Goal: Task Accomplishment & Management: Manage account settings

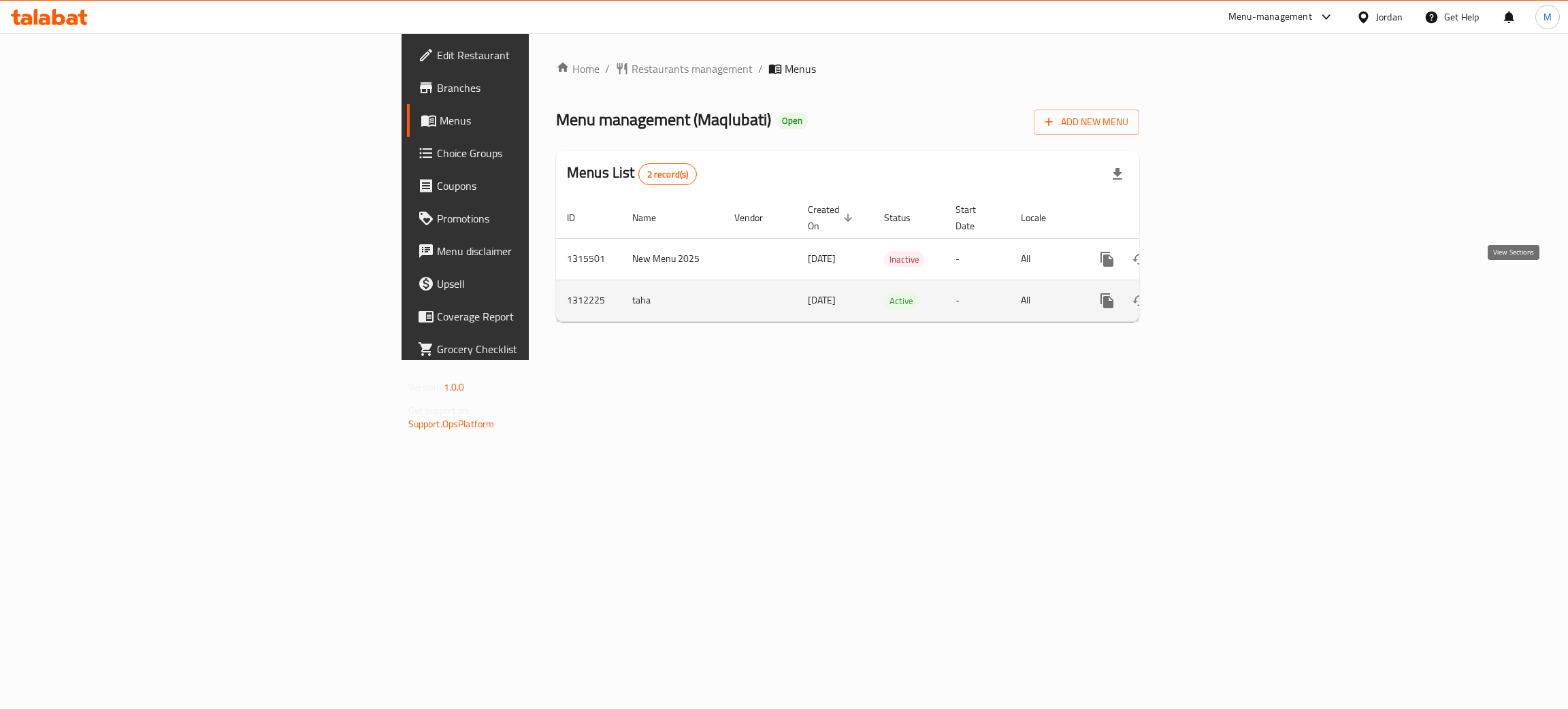
click at [1214, 292] on icon "enhanced table" at bounding box center [1205, 300] width 16 height 16
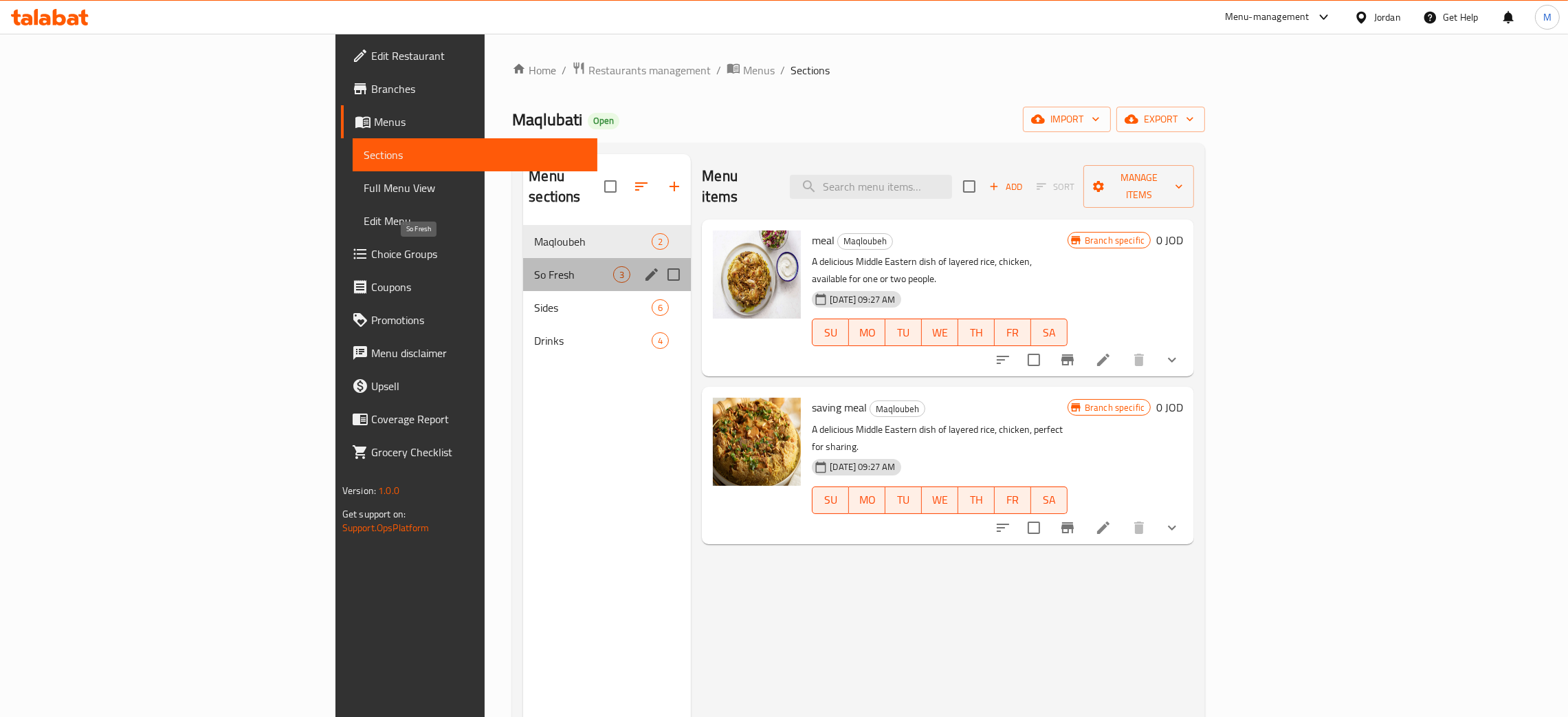
click at [534, 266] on span "So Fresh" at bounding box center [574, 274] width 79 height 16
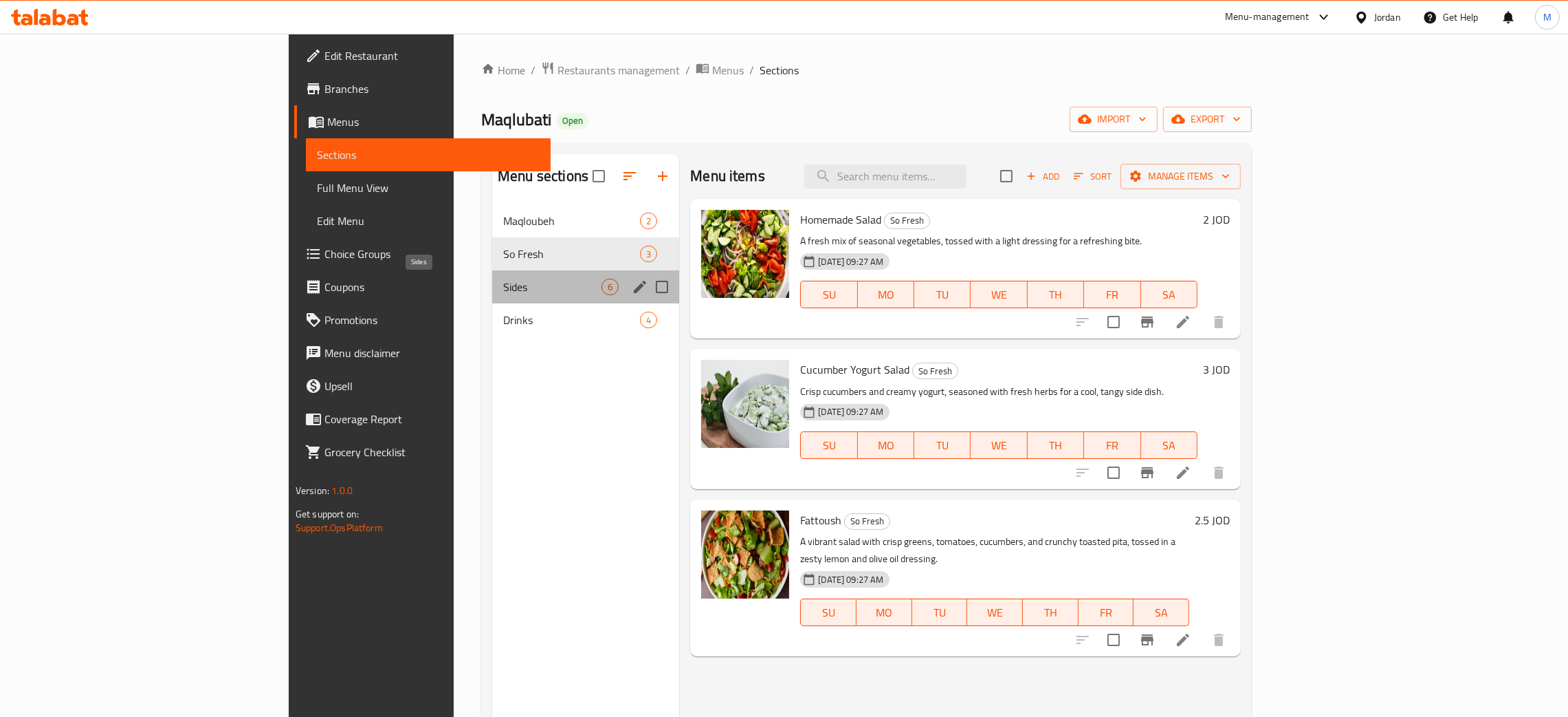
click at [503, 280] on span "Sides" at bounding box center [552, 286] width 98 height 16
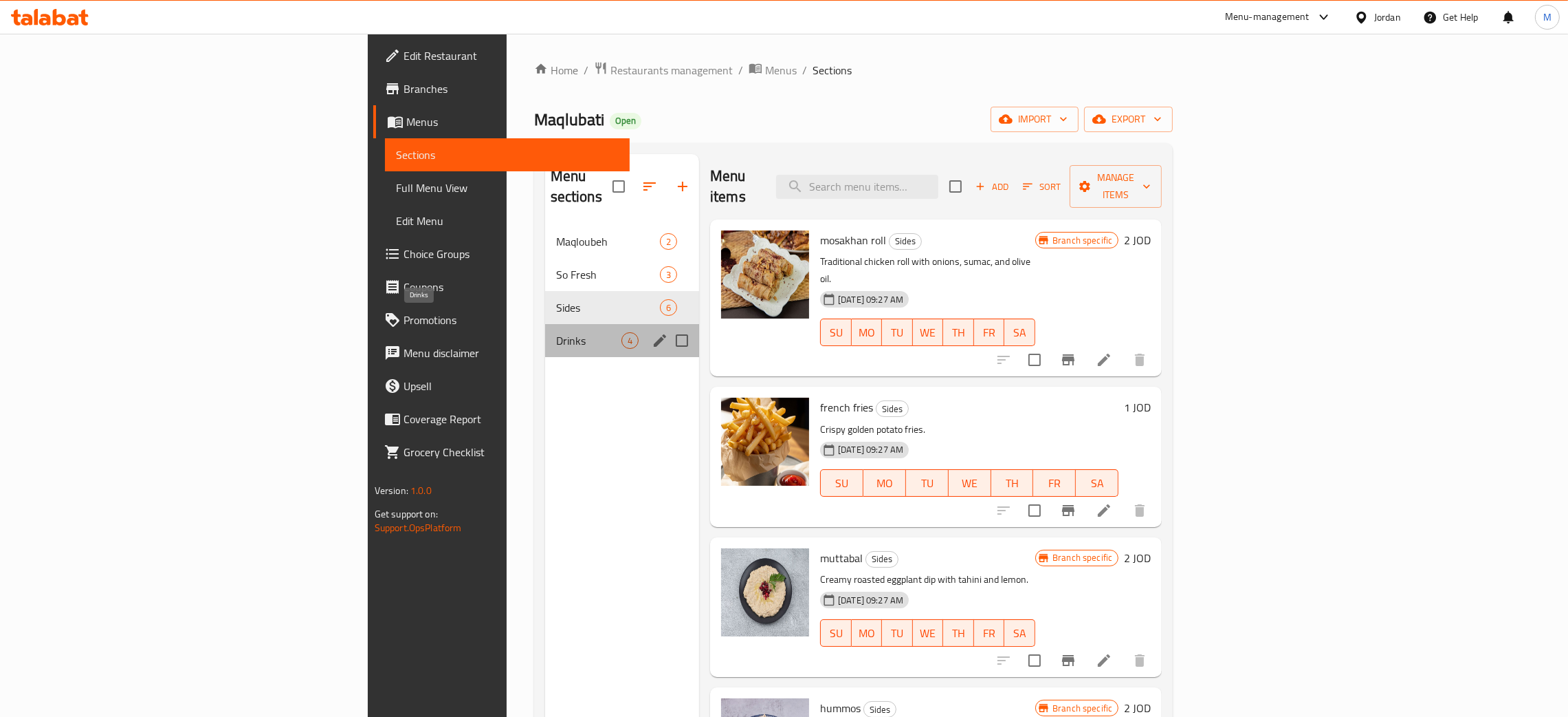
click at [556, 332] on span "Drinks" at bounding box center [589, 340] width 65 height 16
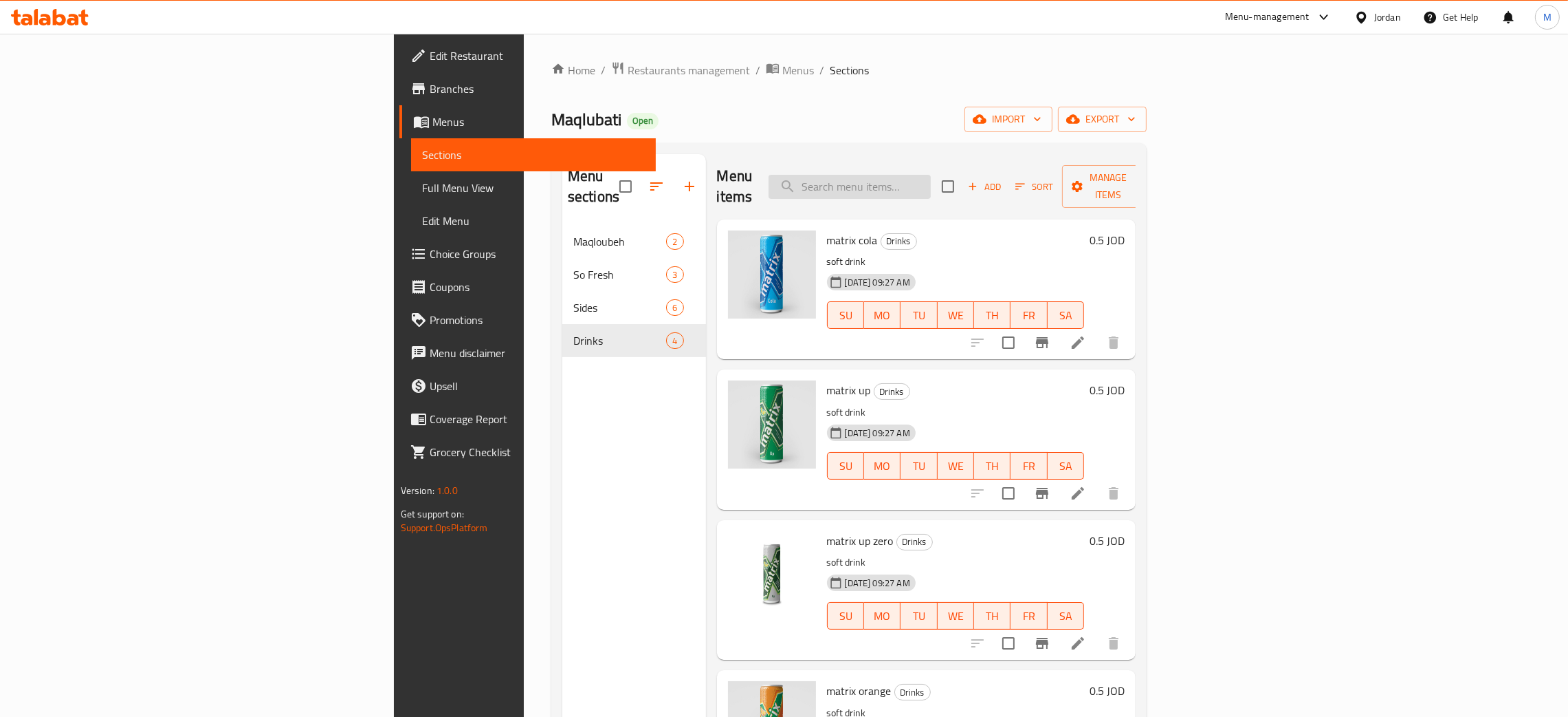
click at [931, 175] on input "search" at bounding box center [850, 187] width 163 height 24
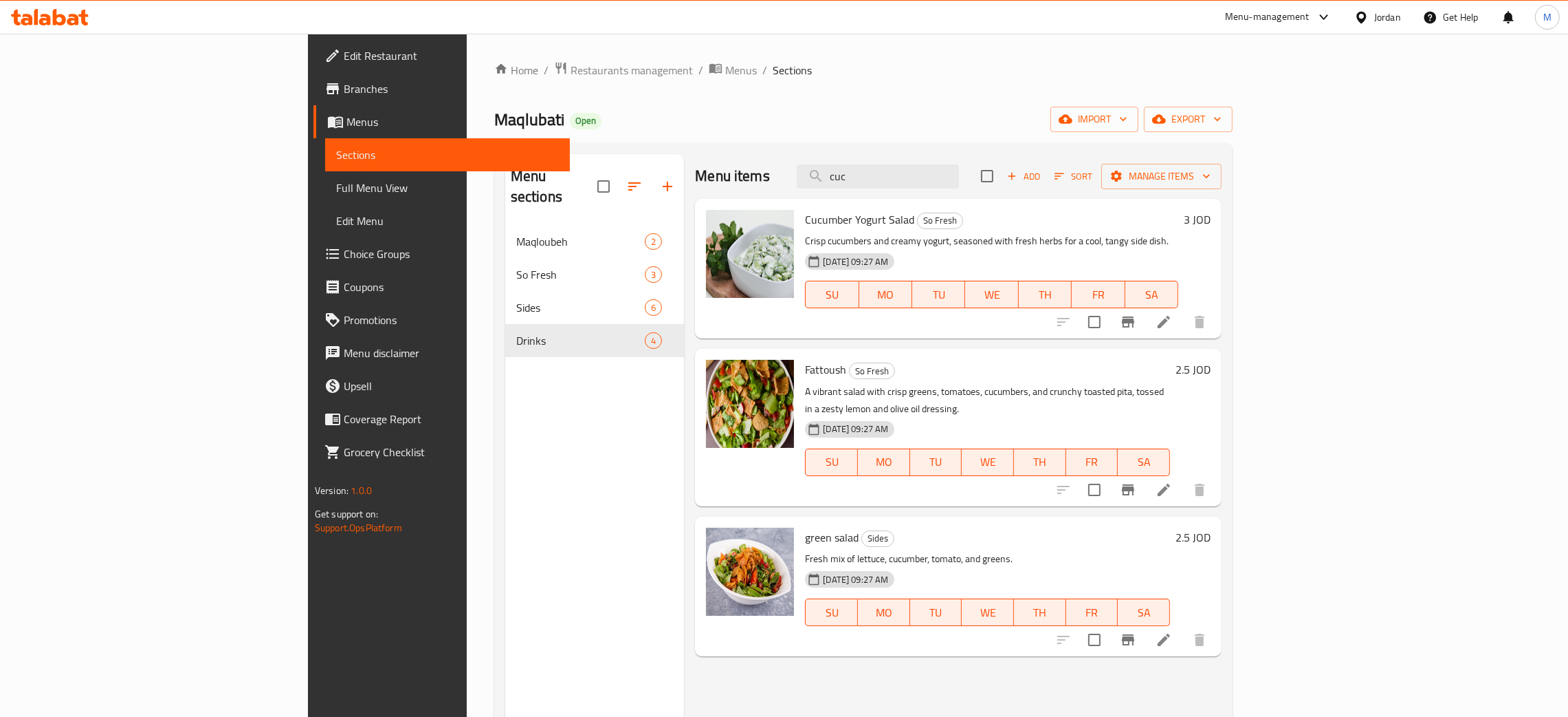
type input "cuc"
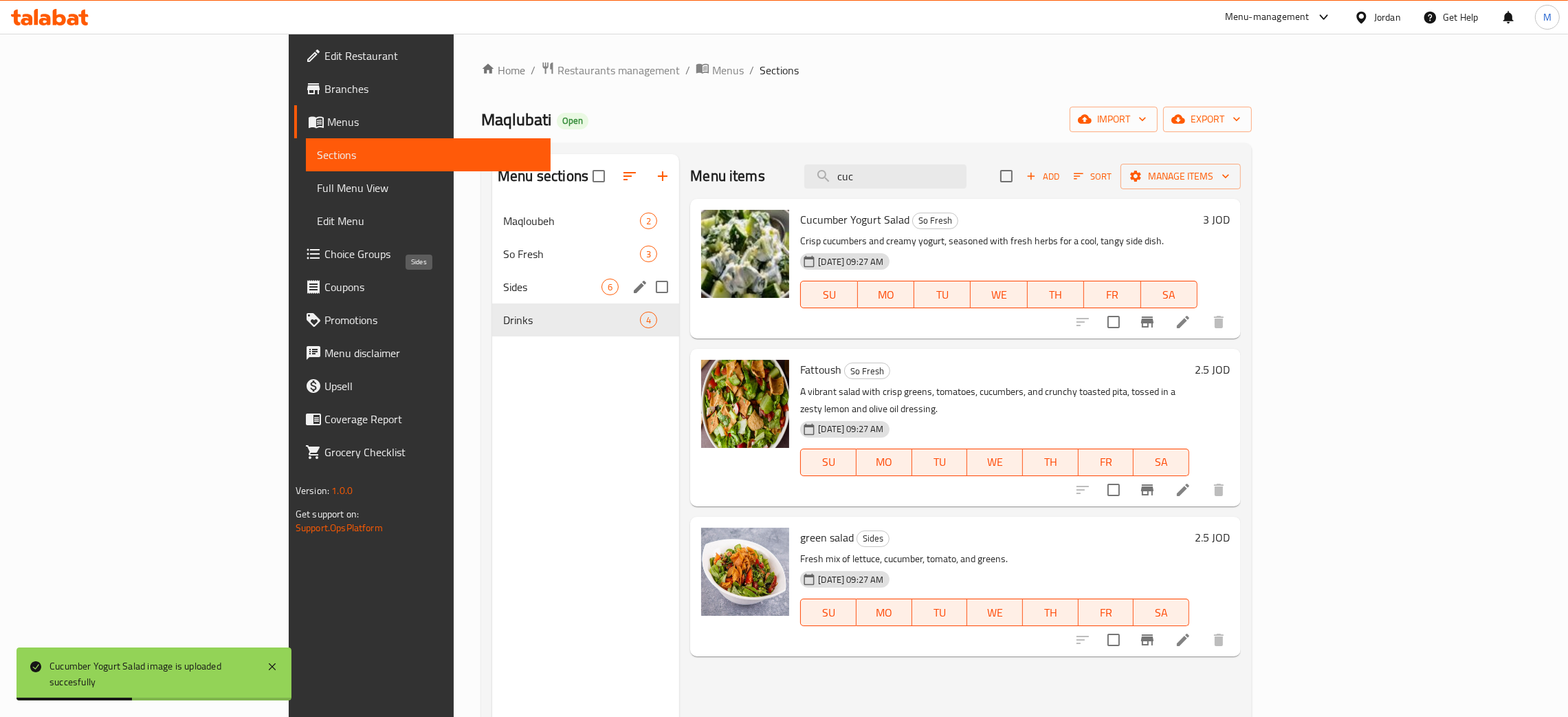
click at [503, 287] on span "Sides" at bounding box center [552, 286] width 98 height 16
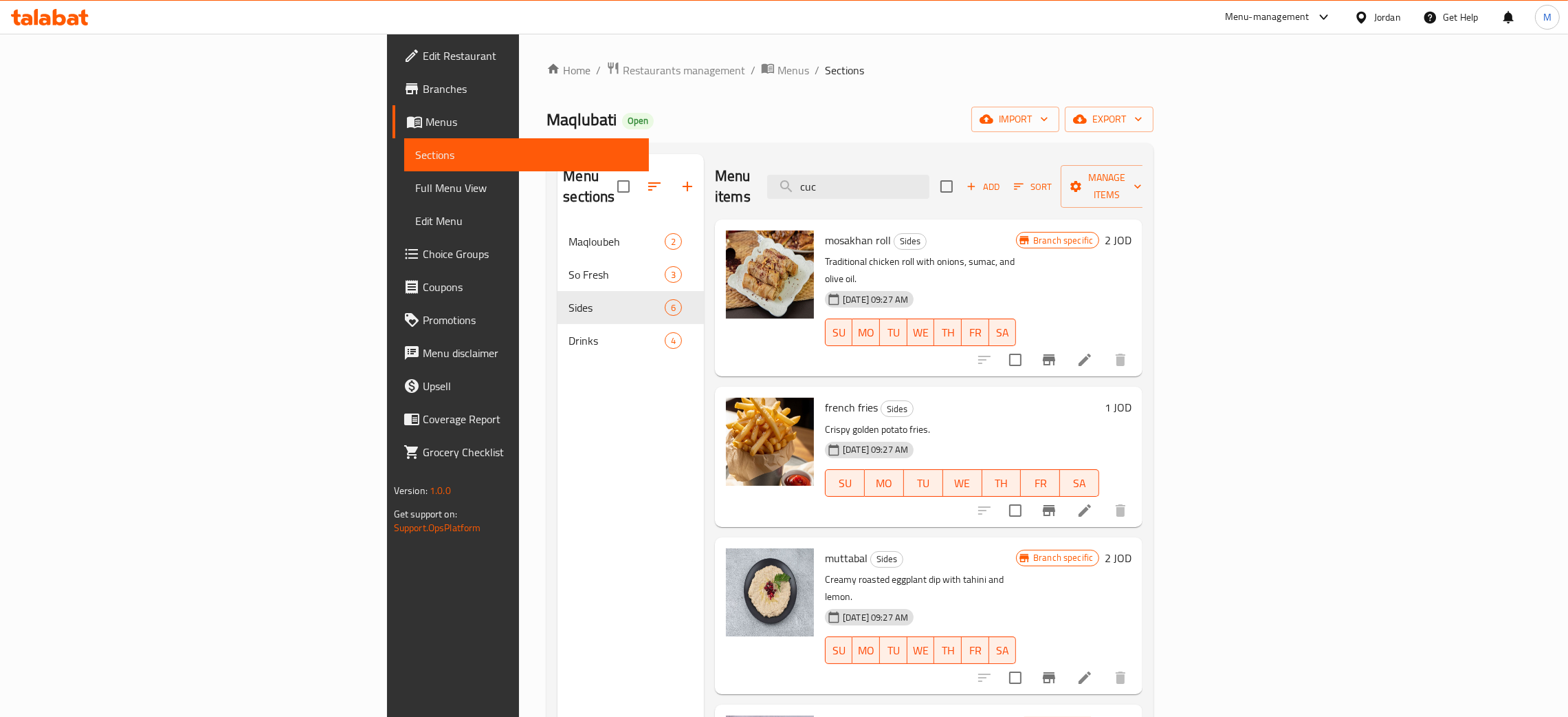
drag, startPoint x: 960, startPoint y: 175, endPoint x: 901, endPoint y: 167, distance: 59.5
click at [901, 167] on div "Menu items cuc Add Sort Manage items" at bounding box center [929, 187] width 428 height 65
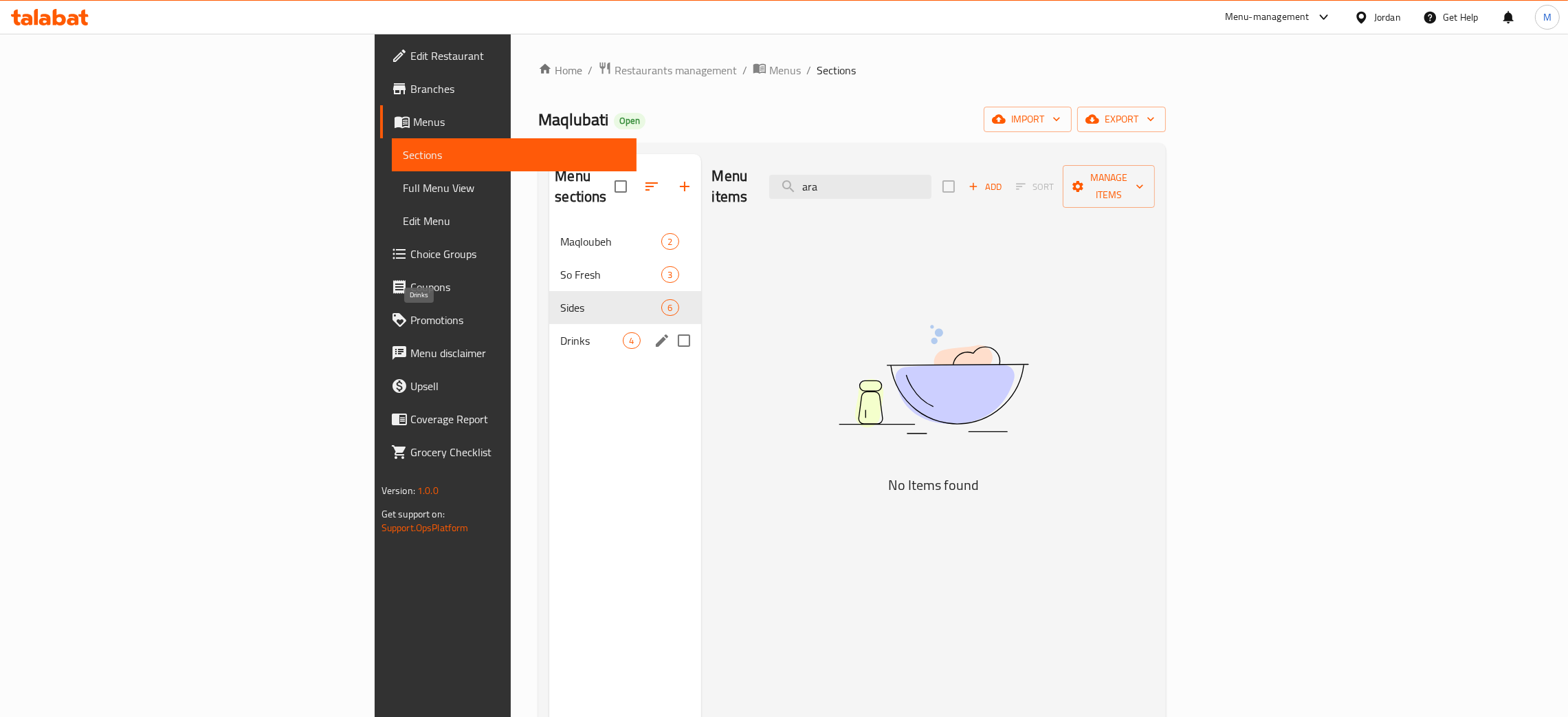
type input "ara"
click at [560, 332] on span "Drinks" at bounding box center [591, 340] width 63 height 16
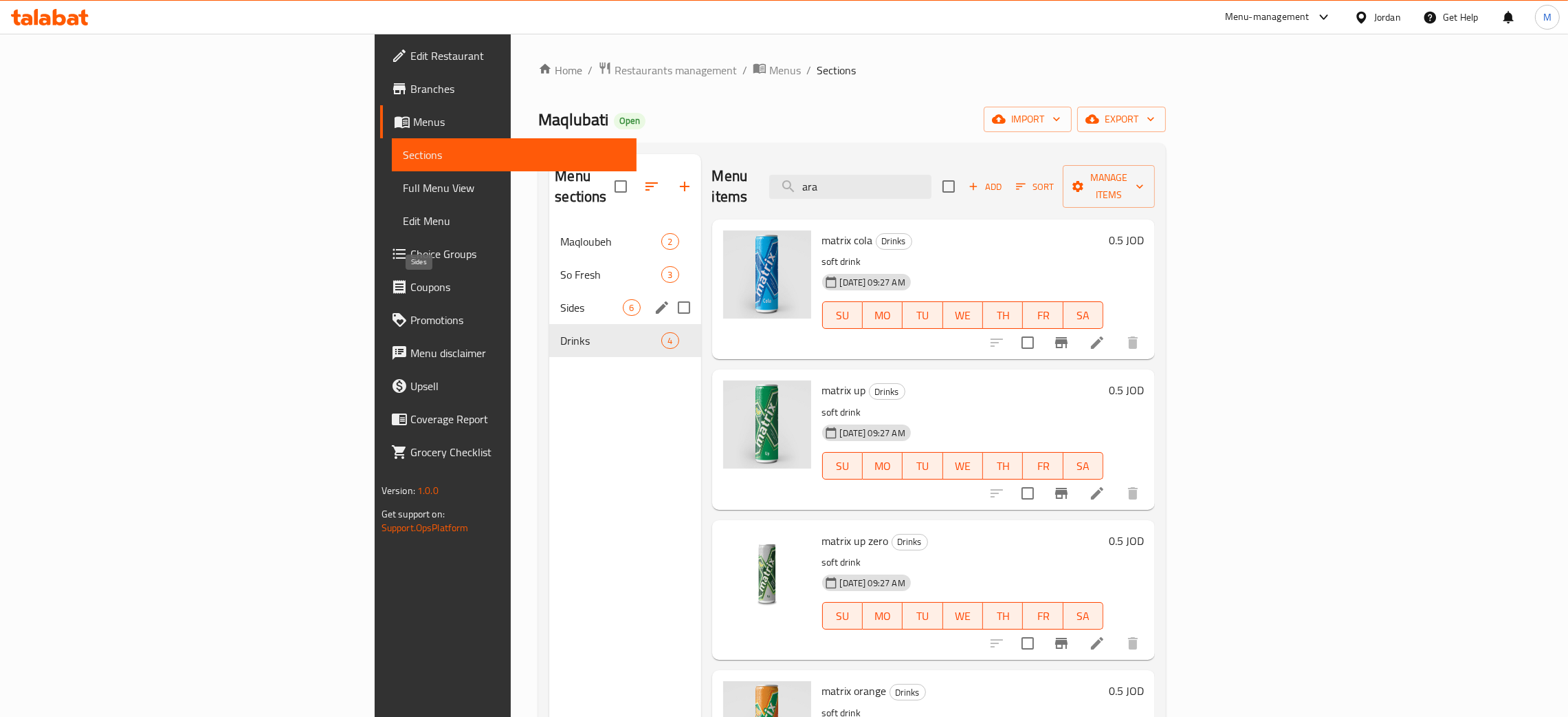
click at [560, 299] on span "Sides" at bounding box center [591, 307] width 63 height 16
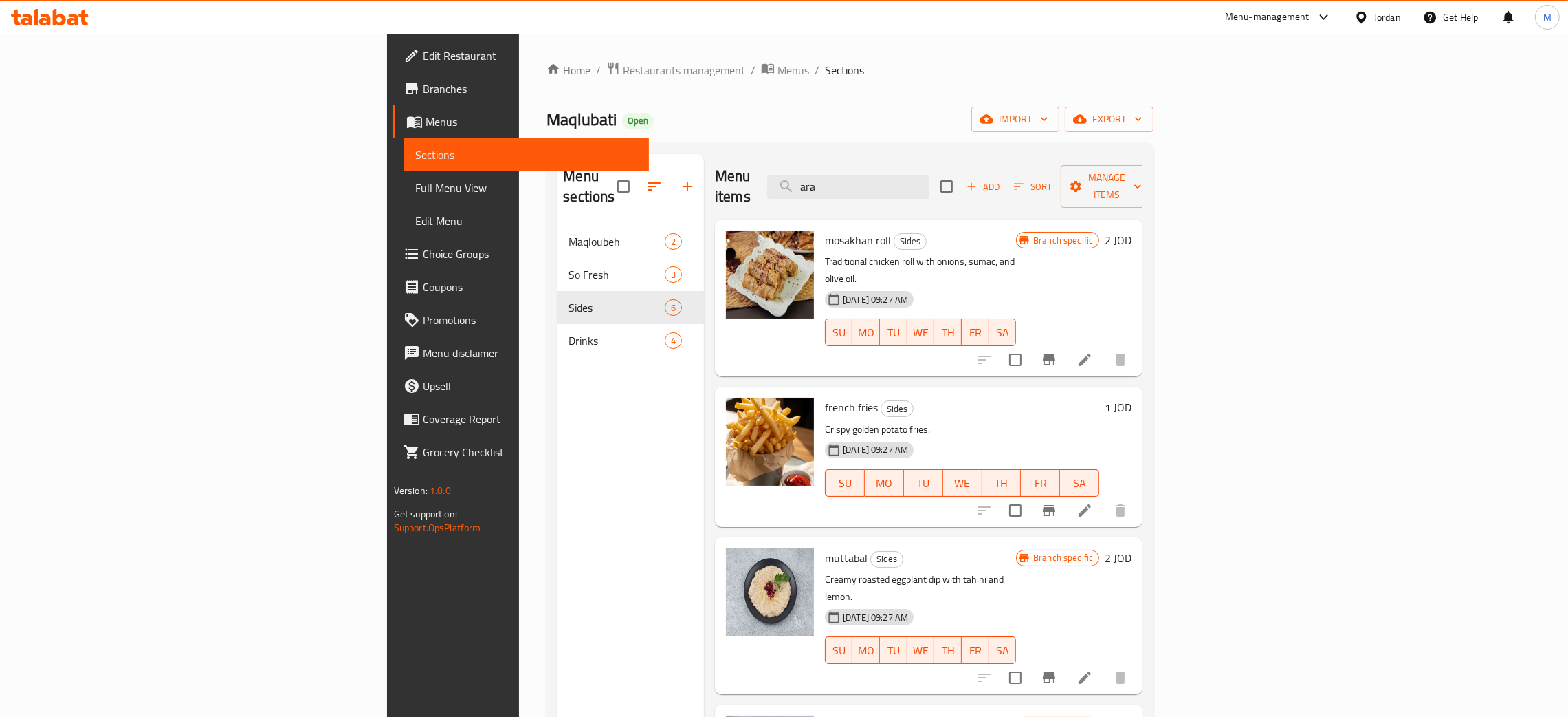
drag, startPoint x: 1000, startPoint y: 169, endPoint x: 908, endPoint y: 148, distance: 94.4
click at [908, 148] on div "Menu sections Maqloubeh 2 So Fresh 3 Sides 6 Drinks 4 Menu items ara Add Sort M…" at bounding box center [849, 512] width 607 height 739
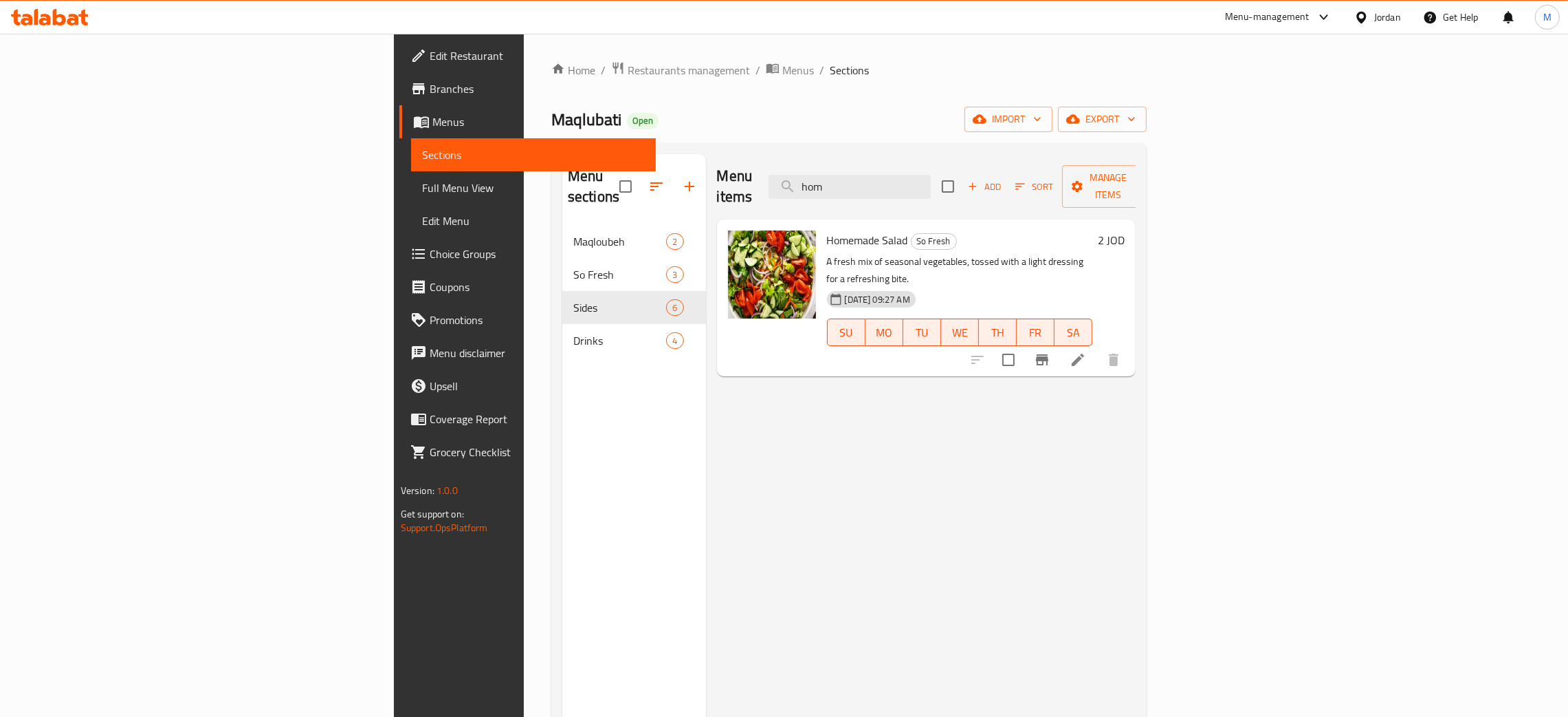
type input "hom"
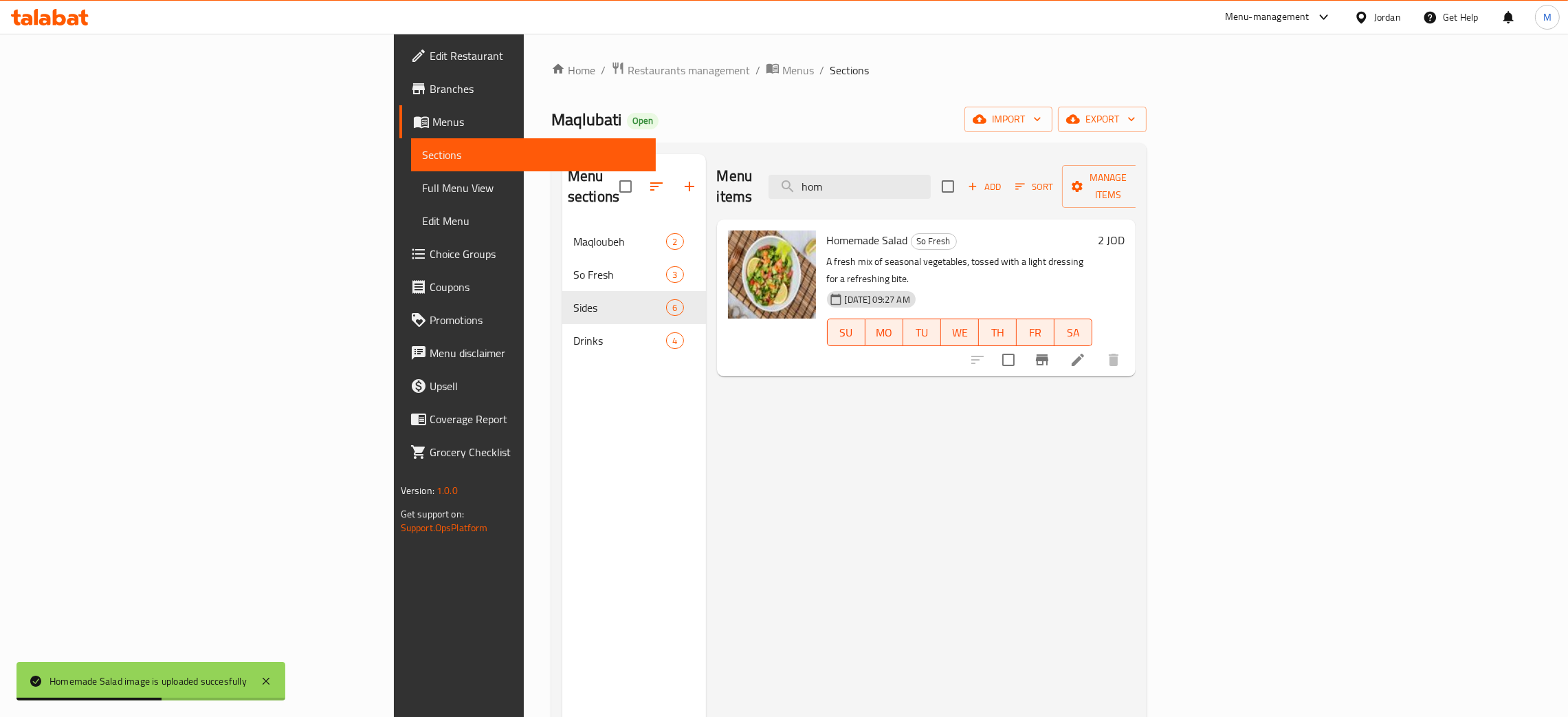
drag, startPoint x: 979, startPoint y: 175, endPoint x: 888, endPoint y: 163, distance: 91.8
click at [888, 163] on div "Menu items hom Add Sort Manage items" at bounding box center [926, 187] width 419 height 65
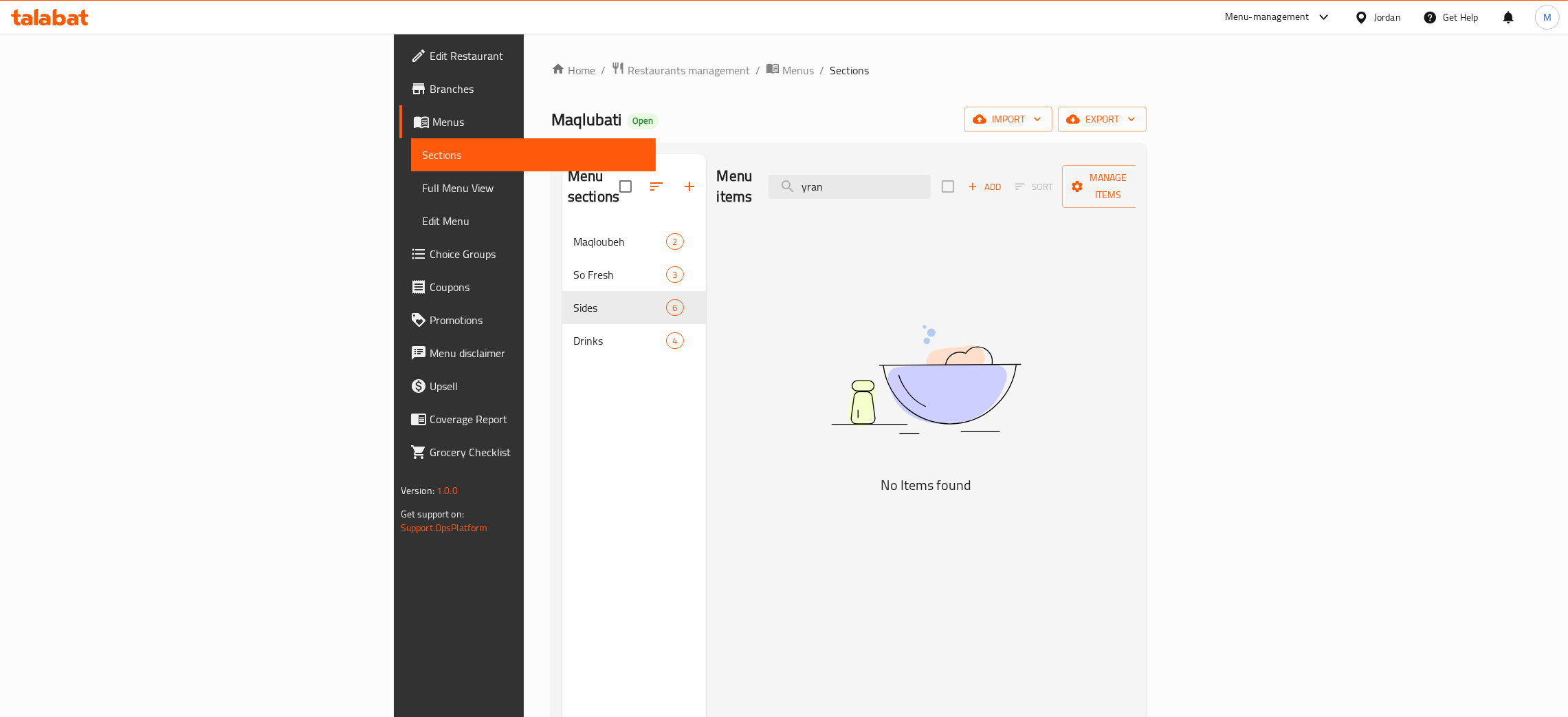
type input "yran"
drag, startPoint x: 968, startPoint y: 181, endPoint x: 863, endPoint y: 180, distance: 105.0
click at [863, 180] on div "Menu items yran Add Sort Manage items" at bounding box center [926, 187] width 419 height 65
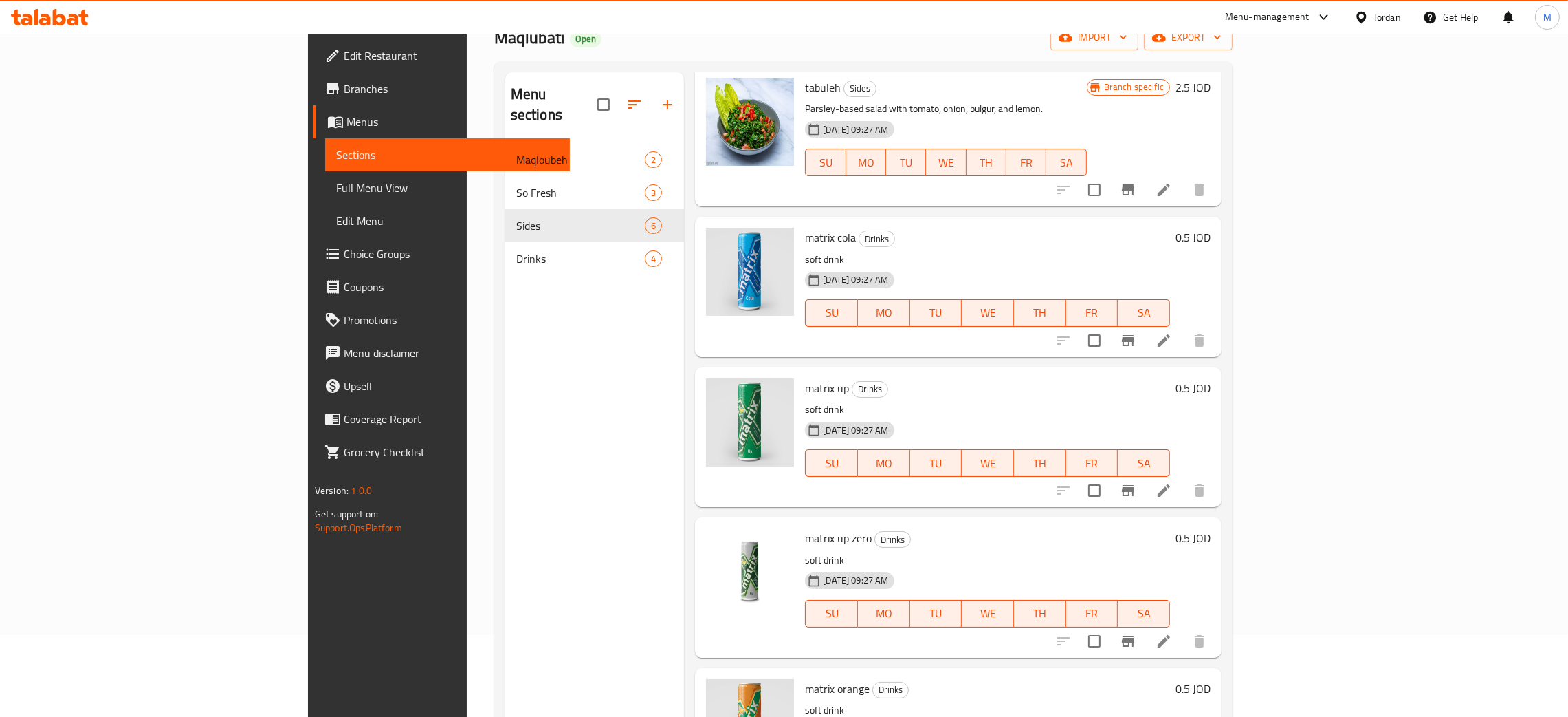
scroll to position [194, 0]
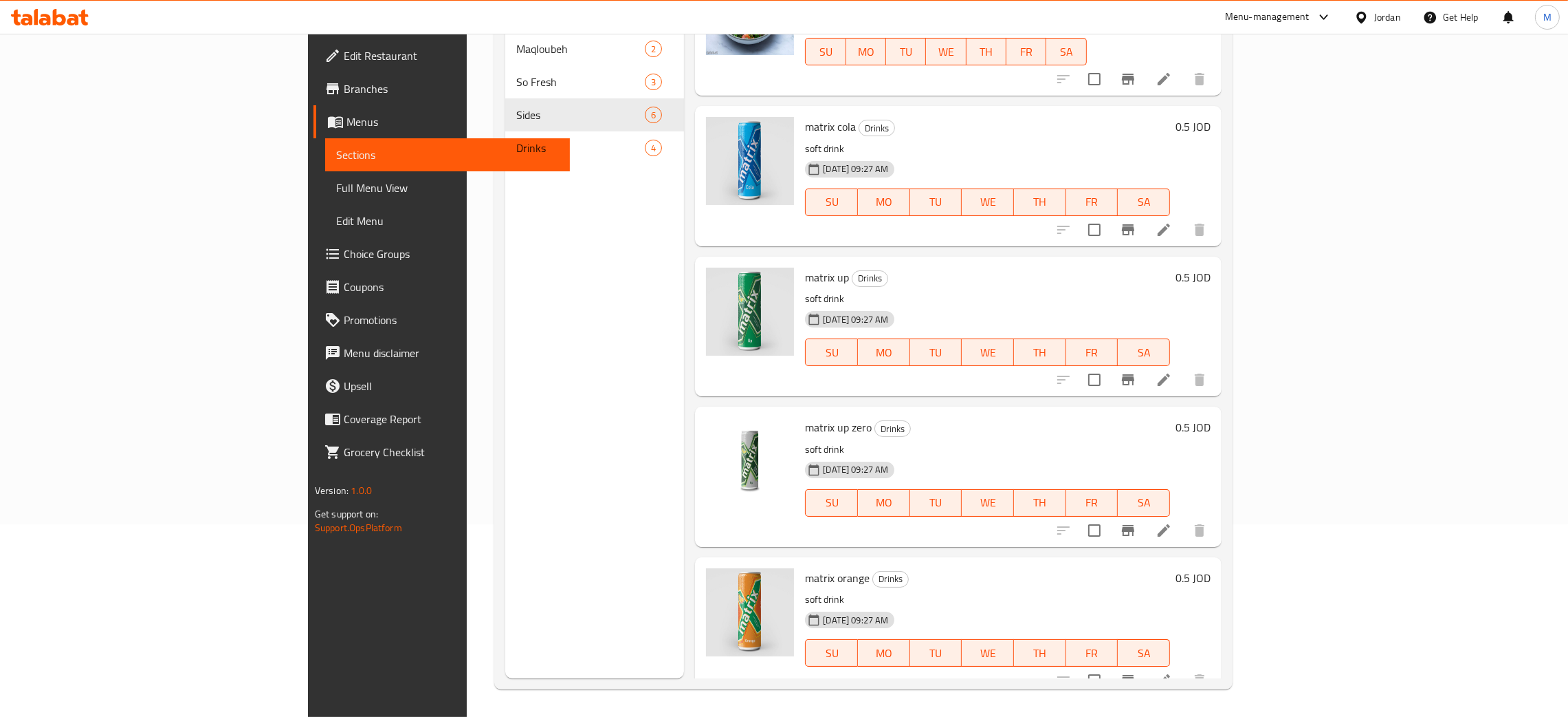
type input "mat"
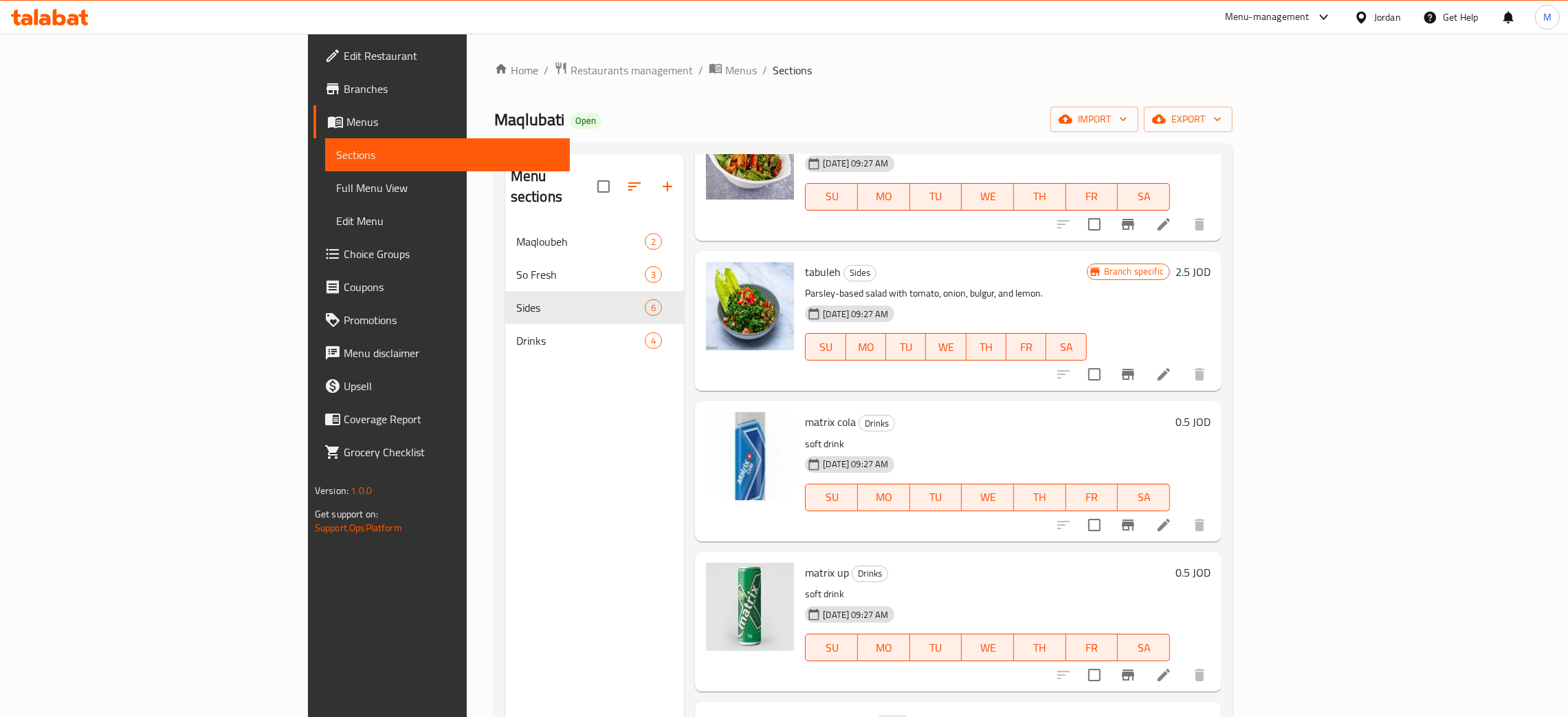
scroll to position [0, 0]
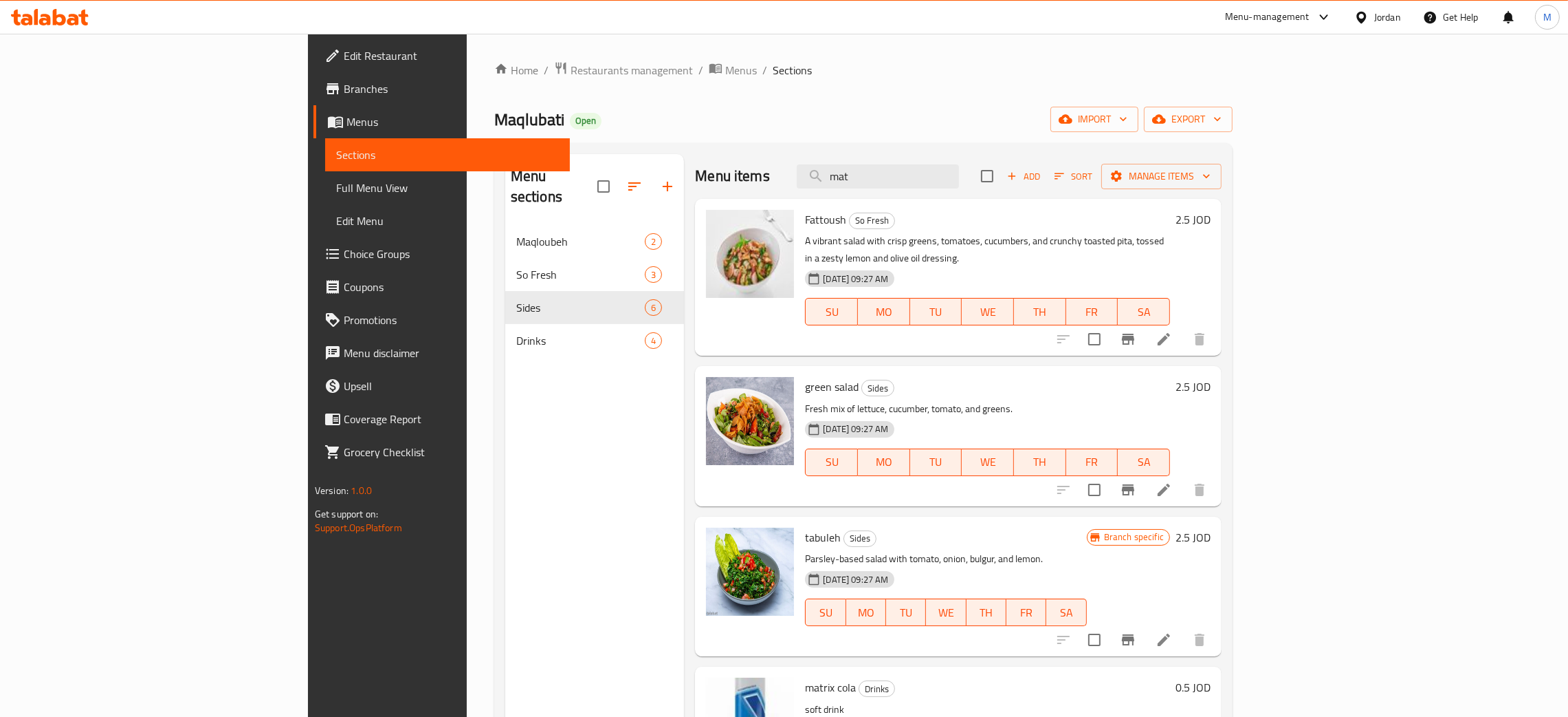
drag, startPoint x: 975, startPoint y: 185, endPoint x: 878, endPoint y: 168, distance: 98.5
click at [885, 169] on div "Menu items mat Add Sort Manage items" at bounding box center [958, 176] width 526 height 45
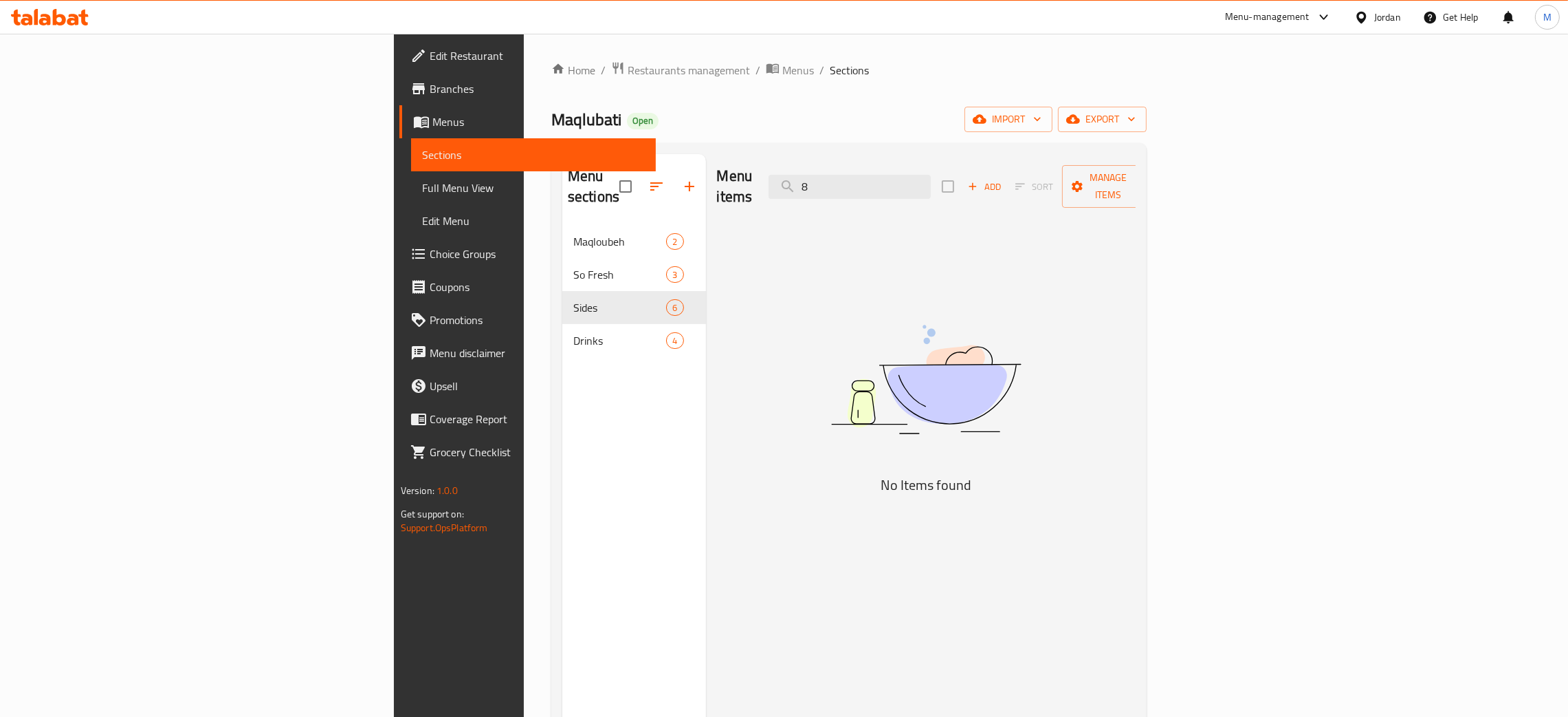
type input "8"
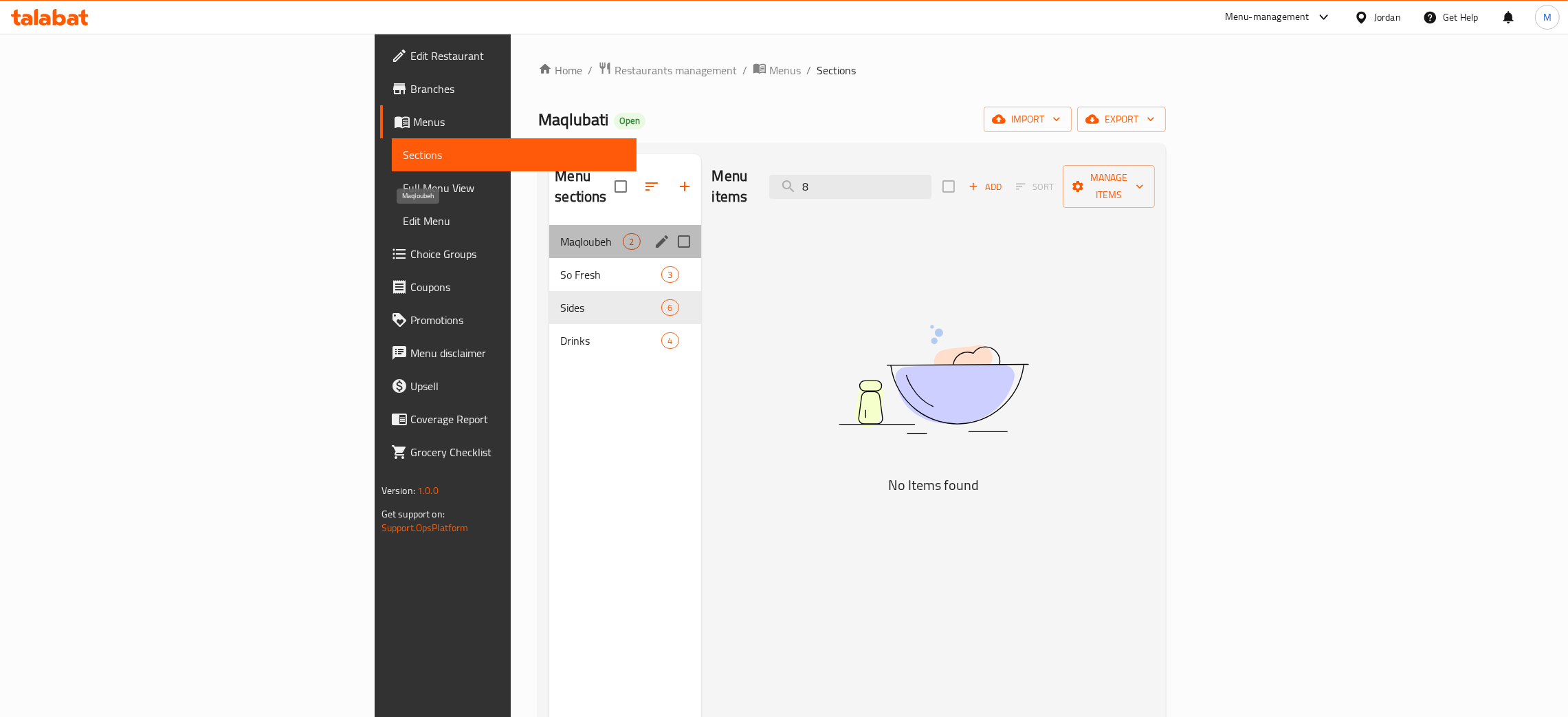
click at [560, 233] on span "Maqloubeh" at bounding box center [591, 241] width 63 height 16
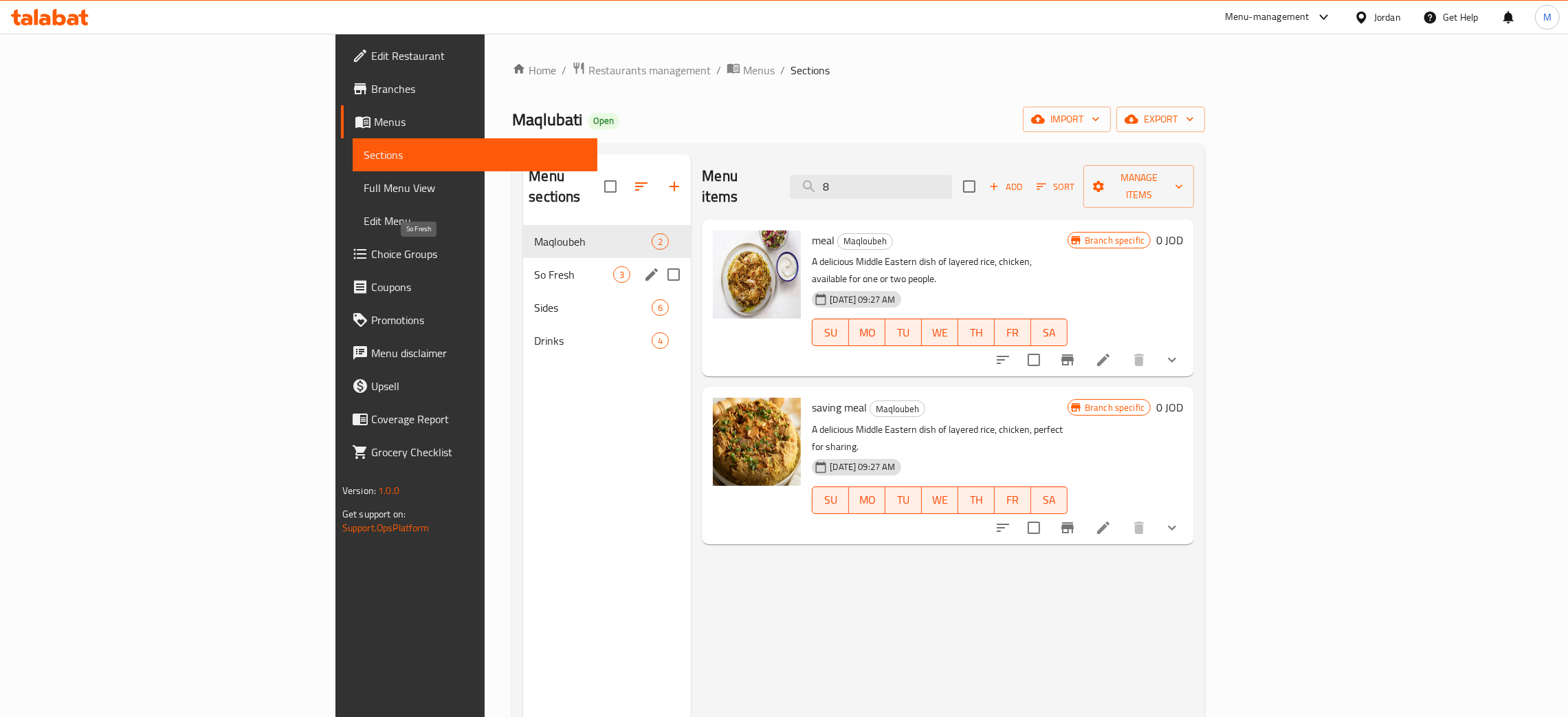
click at [534, 266] on span "So Fresh" at bounding box center [574, 274] width 79 height 16
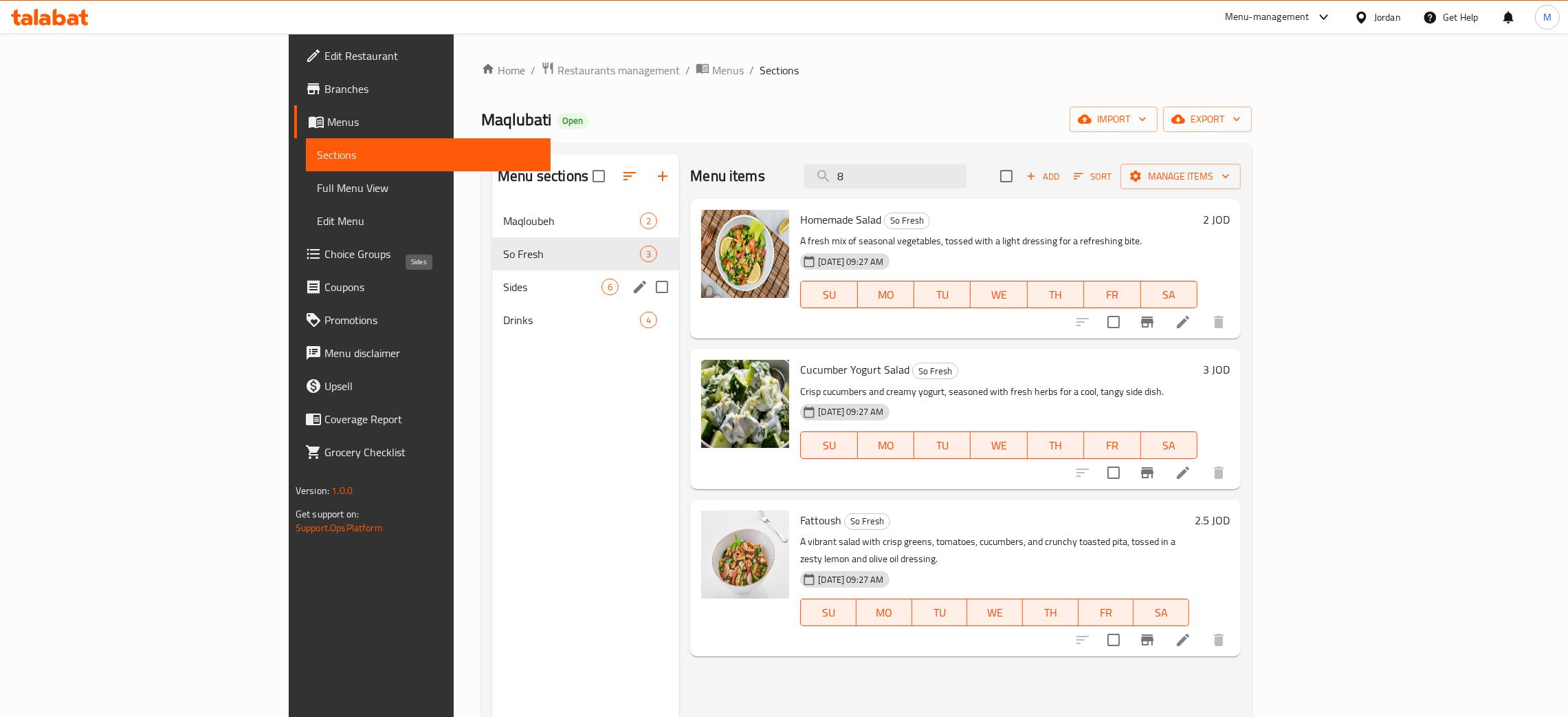
click at [503, 294] on span "Sides" at bounding box center [552, 286] width 98 height 16
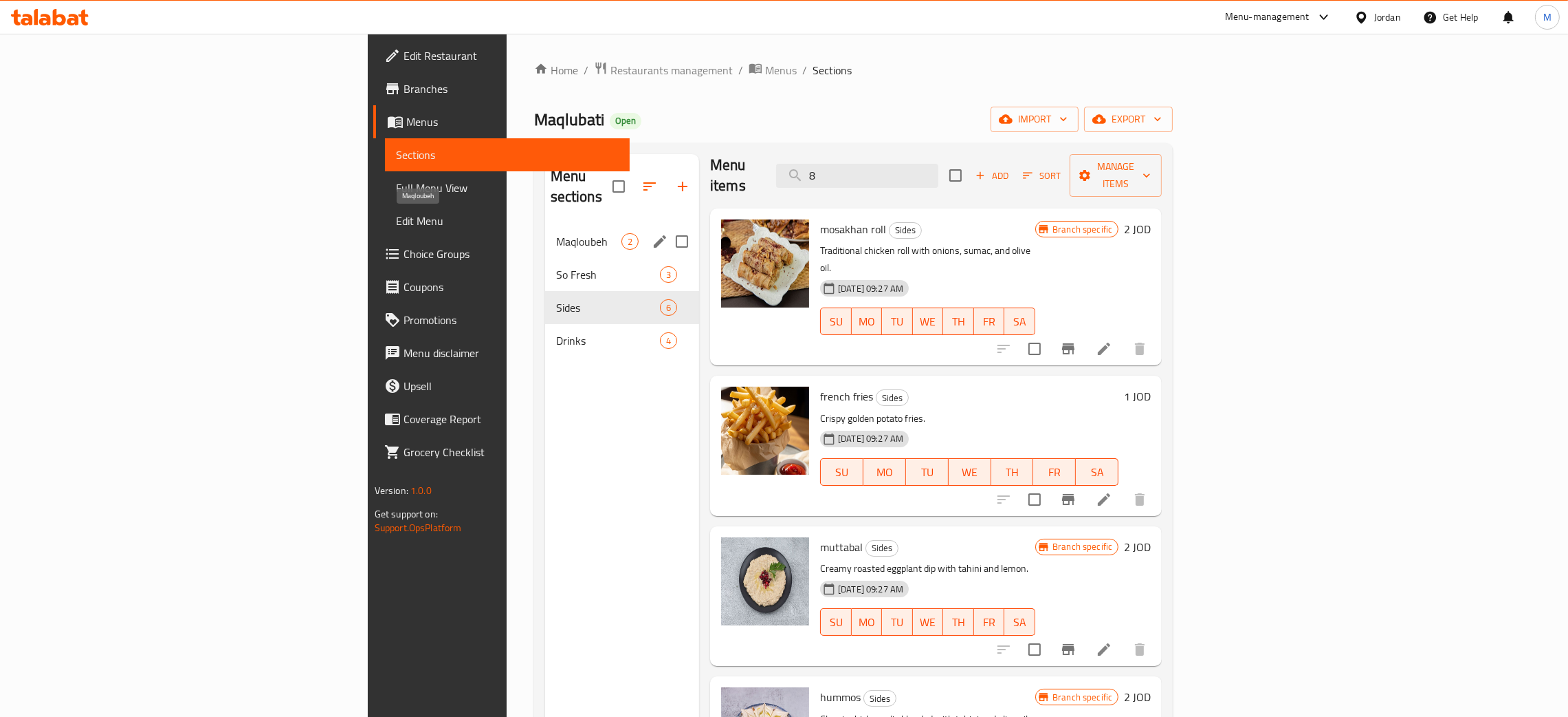
click at [556, 233] on span "Maqloubeh" at bounding box center [589, 241] width 65 height 16
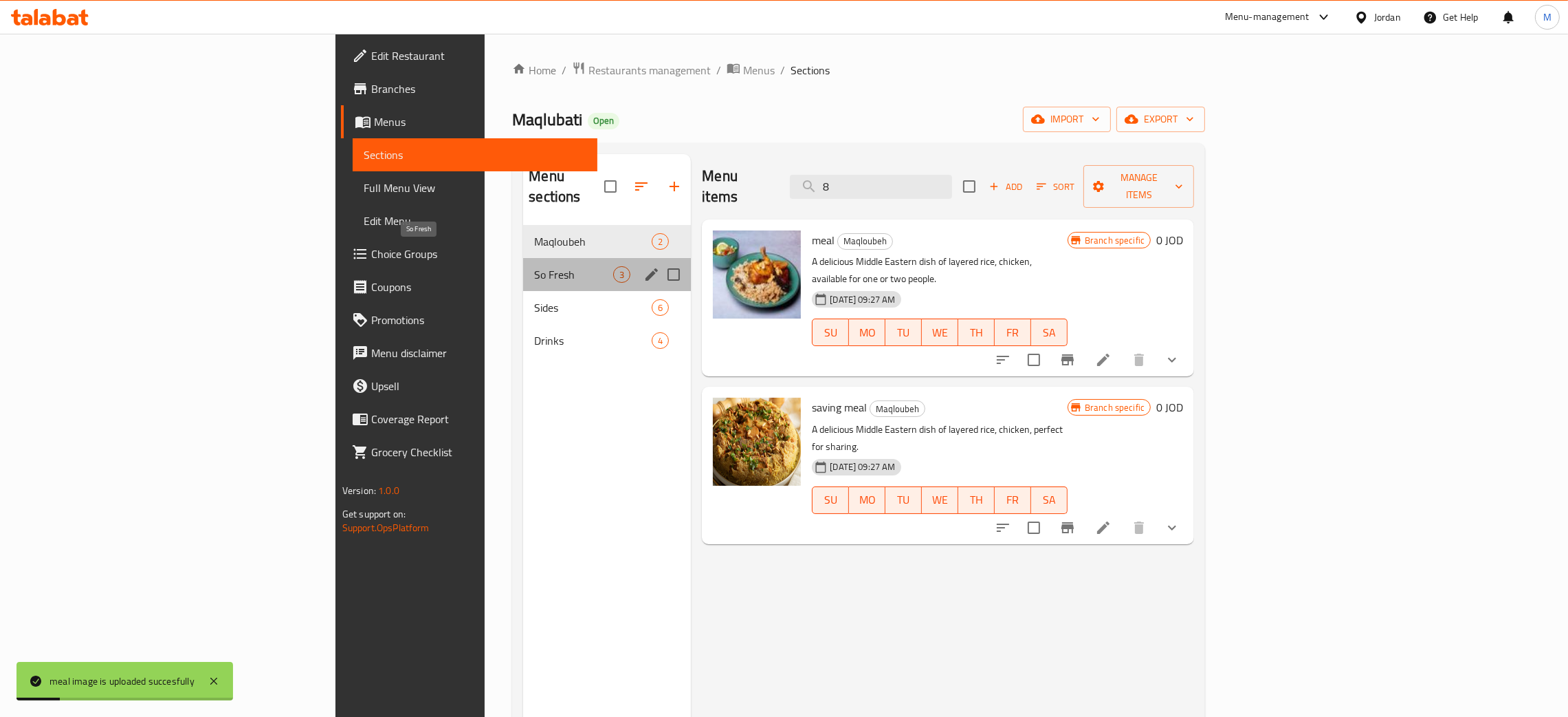
click at [534, 266] on span "So Fresh" at bounding box center [574, 274] width 79 height 16
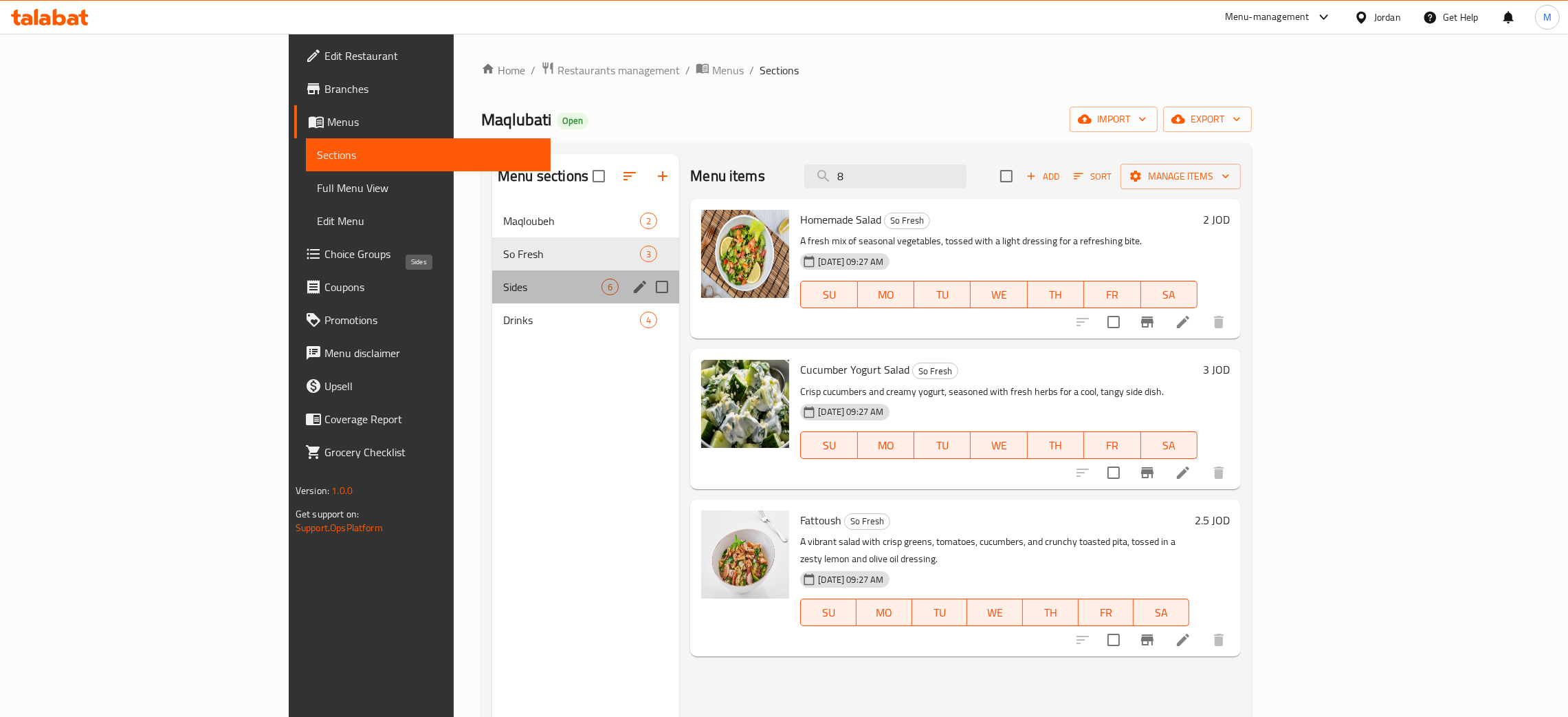
click at [503, 287] on span "Sides" at bounding box center [552, 286] width 98 height 16
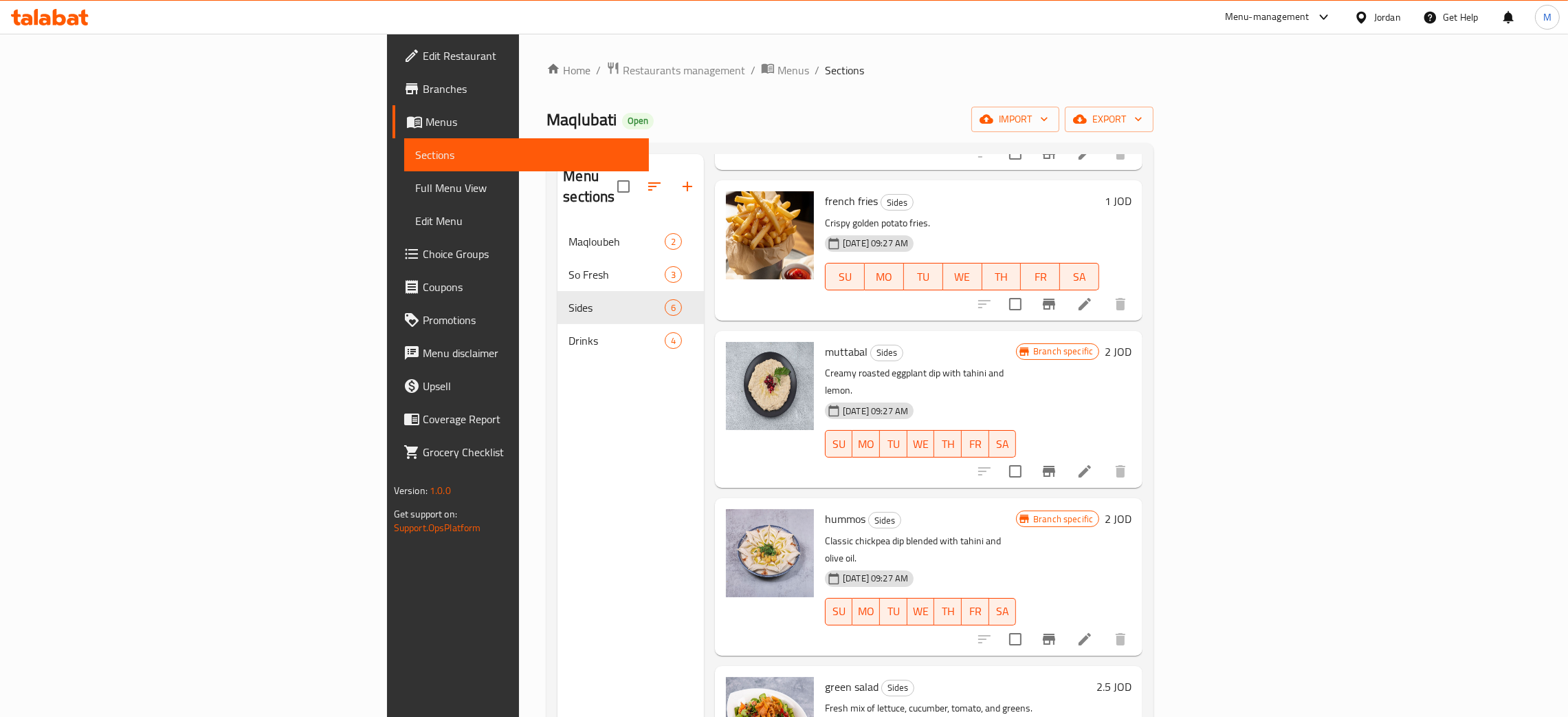
scroll to position [217, 0]
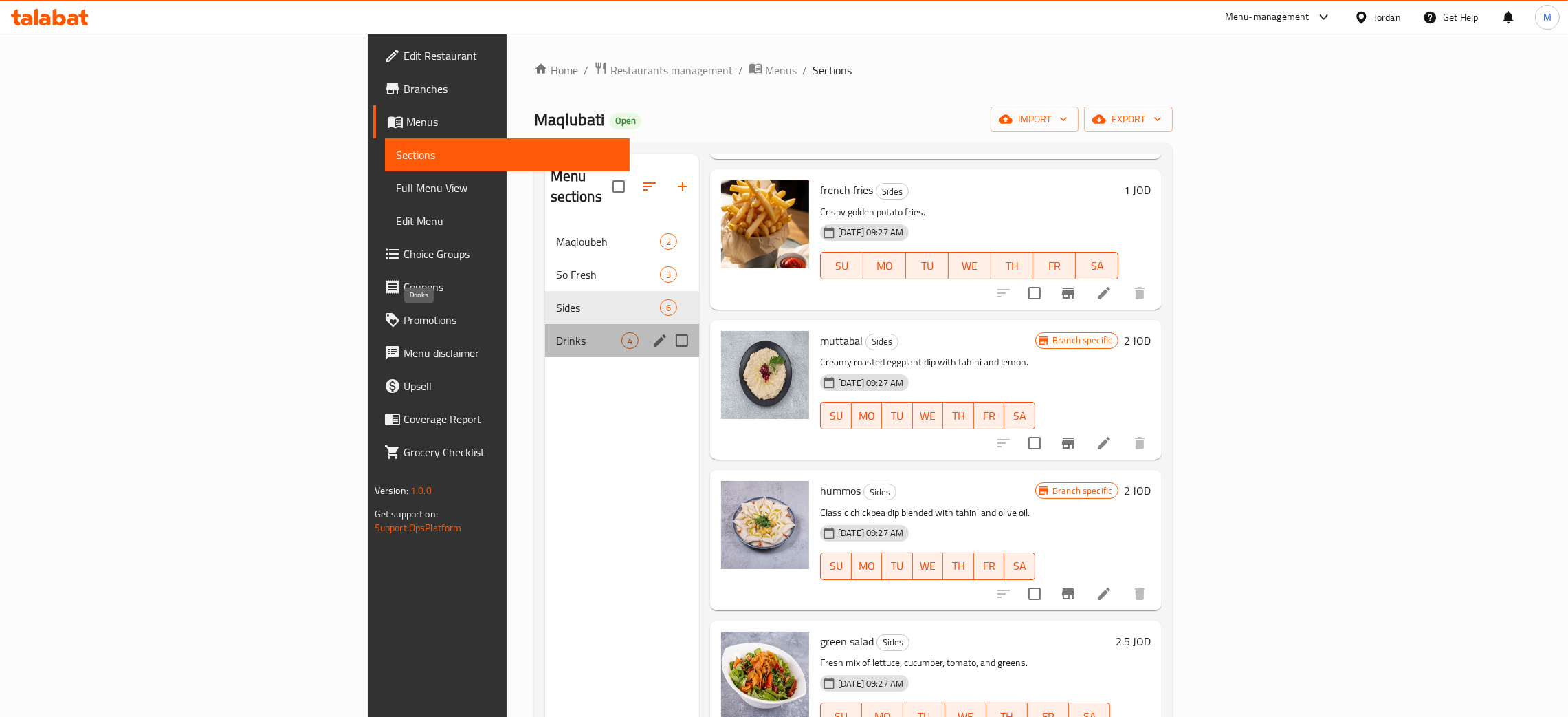
click at [556, 332] on span "Drinks" at bounding box center [589, 340] width 65 height 16
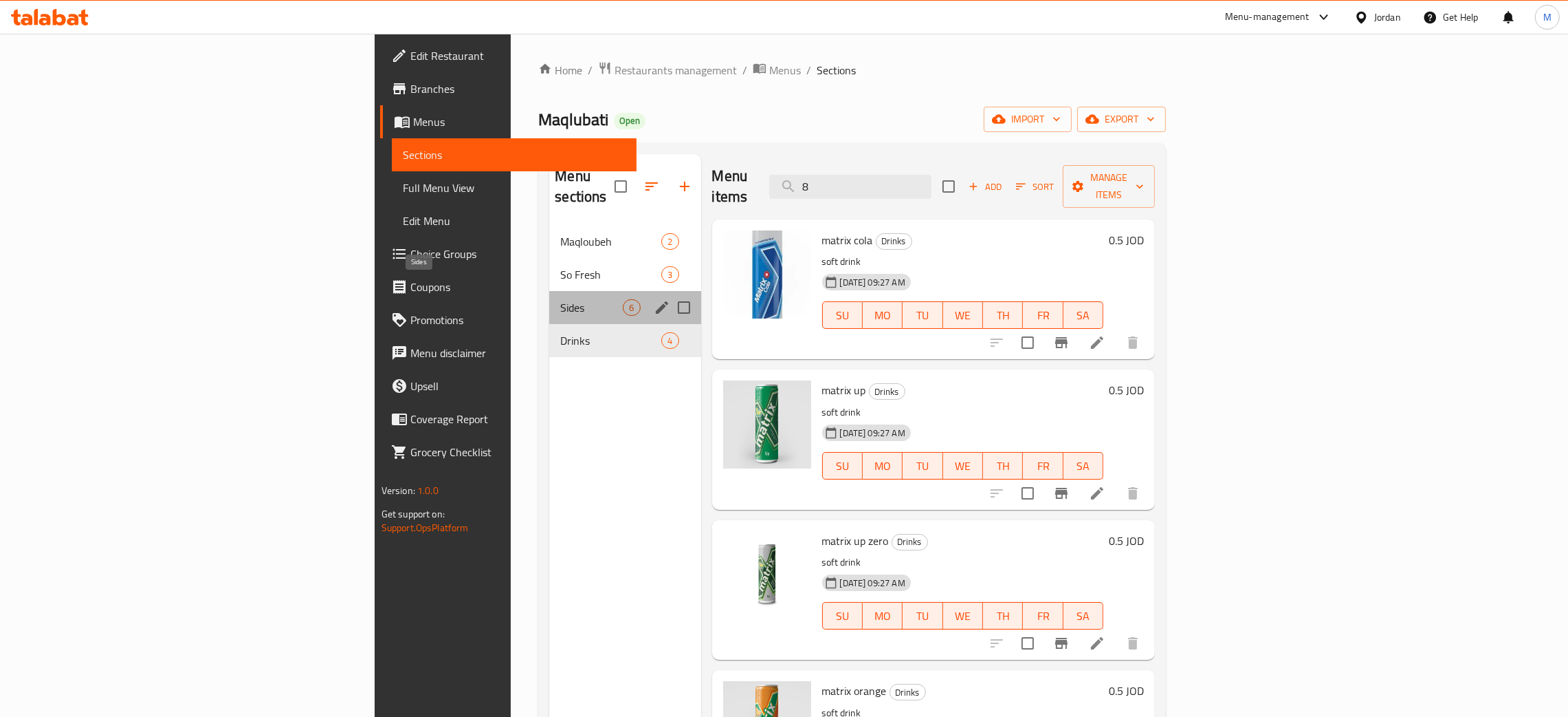
click at [560, 299] on span "Sides" at bounding box center [591, 307] width 63 height 16
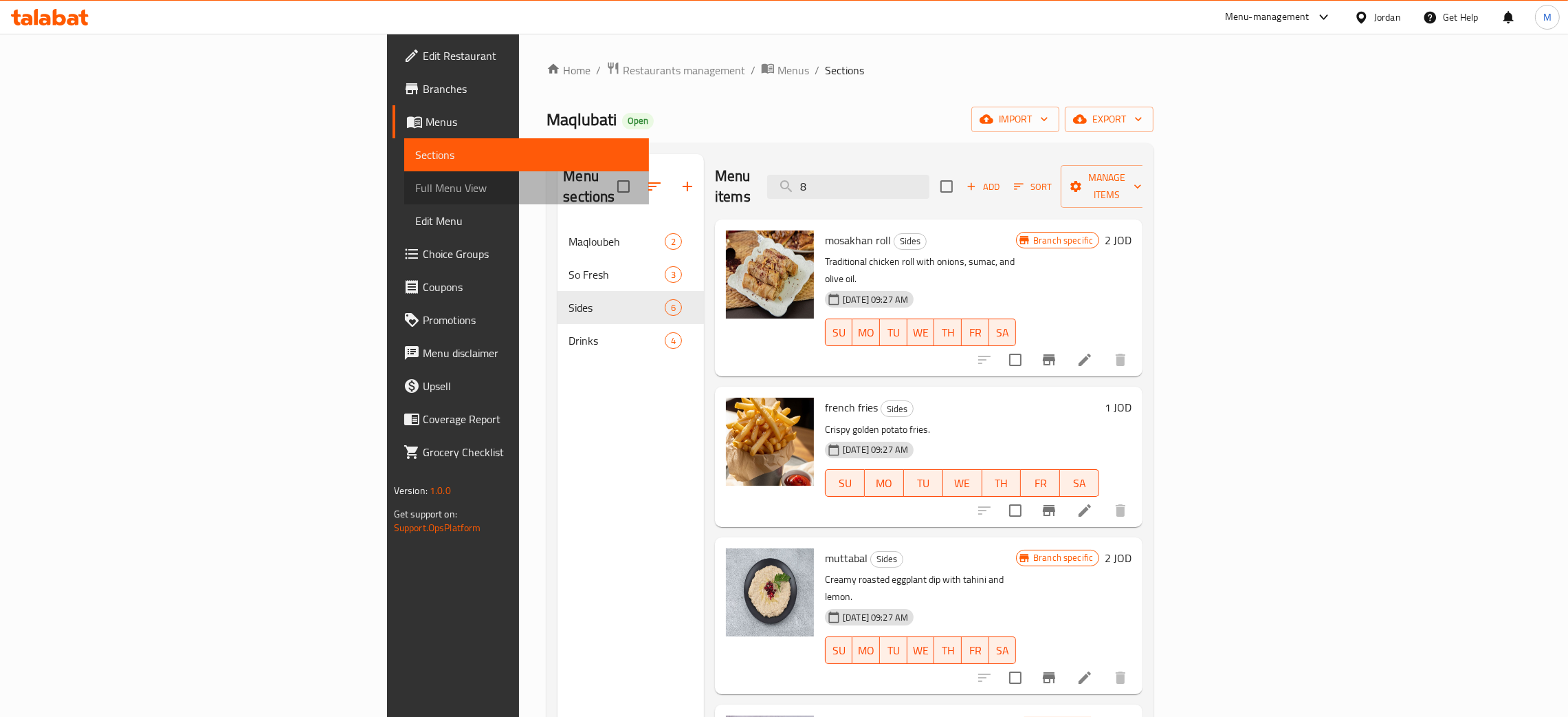
click at [415, 189] on span "Full Menu View" at bounding box center [526, 187] width 223 height 16
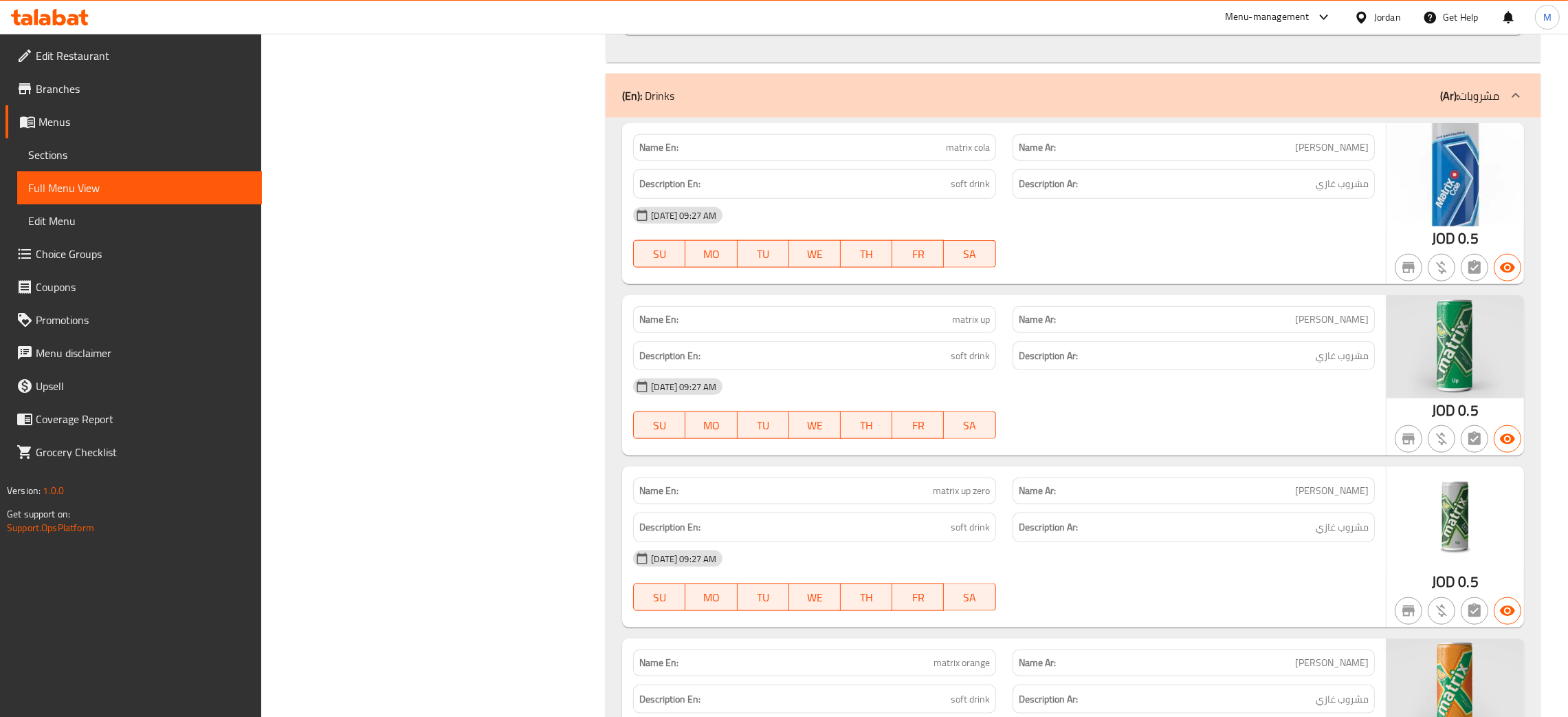
scroll to position [2191, 0]
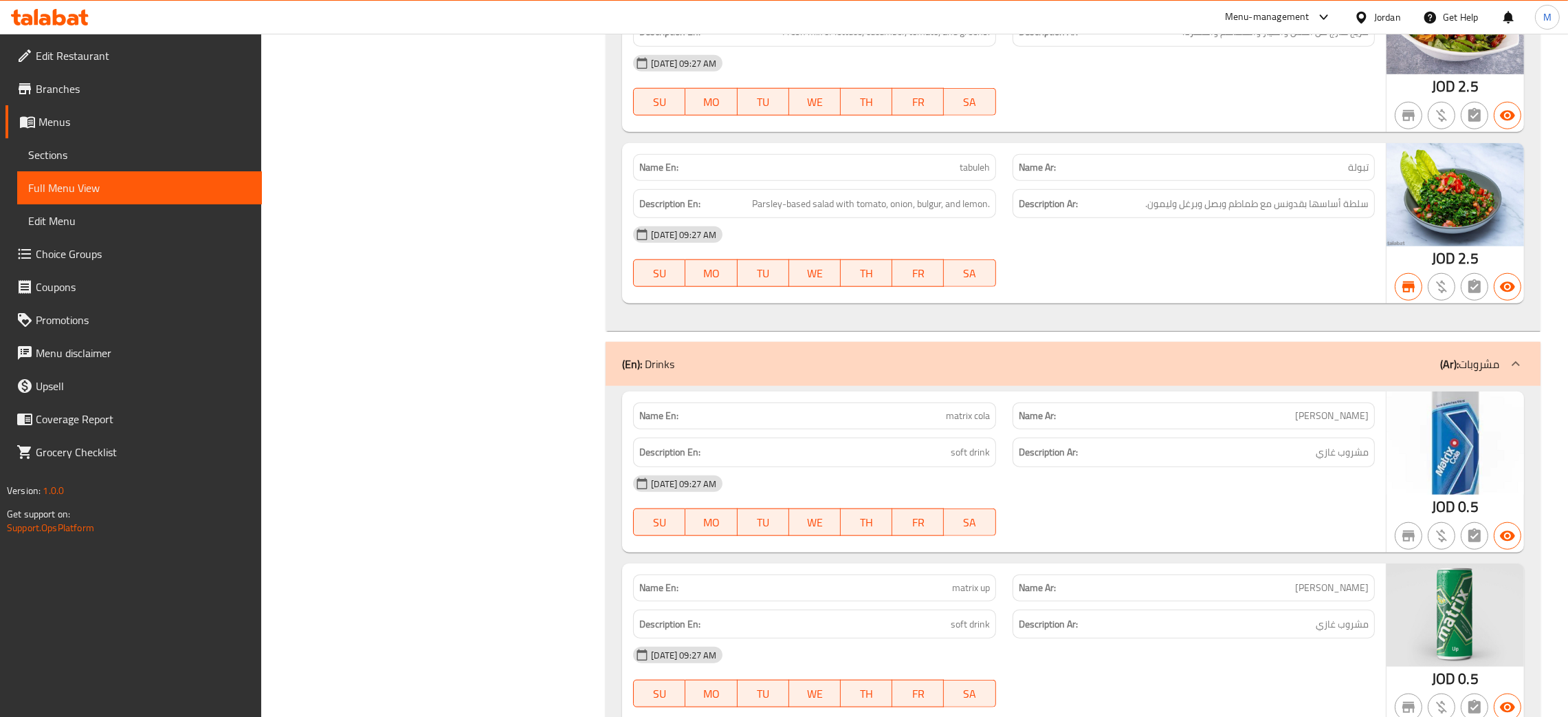
click at [1362, 10] on div at bounding box center [1364, 17] width 20 height 15
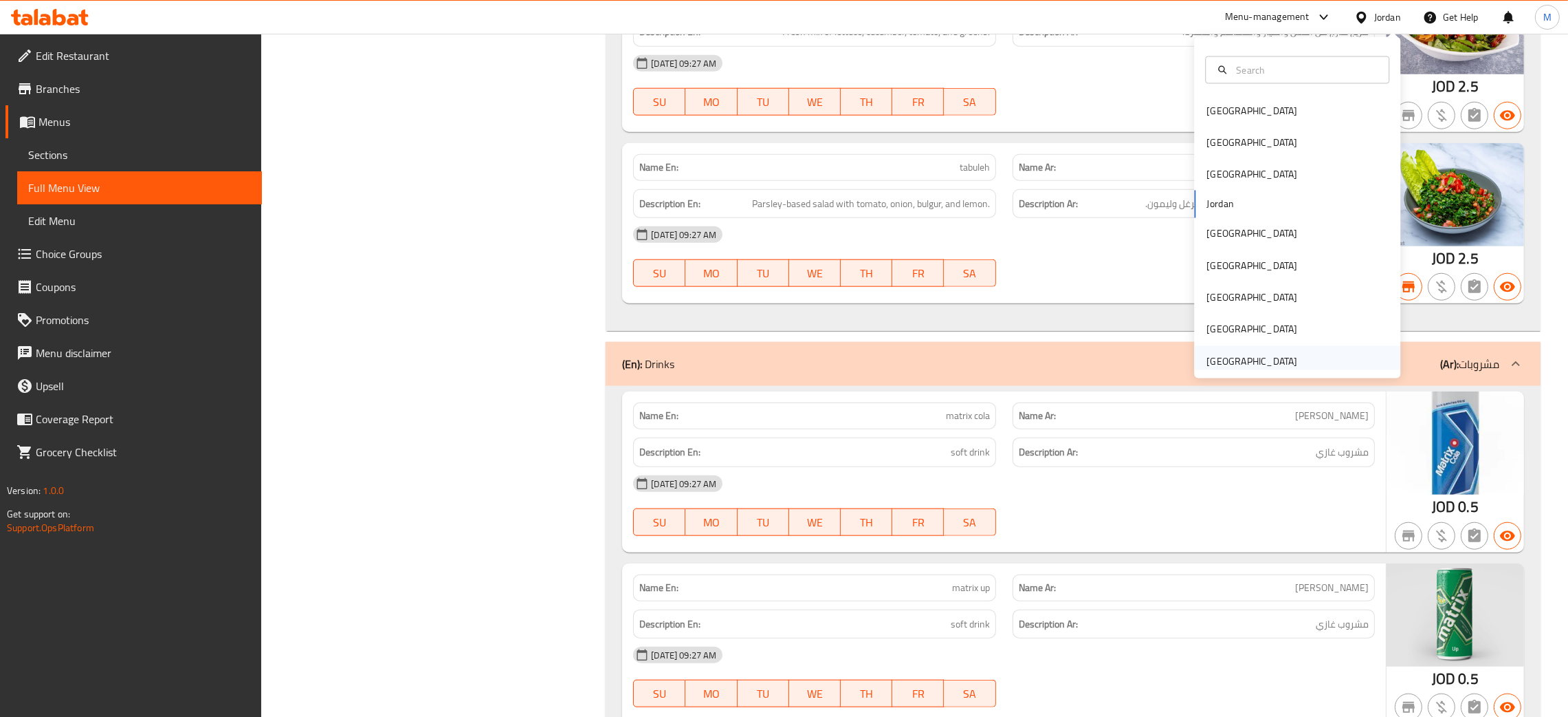
click at [1243, 354] on div "[GEOGRAPHIC_DATA]" at bounding box center [1251, 361] width 90 height 15
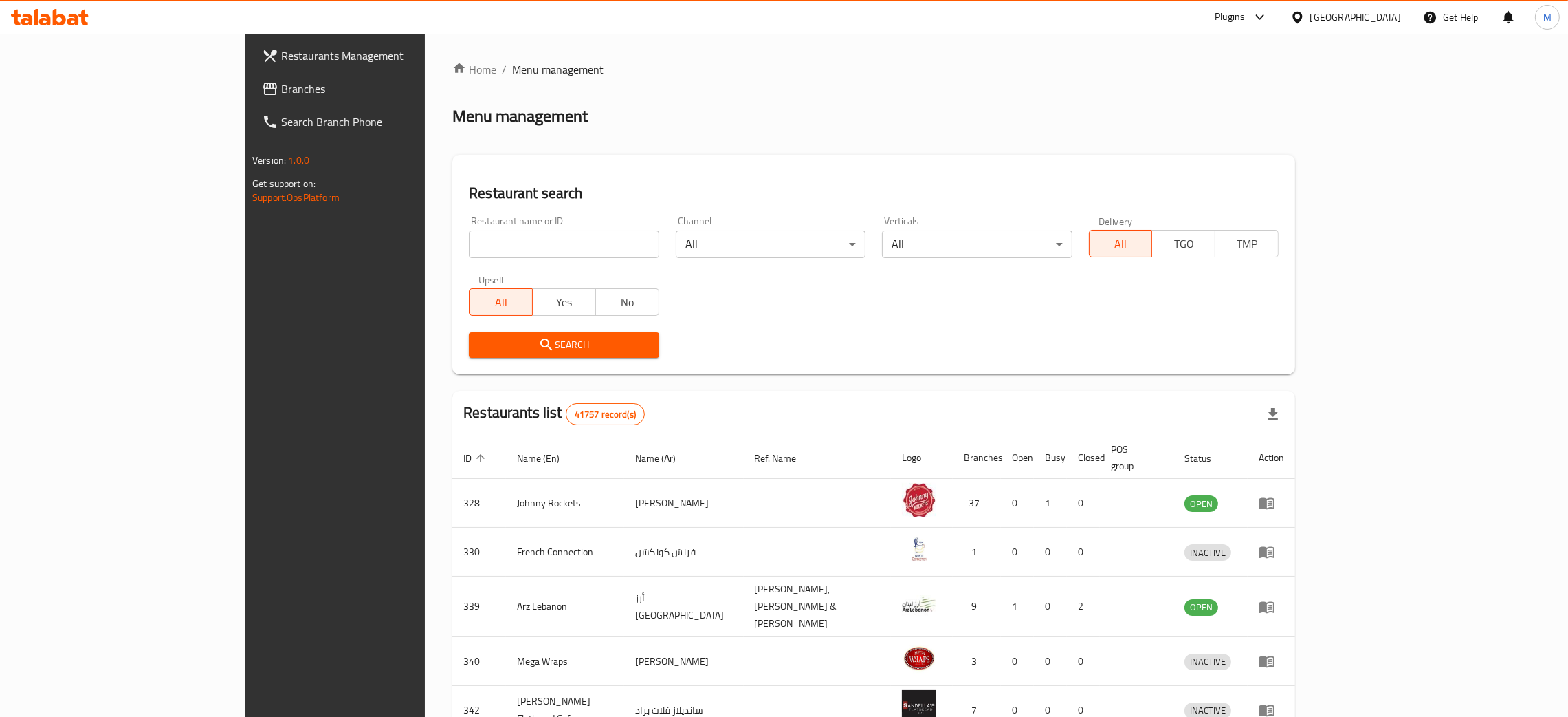
click at [262, 82] on icon at bounding box center [270, 88] width 16 height 16
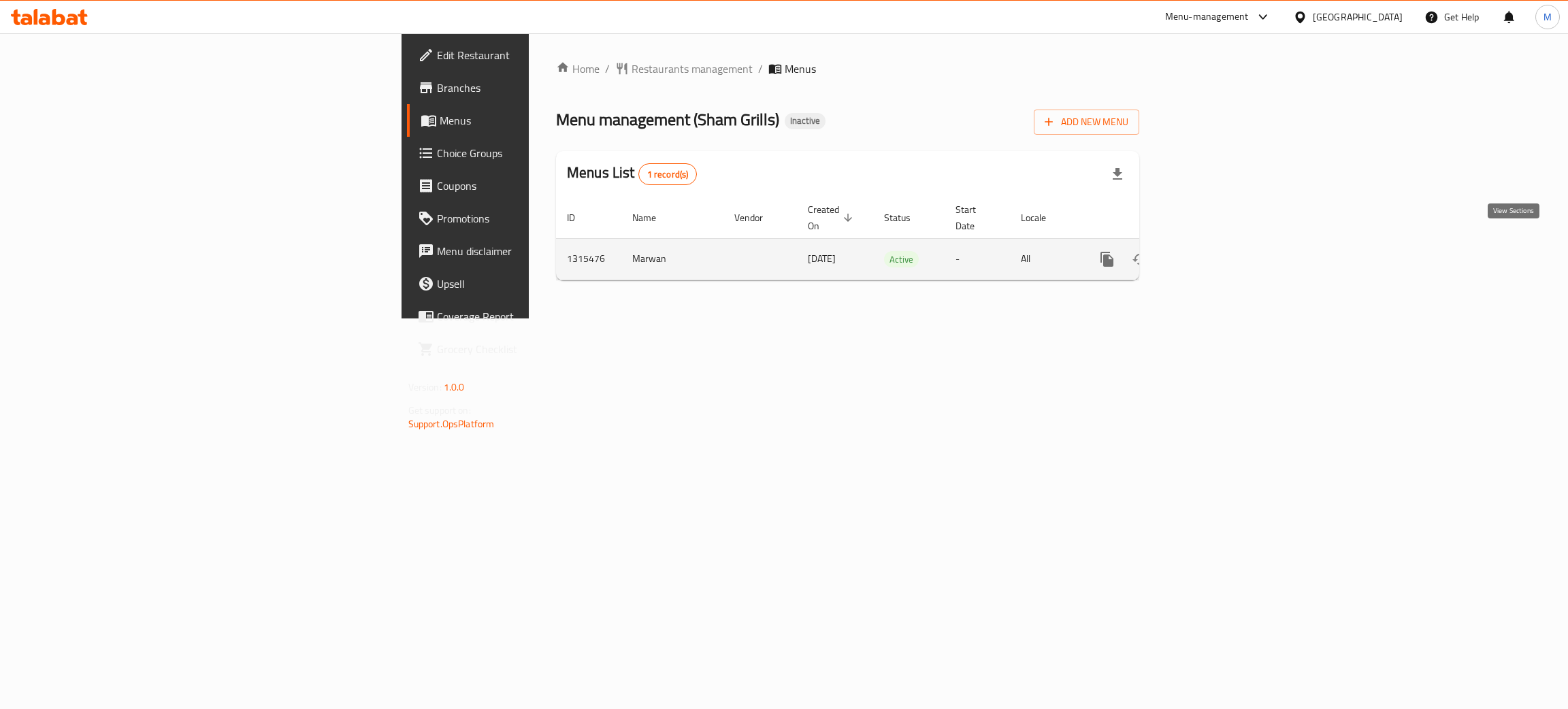
click at [1214, 251] on icon "enhanced table" at bounding box center [1205, 259] width 16 height 16
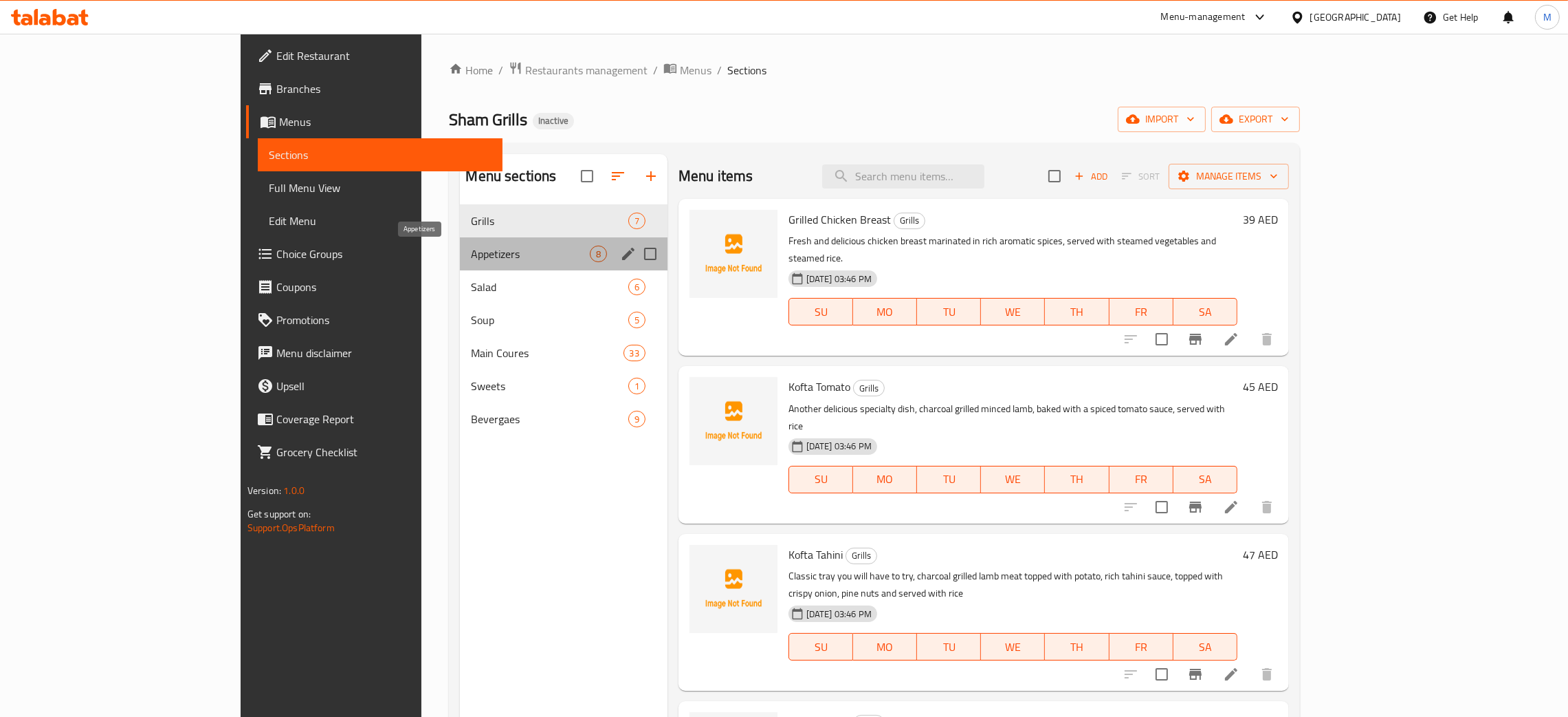
click at [471, 246] on span "Appetizers" at bounding box center [529, 253] width 118 height 16
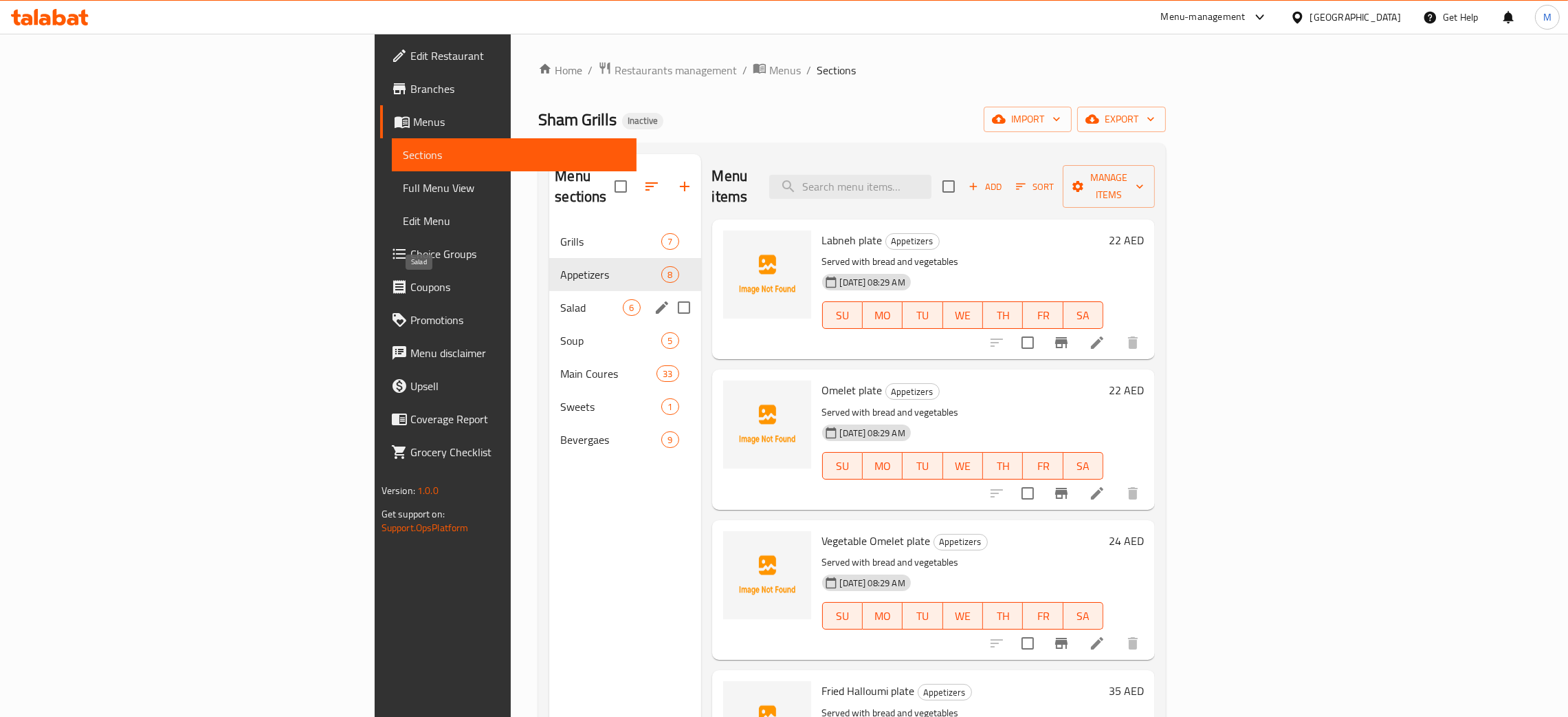
click at [560, 299] on span "Salad" at bounding box center [591, 307] width 63 height 16
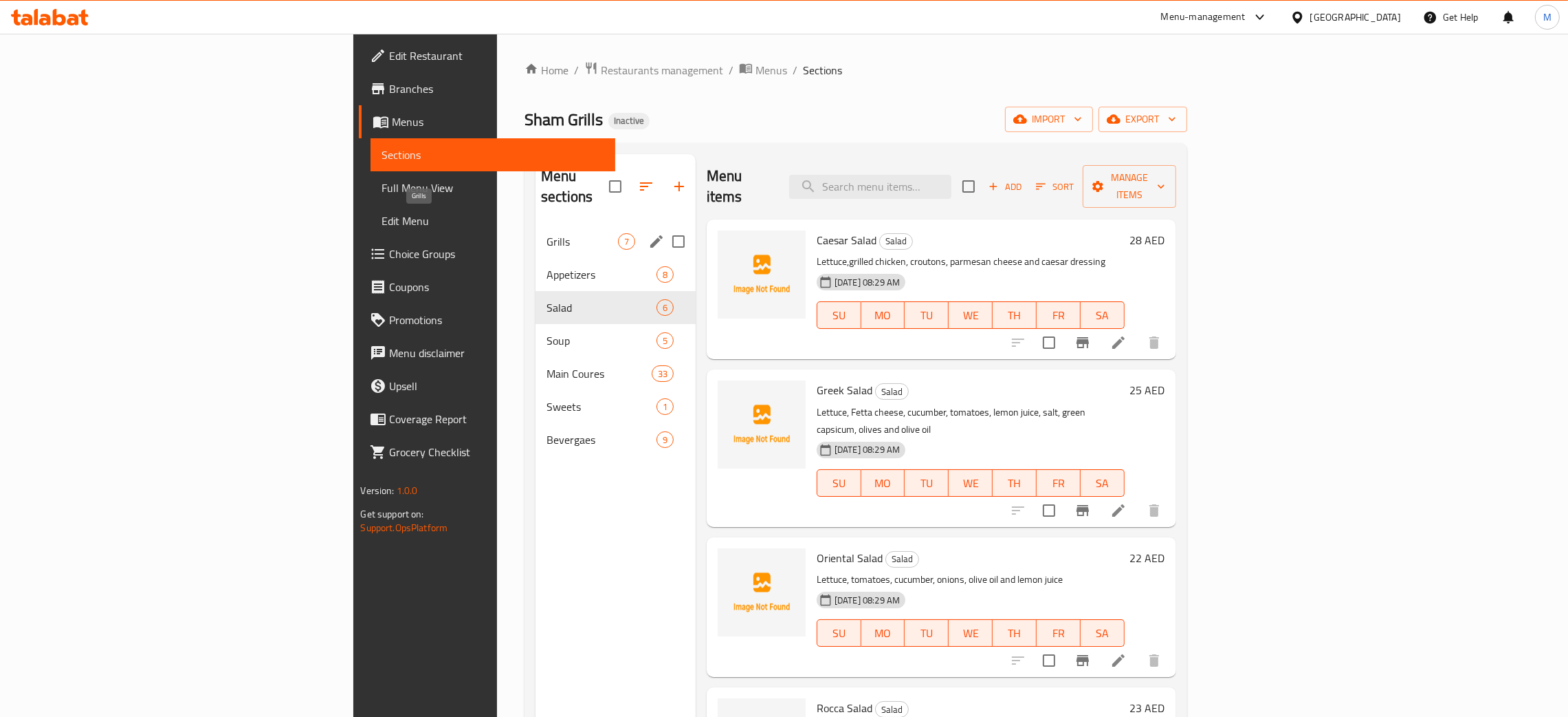
click at [546, 233] on span "Grills" at bounding box center [582, 241] width 71 height 16
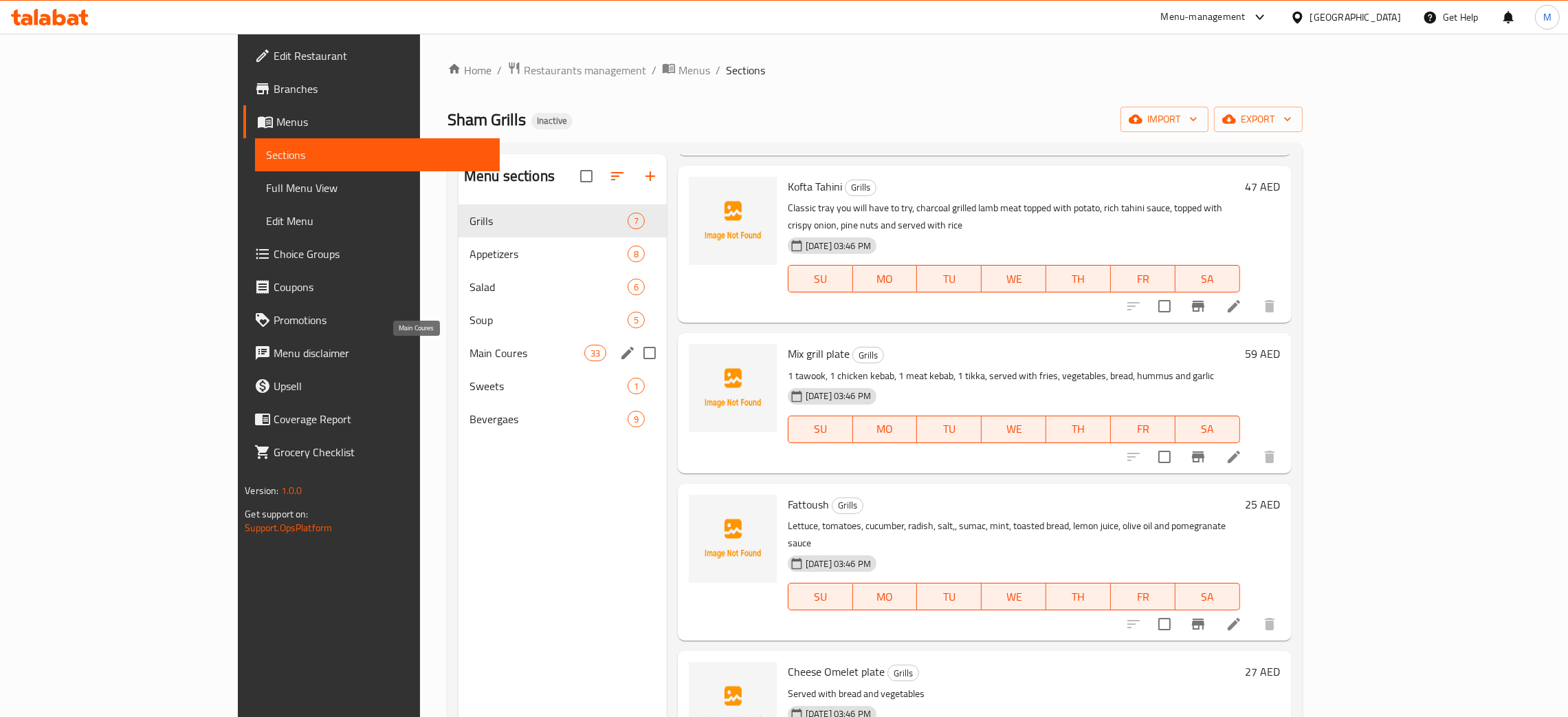
click at [469, 349] on span "Main Coures" at bounding box center [526, 352] width 114 height 16
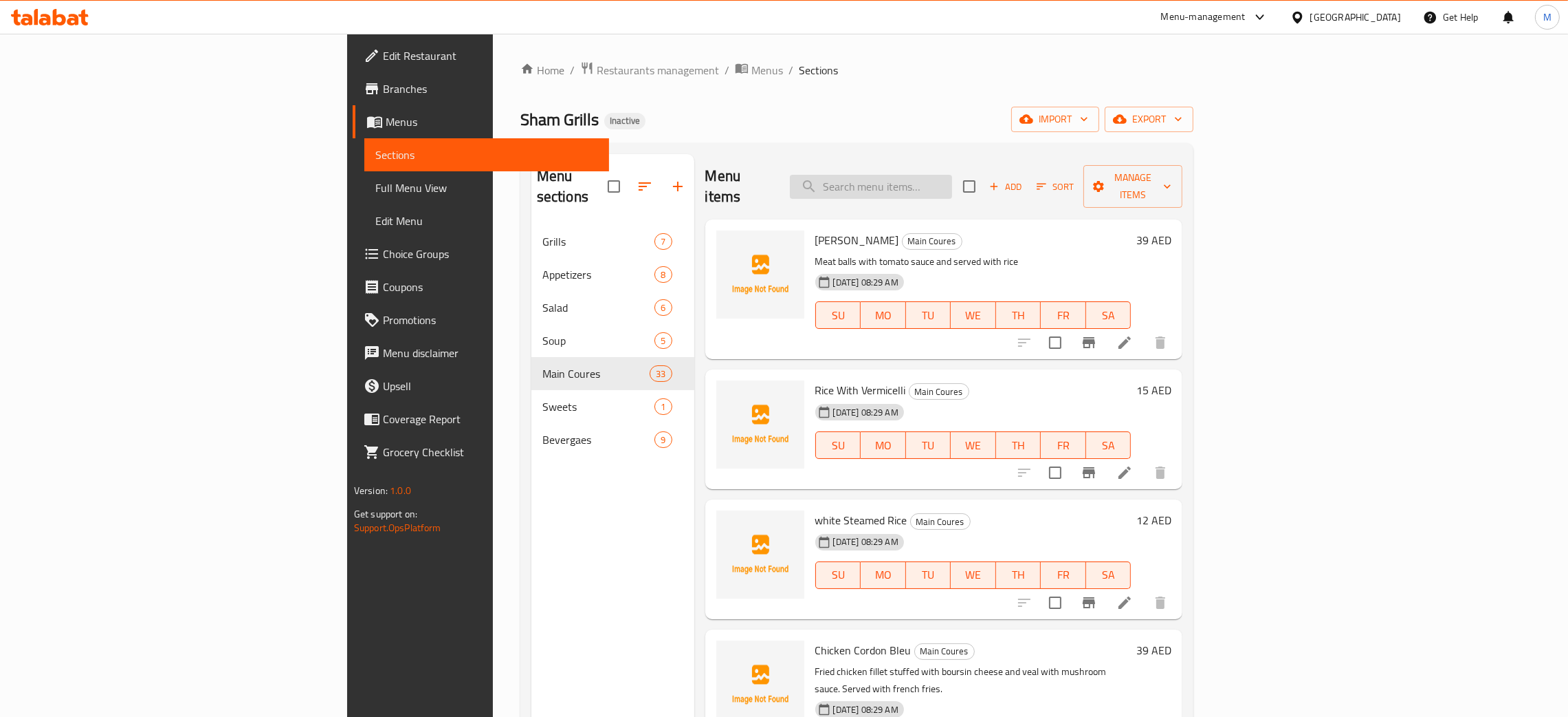
click at [952, 175] on input "search" at bounding box center [871, 187] width 163 height 24
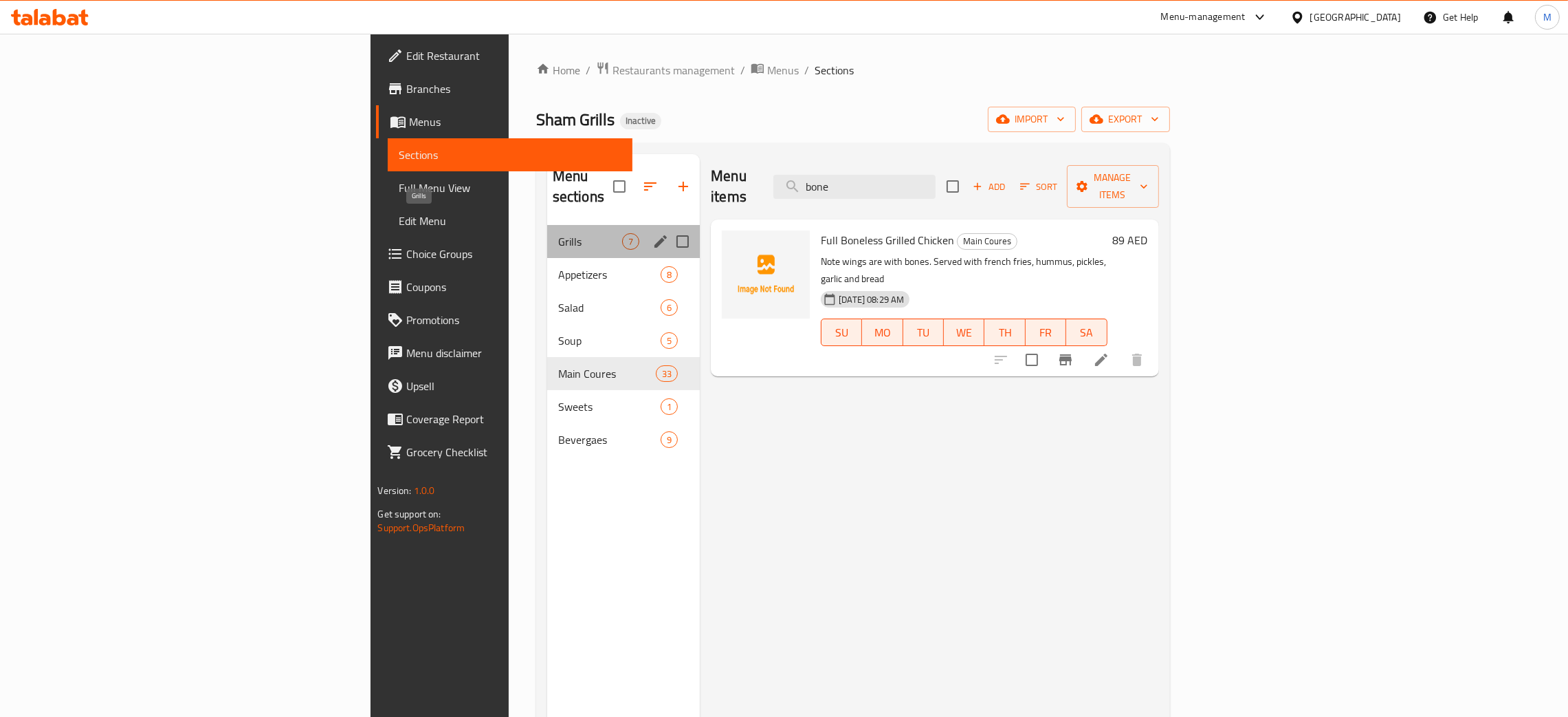
click at [558, 233] on span "Grills" at bounding box center [590, 241] width 64 height 16
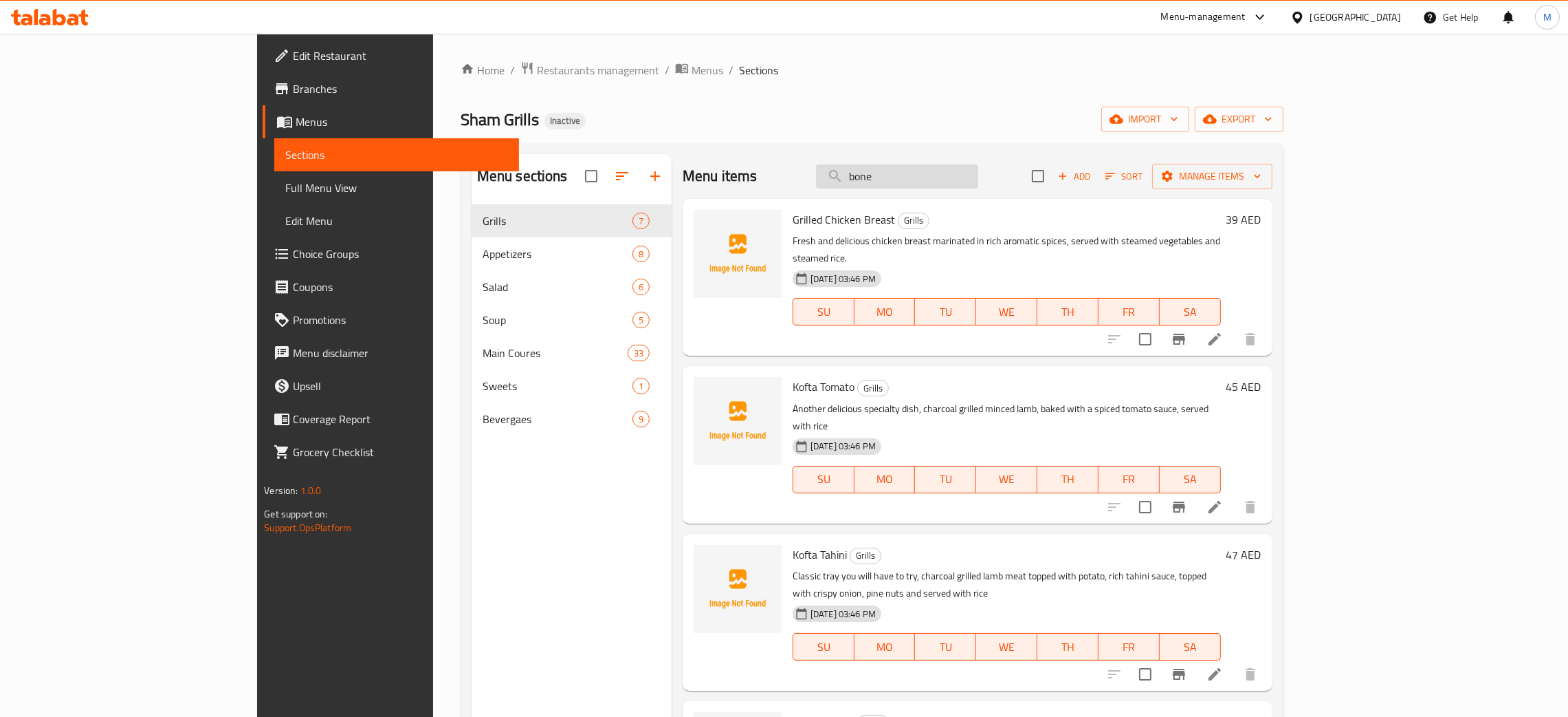
drag, startPoint x: 989, startPoint y: 165, endPoint x: 943, endPoint y: 175, distance: 47.1
click at [943, 175] on input "bone" at bounding box center [897, 177] width 163 height 24
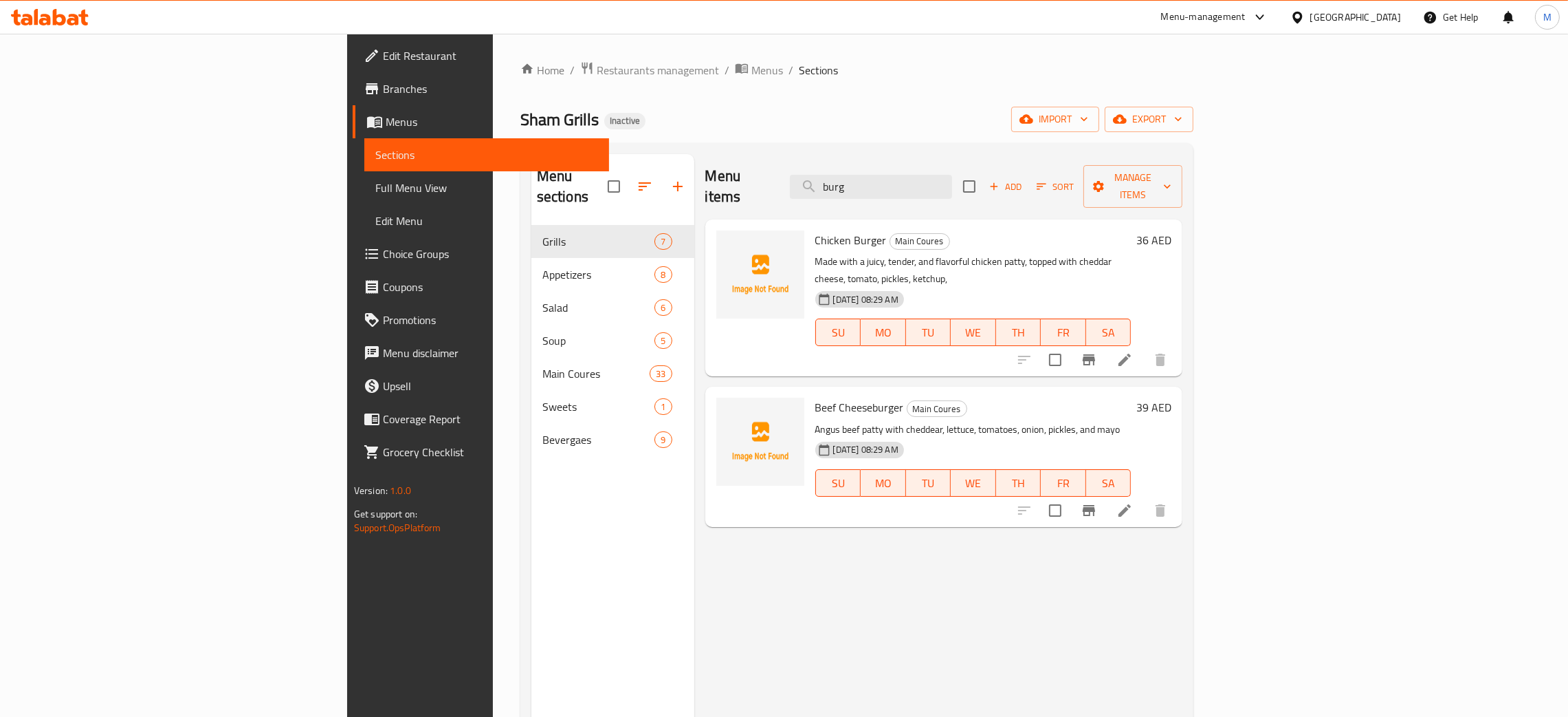
type input "burg"
drag, startPoint x: 984, startPoint y: 172, endPoint x: 900, endPoint y: 172, distance: 84.0
click at [900, 172] on div "Menu items burg Add Sort Manage items" at bounding box center [944, 187] width 478 height 65
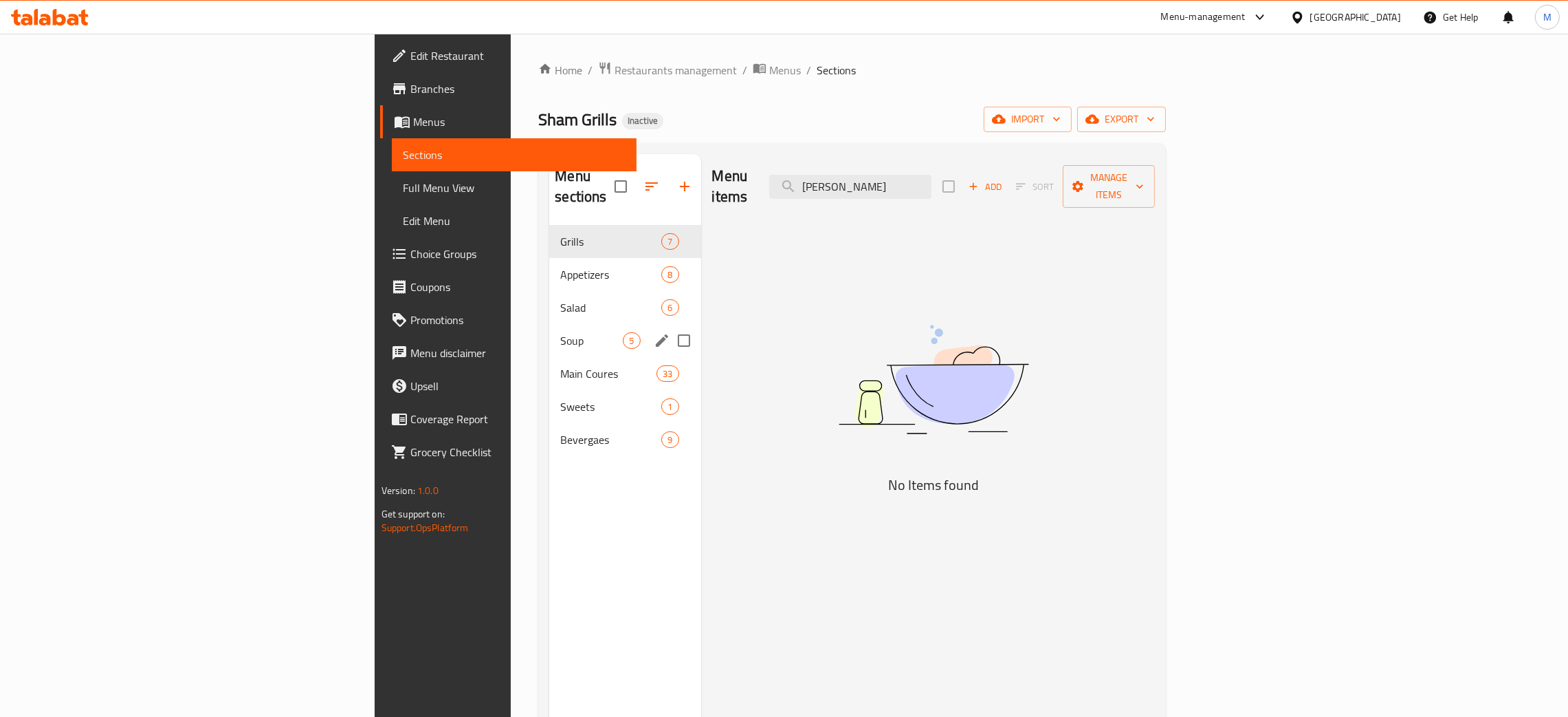
type input "[PERSON_NAME]"
click at [549, 324] on div "Soup 5" at bounding box center [625, 340] width 151 height 33
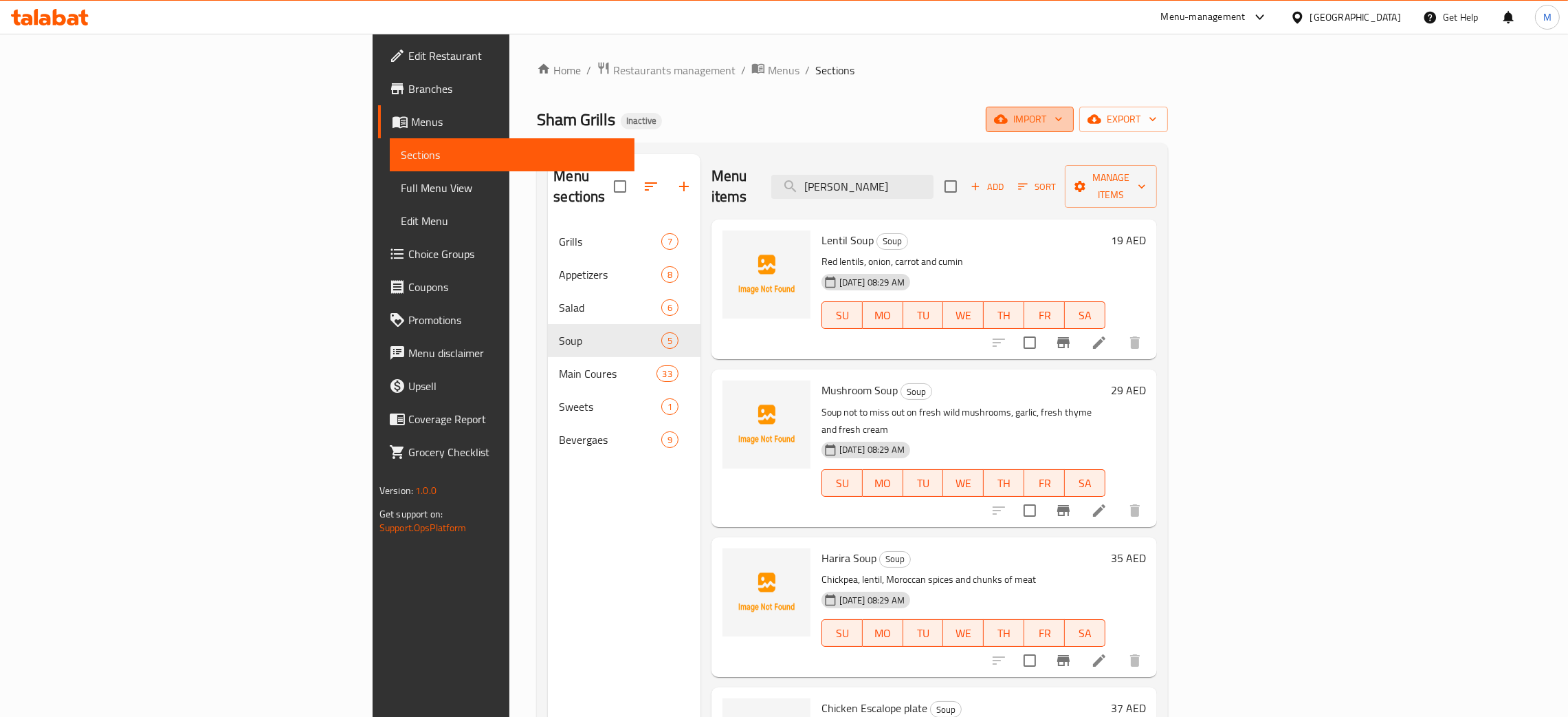
click at [1074, 110] on button "import" at bounding box center [1030, 119] width 88 height 25
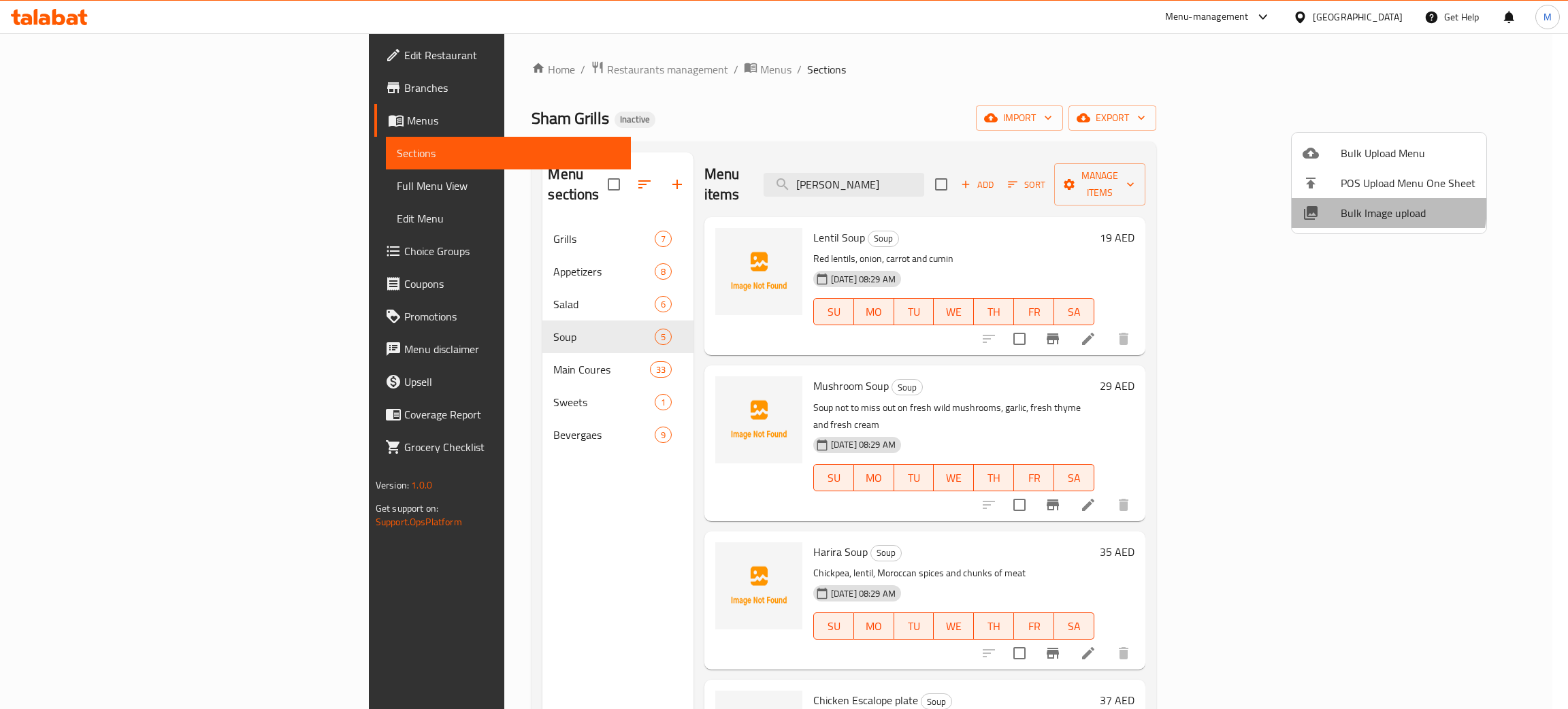
click at [1359, 206] on span "Bulk Image upload" at bounding box center [1408, 213] width 135 height 16
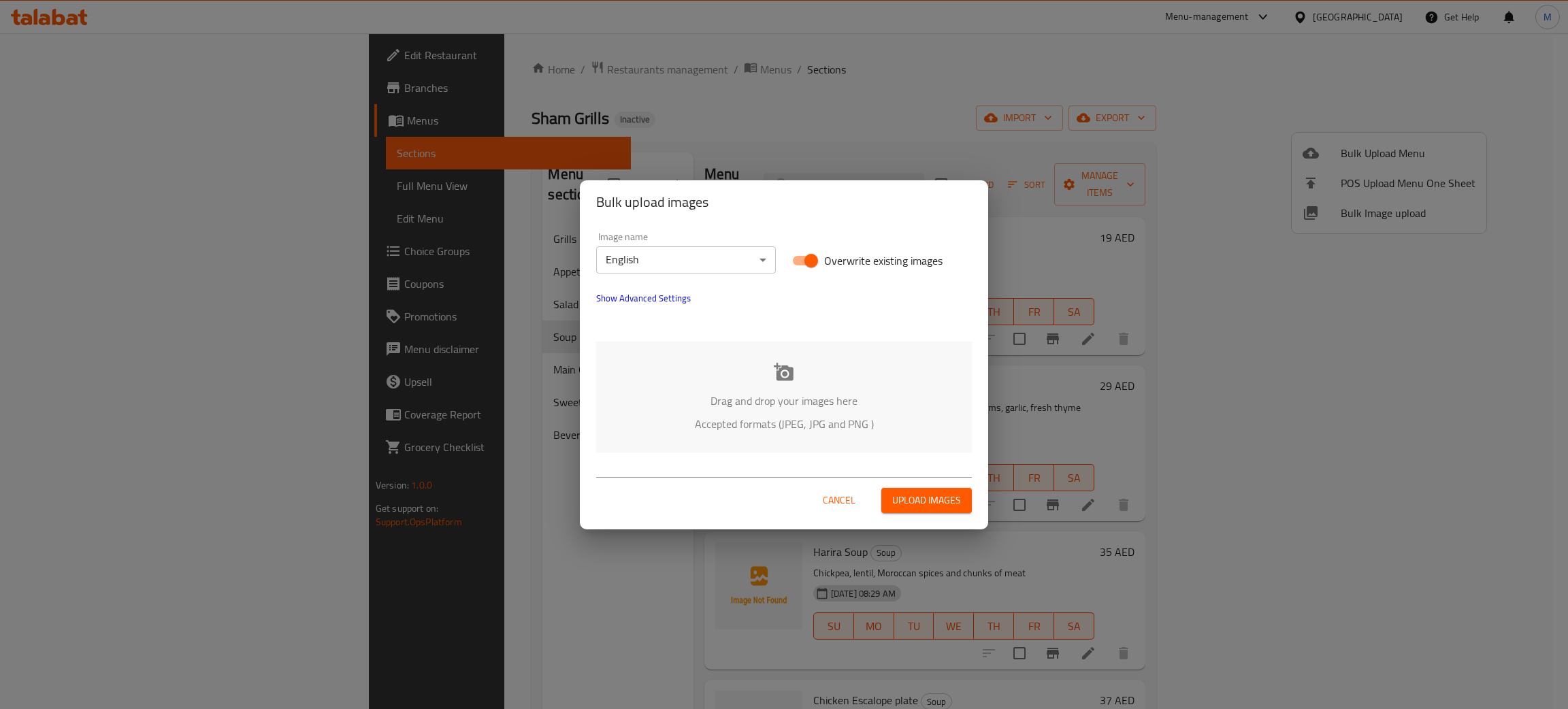
click at [761, 406] on p "Drag and drop your images here" at bounding box center [784, 400] width 335 height 16
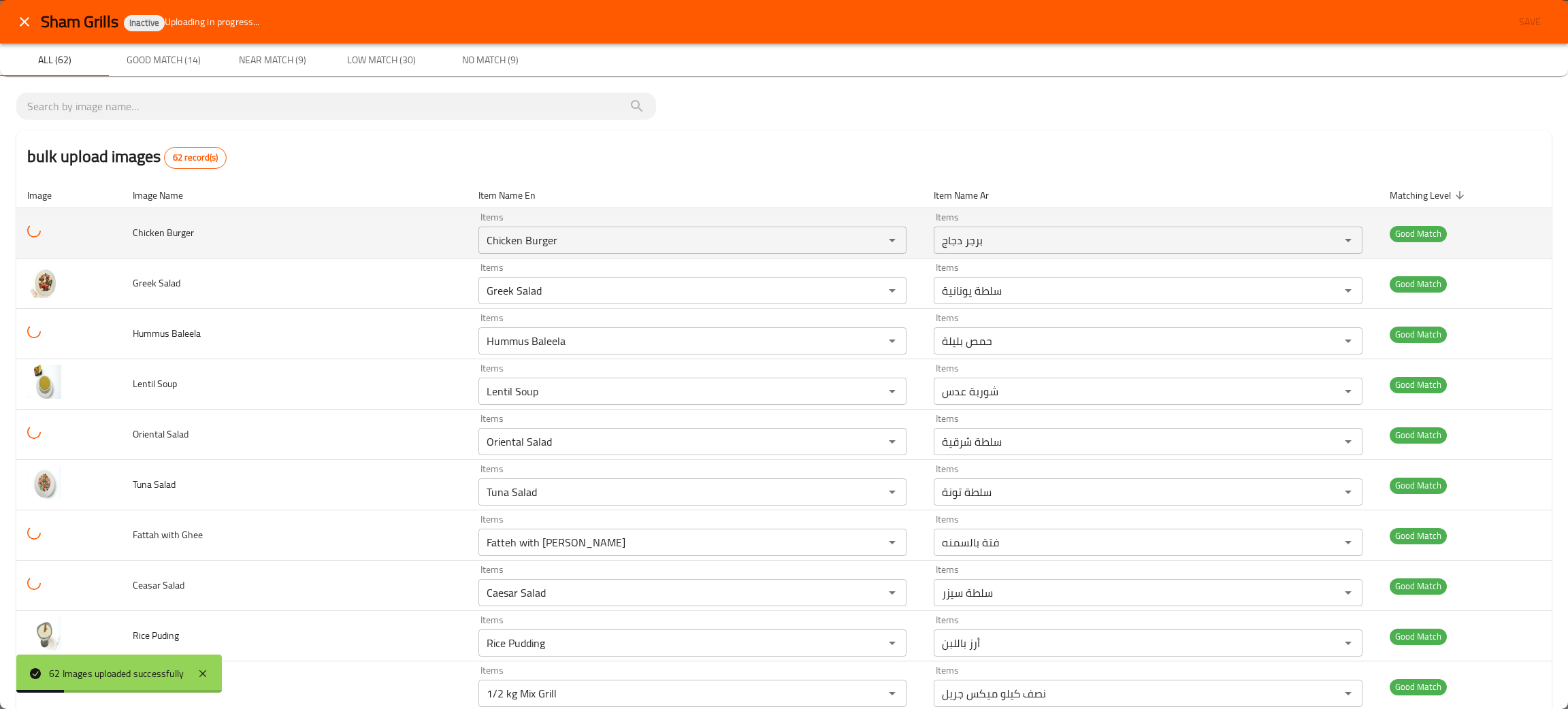
drag, startPoint x: 189, startPoint y: 234, endPoint x: 122, endPoint y: 239, distance: 67.2
click at [122, 239] on tr "Chicken Burger Items Chicken Burger Items Items برجر دجاج Items Good Match" at bounding box center [784, 234] width 1536 height 50
copy span "Chicken Burger"
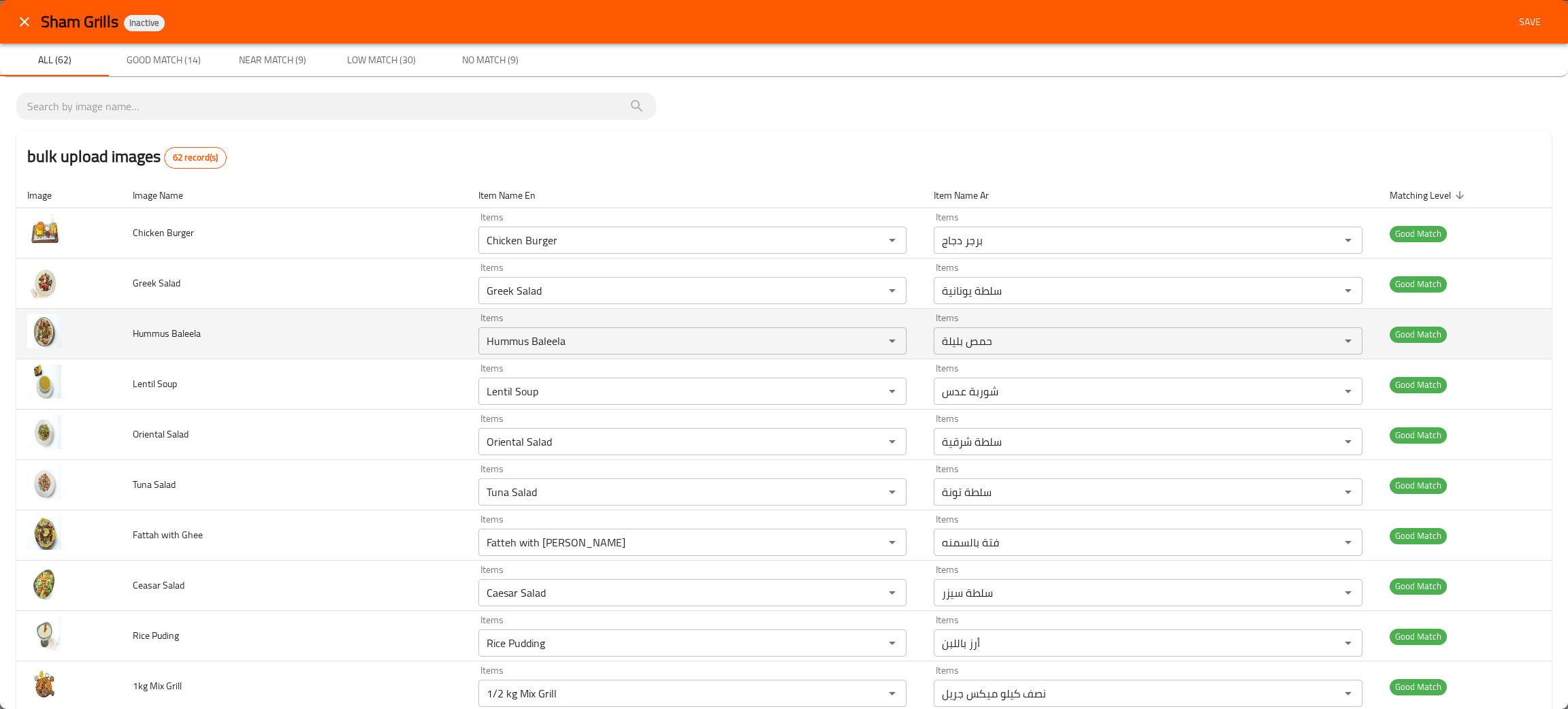
click at [318, 353] on td "Hummus Baleela" at bounding box center [295, 334] width 346 height 50
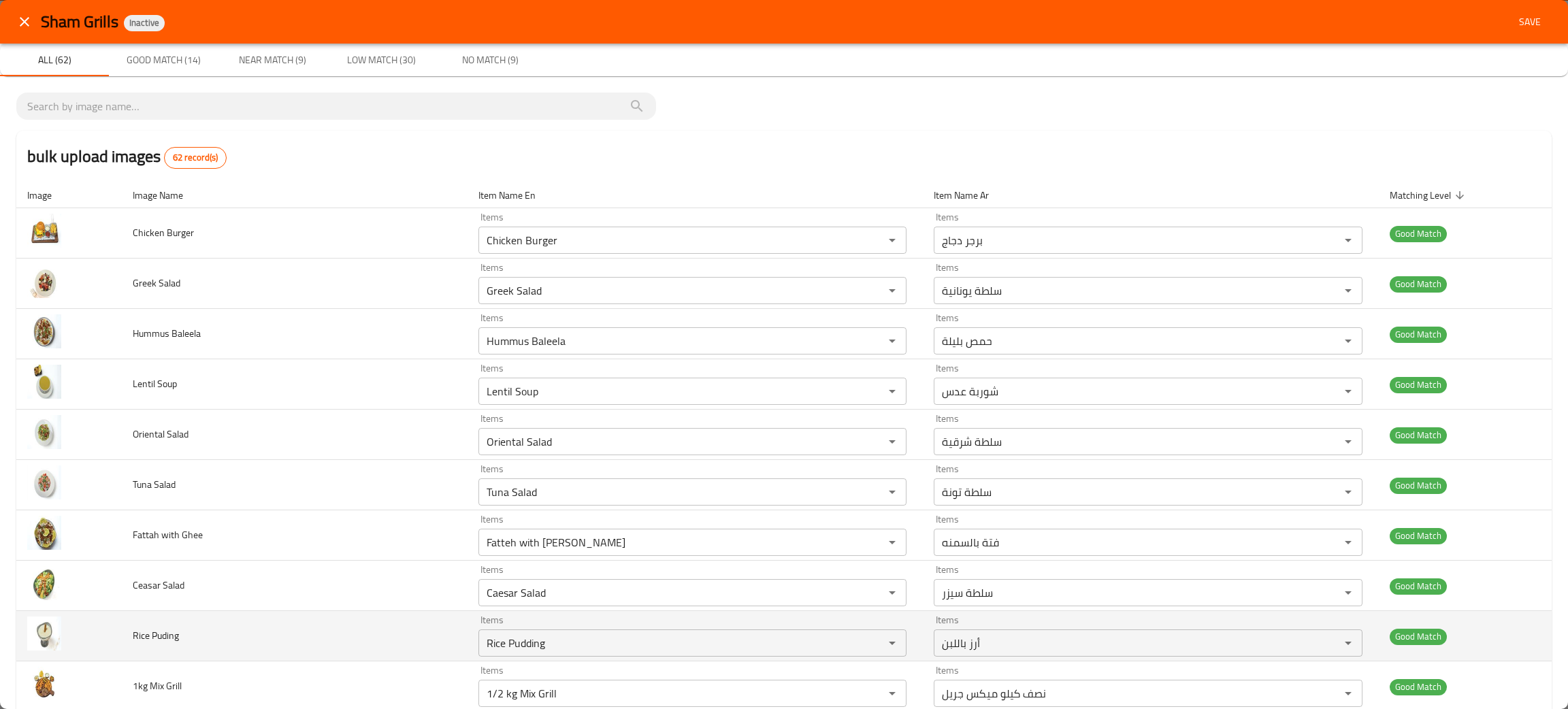
scroll to position [102, 0]
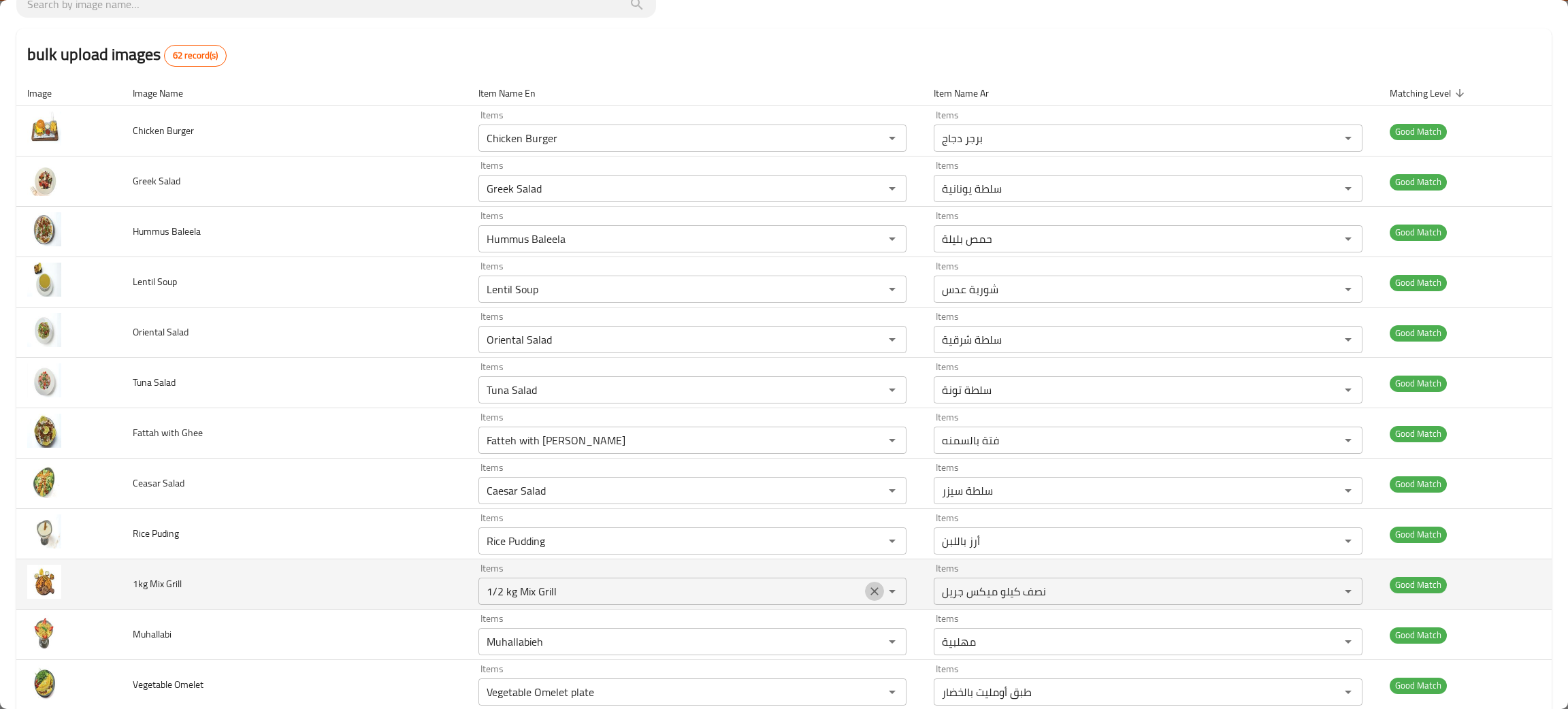
click at [868, 595] on icon "Clear" at bounding box center [874, 591] width 13 height 13
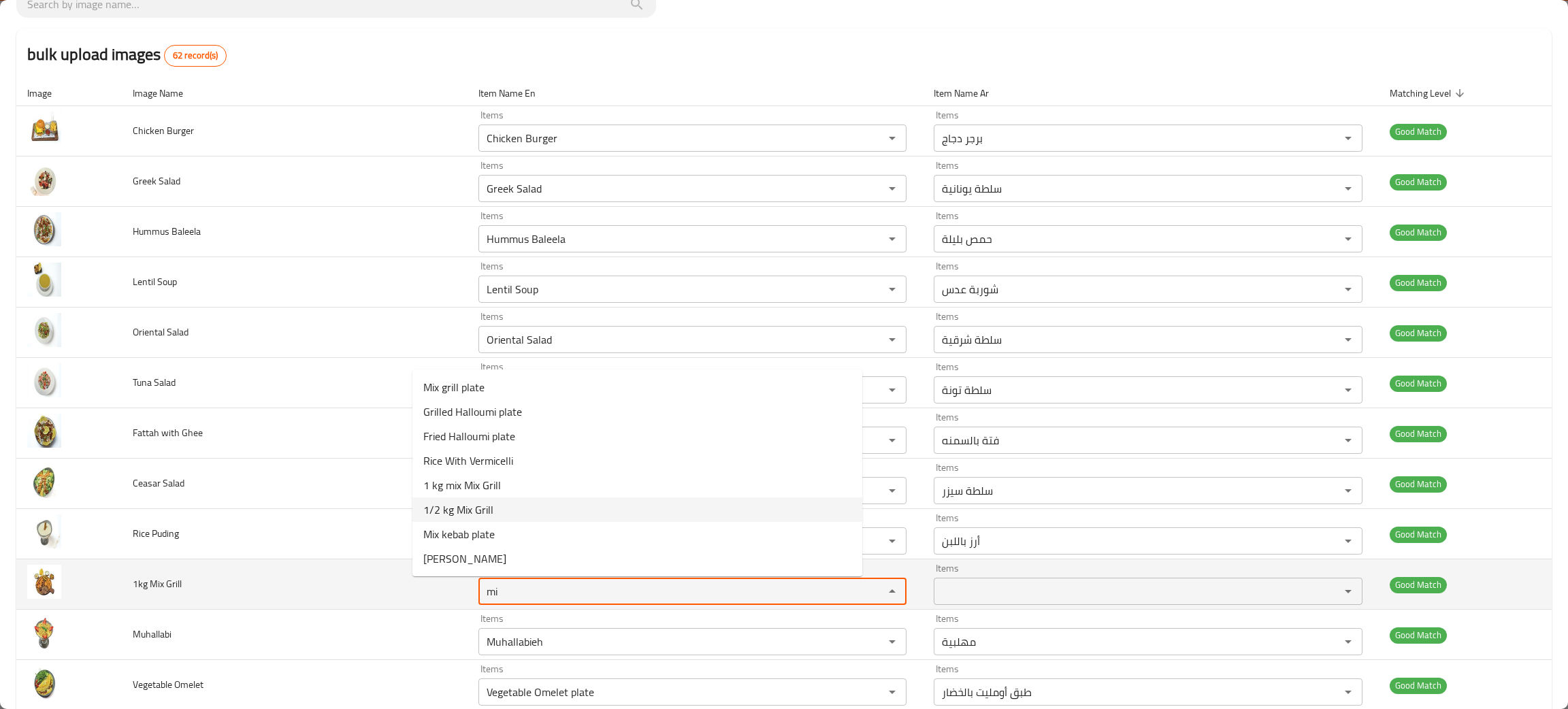
type Grill "mi"
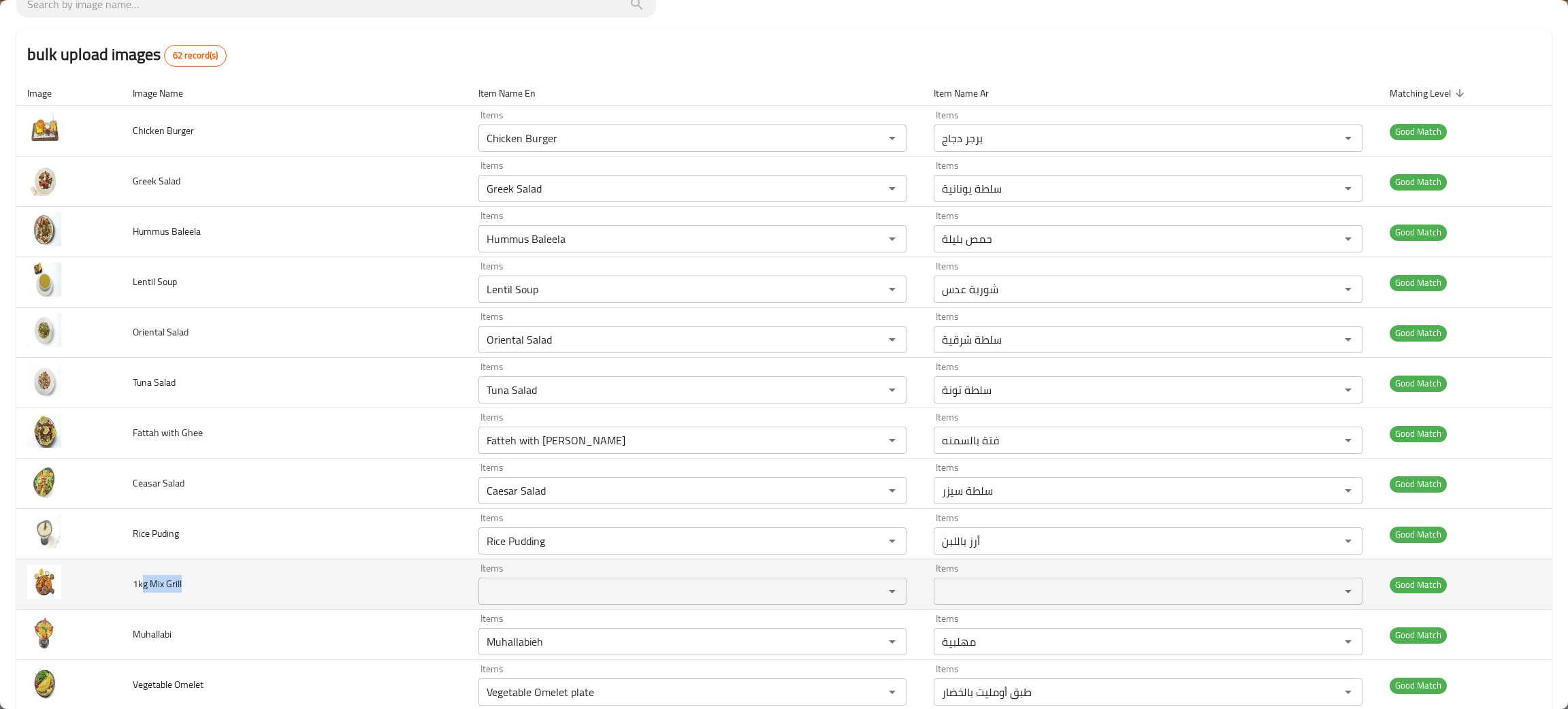
drag, startPoint x: 211, startPoint y: 595, endPoint x: 146, endPoint y: 595, distance: 65.0
click at [146, 595] on td "1kg Mix Grill" at bounding box center [295, 585] width 346 height 50
click at [145, 595] on td "1kg Mix Grill" at bounding box center [295, 585] width 346 height 50
click at [243, 587] on td "1kg Mix Grill" at bounding box center [295, 585] width 346 height 50
click at [214, 587] on td "1kg Mix Grill" at bounding box center [295, 585] width 346 height 50
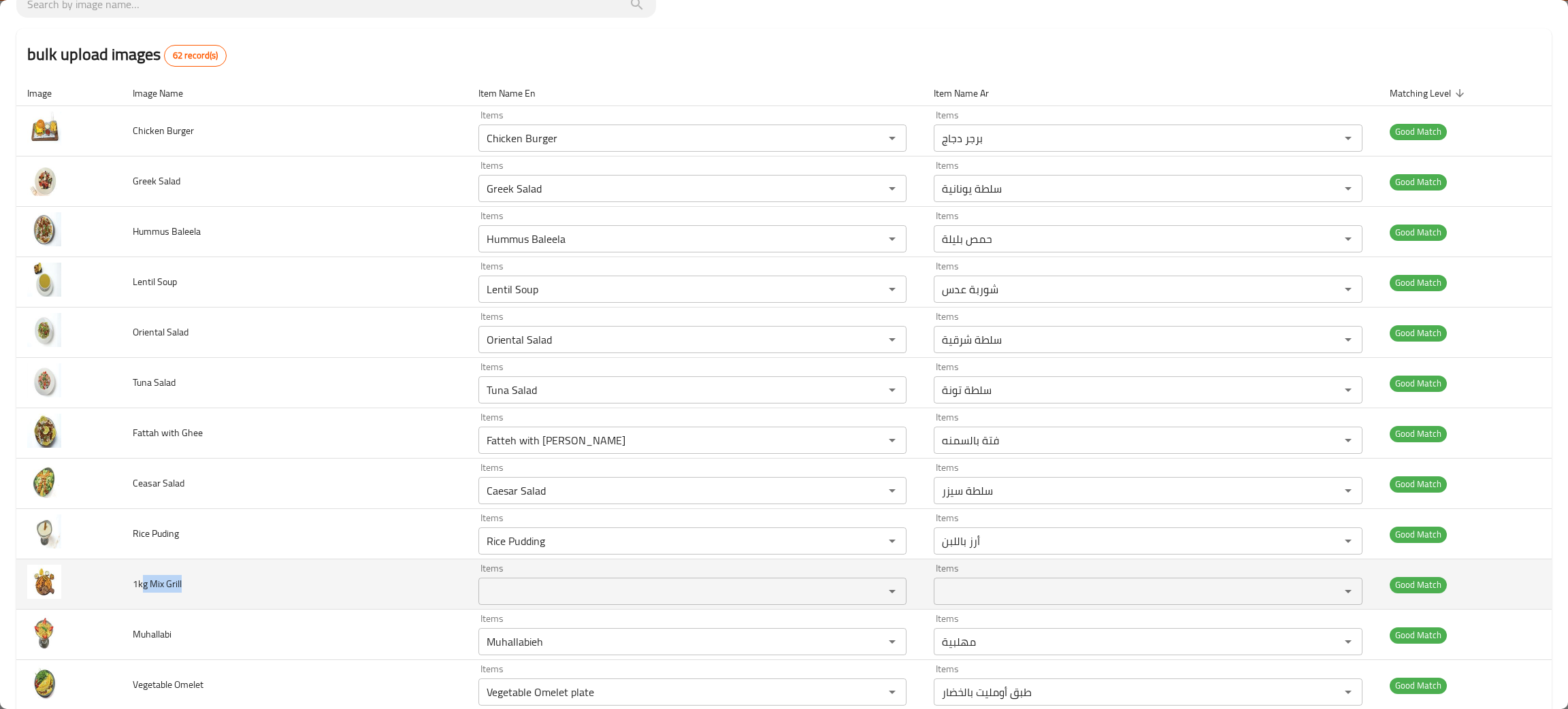
click at [188, 585] on td "1kg Mix Grill" at bounding box center [295, 585] width 346 height 50
drag, startPoint x: 185, startPoint y: 585, endPoint x: 121, endPoint y: 589, distance: 64.1
click at [121, 589] on tr "1kg Mix Grill Items Items Items Items Good Match" at bounding box center [784, 585] width 1536 height 50
copy tr "1kg Mix Grill"
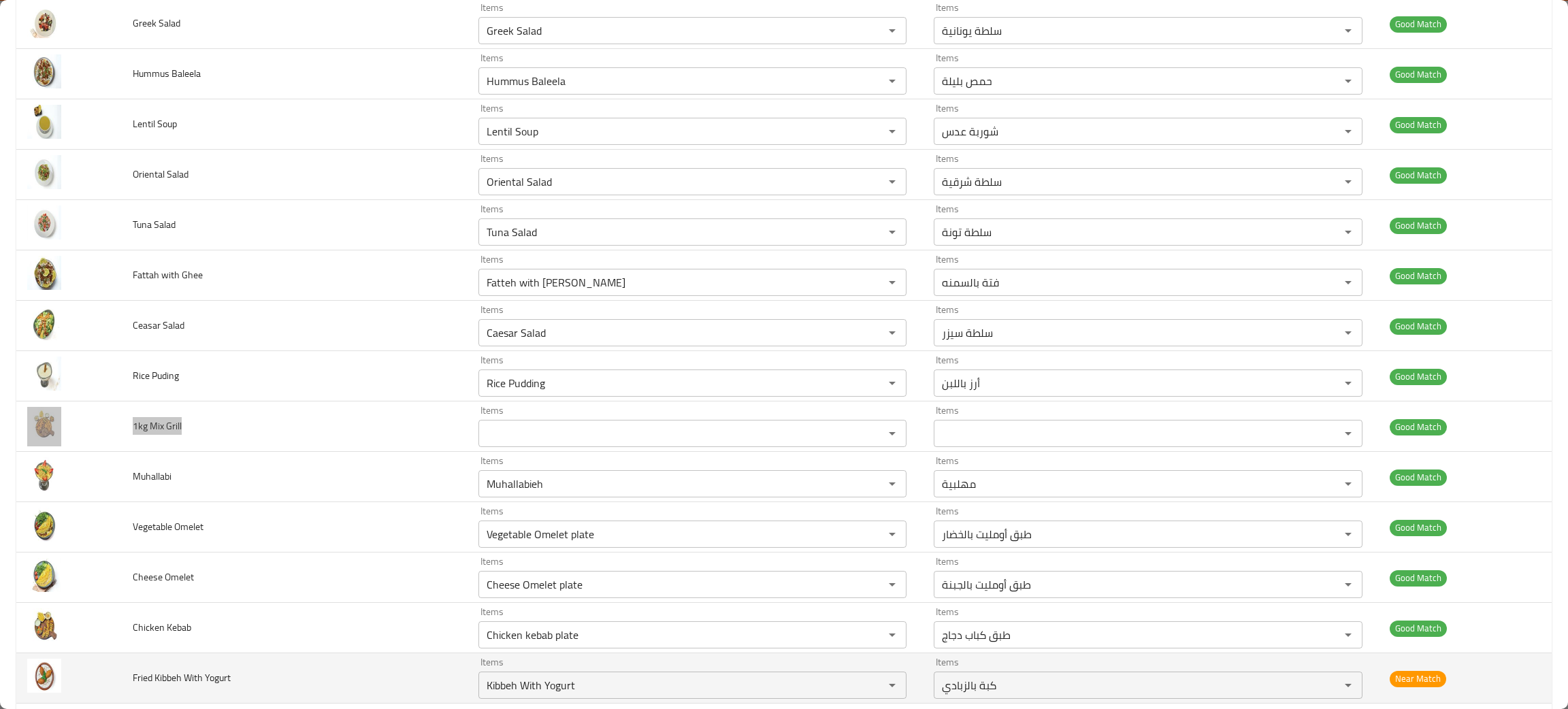
scroll to position [306, 0]
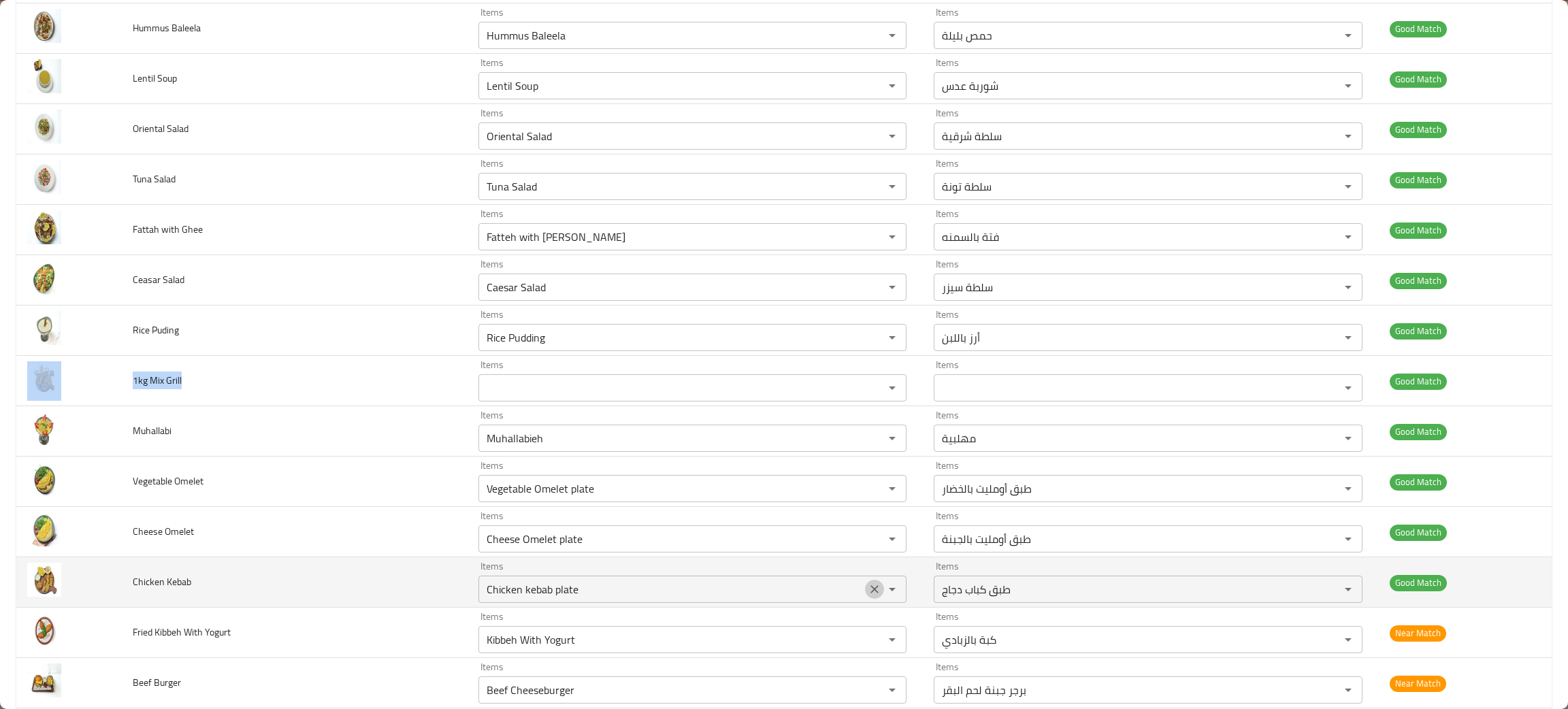
click at [868, 590] on icon "Clear" at bounding box center [874, 589] width 13 height 13
drag, startPoint x: 214, startPoint y: 583, endPoint x: 107, endPoint y: 579, distance: 107.1
click at [107, 579] on tr "Chicken Kebab Items Items Items Items Good Match" at bounding box center [784, 582] width 1536 height 50
copy tr "Chicken Kebab"
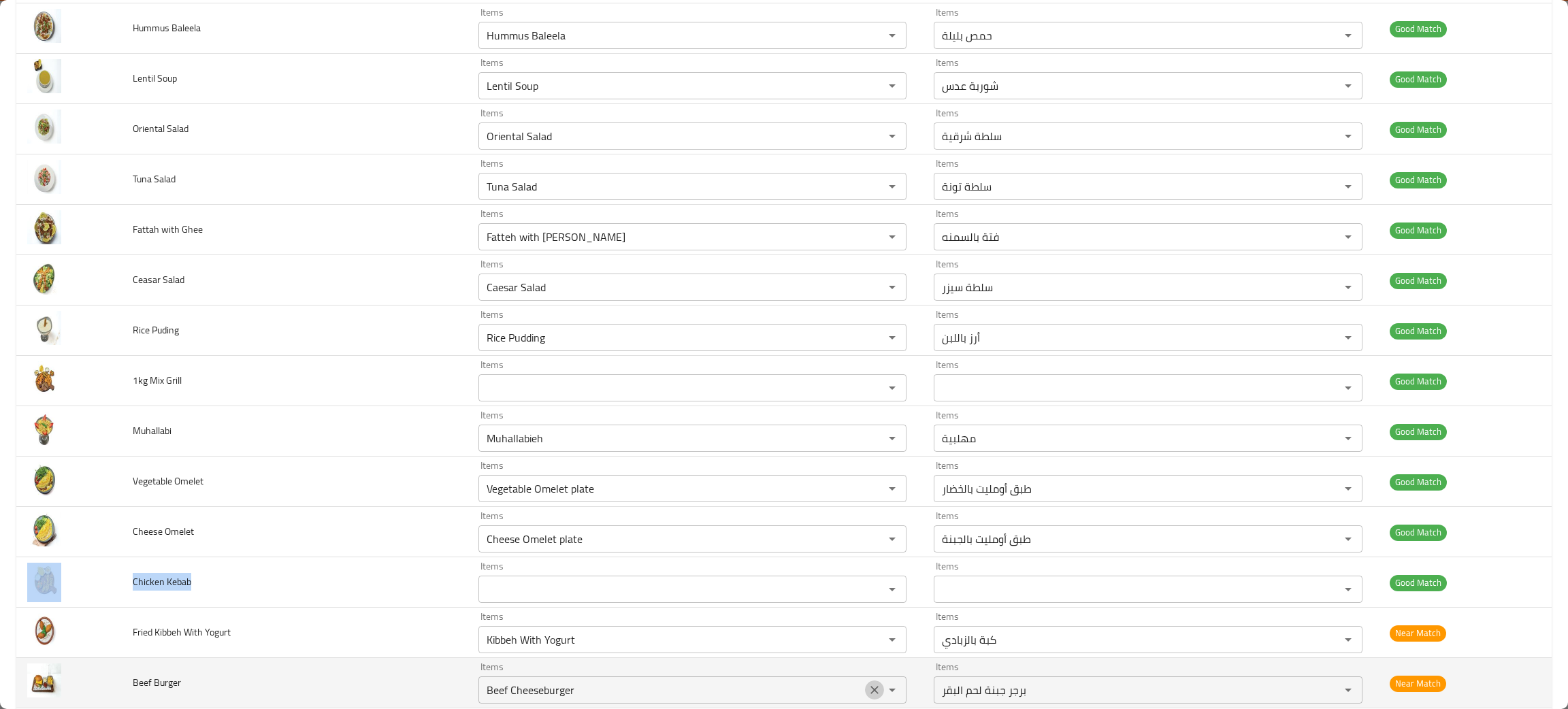
drag, startPoint x: 833, startPoint y: 689, endPoint x: 700, endPoint y: 692, distance: 133.0
click at [868, 689] on icon "Clear" at bounding box center [874, 689] width 13 height 13
drag, startPoint x: 212, startPoint y: 680, endPoint x: 104, endPoint y: 668, distance: 108.7
click at [104, 668] on tr "Beef Burger Items Items Items Items Near Match" at bounding box center [784, 683] width 1536 height 50
copy tr "Beef Burger"
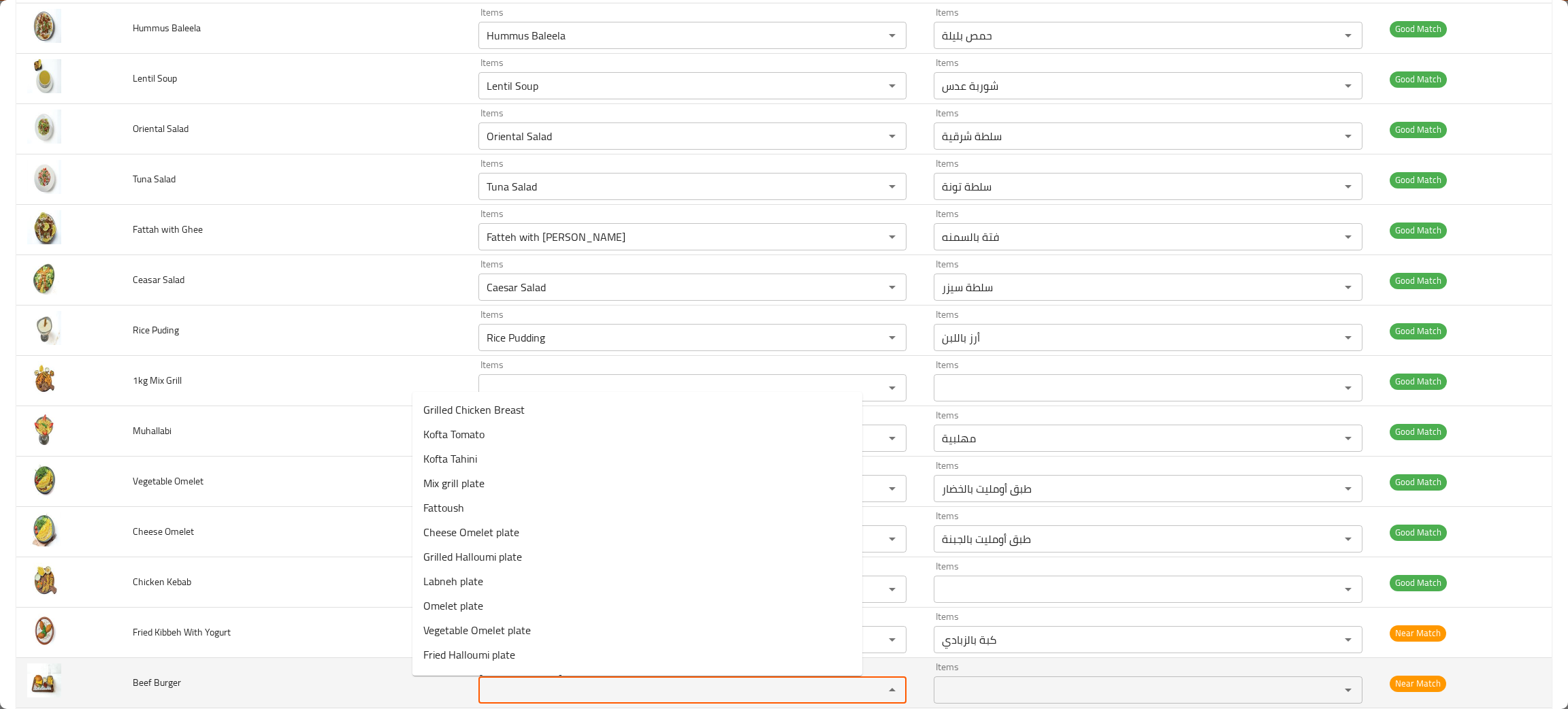
click at [483, 691] on Burger "Items" at bounding box center [673, 689] width 381 height 19
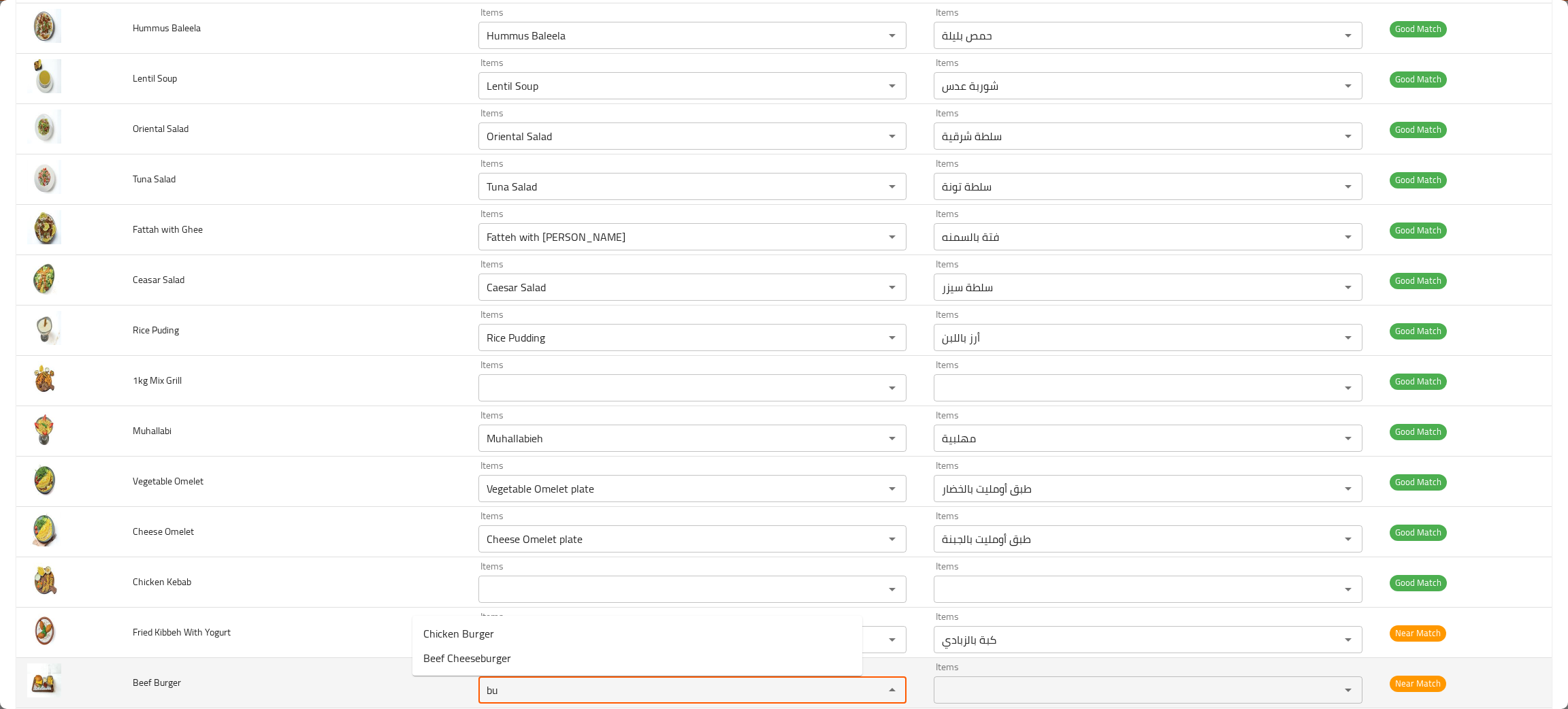
type Burger "bu"
click at [199, 683] on td "Beef Burger" at bounding box center [295, 683] width 346 height 50
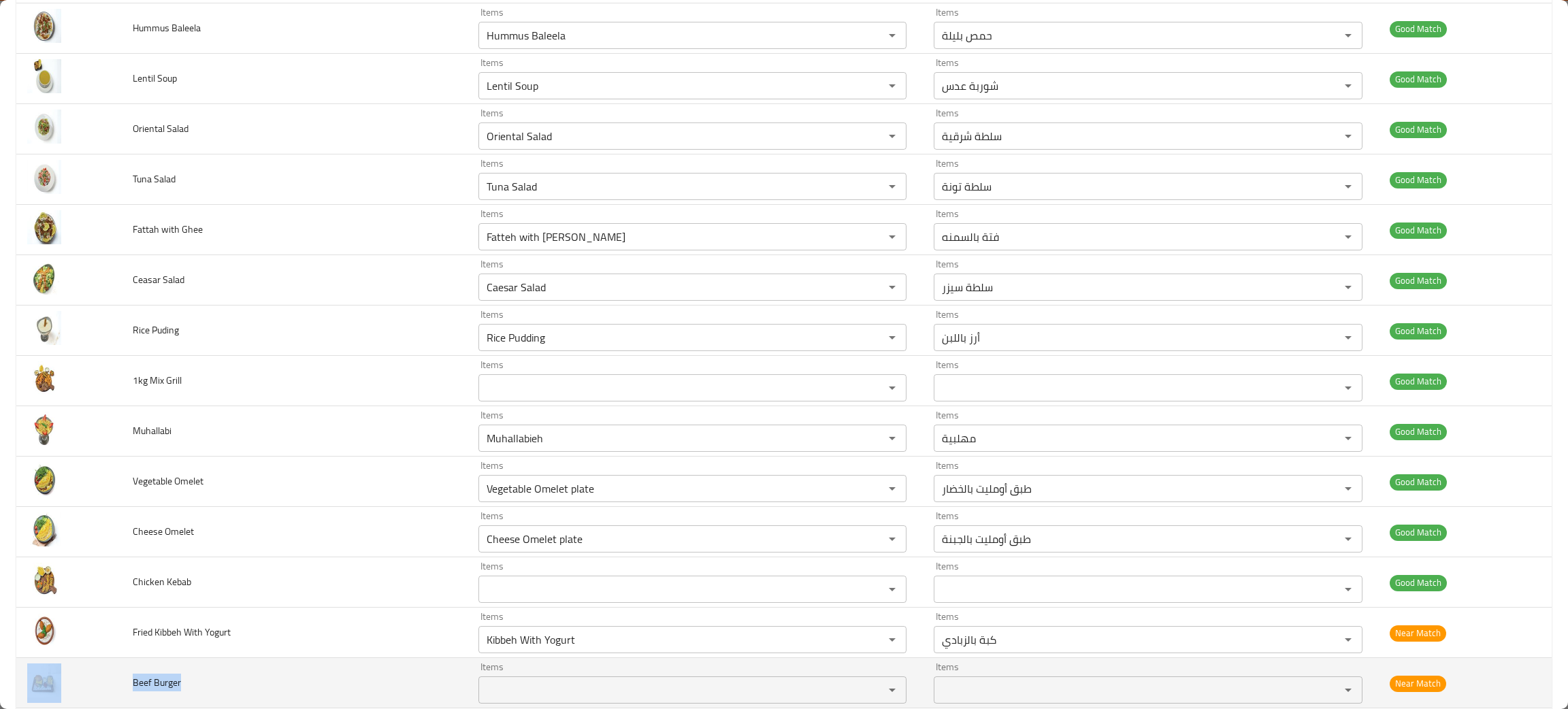
drag, startPoint x: 197, startPoint y: 682, endPoint x: 122, endPoint y: 676, distance: 75.2
click at [122, 676] on tr "Beef Burger Items Items Items Items Near Match" at bounding box center [784, 683] width 1536 height 50
copy tr "Beef Burger"
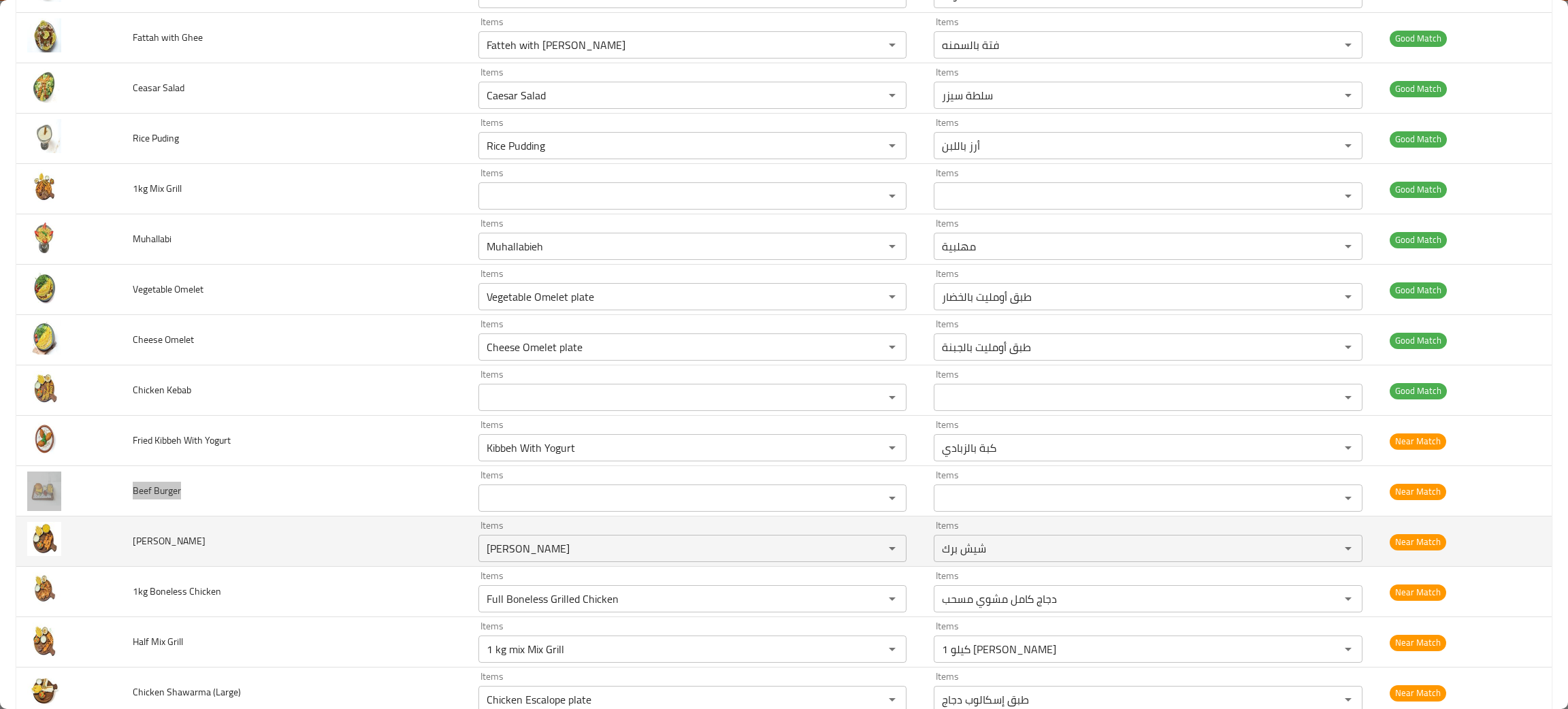
scroll to position [510, 0]
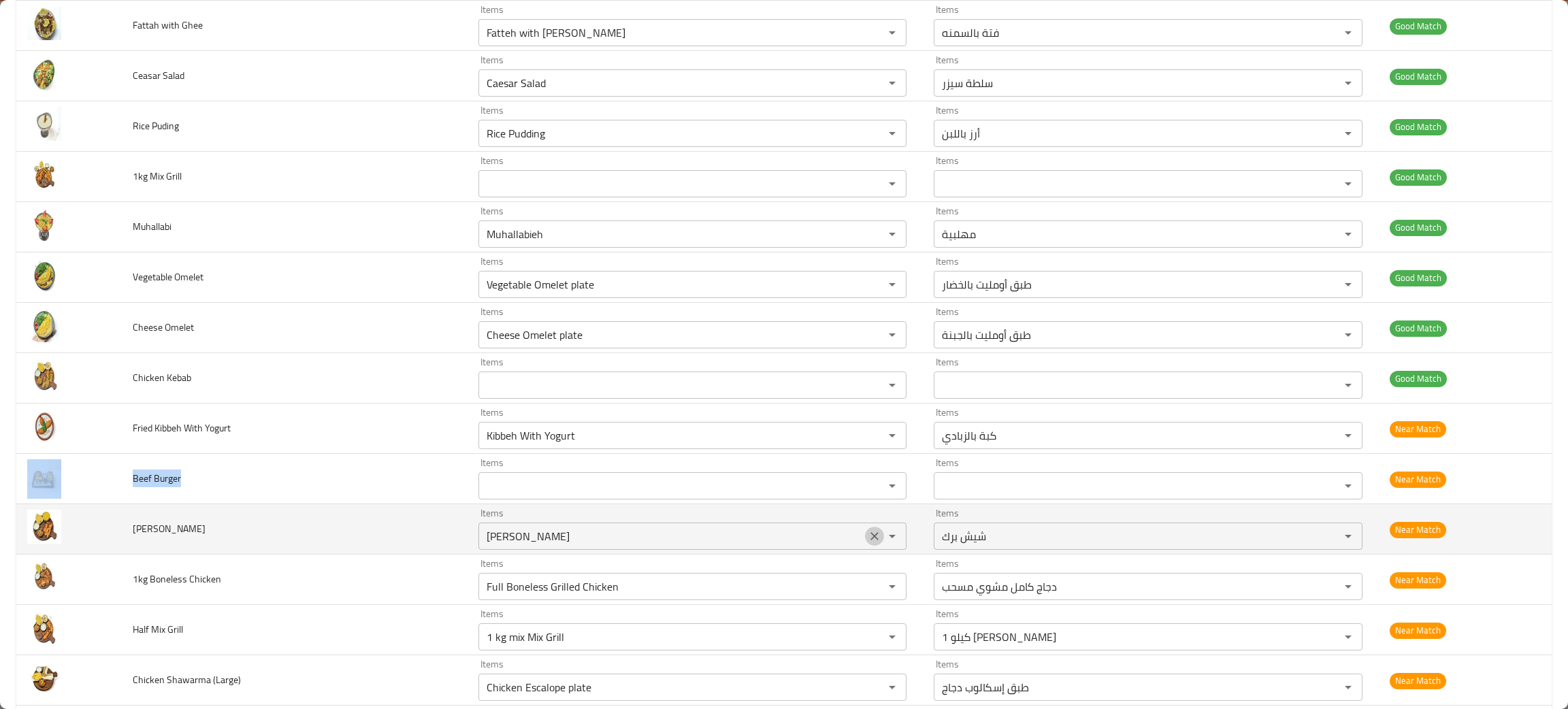
click at [868, 531] on icon "Clear" at bounding box center [874, 536] width 13 height 13
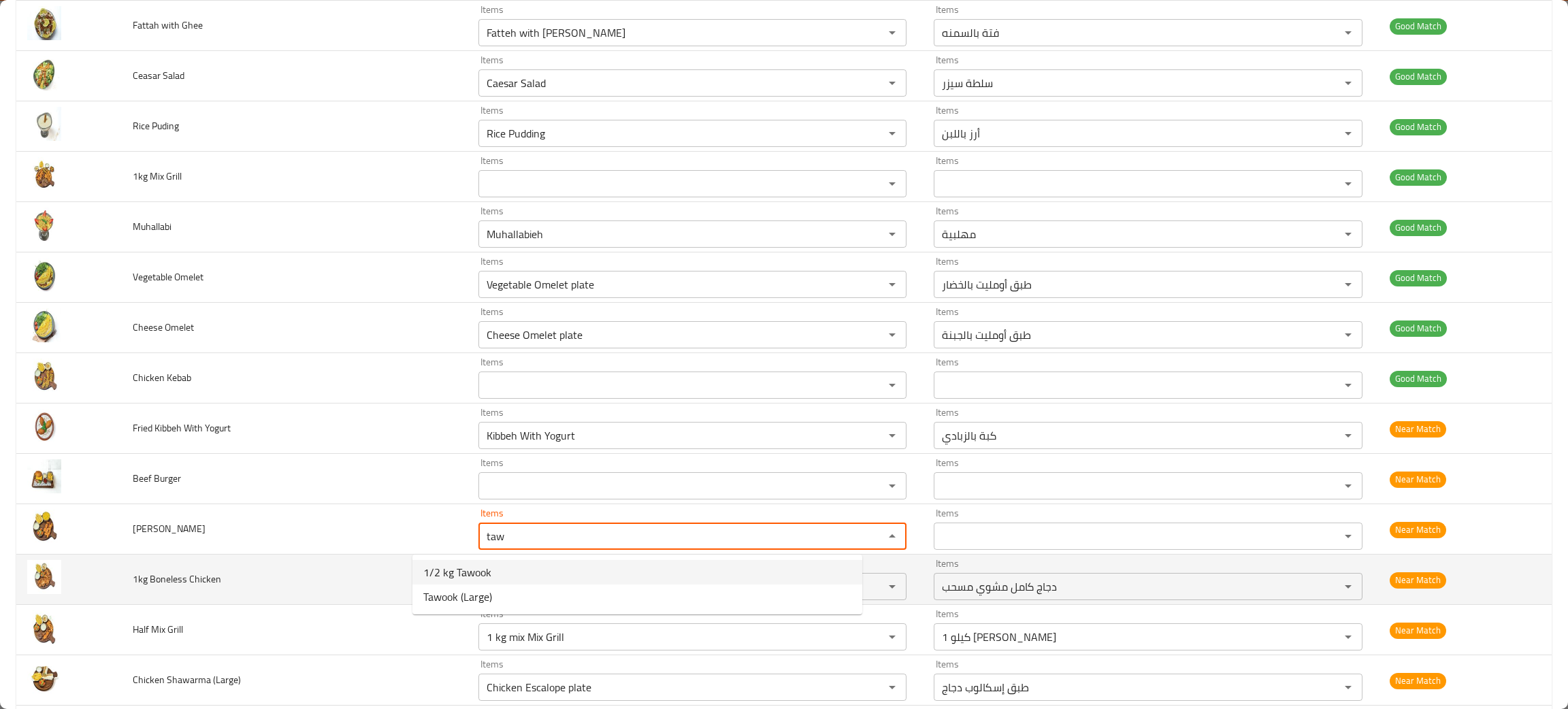
type Tawook "taw"
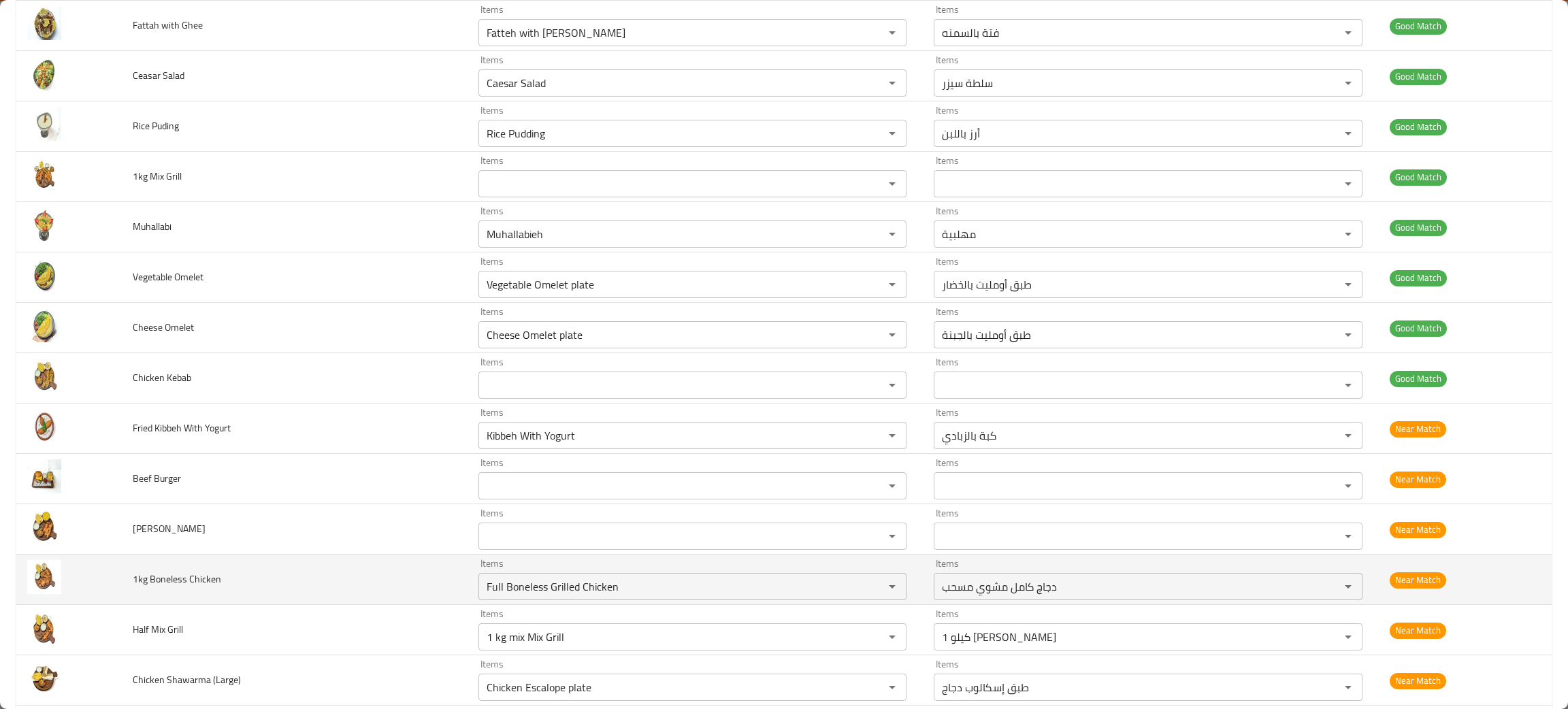
click at [271, 575] on td "1kg Boneless Chicken" at bounding box center [295, 580] width 346 height 50
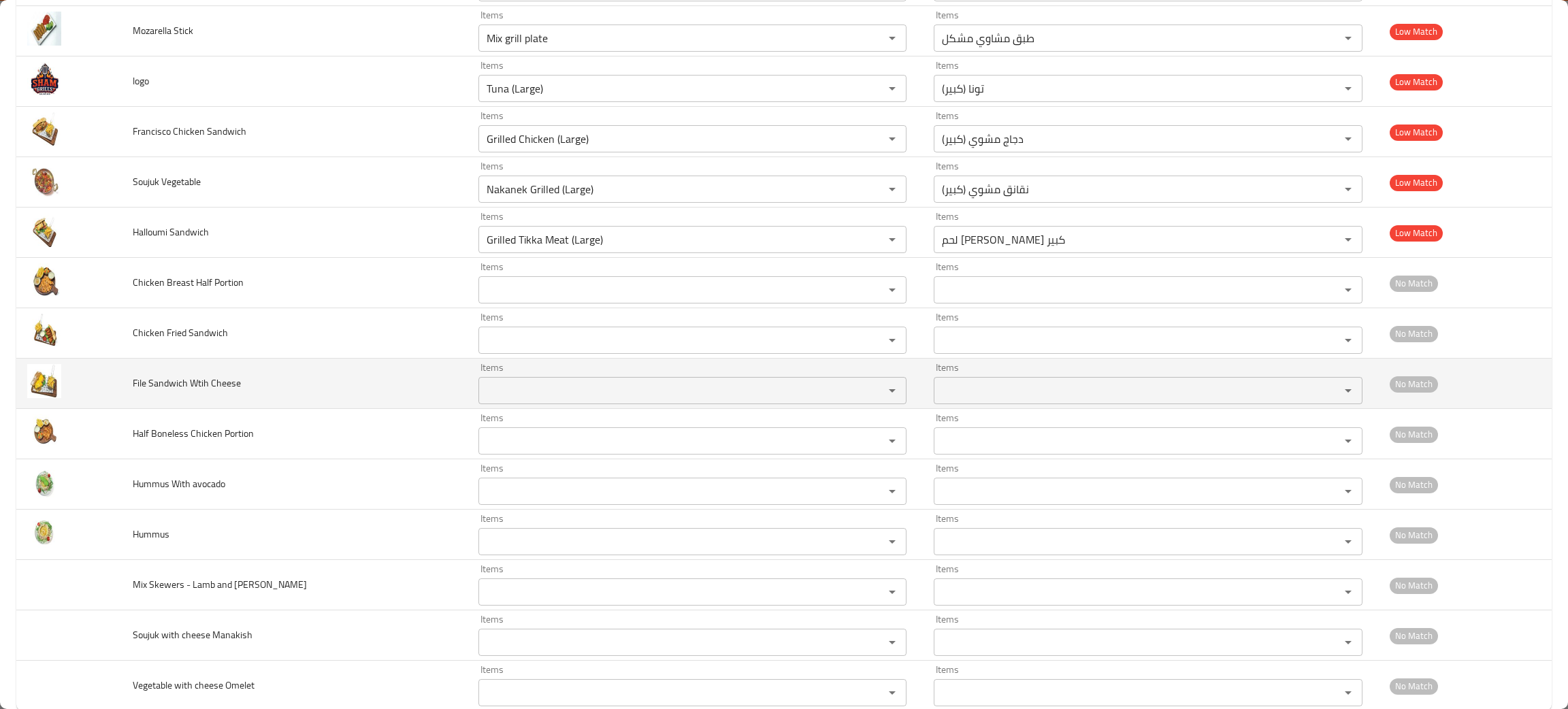
scroll to position [2655, 0]
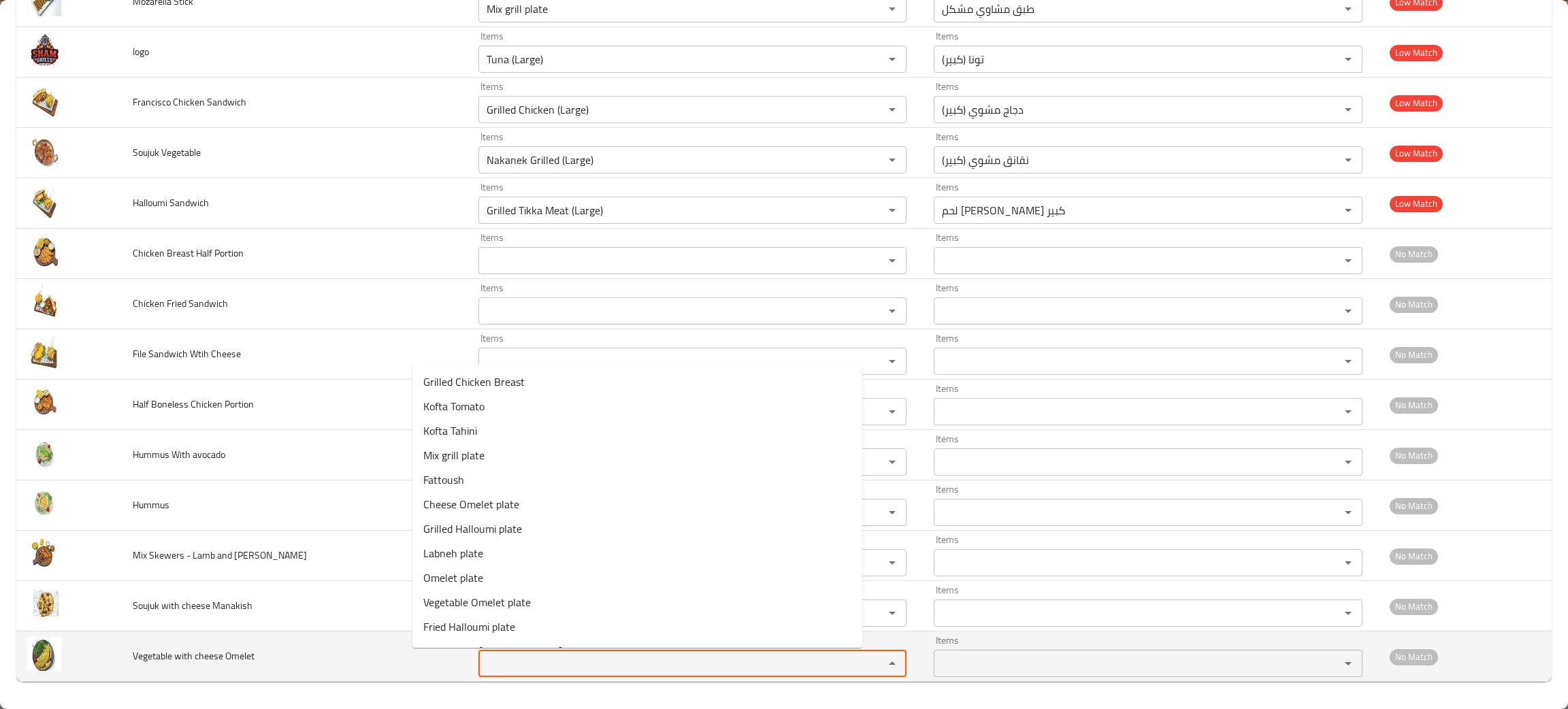
click at [483, 668] on Omelet "Items" at bounding box center [673, 663] width 381 height 19
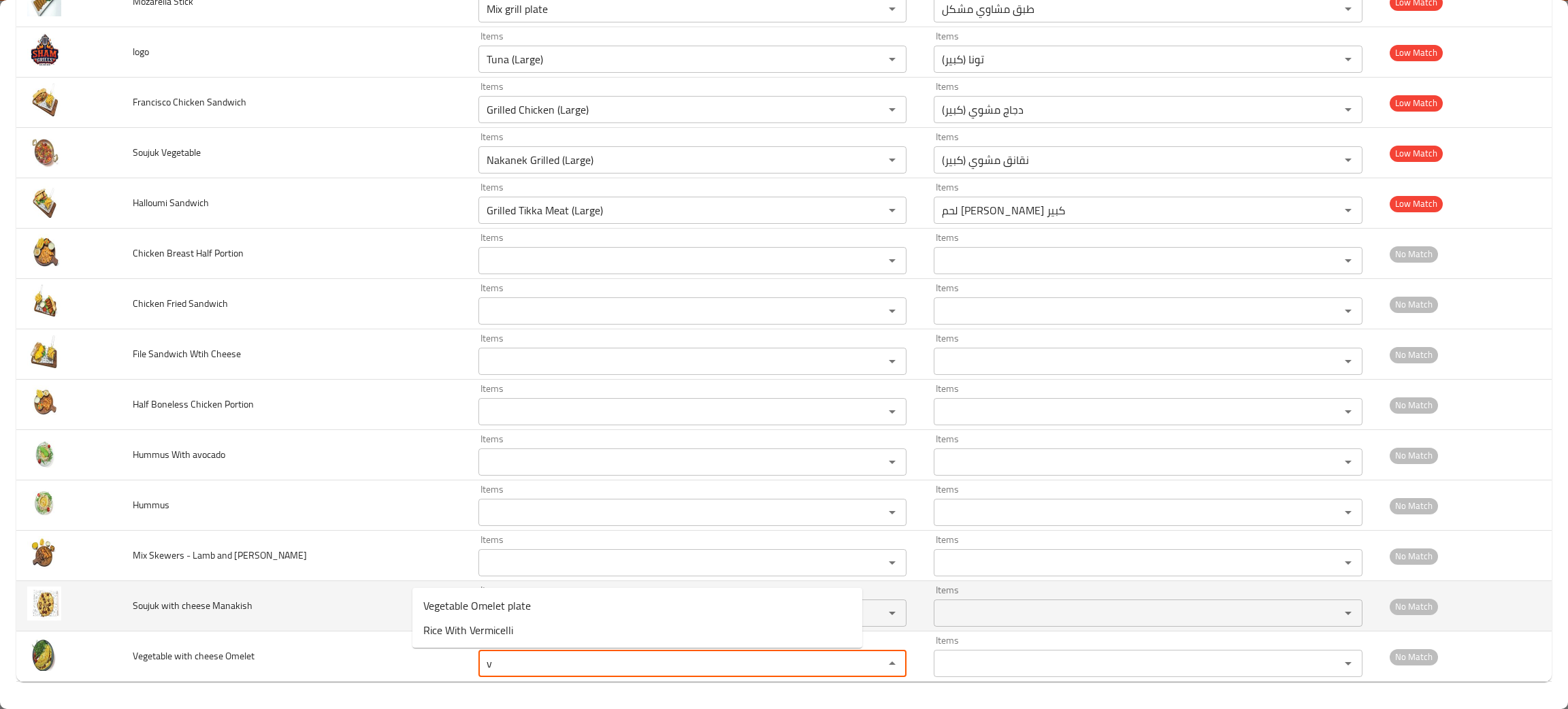
type Omelet "v"
click at [336, 619] on td "Soujuk with cheese Manakish" at bounding box center [295, 606] width 346 height 50
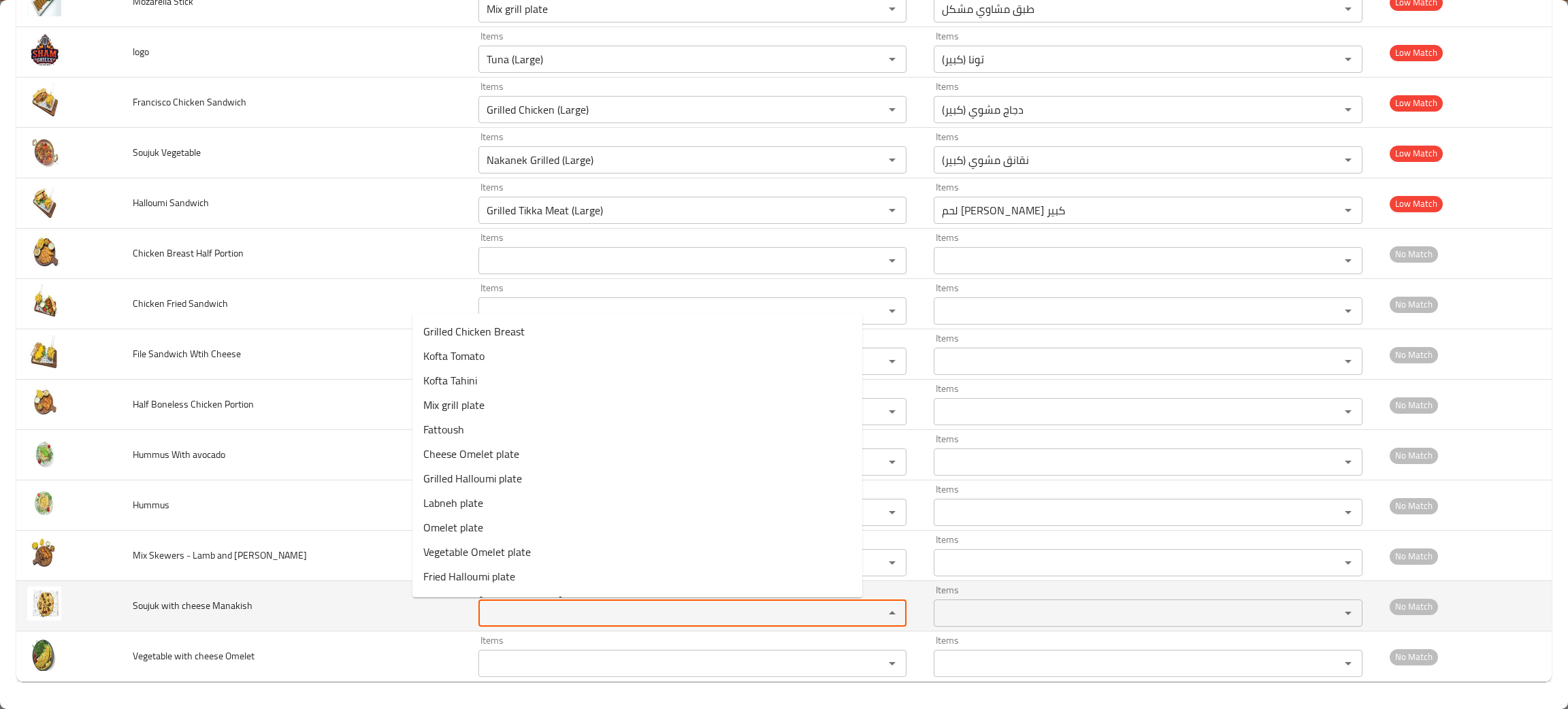
click at [483, 612] on Manakish "Items" at bounding box center [673, 613] width 381 height 19
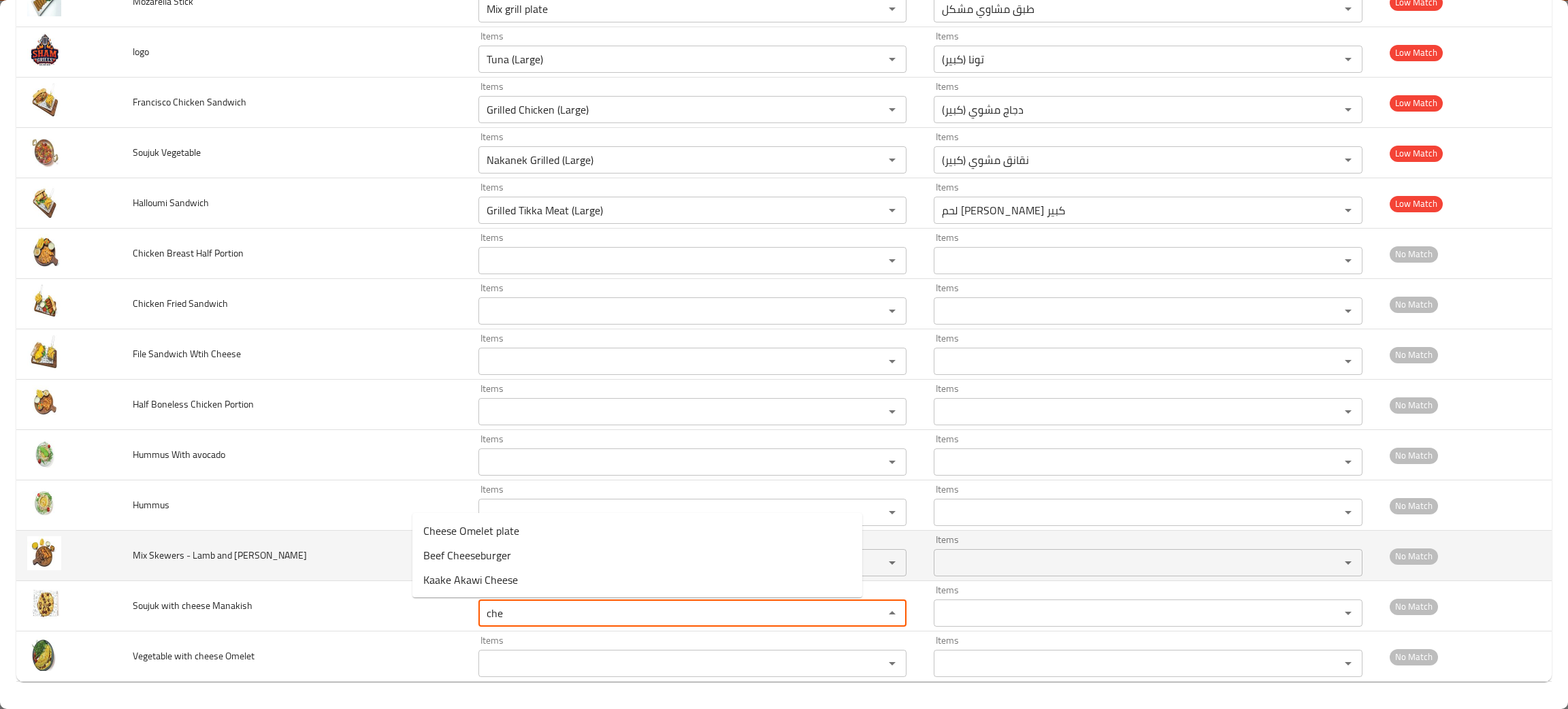
type Manakish "che"
click at [359, 565] on td "Mix Skewers - Lamb and Chicke" at bounding box center [295, 556] width 346 height 50
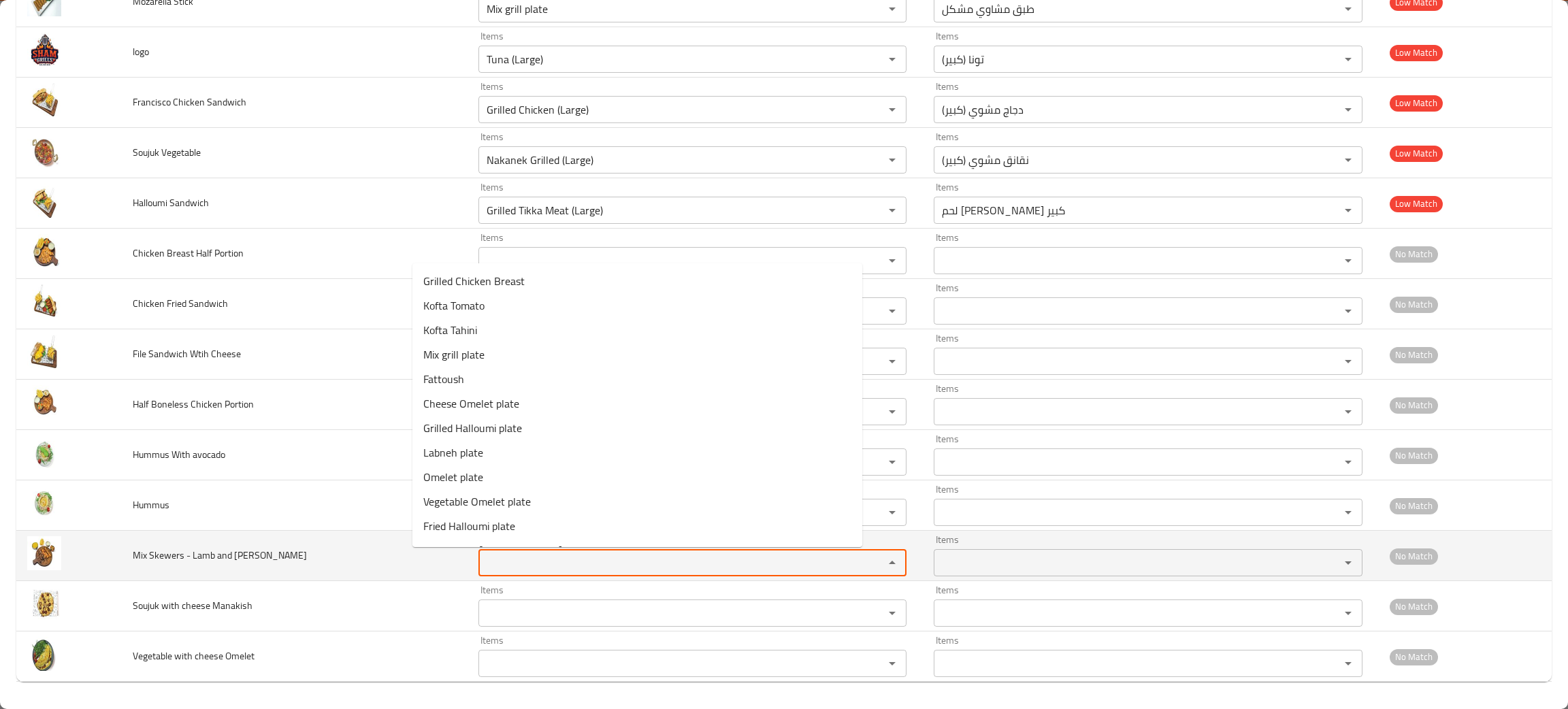
click at [509, 555] on Chicke "Items" at bounding box center [673, 562] width 381 height 19
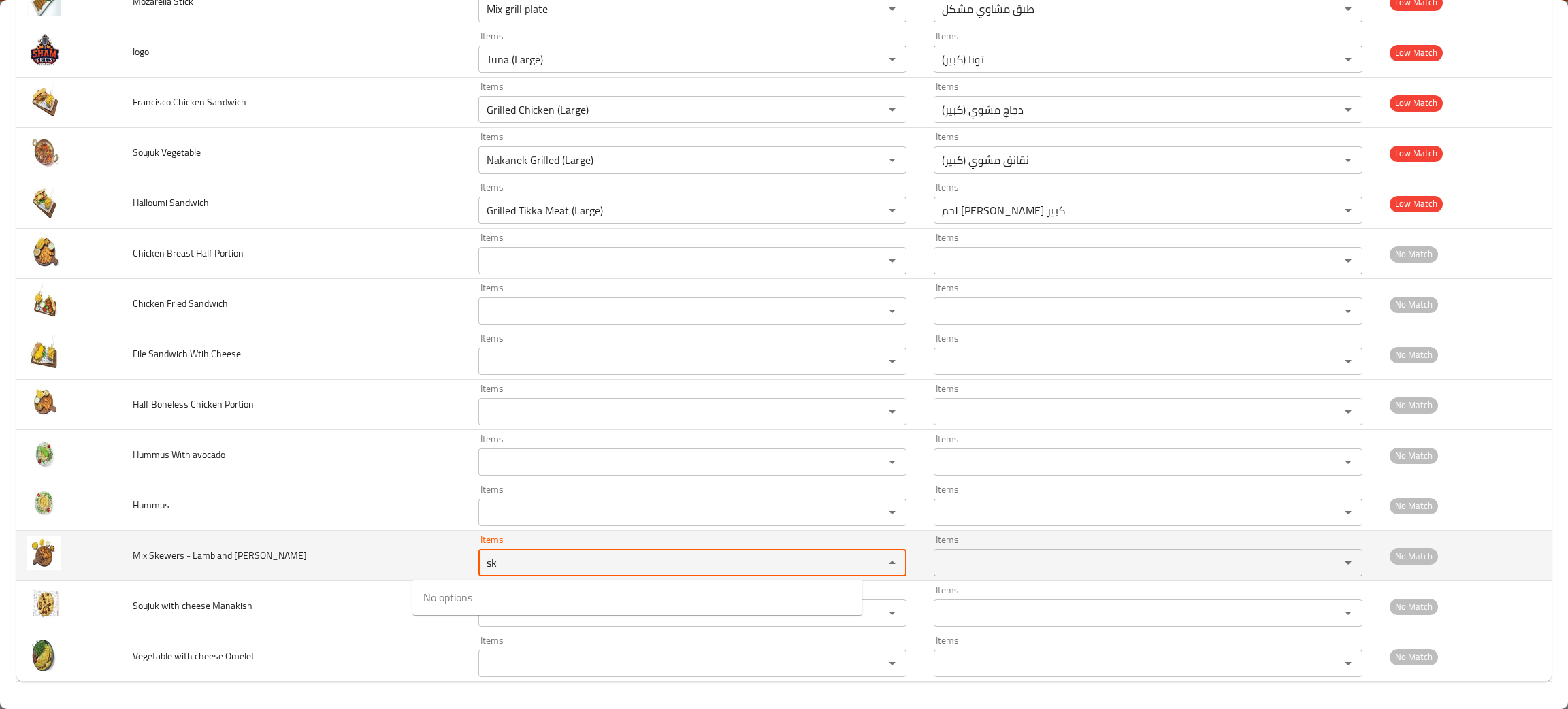
type Chicke "sk"
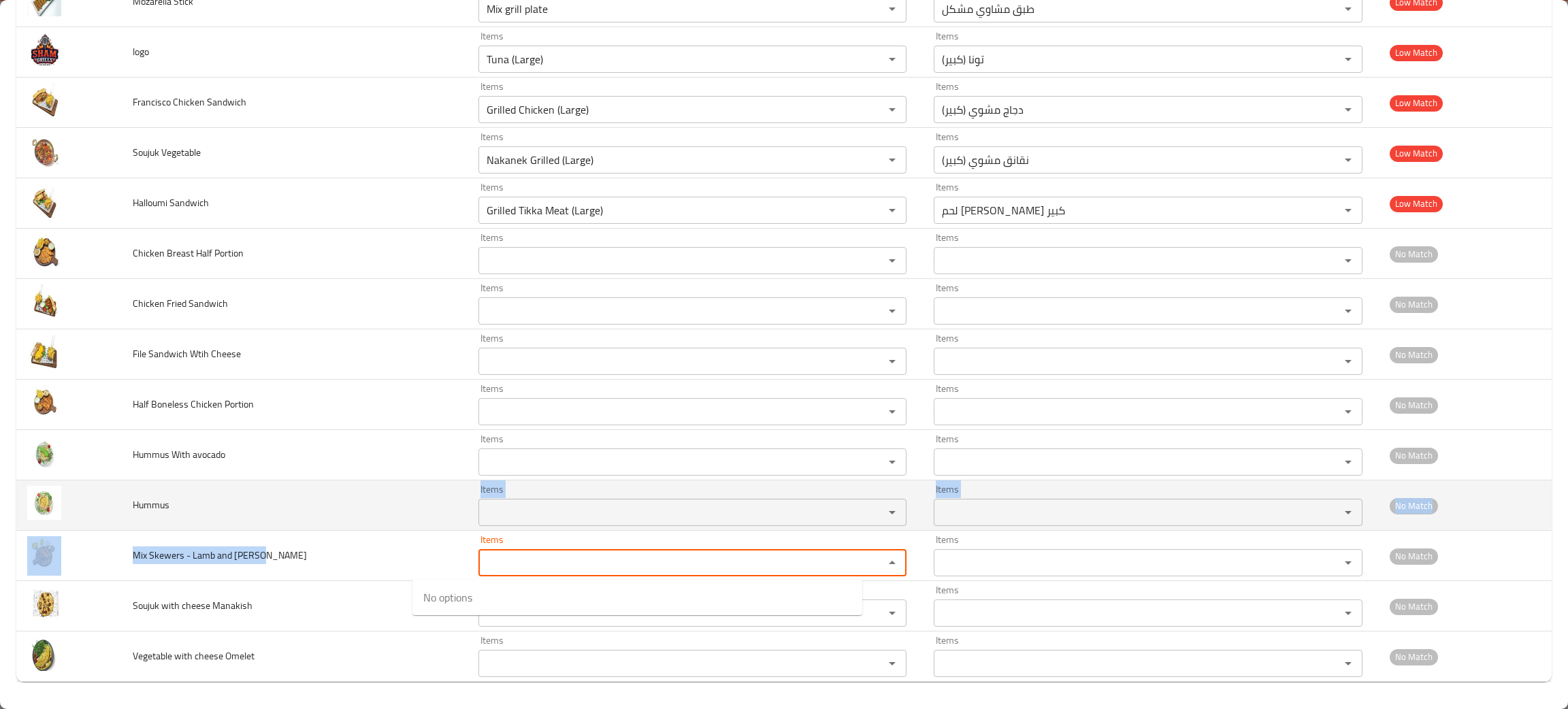
click at [483, 514] on input "Items" at bounding box center [673, 512] width 381 height 19
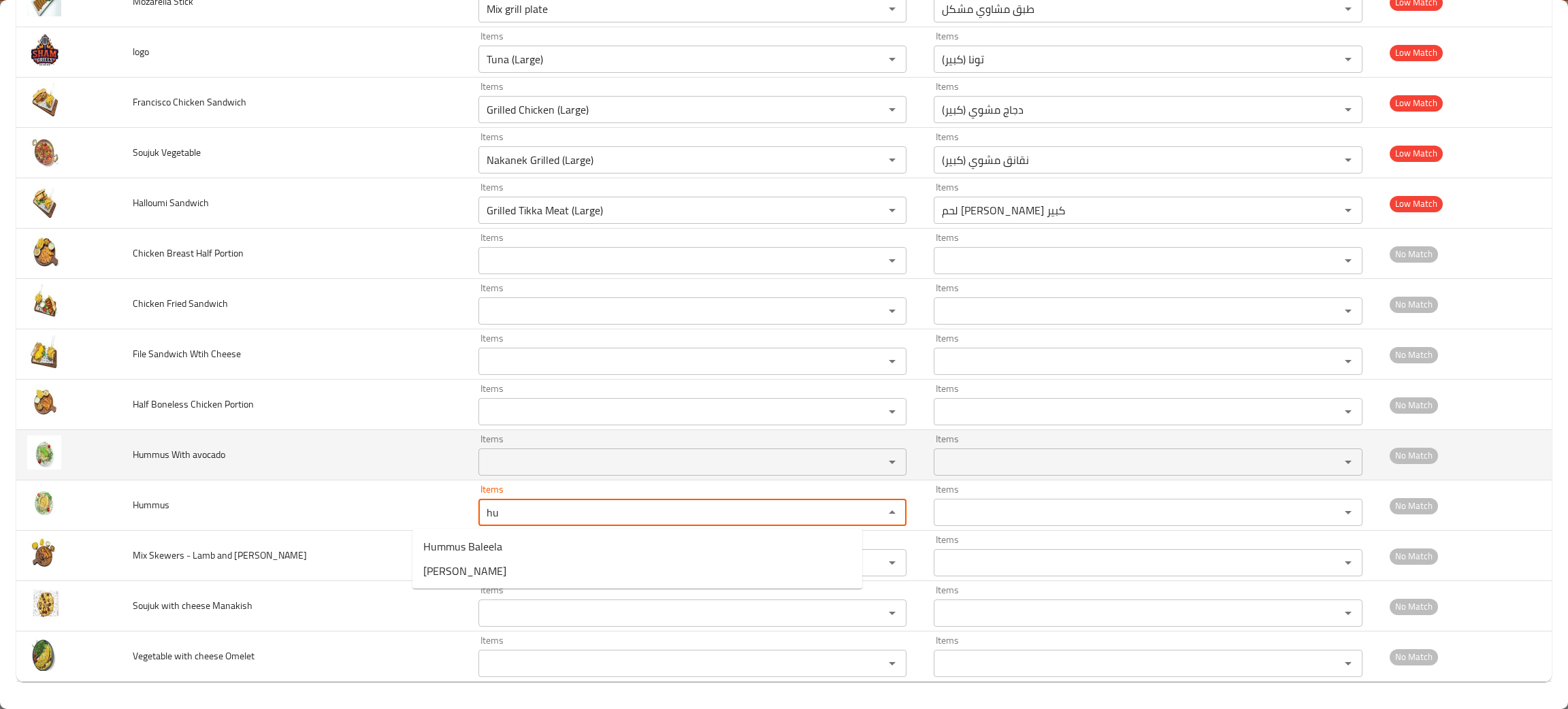
type input "hu"
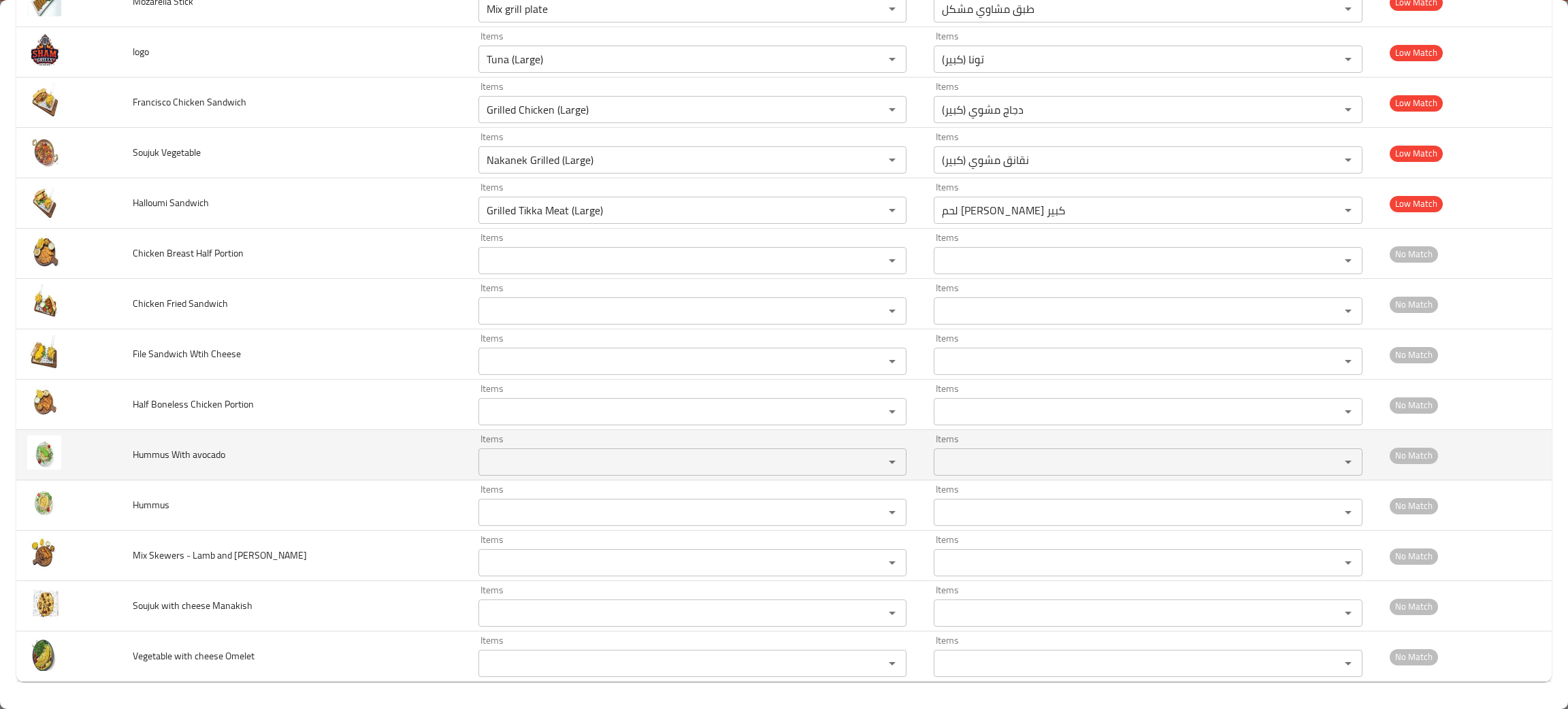
click at [290, 460] on td "Hummus With avocado" at bounding box center [295, 455] width 346 height 50
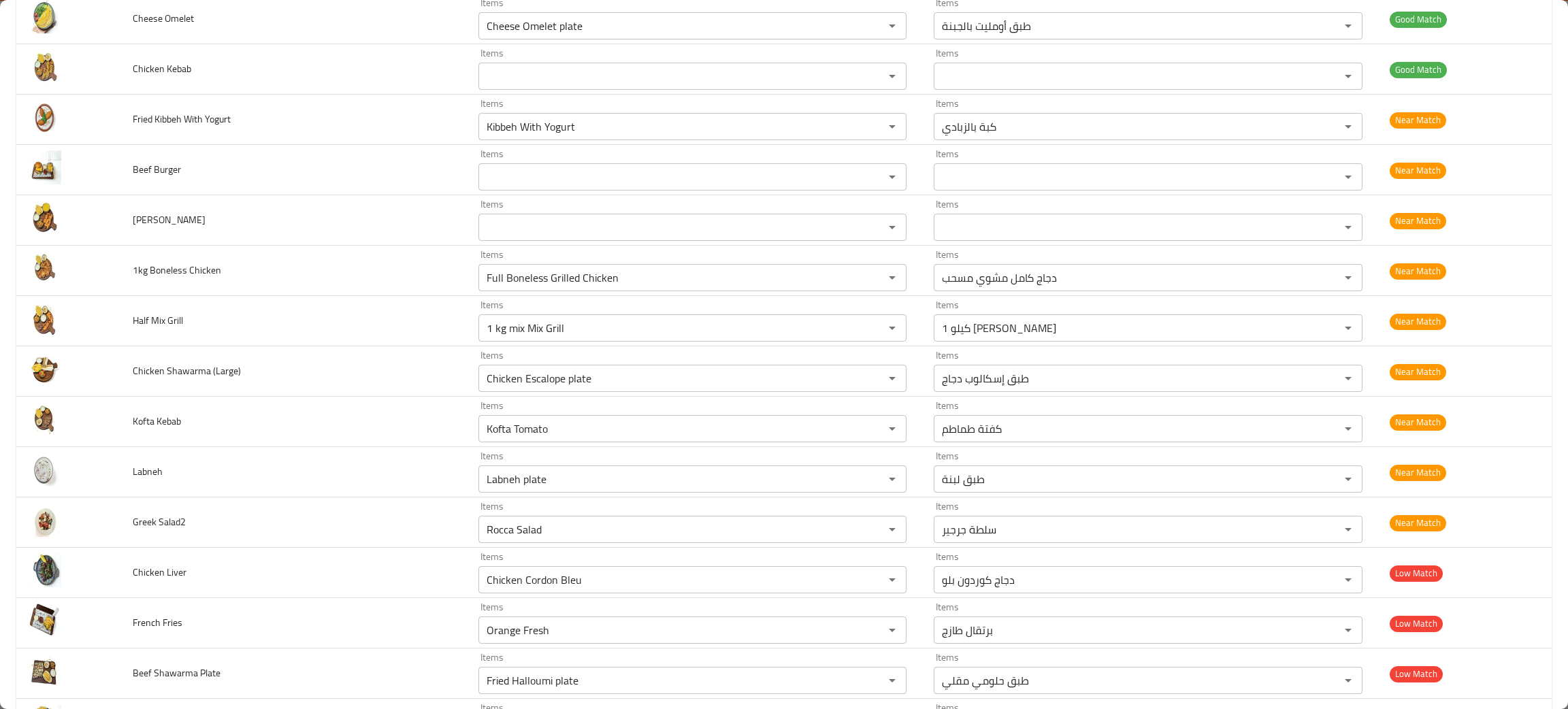
scroll to position [716, 0]
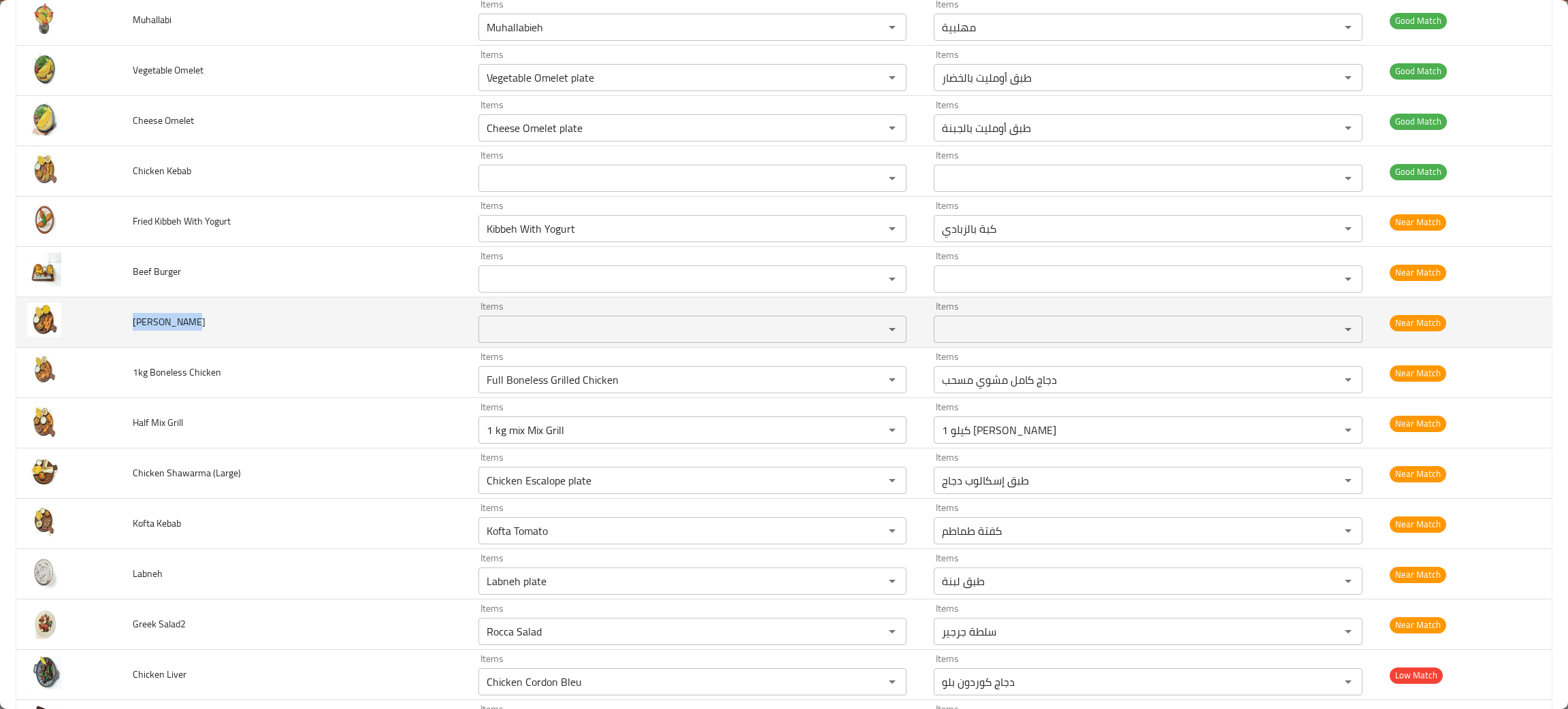
drag, startPoint x: 199, startPoint y: 328, endPoint x: 125, endPoint y: 329, distance: 74.0
click at [125, 329] on td "Shish Tawook" at bounding box center [295, 322] width 346 height 50
copy span "Shish Tawook"
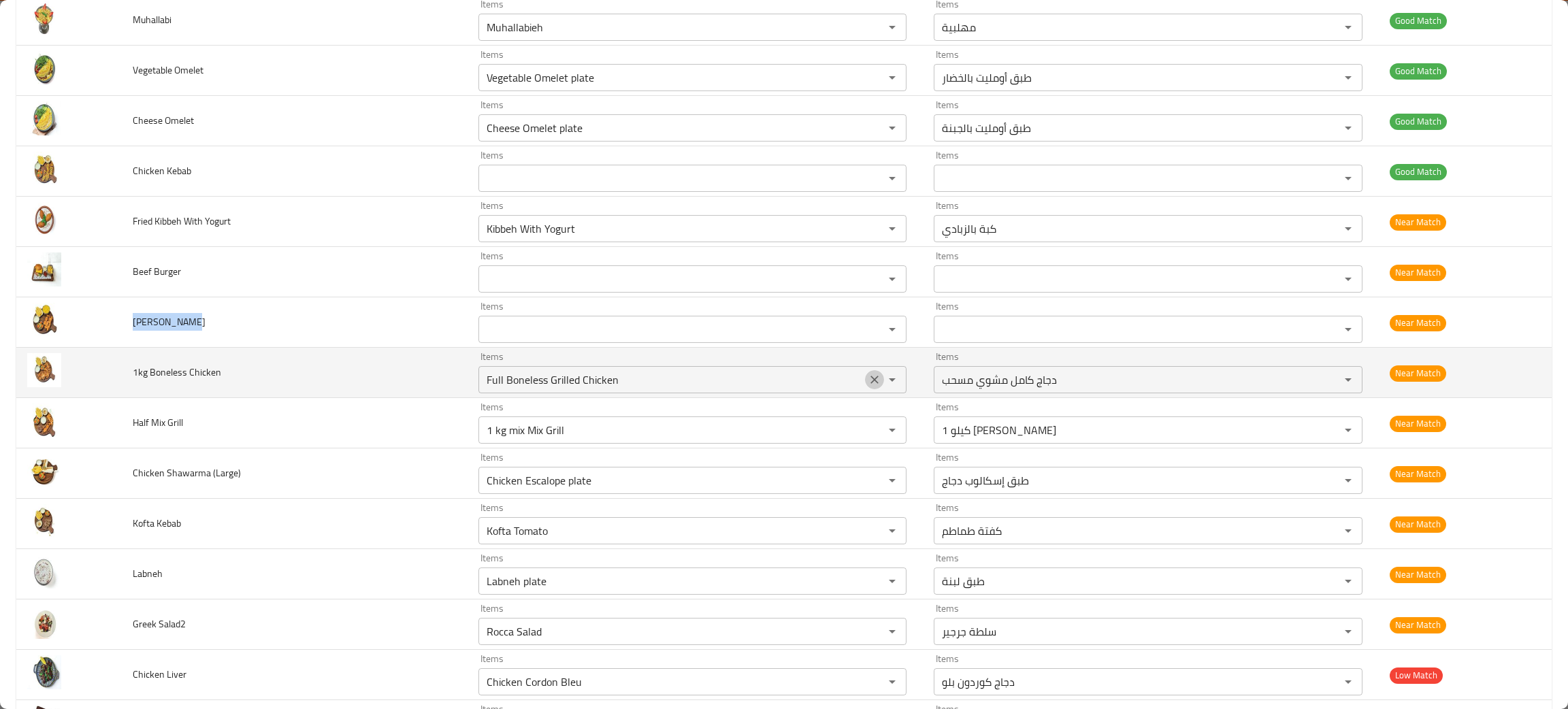
click at [868, 381] on icon "Clear" at bounding box center [874, 379] width 13 height 13
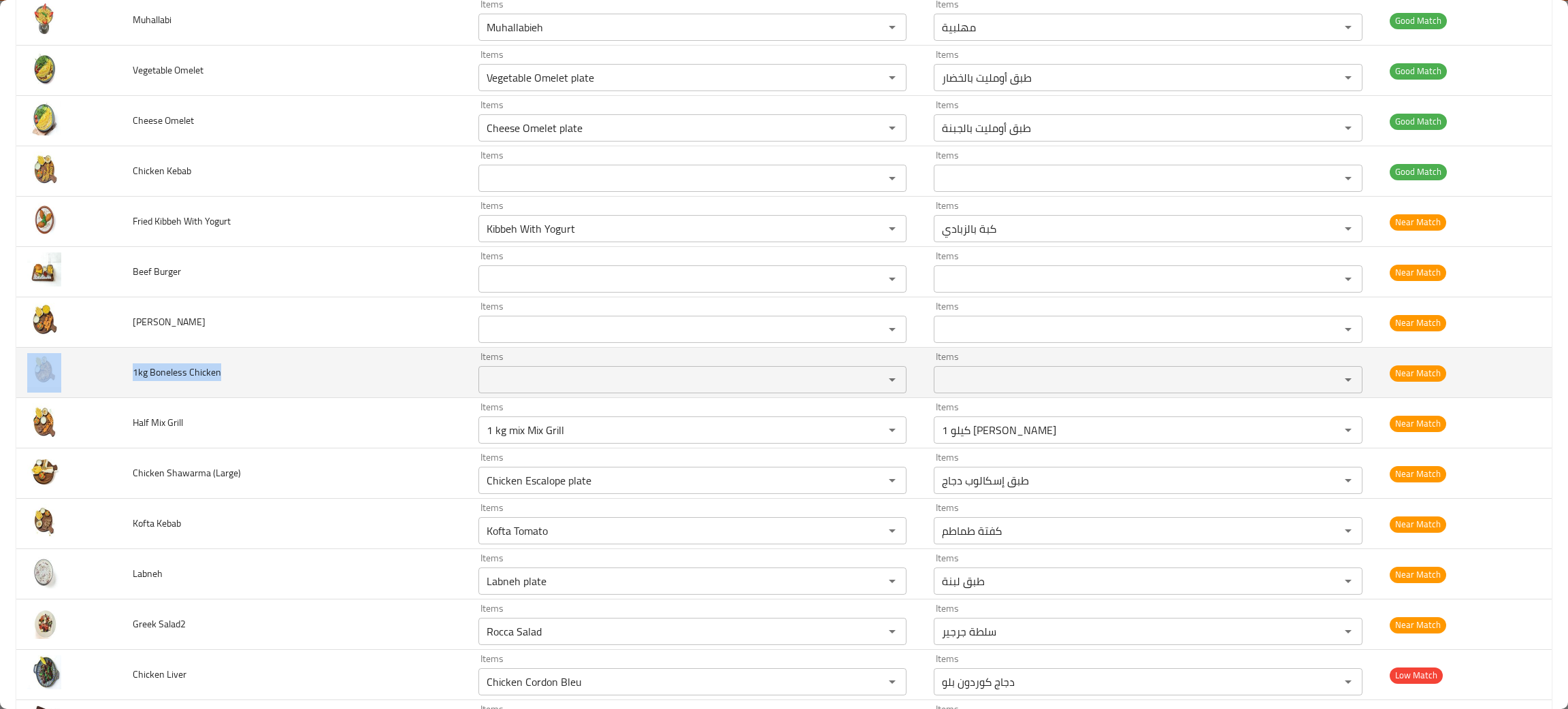
drag, startPoint x: 304, startPoint y: 380, endPoint x: 119, endPoint y: 393, distance: 185.5
click at [119, 393] on tr "1kg Boneless Chicken Items Items Items Items Near Match" at bounding box center [784, 373] width 1536 height 50
copy tr "1kg Boneless Chicken"
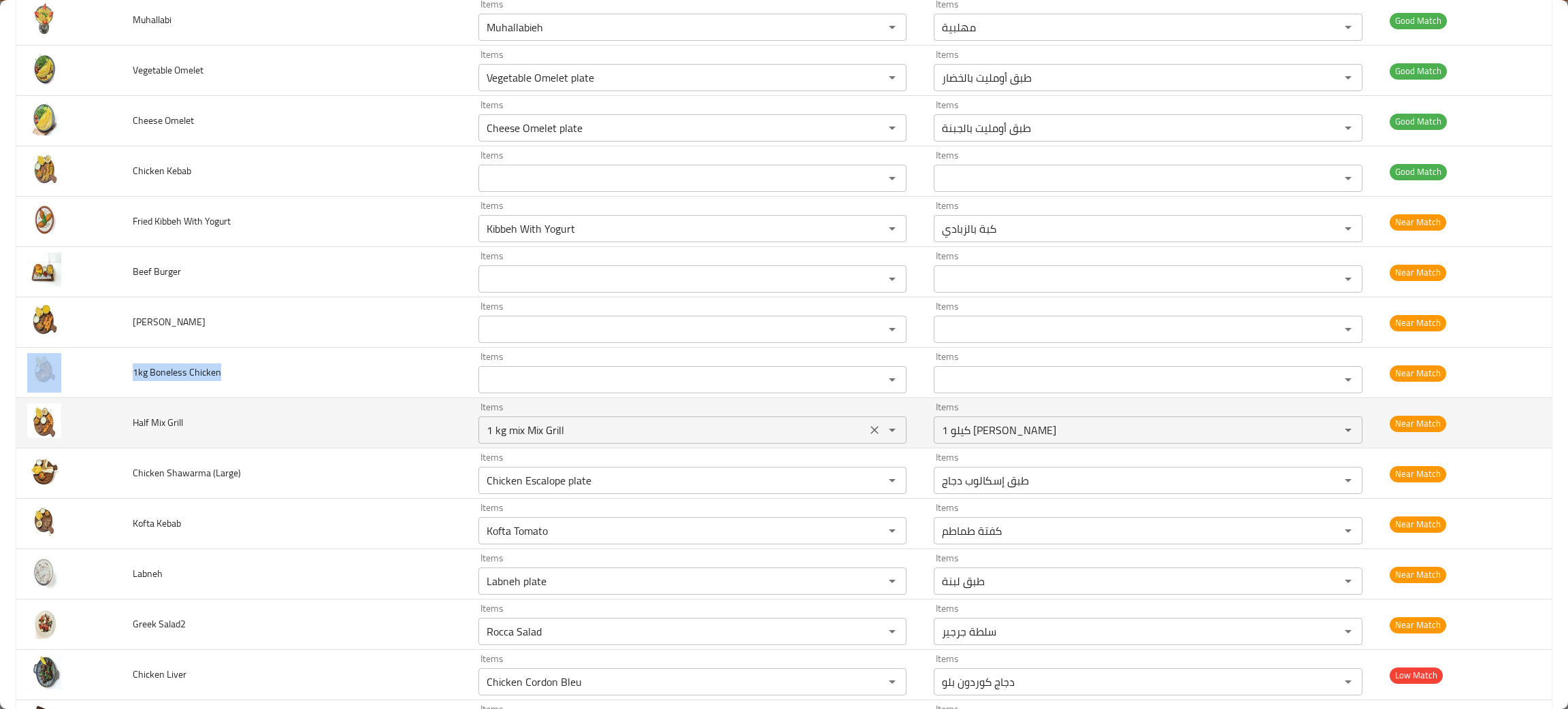
click at [868, 436] on icon "Clear" at bounding box center [874, 429] width 13 height 13
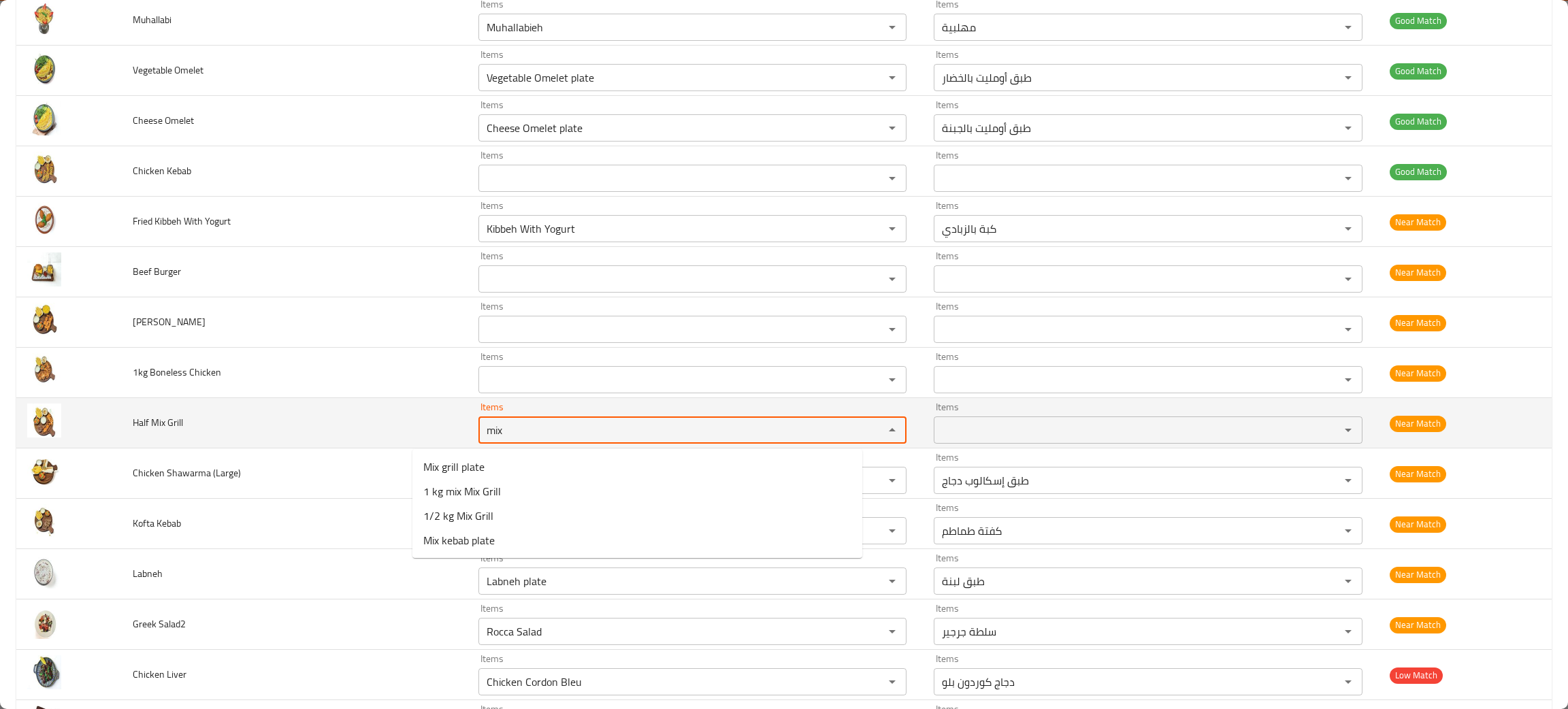
type Grill "mix"
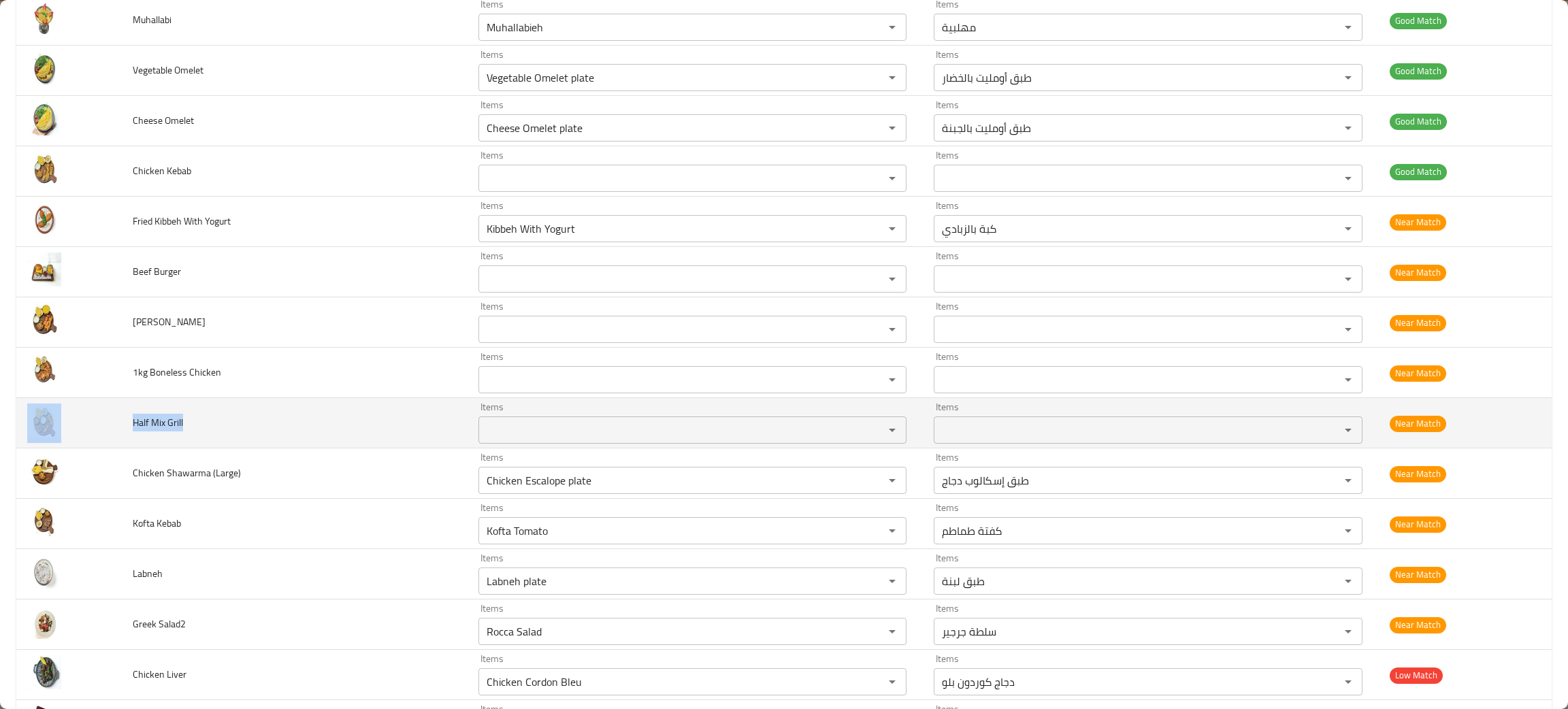
drag, startPoint x: 209, startPoint y: 430, endPoint x: 112, endPoint y: 431, distance: 97.0
click at [112, 431] on tr "Half Mix Grill Items Items Items Items Near Match" at bounding box center [784, 423] width 1536 height 50
copy tr "Half Mix Grill"
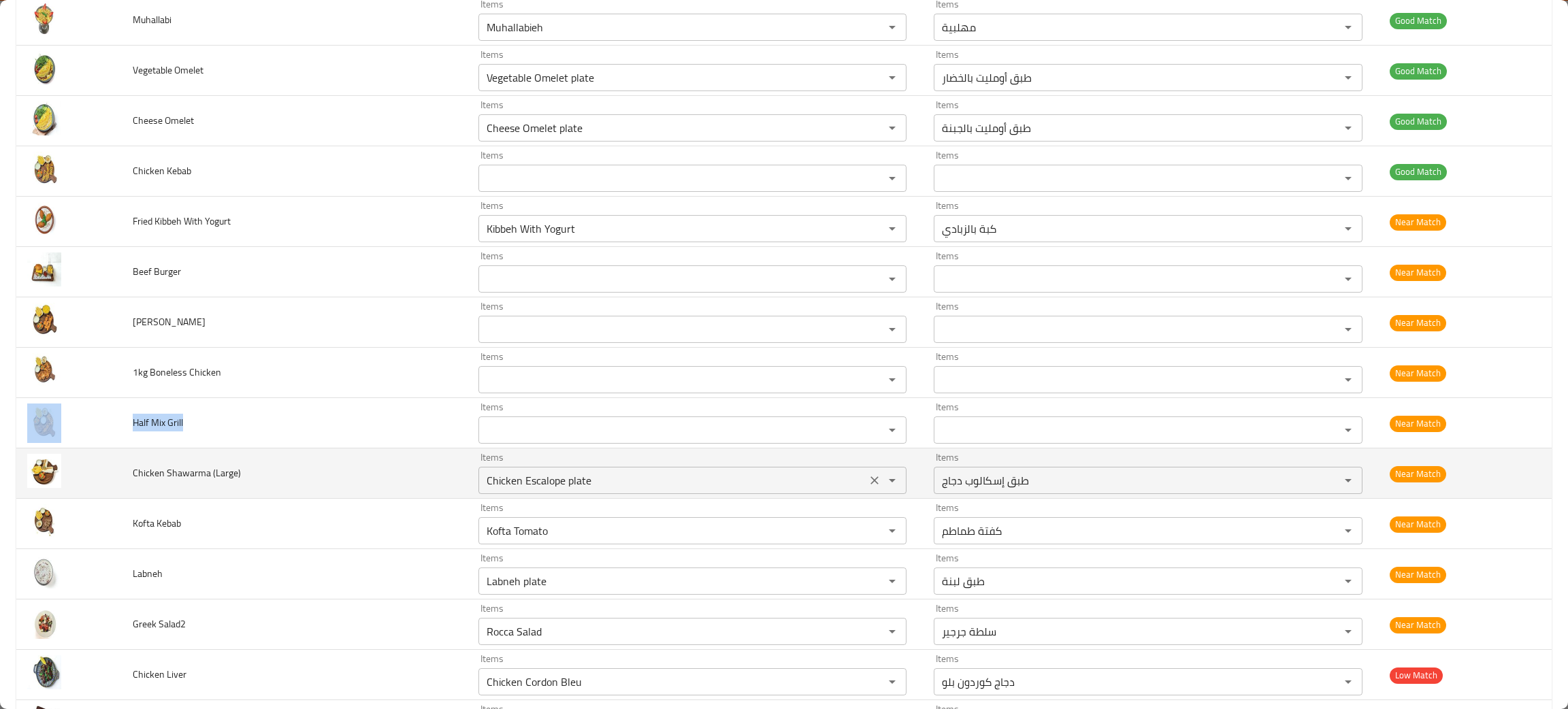
click at [868, 483] on icon "Clear" at bounding box center [874, 480] width 13 height 13
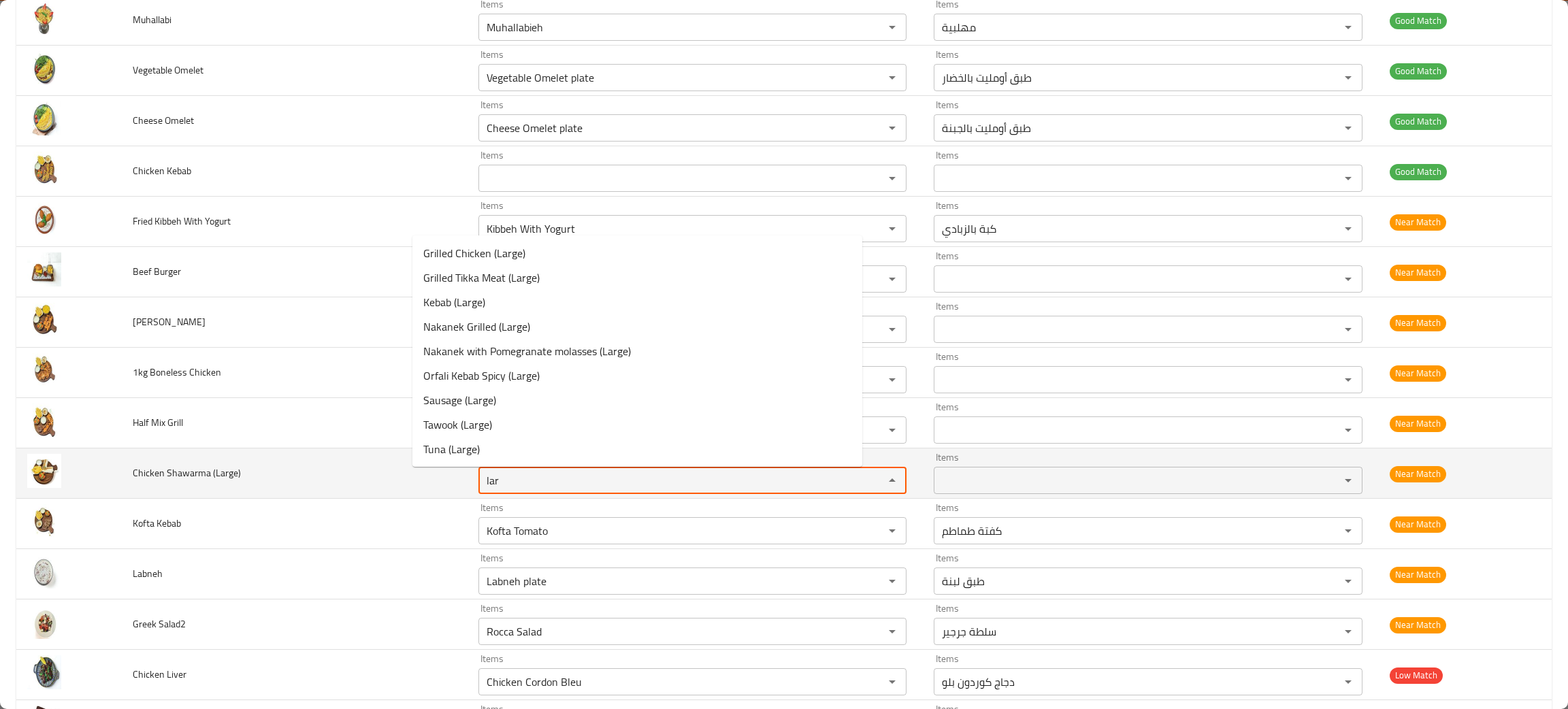
type \(Large\) "lar"
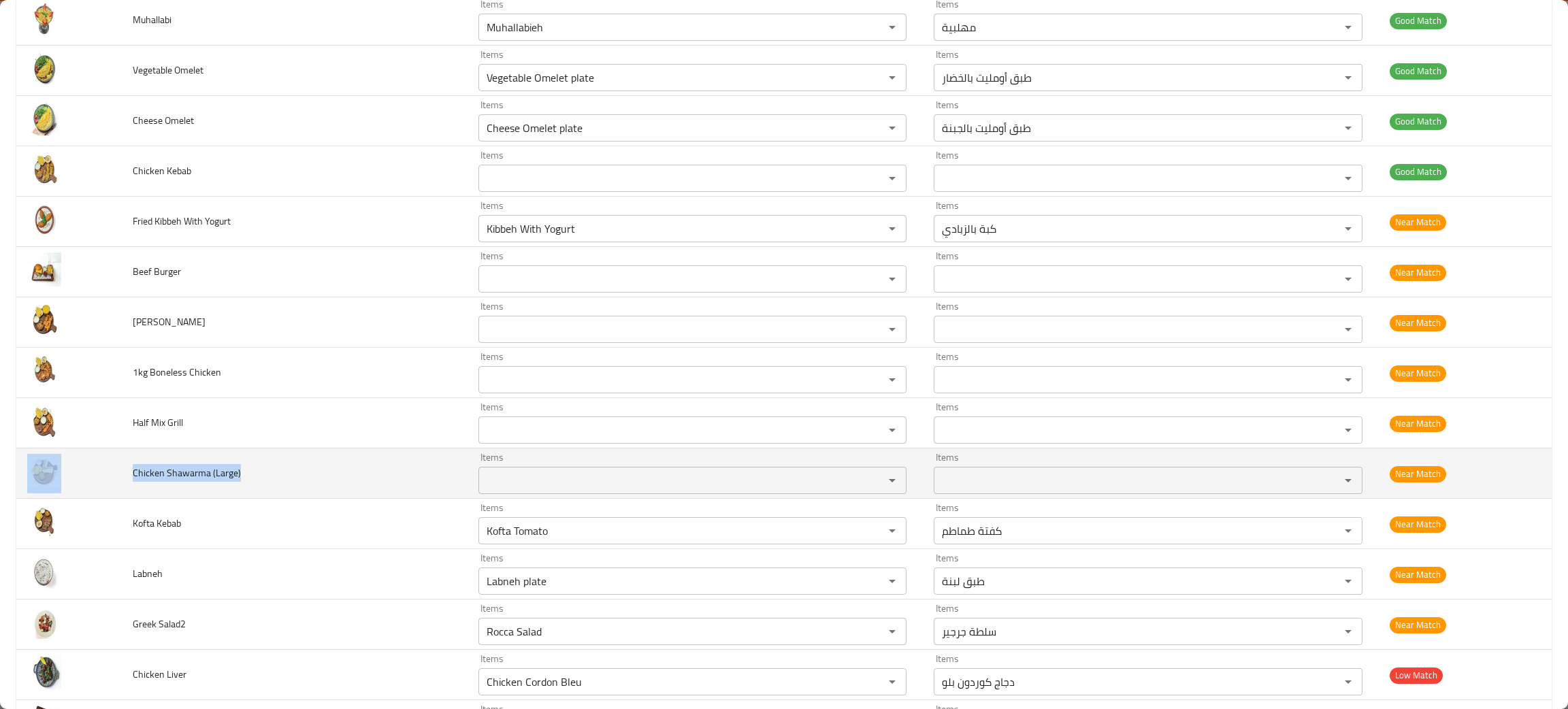
drag, startPoint x: 262, startPoint y: 479, endPoint x: 115, endPoint y: 468, distance: 147.4
click at [115, 468] on tr "Chicken Shawarma (Large) Items Items Items Items Near Match" at bounding box center [784, 473] width 1536 height 50
copy tr "Chicken Shawarma (Large)"
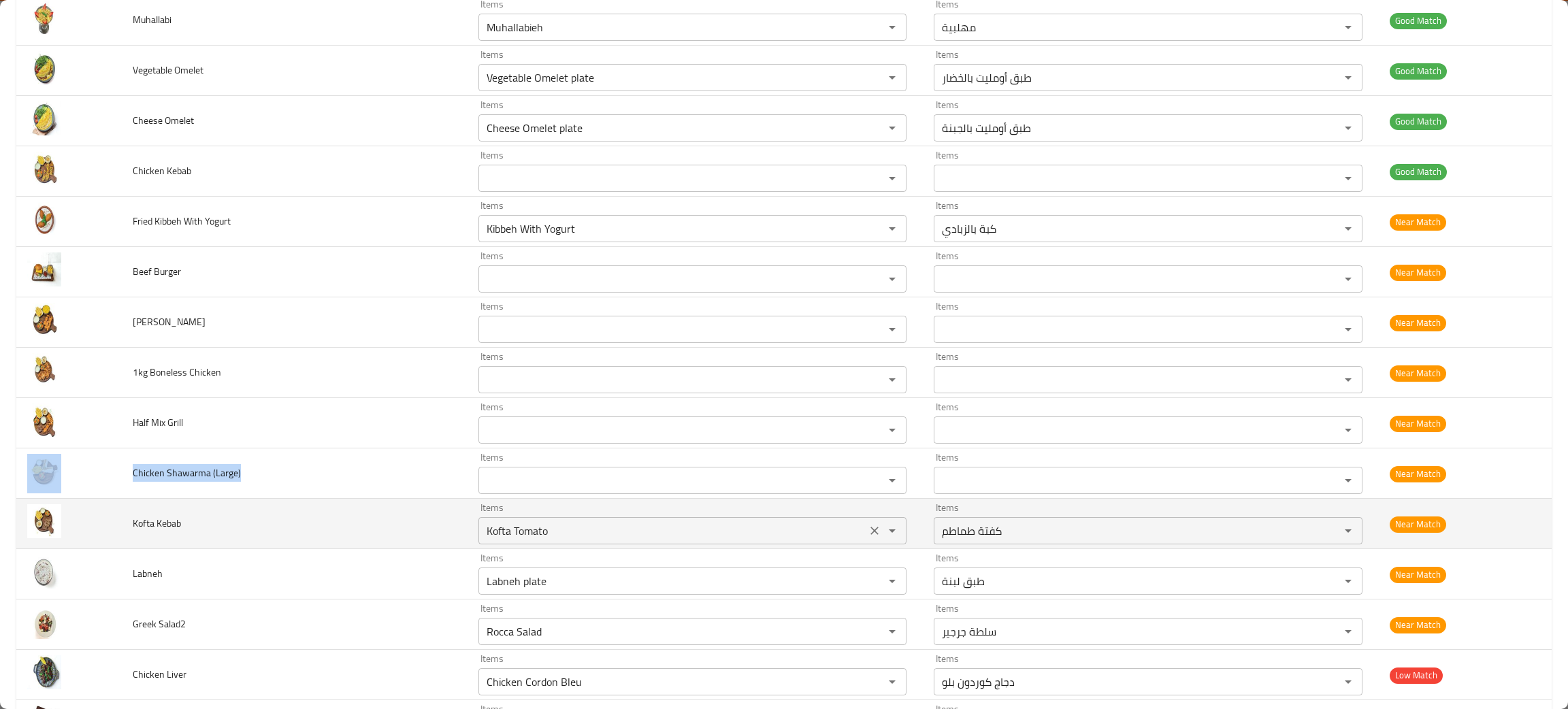
click at [868, 531] on icon "Clear" at bounding box center [874, 530] width 13 height 13
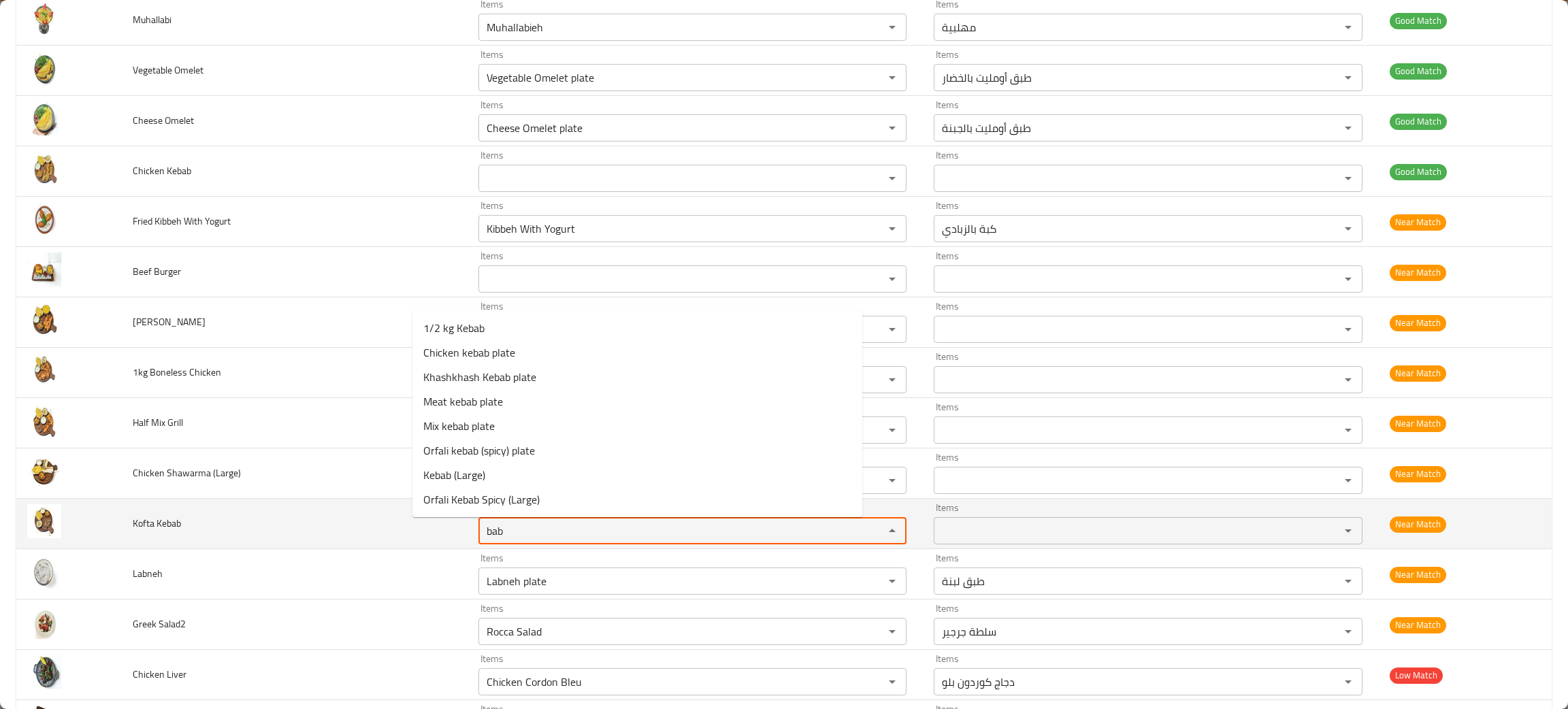
type Kebab "bab"
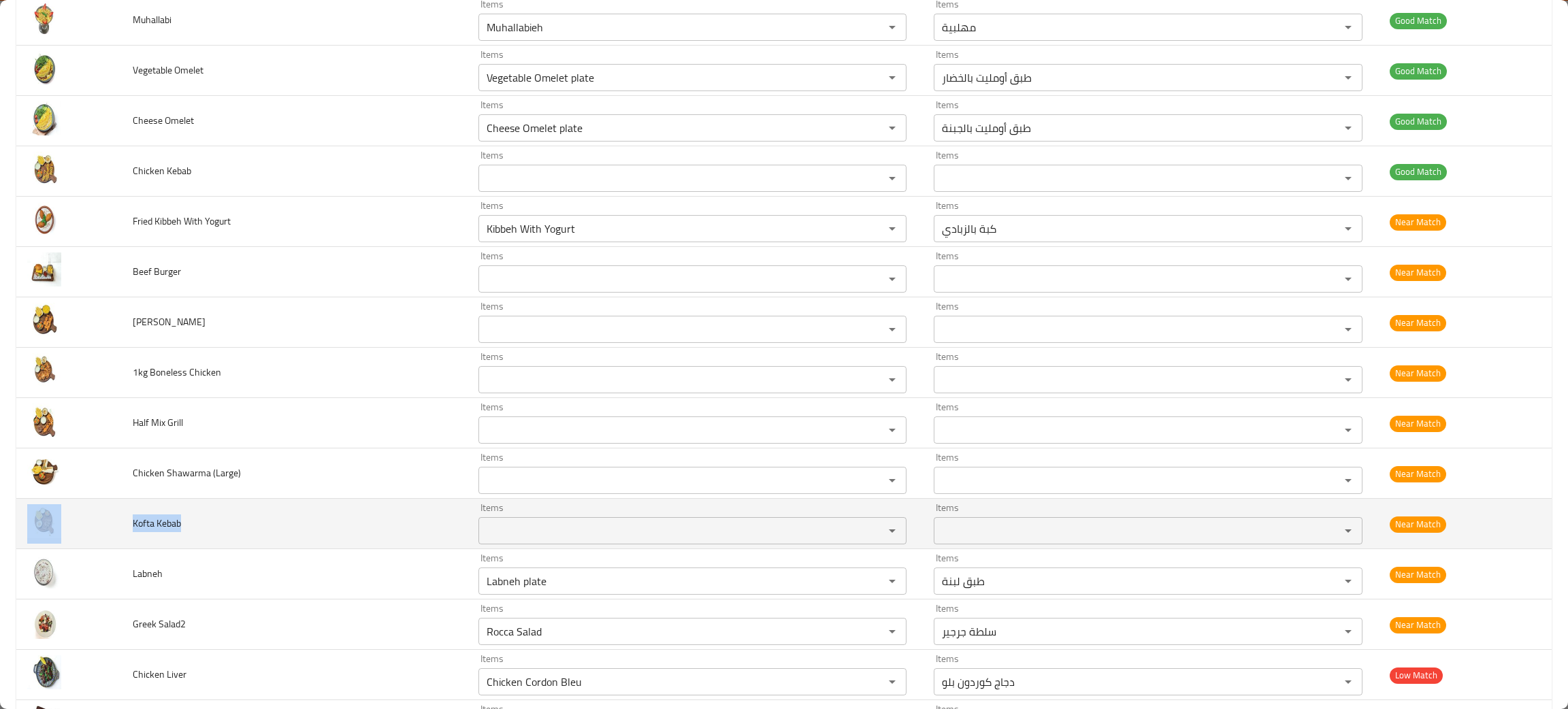
drag, startPoint x: 188, startPoint y: 529, endPoint x: 83, endPoint y: 518, distance: 105.6
click at [83, 518] on tr "Kofta Kebab Items Items Items Items Near Match" at bounding box center [784, 524] width 1536 height 50
copy tr "Kofta Kebab"
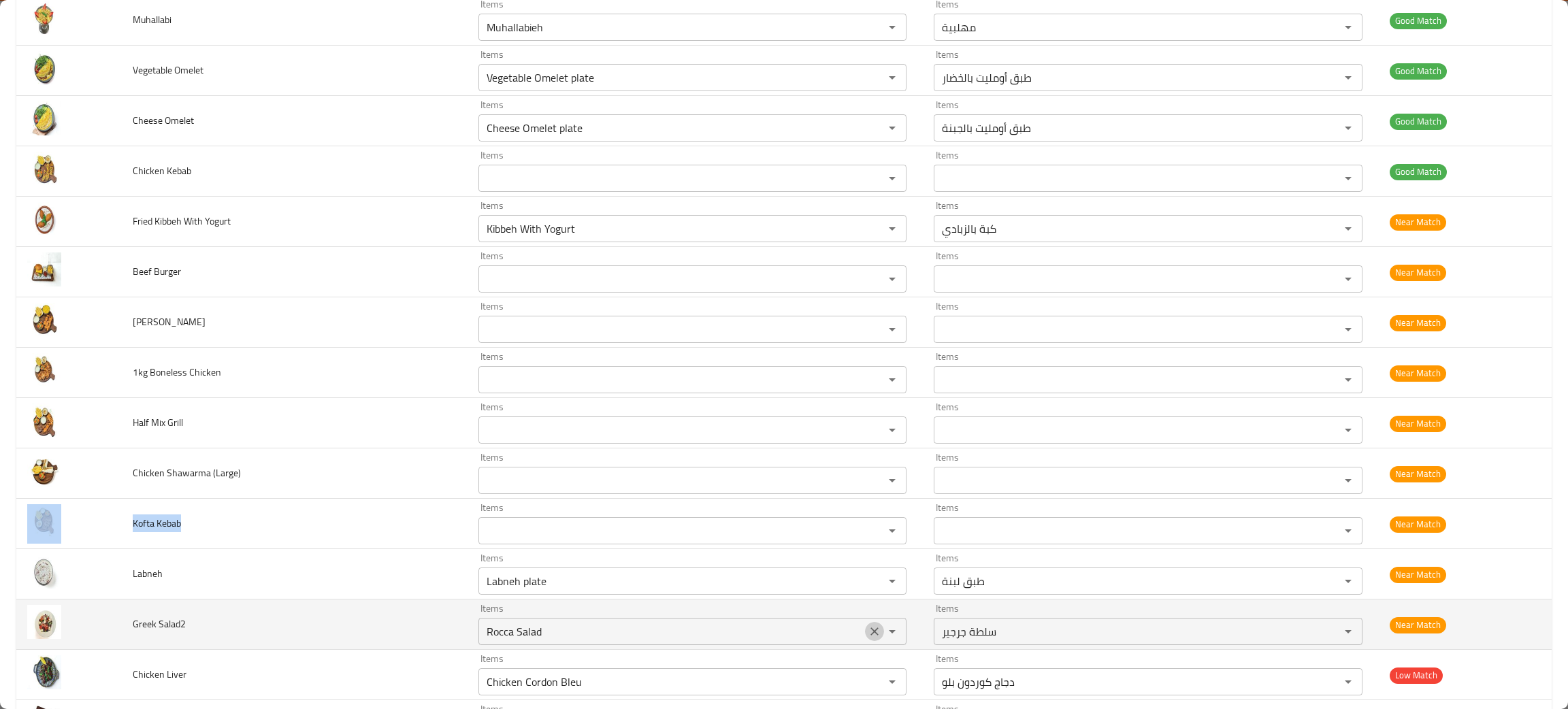
click at [868, 632] on icon "Clear" at bounding box center [874, 631] width 13 height 13
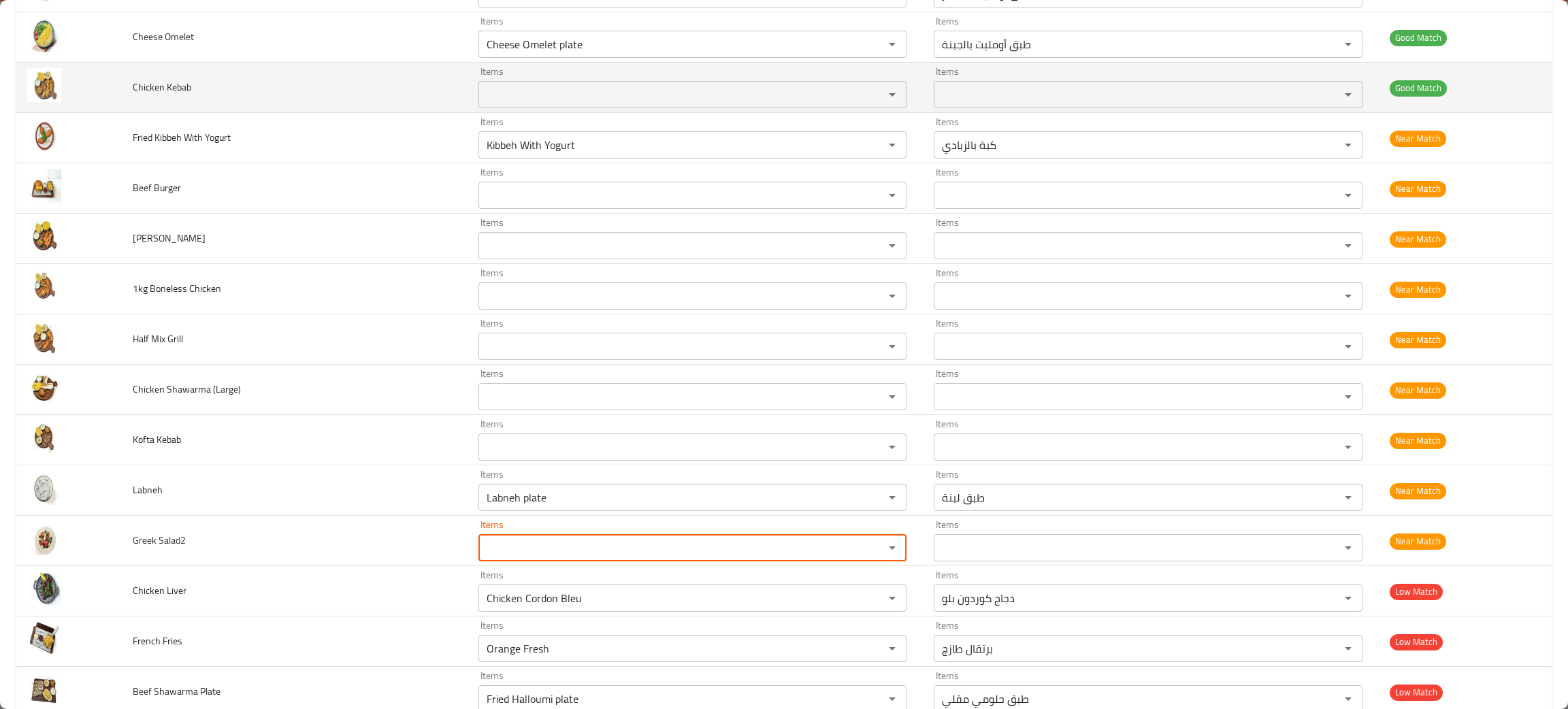
scroll to position [818, 0]
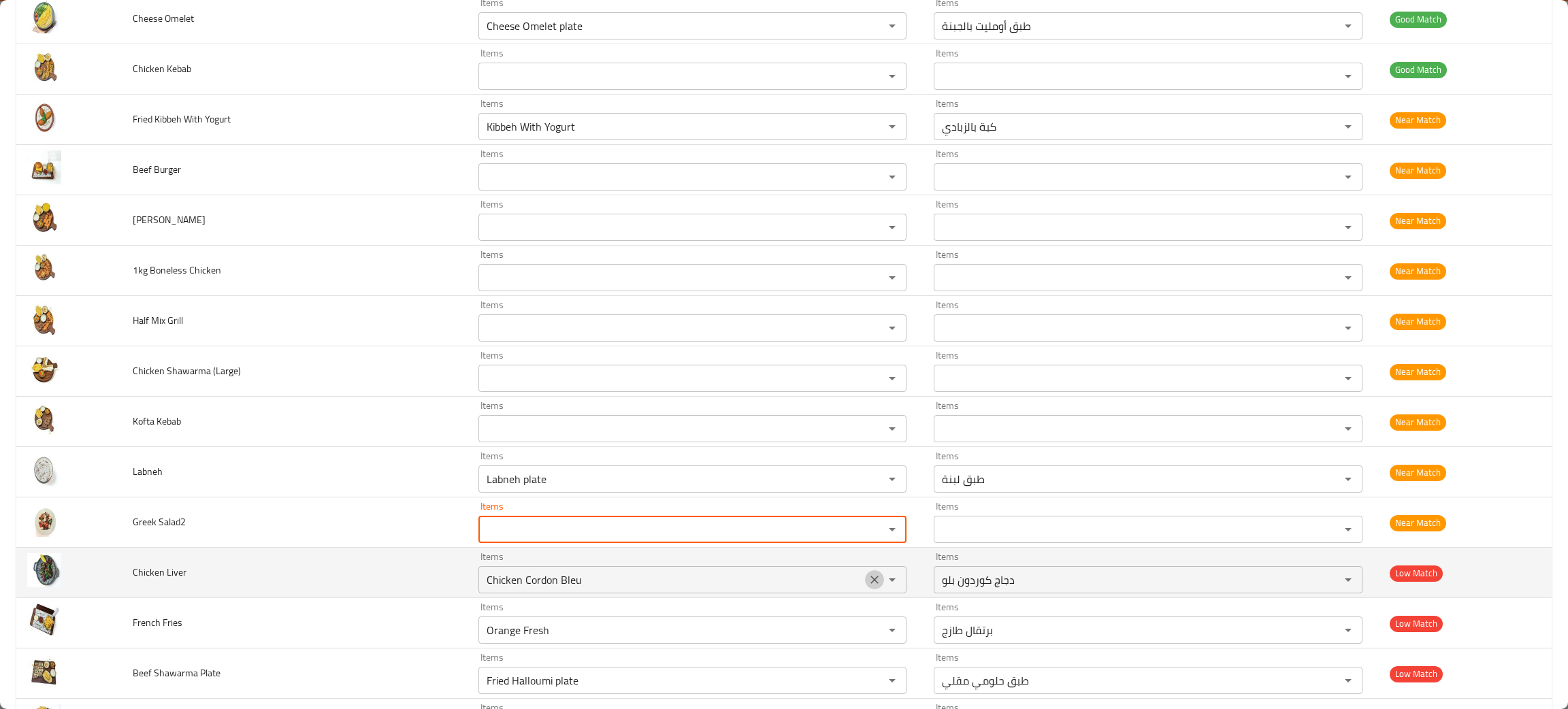
click at [868, 579] on icon "Clear" at bounding box center [874, 579] width 13 height 13
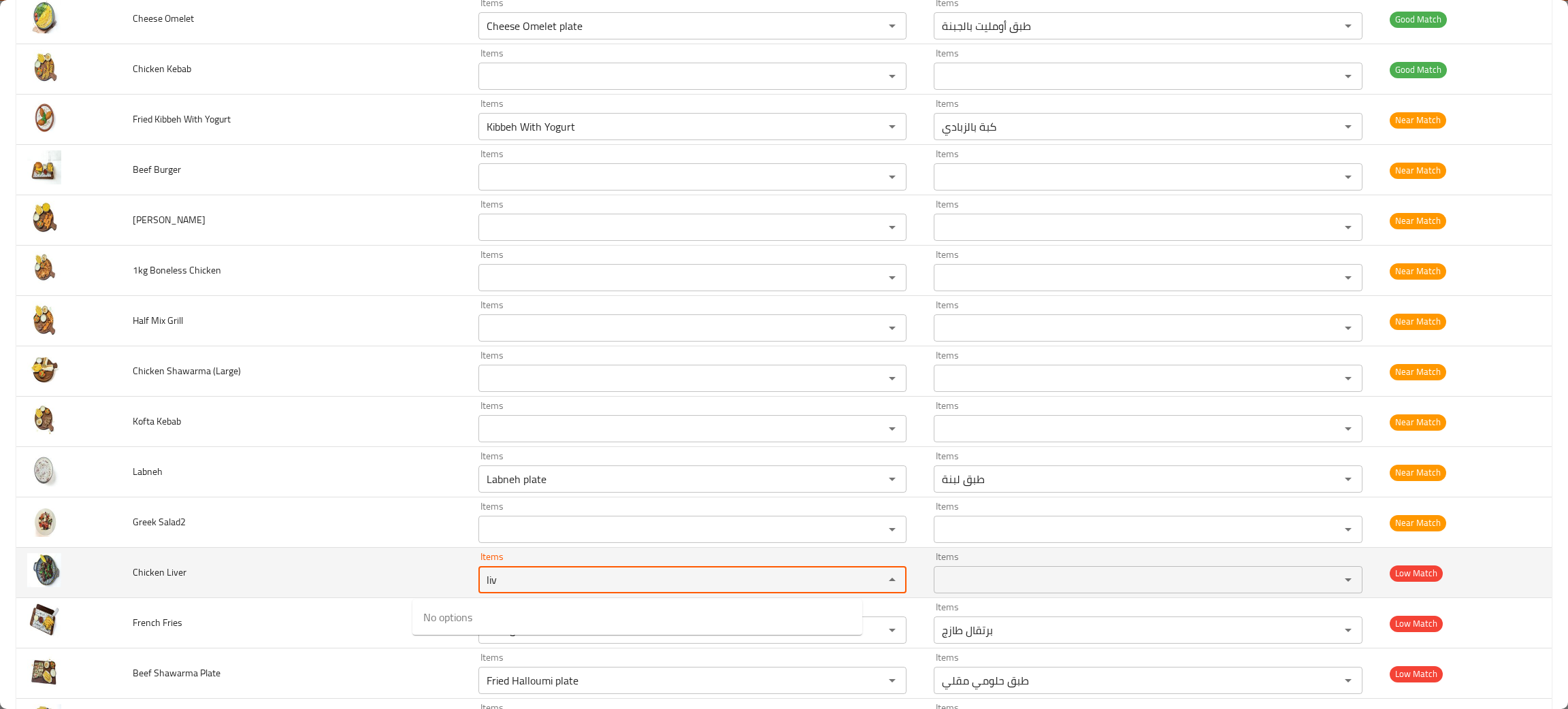
type Liver "liv"
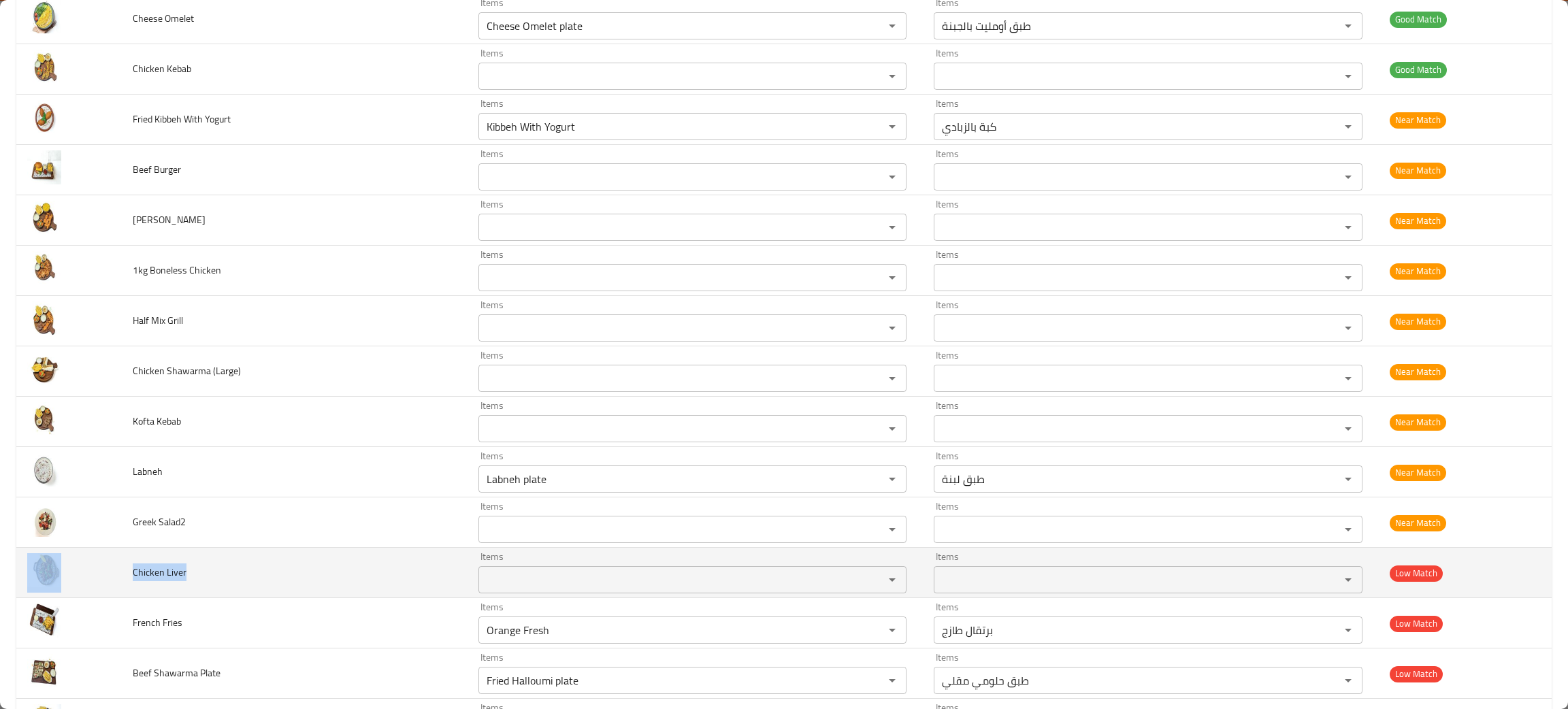
drag, startPoint x: 195, startPoint y: 570, endPoint x: 121, endPoint y: 568, distance: 74.0
click at [121, 568] on tr "Chicken Liver Items Items Items Items Low Match" at bounding box center [784, 573] width 1536 height 50
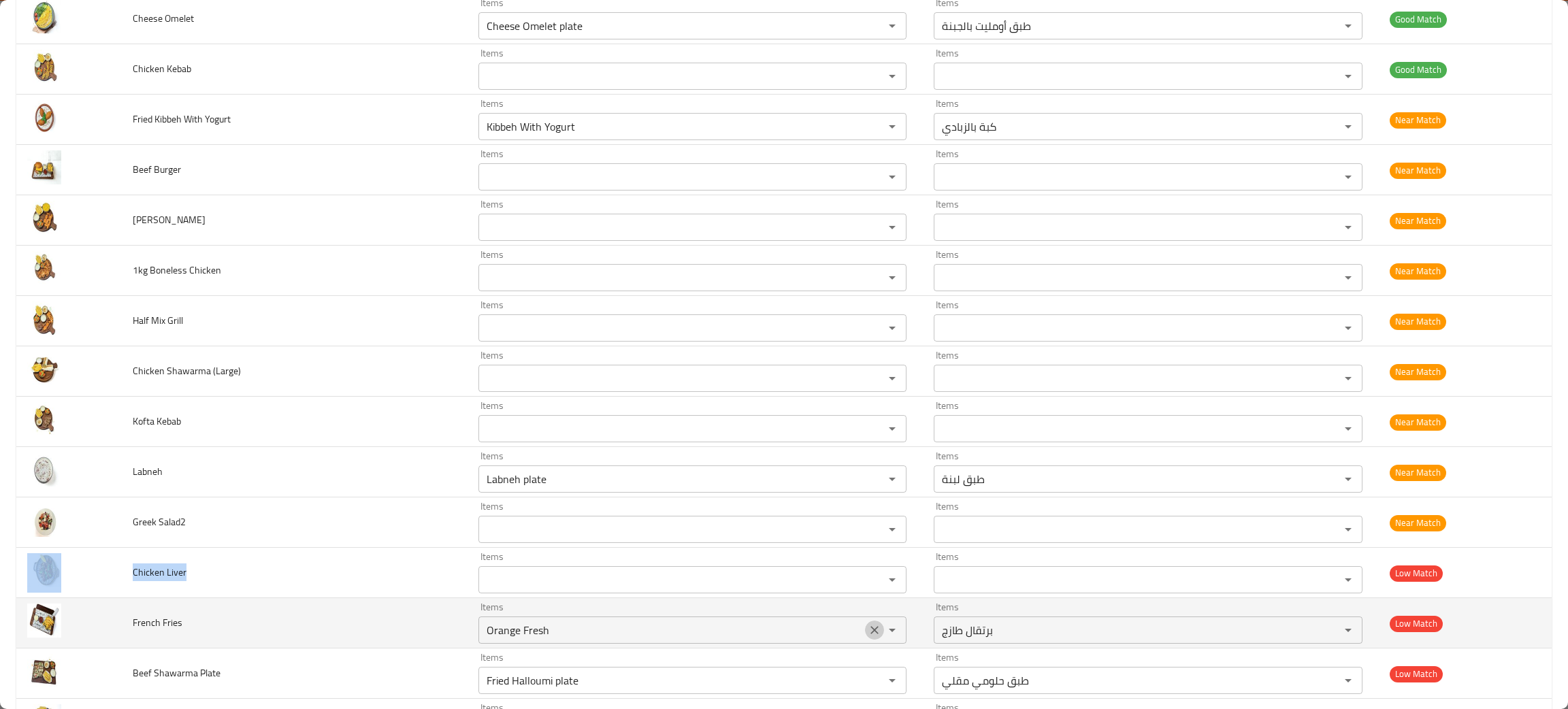
click at [868, 631] on icon "Clear" at bounding box center [874, 629] width 13 height 13
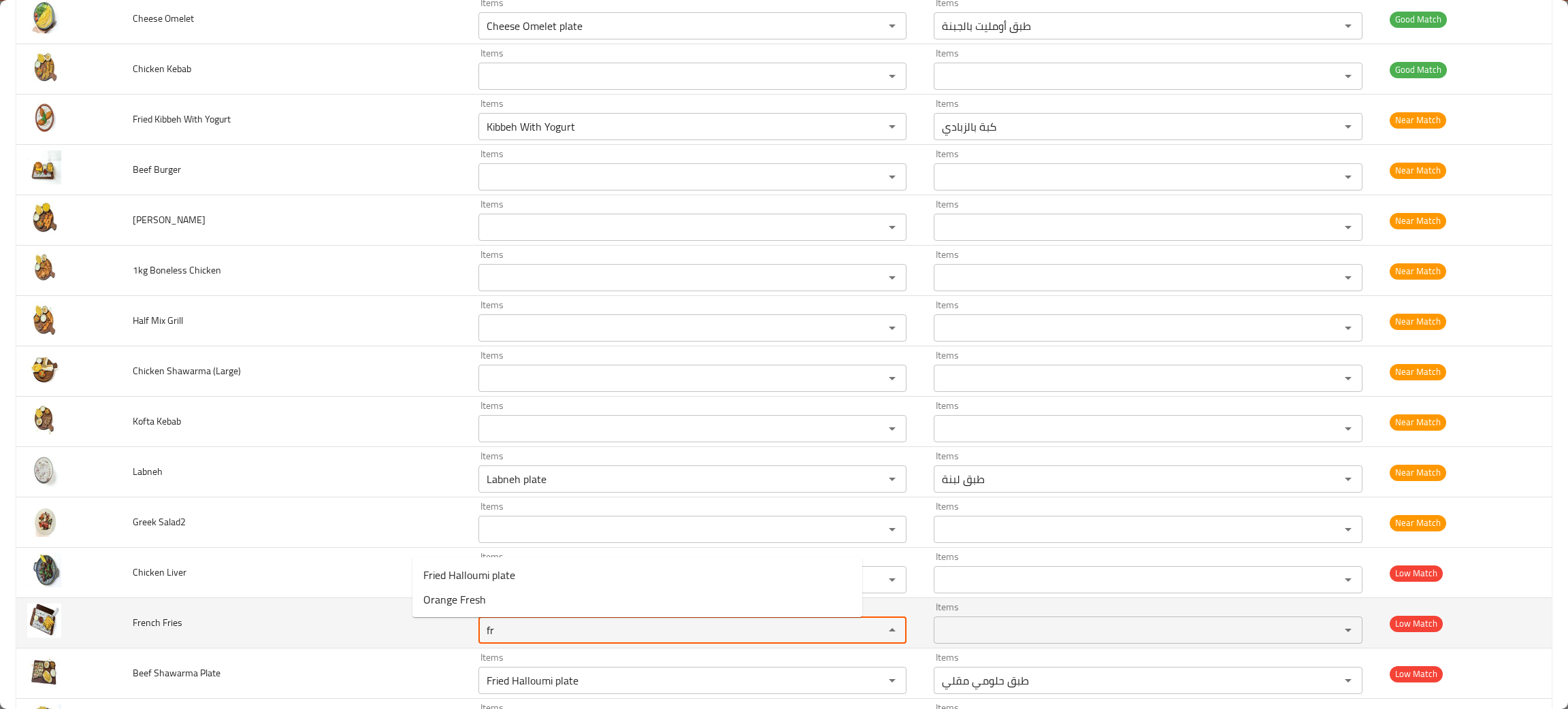
type Fries "fr"
drag, startPoint x: 162, startPoint y: 611, endPoint x: 48, endPoint y: 603, distance: 114.3
click at [48, 603] on tr "French Fries Items Items Items Items Low Match" at bounding box center [784, 623] width 1536 height 50
click at [604, 643] on div "Items" at bounding box center [693, 629] width 429 height 27
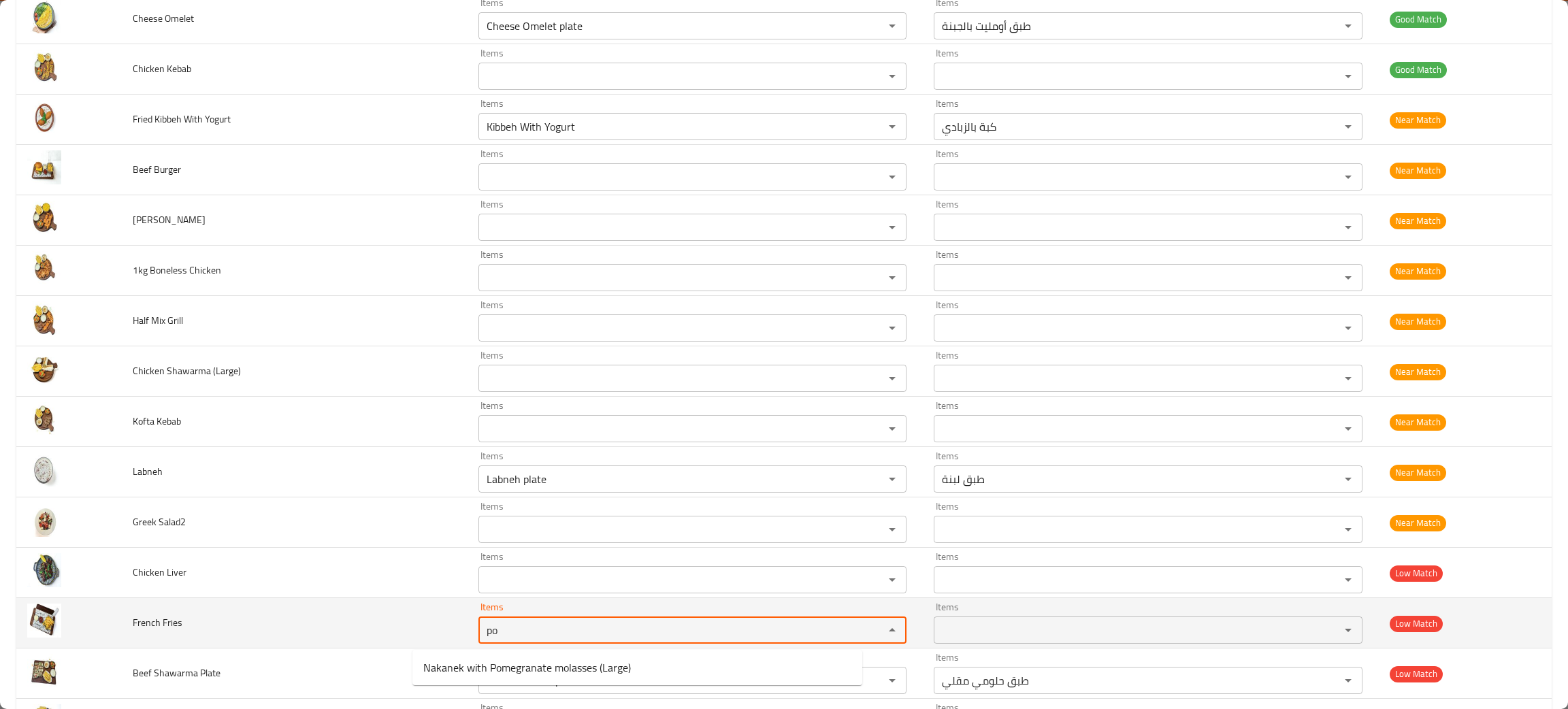
type Fries "po"
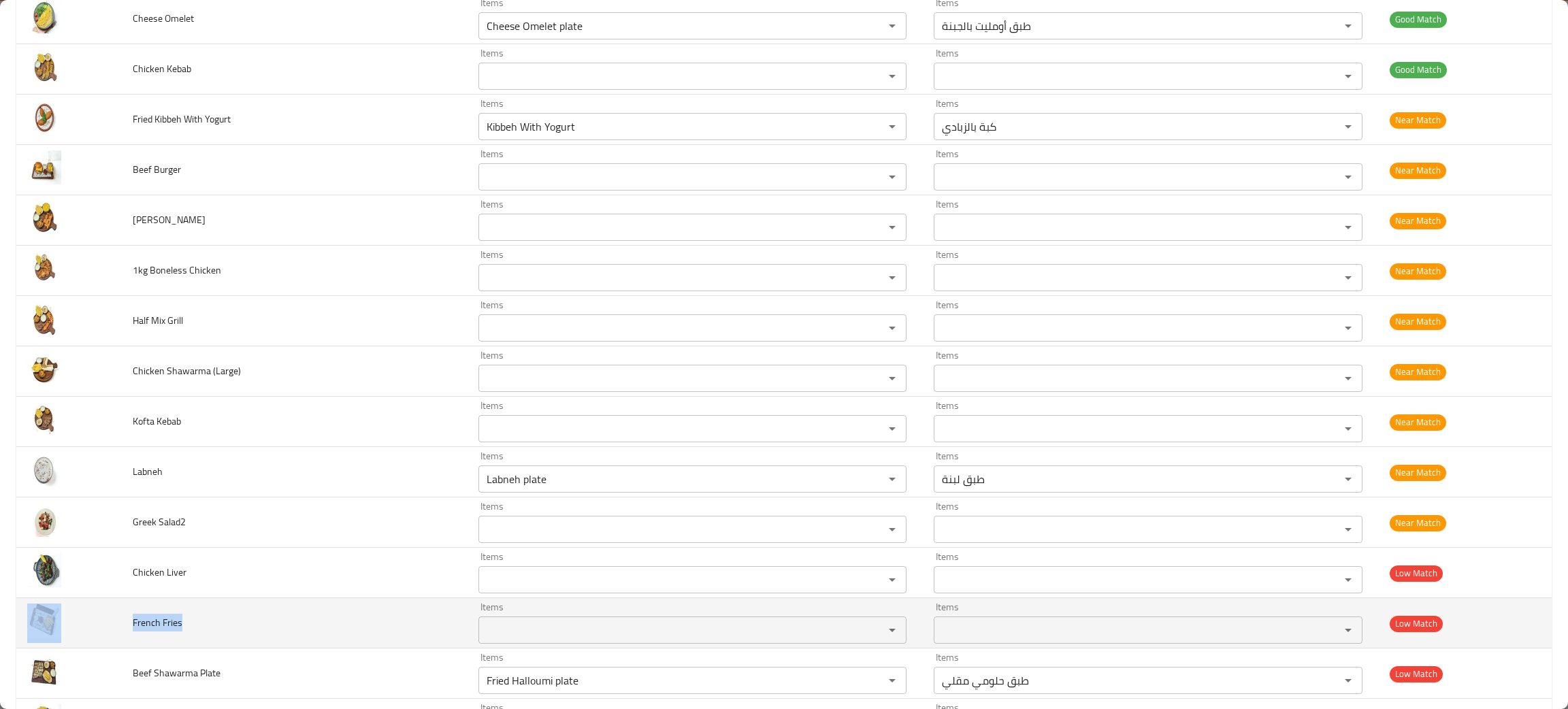
drag, startPoint x: 232, startPoint y: 628, endPoint x: 120, endPoint y: 620, distance: 112.3
click at [120, 620] on tr "French Fries Items Items Items Items Low Match" at bounding box center [784, 623] width 1536 height 50
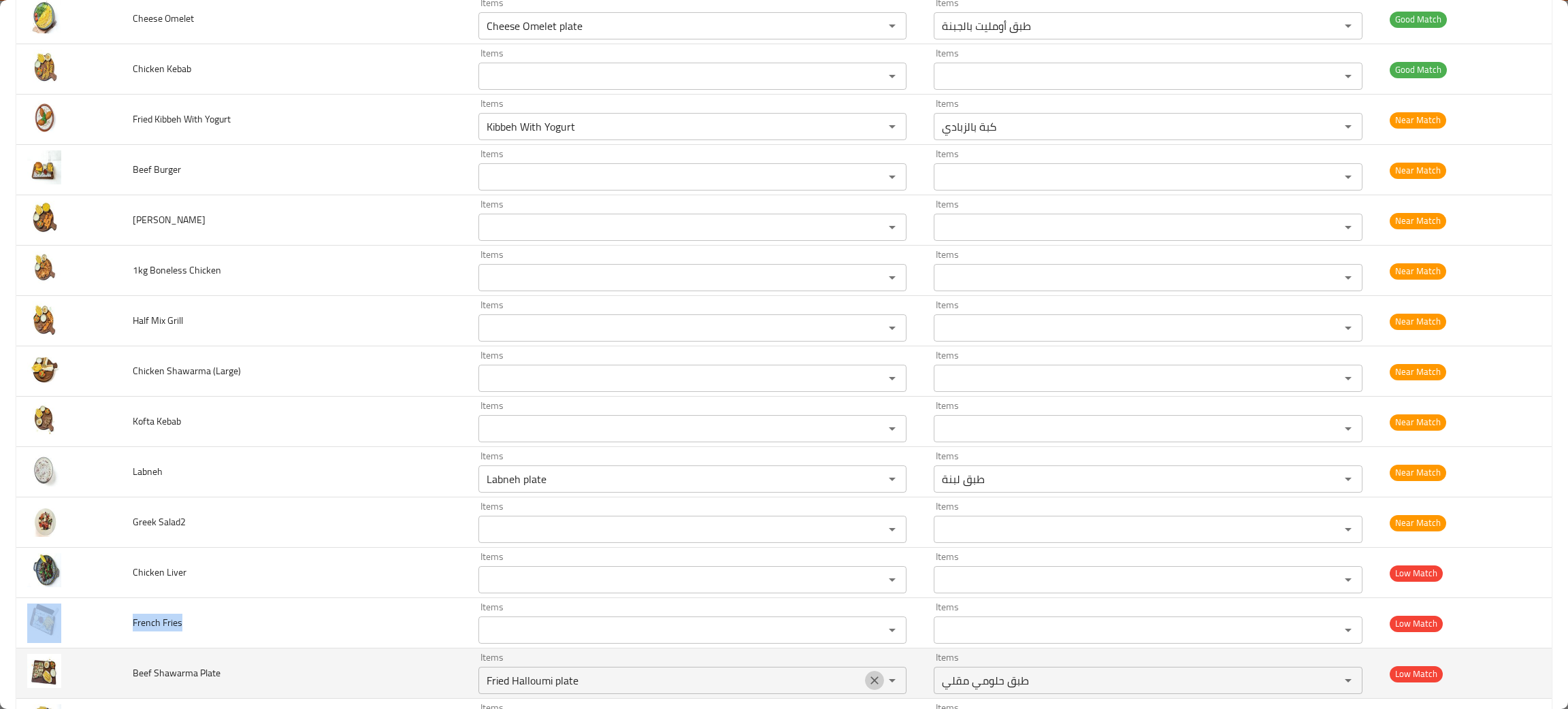
click at [868, 684] on icon "Clear" at bounding box center [874, 680] width 13 height 13
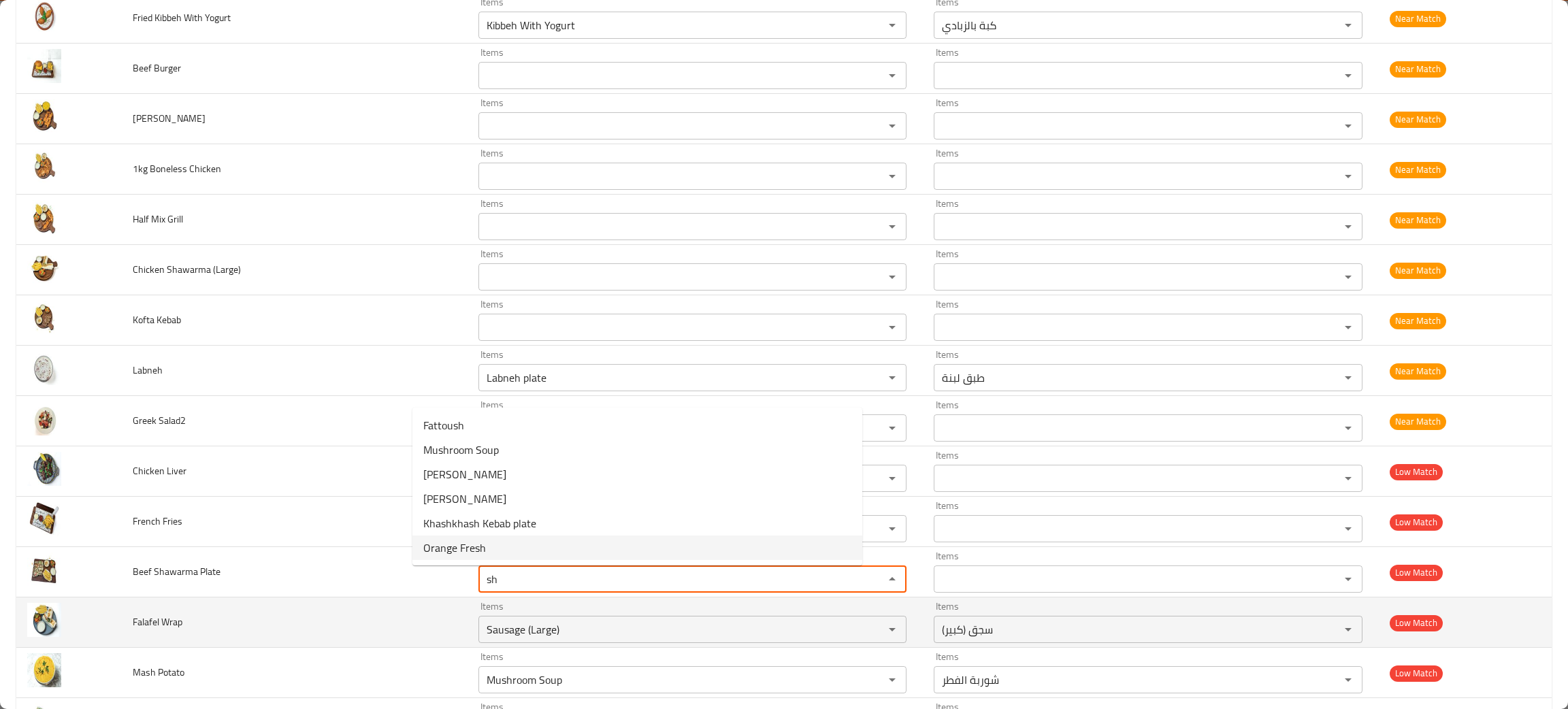
scroll to position [920, 0]
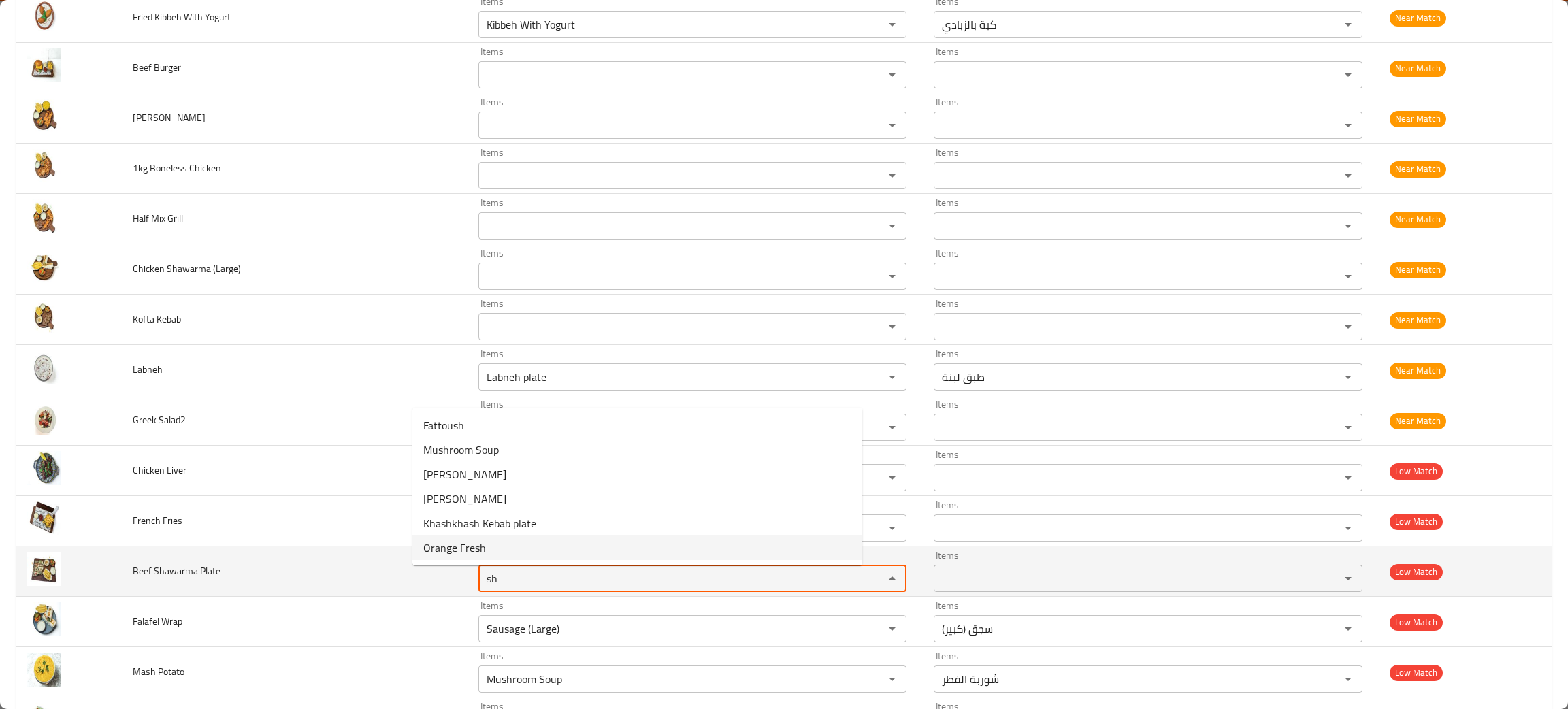
type Plate "sh"
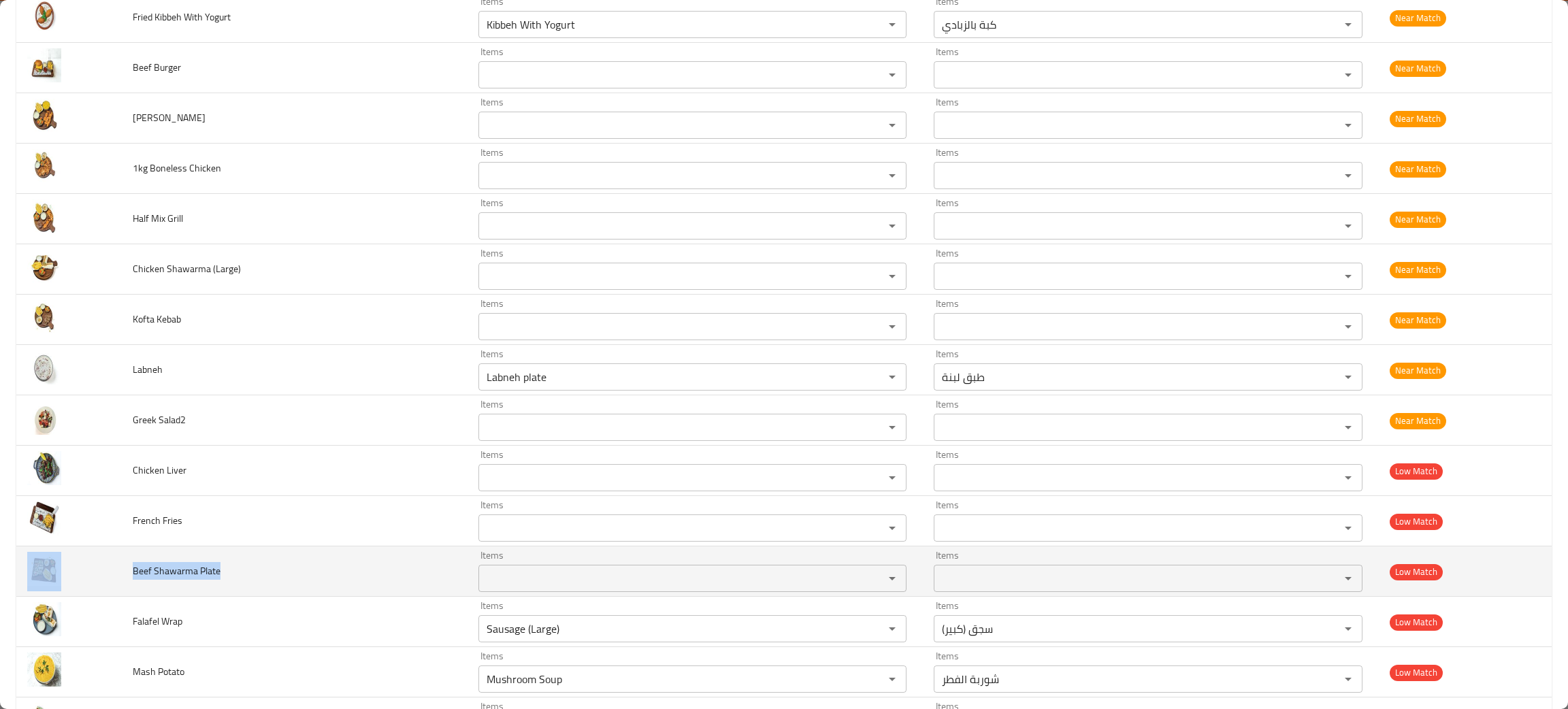
drag, startPoint x: 238, startPoint y: 575, endPoint x: 77, endPoint y: 561, distance: 161.6
click at [77, 561] on tr "Beef Shawarma Plate Items Items Items Items Low Match" at bounding box center [784, 571] width 1536 height 50
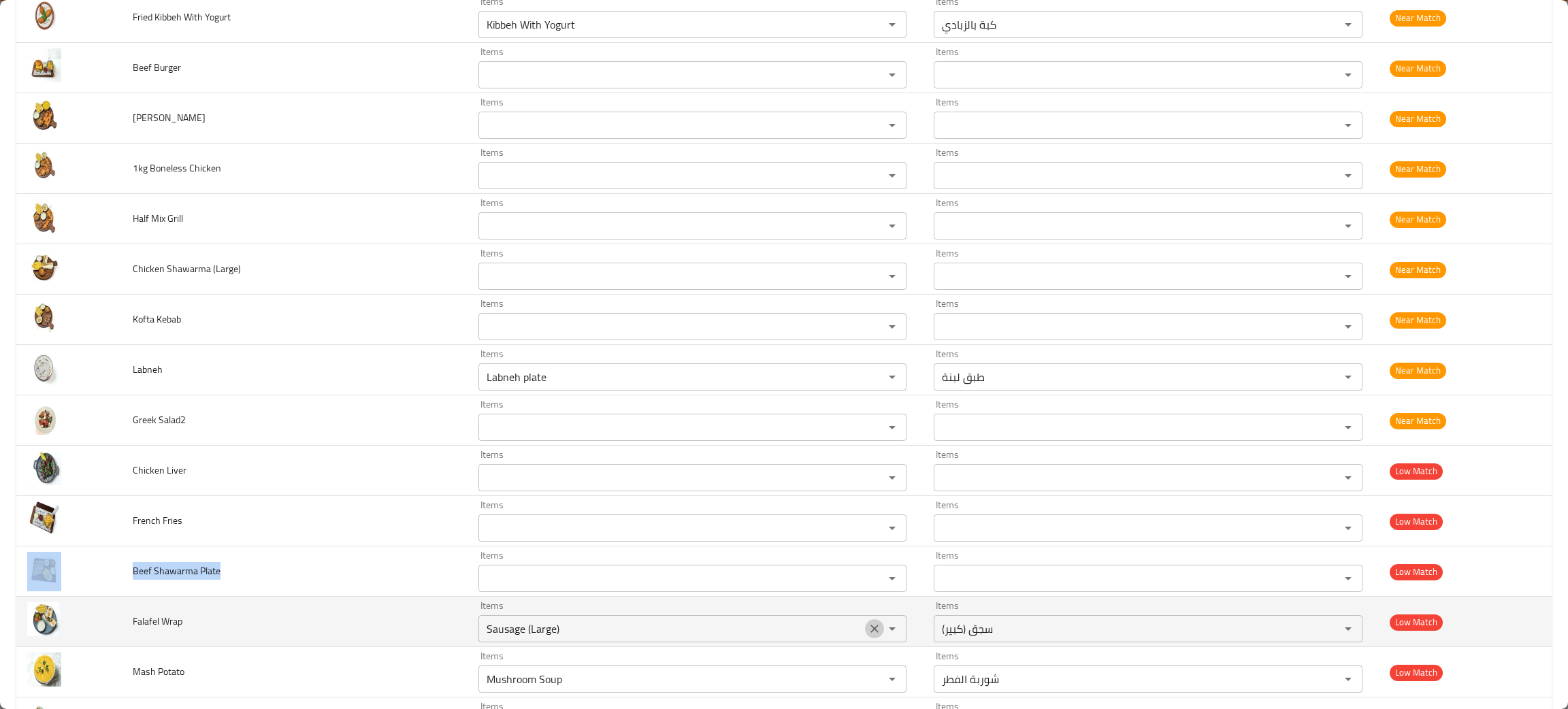
click at [865, 622] on button "Clear" at bounding box center [874, 628] width 19 height 19
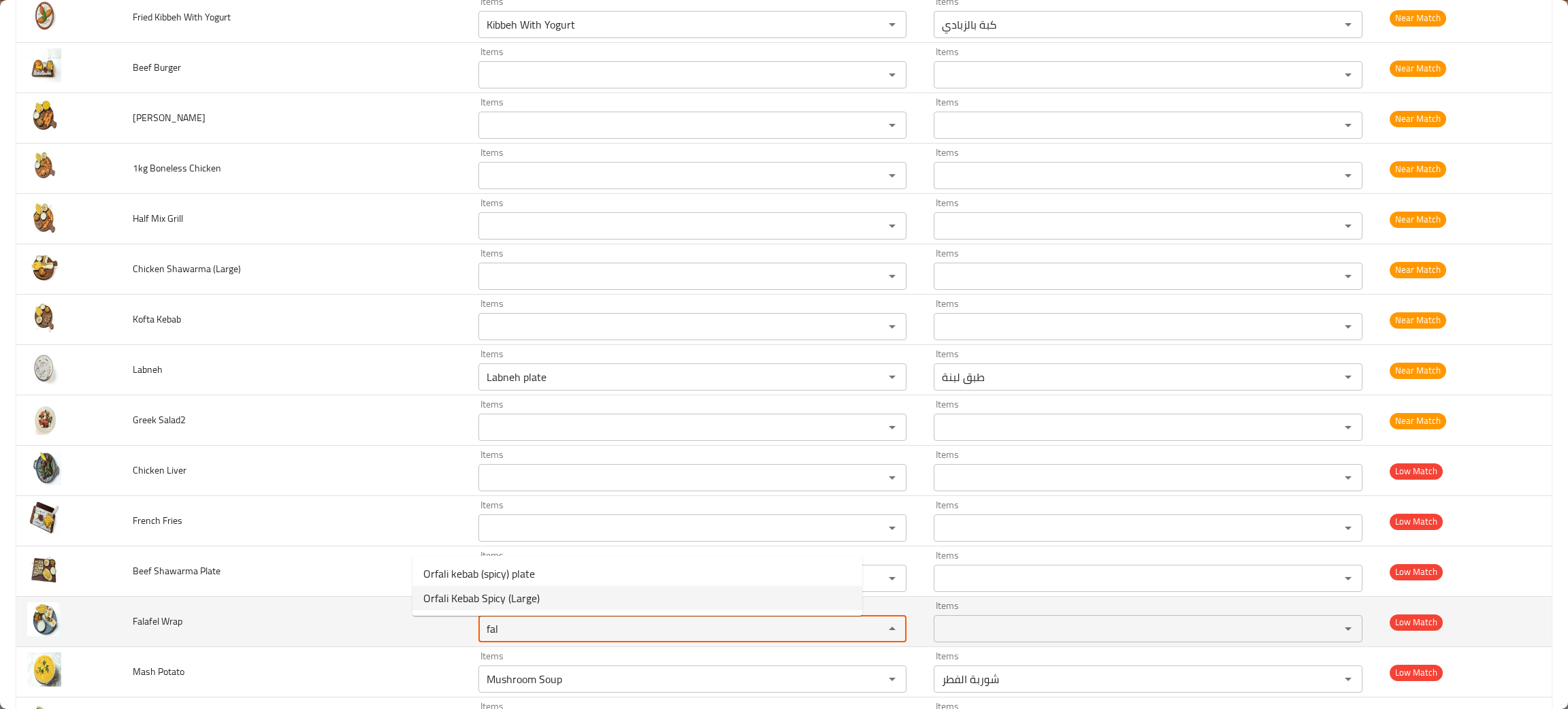
type Wrap "fal"
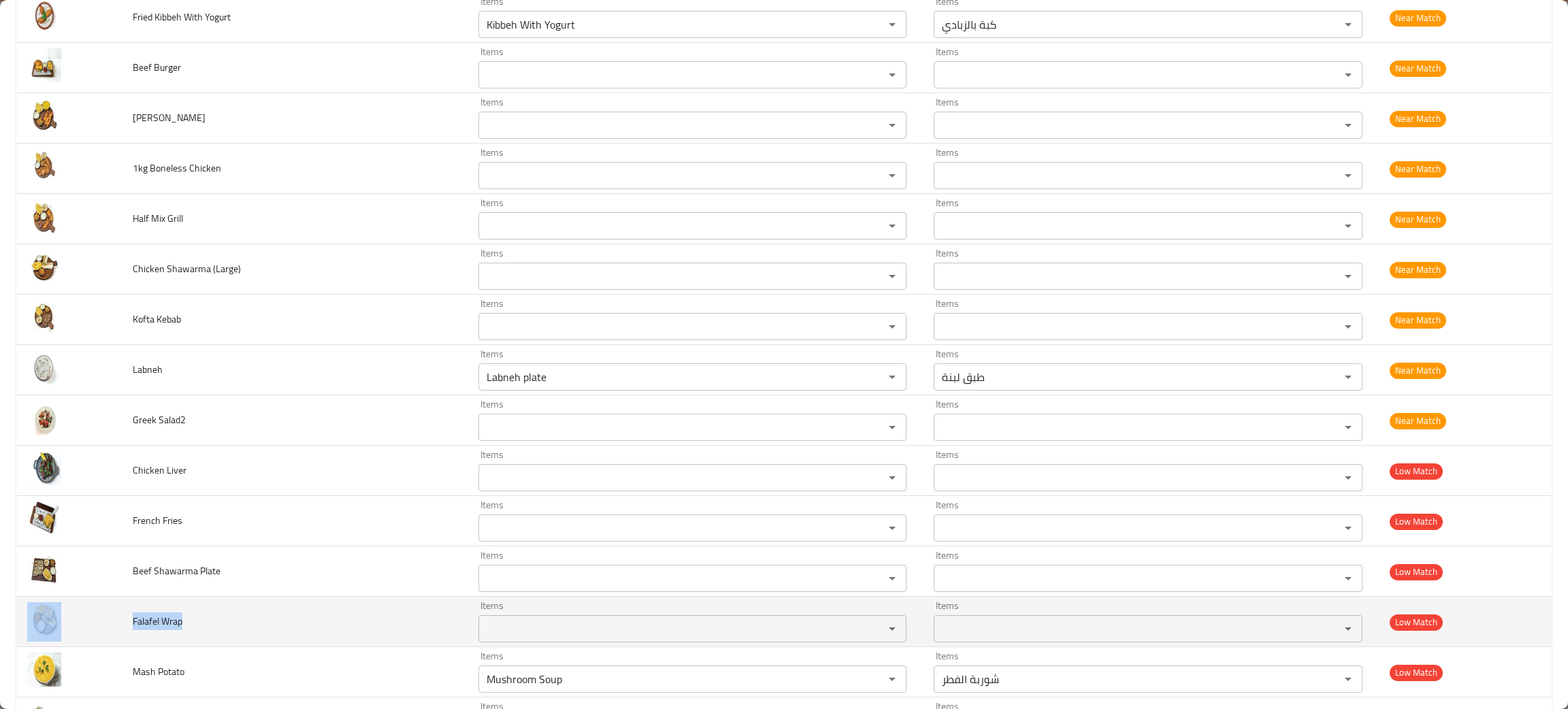
drag, startPoint x: 212, startPoint y: 627, endPoint x: 121, endPoint y: 624, distance: 91.0
click at [121, 624] on tr "Falafel Wrap Items Items Items Items Low Match" at bounding box center [784, 622] width 1536 height 50
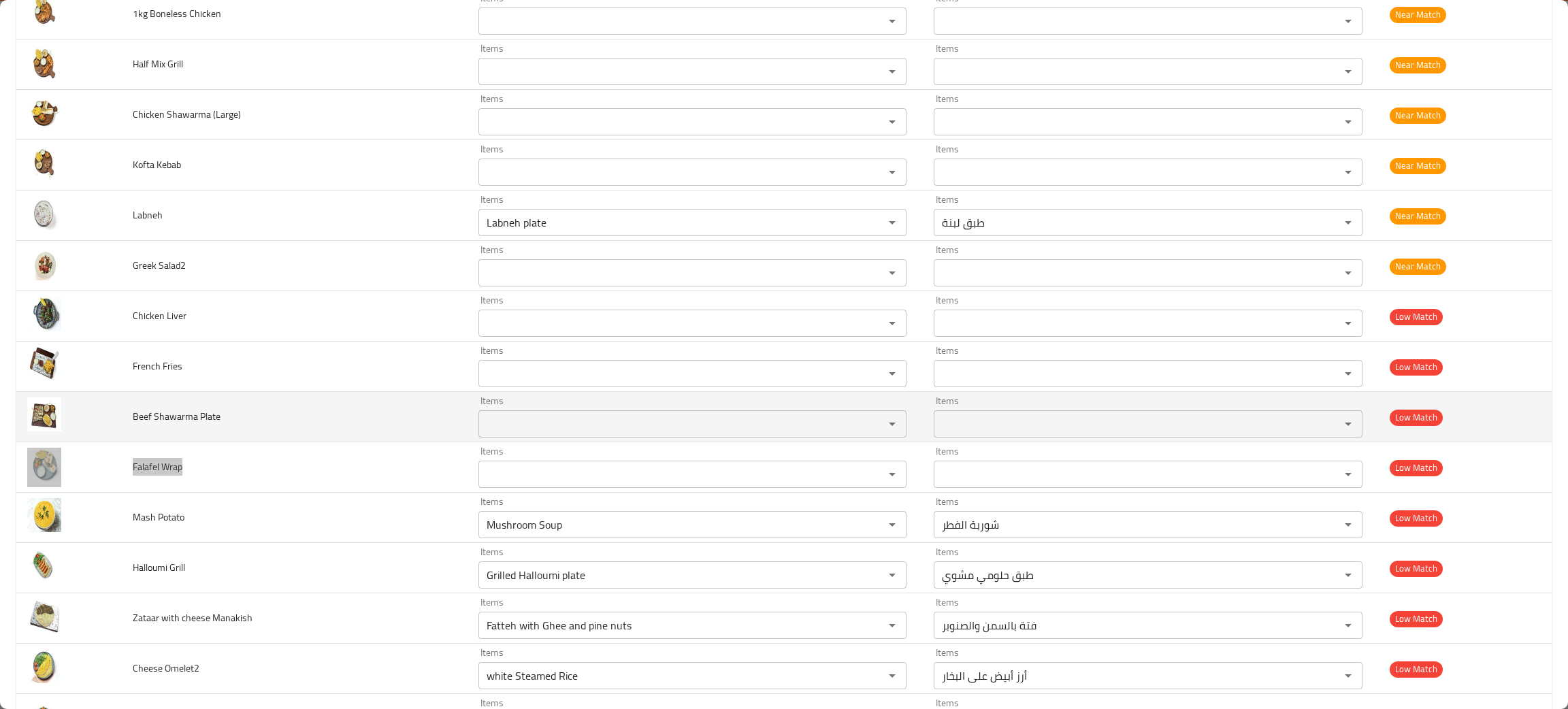
scroll to position [1124, 0]
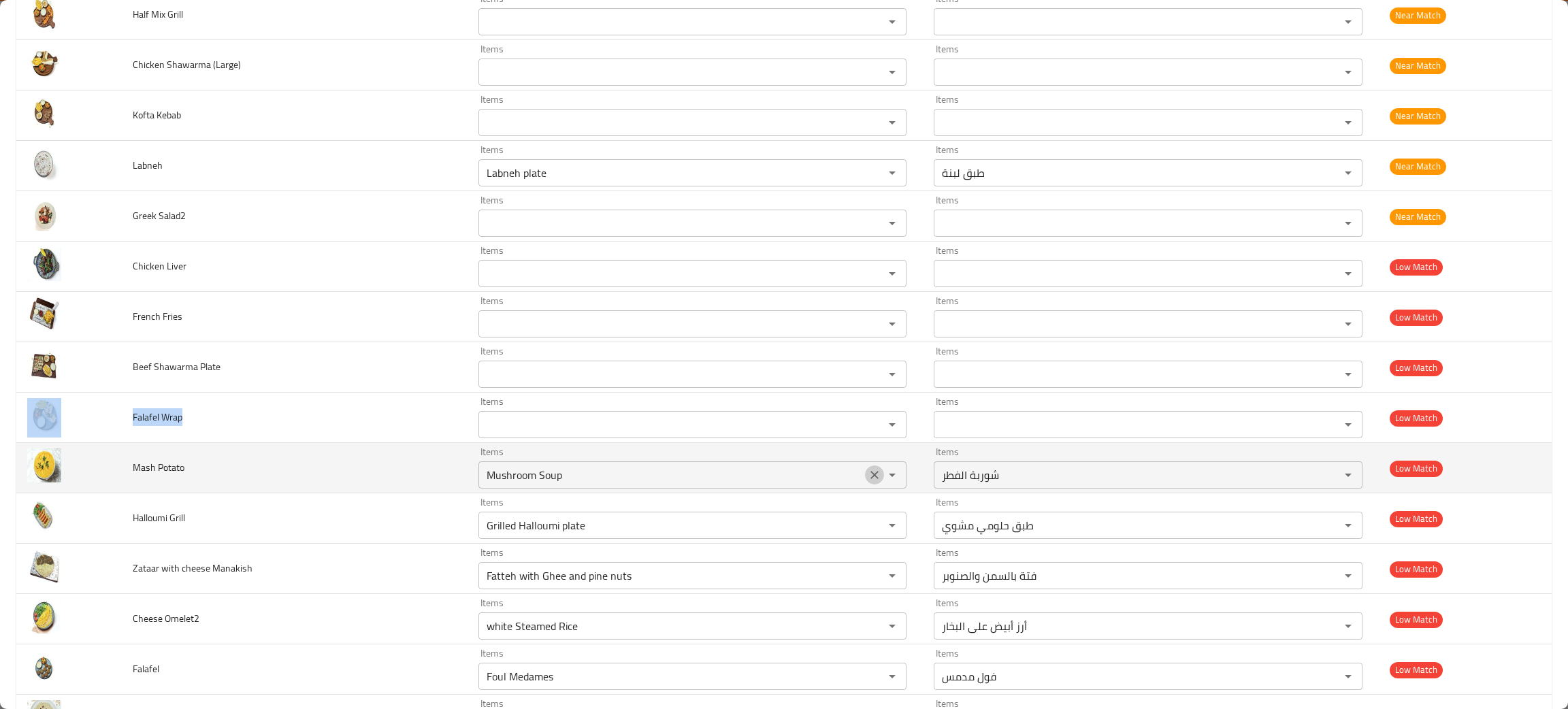
click at [868, 482] on icon "Clear" at bounding box center [874, 474] width 13 height 13
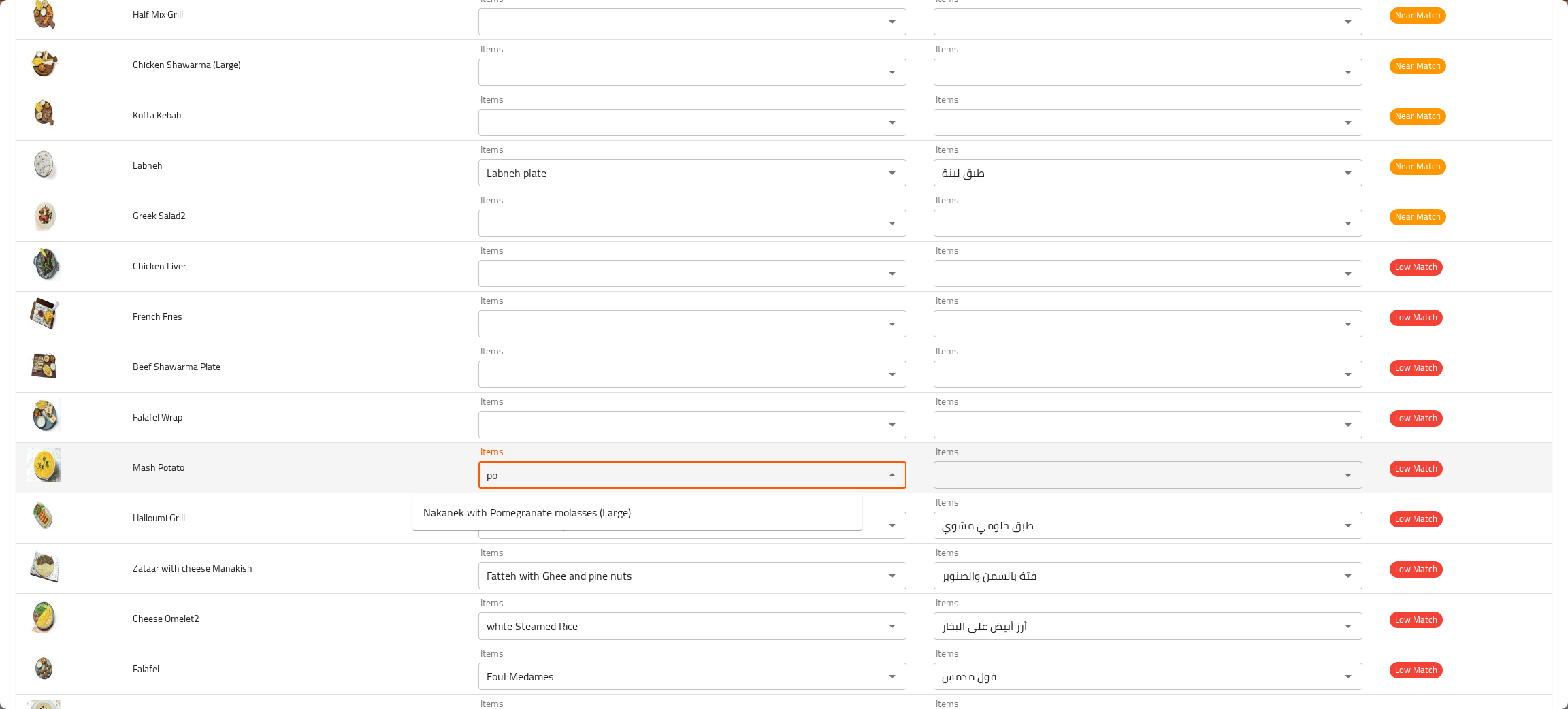
type Potato "po"
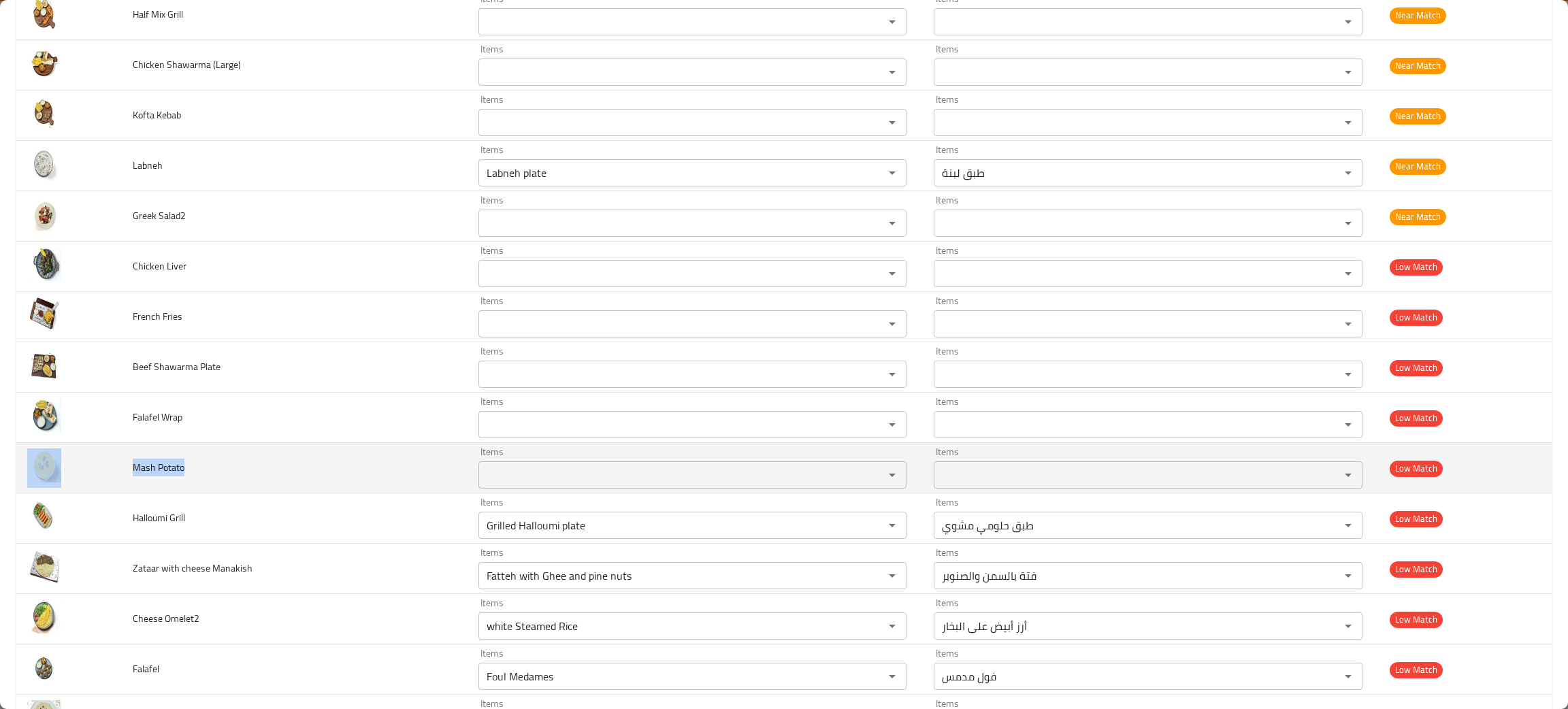
drag, startPoint x: 212, startPoint y: 473, endPoint x: 113, endPoint y: 460, distance: 99.8
click at [113, 460] on tr "Mash Potato Items Items Items Items Low Match" at bounding box center [784, 468] width 1536 height 50
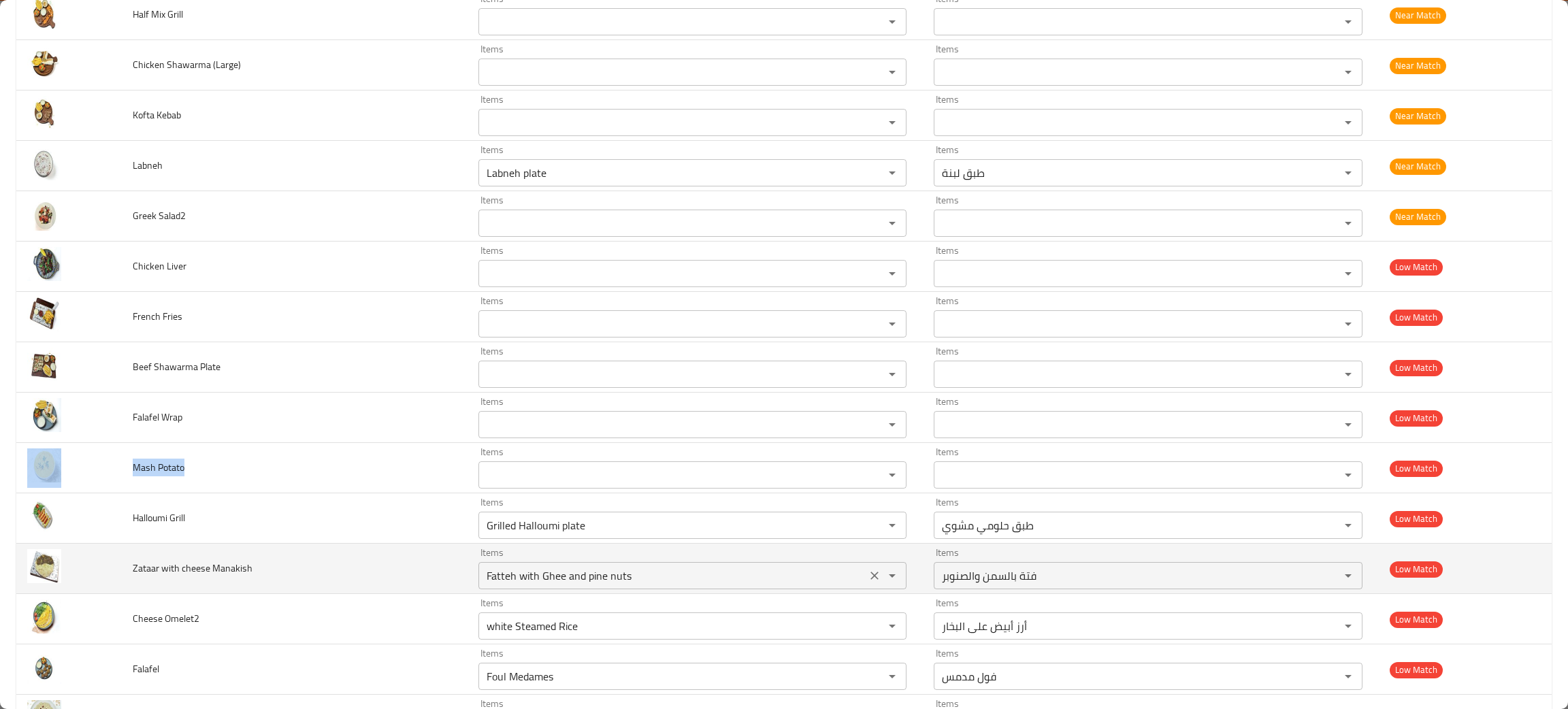
click at [868, 577] on icon "Clear" at bounding box center [874, 575] width 13 height 13
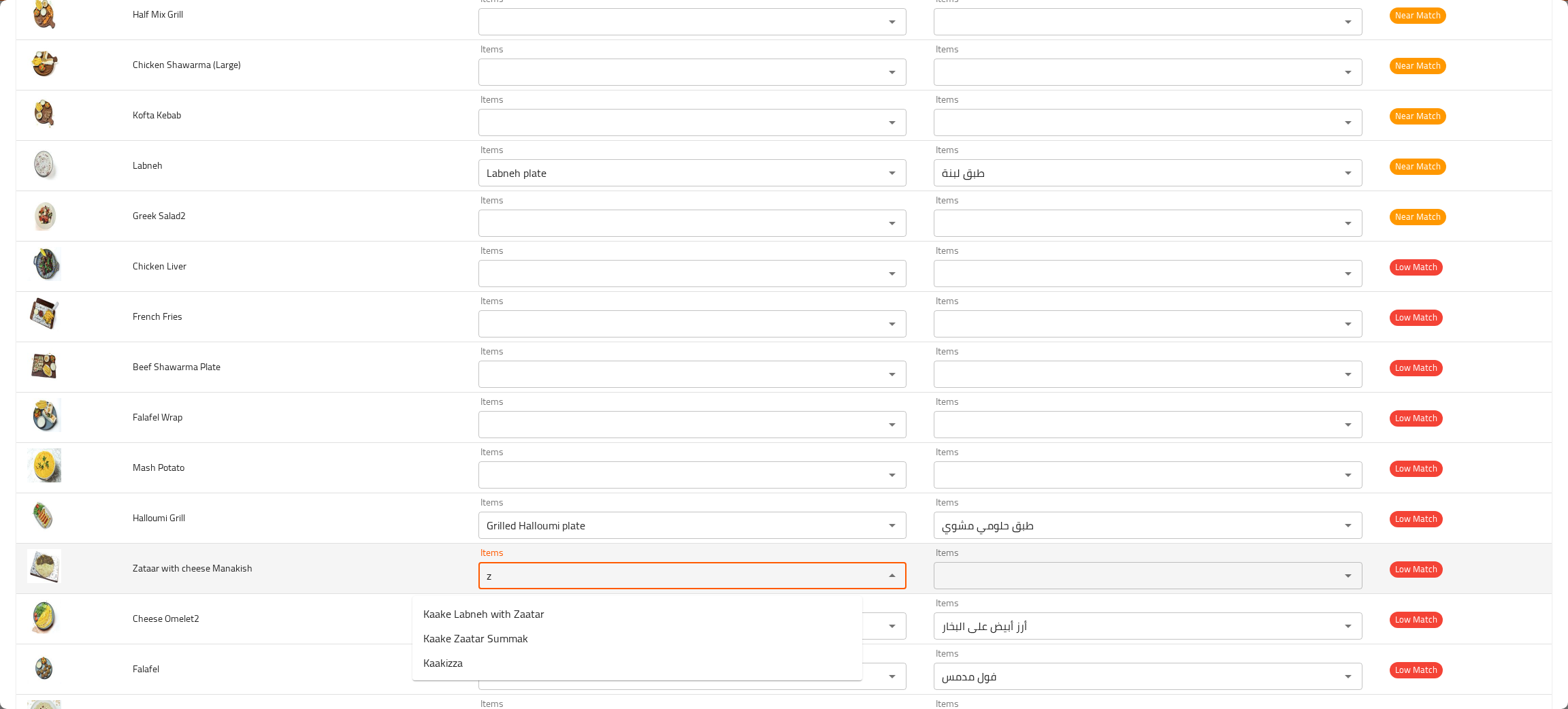
type Manakish "z"
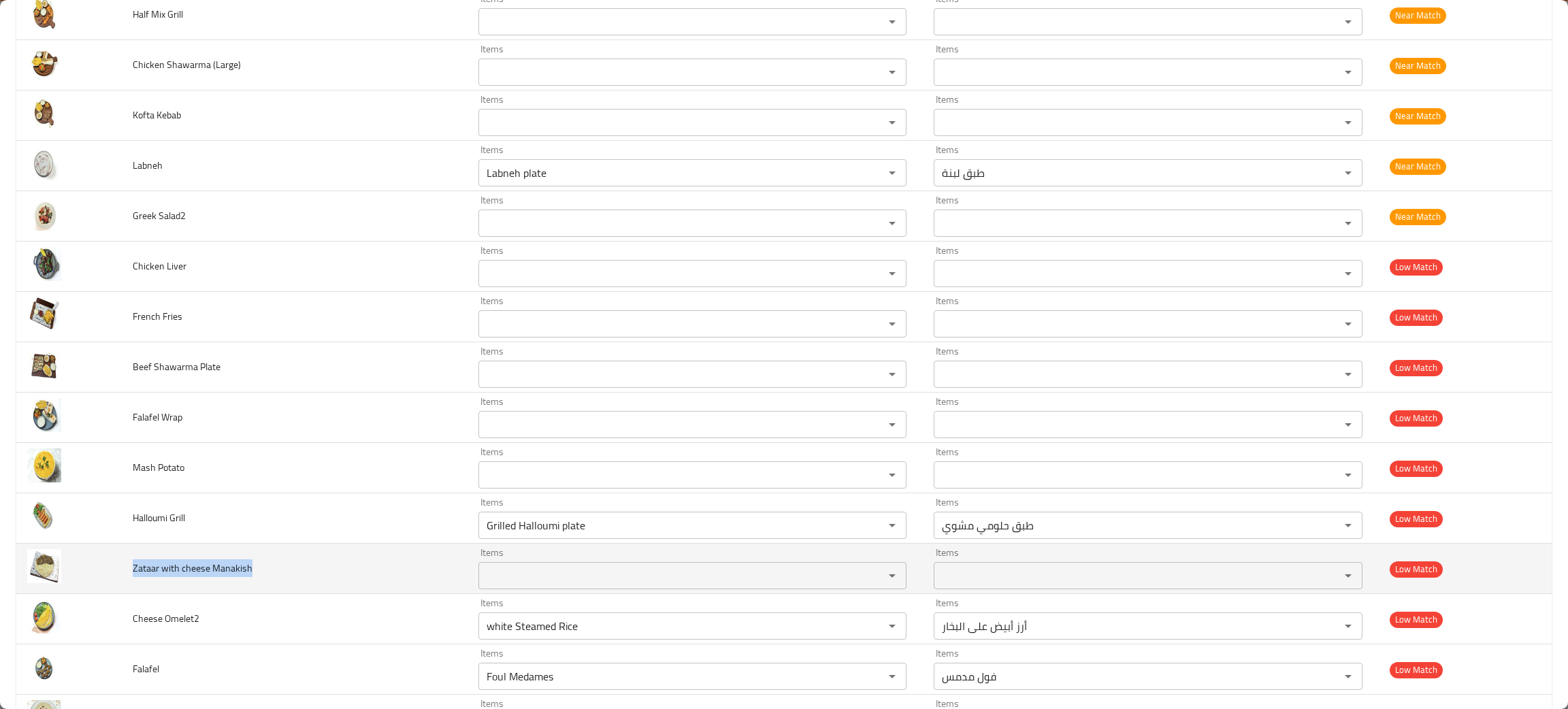
drag, startPoint x: 305, startPoint y: 587, endPoint x: 126, endPoint y: 583, distance: 179.0
click at [126, 583] on td "Zataar with cheese Manakish" at bounding box center [295, 568] width 346 height 50
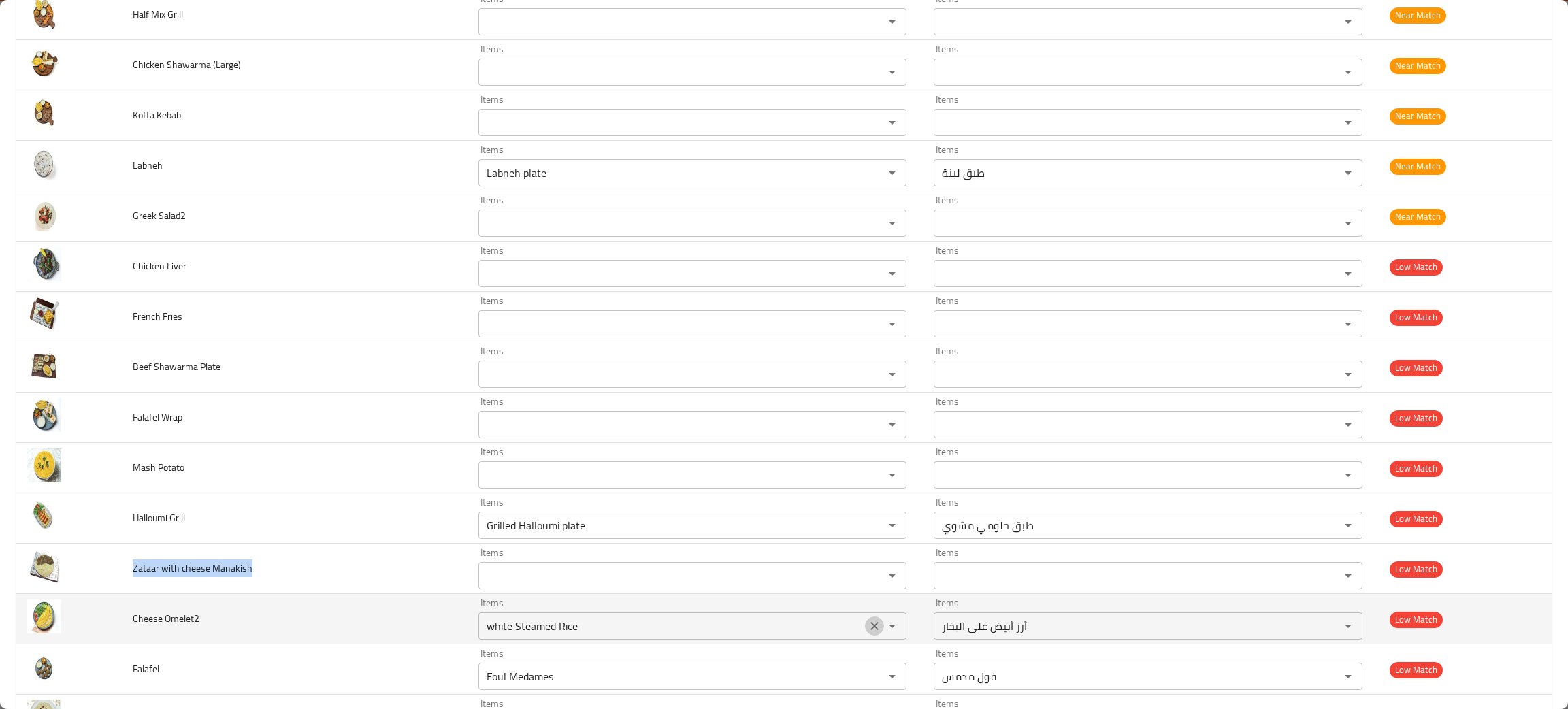
click at [870, 626] on icon "Clear" at bounding box center [875, 626] width 8 height 8
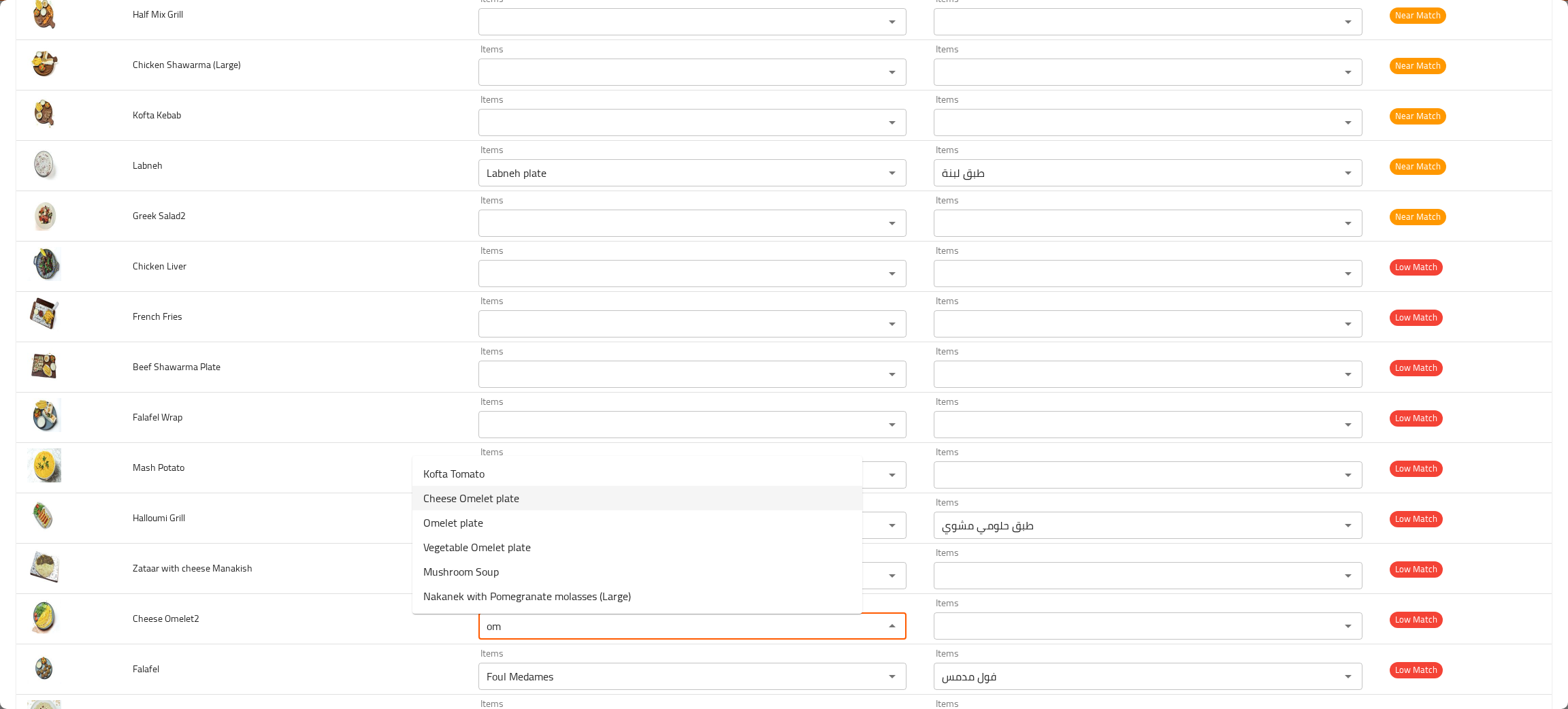
click at [493, 501] on span "Cheese Omelet plate" at bounding box center [471, 497] width 96 height 16
type Omelet2 "Cheese Omelet plate"
type Omelet2-ar "طبق أومليت بالجبنة"
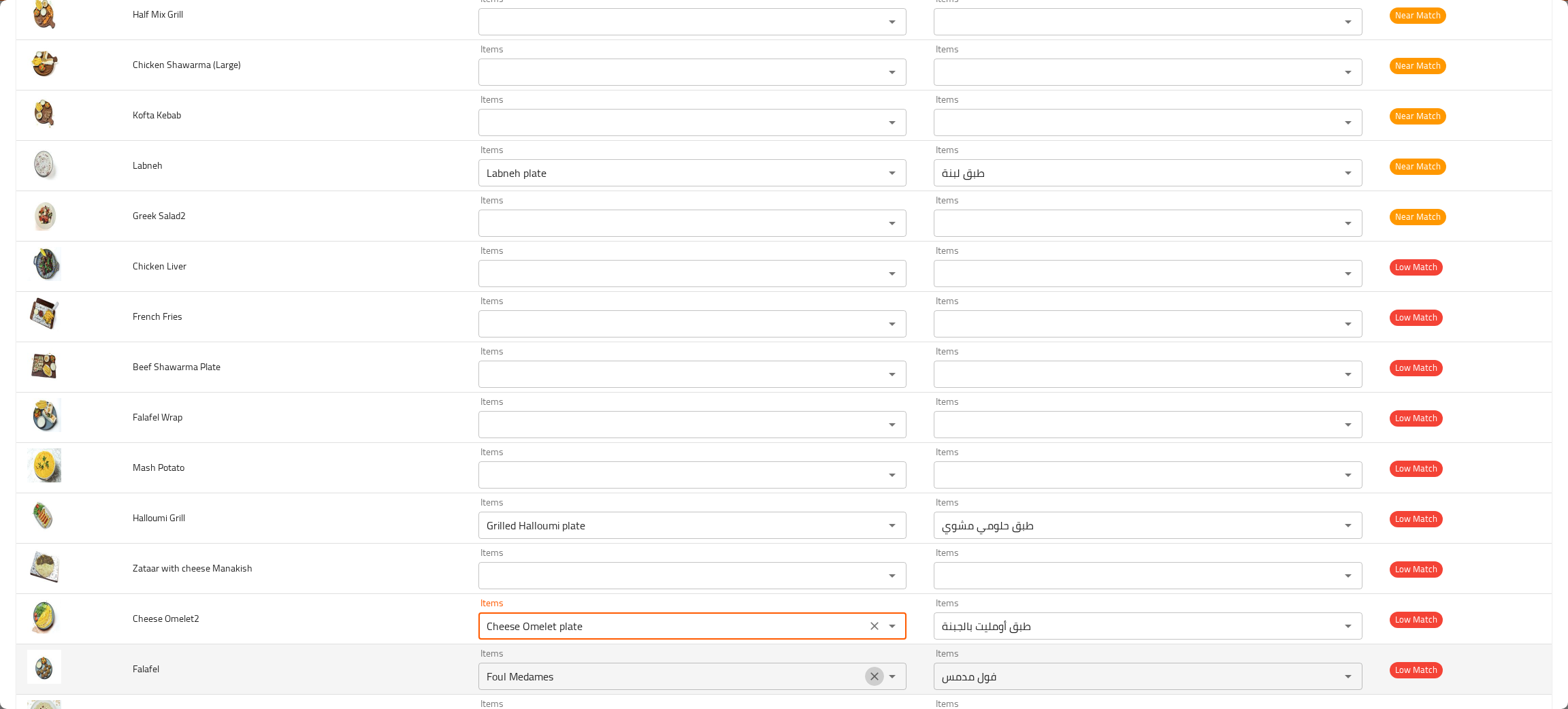
click at [868, 677] on icon "Clear" at bounding box center [874, 675] width 13 height 13
type Omelet2 "Cheese Omelet plate"
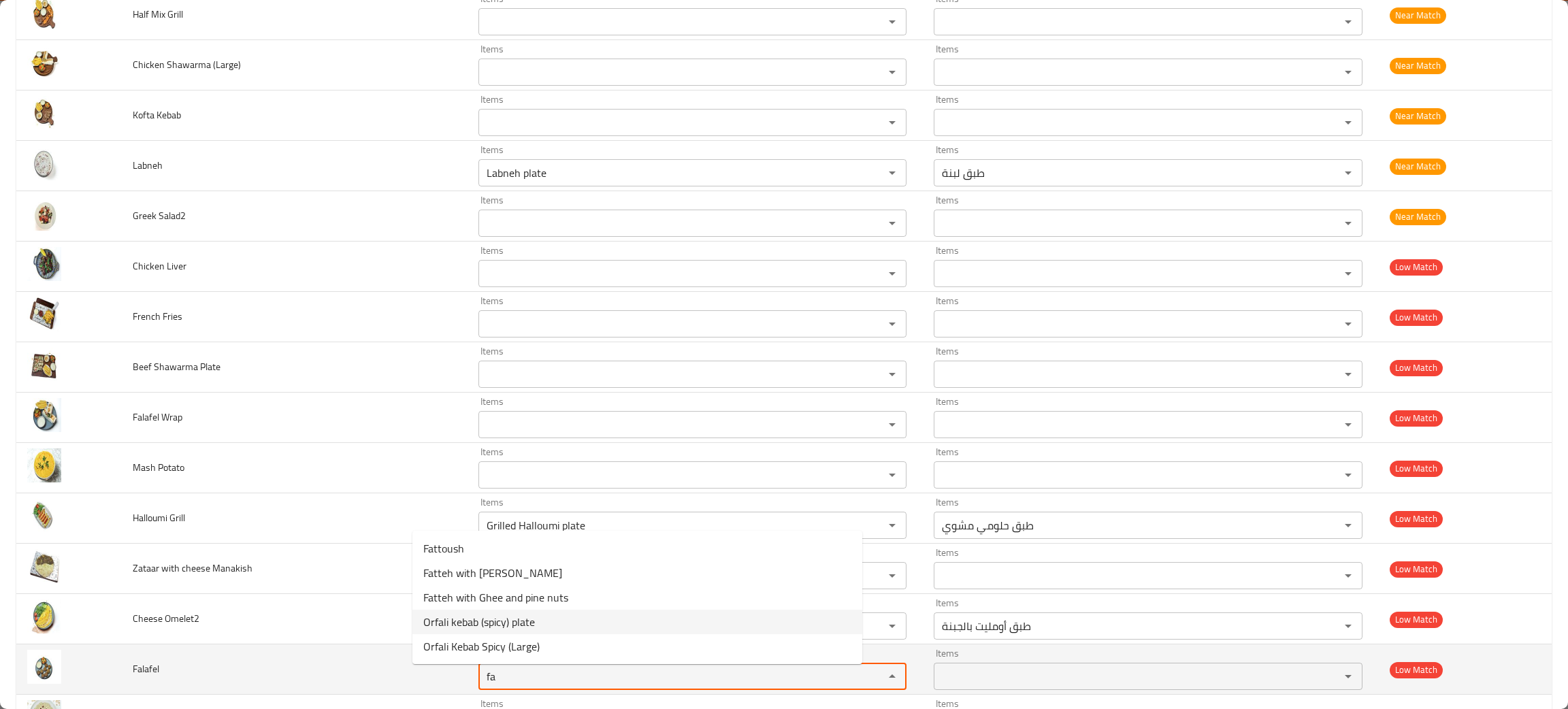
type input "fa"
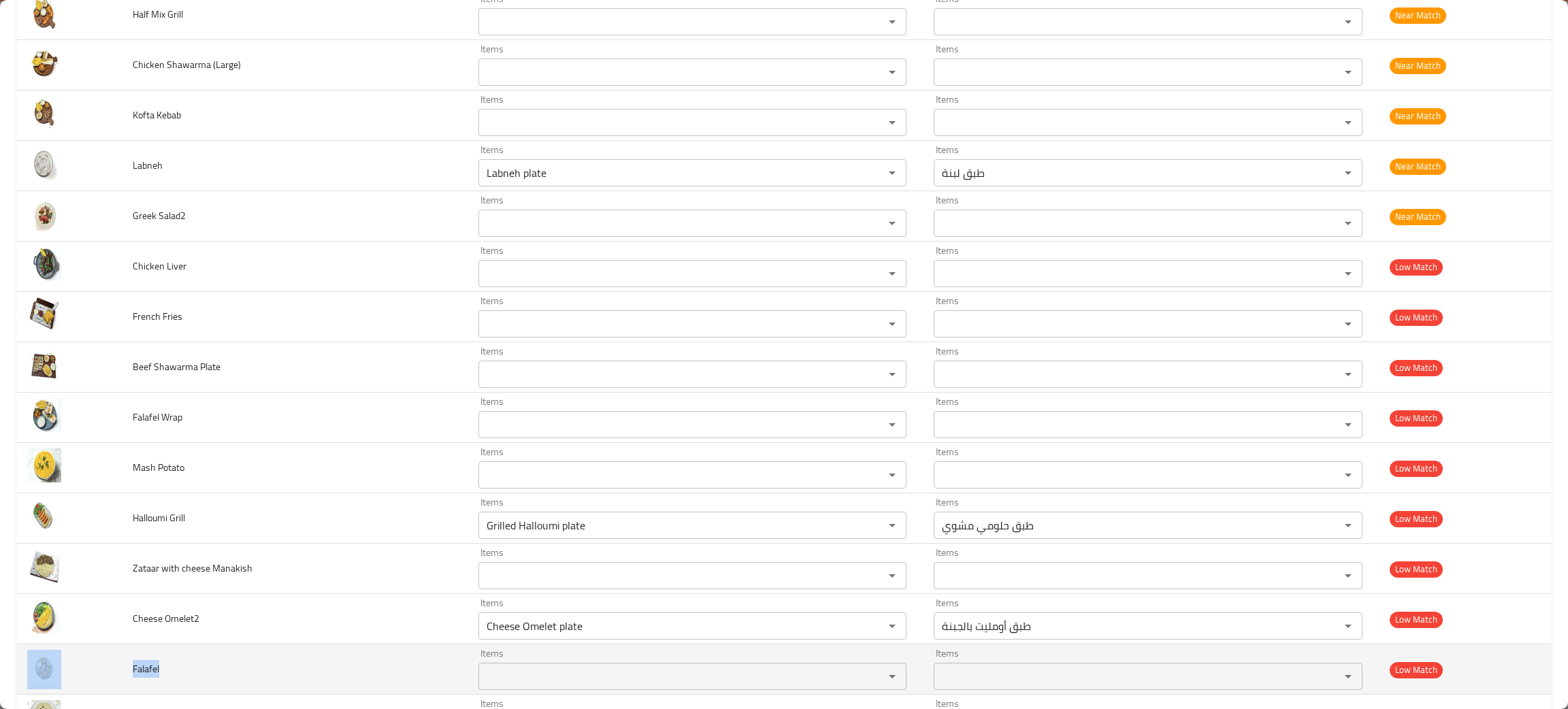
drag, startPoint x: 150, startPoint y: 681, endPoint x: 115, endPoint y: 673, distance: 35.9
click at [115, 675] on tr "Falafel Items Items Items Items Low Match" at bounding box center [784, 669] width 1536 height 50
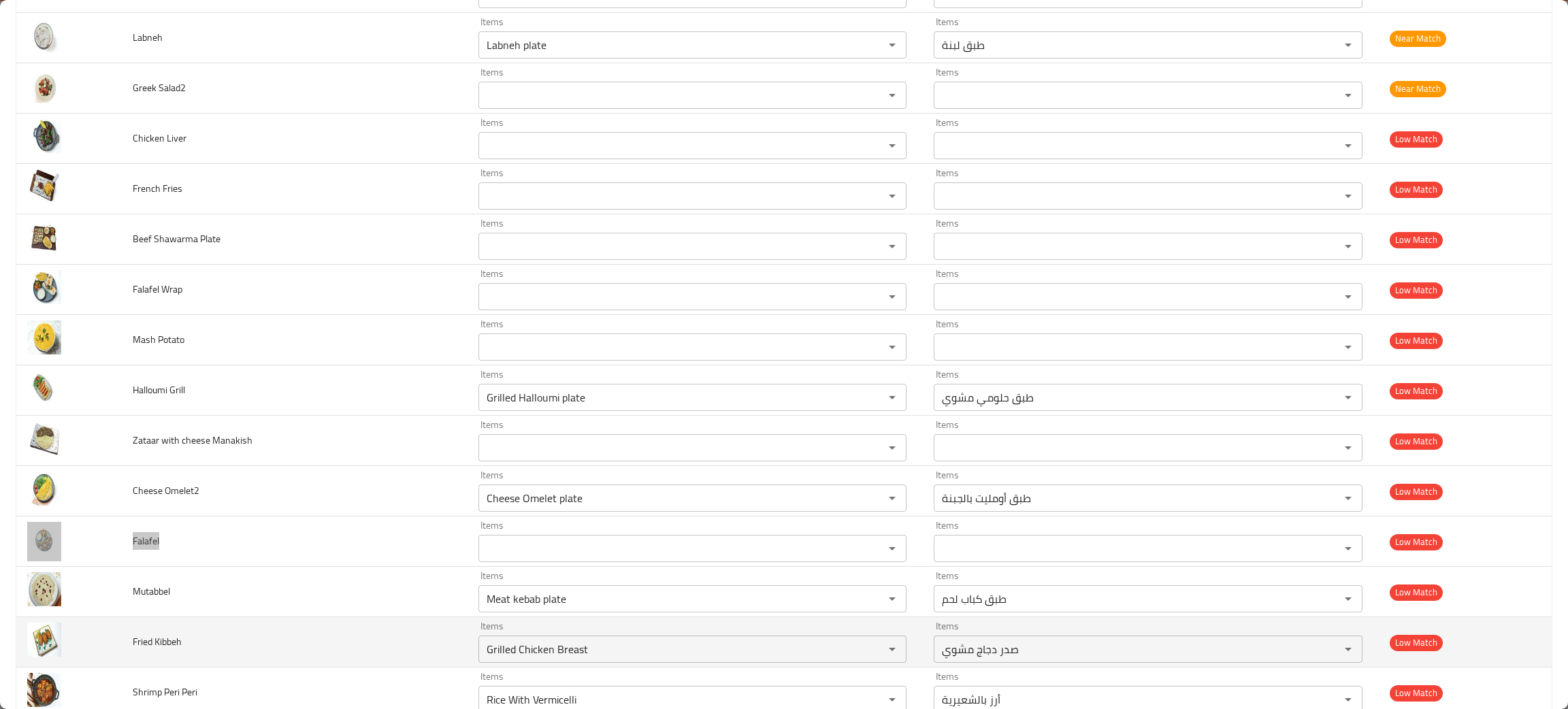
scroll to position [1329, 0]
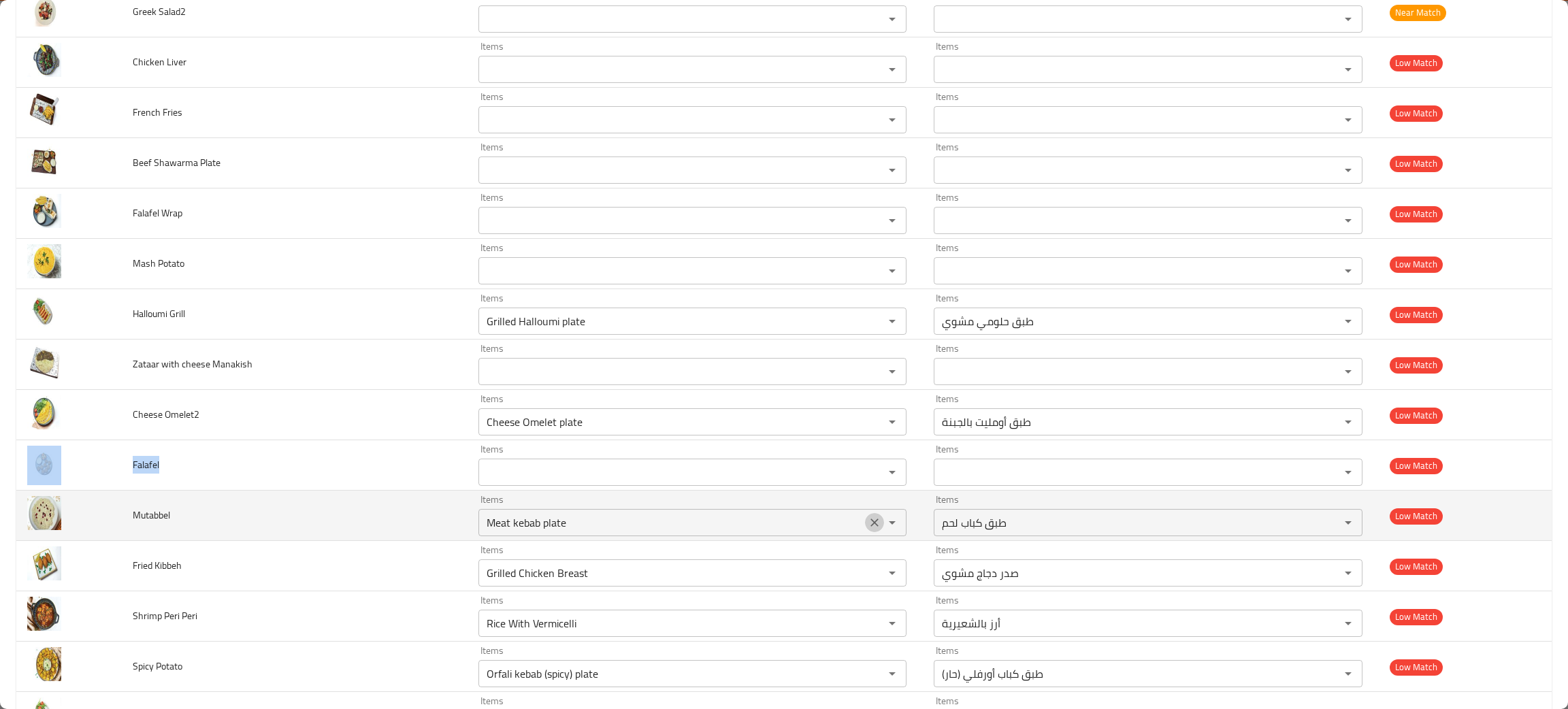
click at [868, 526] on icon "Clear" at bounding box center [874, 522] width 13 height 13
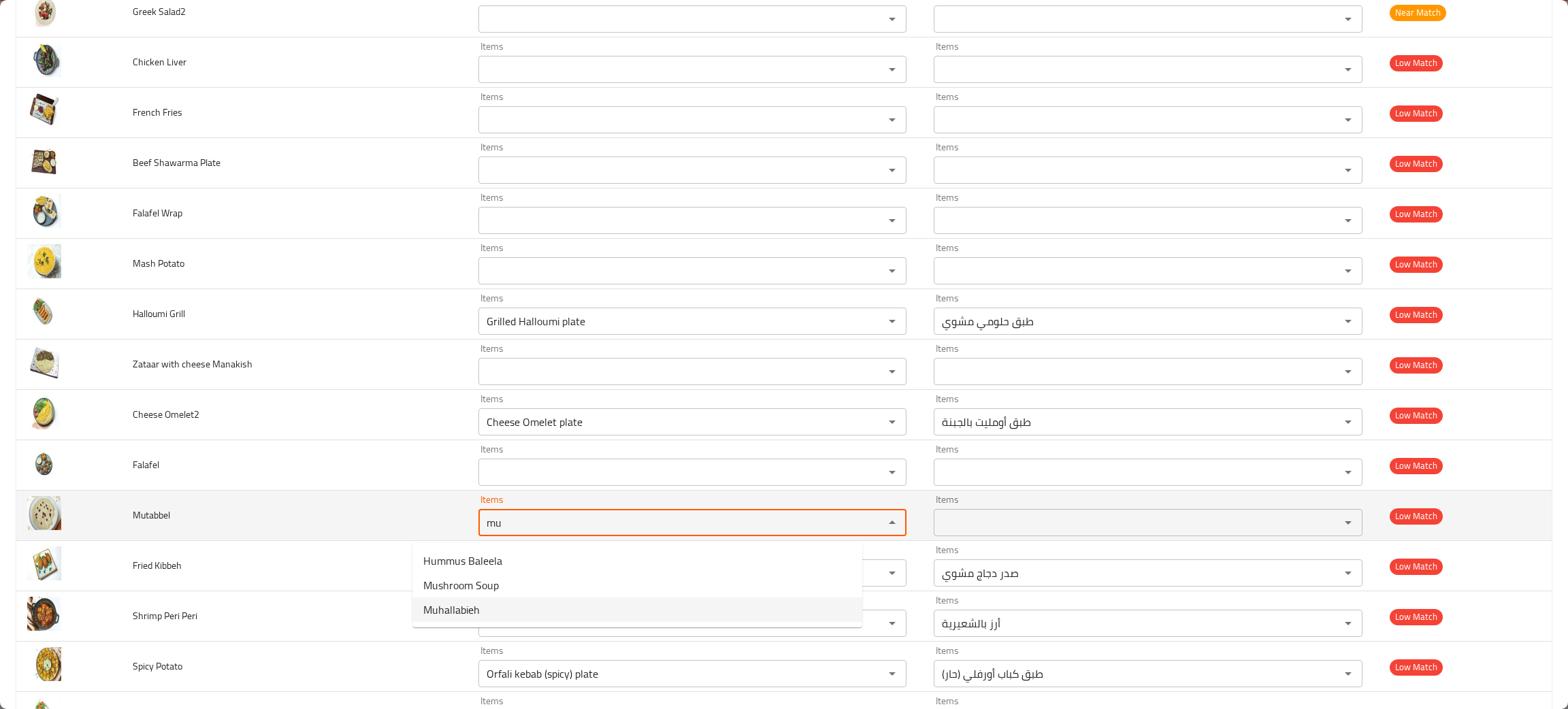
type input "mu"
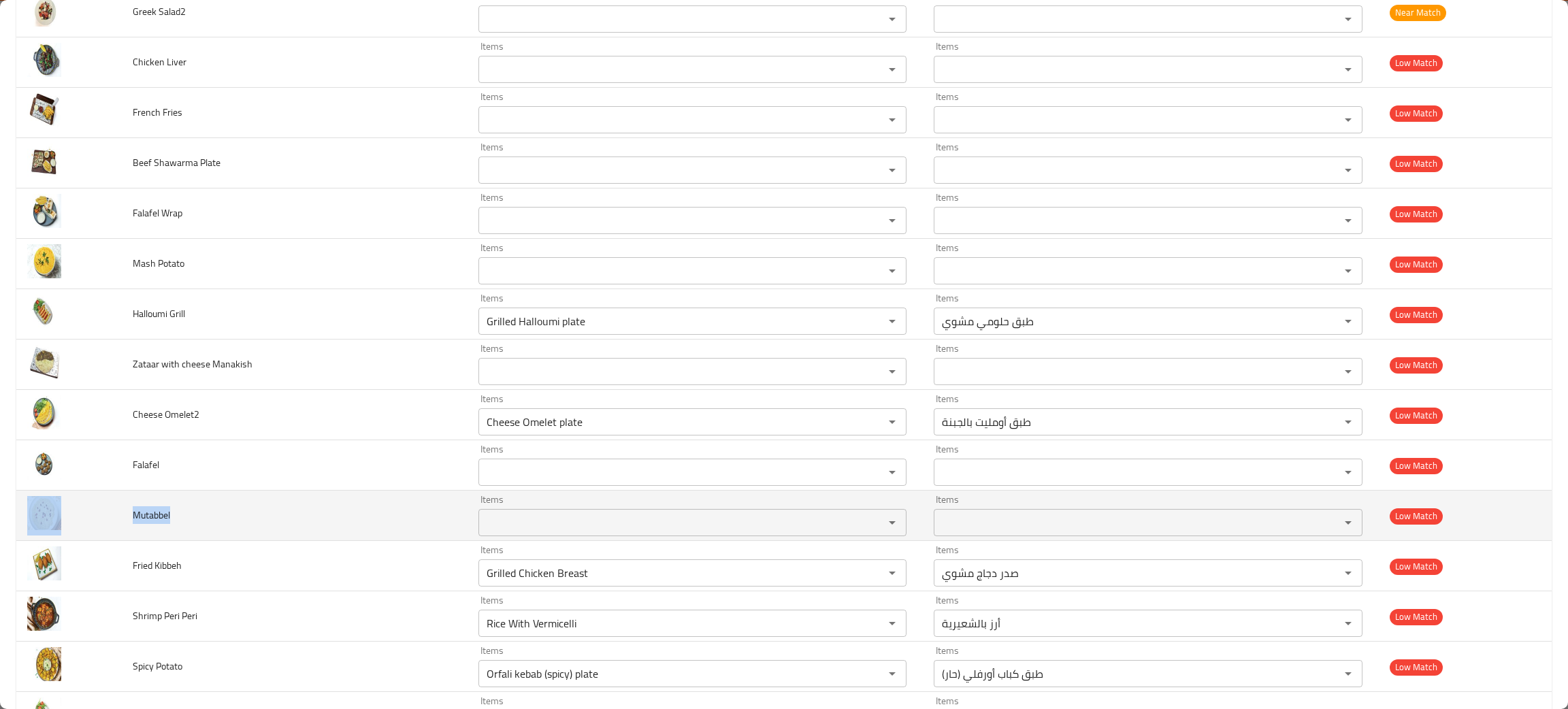
drag, startPoint x: 211, startPoint y: 527, endPoint x: 104, endPoint y: 513, distance: 107.9
click at [104, 513] on tr "Mutabbel Items Items Items Items Low Match" at bounding box center [784, 515] width 1536 height 50
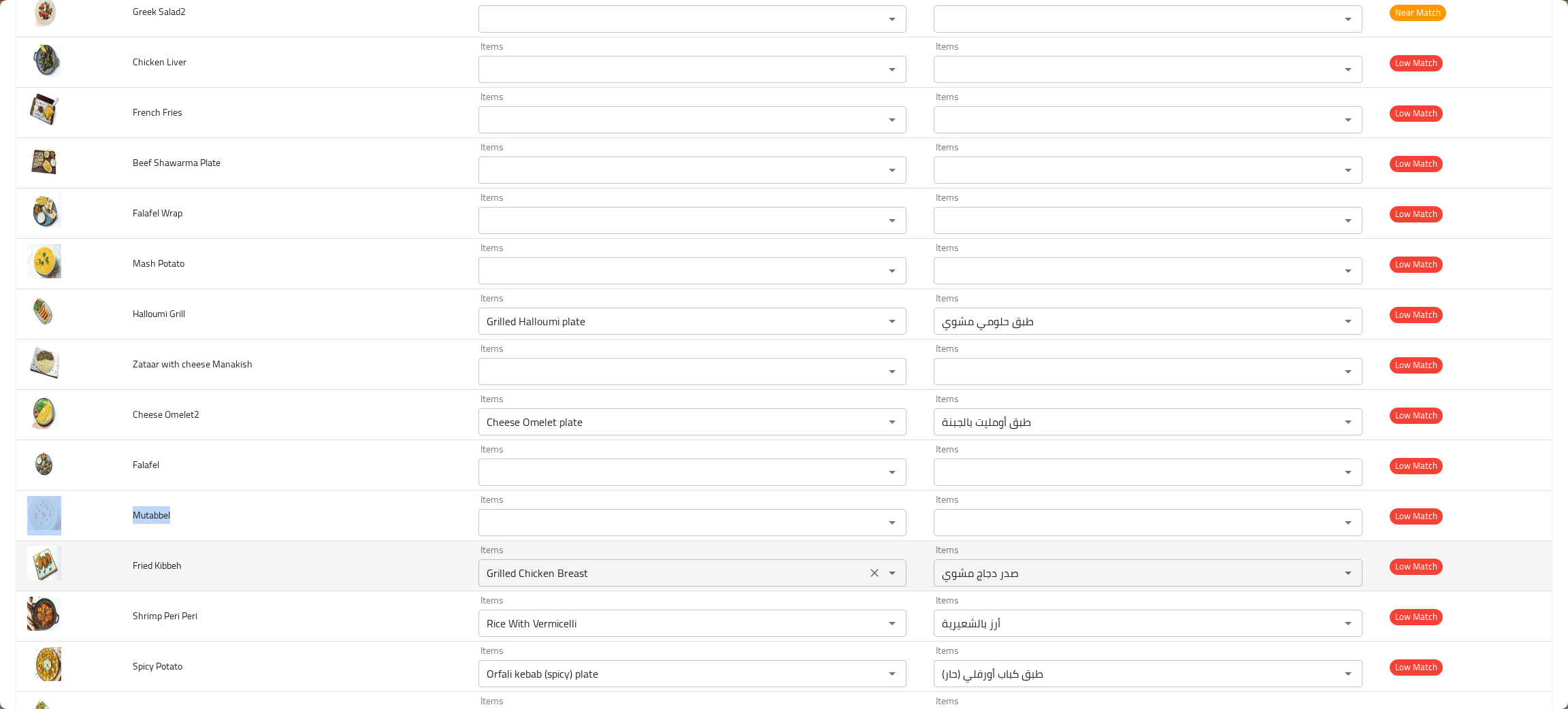
click at [868, 575] on icon "Clear" at bounding box center [874, 572] width 13 height 13
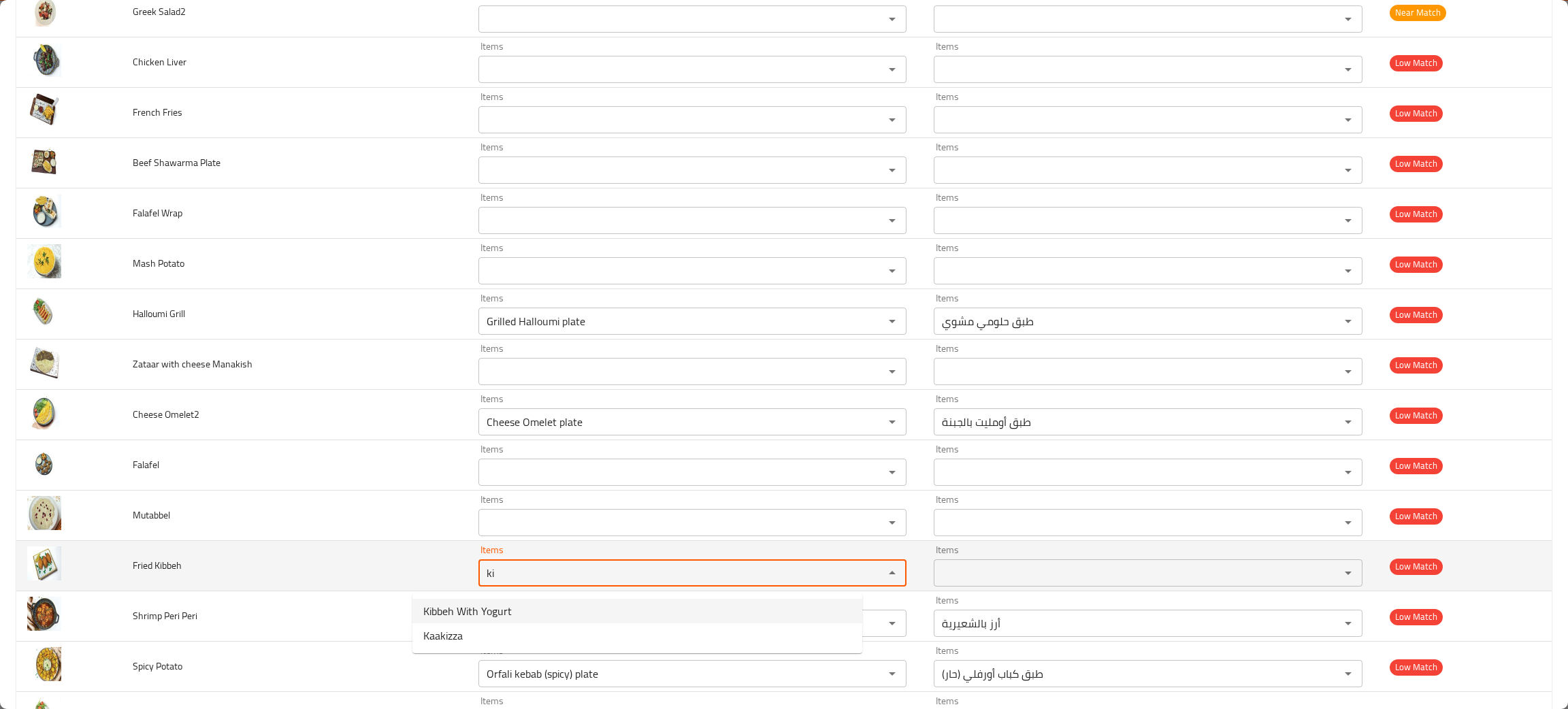
type Kibbeh "ki"
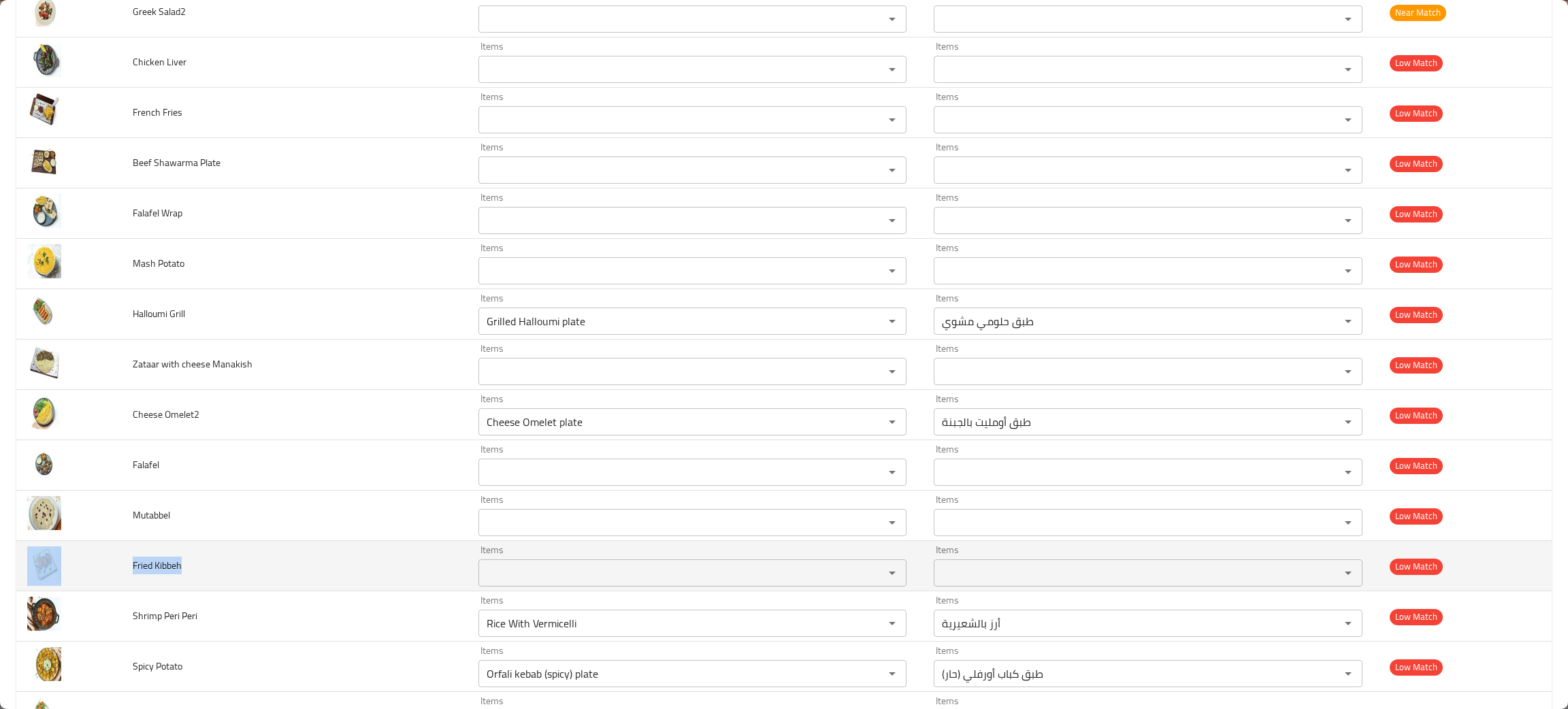
drag, startPoint x: 206, startPoint y: 575, endPoint x: 115, endPoint y: 568, distance: 91.3
click at [115, 568] on tr "Fried Kibbeh Items Items Items Items Low Match" at bounding box center [784, 566] width 1536 height 50
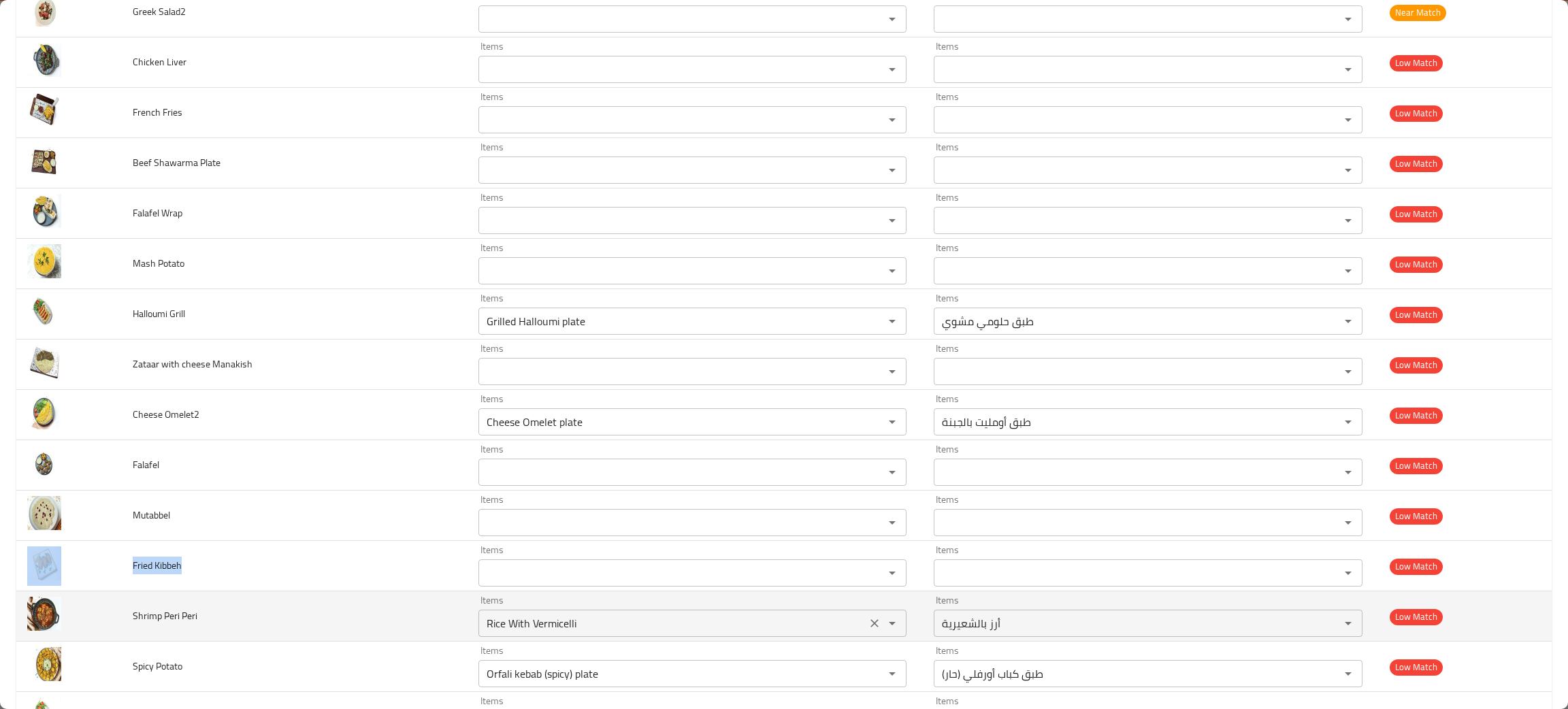
click at [865, 627] on button "Clear" at bounding box center [874, 623] width 19 height 19
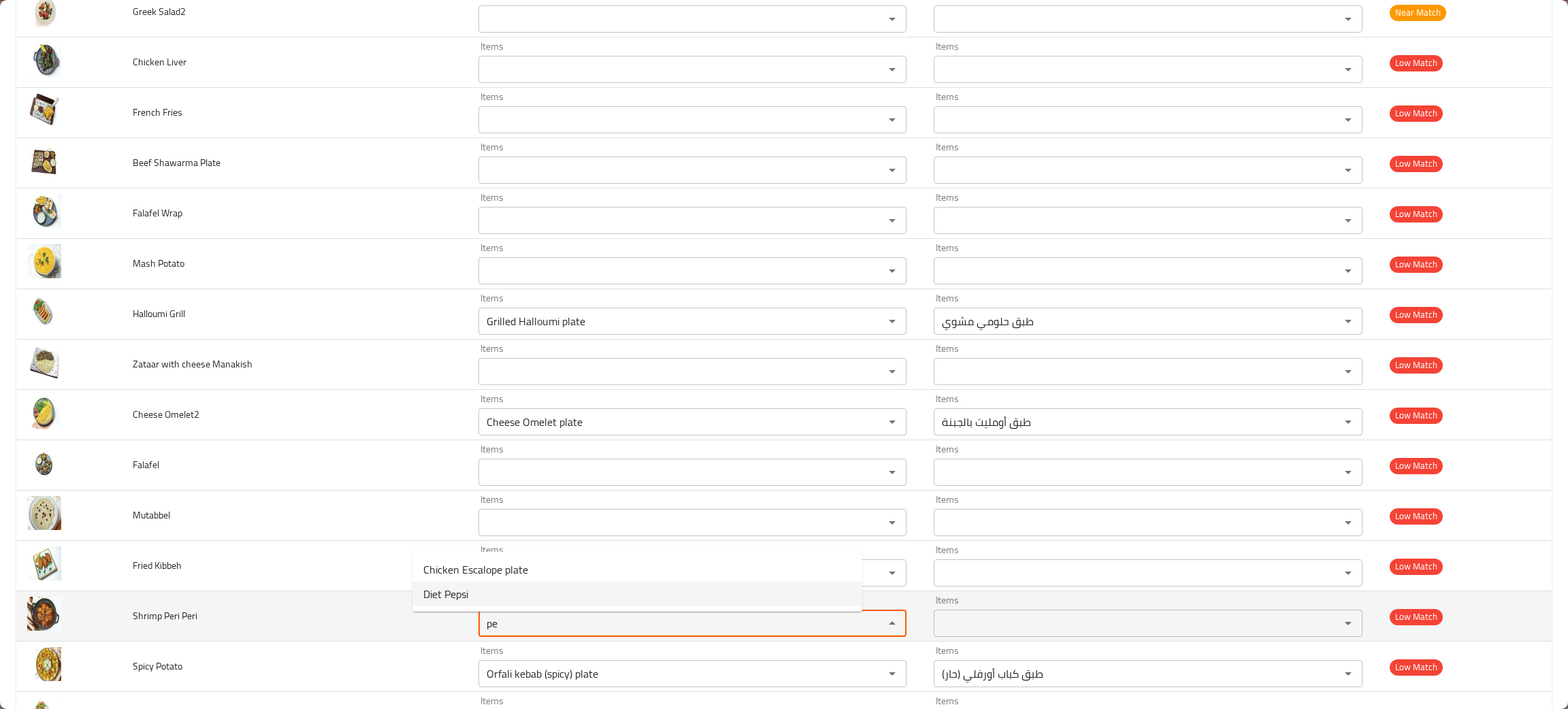
type Peri "pe"
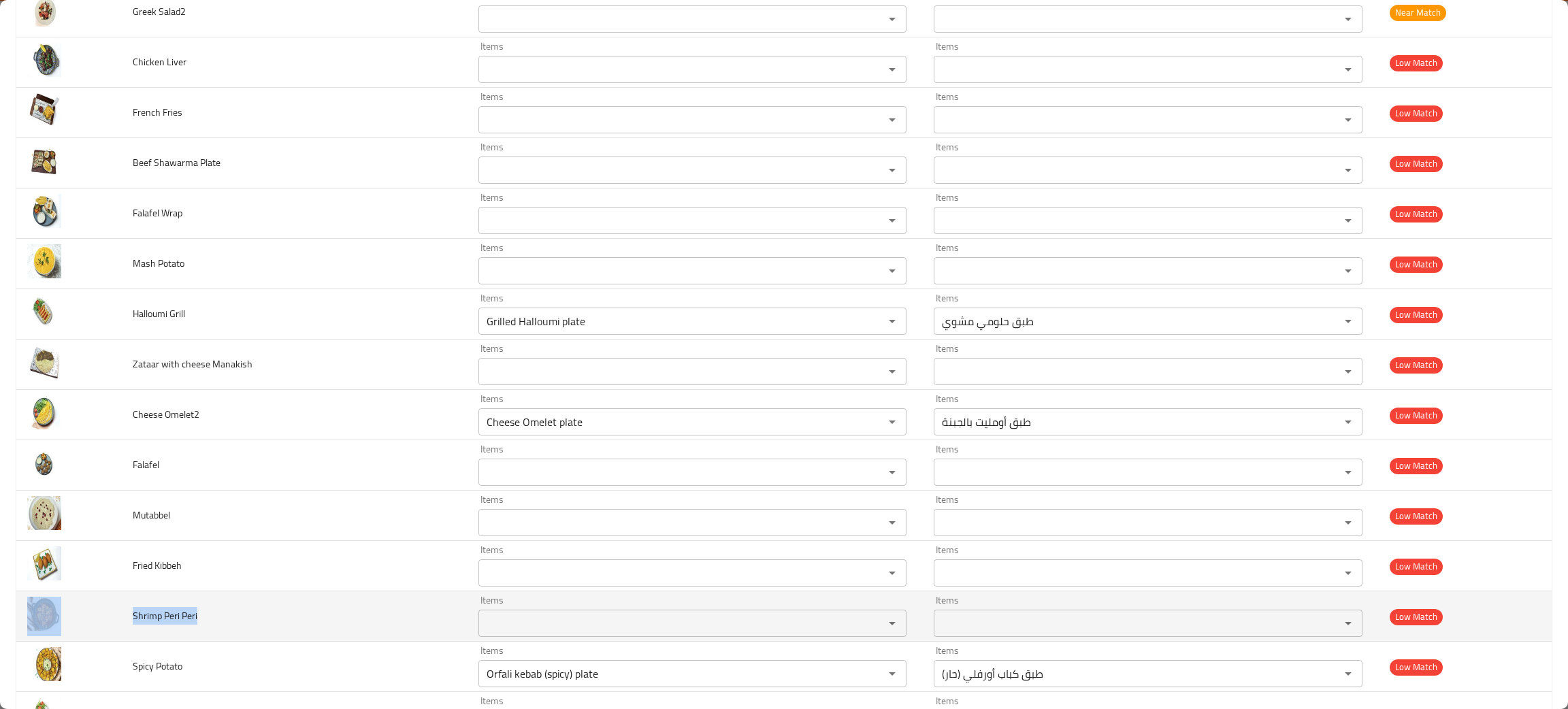
drag, startPoint x: 225, startPoint y: 633, endPoint x: 123, endPoint y: 623, distance: 102.5
click at [123, 623] on tr "Shrimp Peri Peri Items Items Items Items Low Match" at bounding box center [784, 616] width 1536 height 50
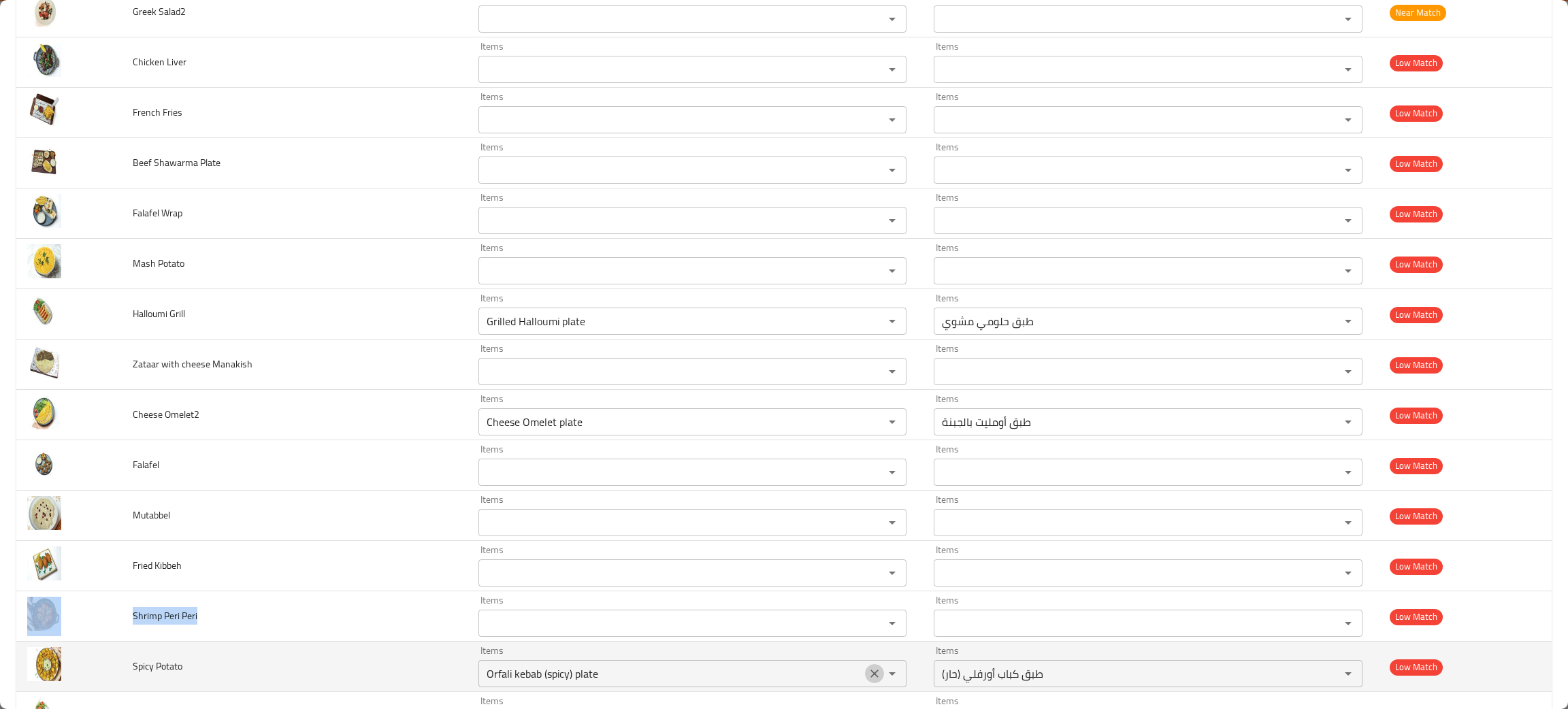
click at [868, 673] on icon "Clear" at bounding box center [874, 673] width 13 height 13
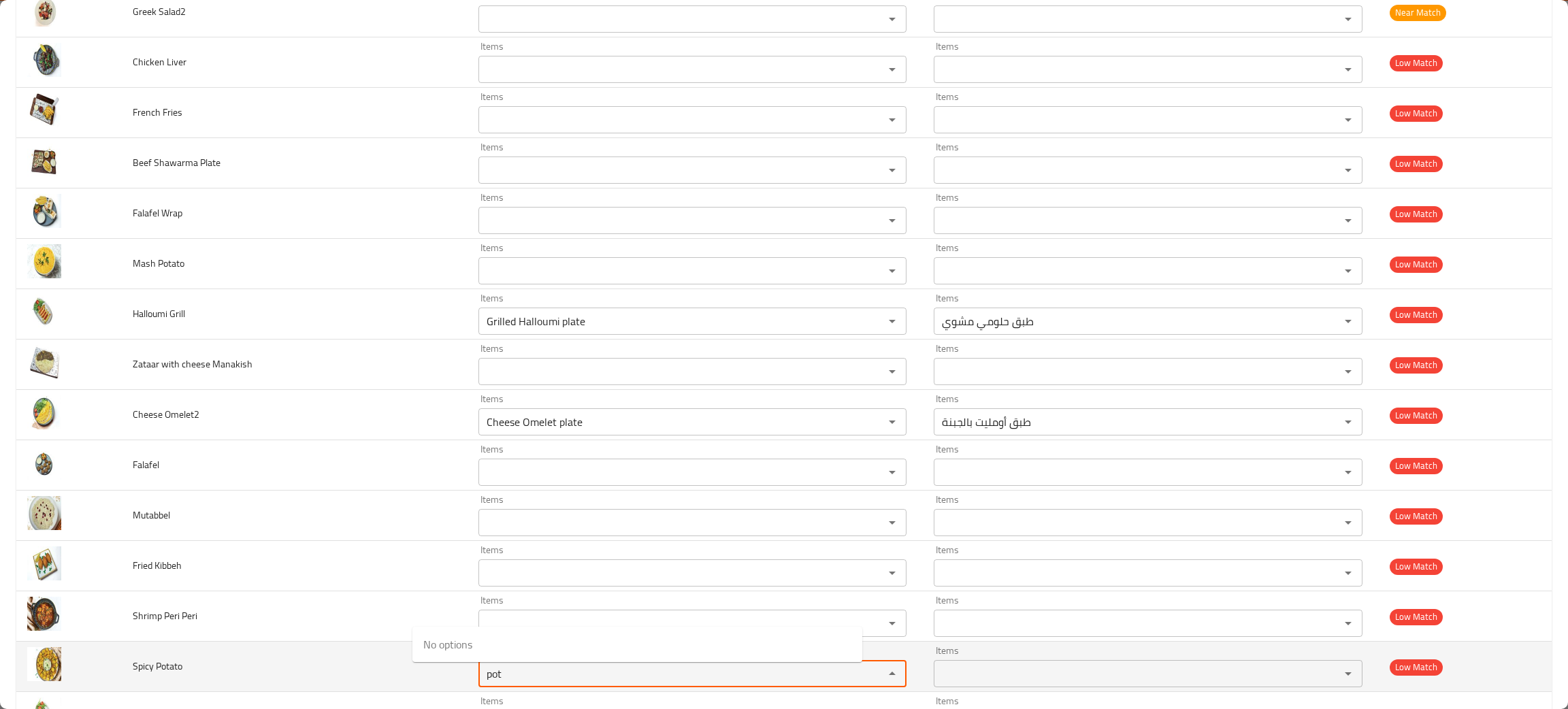
type Potato "pot"
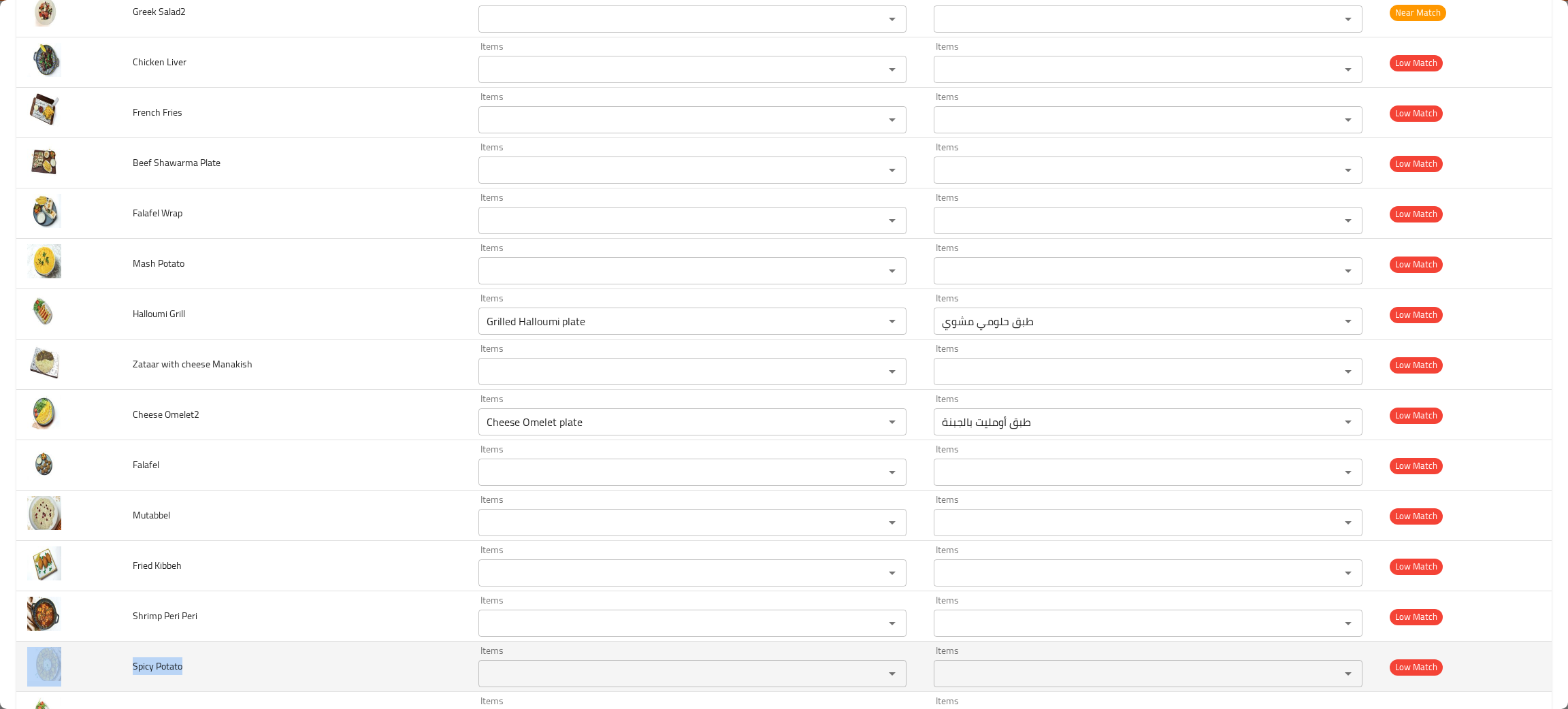
drag, startPoint x: 244, startPoint y: 675, endPoint x: 112, endPoint y: 661, distance: 132.7
click at [112, 661] on tr "Spicy Potato Items Items Items Items Low Match" at bounding box center [784, 666] width 1536 height 50
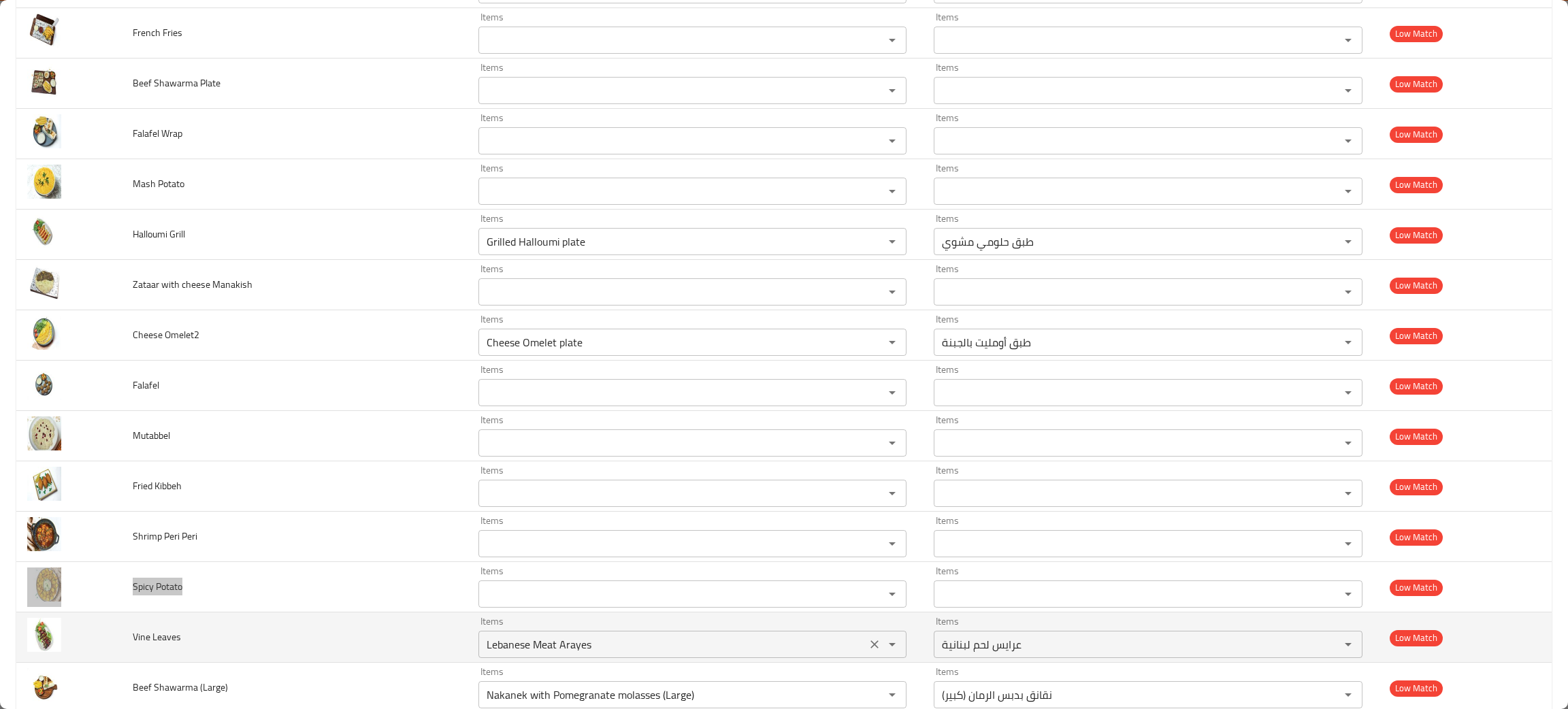
scroll to position [1533, 0]
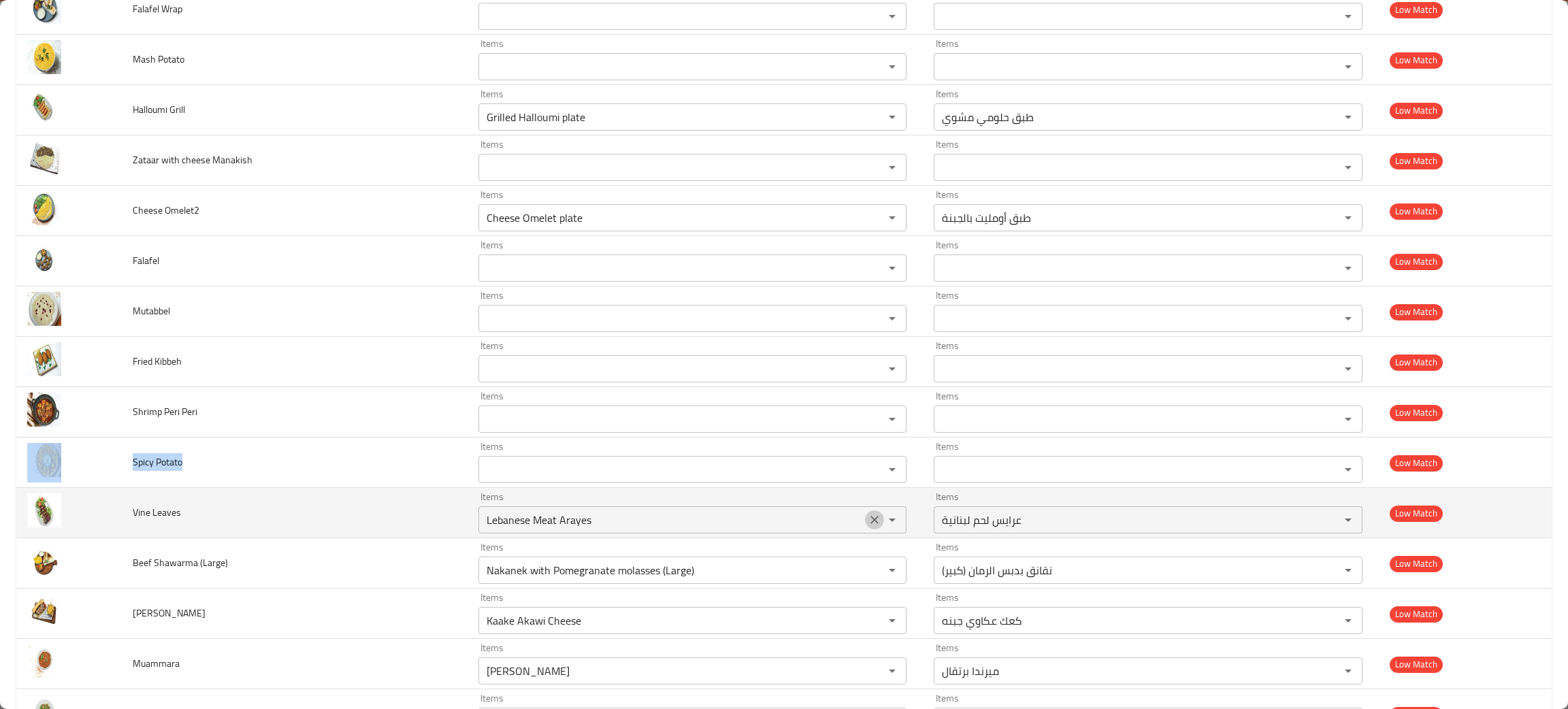
click at [870, 522] on icon "Clear" at bounding box center [875, 520] width 8 height 8
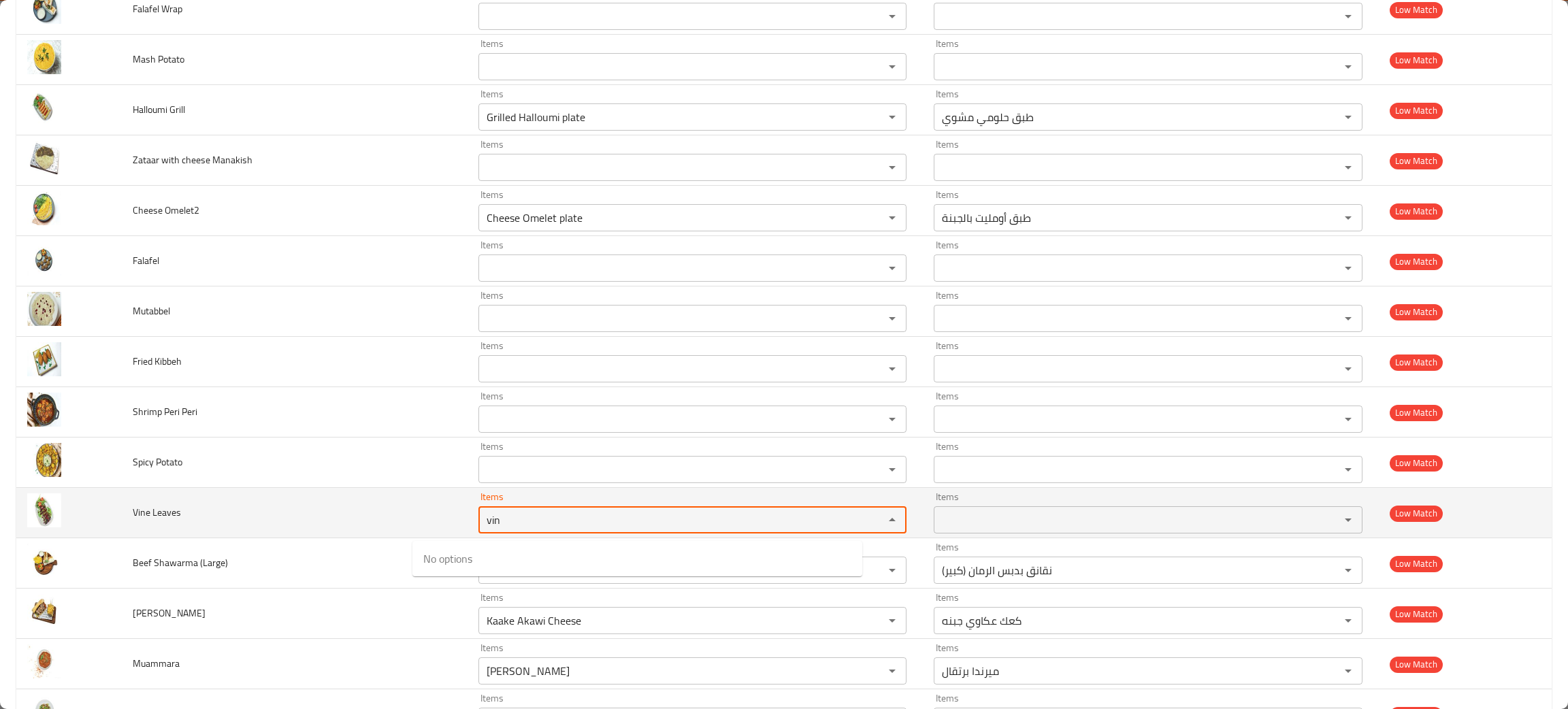
type Leaves "vin"
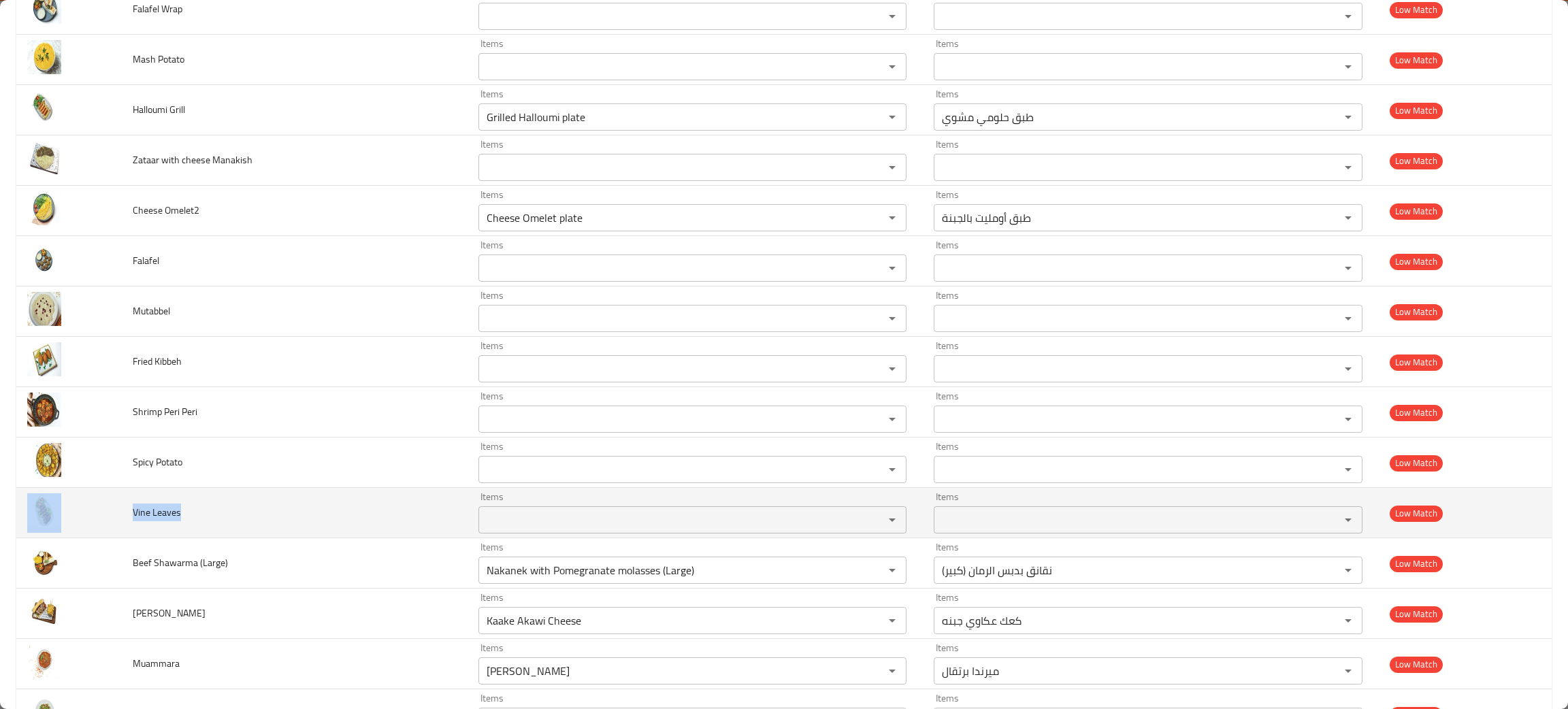
drag, startPoint x: 228, startPoint y: 515, endPoint x: 125, endPoint y: 514, distance: 103.0
click at [125, 514] on tr "Vine Leaves Items Items Items Items Low Match" at bounding box center [784, 513] width 1536 height 50
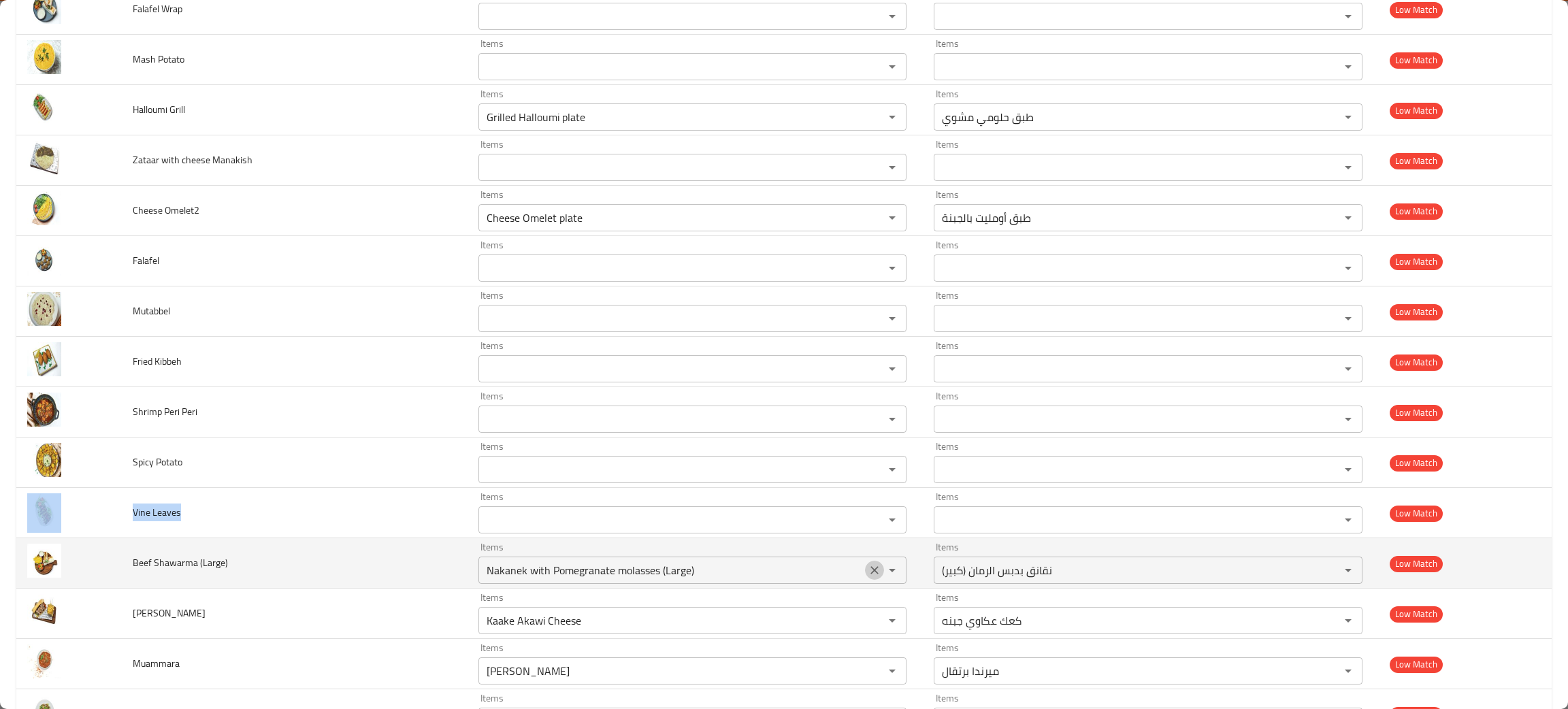
click at [868, 577] on icon "Clear" at bounding box center [874, 570] width 13 height 13
drag, startPoint x: 266, startPoint y: 573, endPoint x: 126, endPoint y: 561, distance: 140.5
click at [126, 561] on td "Beef Shawarma (Large)" at bounding box center [295, 564] width 346 height 50
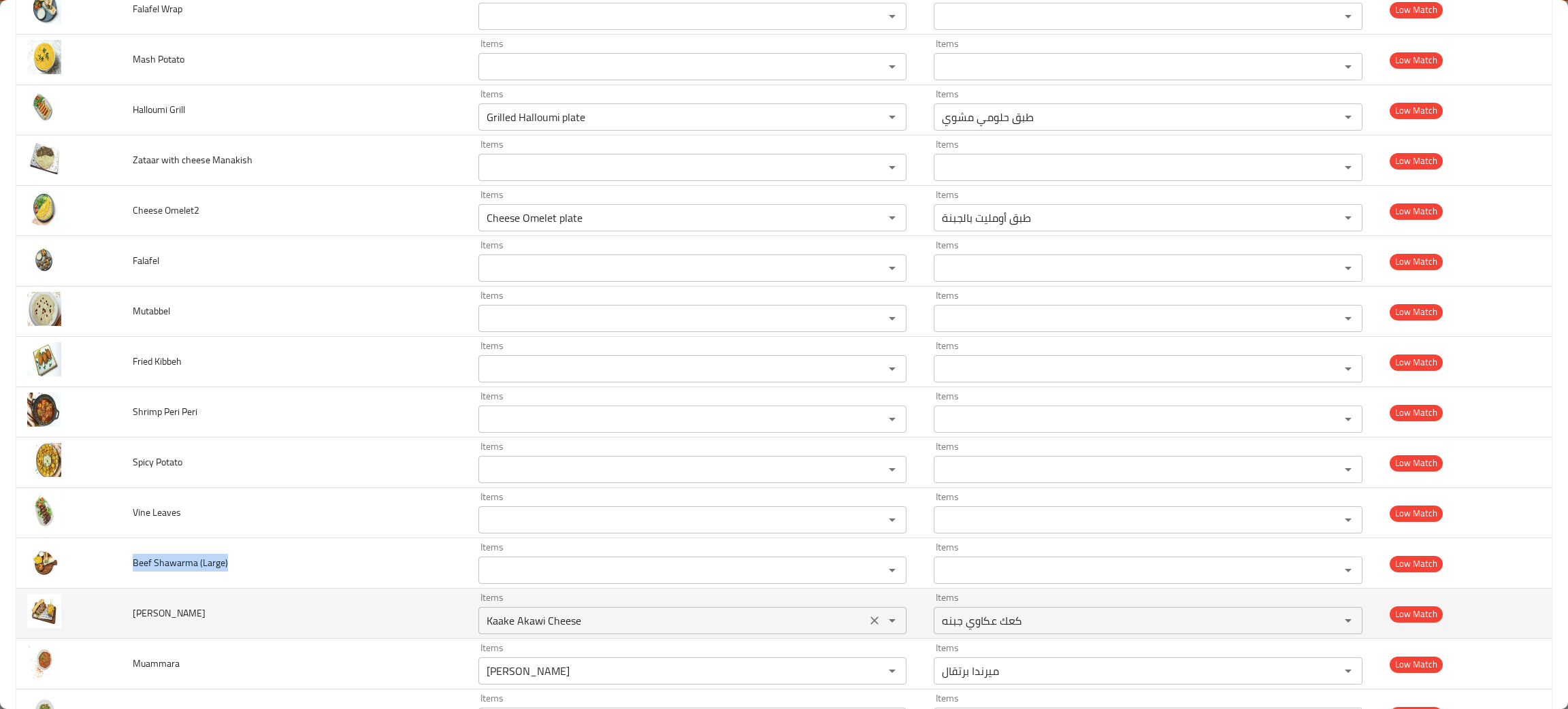
drag, startPoint x: 834, startPoint y: 626, endPoint x: 826, endPoint y: 626, distance: 8.0
click at [868, 626] on icon "Clear" at bounding box center [874, 620] width 13 height 13
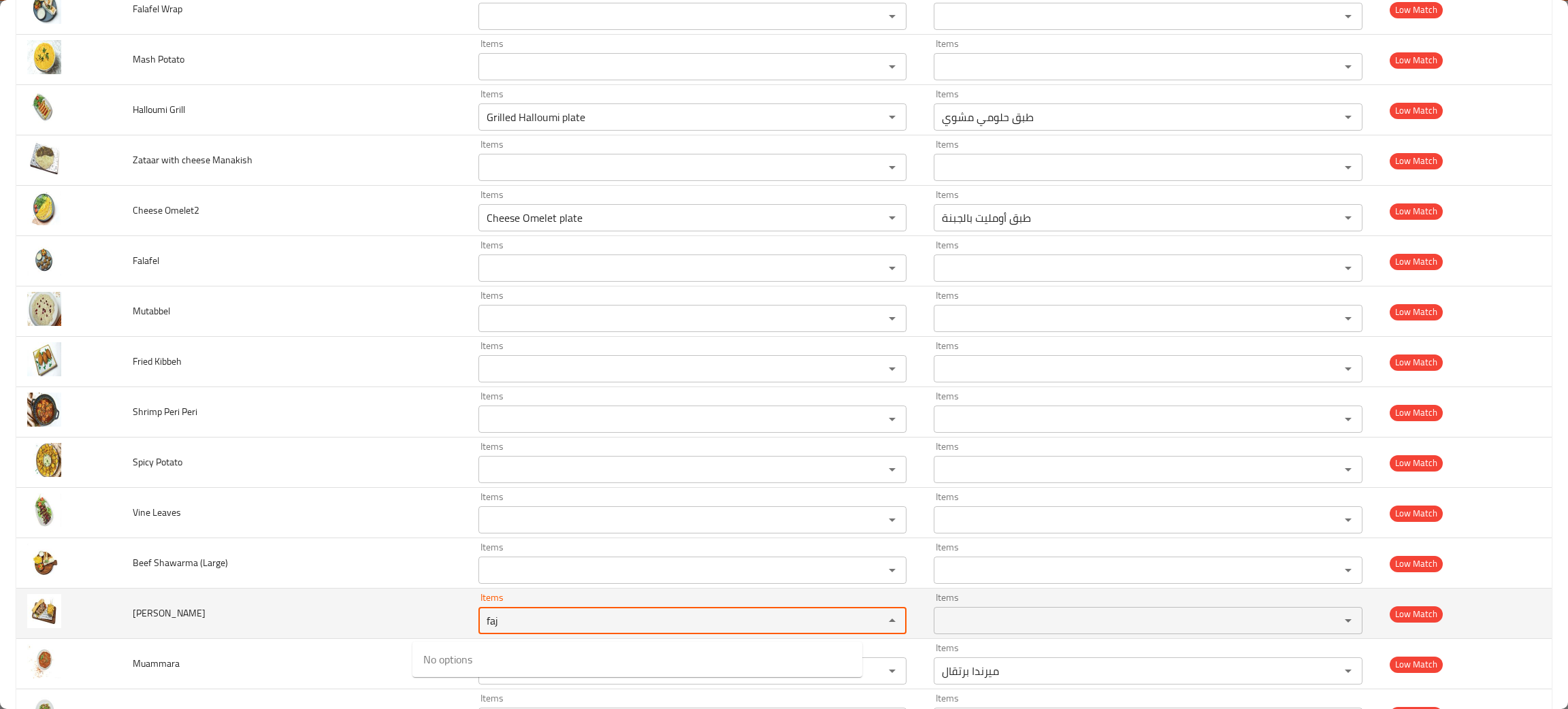
type Sandwich "faj"
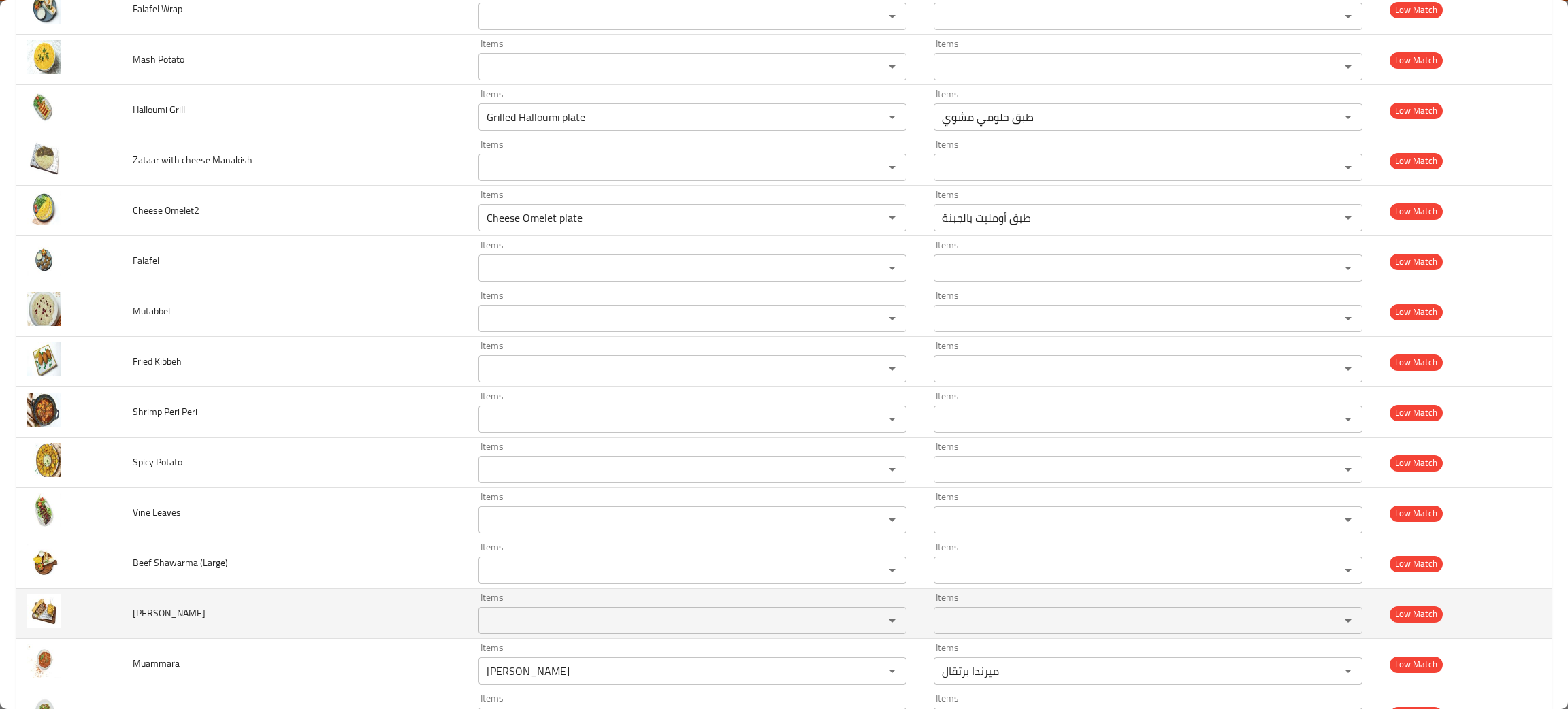
drag, startPoint x: 188, startPoint y: 624, endPoint x: 87, endPoint y: 606, distance: 102.6
click at [87, 606] on tr "Fajita Sandwich Items Items Items Items Low Match" at bounding box center [784, 614] width 1536 height 50
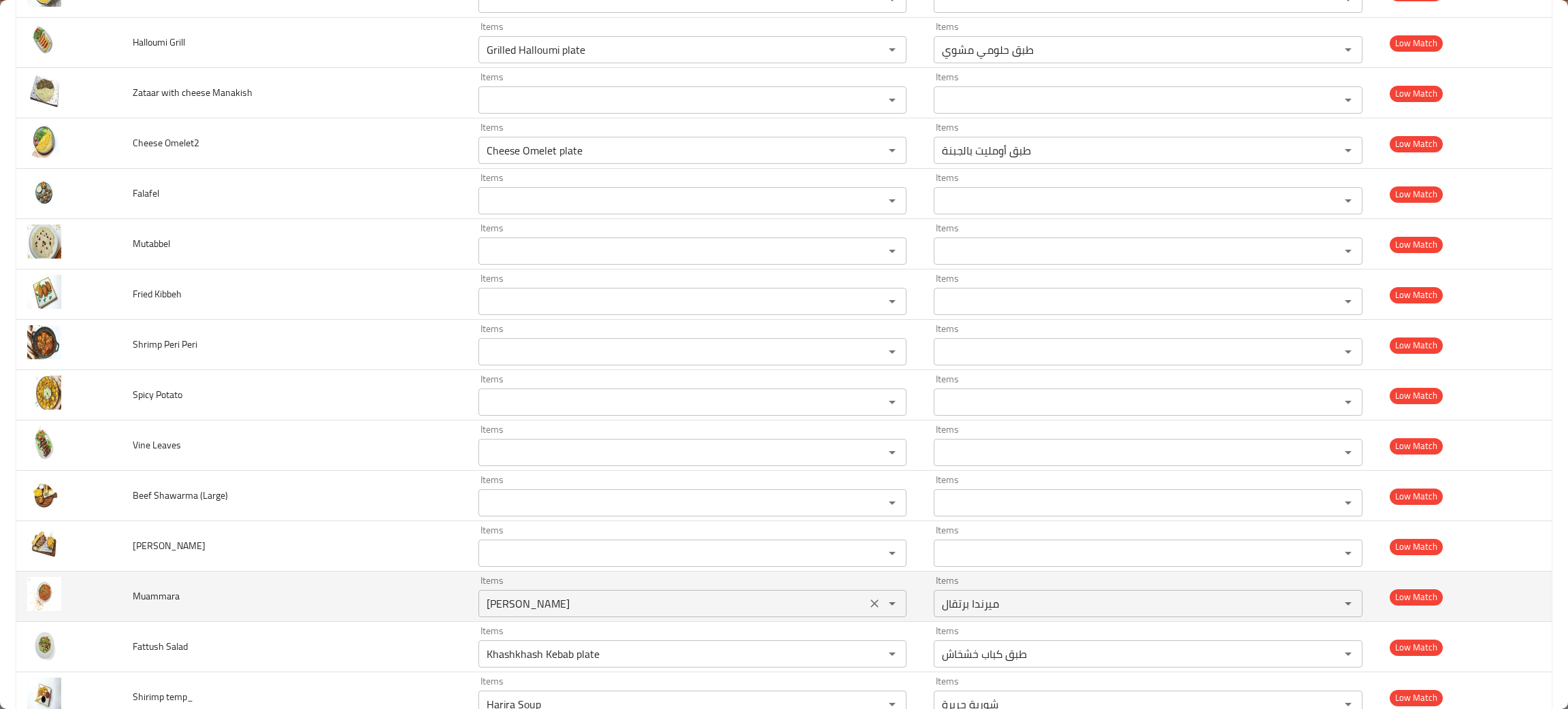
scroll to position [1635, 0]
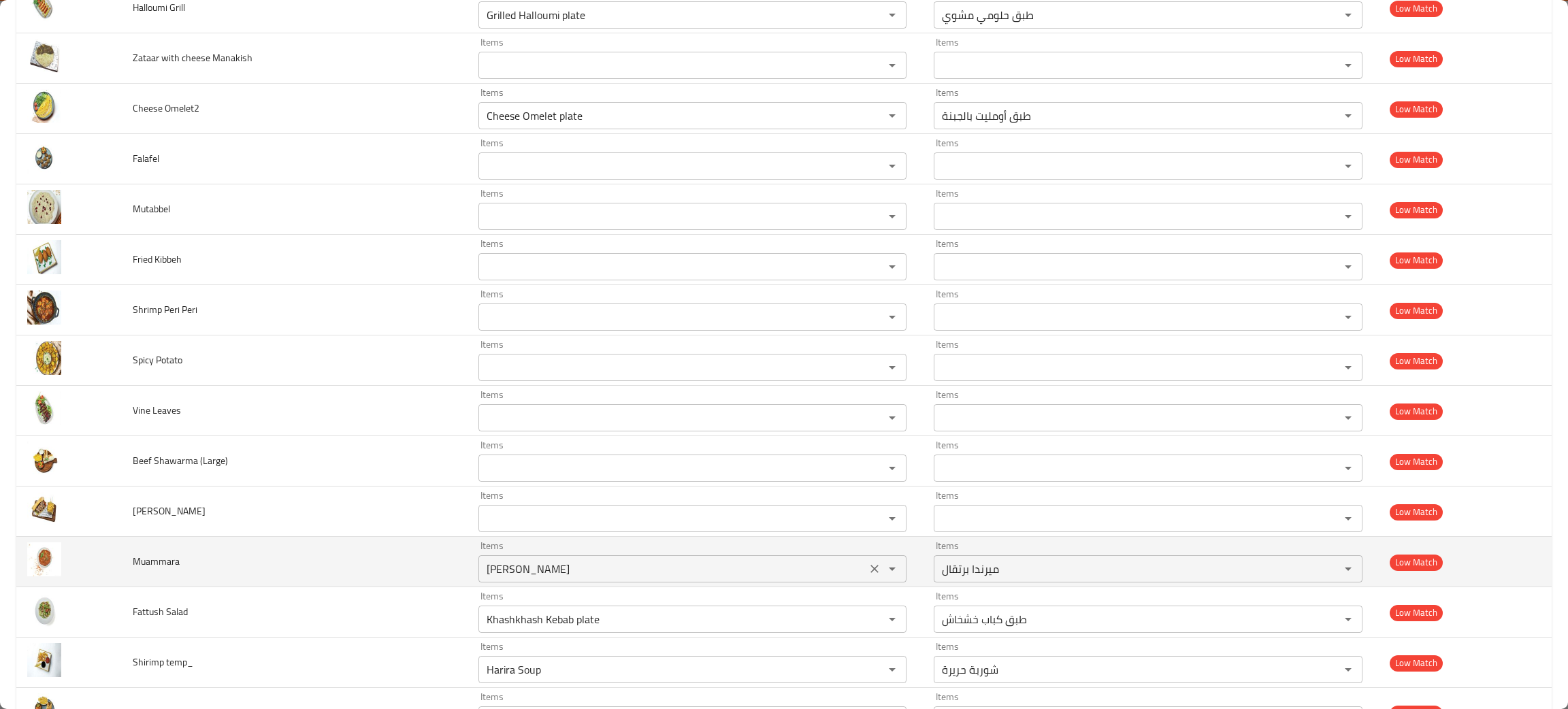
click at [585, 578] on input "Mirinda Orange" at bounding box center [673, 568] width 381 height 19
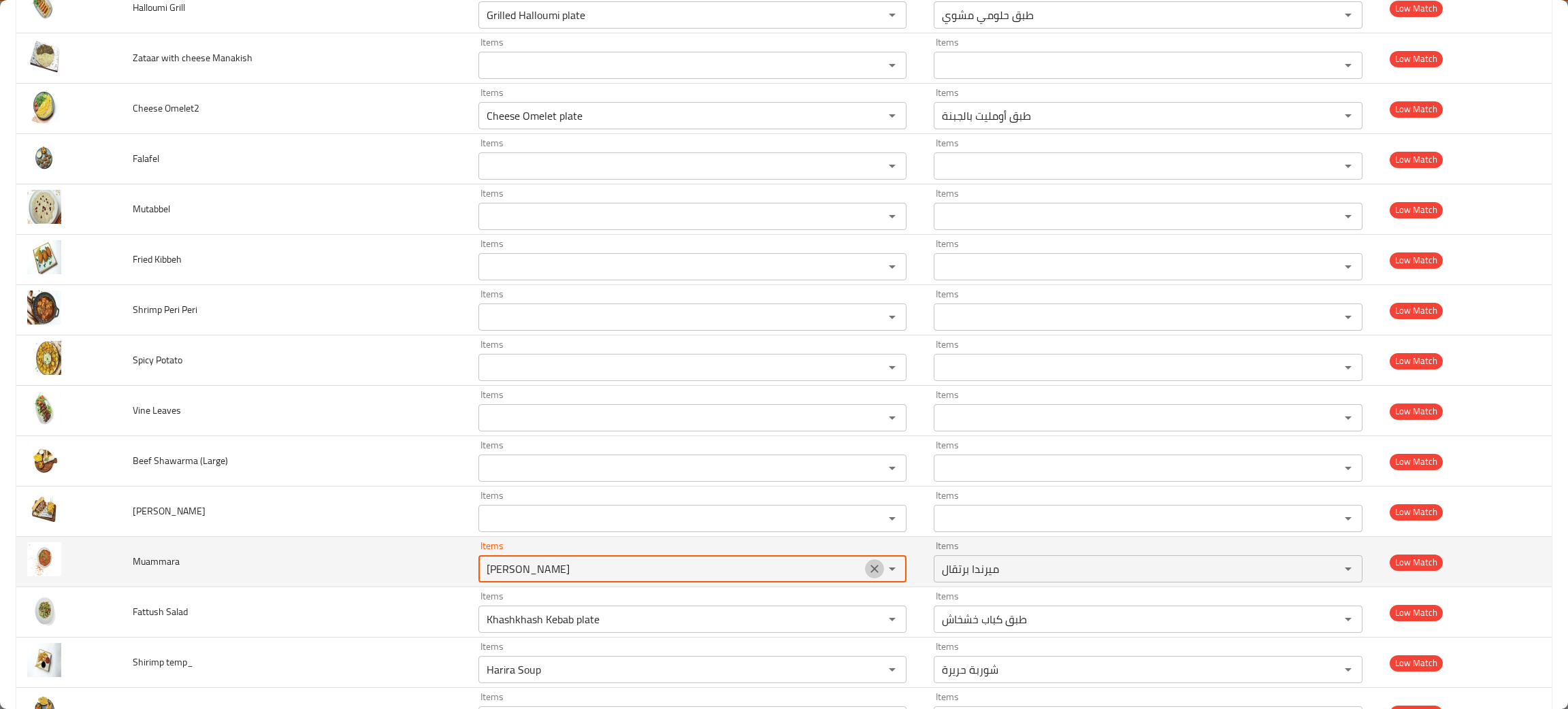
click at [868, 569] on icon "Clear" at bounding box center [874, 568] width 13 height 13
type input "mu"
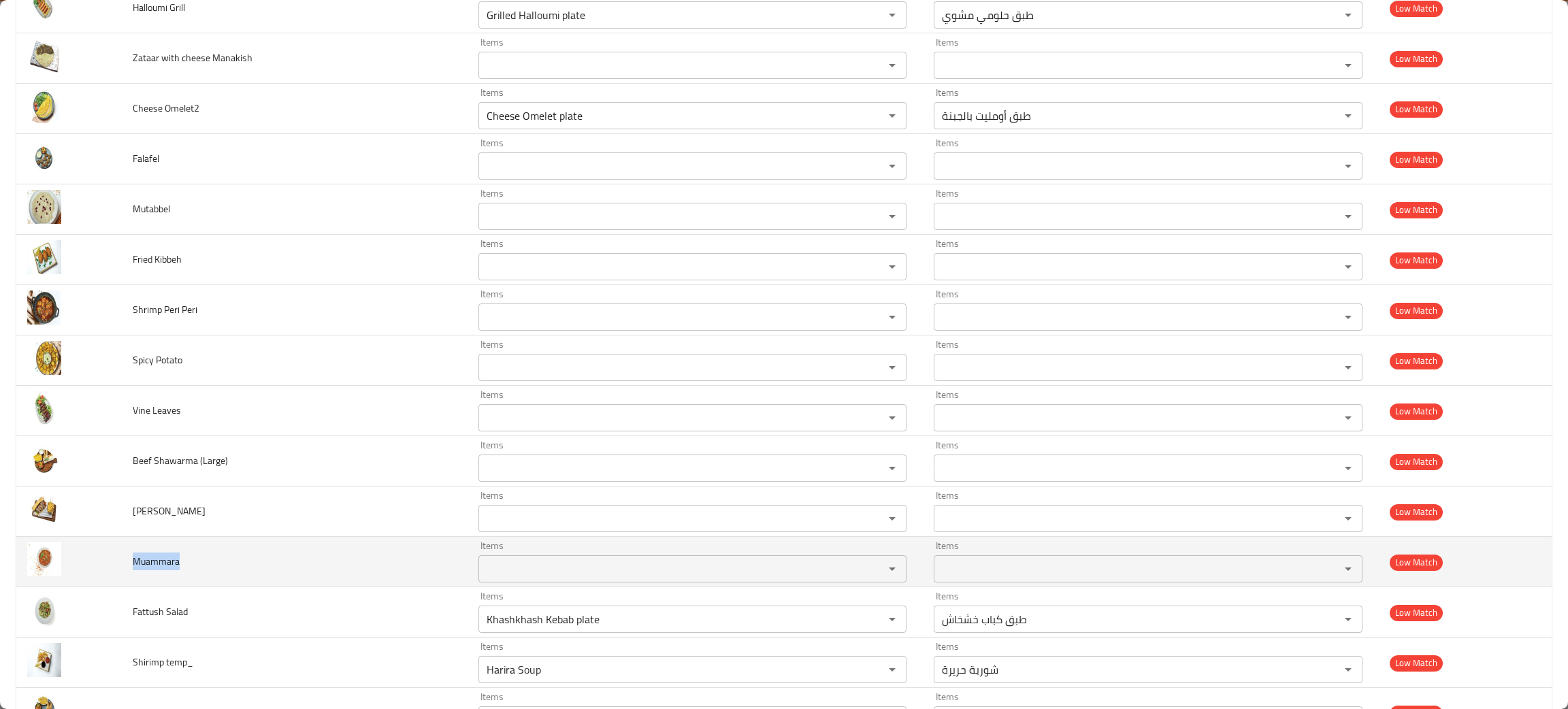
drag, startPoint x: 201, startPoint y: 566, endPoint x: 125, endPoint y: 568, distance: 76.0
click at [125, 568] on td "Muammara" at bounding box center [295, 562] width 346 height 50
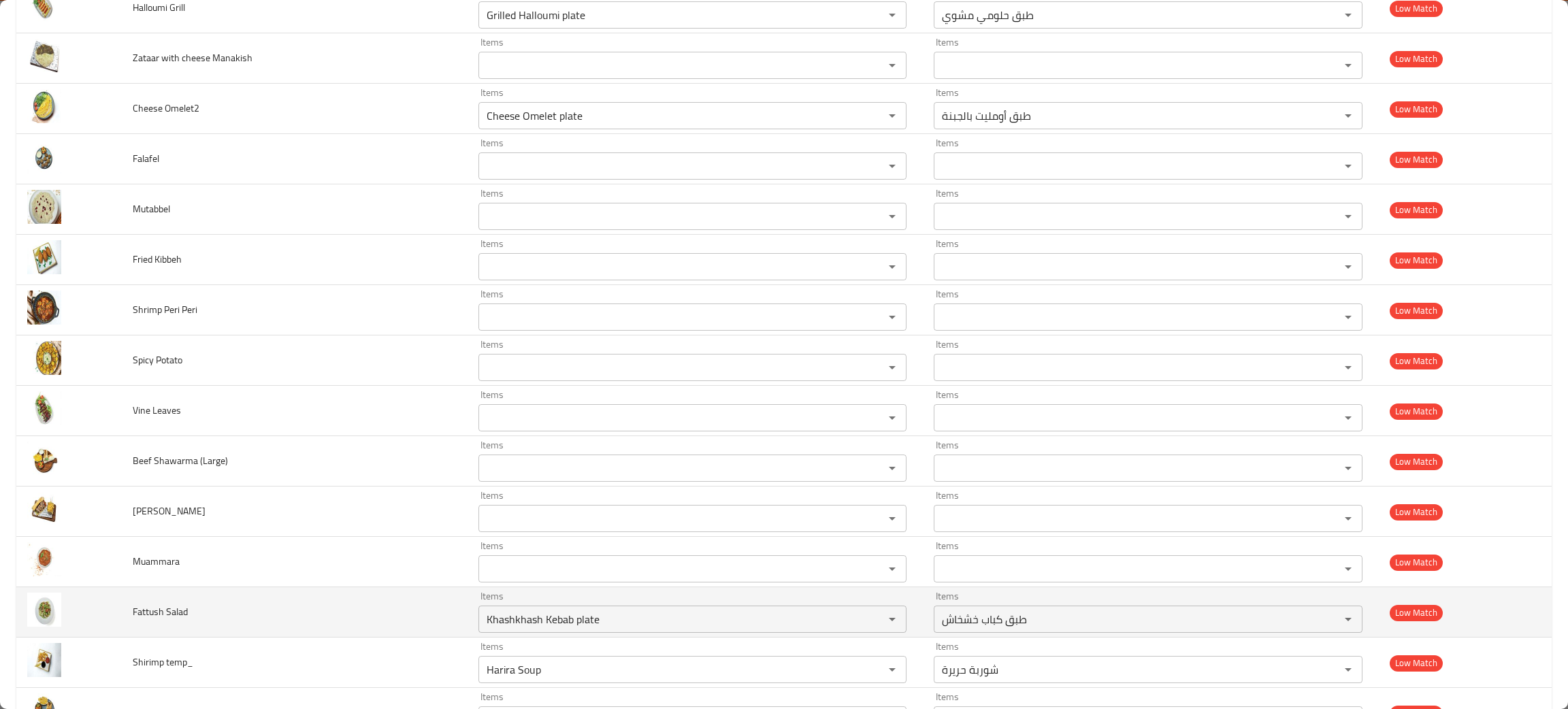
click at [352, 624] on td "Fattush Salad" at bounding box center [295, 613] width 346 height 50
click at [865, 626] on button "Clear" at bounding box center [874, 619] width 19 height 19
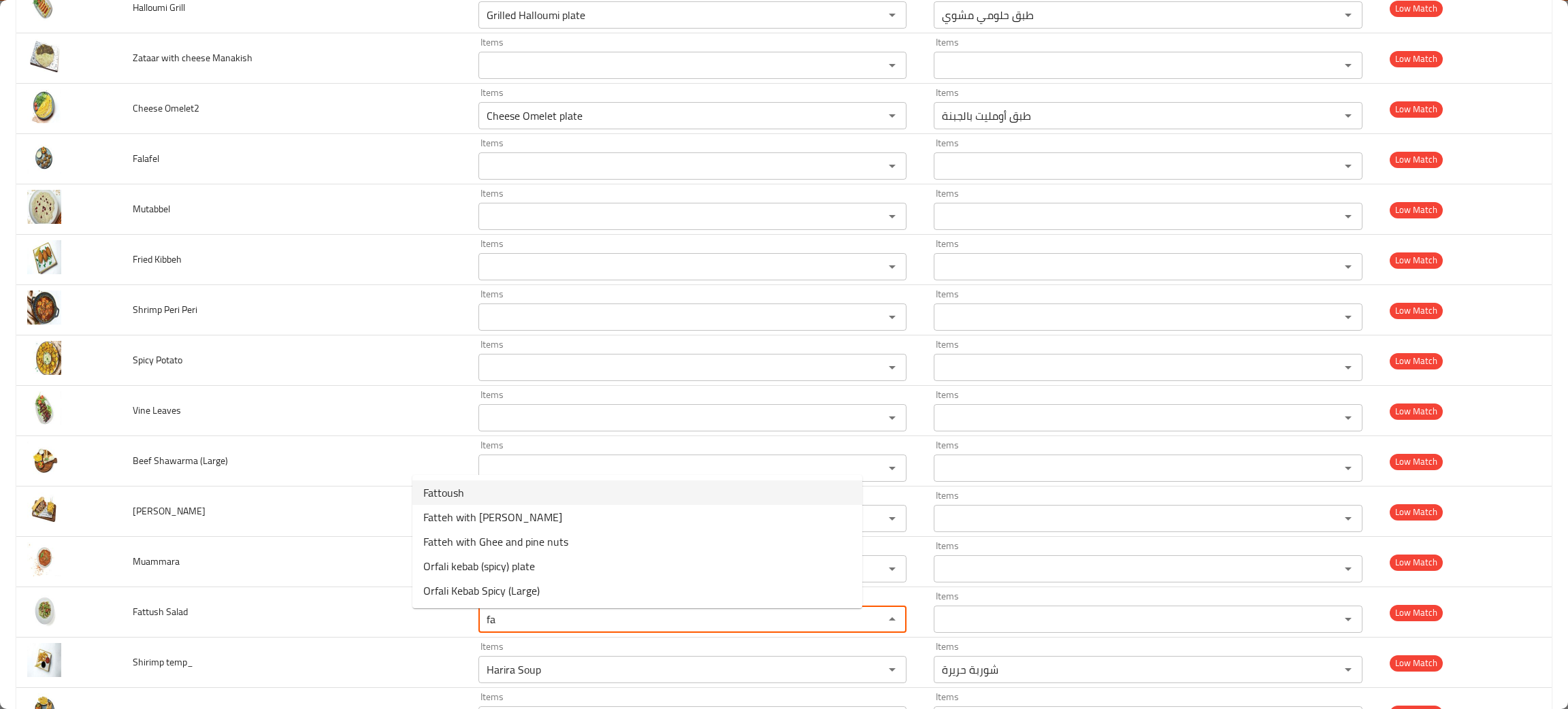
click at [466, 492] on Salad-option-0 "Fattoush" at bounding box center [637, 492] width 450 height 24
type Salad "Fattoush"
type Salad-ar "فتوش"
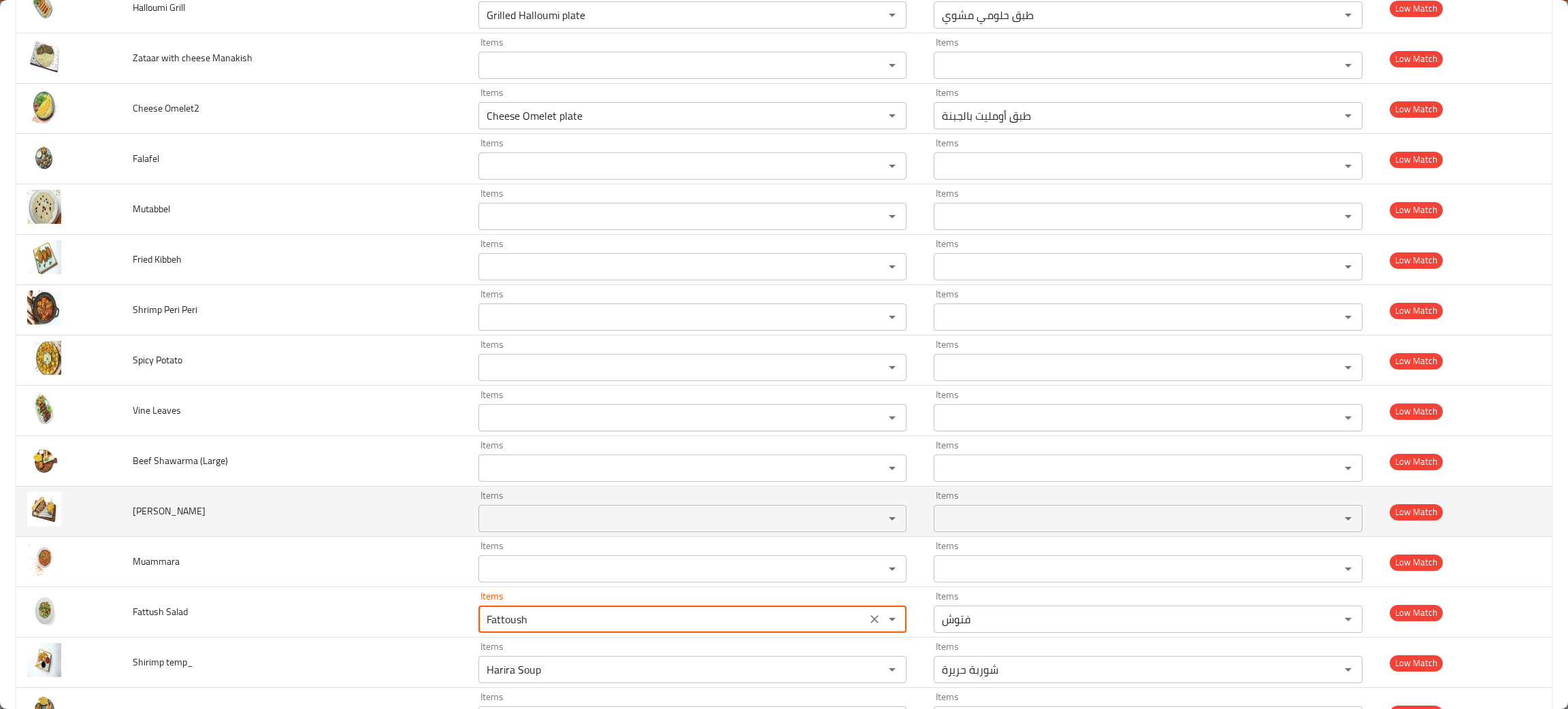
scroll to position [1737, 0]
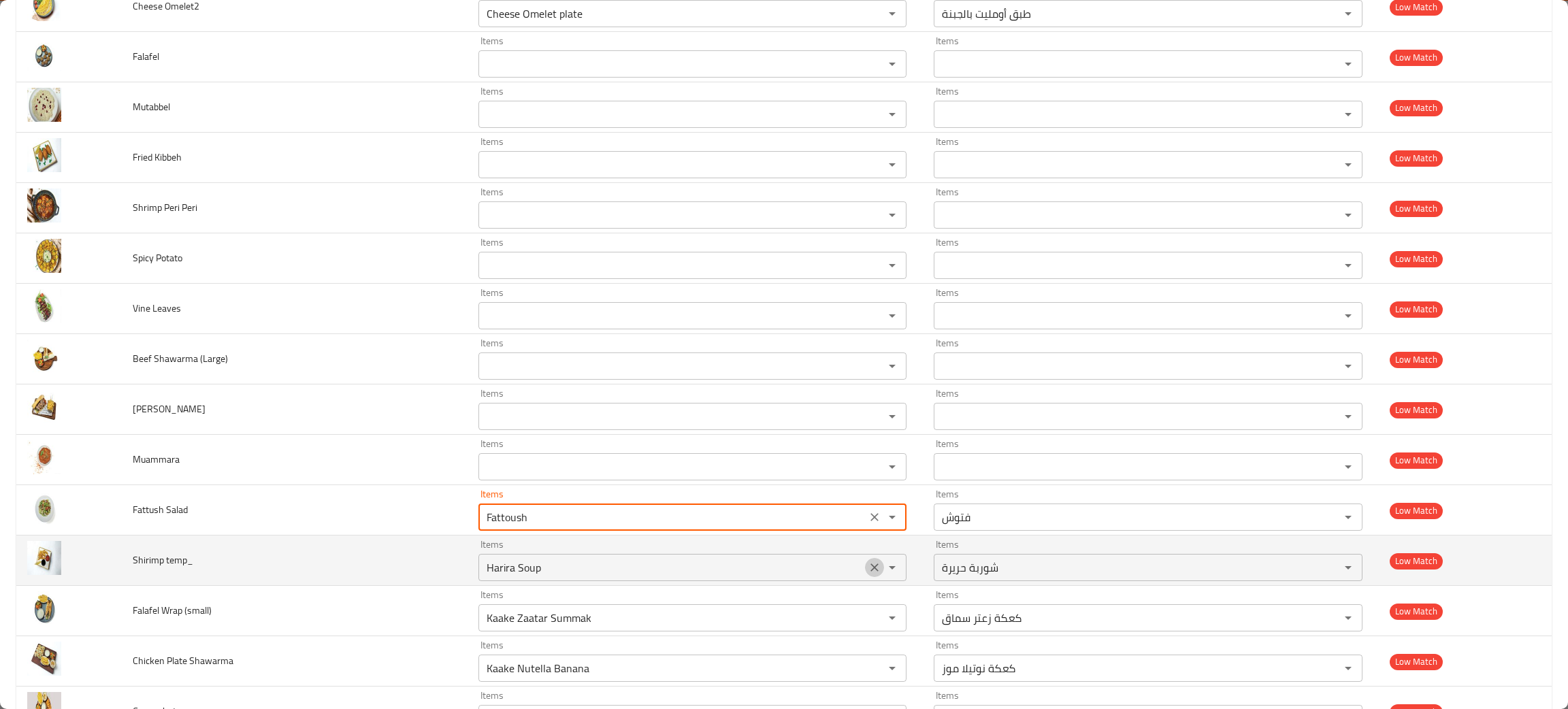
click at [868, 573] on icon "Clear" at bounding box center [874, 567] width 13 height 13
type Salad "Fattoush"
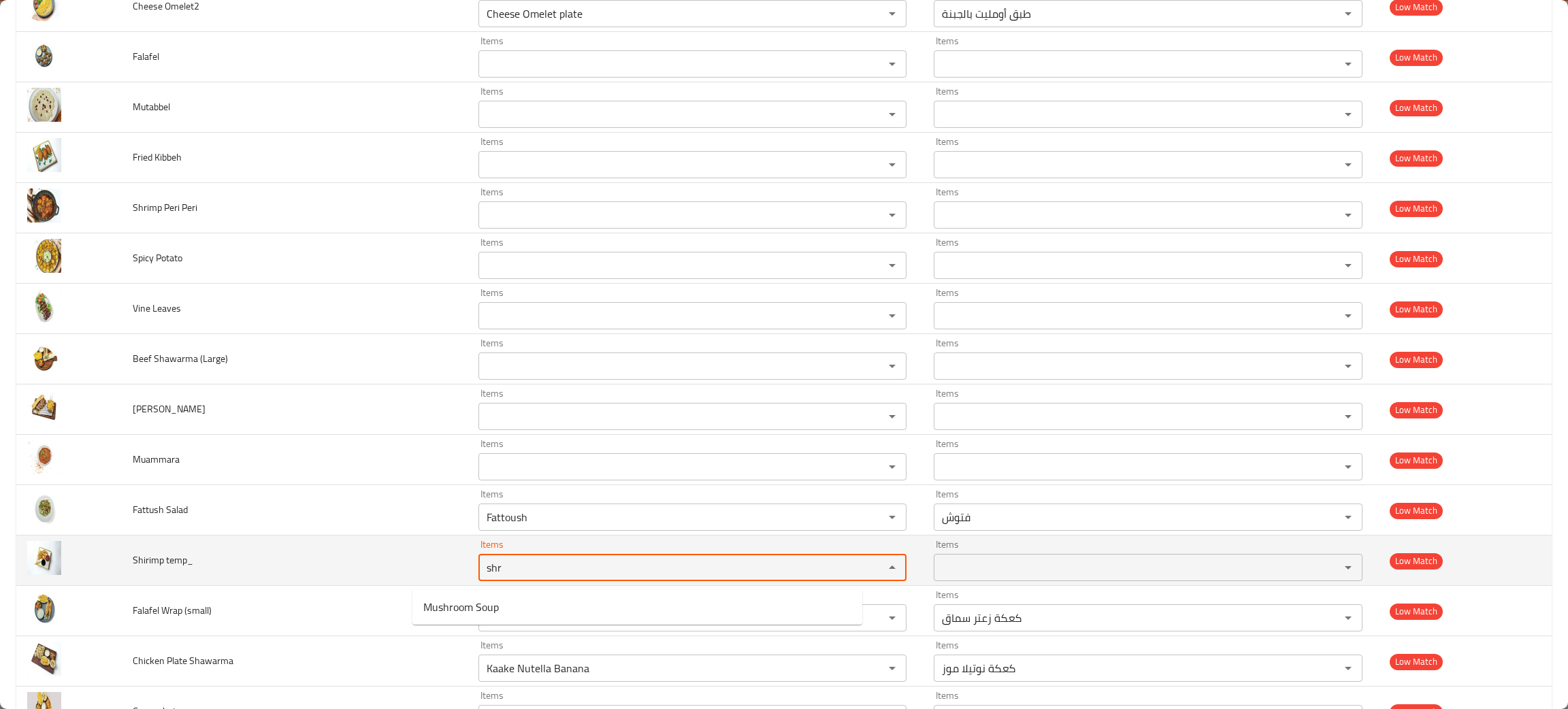
type temp_ "shr"
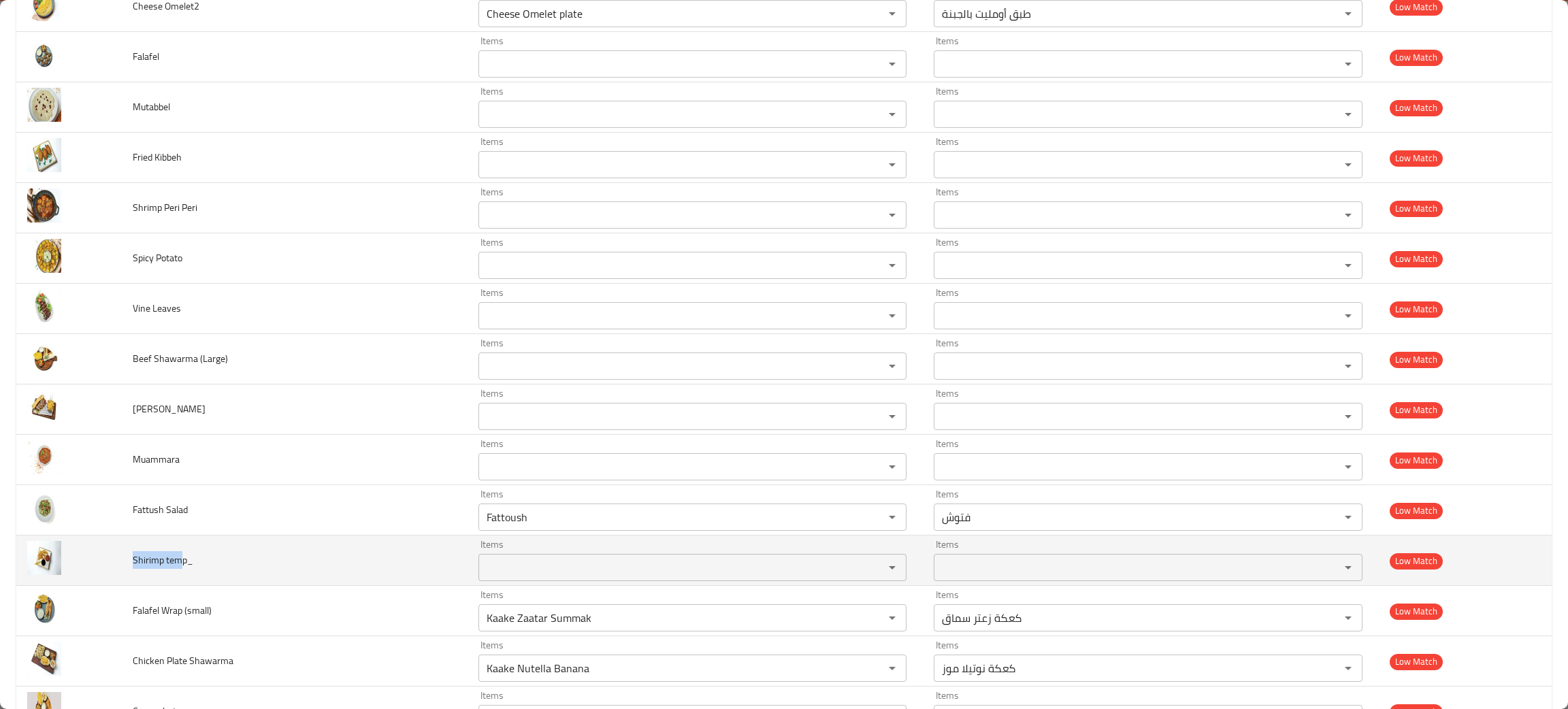
drag, startPoint x: 188, startPoint y: 566, endPoint x: 134, endPoint y: 565, distance: 54.0
click at [134, 565] on td "Shirimp temp_" at bounding box center [295, 561] width 346 height 50
click at [192, 561] on span "Shirimp temp_" at bounding box center [163, 559] width 61 height 17
drag, startPoint x: 192, startPoint y: 559, endPoint x: 132, endPoint y: 558, distance: 60.0
click at [132, 558] on td "Shirimp temp_" at bounding box center [295, 561] width 346 height 50
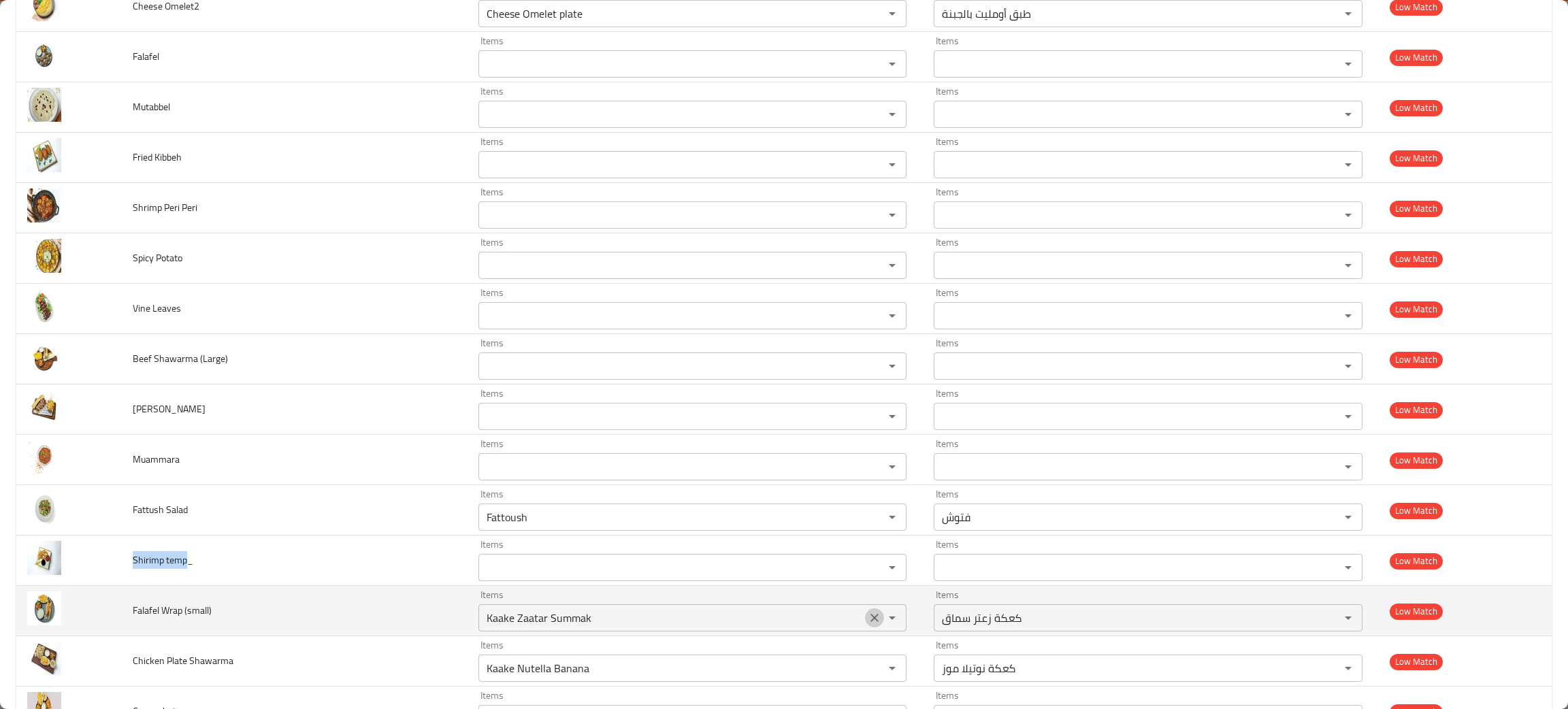
click at [868, 620] on icon "Clear" at bounding box center [874, 617] width 13 height 13
drag, startPoint x: 229, startPoint y: 618, endPoint x: 124, endPoint y: 608, distance: 105.5
click at [124, 608] on tr "Falafel Wrap (small) Items Items Items Items Low Match" at bounding box center [784, 611] width 1536 height 50
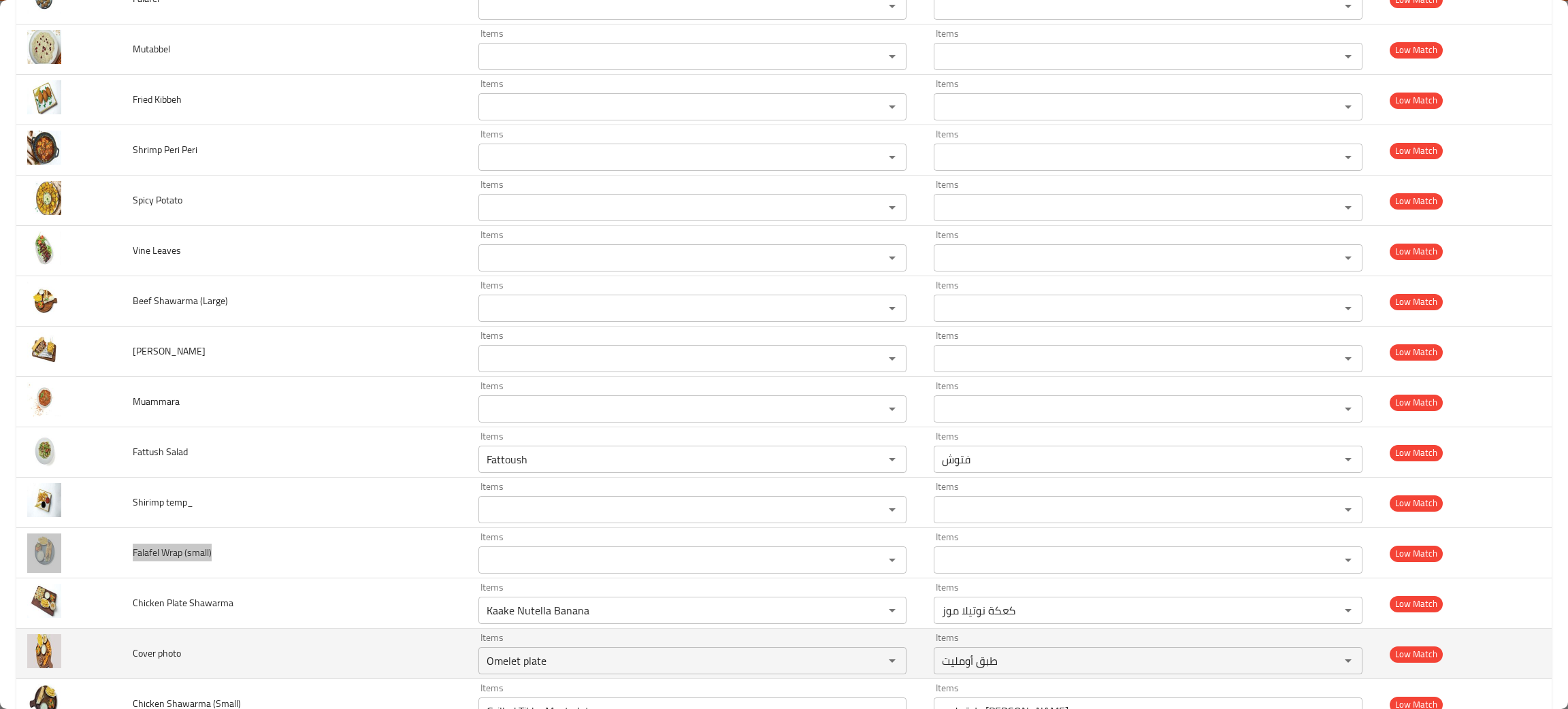
scroll to position [1839, 0]
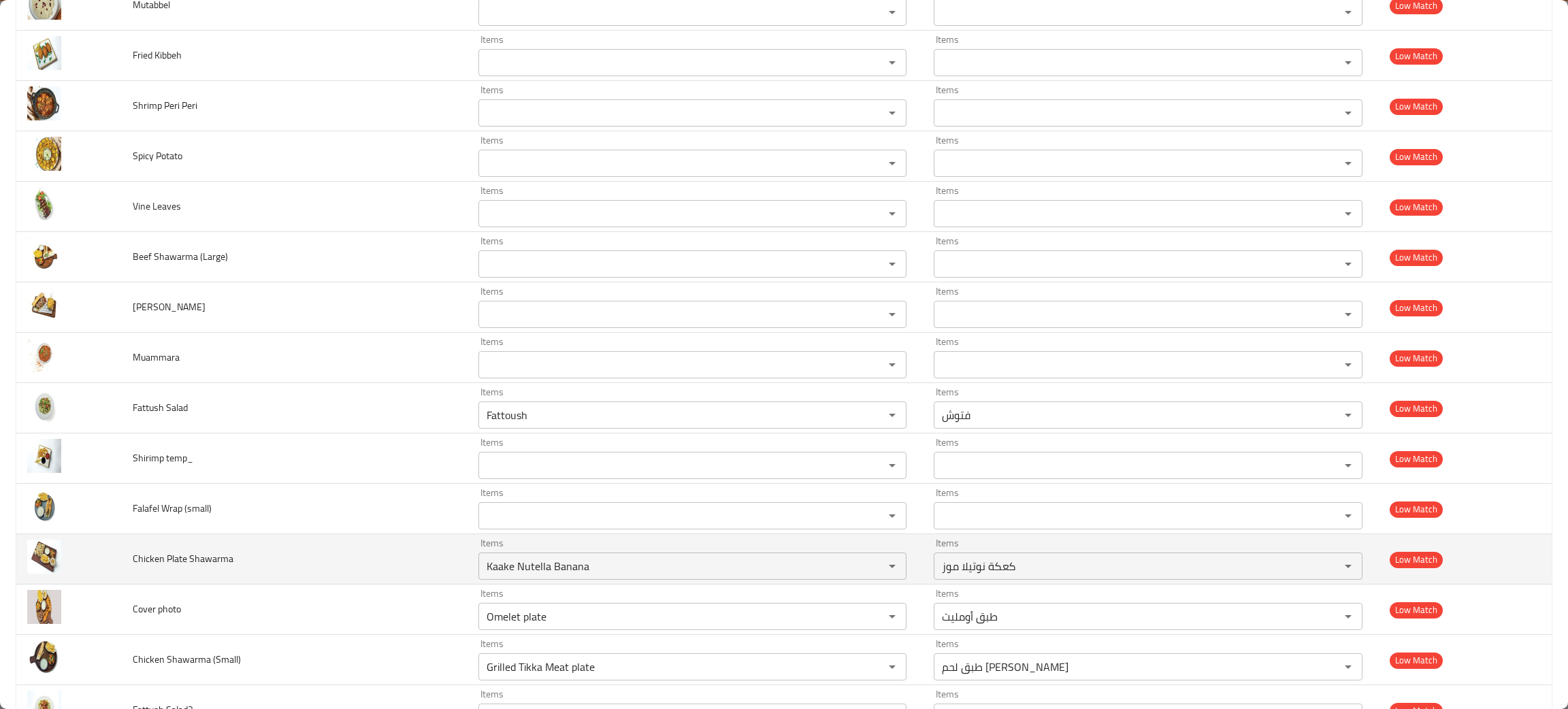
click at [334, 578] on td "Chicken Plate Shawarma" at bounding box center [295, 559] width 346 height 50
click at [868, 573] on icon "Clear" at bounding box center [874, 566] width 13 height 13
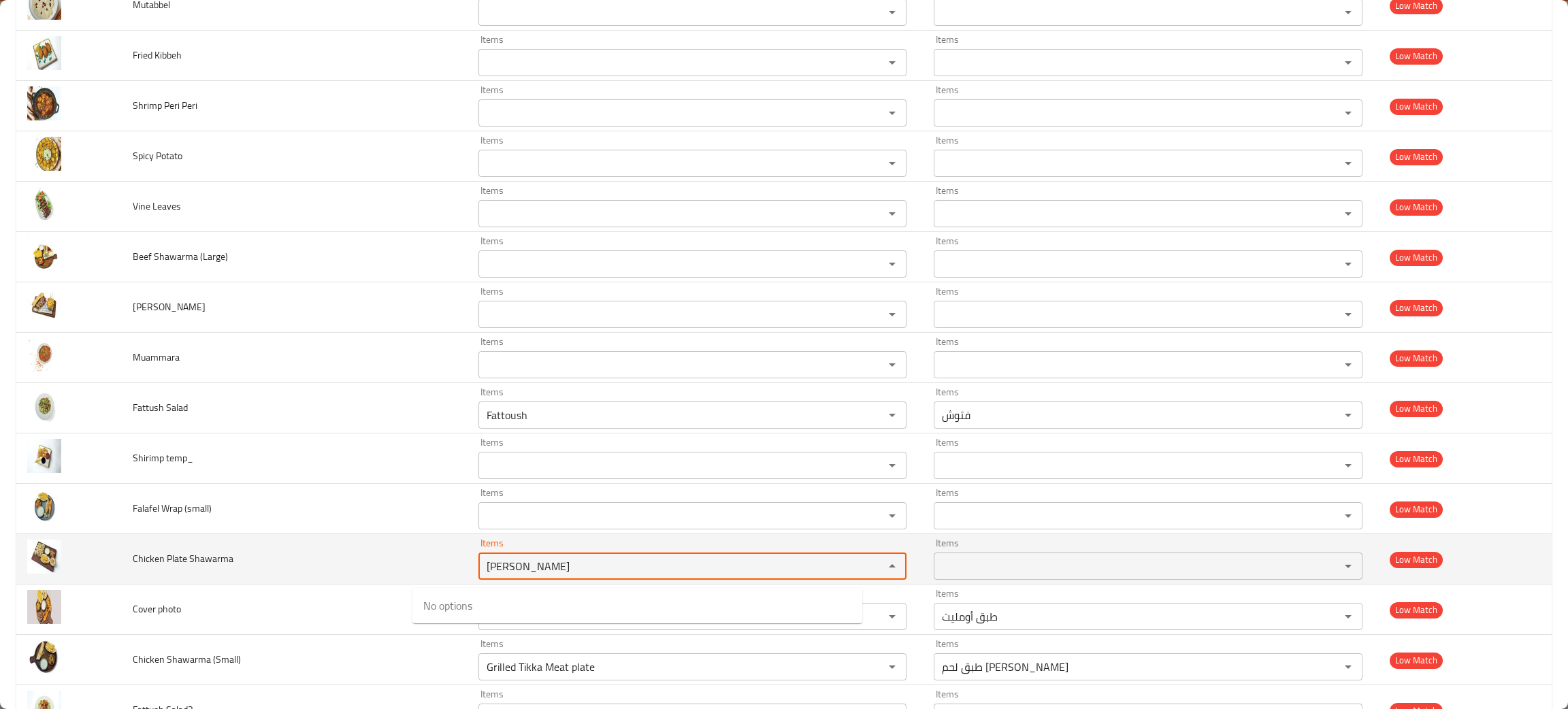
type Shawarma "shaw"
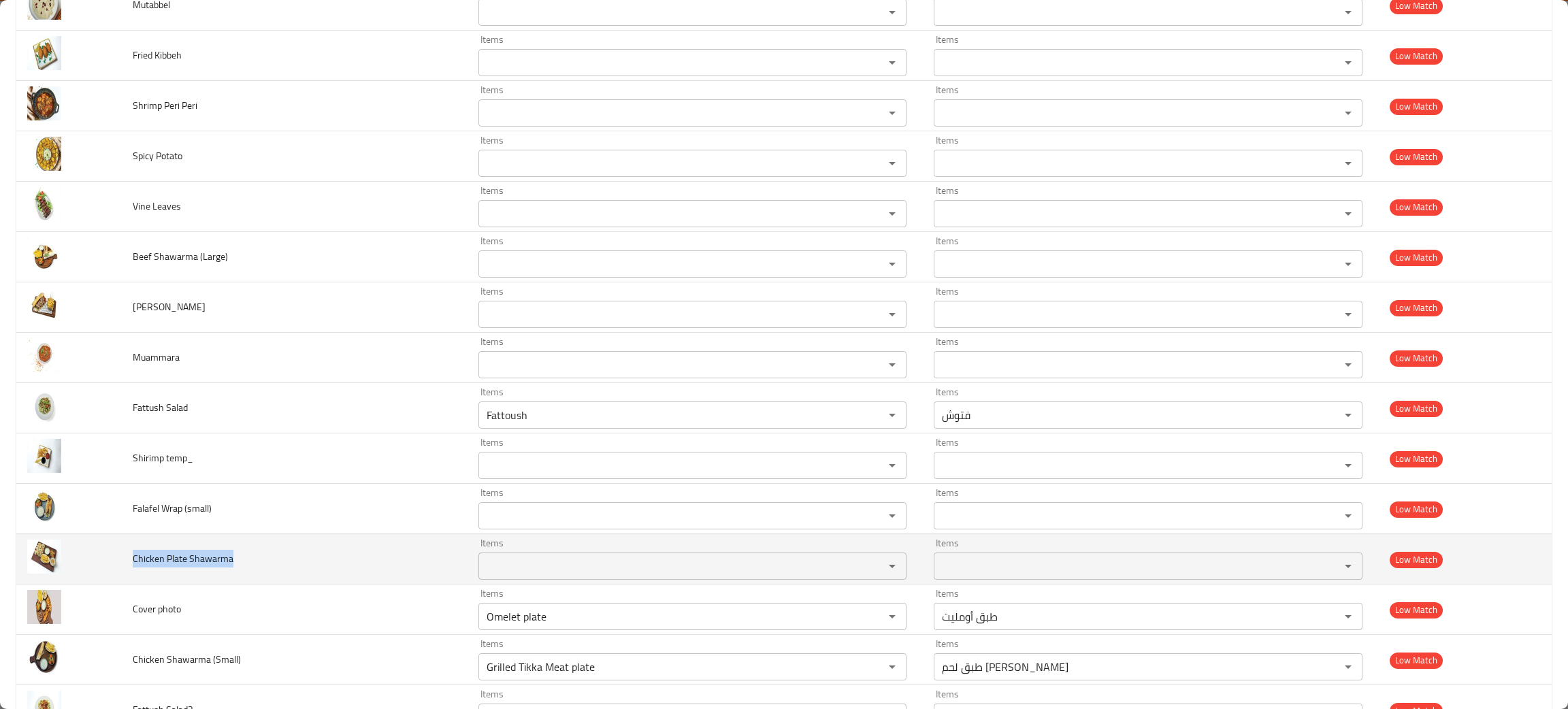
drag, startPoint x: 260, startPoint y: 571, endPoint x: 132, endPoint y: 564, distance: 128.2
click at [132, 564] on td "Chicken Plate Shawarma" at bounding box center [295, 559] width 346 height 50
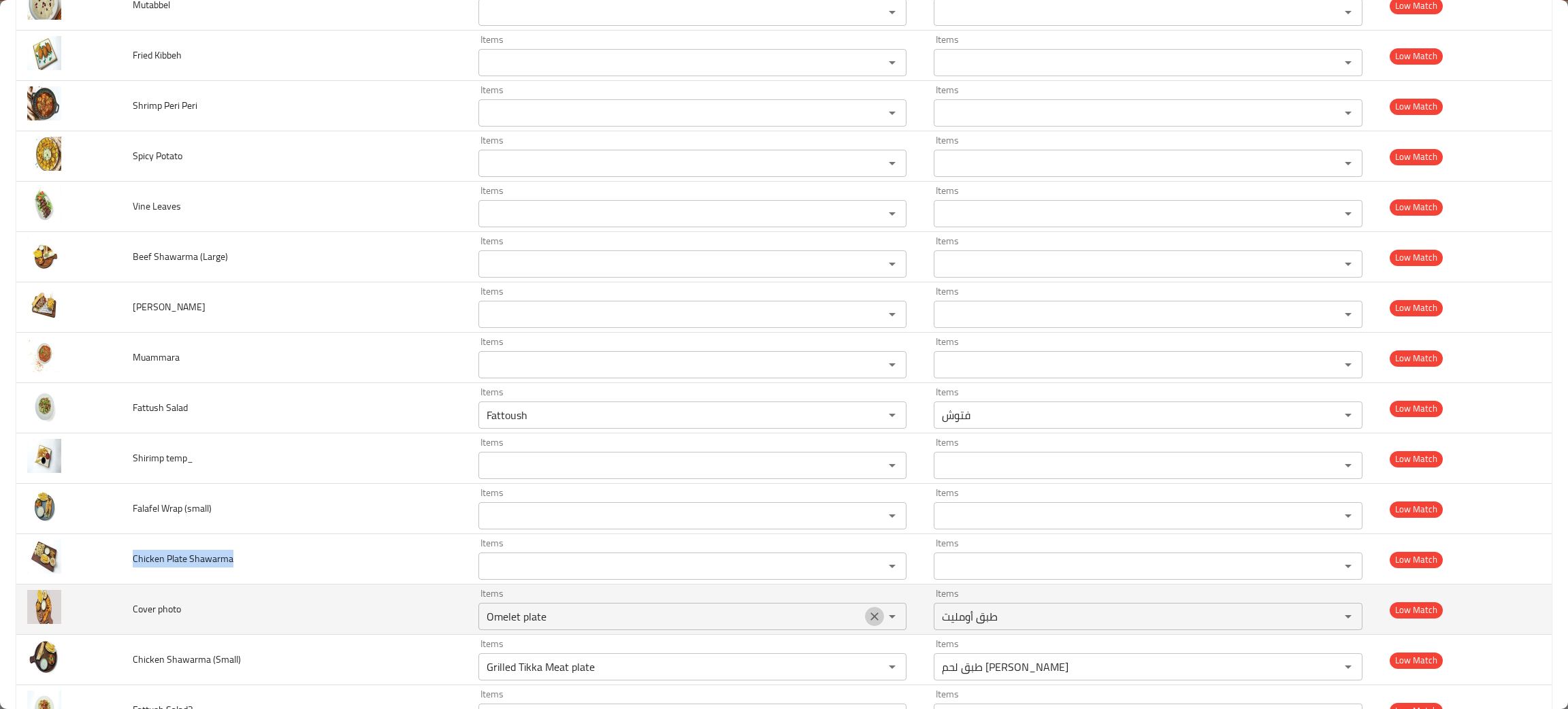
click at [868, 623] on icon "Clear" at bounding box center [874, 616] width 13 height 13
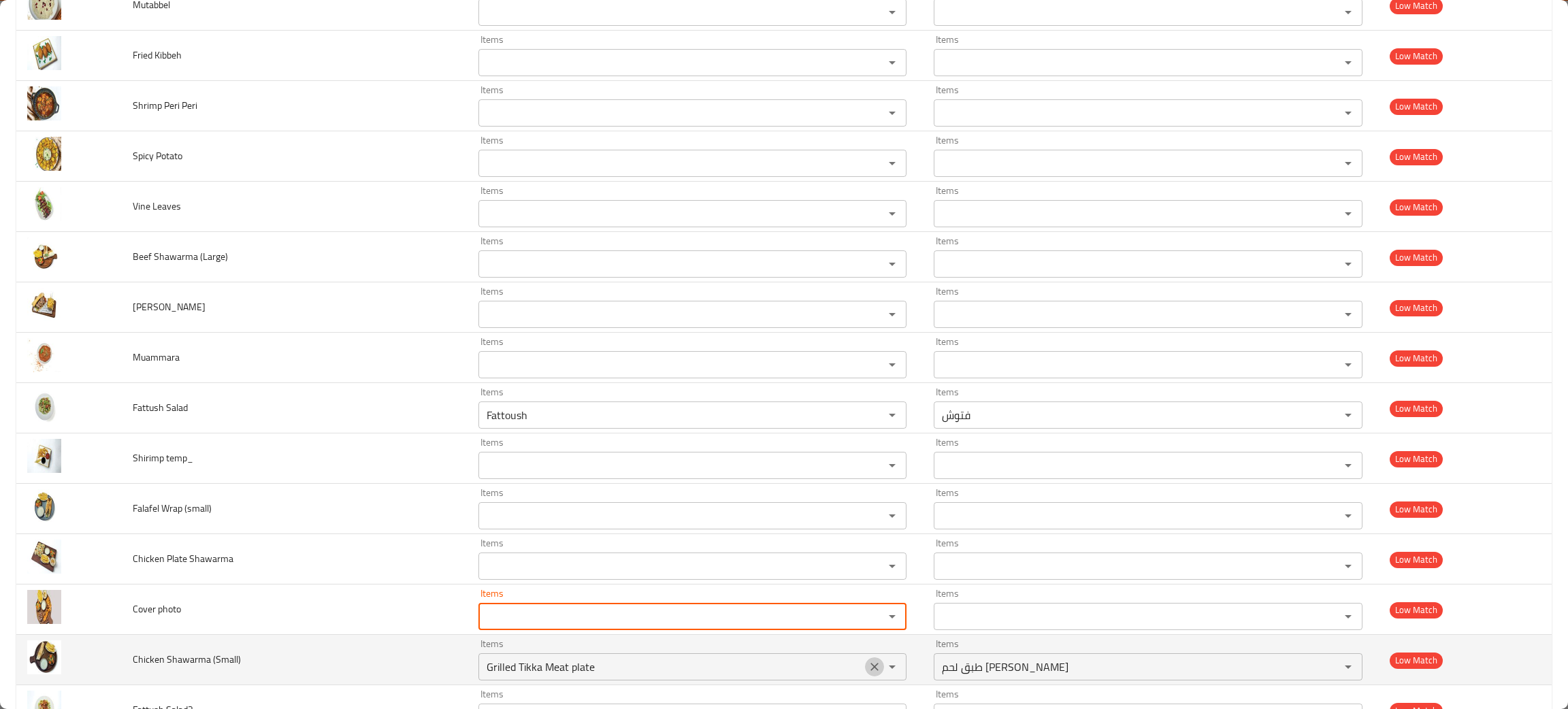
click at [870, 671] on icon "Clear" at bounding box center [875, 667] width 8 height 8
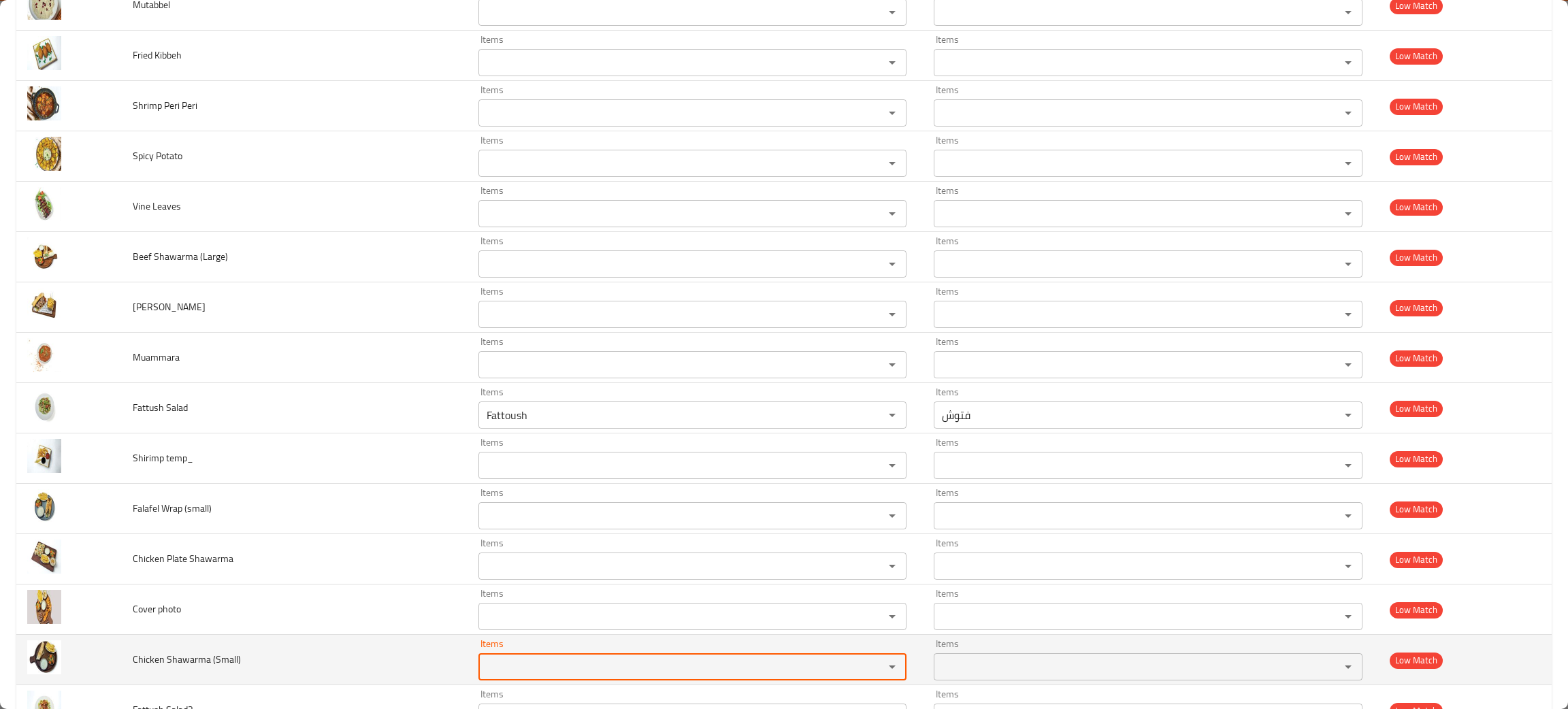
click at [525, 661] on div "Items" at bounding box center [693, 666] width 429 height 27
type \(Small\) "sha"
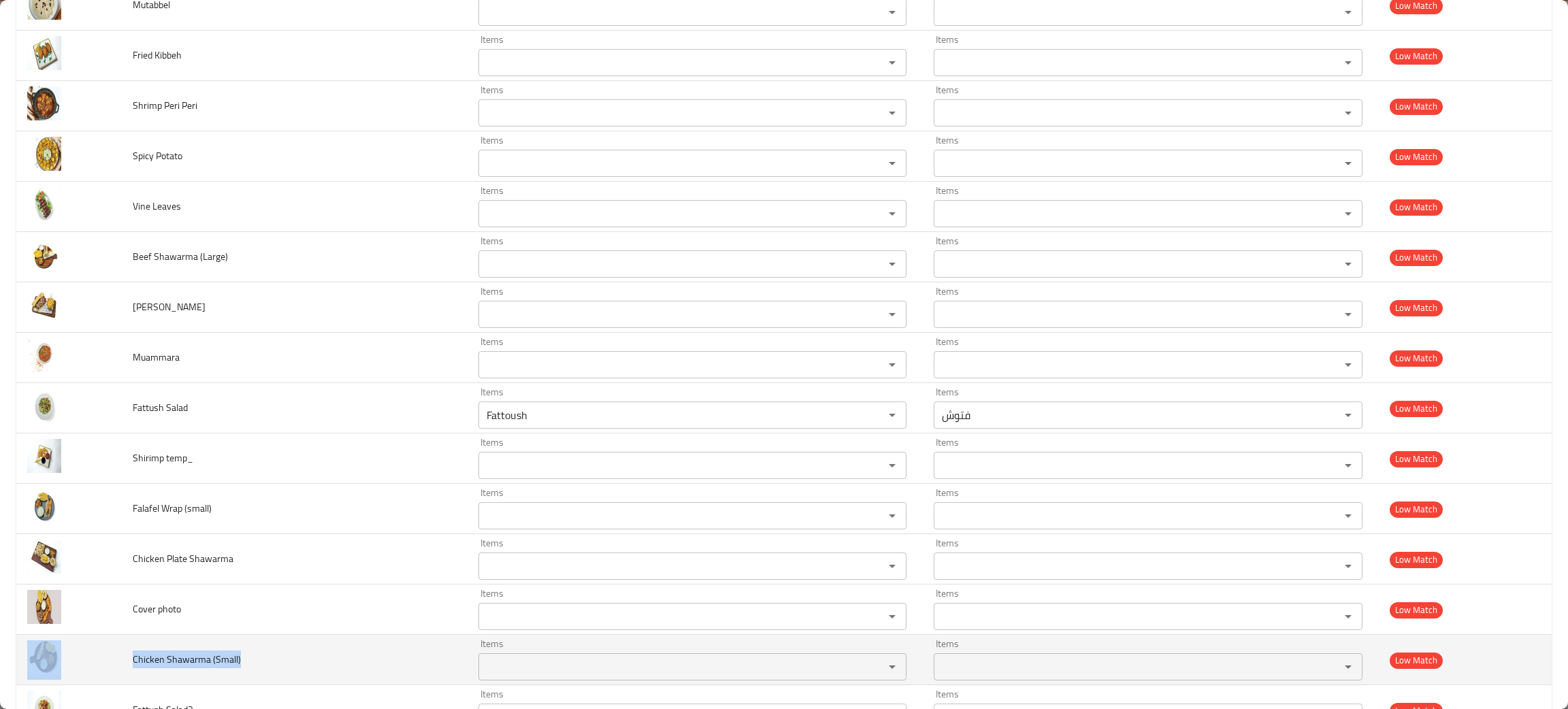
drag, startPoint x: 271, startPoint y: 668, endPoint x: 111, endPoint y: 661, distance: 160.2
click at [111, 661] on tr "Chicken Shawarma (Small) Items Items Items Items Low Match" at bounding box center [784, 660] width 1536 height 50
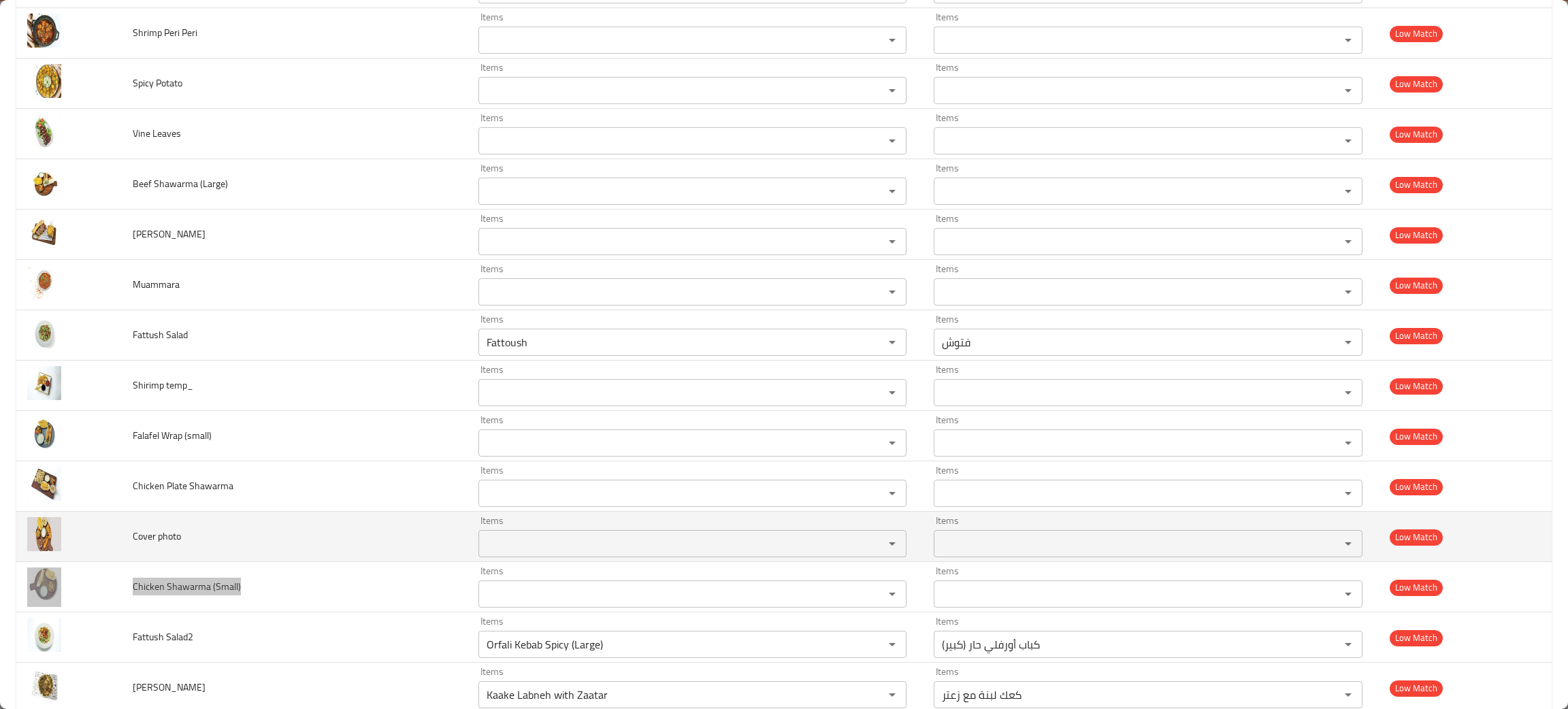
scroll to position [1941, 0]
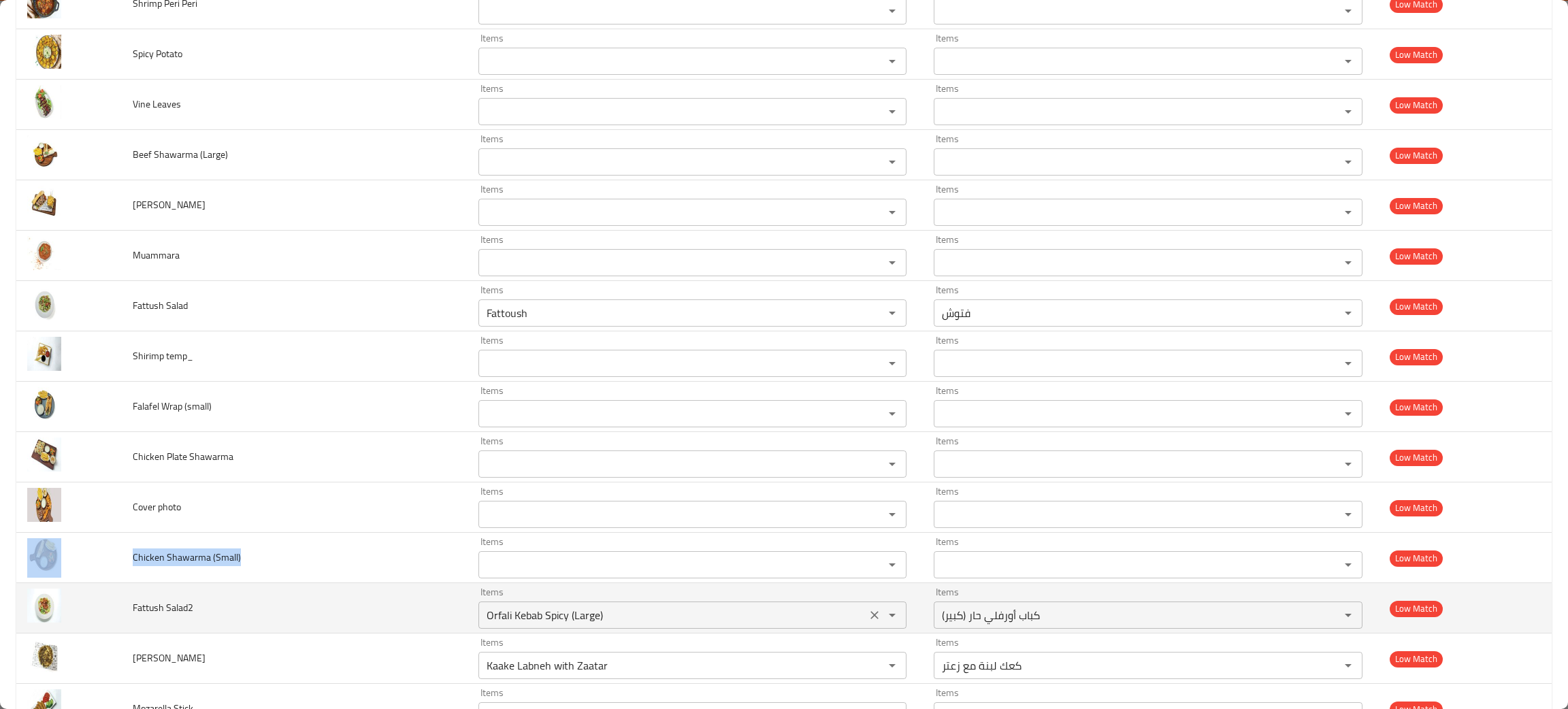
click at [868, 617] on icon "Clear" at bounding box center [874, 615] width 13 height 13
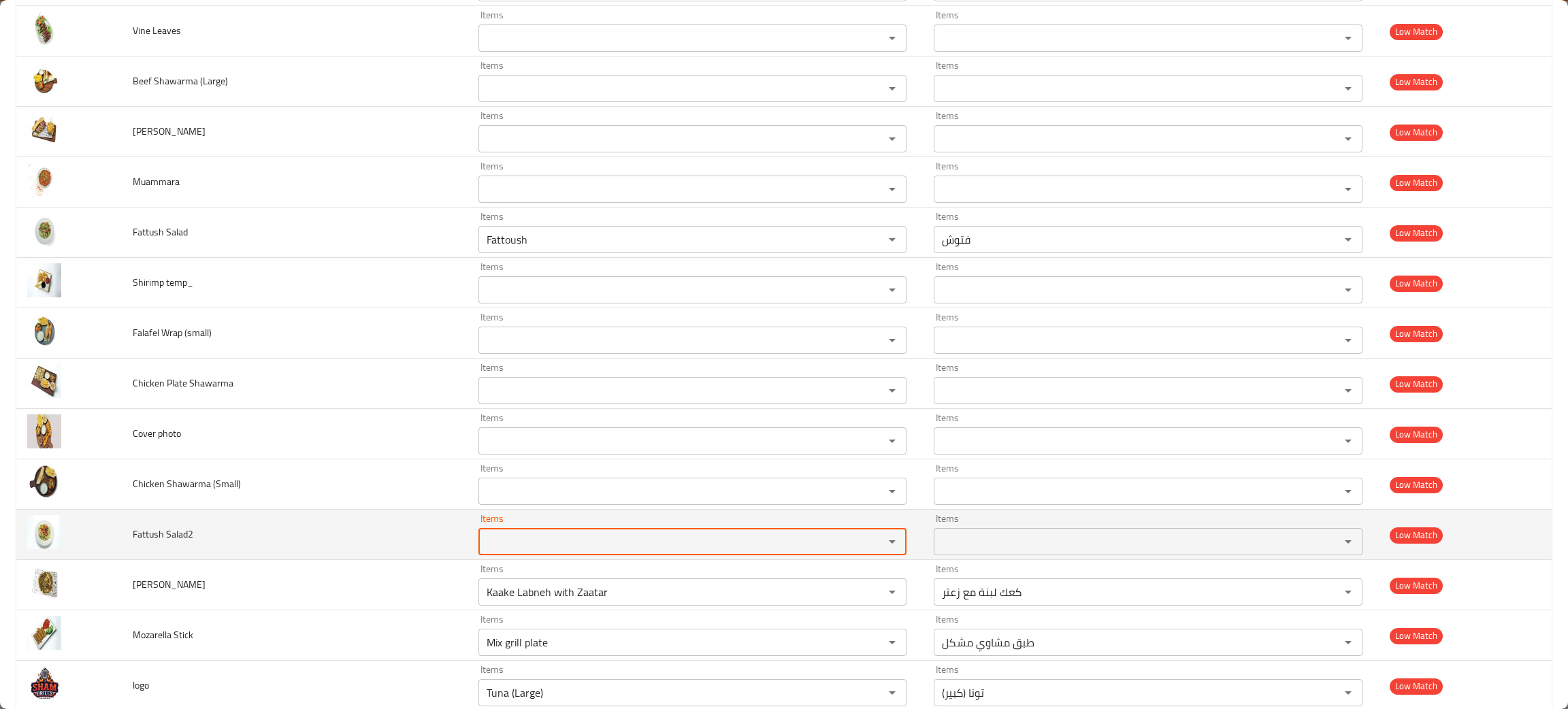
scroll to position [2042, 0]
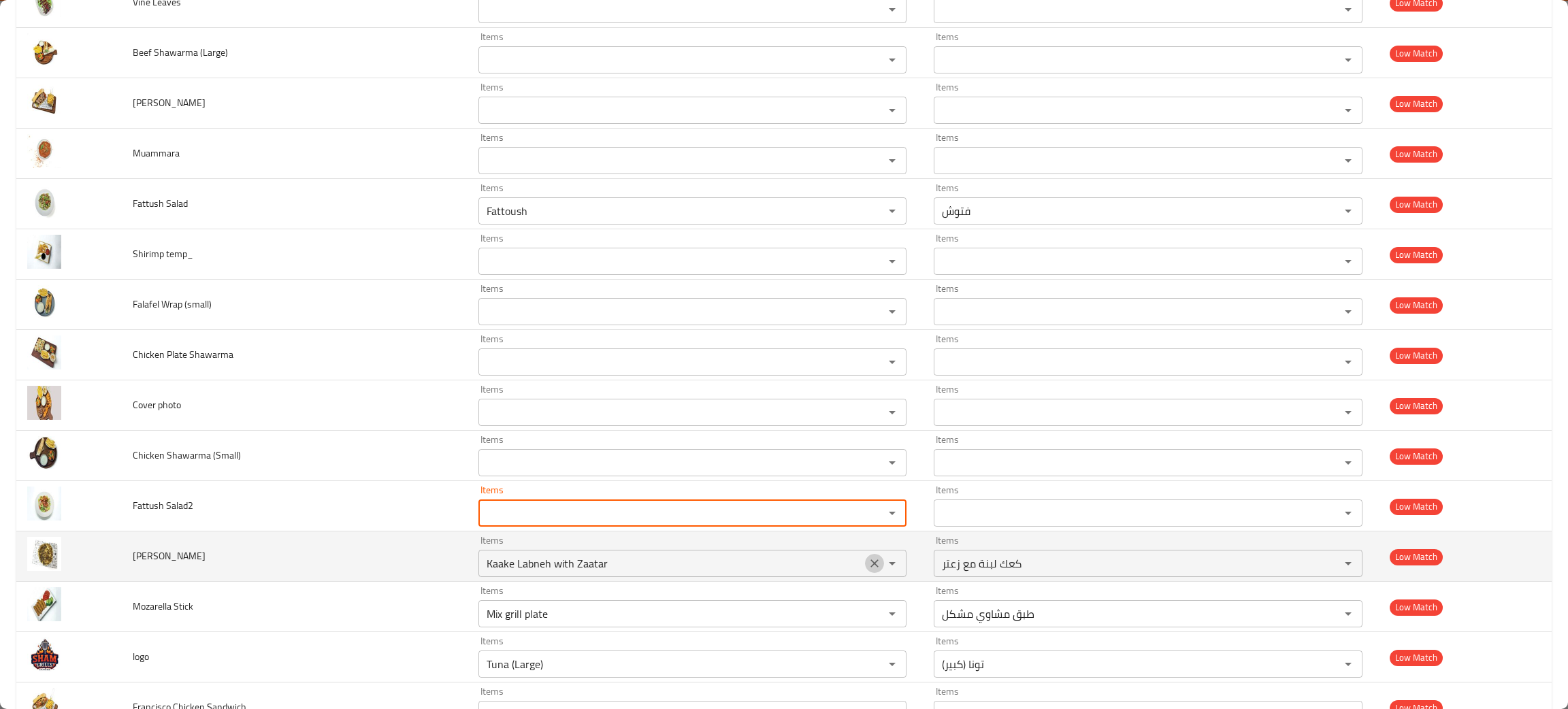
click at [868, 566] on icon "Clear" at bounding box center [874, 563] width 13 height 13
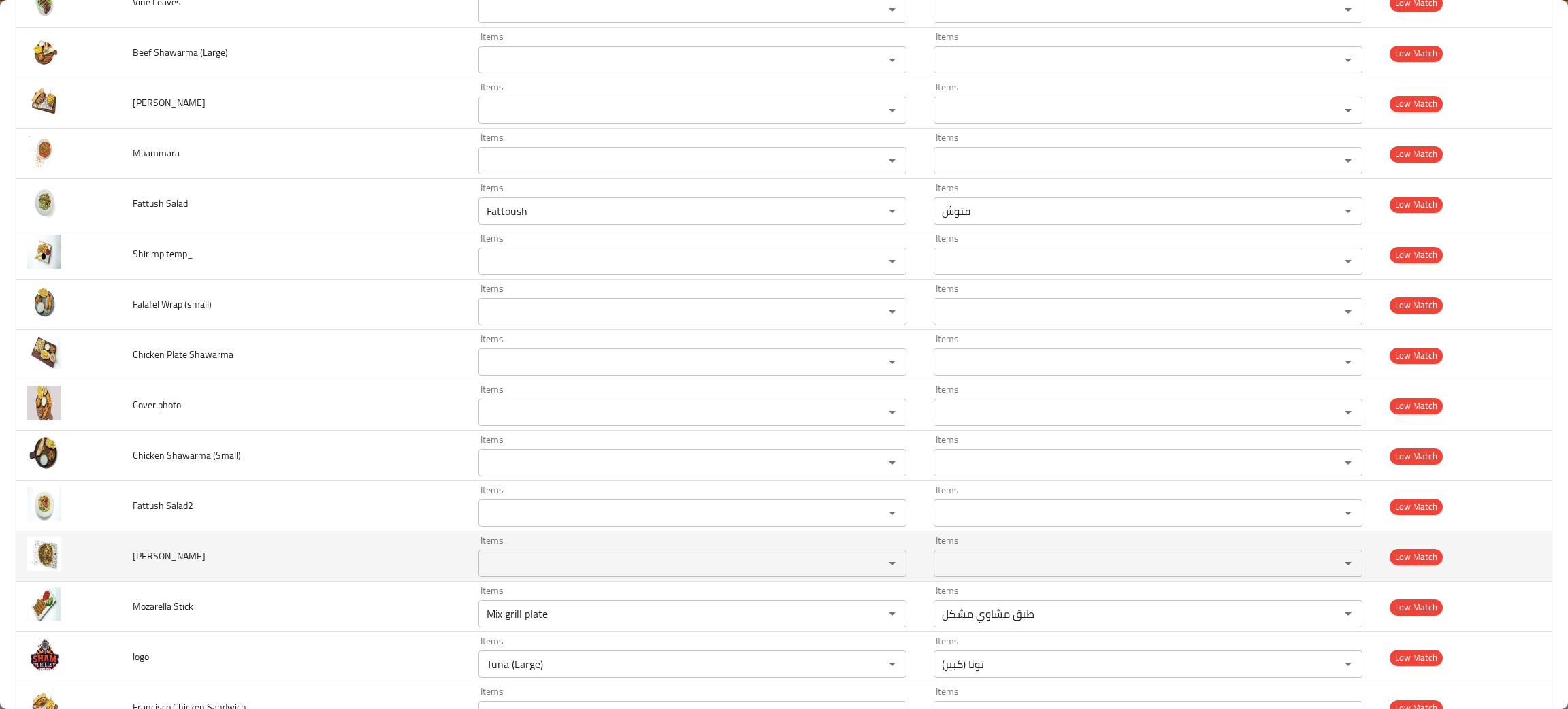
drag, startPoint x: 232, startPoint y: 579, endPoint x: 132, endPoint y: 577, distance: 100.0
click at [132, 577] on td "Zaatar Manakish" at bounding box center [295, 557] width 346 height 50
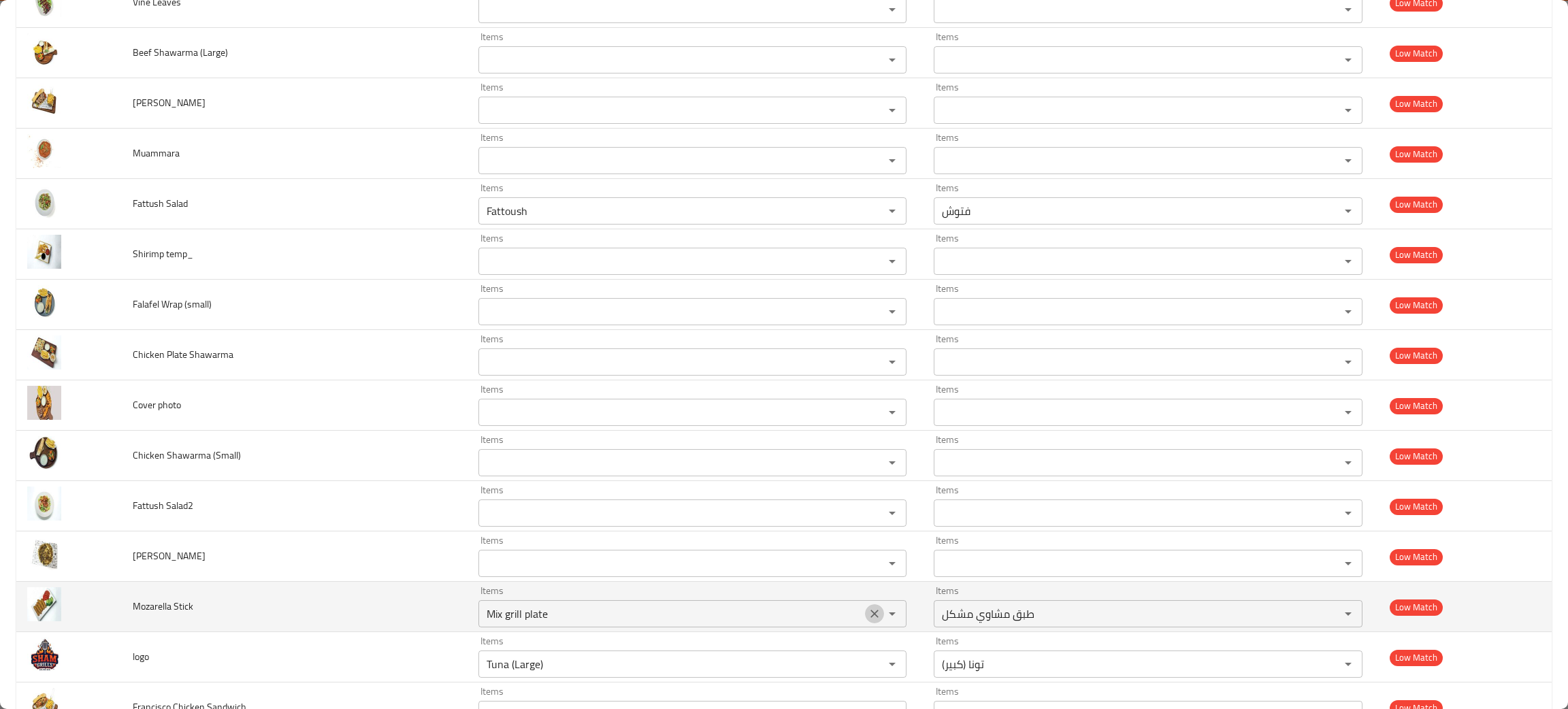
click at [868, 614] on icon "Clear" at bounding box center [874, 613] width 13 height 13
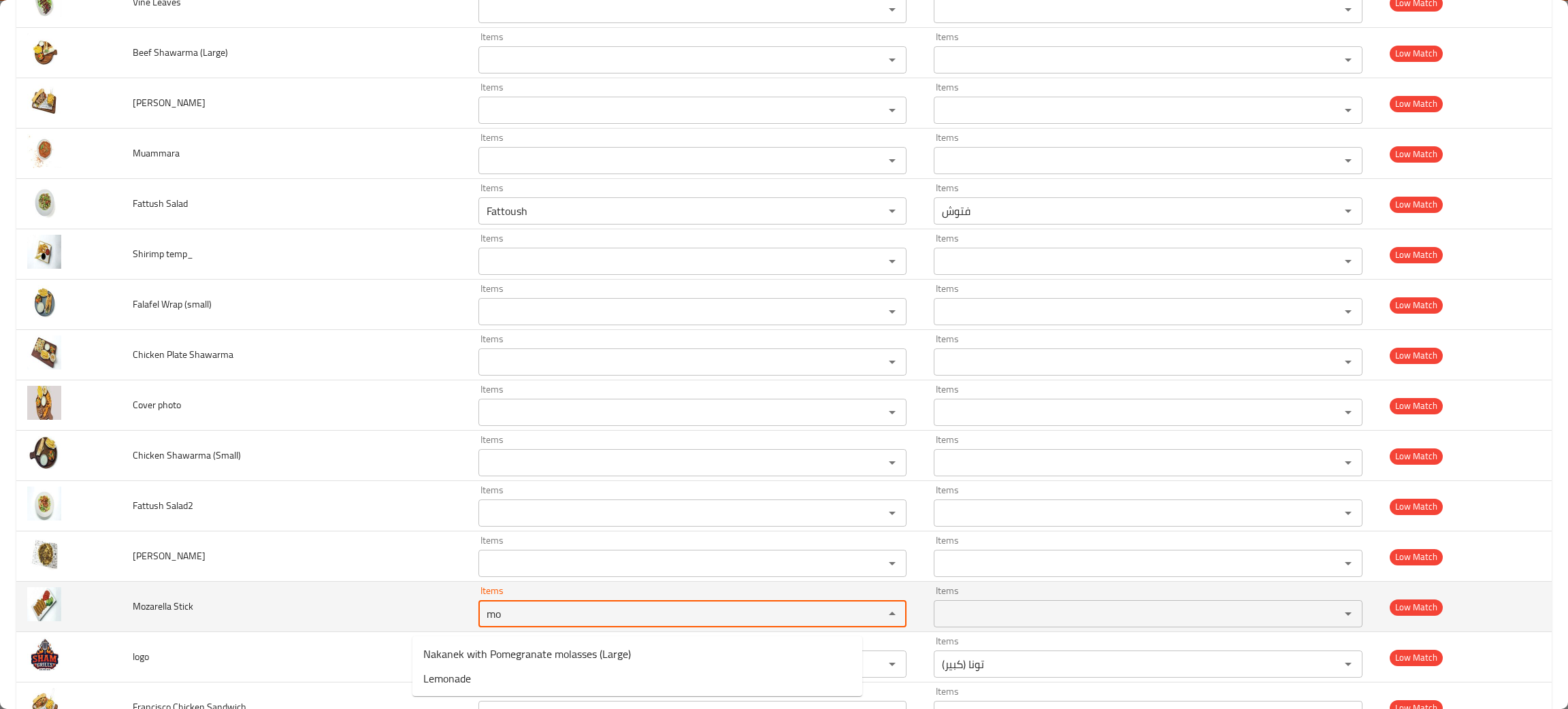
type Stick "mo"
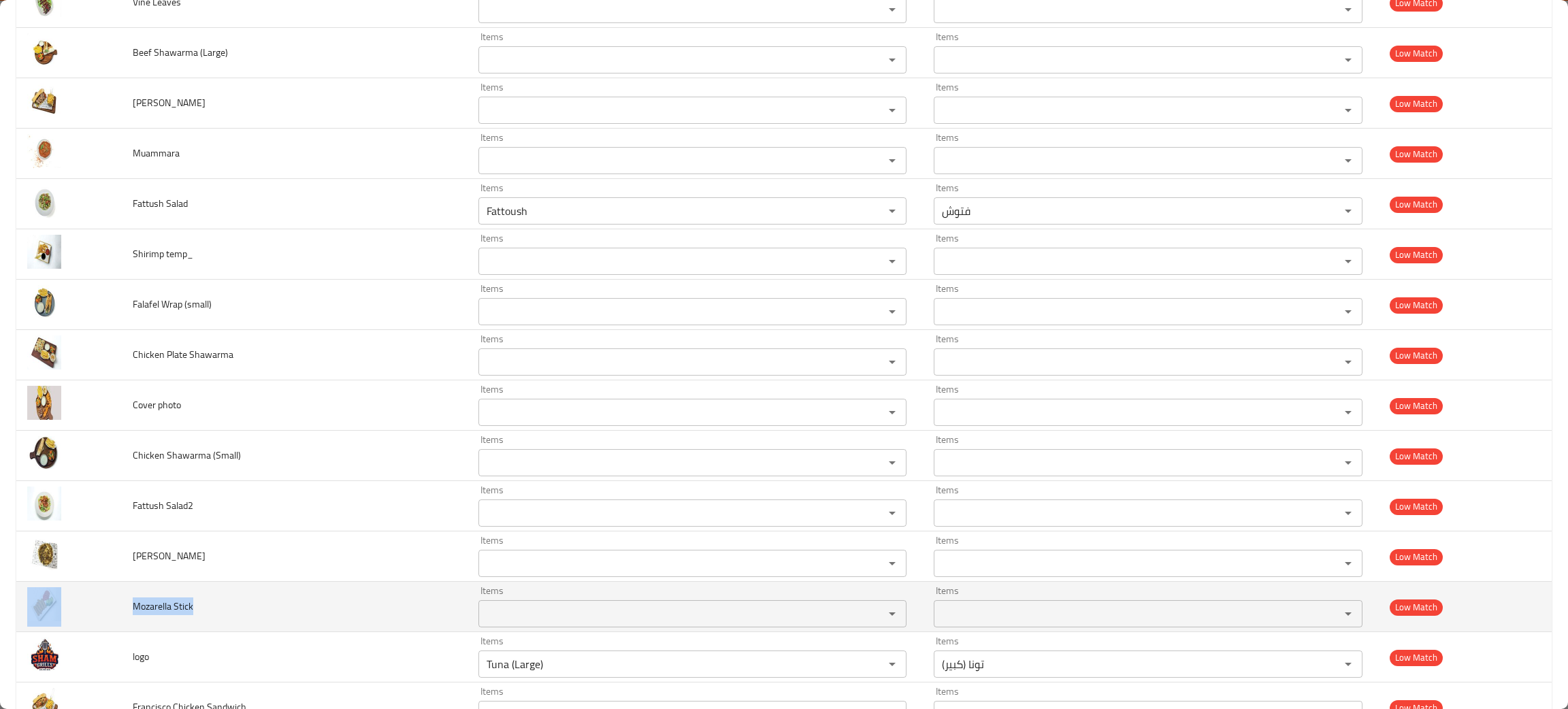
drag, startPoint x: 212, startPoint y: 613, endPoint x: 113, endPoint y: 610, distance: 99.0
click at [113, 610] on tr "Mozarella Stick Items Items Items Items Low Match" at bounding box center [784, 607] width 1536 height 50
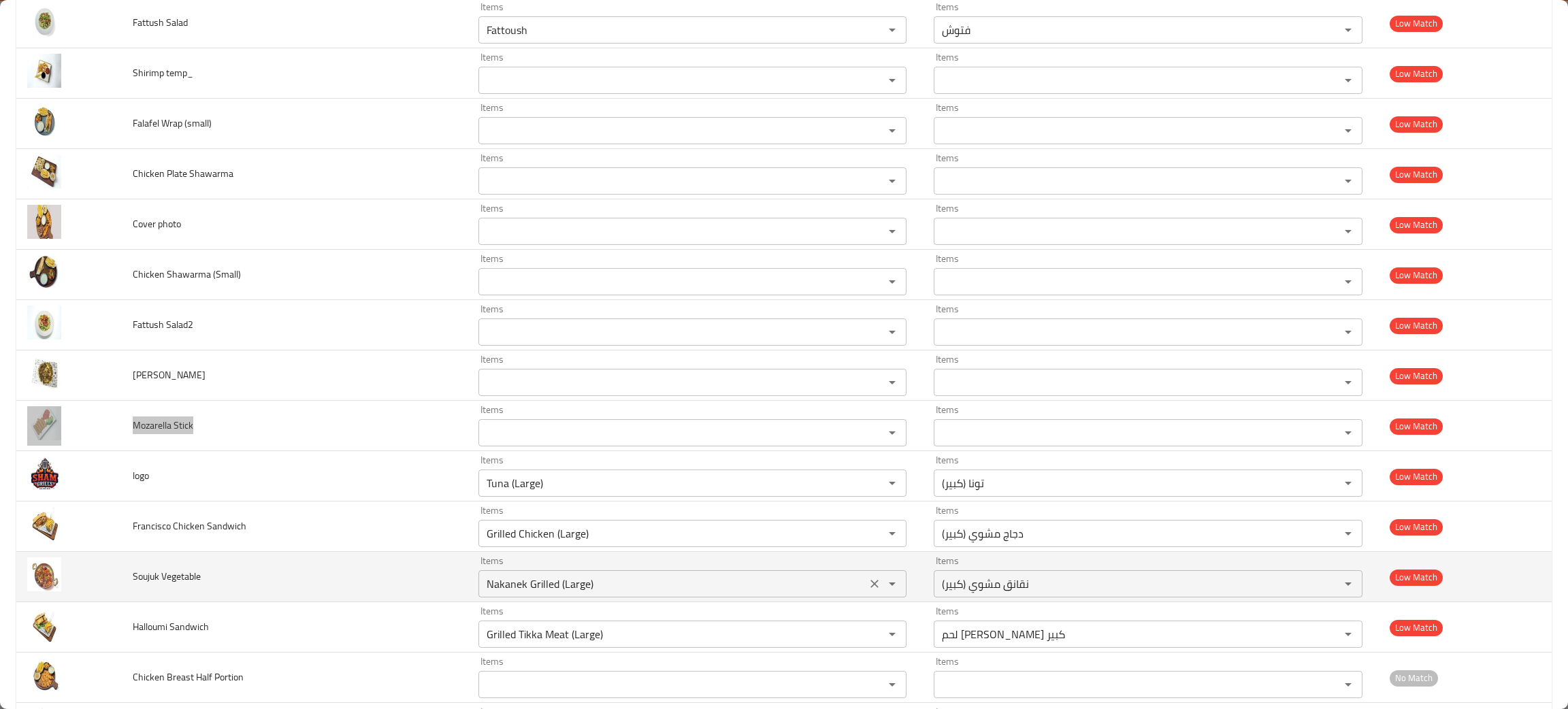
scroll to position [2247, 0]
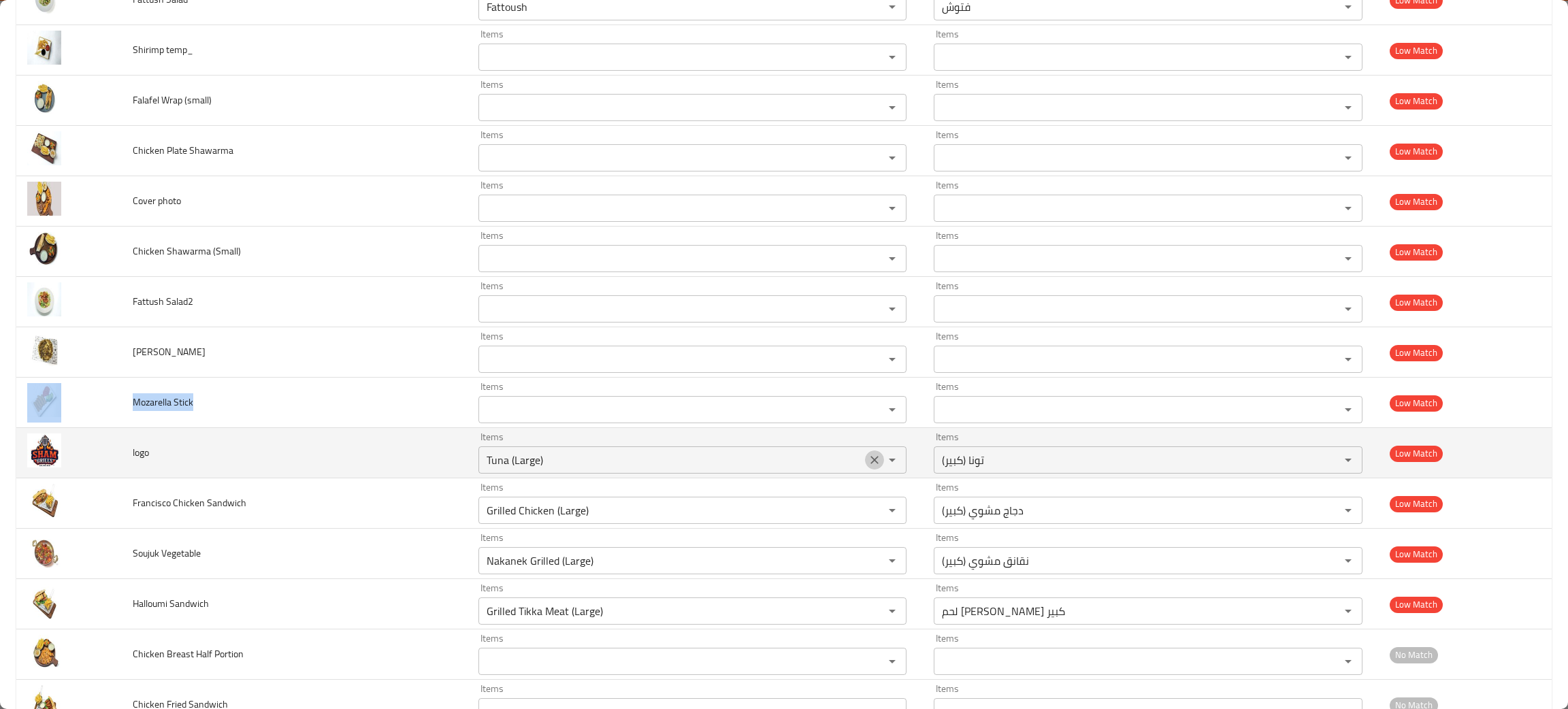
click at [868, 466] on icon "Clear" at bounding box center [874, 459] width 13 height 13
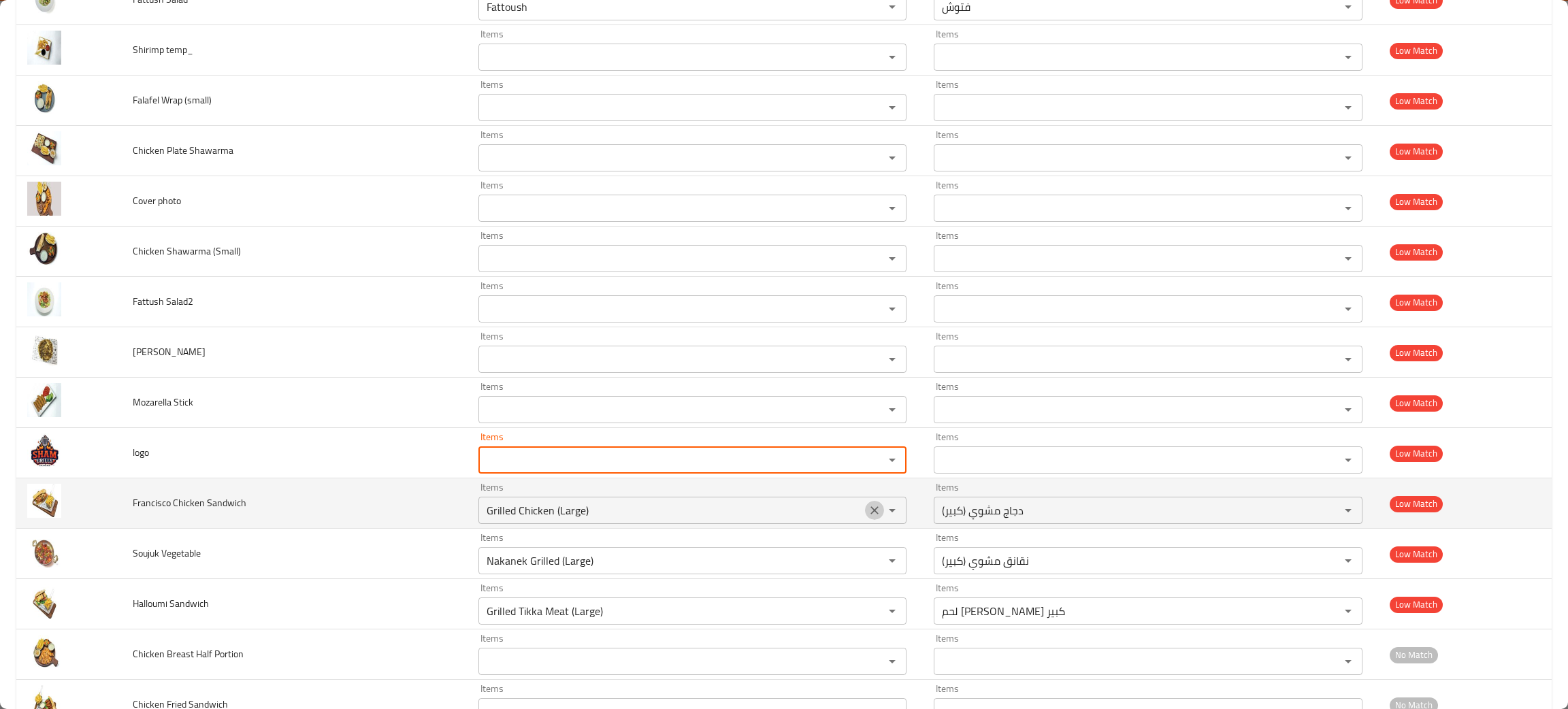
click at [868, 512] on icon "Clear" at bounding box center [874, 510] width 13 height 13
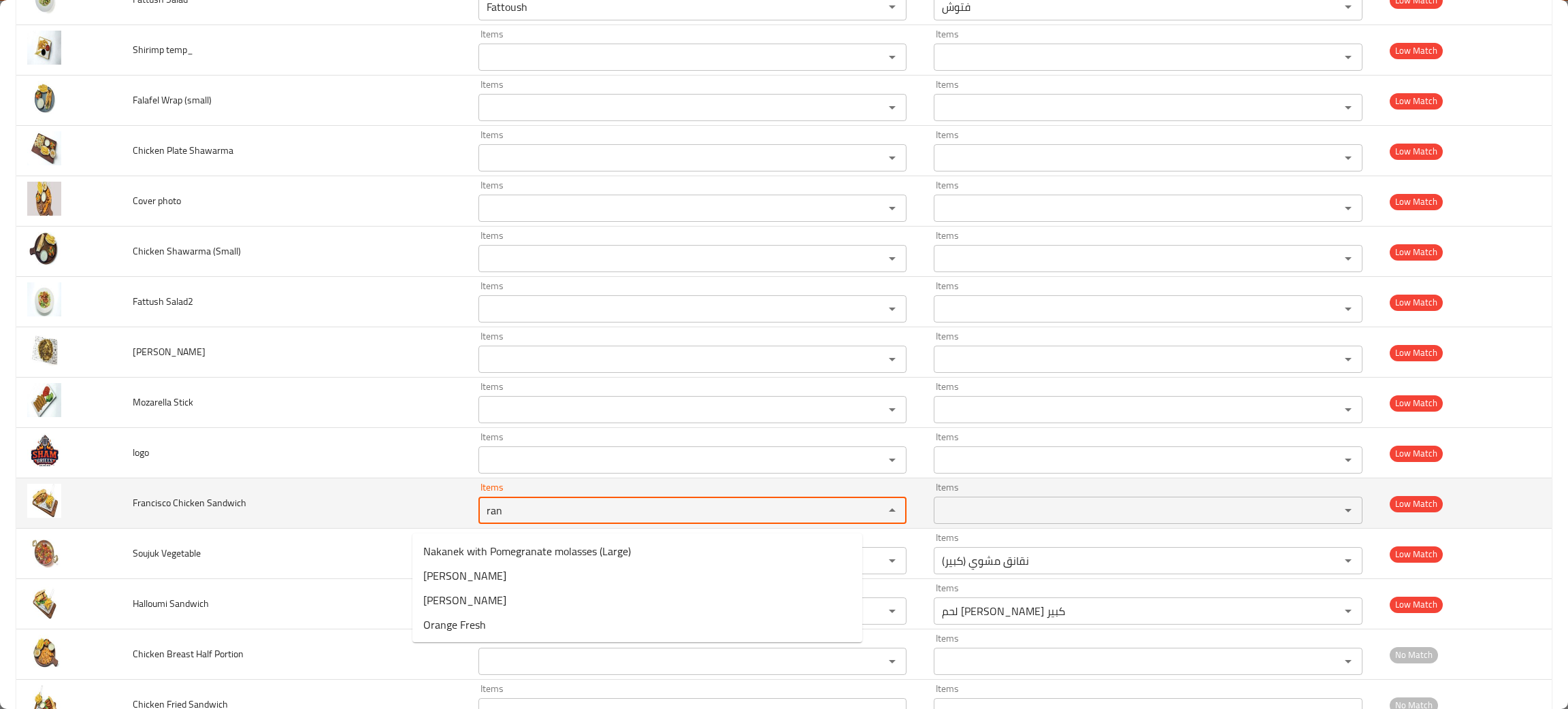
type Sandwich "ran"
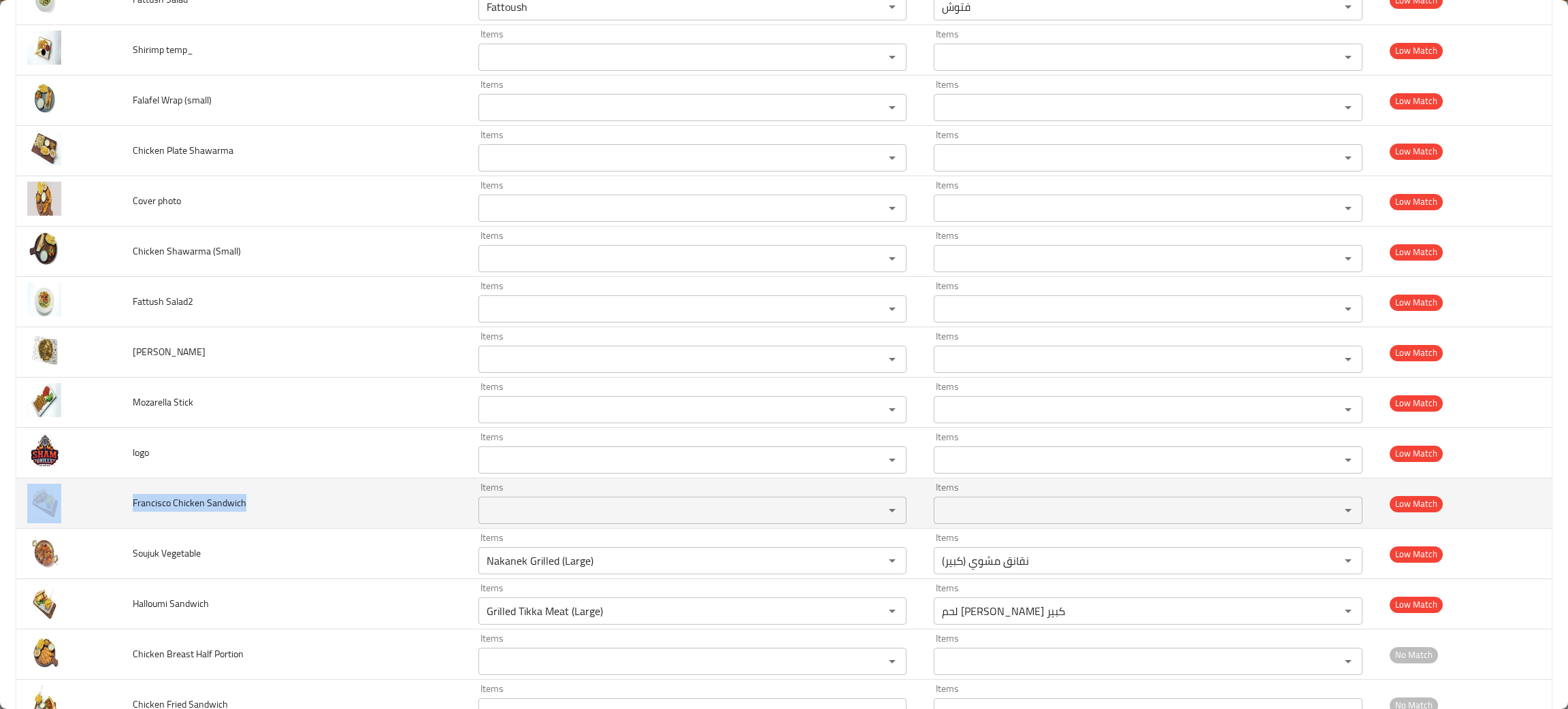
drag, startPoint x: 269, startPoint y: 520, endPoint x: 113, endPoint y: 510, distance: 156.3
click at [113, 510] on tr "Francisco Chicken Sandwich Items Items Items Items Low Match" at bounding box center [784, 503] width 1536 height 50
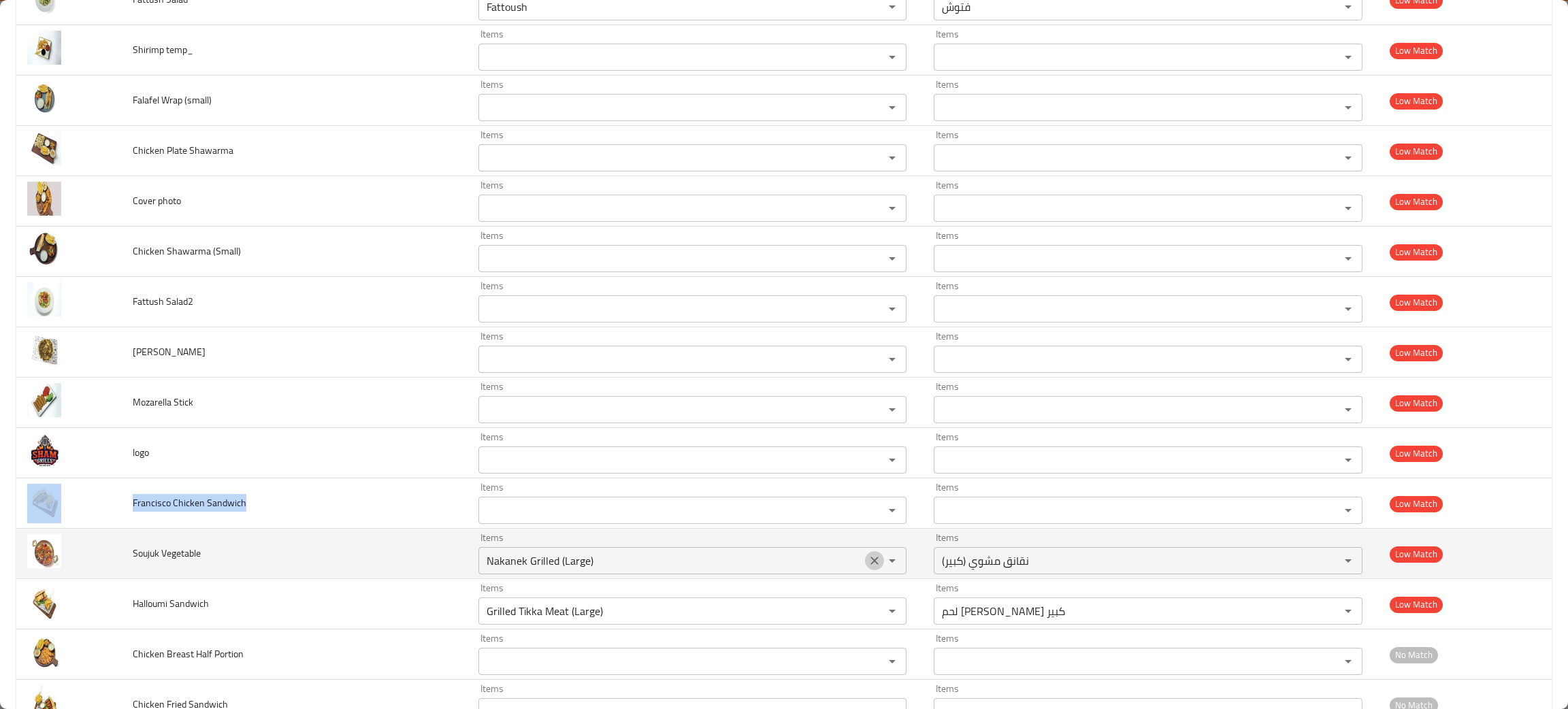
click at [868, 566] on icon "Clear" at bounding box center [874, 560] width 13 height 13
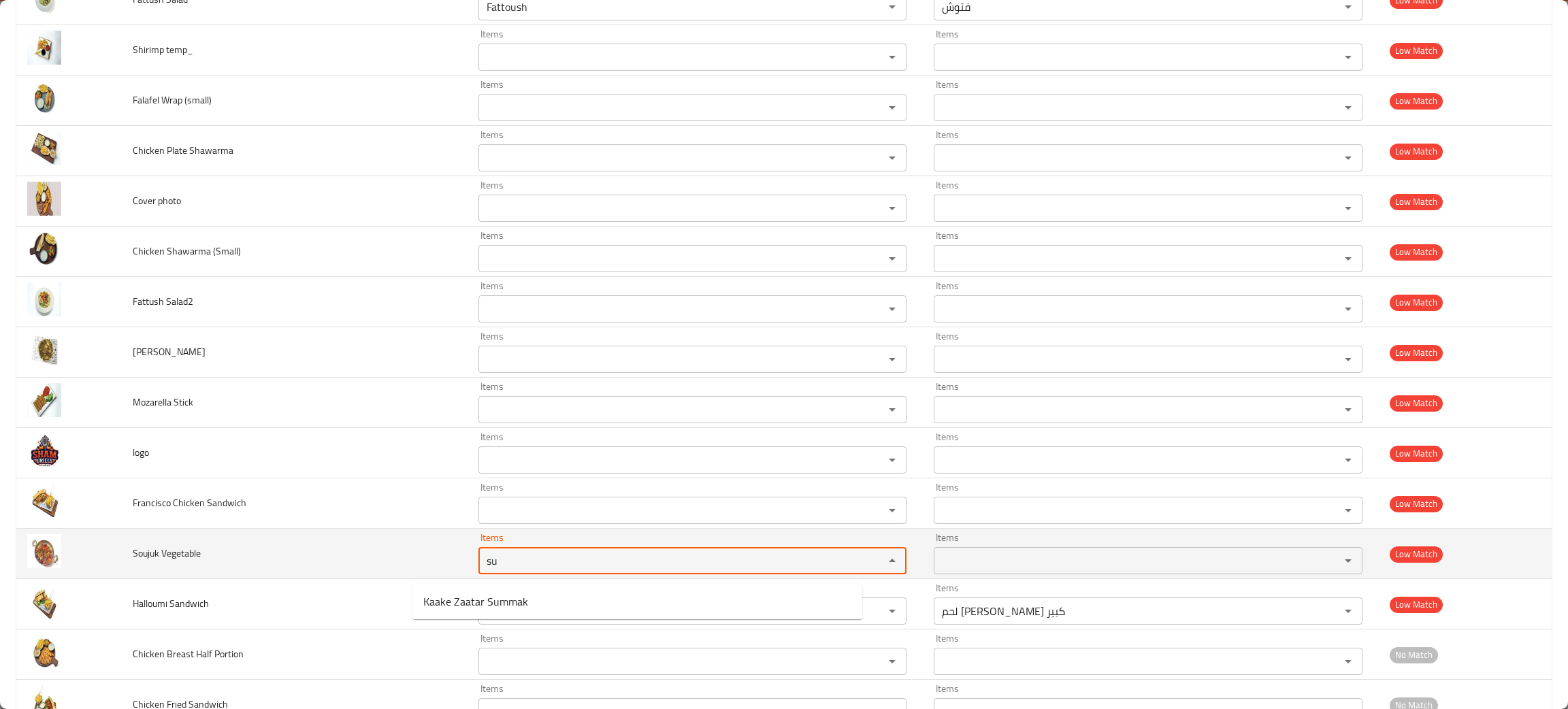
type Vegetable "su"
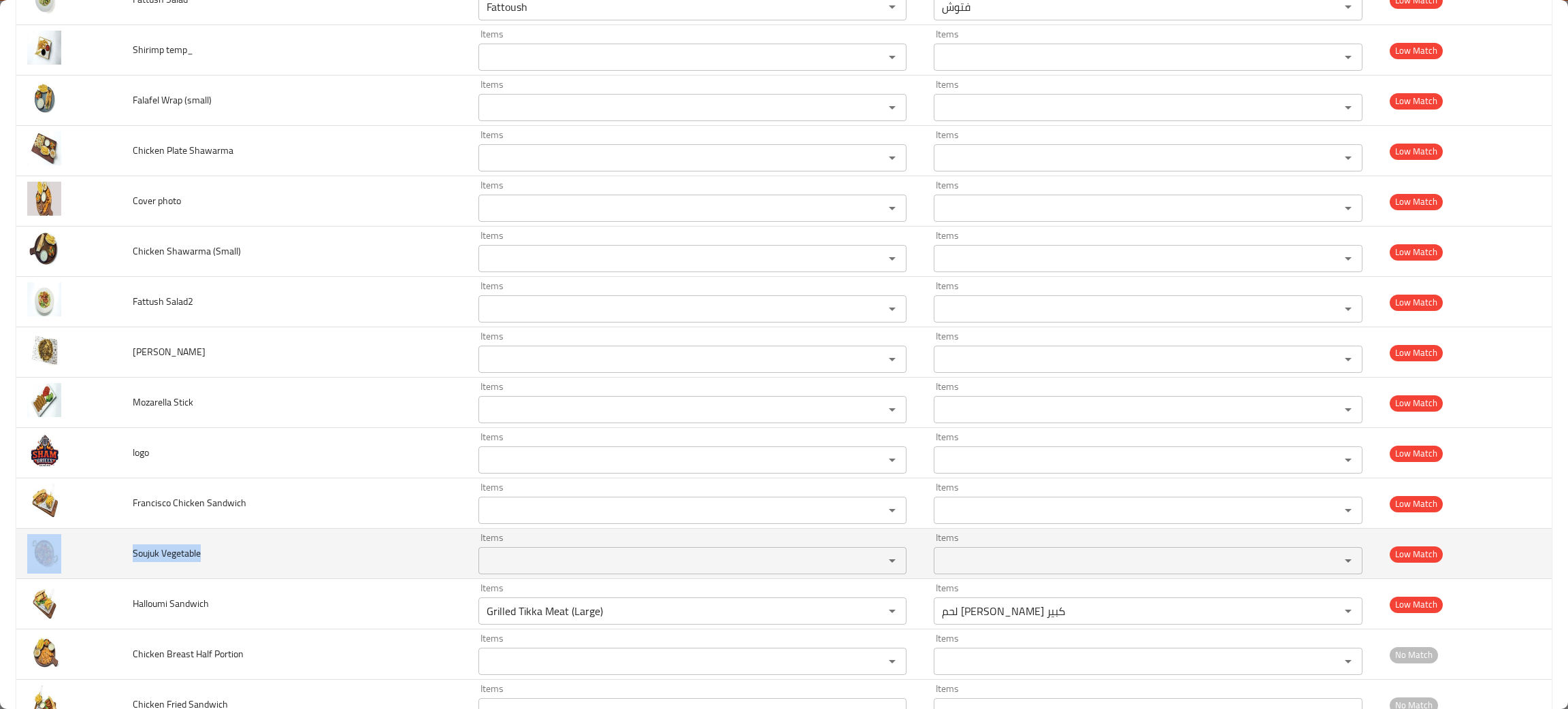
drag, startPoint x: 243, startPoint y: 562, endPoint x: 121, endPoint y: 564, distance: 122.0
click at [121, 564] on tr "Soujuk Vegetable Items Items Items Items Low Match" at bounding box center [784, 554] width 1536 height 50
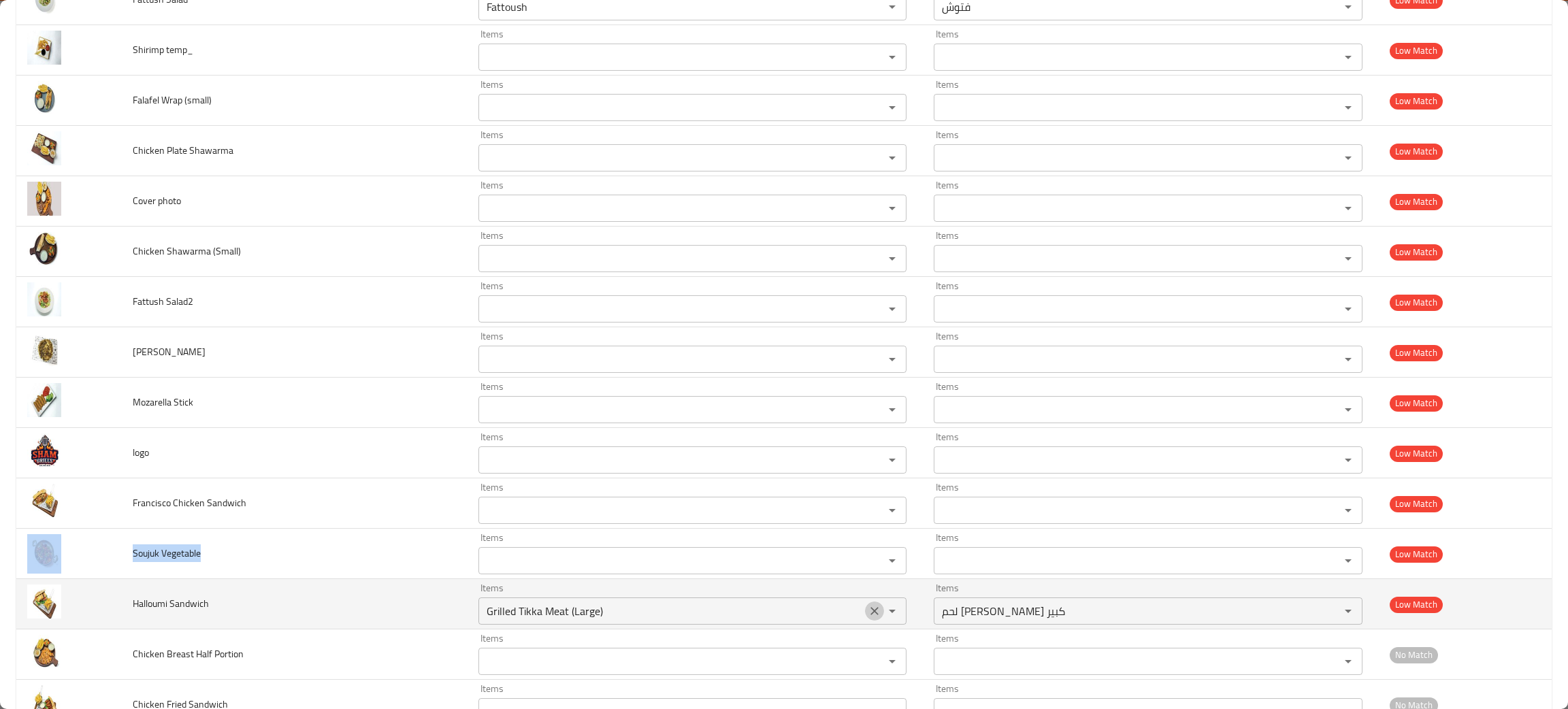
click at [868, 617] on icon "Clear" at bounding box center [874, 610] width 13 height 13
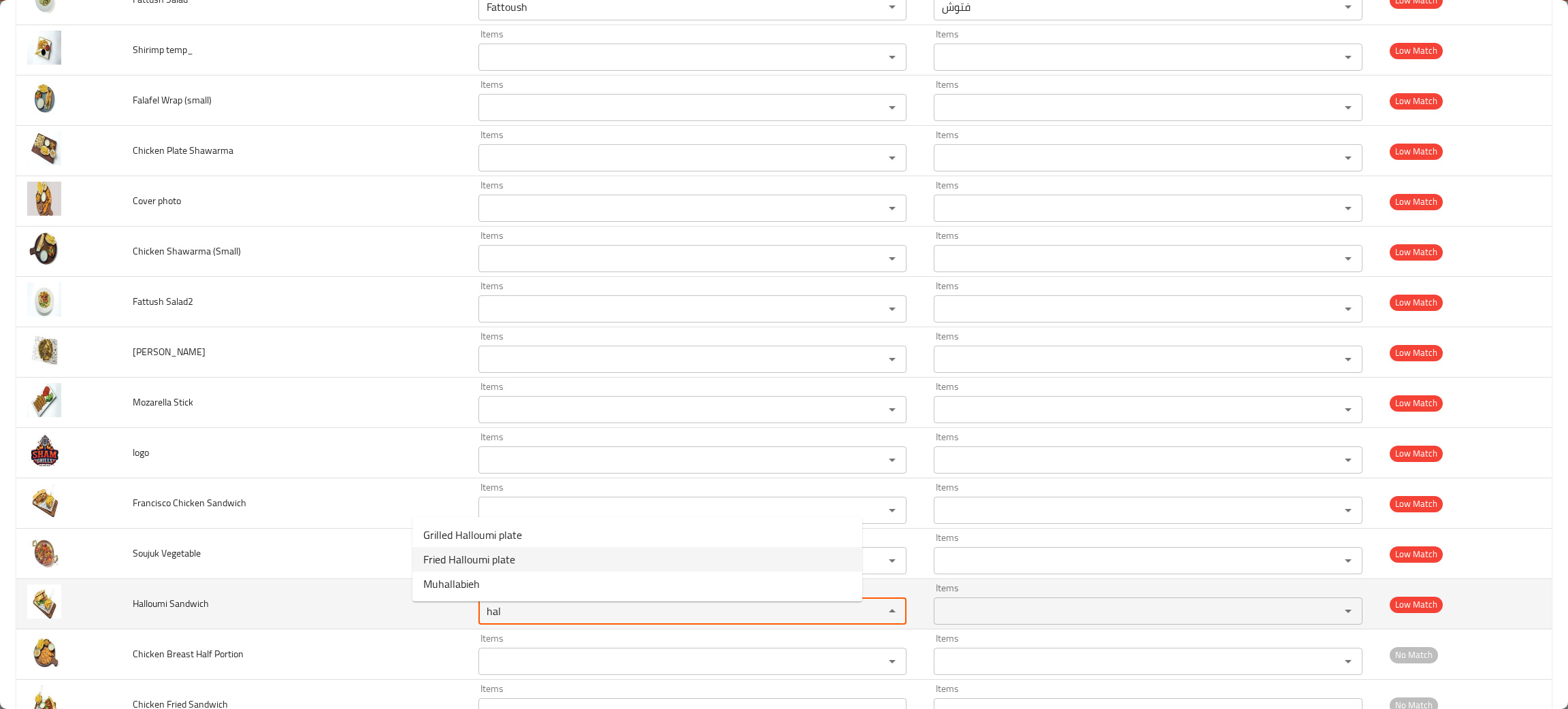
type Sandwich "hal"
click at [242, 623] on td "Halloumi Sandwich" at bounding box center [295, 604] width 346 height 50
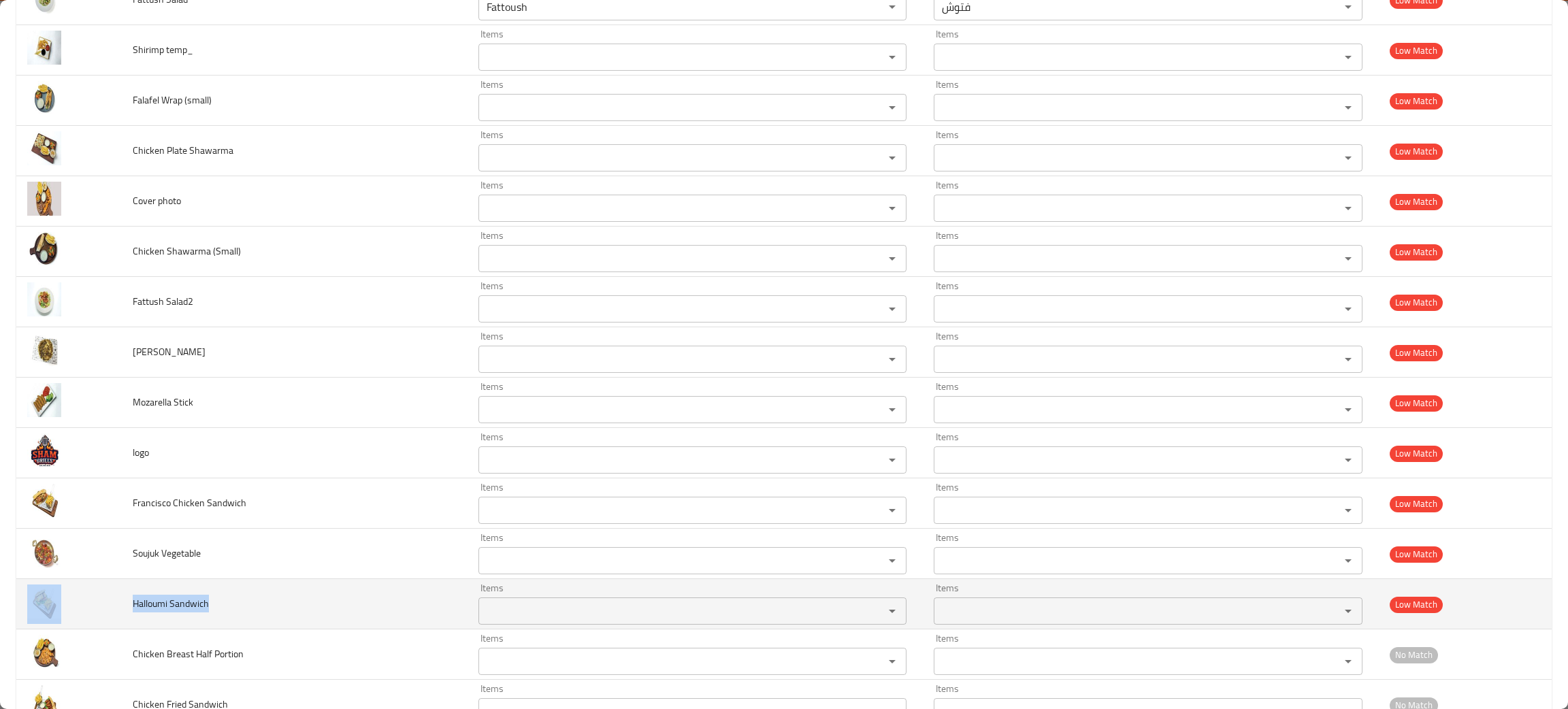
drag, startPoint x: 236, startPoint y: 618, endPoint x: 92, endPoint y: 599, distance: 145.2
click at [92, 599] on tr "Halloumi Sandwich Items Items Items Items Low Match" at bounding box center [784, 604] width 1536 height 50
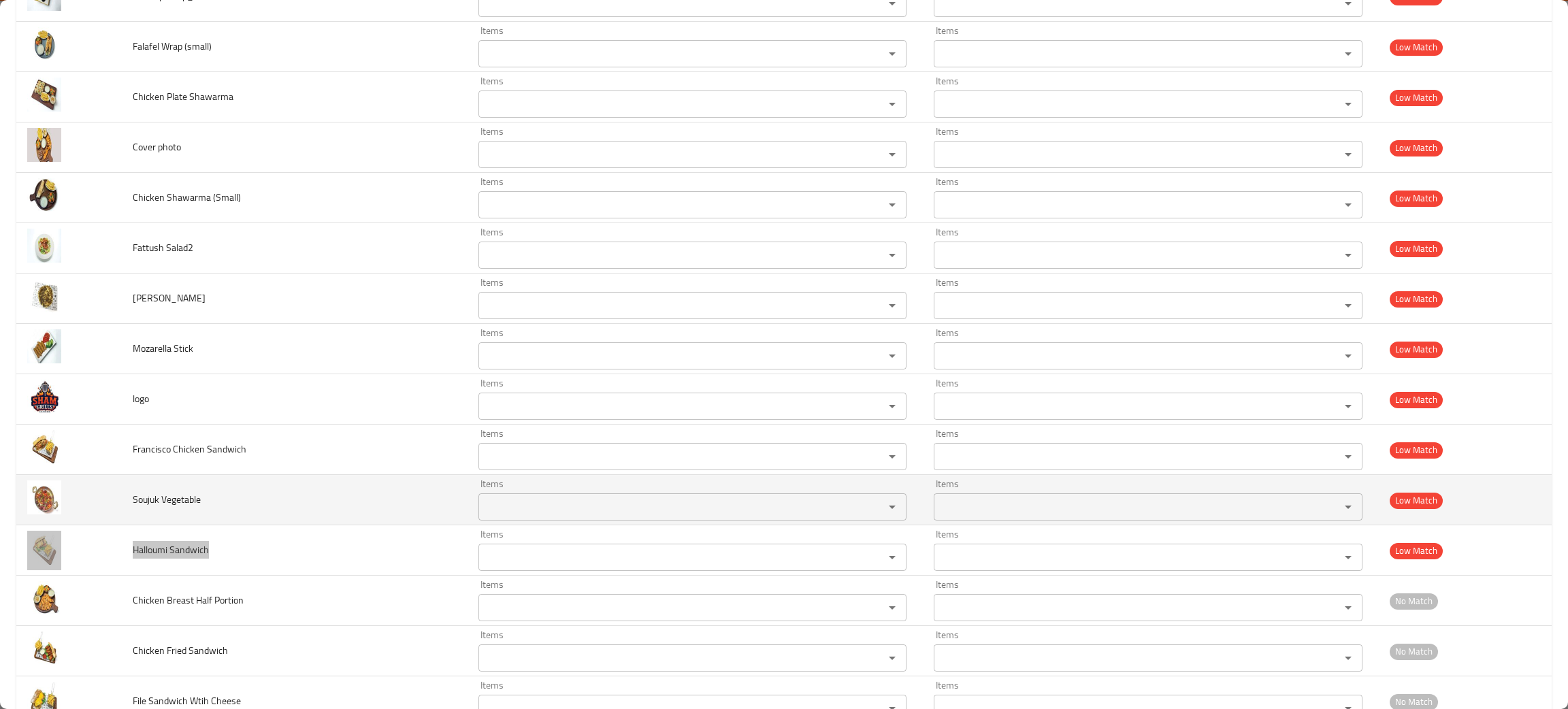
scroll to position [2349, 0]
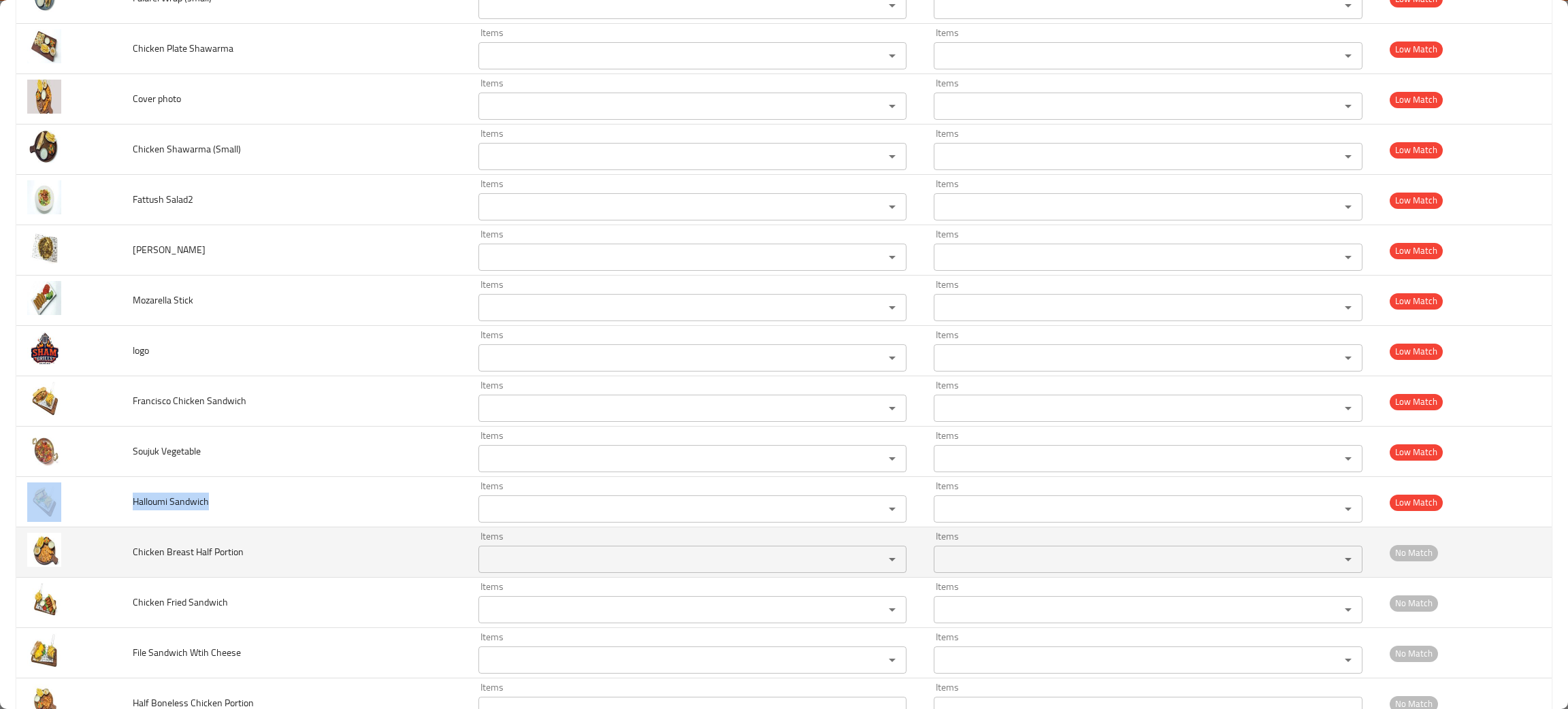
click at [479, 573] on div "Items" at bounding box center [693, 559] width 429 height 27
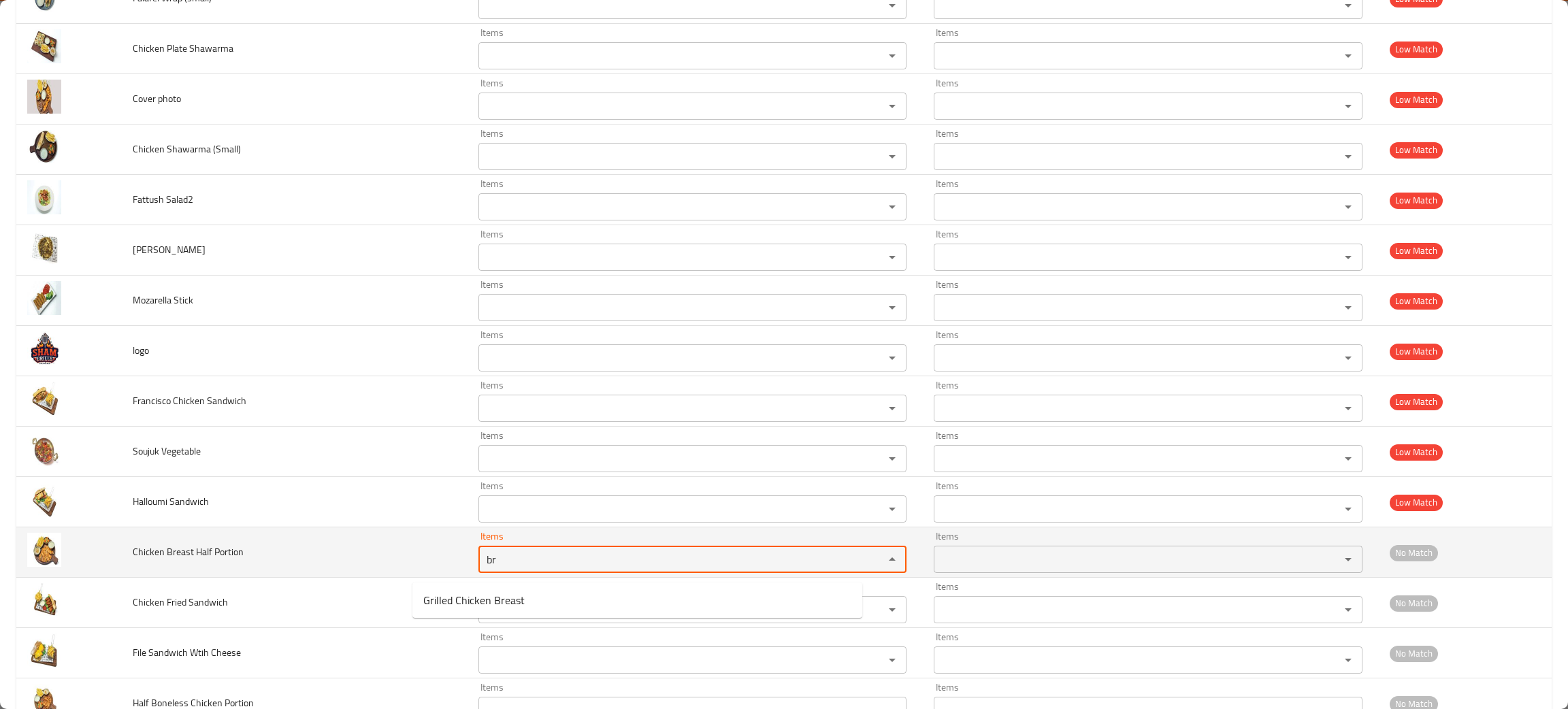
type Portion "br"
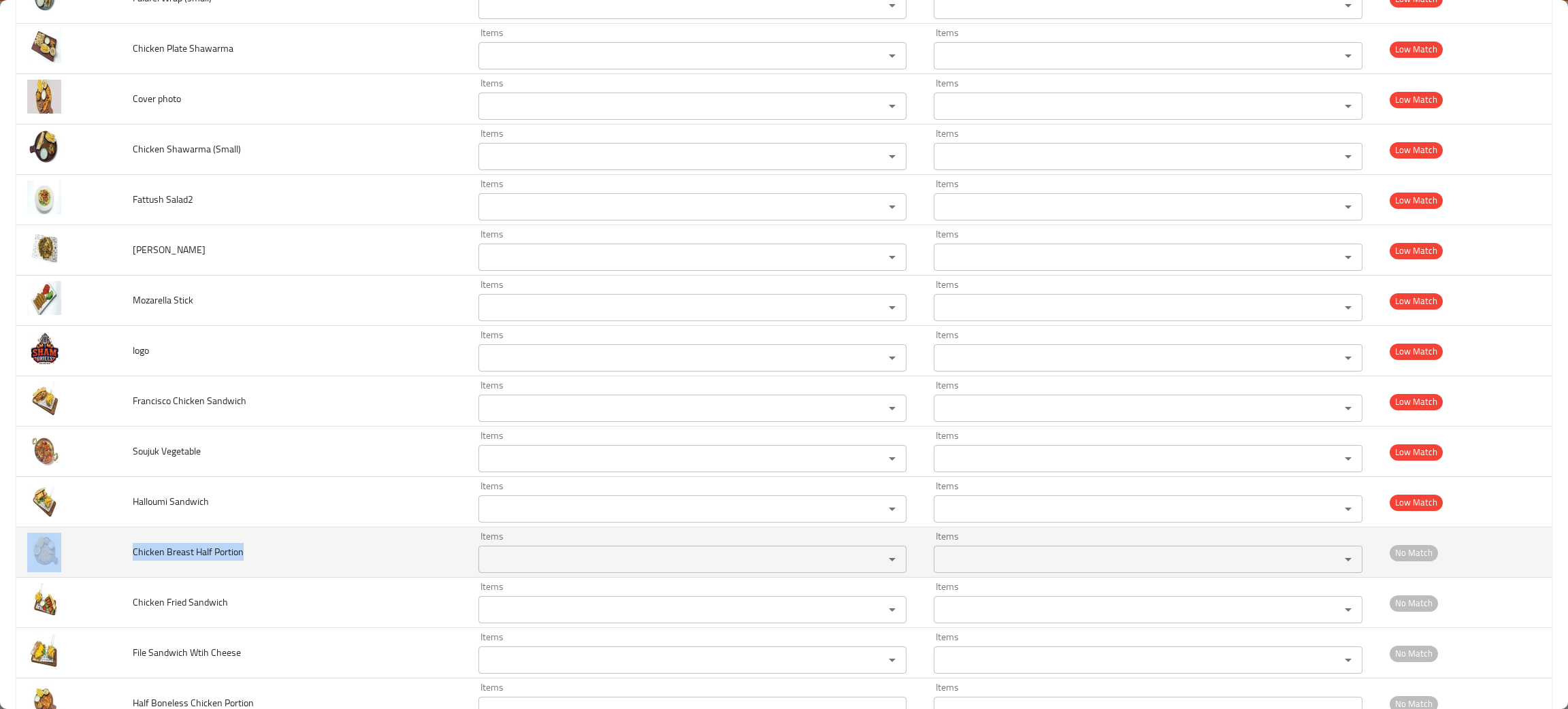
drag, startPoint x: 285, startPoint y: 562, endPoint x: 125, endPoint y: 561, distance: 160.0
click at [125, 561] on tr "Chicken Breast Half Portion Items Items Items Items No Match" at bounding box center [784, 552] width 1536 height 50
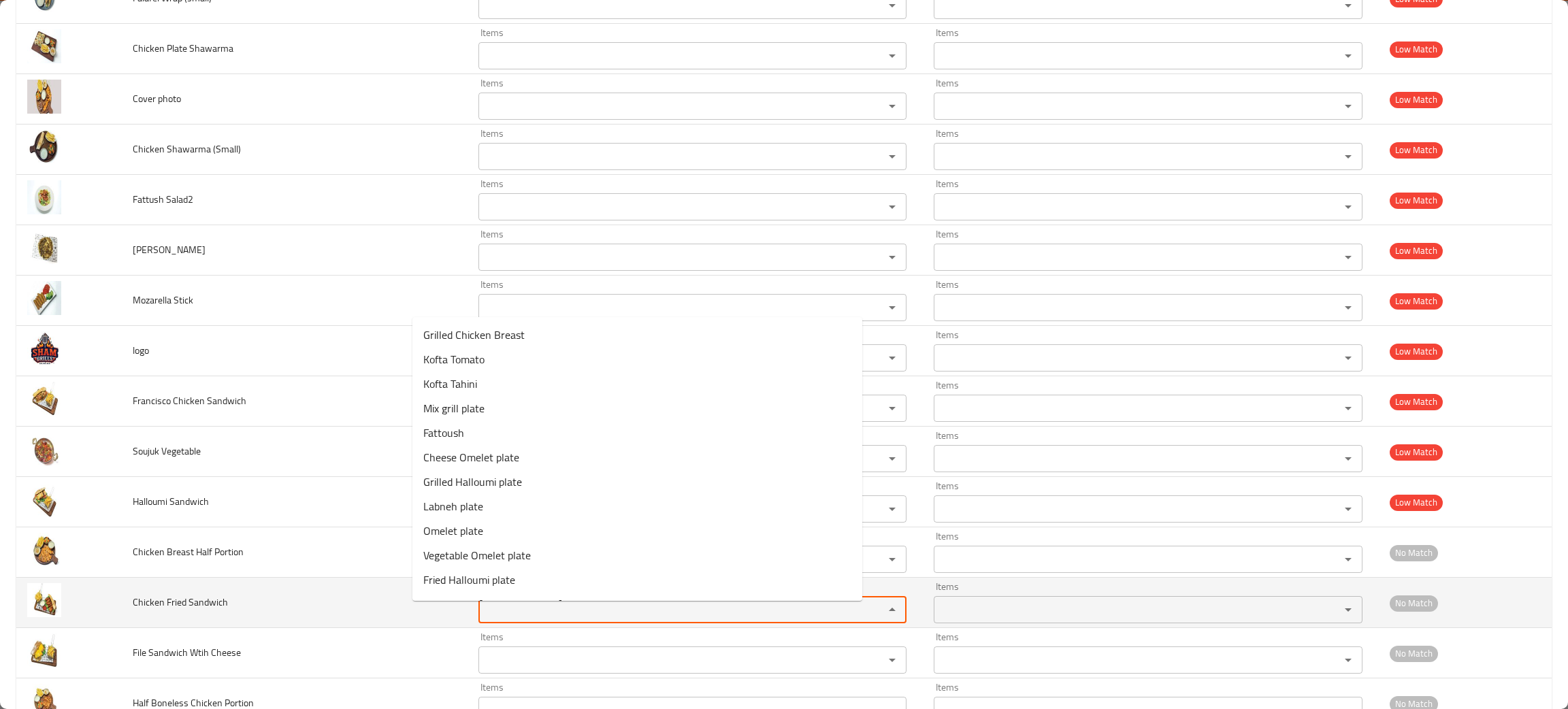
click at [483, 610] on Sandwich "Items" at bounding box center [673, 609] width 381 height 19
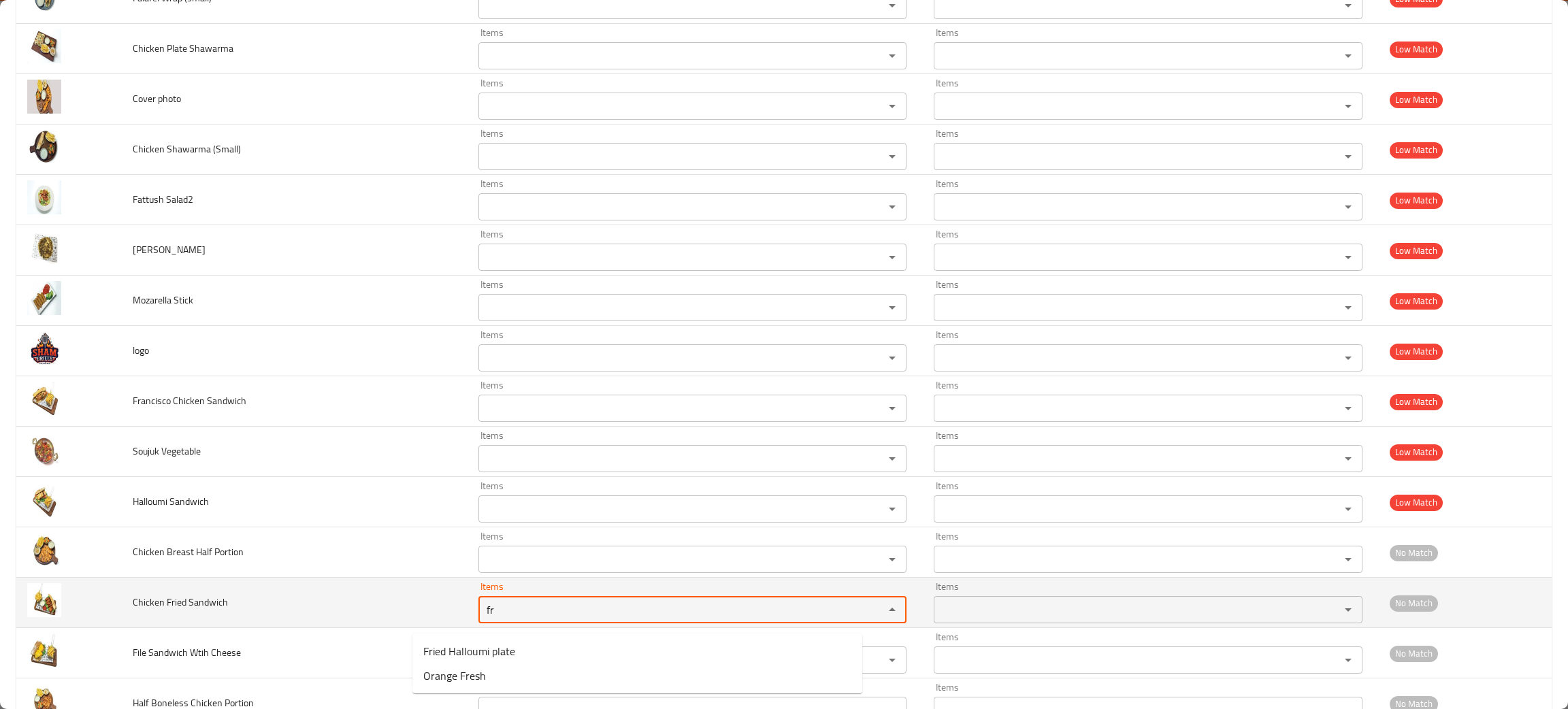
type Sandwich "fr"
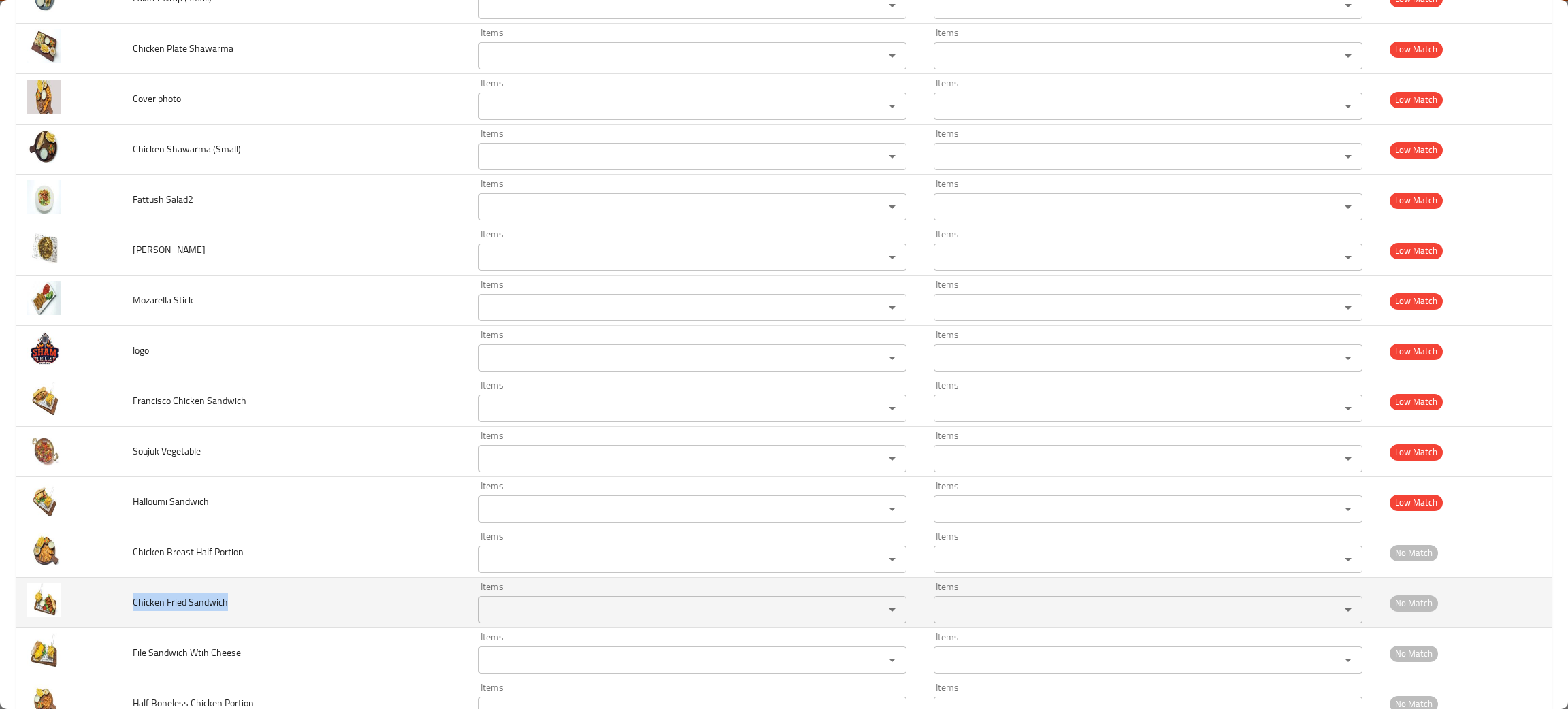
drag, startPoint x: 259, startPoint y: 622, endPoint x: 126, endPoint y: 604, distance: 134.2
click at [126, 604] on td "Chicken Fried Sandwich" at bounding box center [295, 603] width 346 height 50
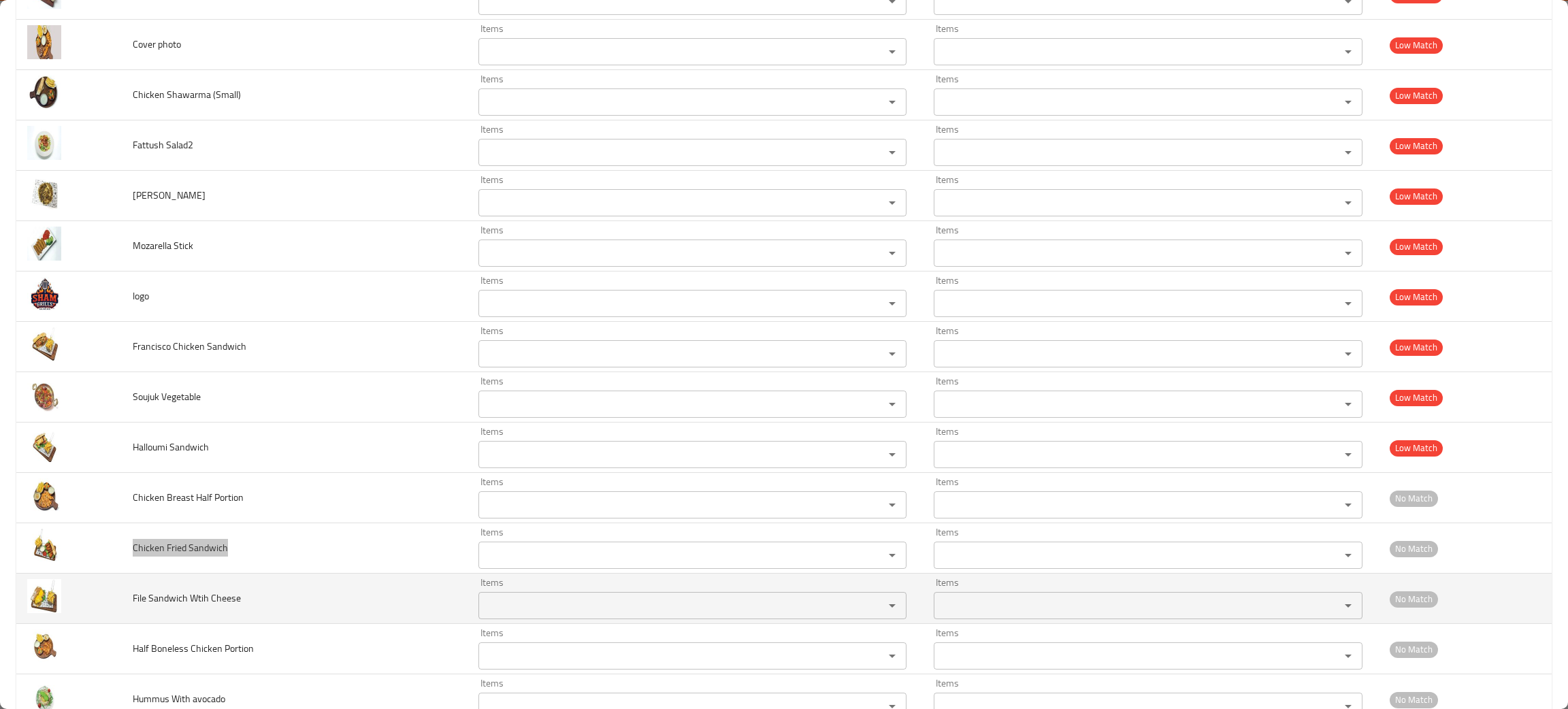
scroll to position [2451, 0]
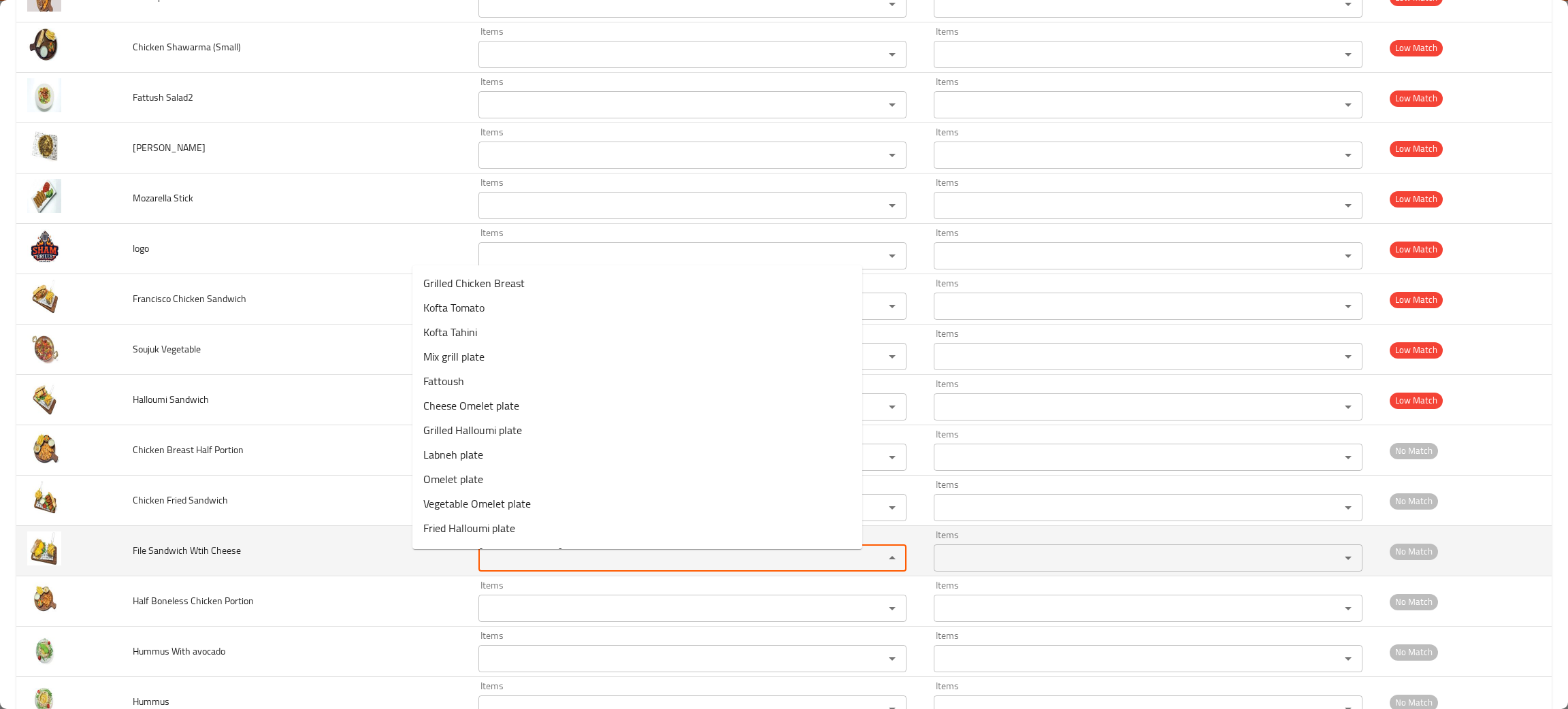
click at [483, 566] on Cheese "Items" at bounding box center [673, 557] width 381 height 19
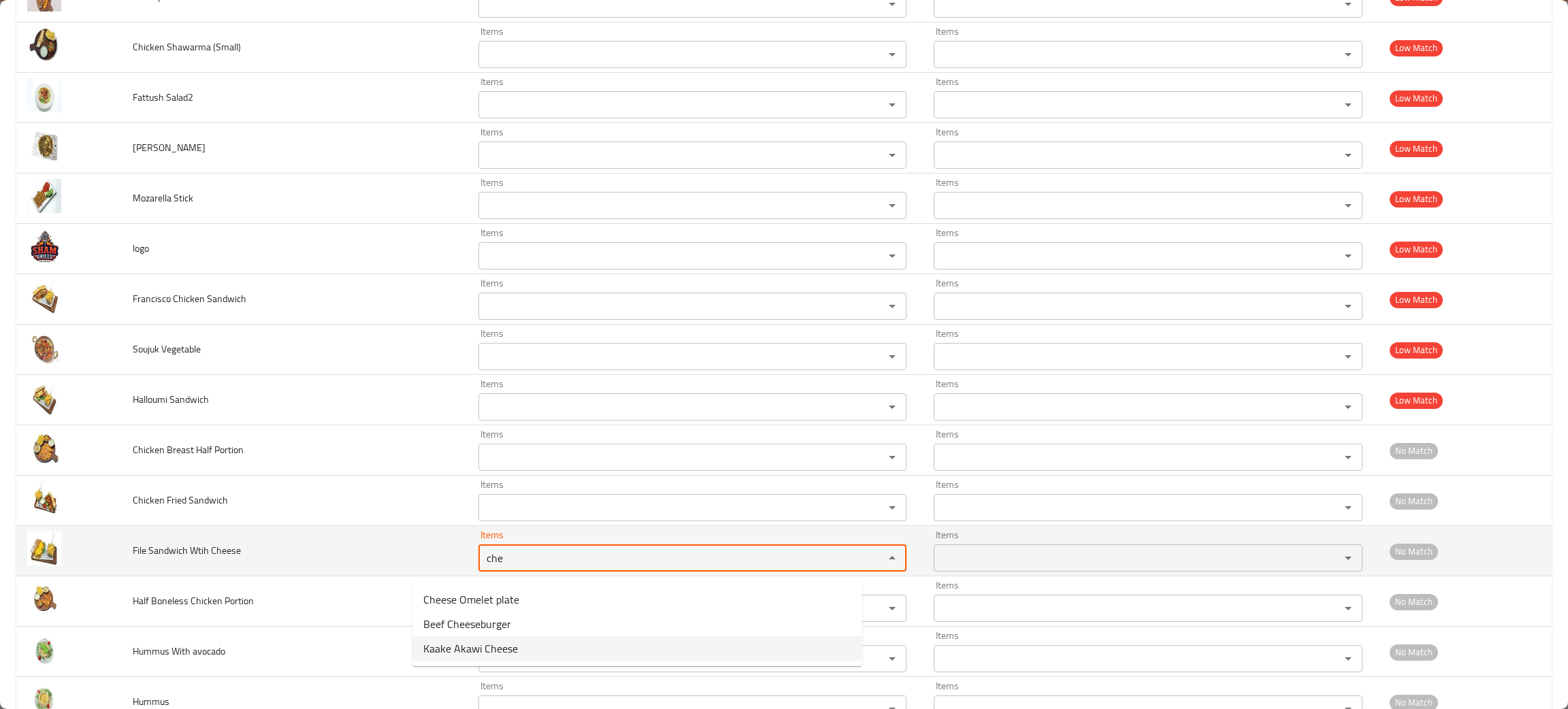
type Cheese "che"
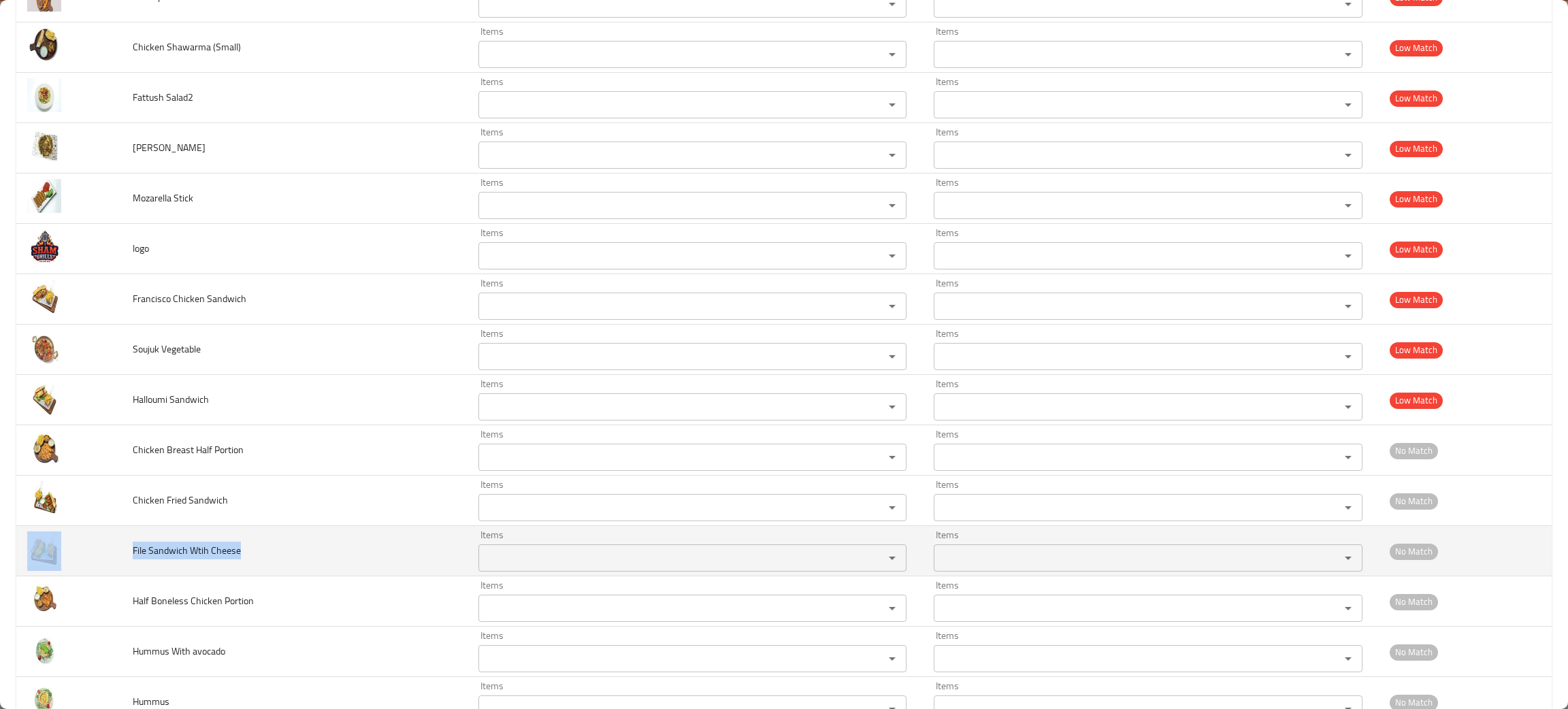
drag, startPoint x: 281, startPoint y: 561, endPoint x: 117, endPoint y: 566, distance: 164.1
click at [117, 566] on tr "File Sandwich Wtih Cheese Items Items Items Items No Match" at bounding box center [784, 551] width 1536 height 50
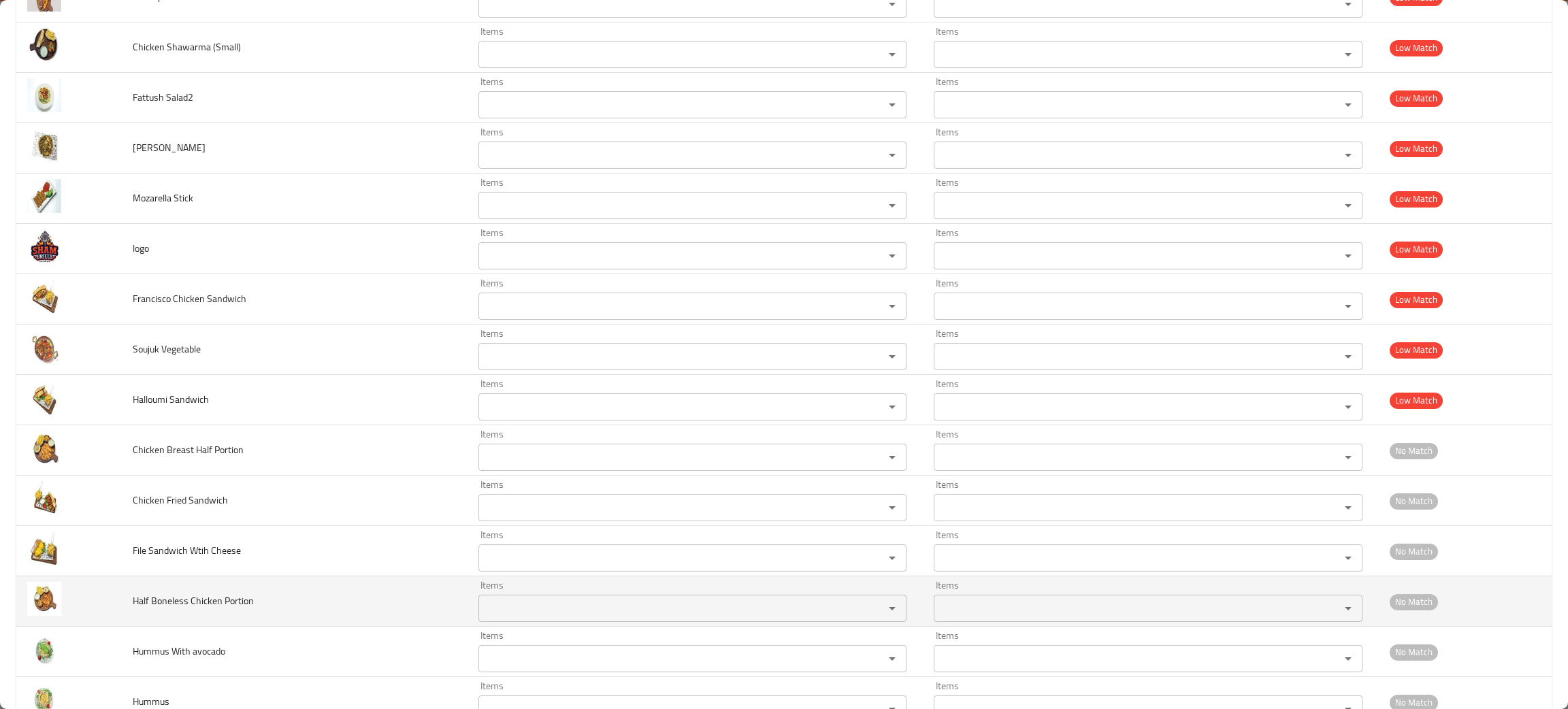
click at [483, 606] on Portion "Items" at bounding box center [673, 608] width 381 height 19
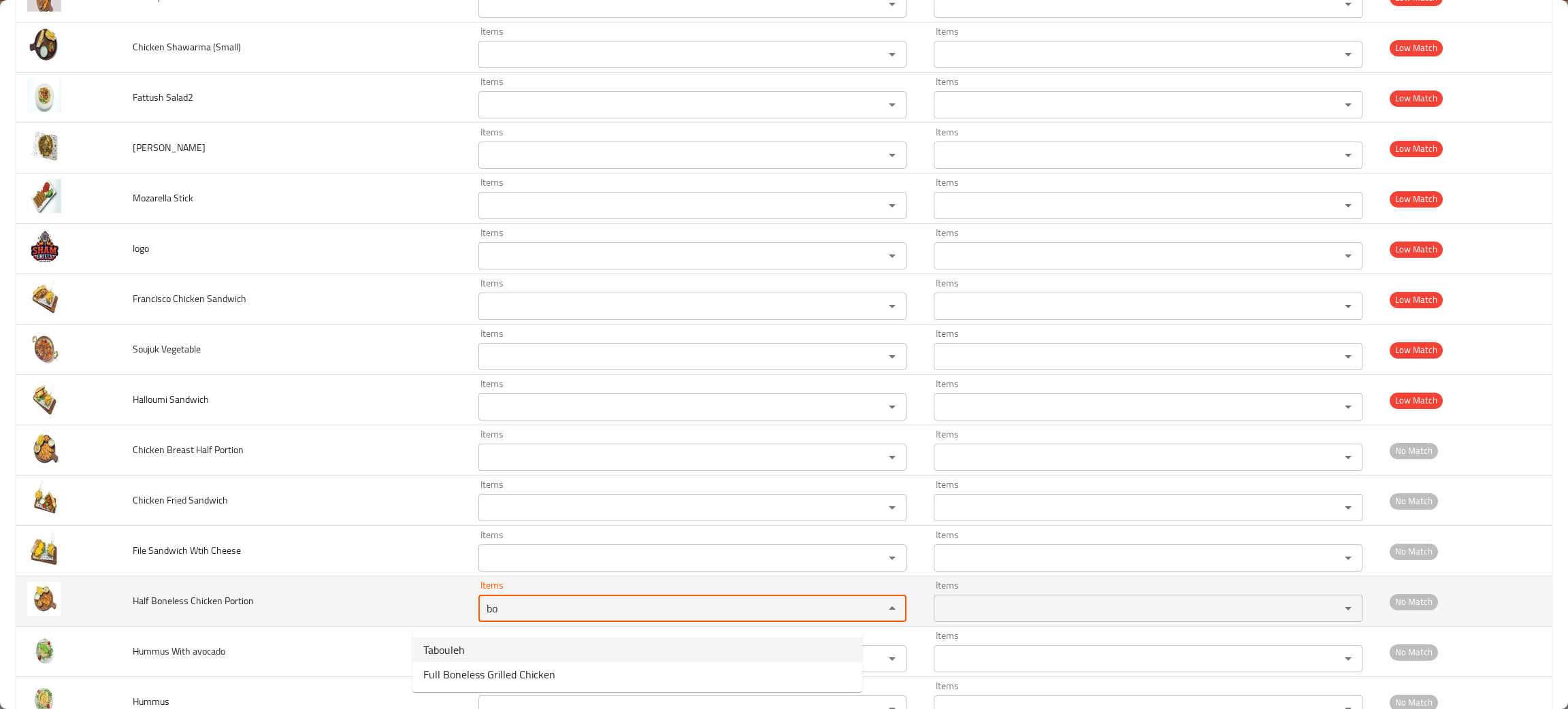
type Portion "bo"
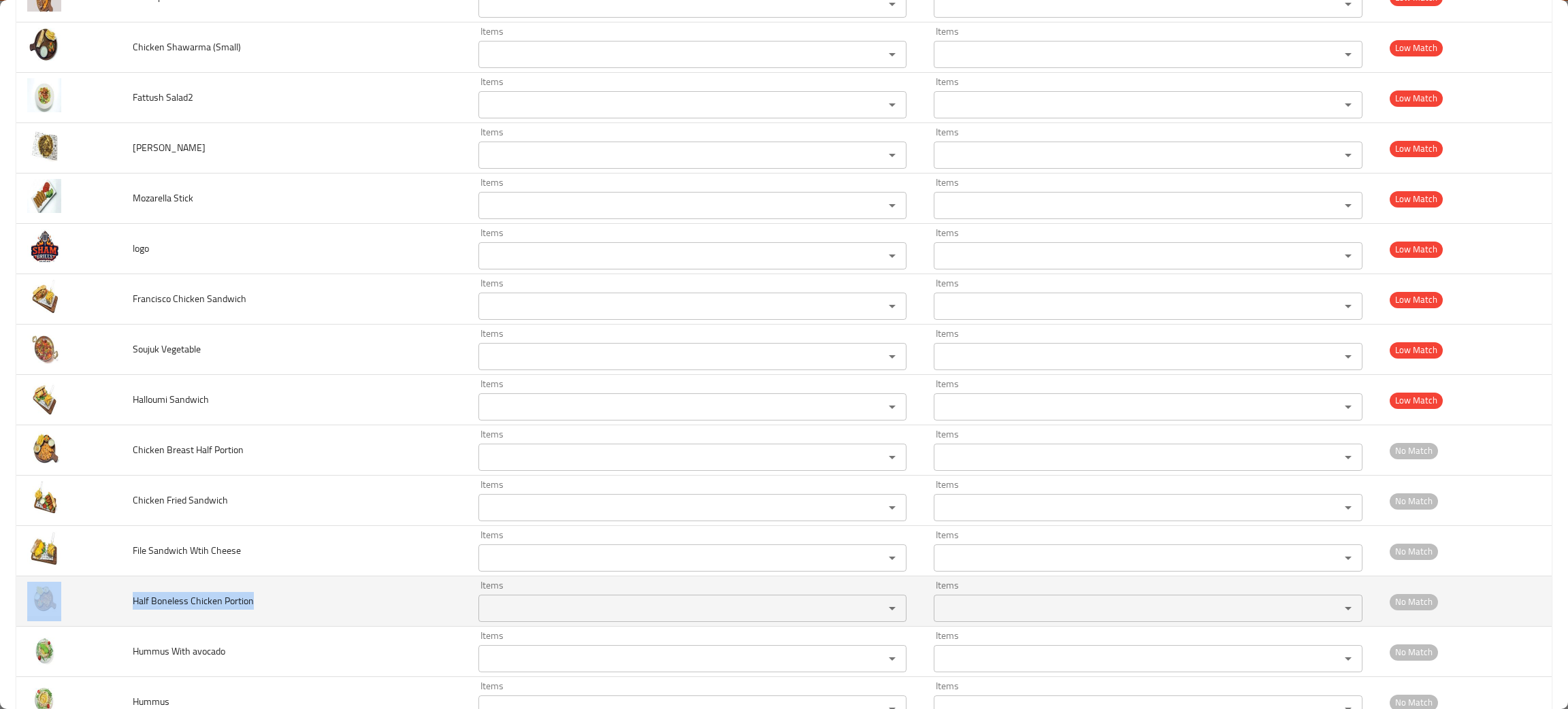
drag, startPoint x: 291, startPoint y: 624, endPoint x: 110, endPoint y: 606, distance: 181.9
click at [110, 606] on tr "Half Boneless Chicken Portion Items Items Items Items No Match" at bounding box center [784, 601] width 1536 height 50
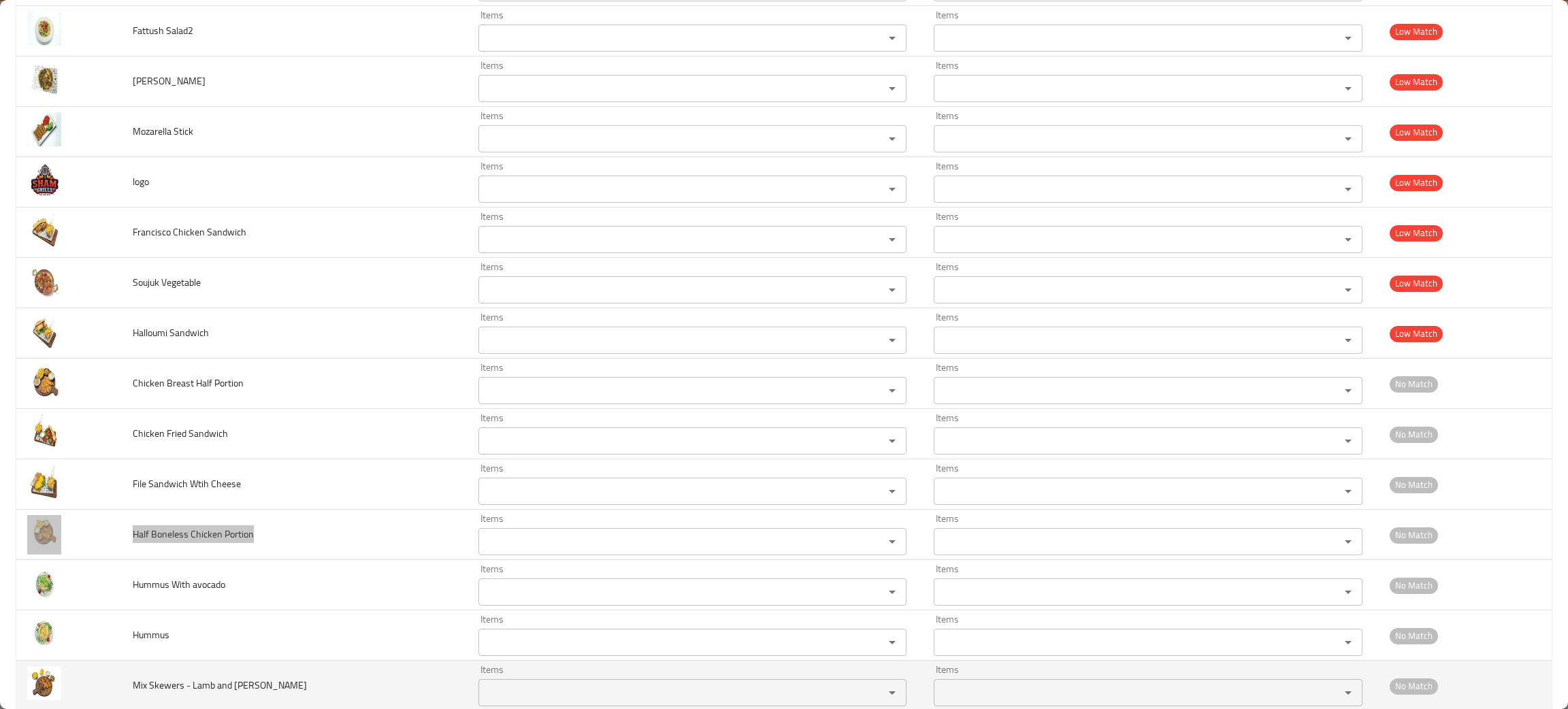
scroll to position [2553, 0]
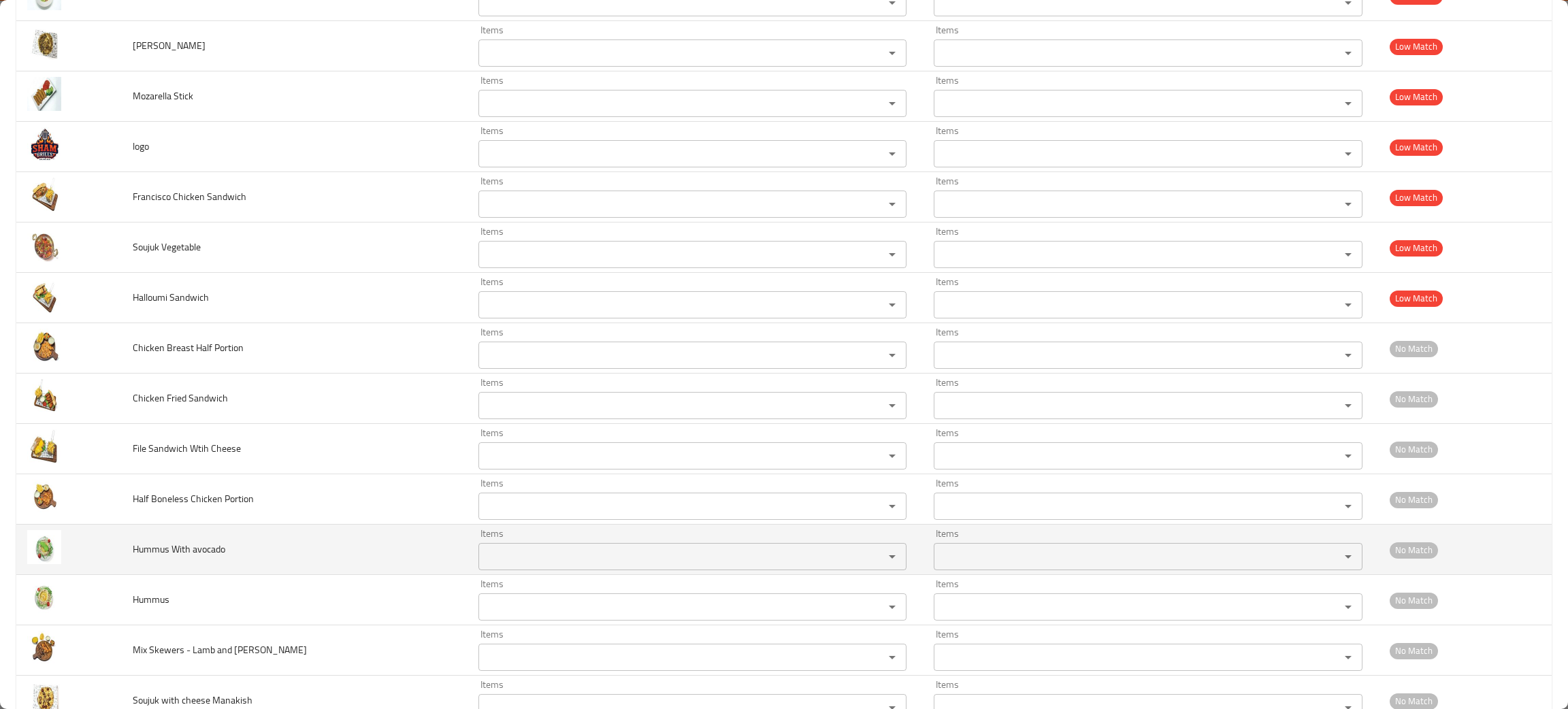
click at [484, 559] on avocado "Items" at bounding box center [673, 556] width 381 height 19
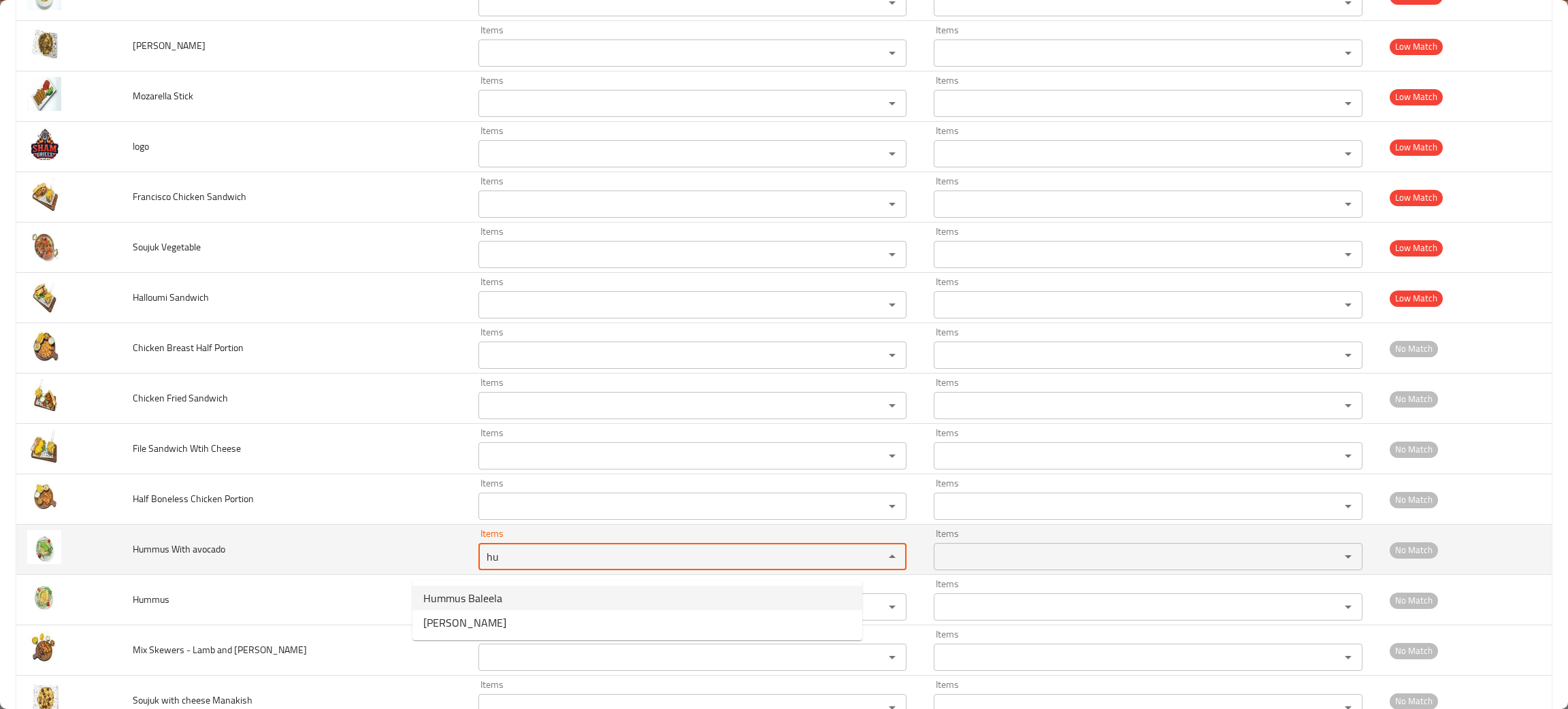
type avocado "hu"
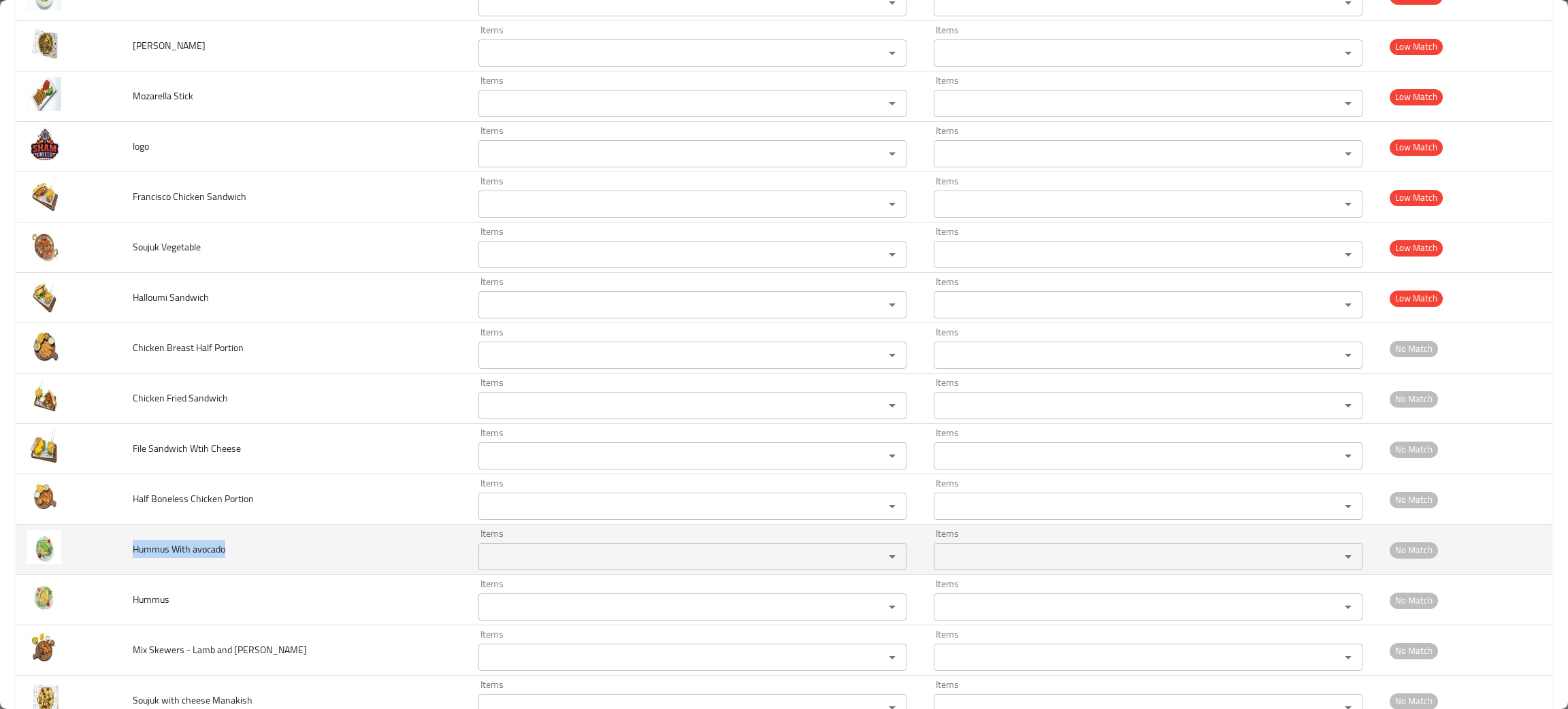
drag, startPoint x: 261, startPoint y: 552, endPoint x: 133, endPoint y: 545, distance: 128.2
click at [133, 545] on td "Hummus With avocado" at bounding box center [295, 550] width 346 height 50
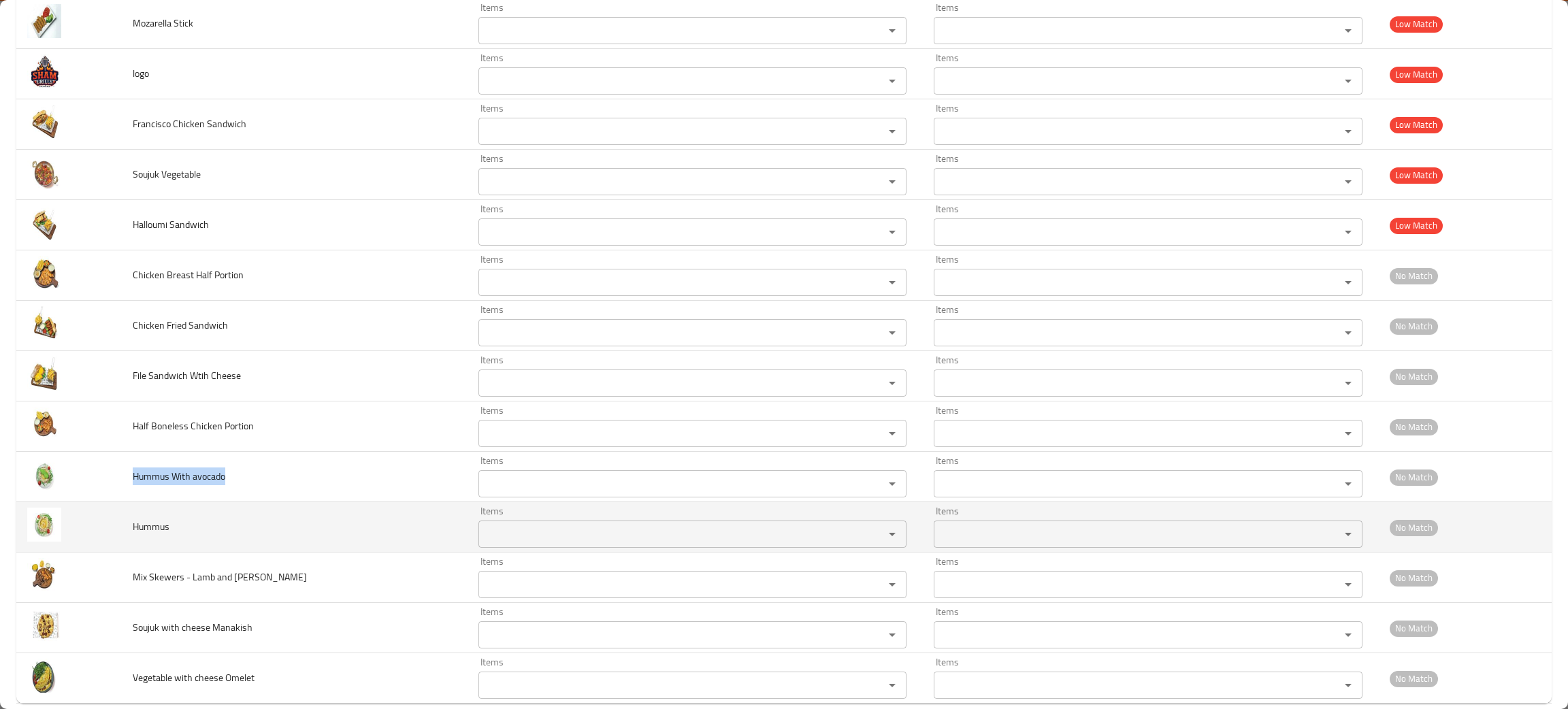
scroll to position [2655, 0]
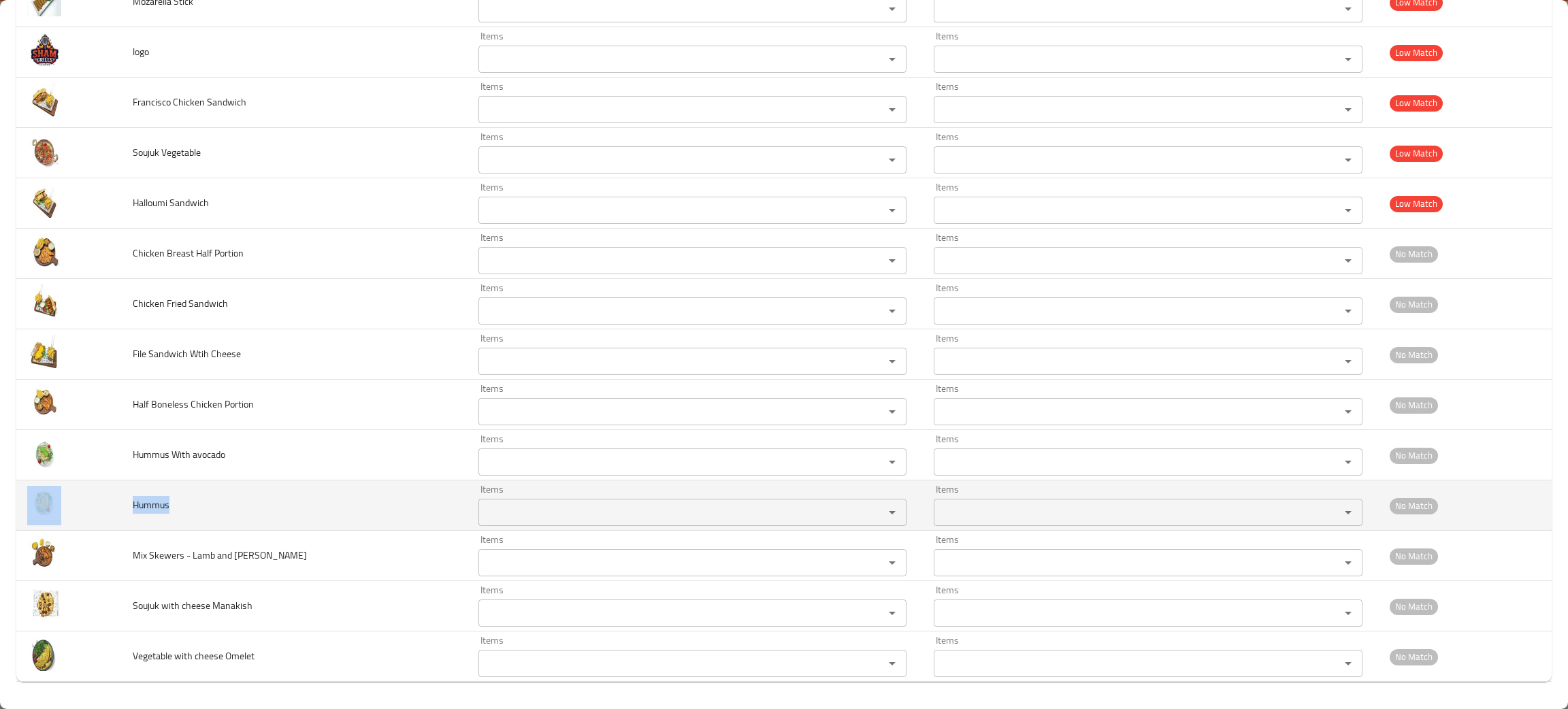
drag, startPoint x: 197, startPoint y: 502, endPoint x: 106, endPoint y: 496, distance: 91.2
click at [106, 496] on tr "Hummus Items Items Items Items No Match" at bounding box center [784, 506] width 1536 height 50
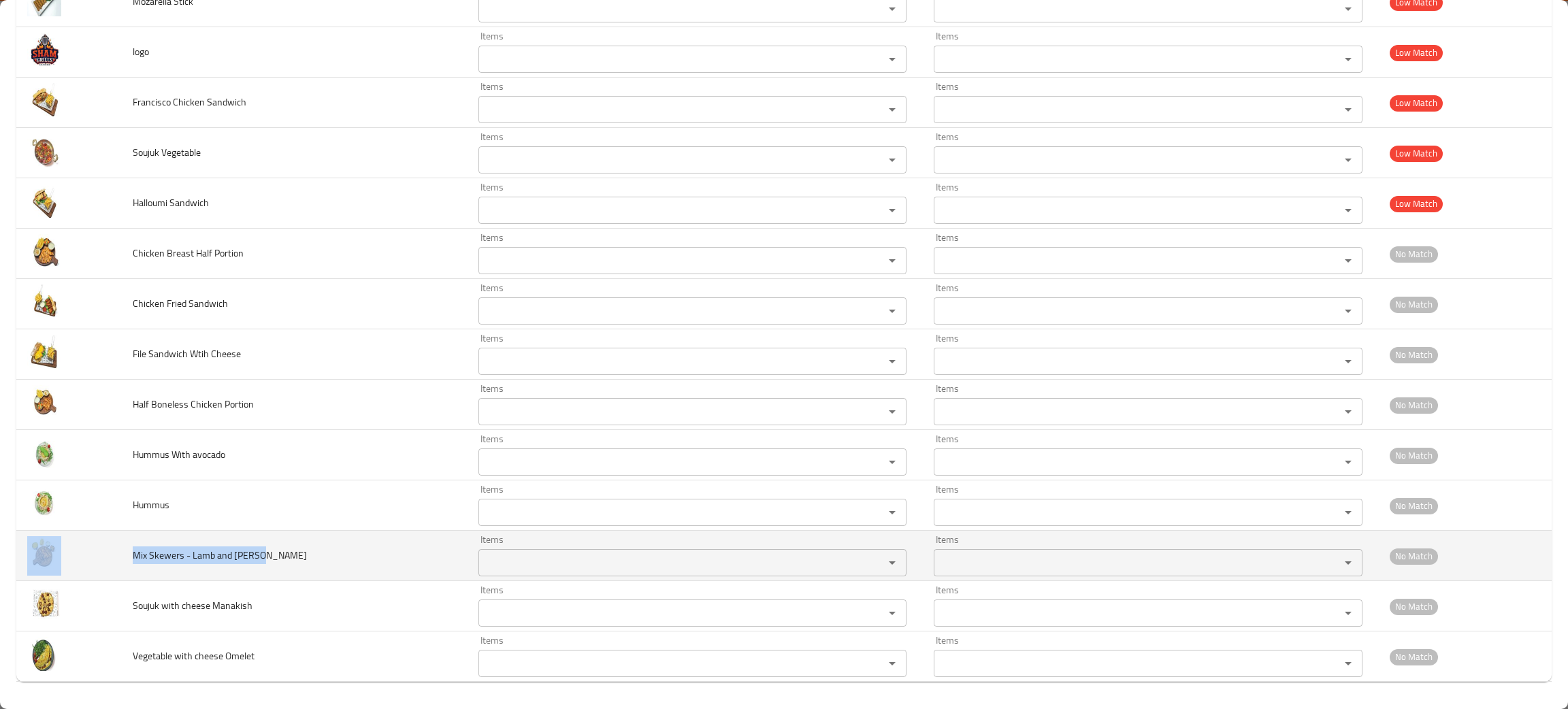
drag, startPoint x: 332, startPoint y: 561, endPoint x: 112, endPoint y: 554, distance: 220.1
click at [112, 554] on tr "Mix Skewers - Lamb and Chicke Items Items Items Items No Match" at bounding box center [784, 556] width 1536 height 50
drag, startPoint x: 281, startPoint y: 606, endPoint x: 63, endPoint y: 566, distance: 221.6
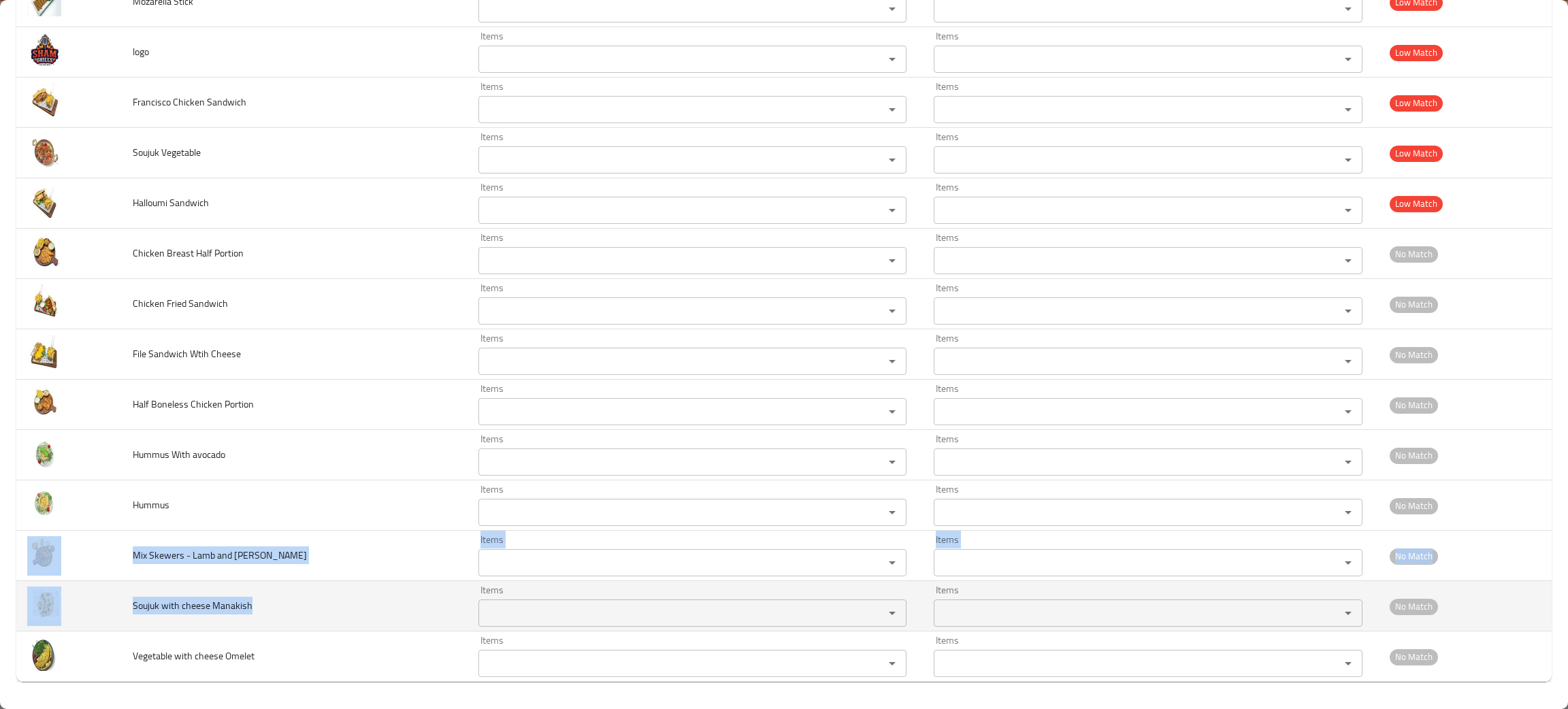
click at [250, 608] on span "Soujuk with cheese Manakish" at bounding box center [192, 605] width 120 height 17
drag, startPoint x: 264, startPoint y: 615, endPoint x: 115, endPoint y: 602, distance: 149.6
click at [115, 602] on tr "Soujuk with cheese Manakish Items Items Items Items No Match" at bounding box center [784, 606] width 1536 height 50
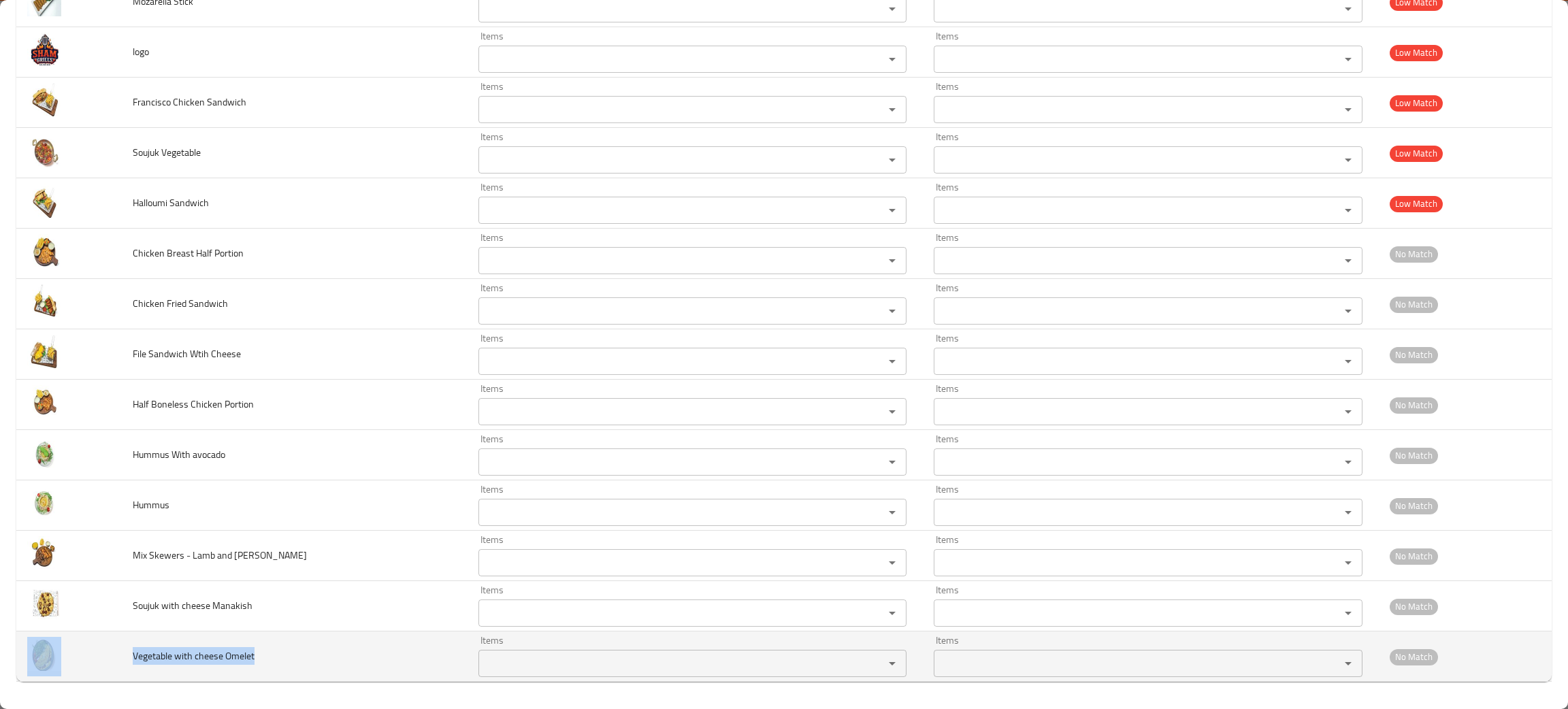
drag, startPoint x: 264, startPoint y: 668, endPoint x: 93, endPoint y: 657, distance: 171.4
click at [93, 657] on tr "Vegetable with cheese Omelet Items Items Items Items No Match" at bounding box center [784, 657] width 1536 height 50
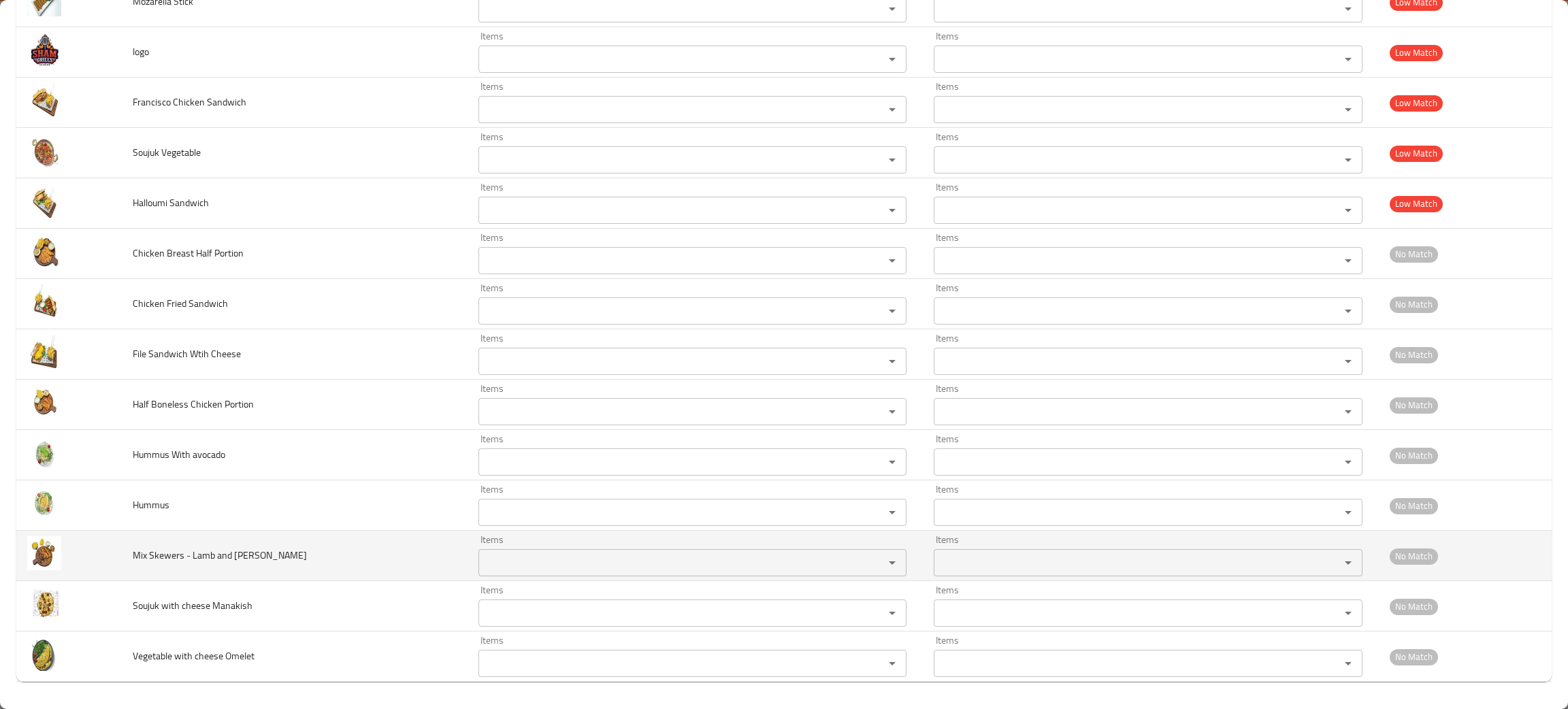
click at [292, 545] on td "Mix Skewers - Lamb and Chicke" at bounding box center [295, 556] width 346 height 50
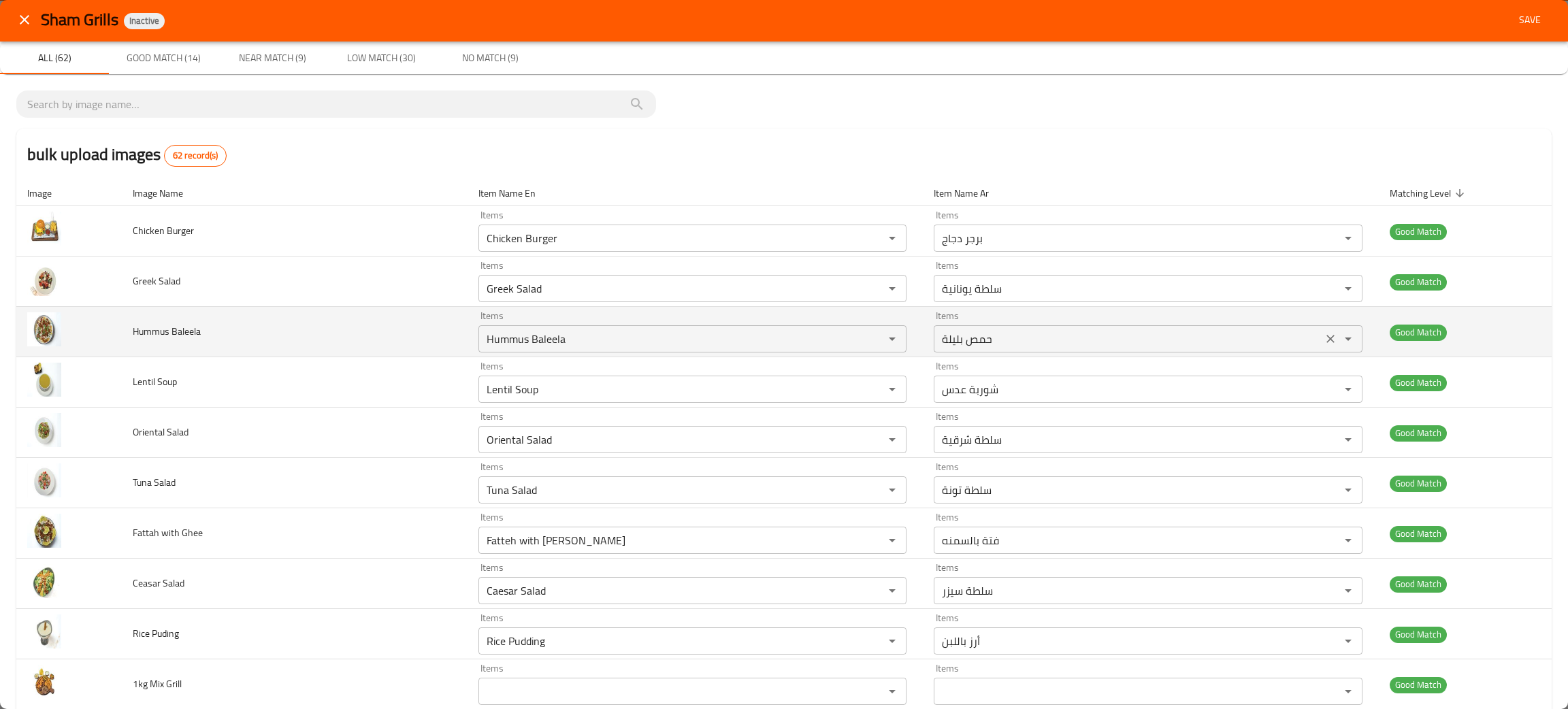
scroll to position [0, 0]
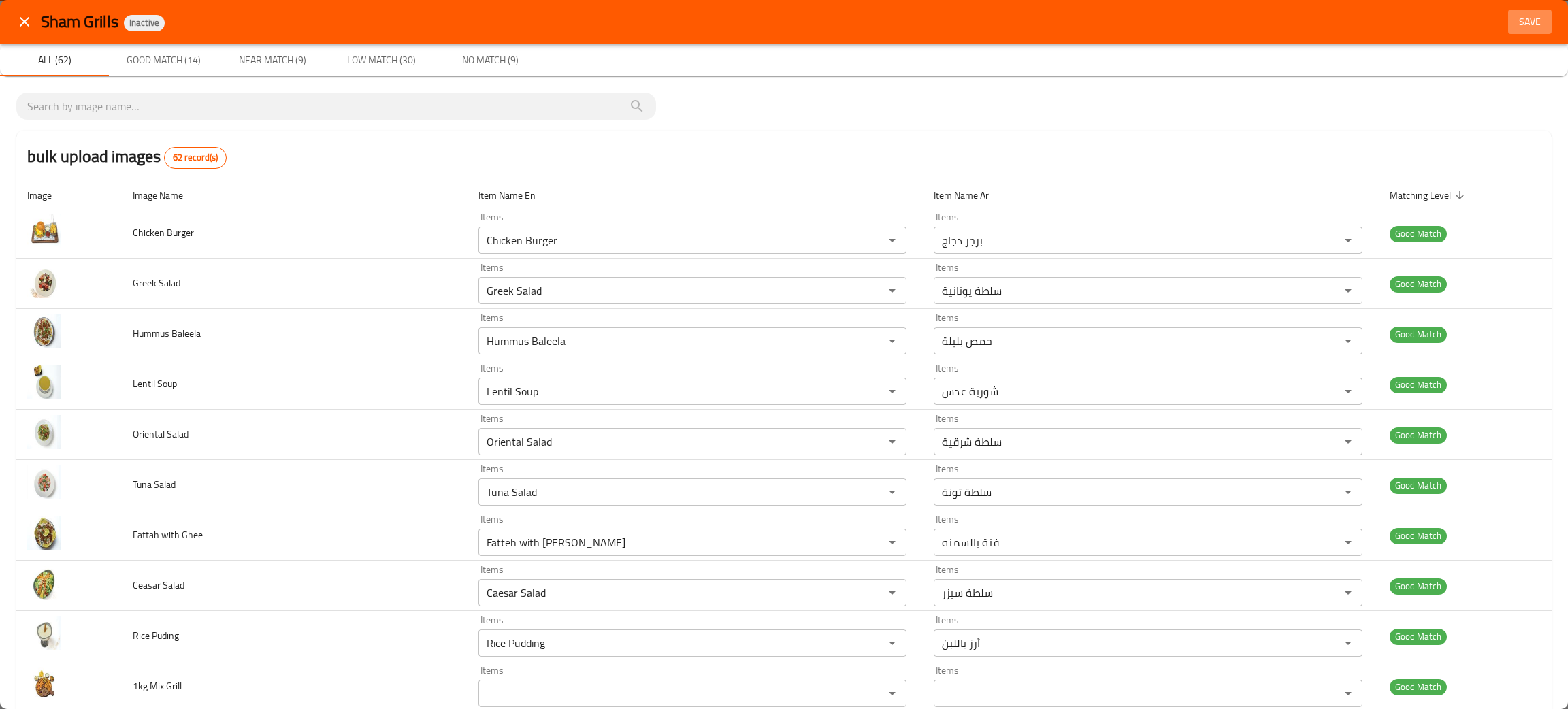
click at [1515, 15] on span "Save" at bounding box center [1530, 22] width 33 height 17
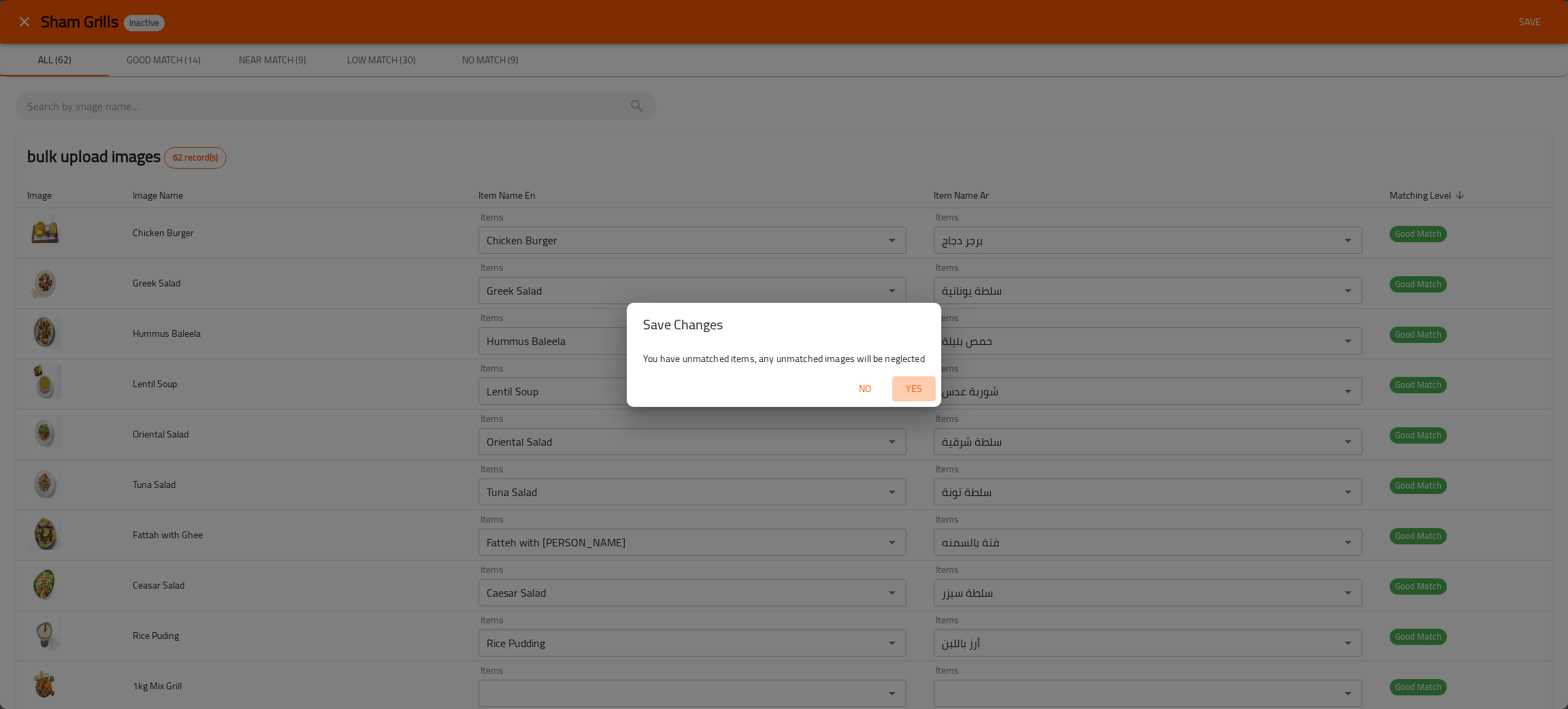
click at [910, 383] on span "Yes" at bounding box center [914, 389] width 33 height 17
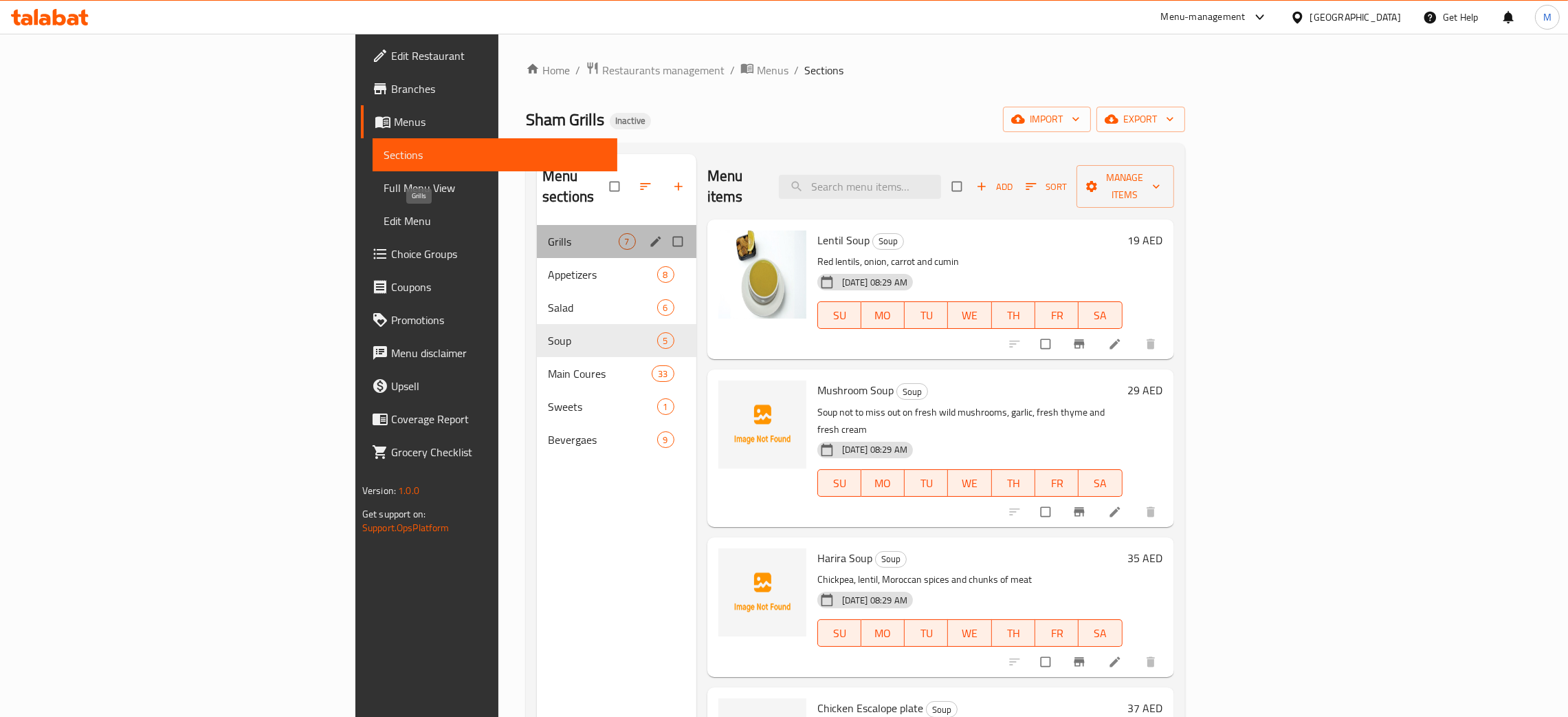
click at [548, 233] on span "Grills" at bounding box center [582, 241] width 70 height 16
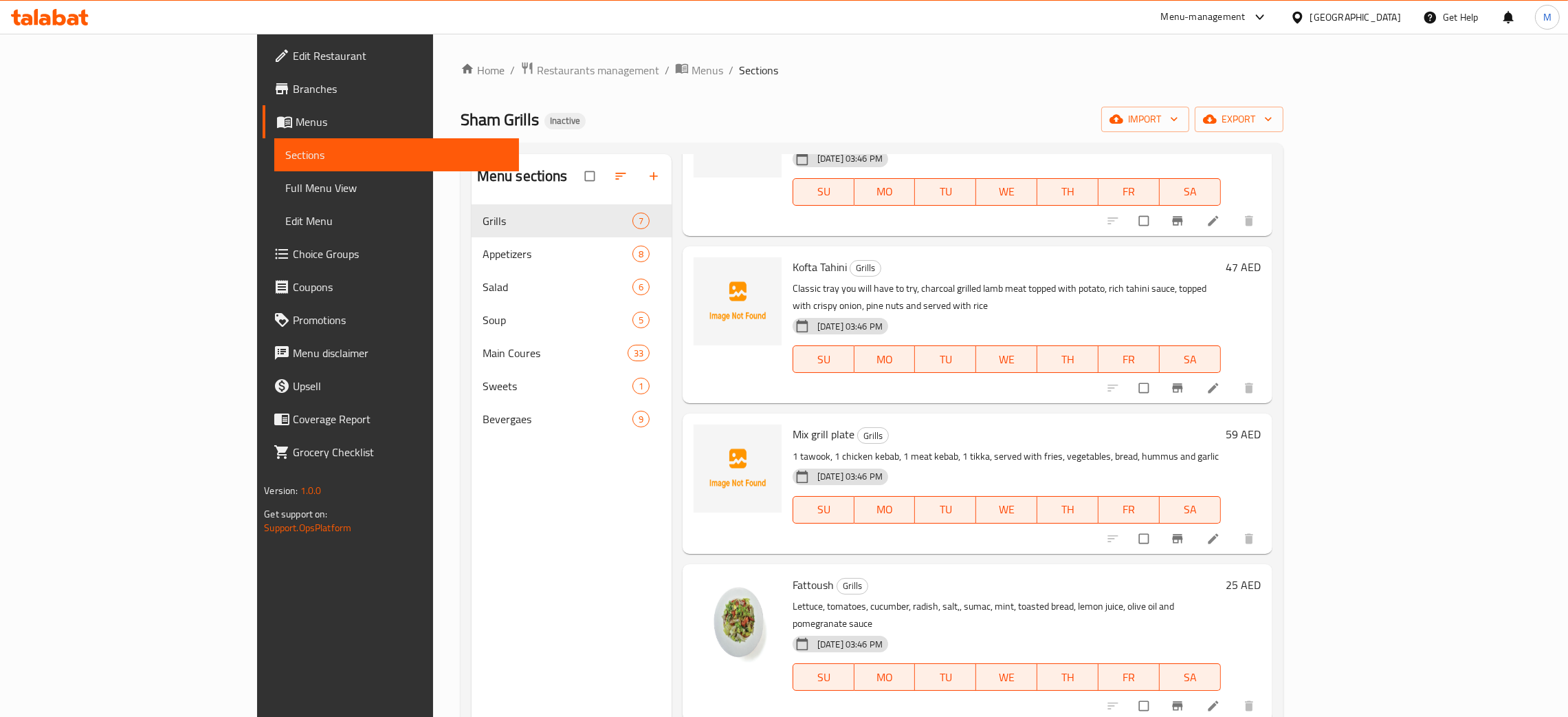
scroll to position [309, 0]
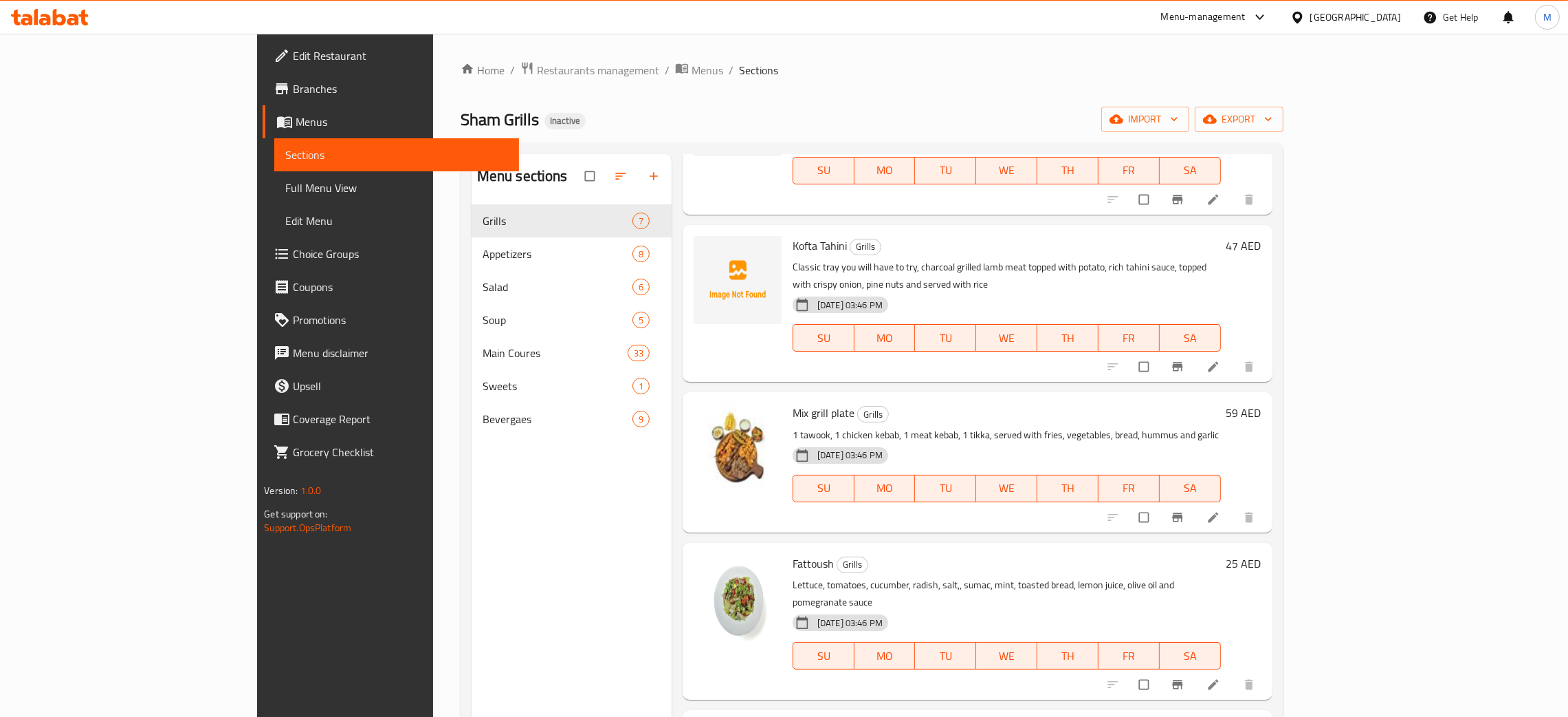
click at [471, 515] on div "Menu sections Grills 7 Appetizers 8 Salad 6 Soup 5 Main Coures 33 Sweets 1 Beve…" at bounding box center [571, 513] width 200 height 717
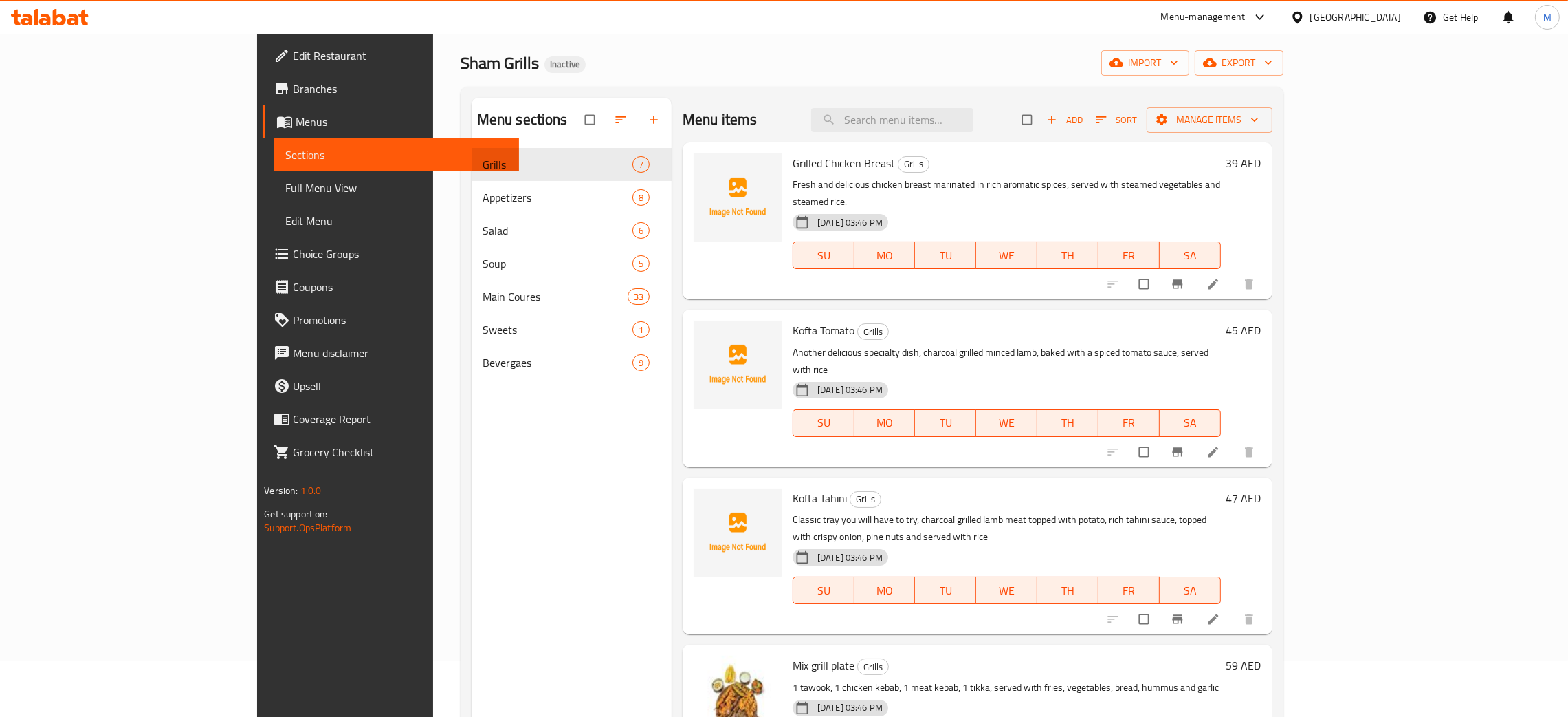
scroll to position [0, 0]
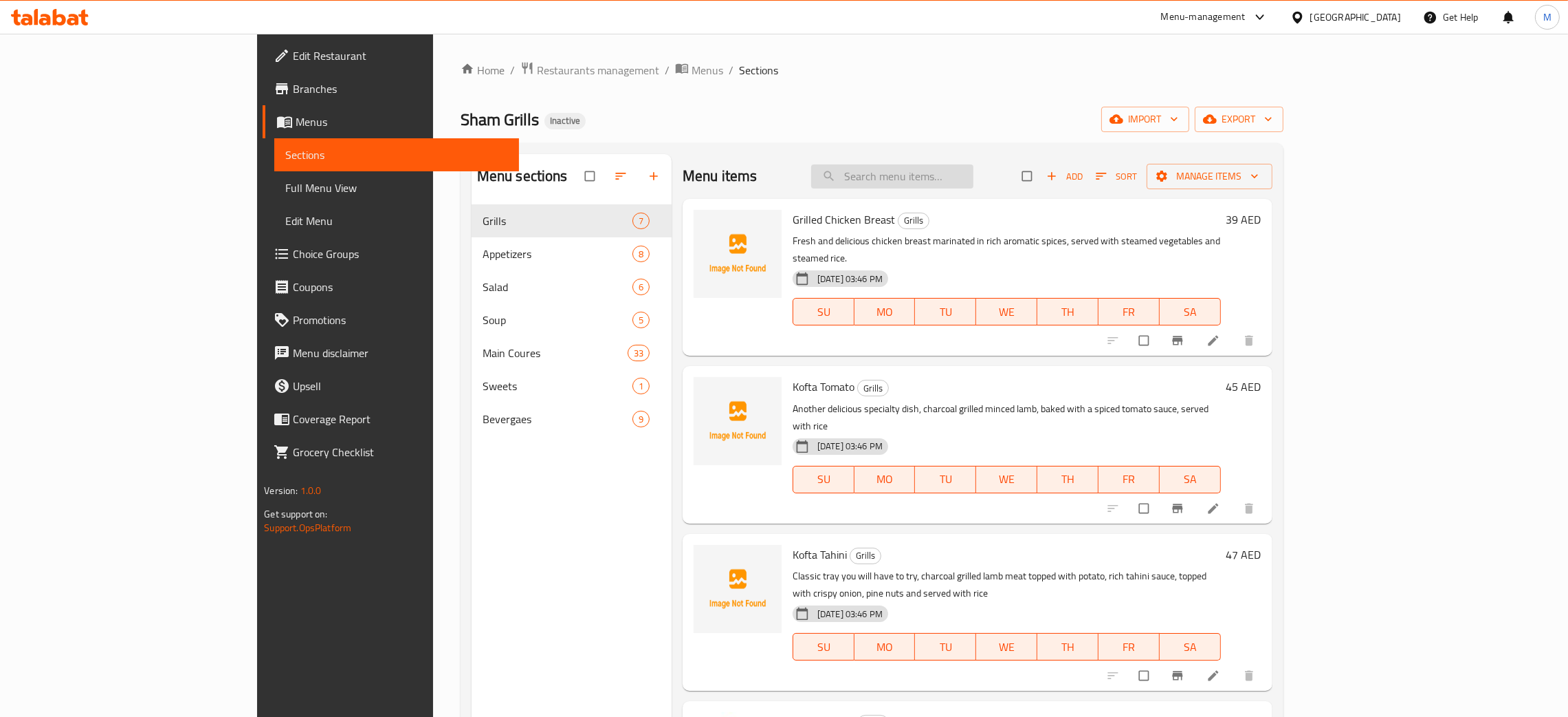
click at [955, 180] on input "search" at bounding box center [892, 177] width 163 height 24
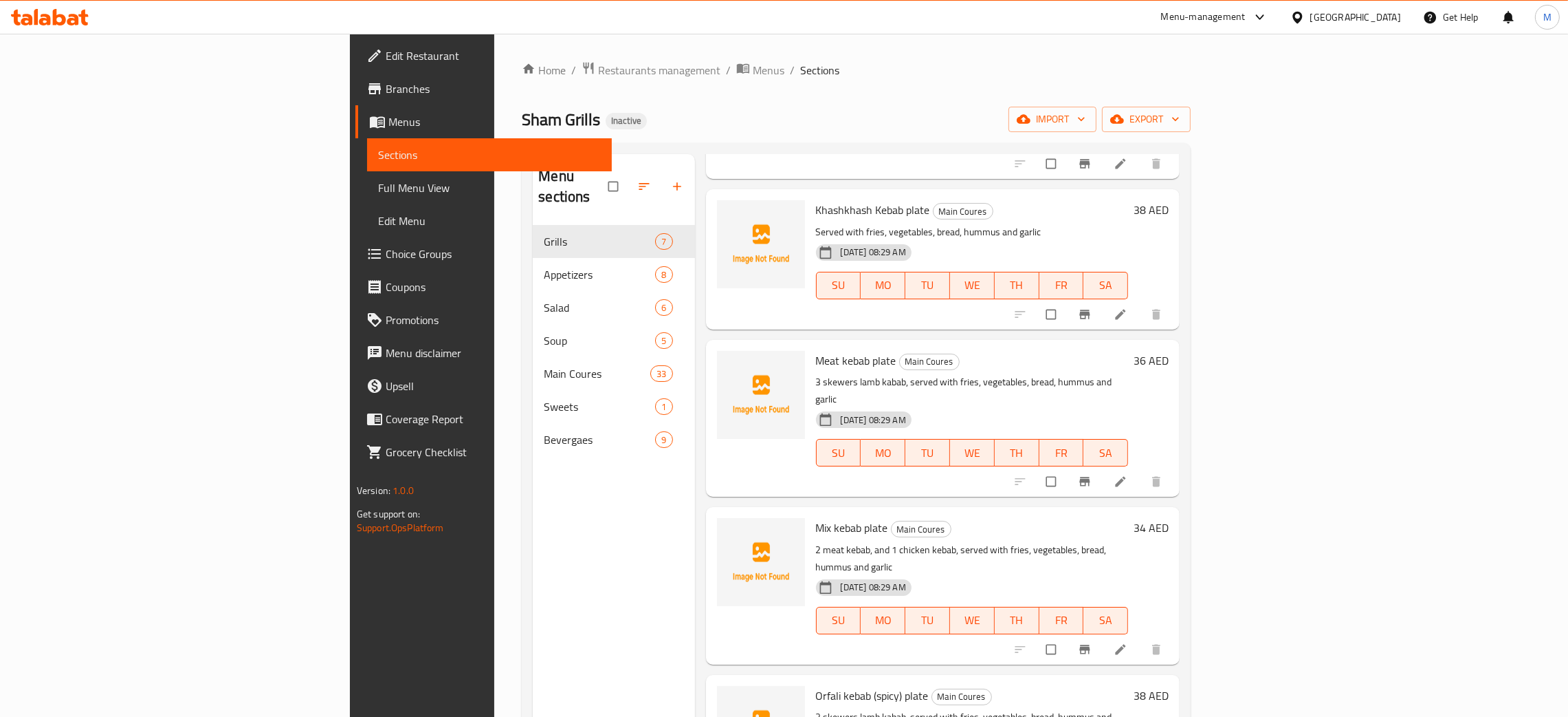
scroll to position [668, 0]
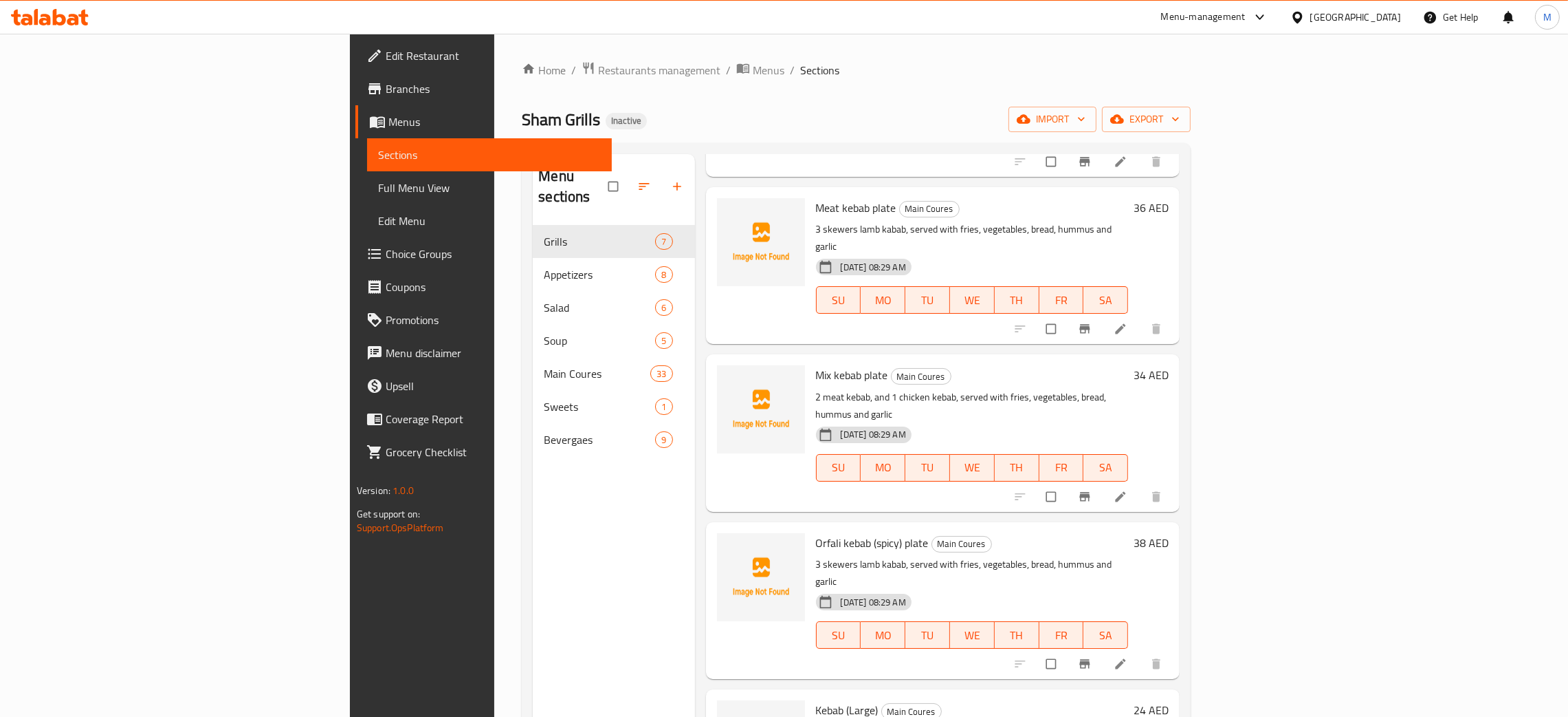
click at [533, 542] on div "Menu sections Grills 7 Appetizers 8 Salad 6 Soup 5 Main Coures 33 Sweets 1 Beve…" at bounding box center [613, 513] width 162 height 717
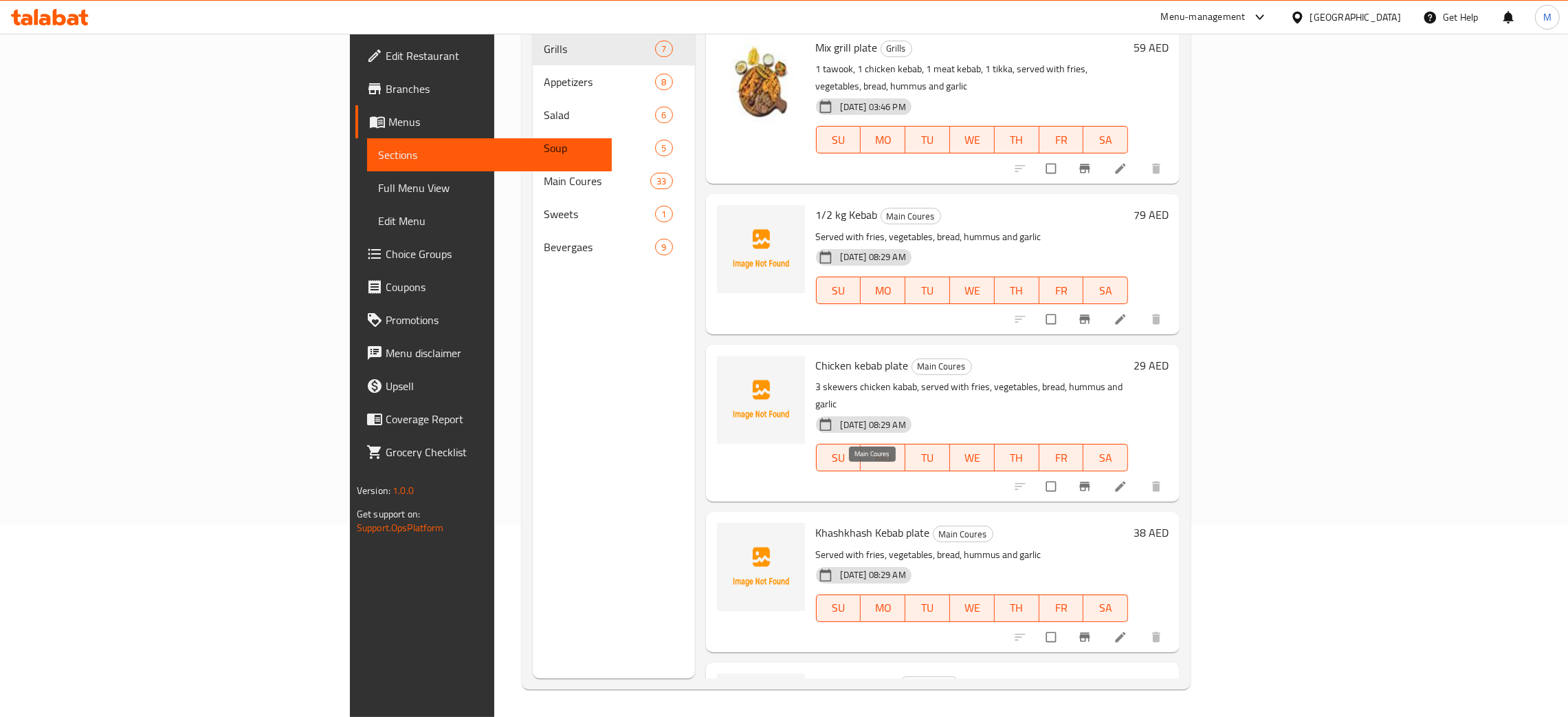
scroll to position [0, 0]
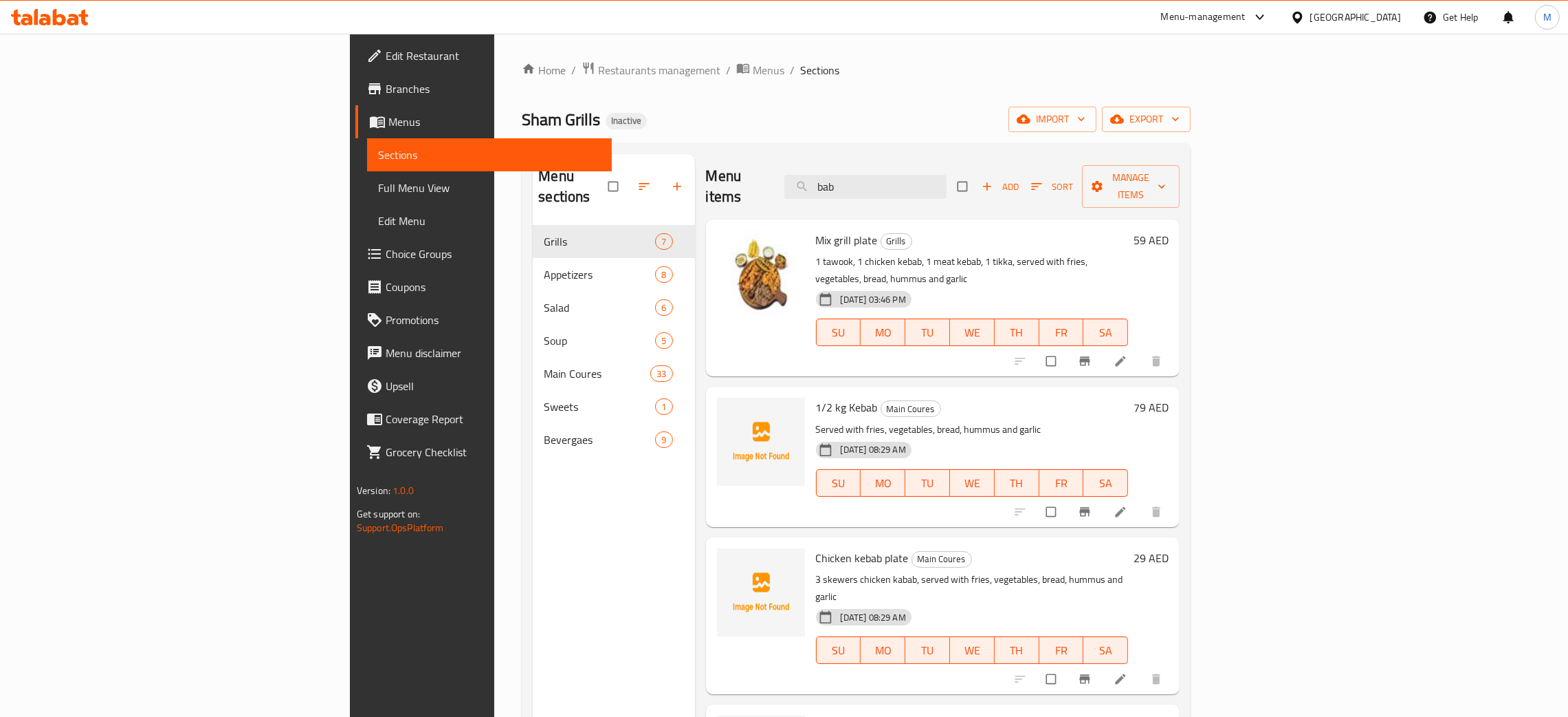
click at [533, 551] on div "Menu sections Grills 7 Appetizers 8 Salad 6 Soup 5 Main Coures 33 Sweets 1 Beve…" at bounding box center [613, 513] width 162 height 717
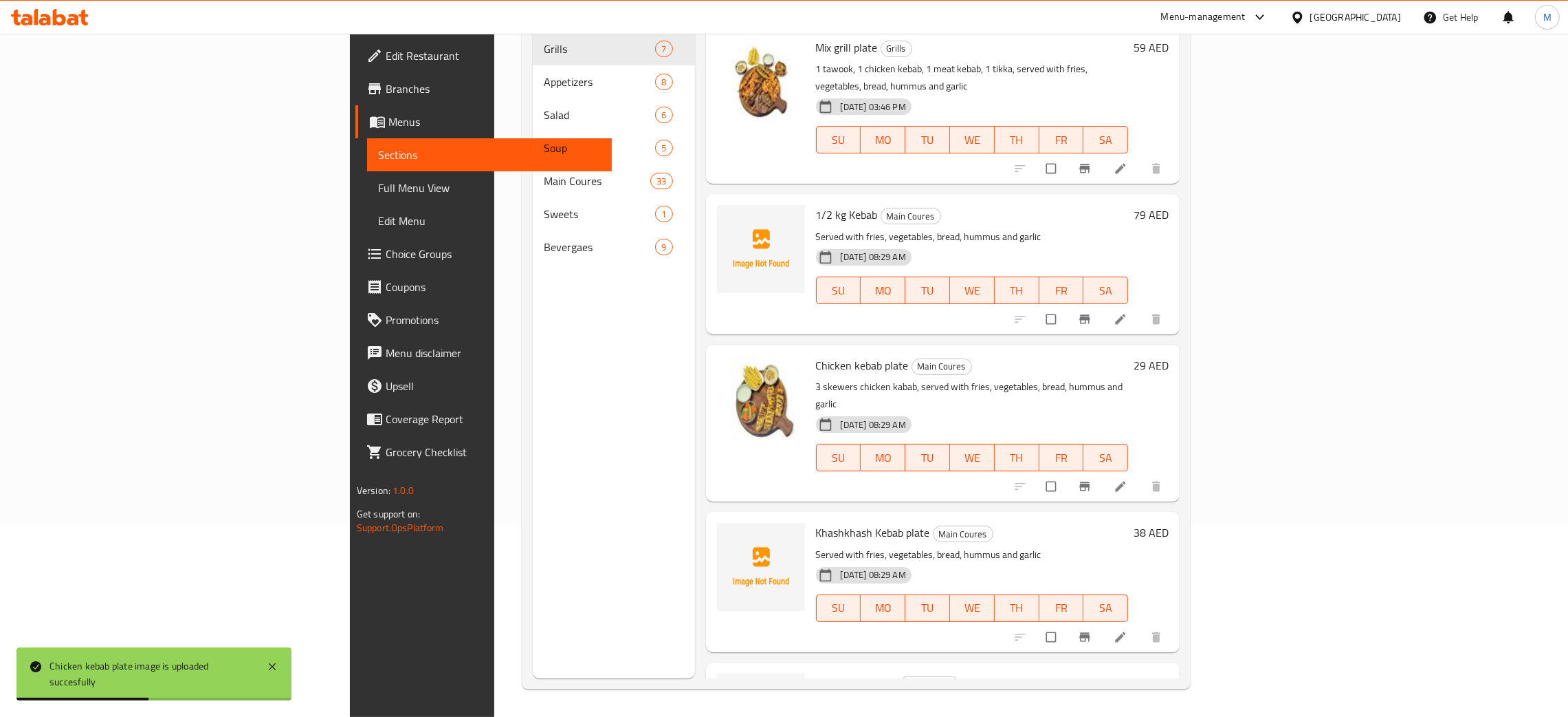
click at [533, 417] on div "Menu sections Grills 7 Appetizers 8 Salad 6 Soup 5 Main Coures 33 Sweets 1 Beve…" at bounding box center [613, 320] width 162 height 717
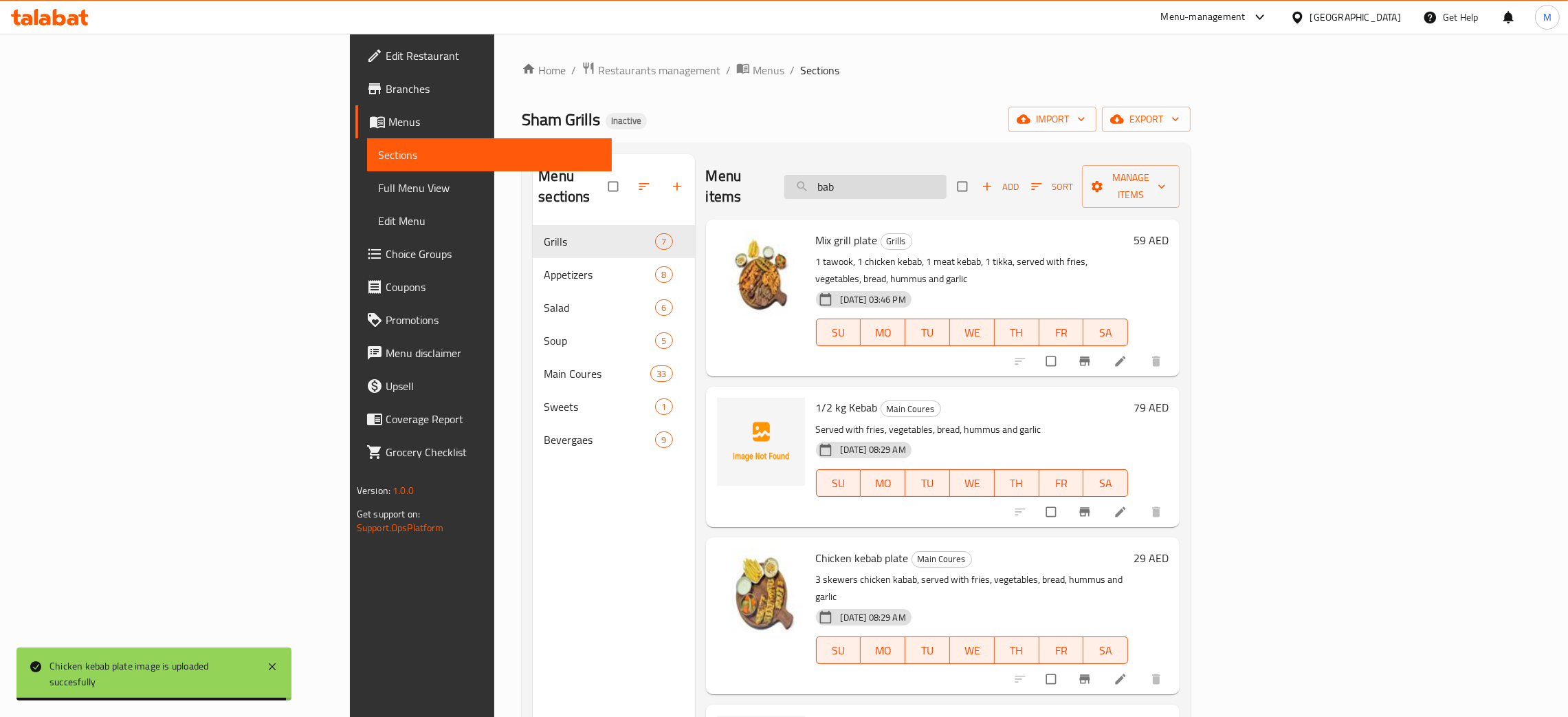
click at [947, 180] on input "bab" at bounding box center [866, 187] width 163 height 24
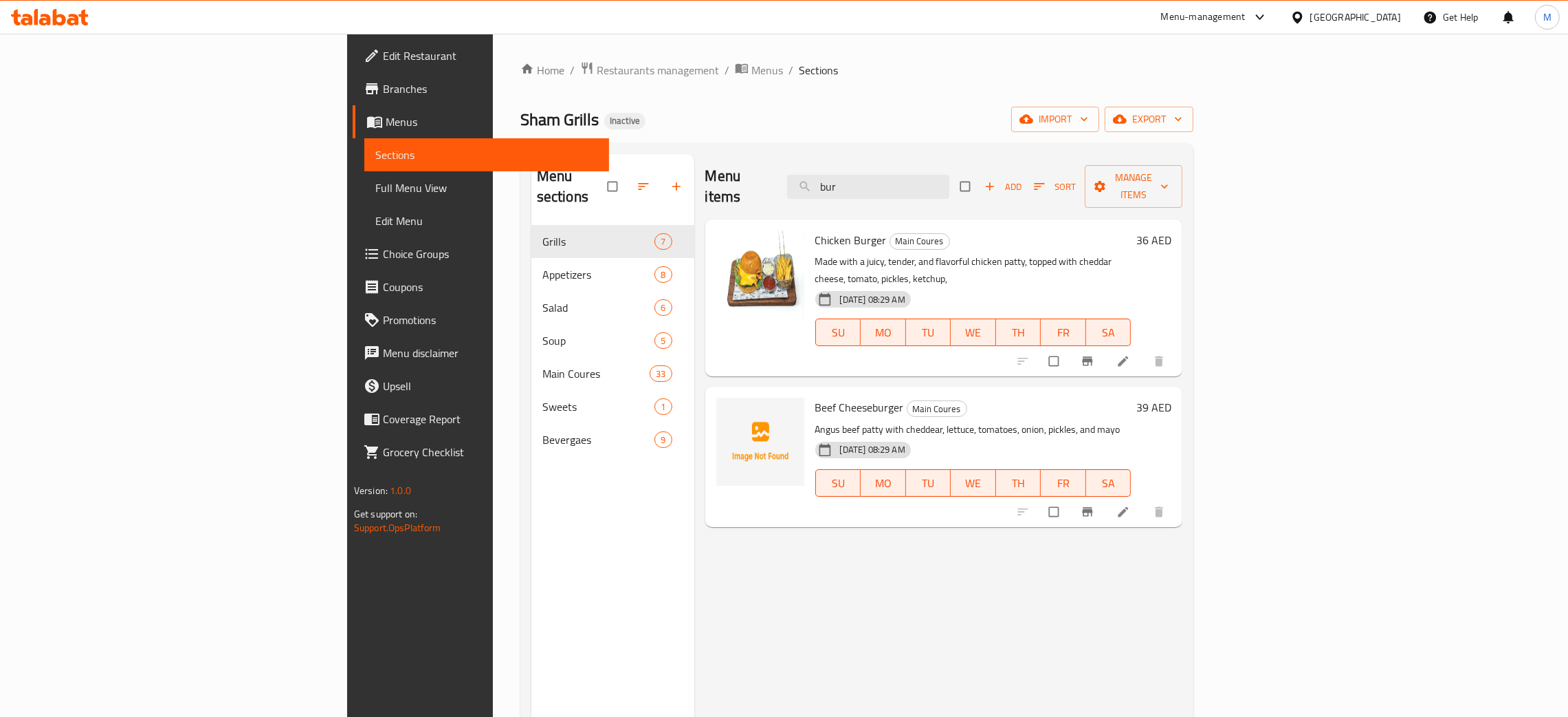
type input "bur"
click at [828, 159] on div "Menu items bur Add Sort Manage items" at bounding box center [944, 187] width 478 height 65
drag, startPoint x: 997, startPoint y: 175, endPoint x: 841, endPoint y: 144, distance: 159.1
click at [841, 144] on div "Menu sections Grills 7 Appetizers 8 Salad 6 Soup 5 Main Coures 33 Sweets 1 Beve…" at bounding box center [856, 512] width 673 height 739
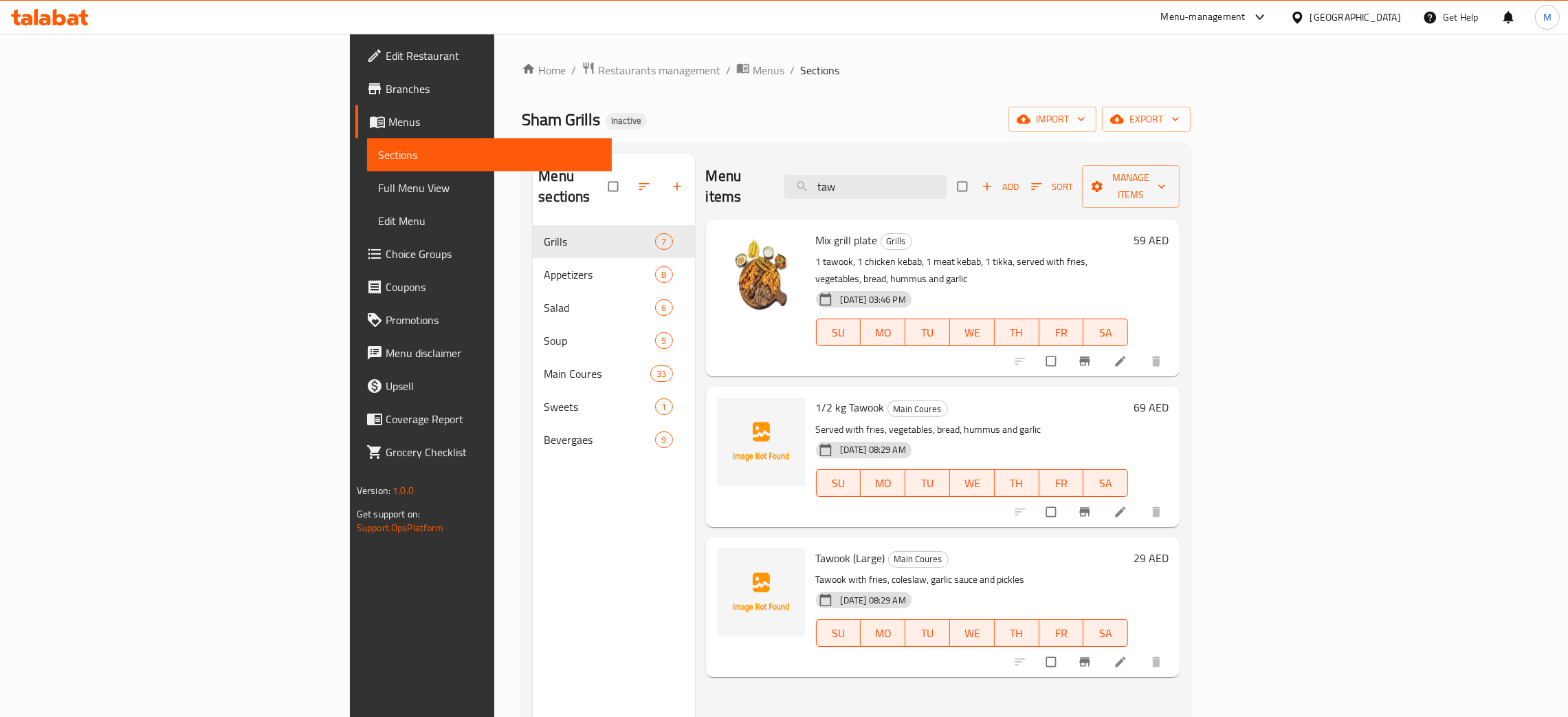
type input "taw"
click at [753, 671] on div "Menu items taw Add Sort Manage items Mix grill plate Grills 1 tawook, 1 chicken…" at bounding box center [938, 513] width 485 height 717
drag, startPoint x: 981, startPoint y: 176, endPoint x: 909, endPoint y: 161, distance: 73.5
click at [909, 161] on div "Menu items taw Add Sort Manage items" at bounding box center [943, 187] width 474 height 65
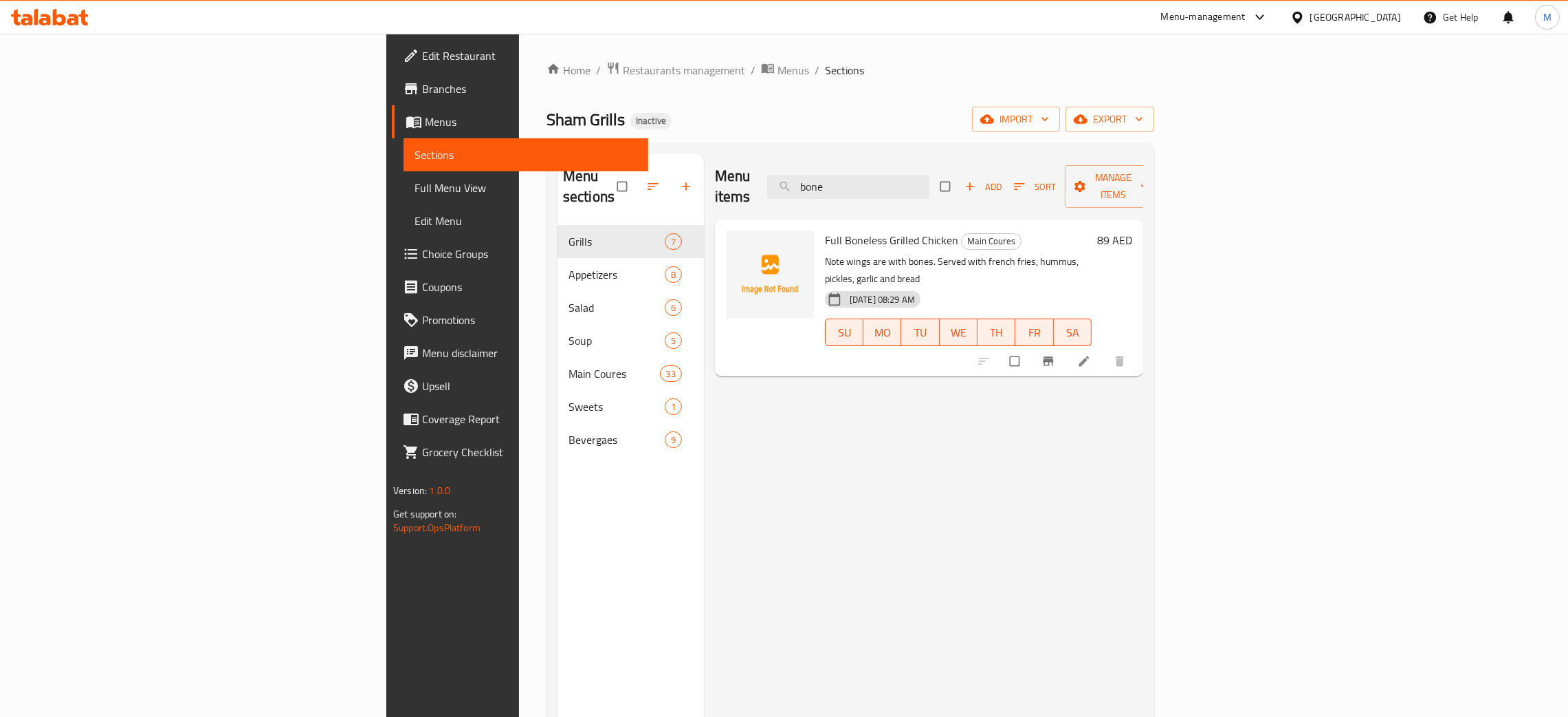
type input "bone"
click at [836, 526] on div "Menu items bone Add Sort Manage items Full Boneless Grilled Chicken Main Coures…" at bounding box center [924, 513] width 440 height 717
drag, startPoint x: 985, startPoint y: 175, endPoint x: 851, endPoint y: 175, distance: 134.0
click at [851, 175] on div "Menu items bone Add Sort Manage items" at bounding box center [929, 187] width 428 height 65
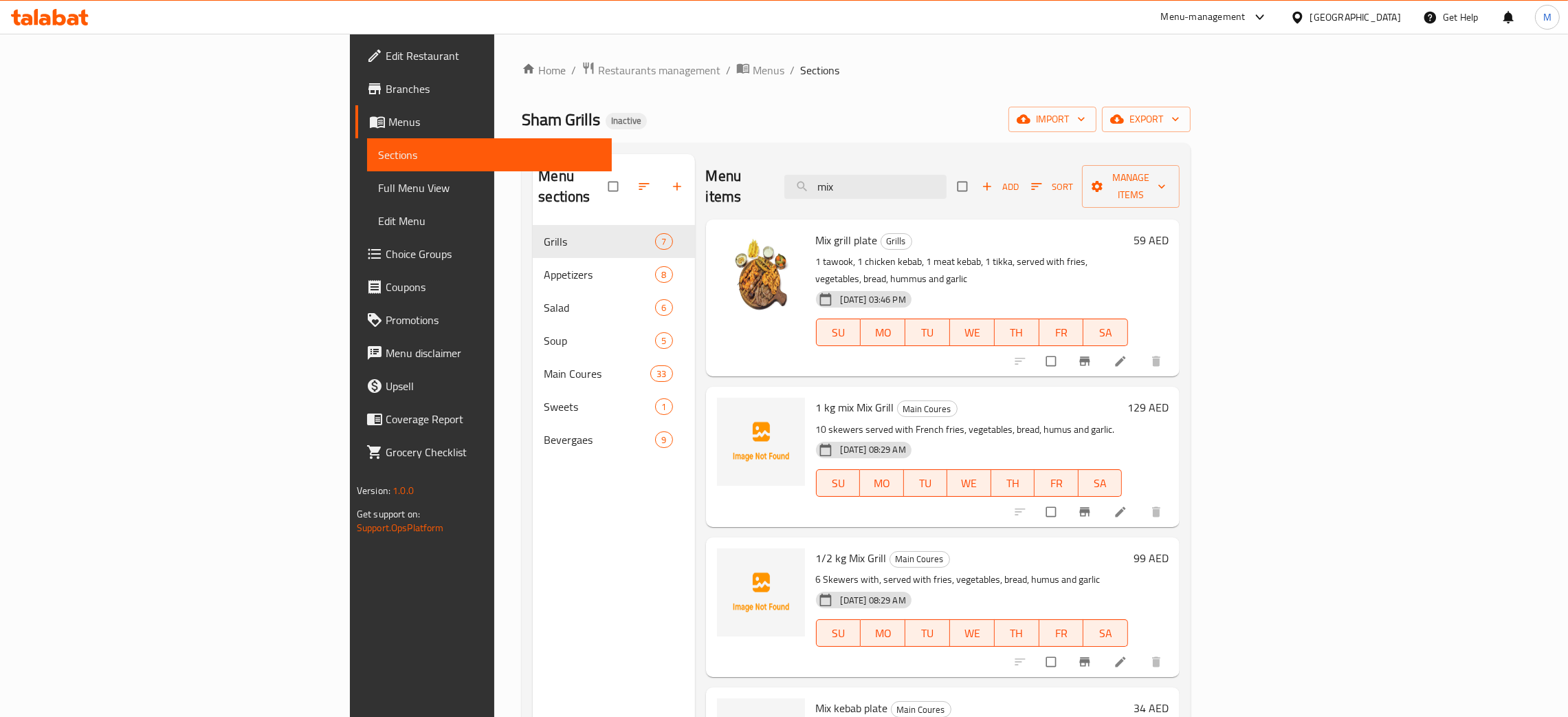
type input "mix"
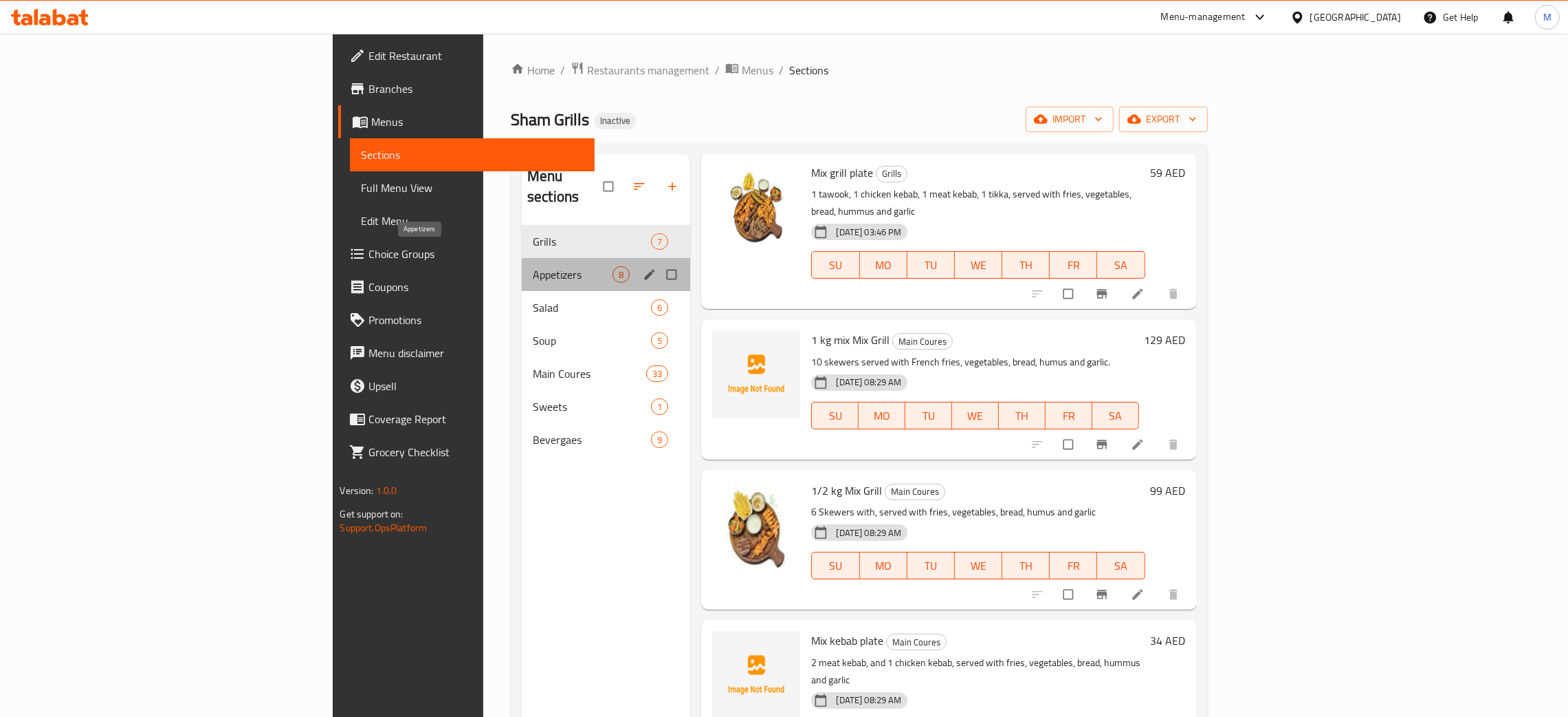
click at [533, 266] on span "Appetizers" at bounding box center [572, 274] width 80 height 16
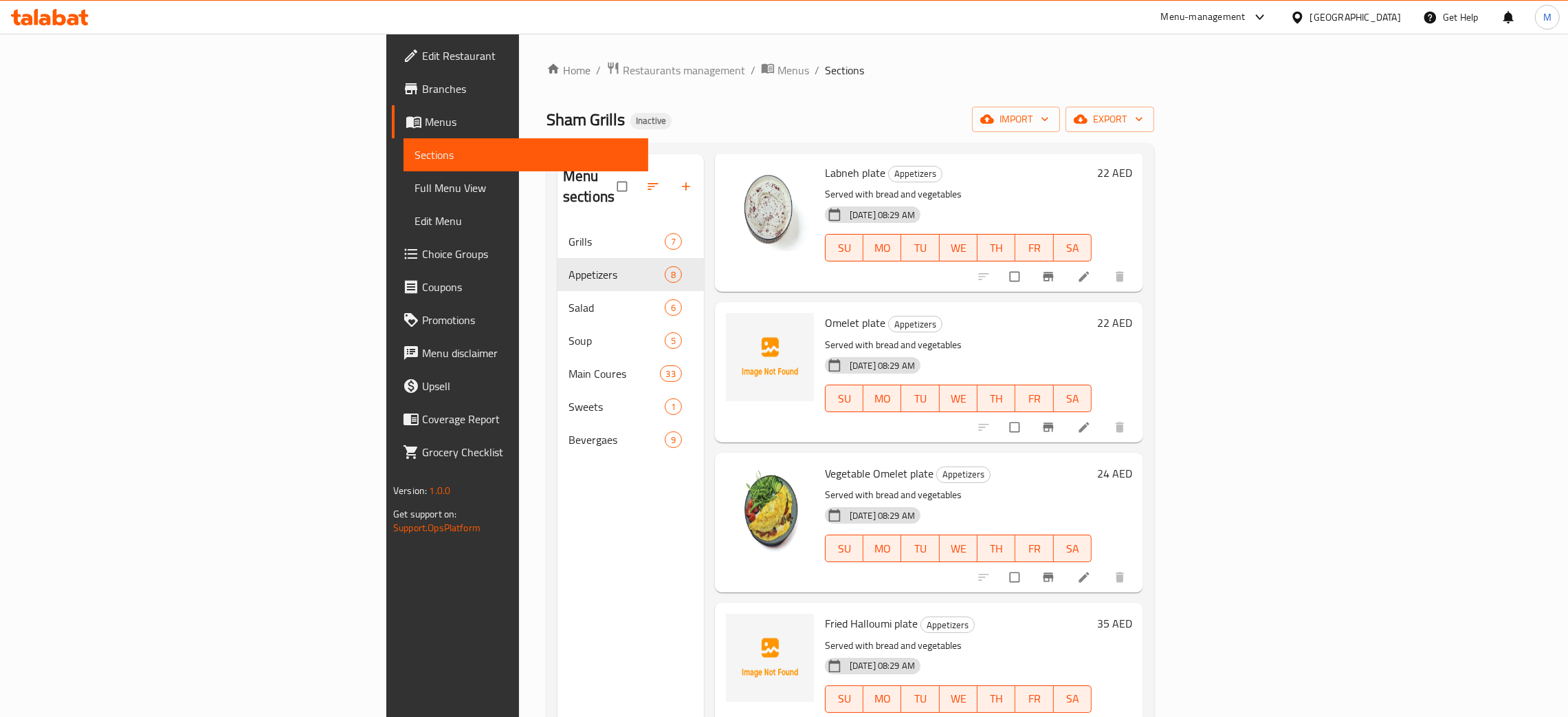
click at [558, 572] on div "Menu sections Grills 7 Appetizers 8 Salad 6 Soup 5 Main Coures 33 Sweets 1 Beve…" at bounding box center [630, 513] width 146 height 717
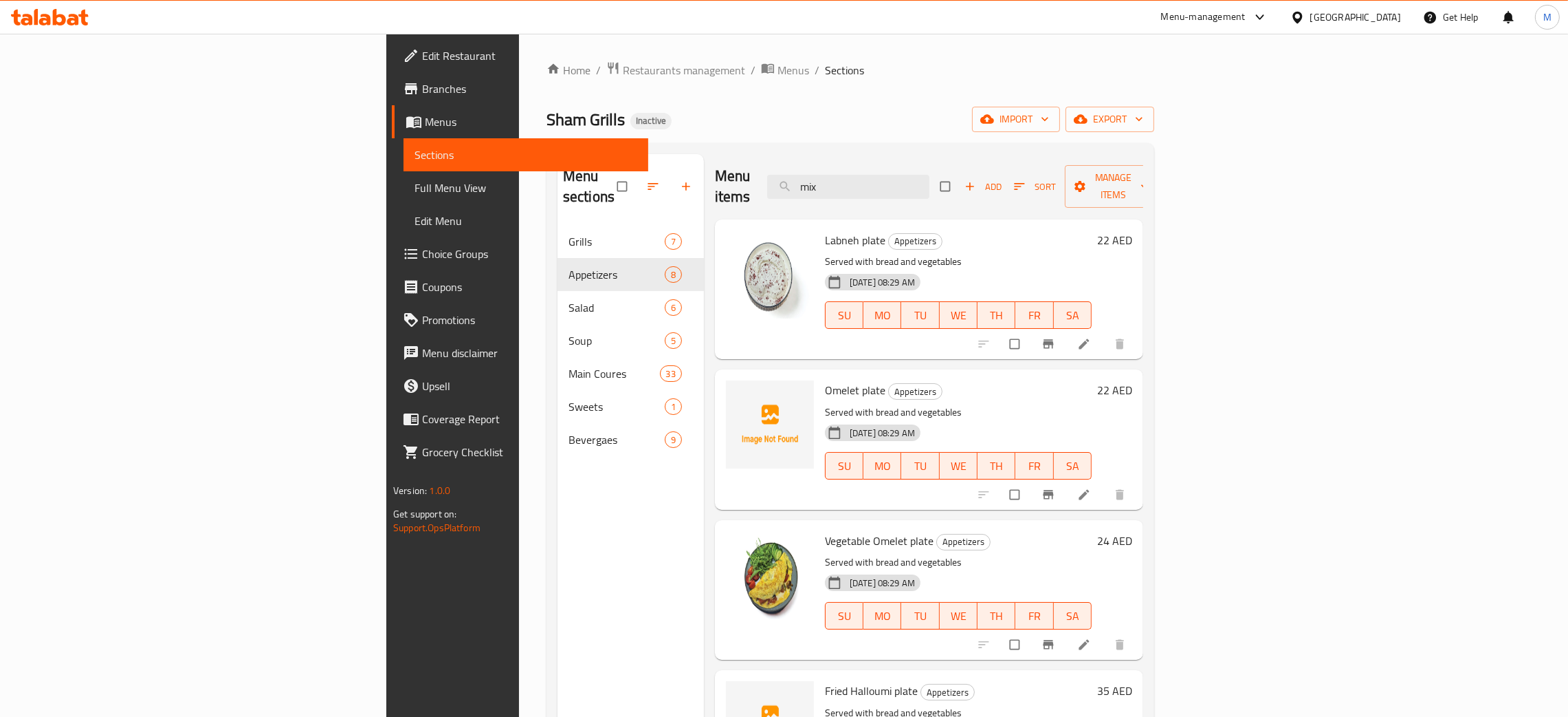
drag, startPoint x: 967, startPoint y: 175, endPoint x: 890, endPoint y: 167, distance: 77.4
click at [890, 167] on div "Menu items mix Add Sort Manage items" at bounding box center [929, 187] width 428 height 65
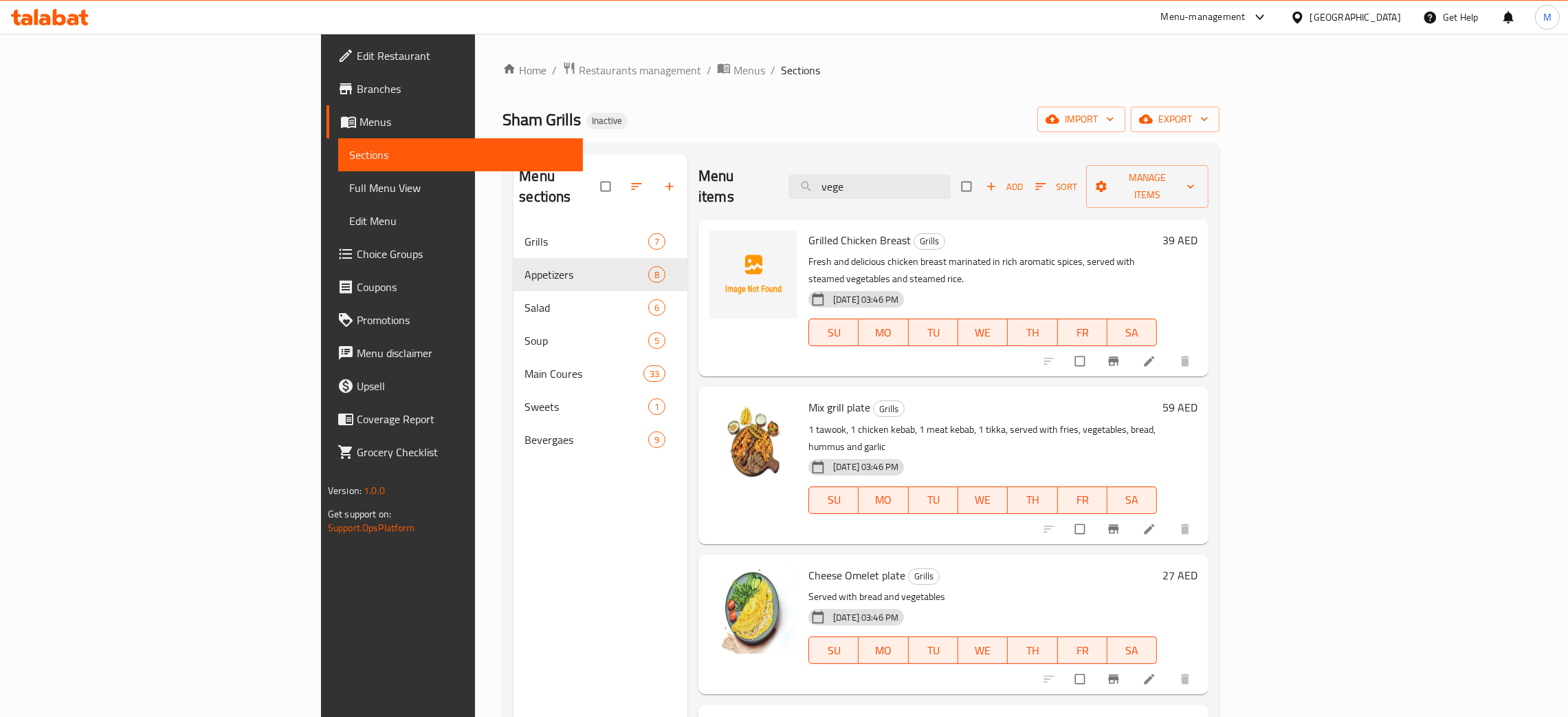
type input "vege"
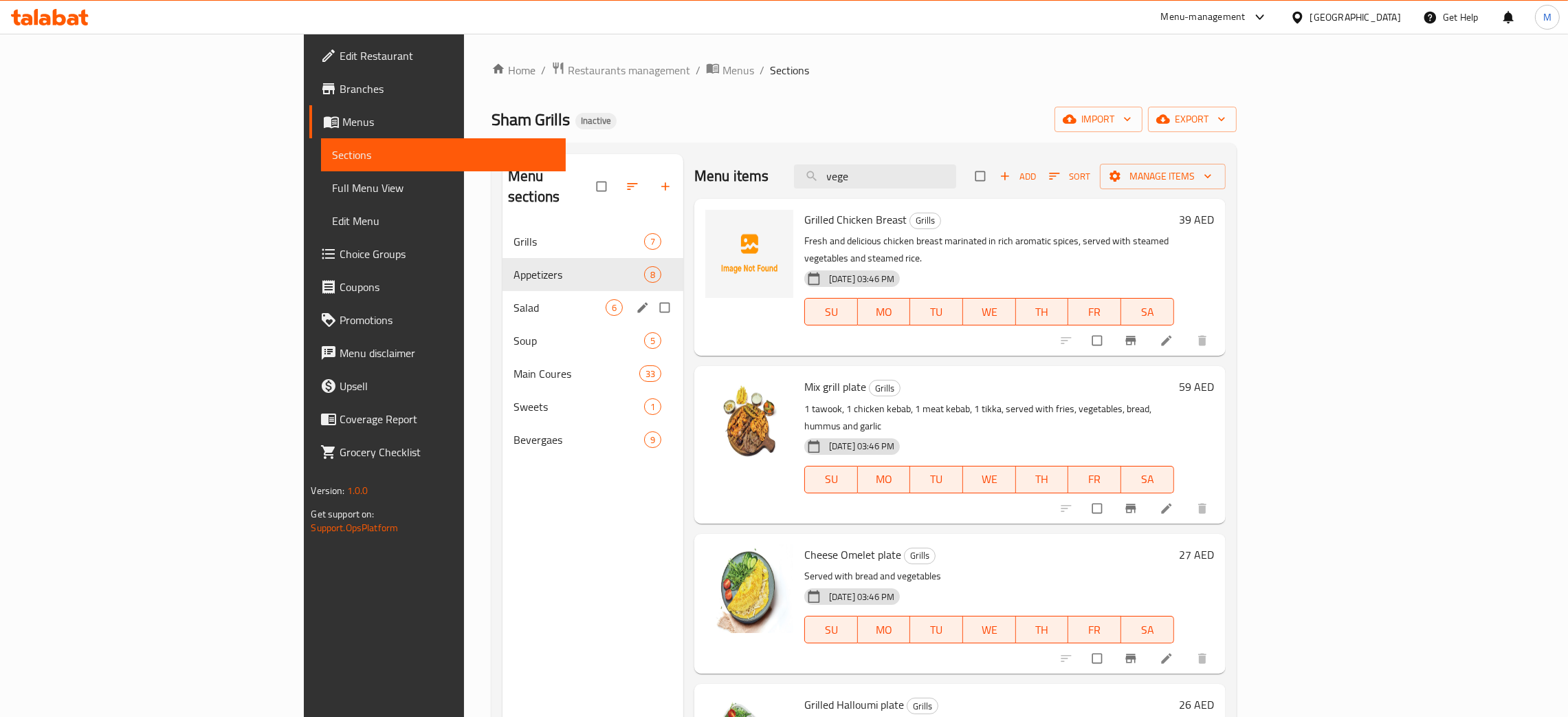
drag, startPoint x: 320, startPoint y: 288, endPoint x: 391, endPoint y: 312, distance: 74.9
click at [514, 299] on span "Salad" at bounding box center [560, 307] width 92 height 16
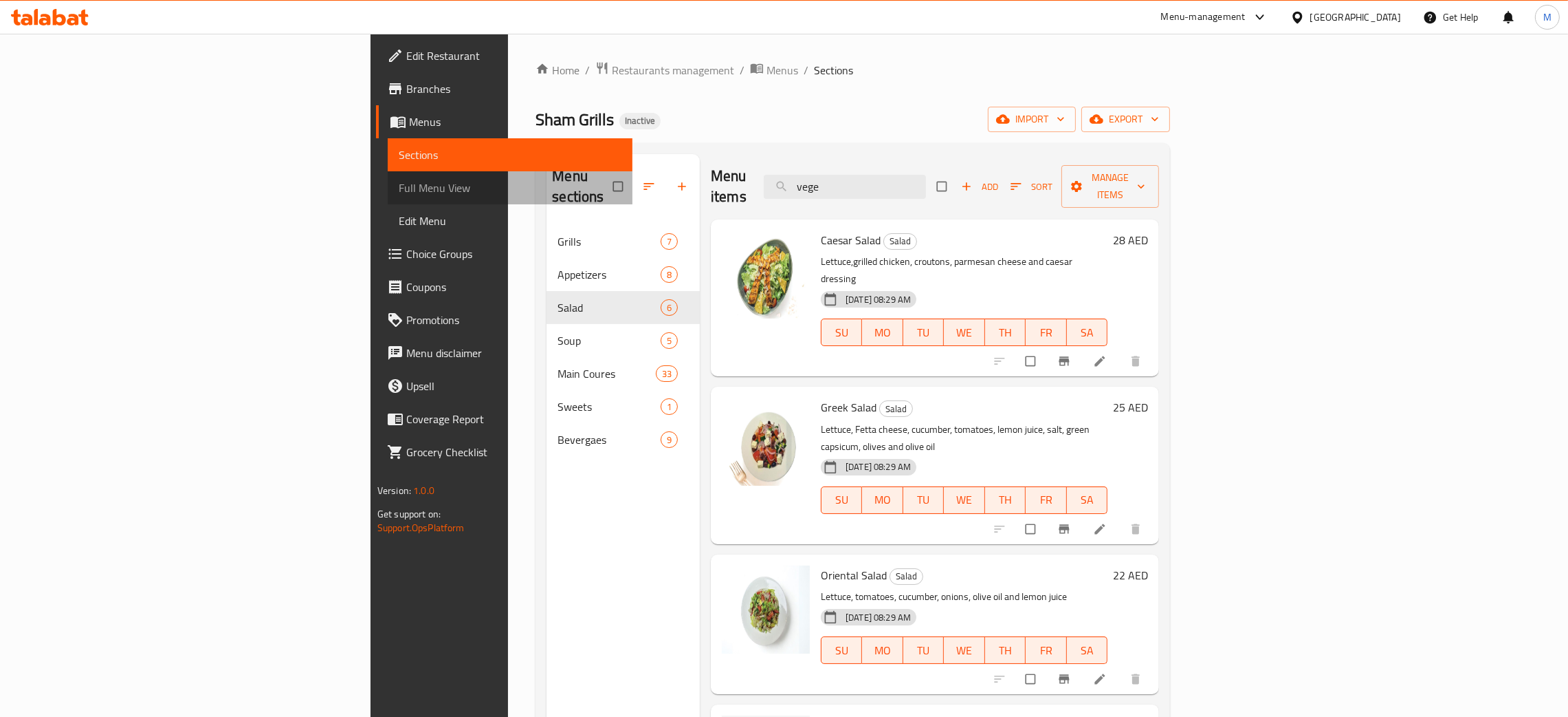
click at [399, 180] on span "Full Menu View" at bounding box center [509, 187] width 223 height 16
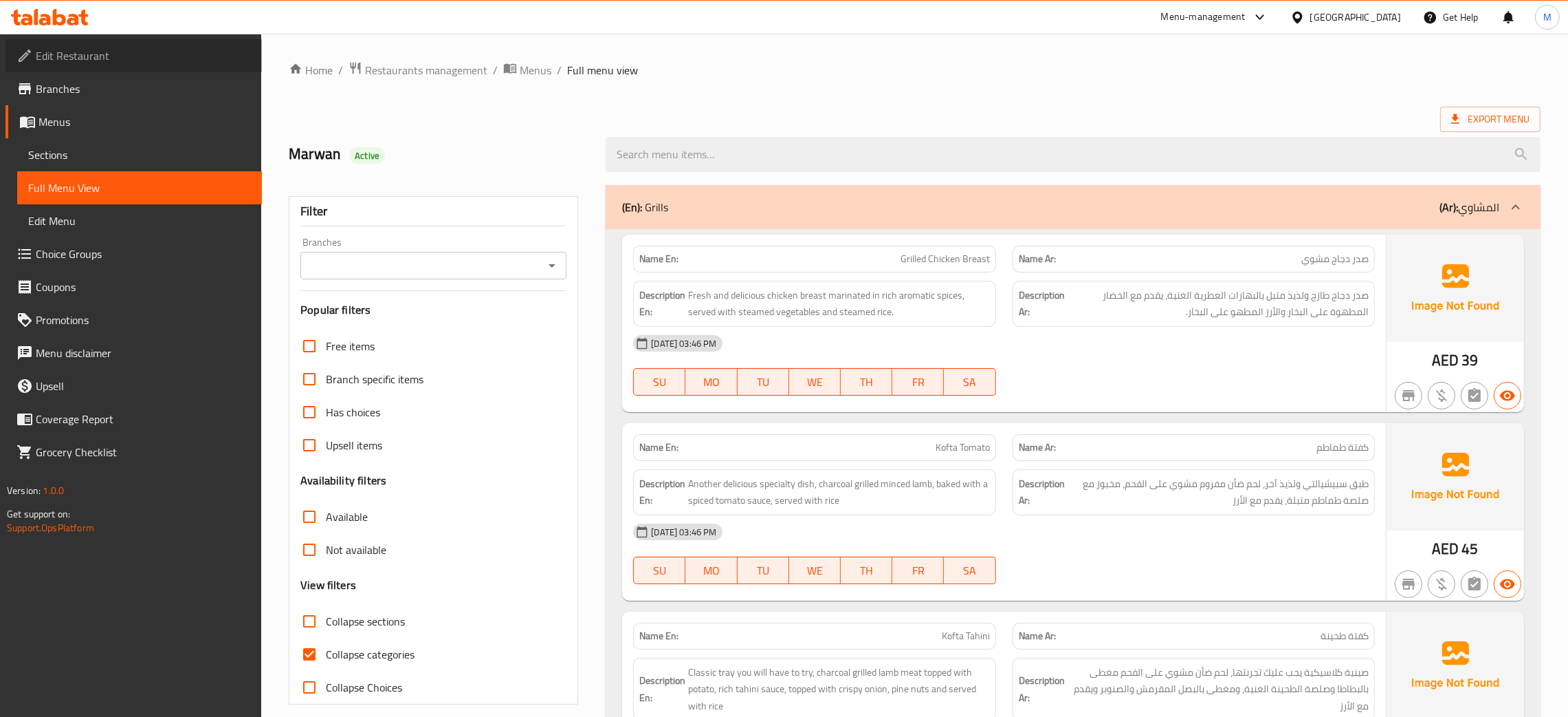
click at [38, 53] on span "Edit Restaurant" at bounding box center [143, 55] width 215 height 16
click at [441, 65] on span "Restaurants management" at bounding box center [426, 70] width 122 height 16
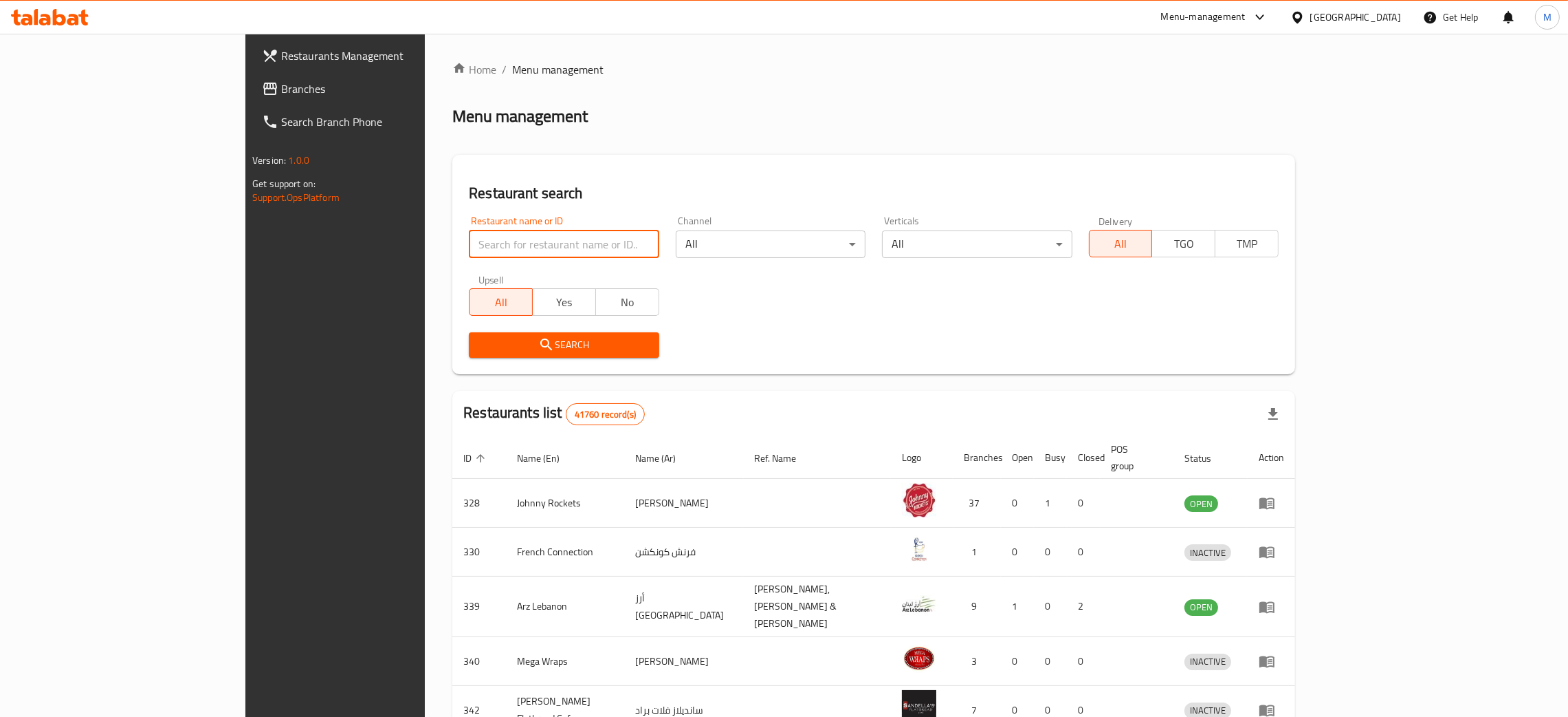
click at [468, 239] on input "search" at bounding box center [563, 244] width 190 height 28
paste input "703901"
type input "703901"
click button "Search" at bounding box center [563, 345] width 190 height 25
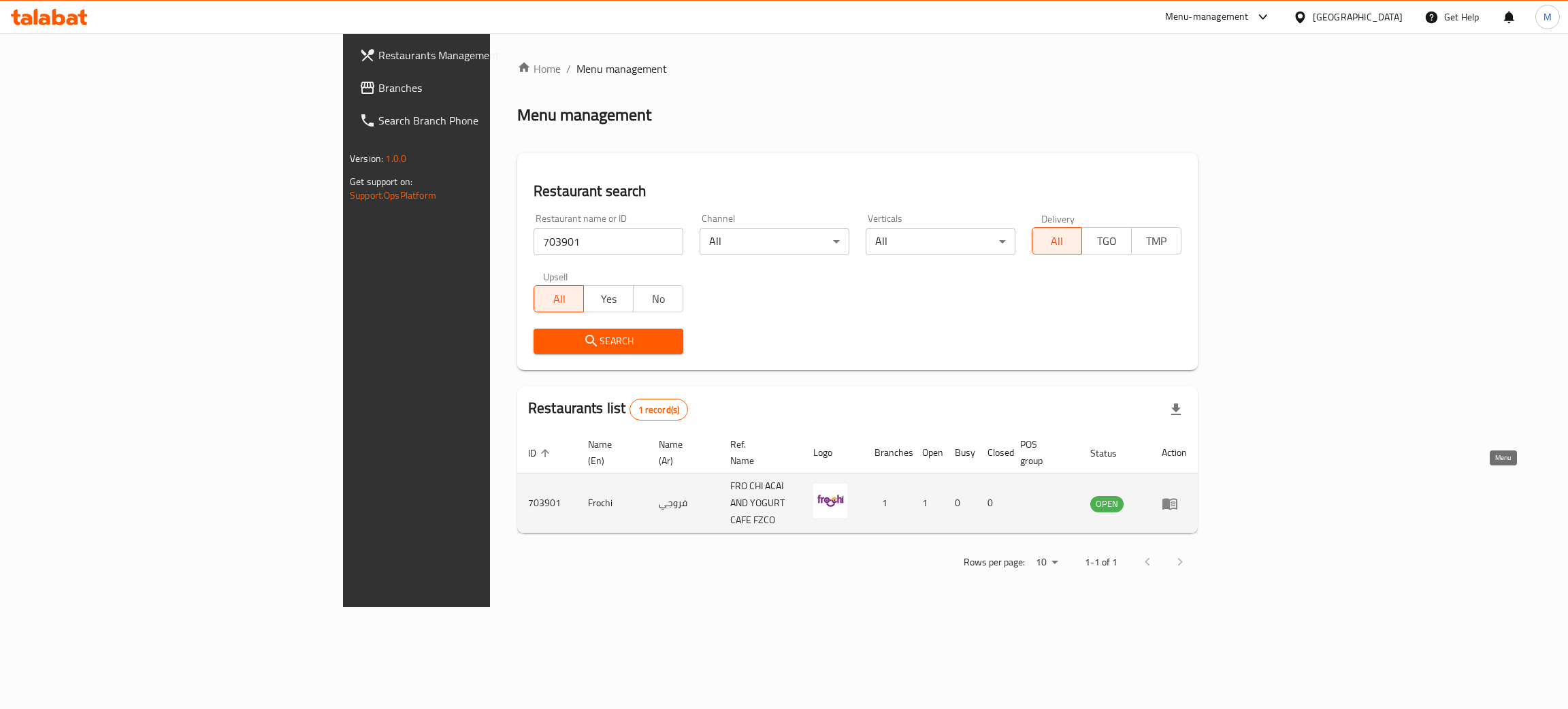
click at [1187, 495] on link "enhanced table" at bounding box center [1175, 503] width 25 height 16
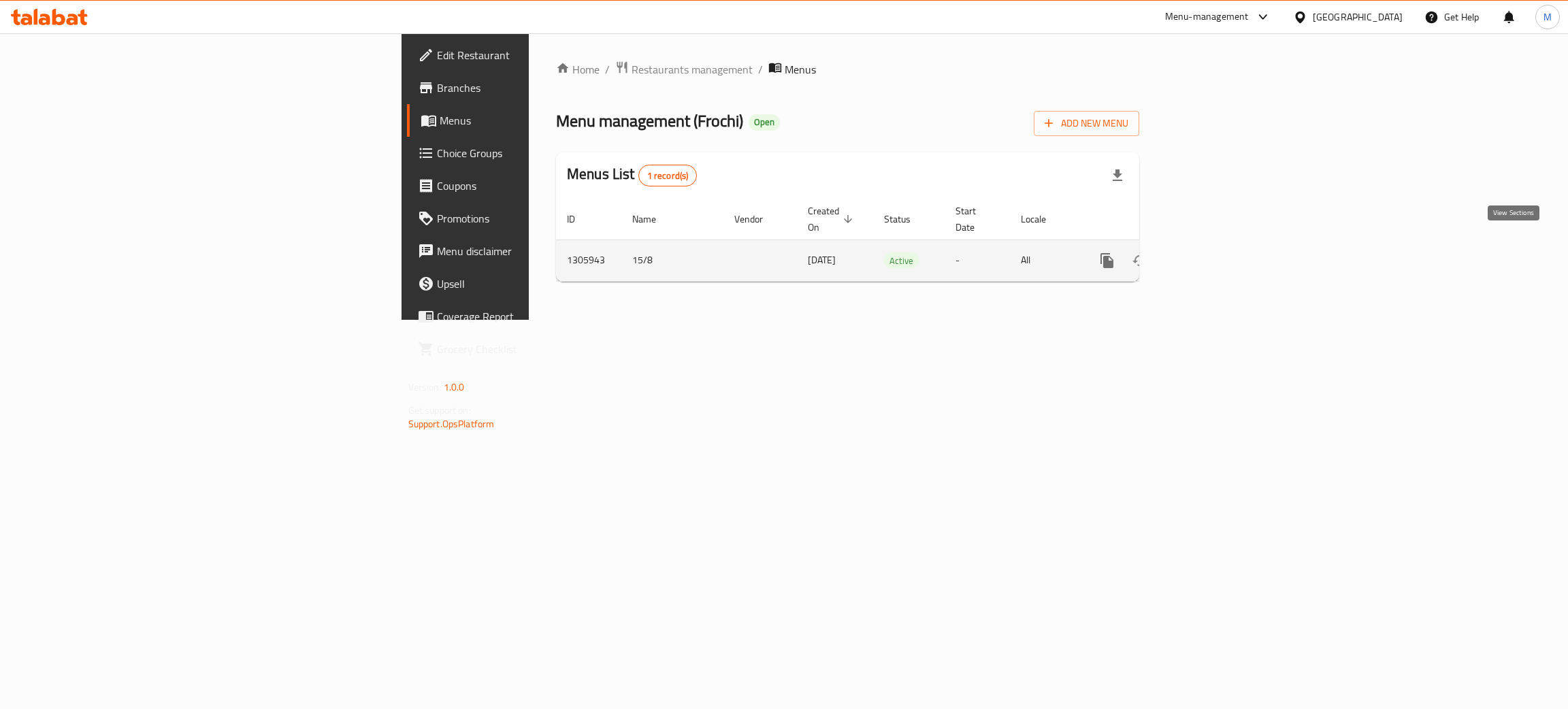
click at [1222, 244] on link "enhanced table" at bounding box center [1206, 260] width 33 height 33
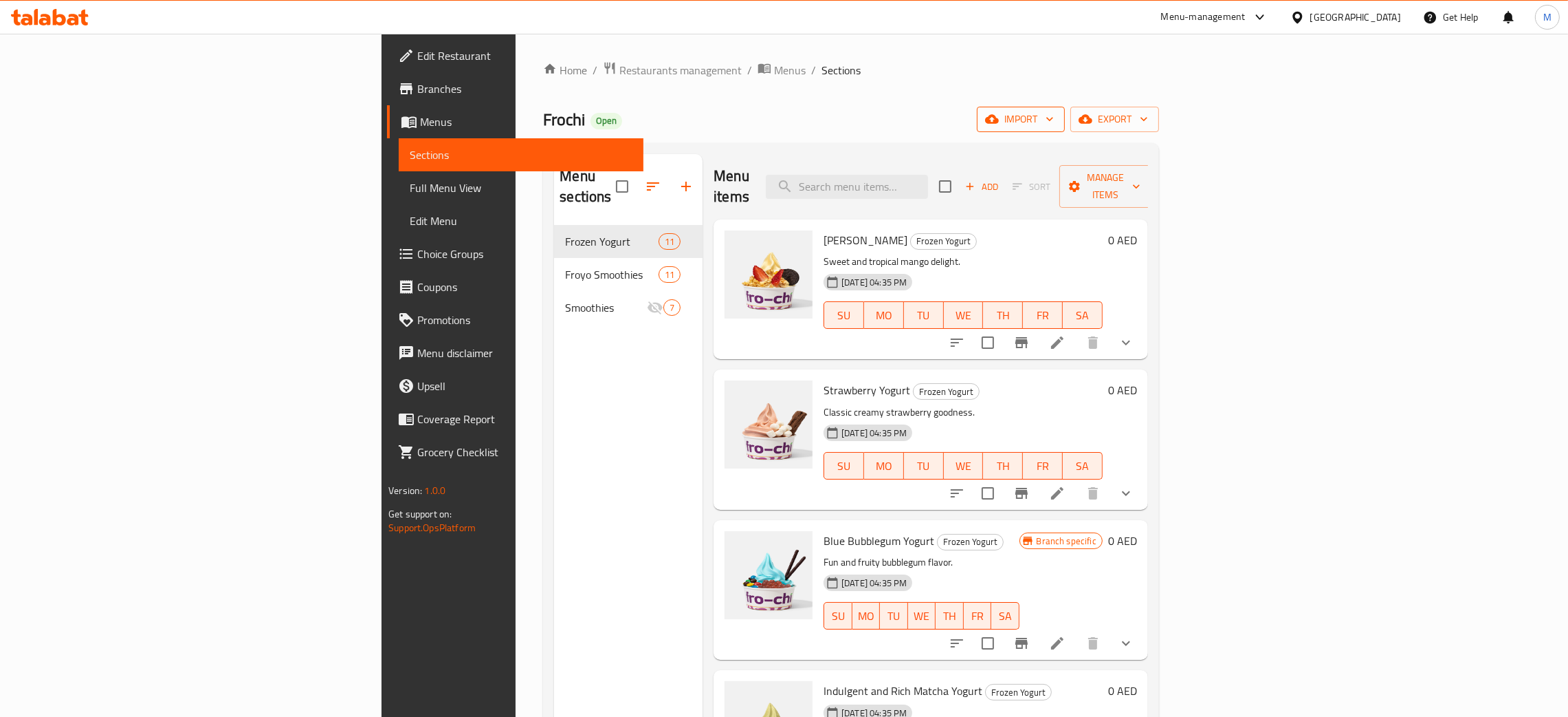
click at [999, 115] on icon "button" at bounding box center [991, 119] width 13 height 13
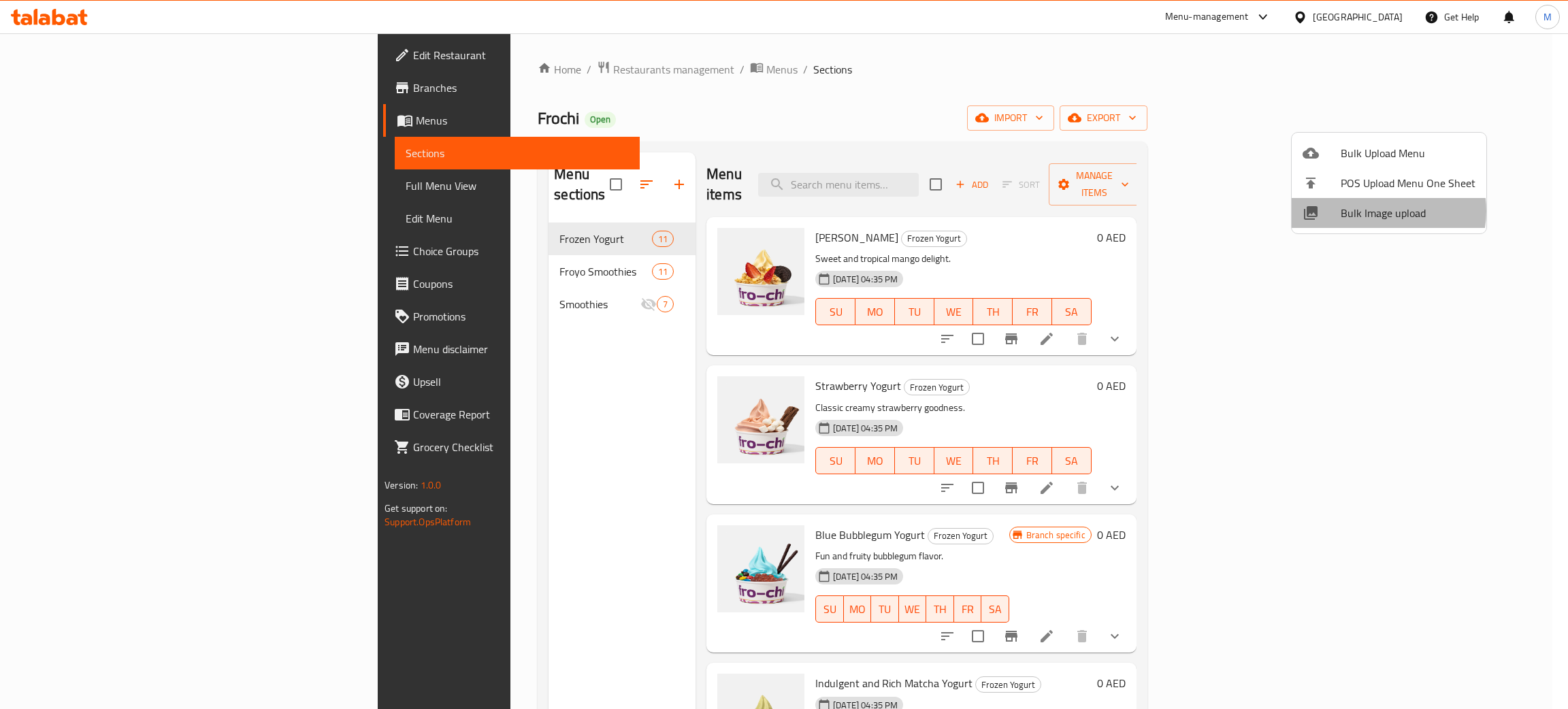
click at [1378, 211] on span "Bulk Image upload" at bounding box center [1408, 213] width 135 height 16
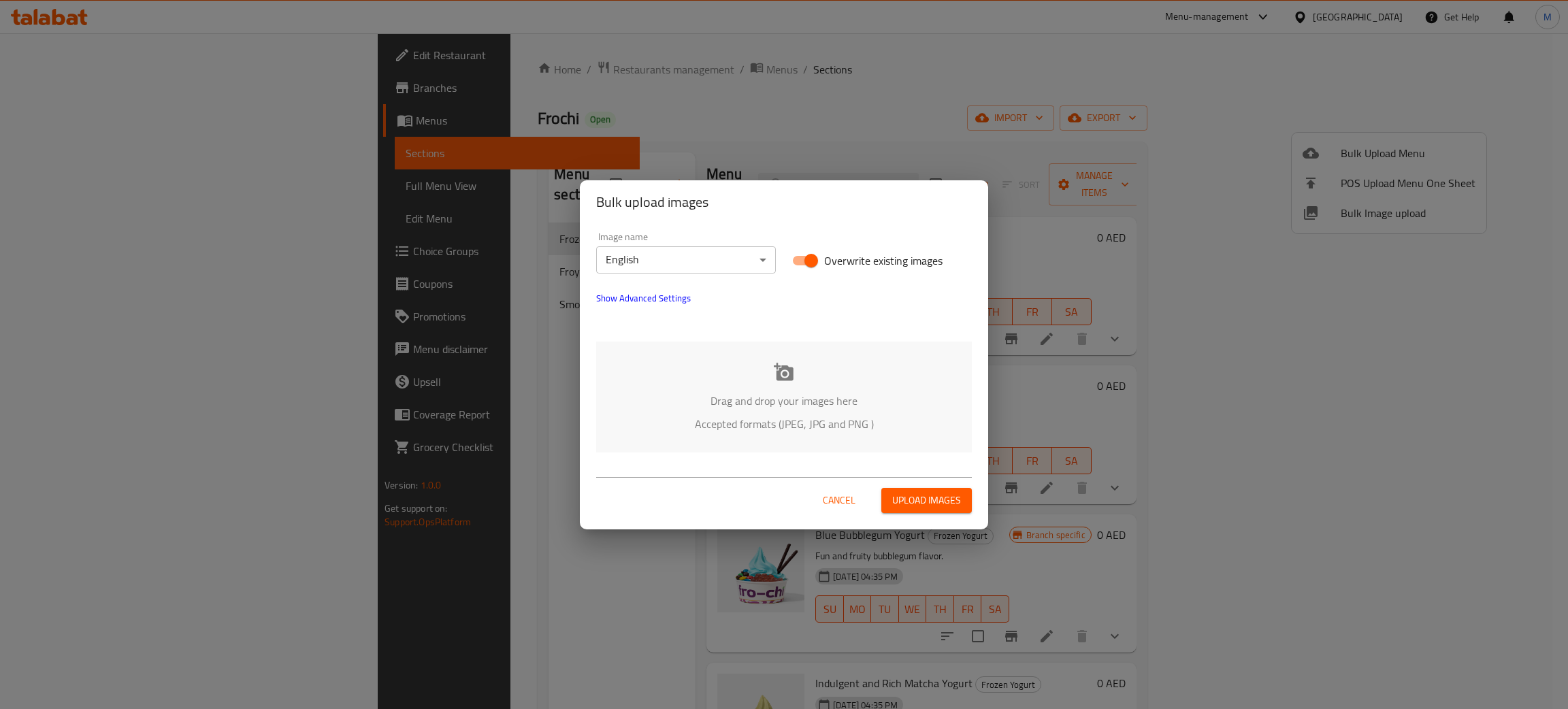
click at [744, 415] on p "Accepted formats (JPEG, JPG and PNG )" at bounding box center [784, 423] width 335 height 16
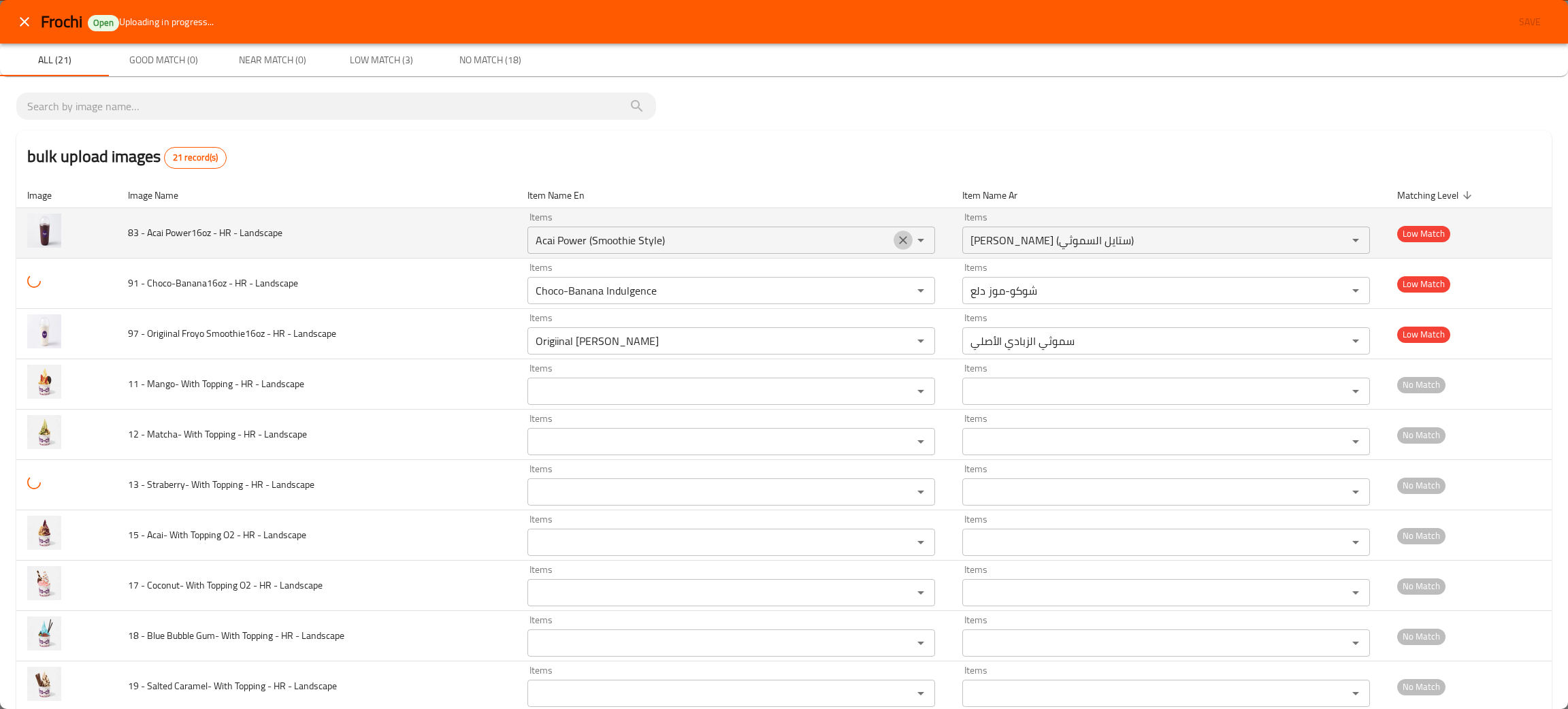
click at [896, 236] on icon "Clear" at bounding box center [903, 240] width 13 height 13
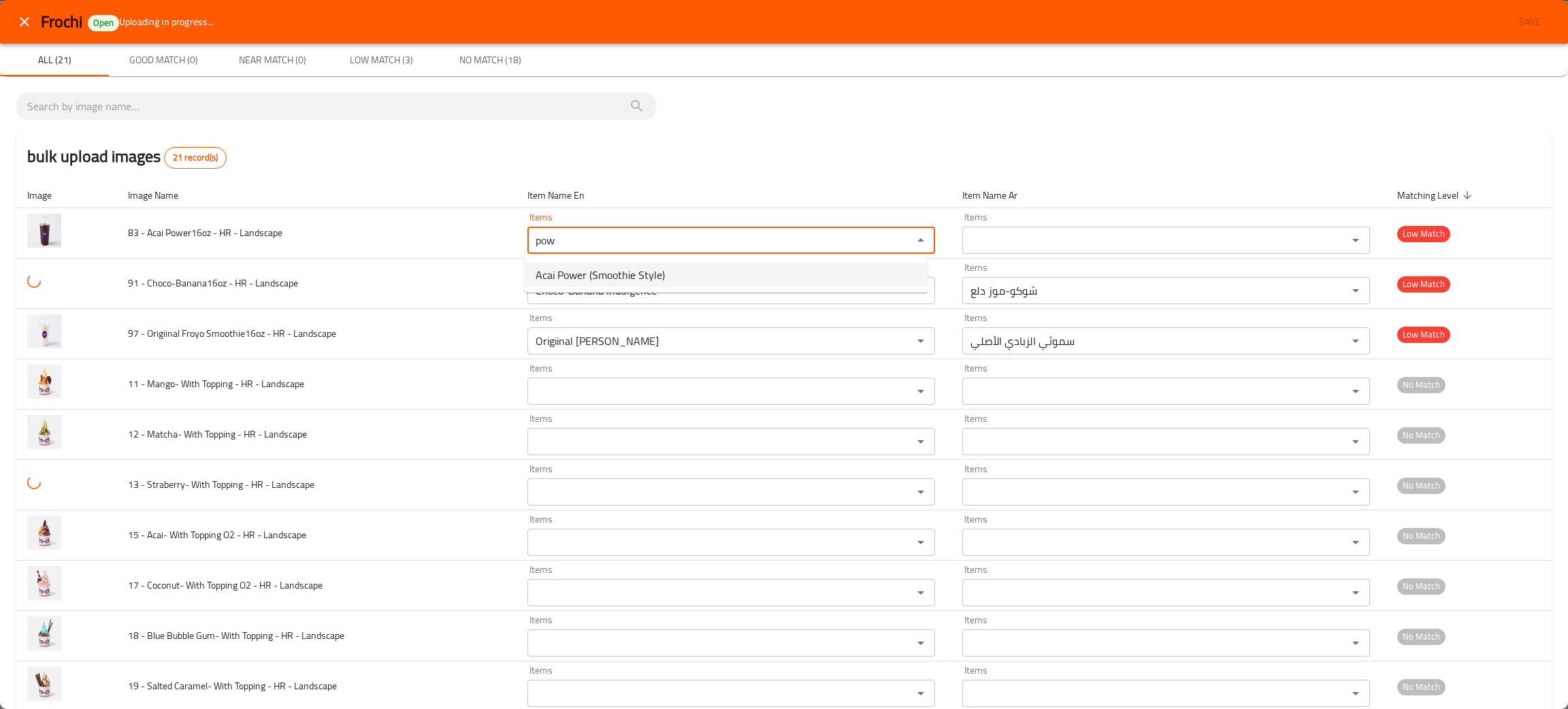
click at [567, 272] on span "Acai Power (Smoothie Style)" at bounding box center [600, 274] width 129 height 16
type Landscape "Acai Power (Smoothie Style)"
type Landscape-ar "أكاي باور (ستايل السموثي)"
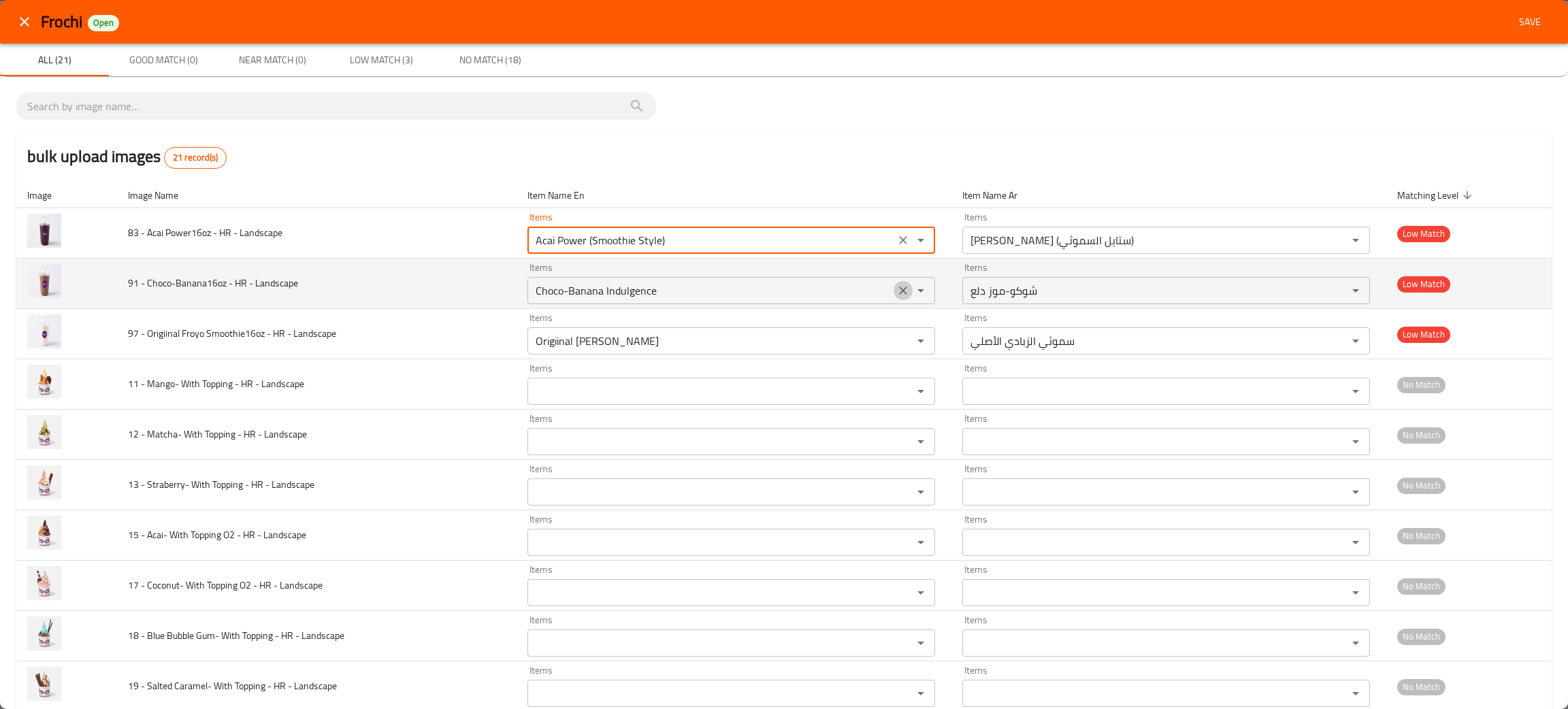
click at [899, 293] on icon "Clear" at bounding box center [903, 291] width 8 height 8
type Landscape "Acai Power (Smoothie Style)"
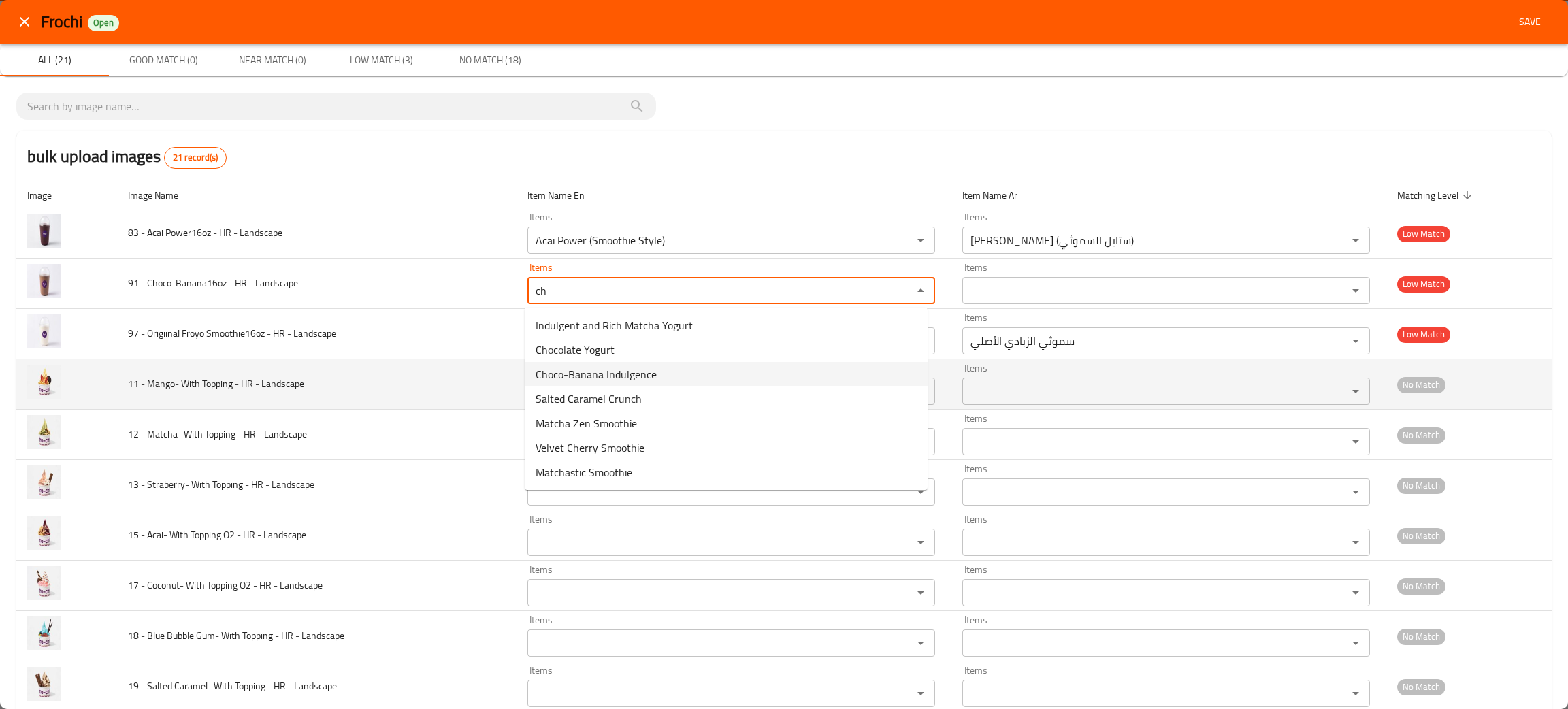
click at [635, 378] on span "Choco-Banana Indulgence" at bounding box center [596, 373] width 121 height 16
type Landscape "Choco-Banana Indulgence"
type Landscape-ar "شوكو-موز دلع"
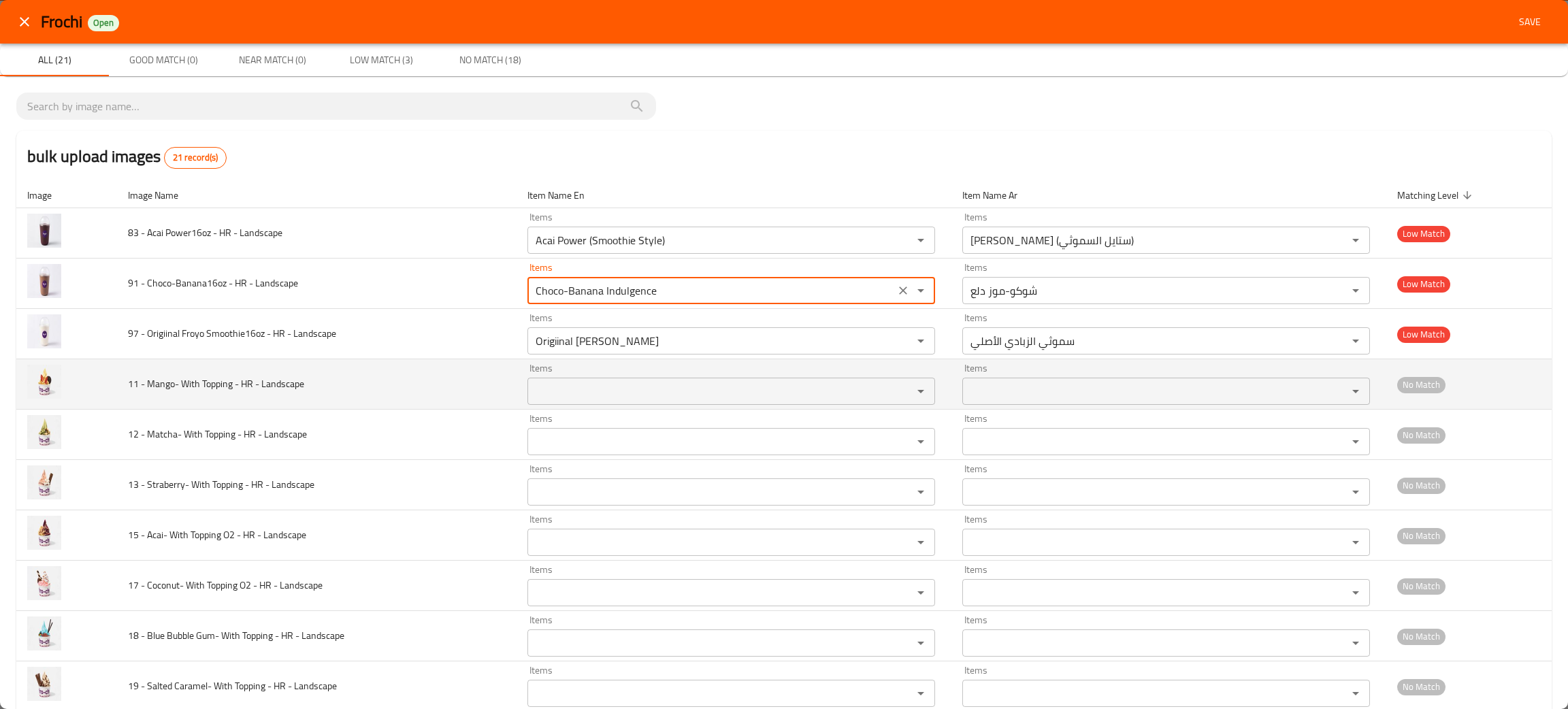
type Landscape "Choco-Banana Indulgence"
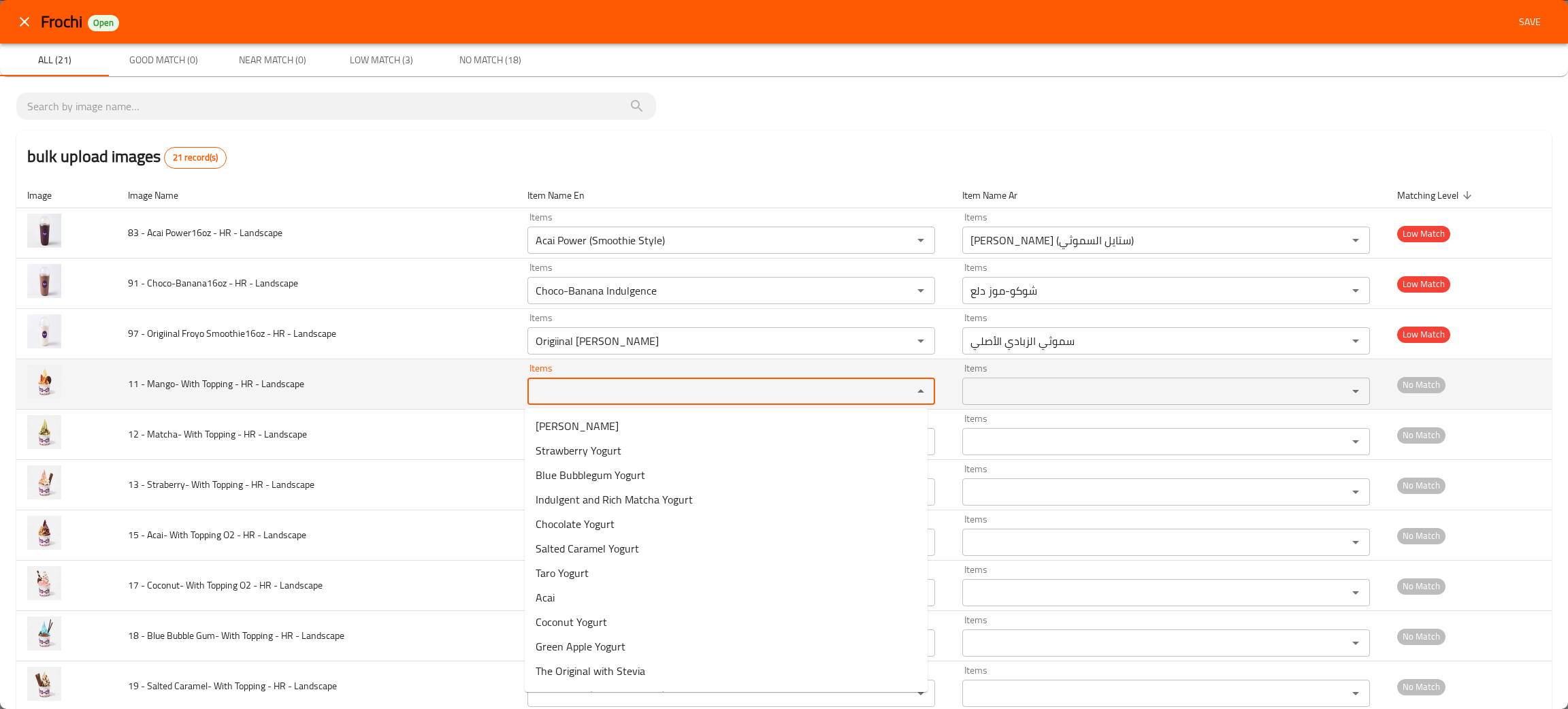
click at [620, 398] on Landscape "Items" at bounding box center [712, 391] width 360 height 19
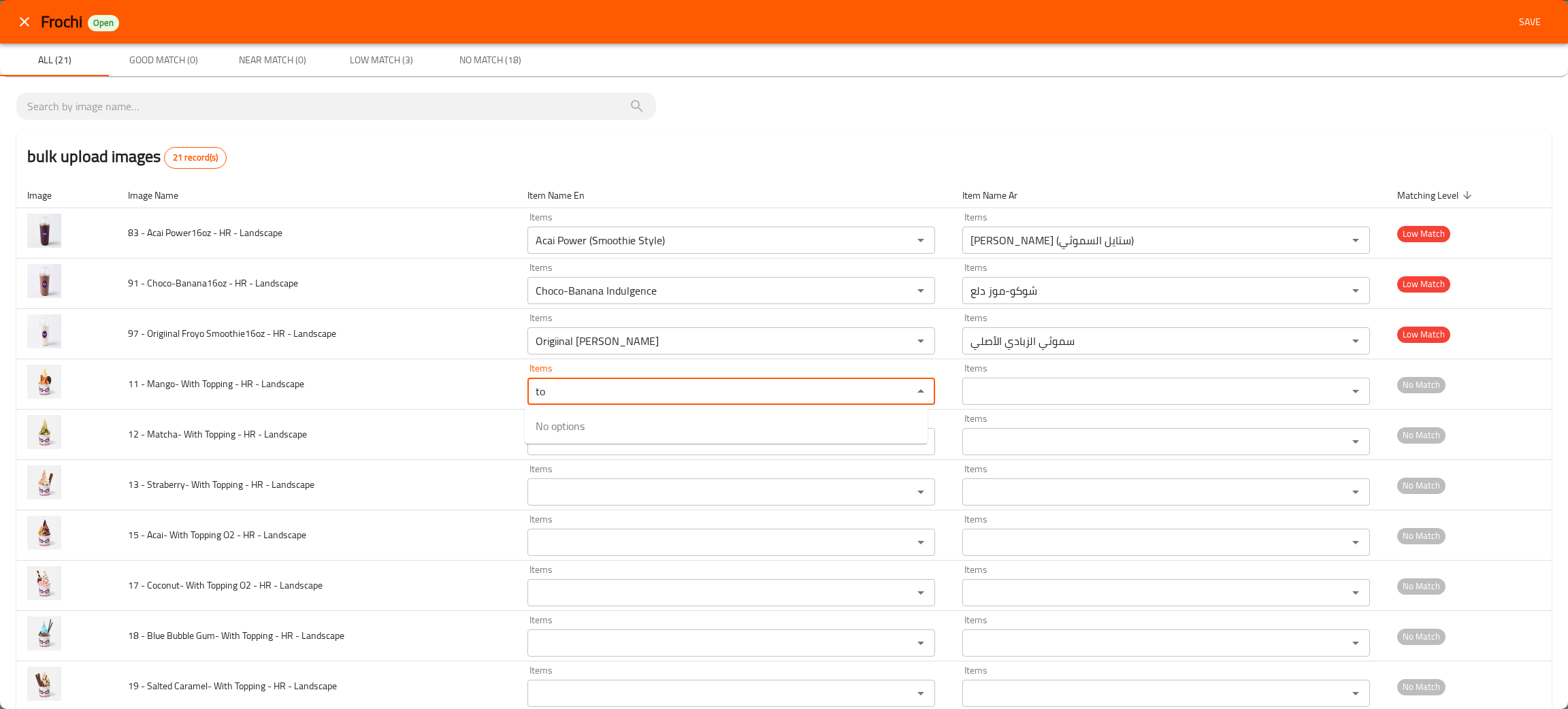
type Landscape "to"
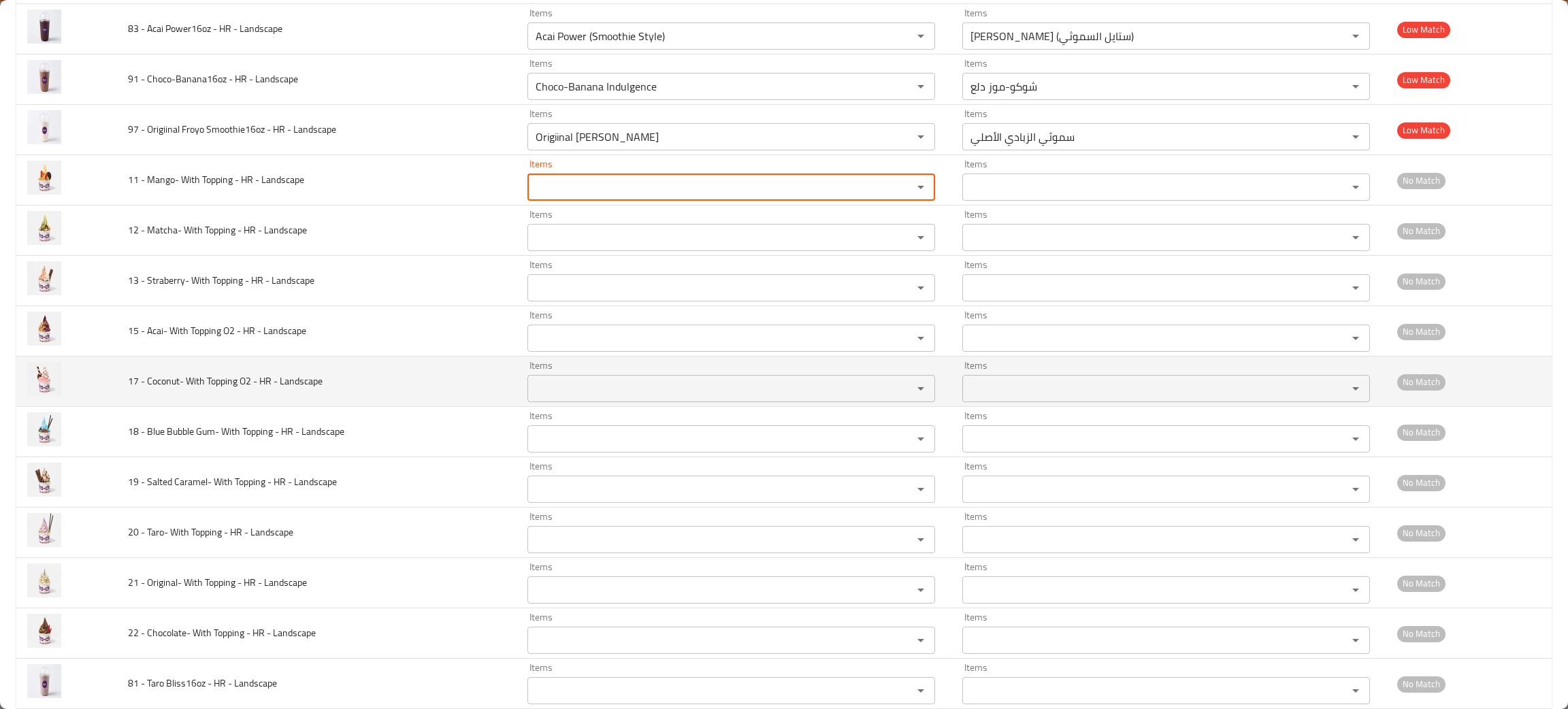
scroll to position [408, 0]
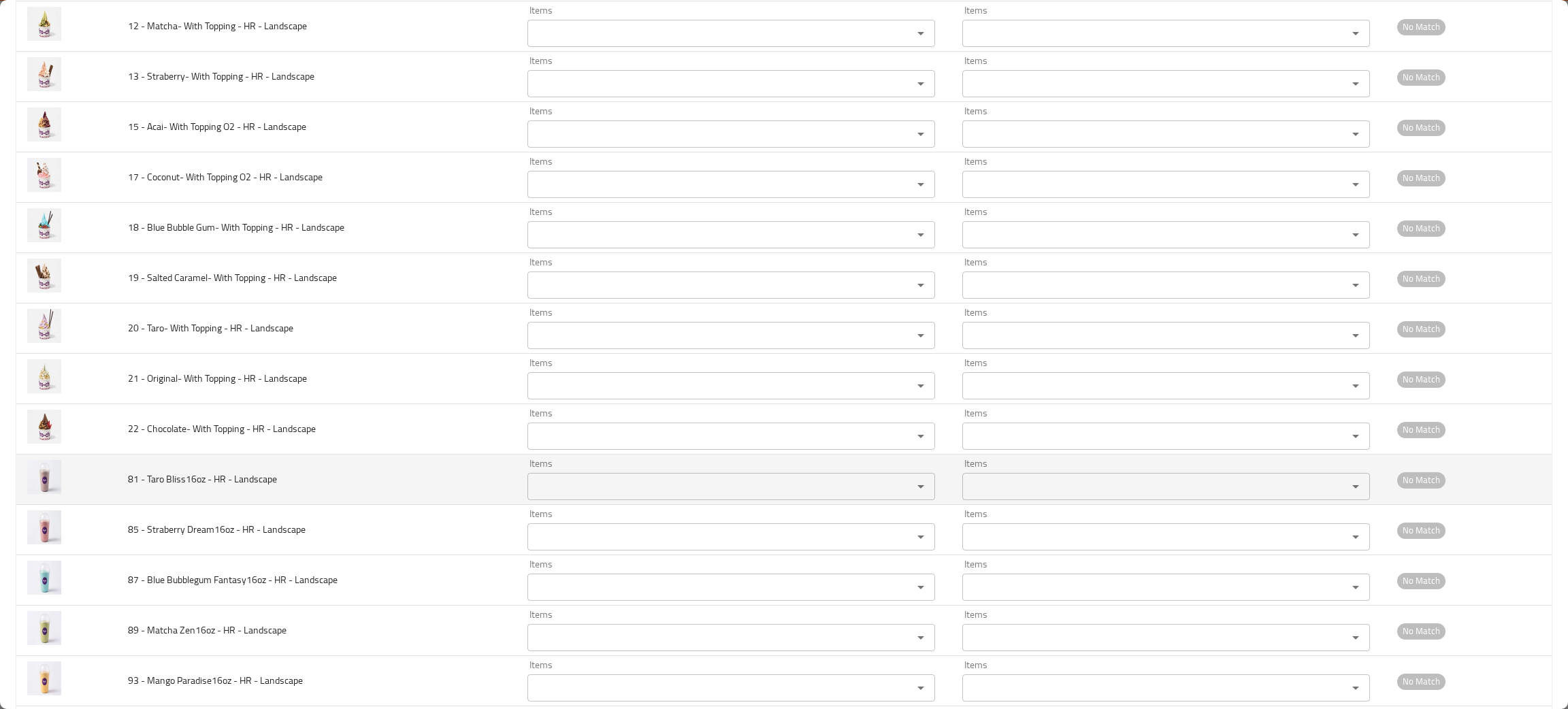
click at [591, 484] on Landscape "Items" at bounding box center [712, 486] width 360 height 19
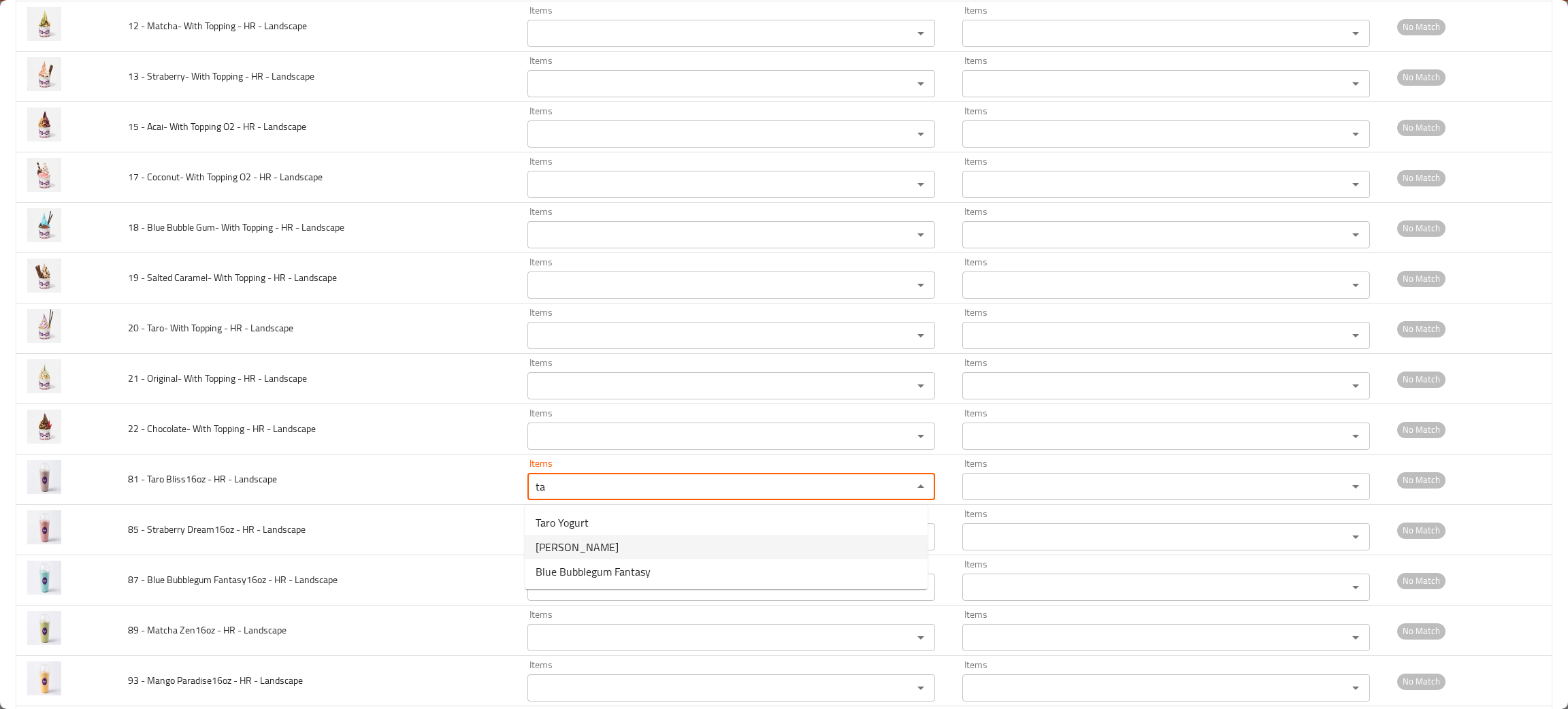
click at [570, 544] on span "Taro Bliss" at bounding box center [577, 546] width 83 height 16
type Landscape "Taro Bliss"
type Landscape-ar "تارو بليس"
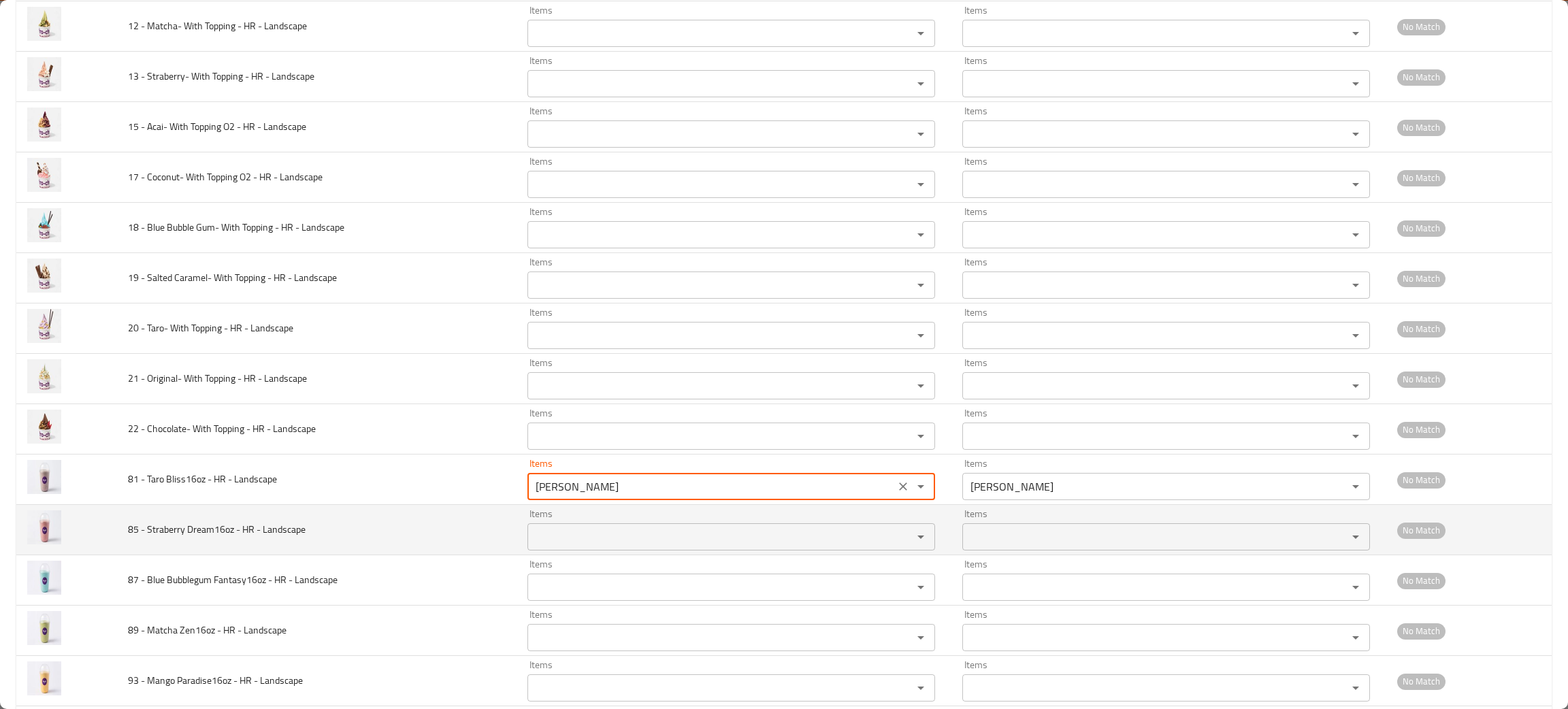
type Landscape "Taro Bliss"
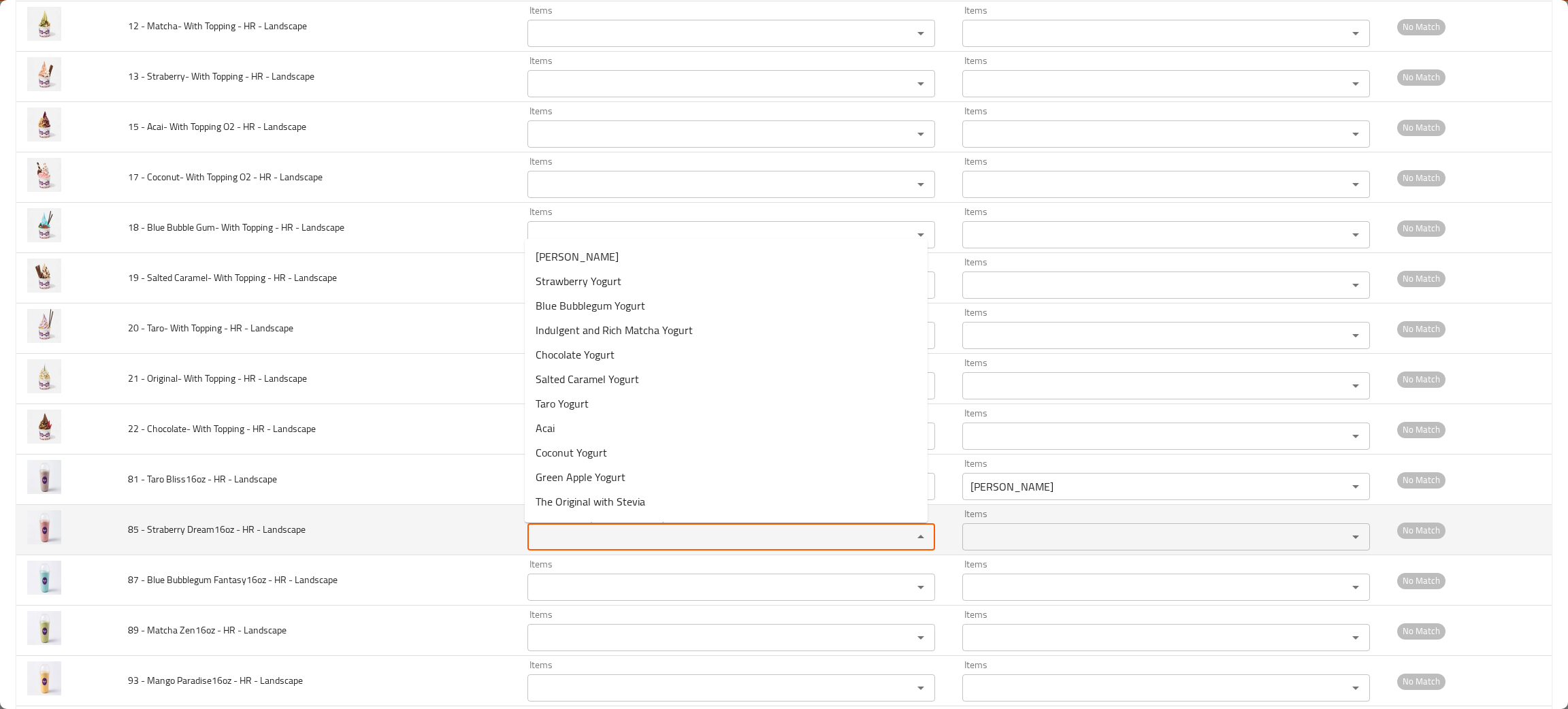
click at [552, 542] on Landscape "Items" at bounding box center [712, 536] width 360 height 19
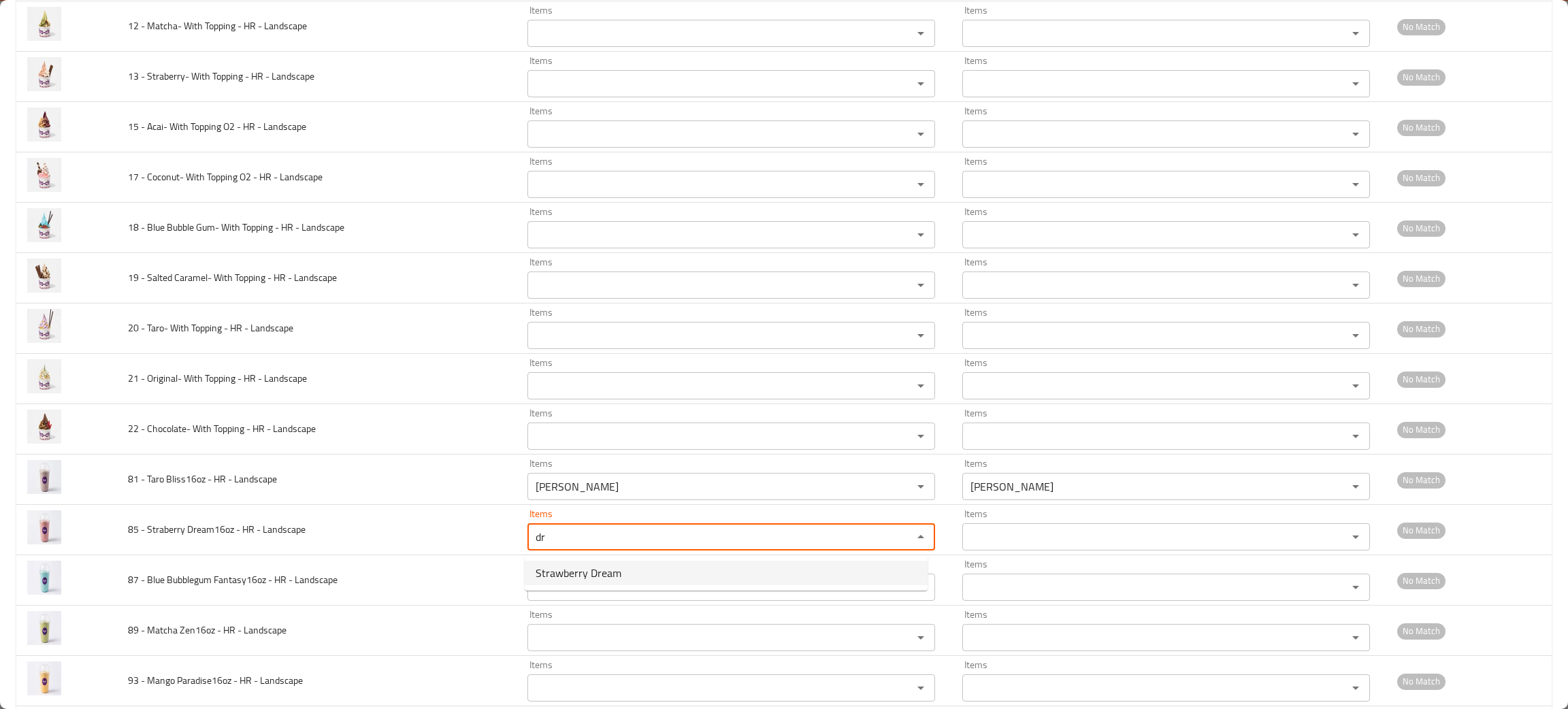
click at [558, 571] on span "Strawberry Dream" at bounding box center [579, 572] width 86 height 16
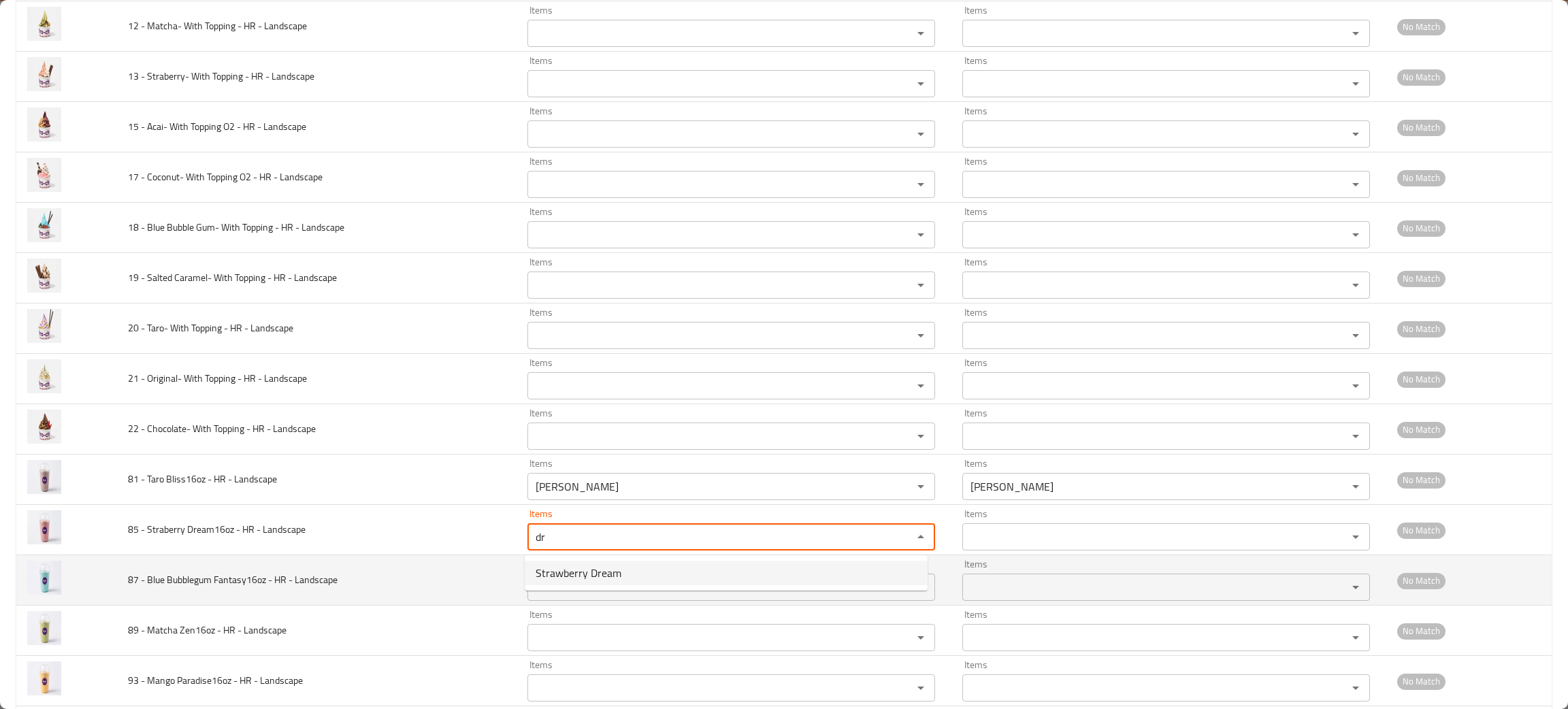
type Landscape "Strawberry Dream"
type Landscape-ar "ستروبري دريم"
type Landscape "Strawberry Dream"
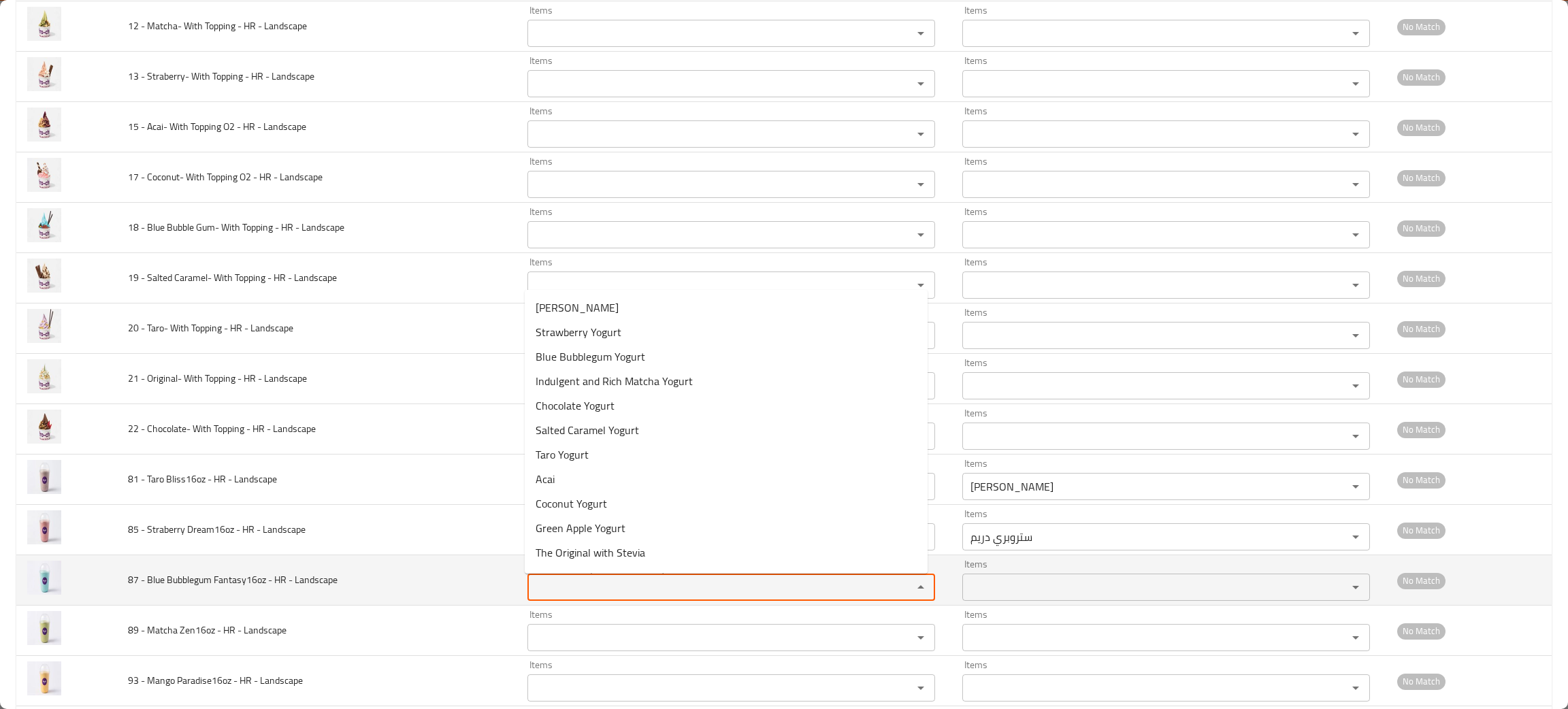
click at [567, 582] on Landscape "Items" at bounding box center [712, 587] width 360 height 19
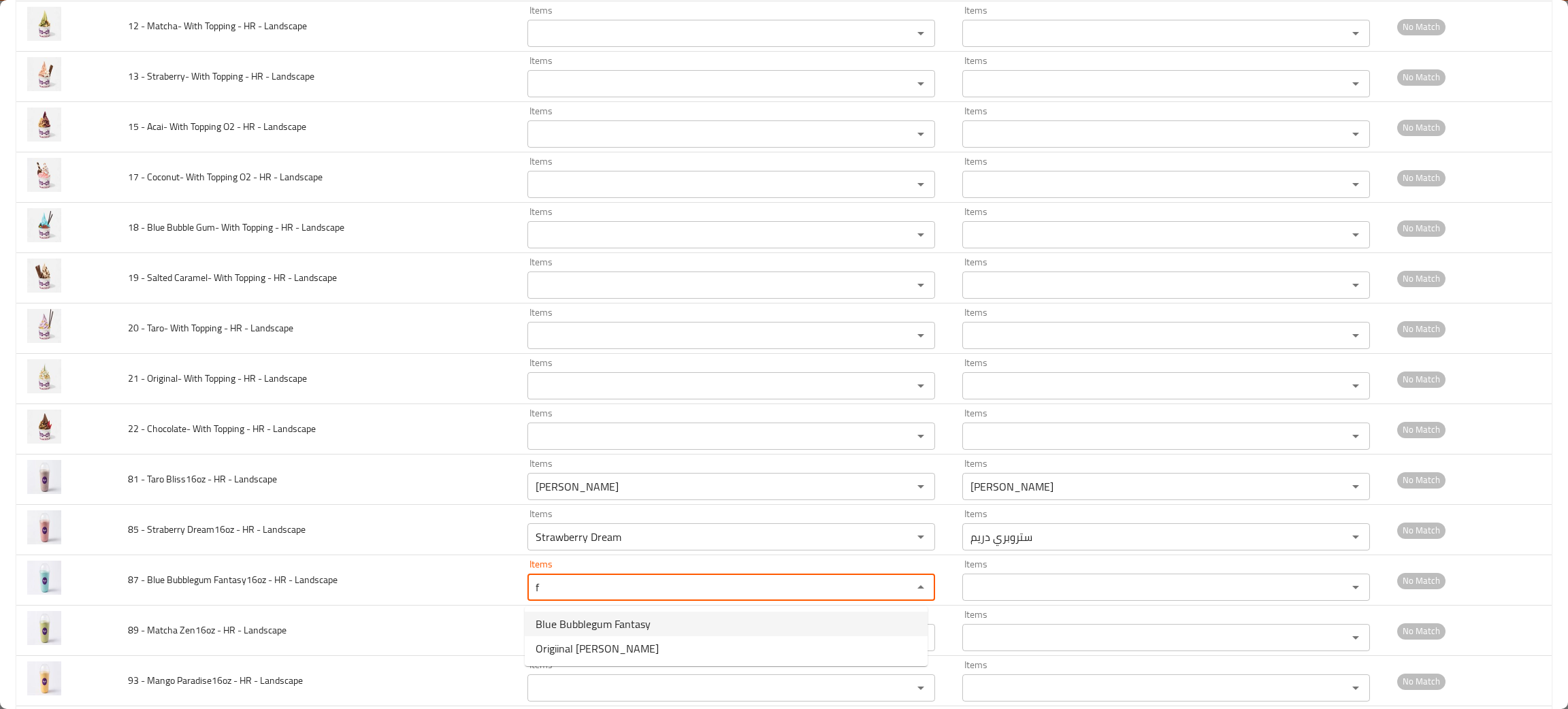
click at [577, 622] on span "Blue Bubblegum Fantasy" at bounding box center [593, 623] width 115 height 16
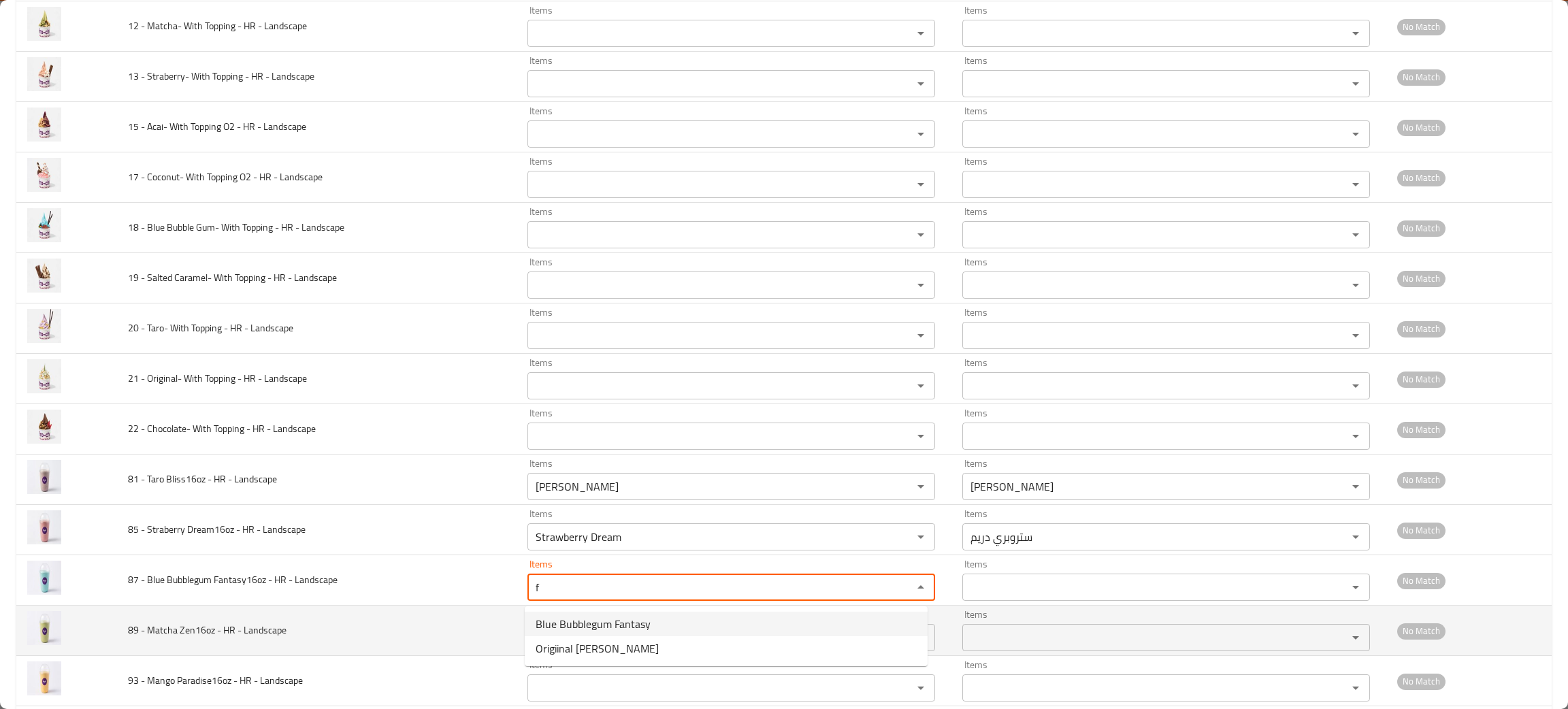
type Landscape "Blue Bubblegum Fantasy"
type Landscape-ar "بلو بابل غَم فانتسي"
type Landscape "Blue Bubblegum Fantasy"
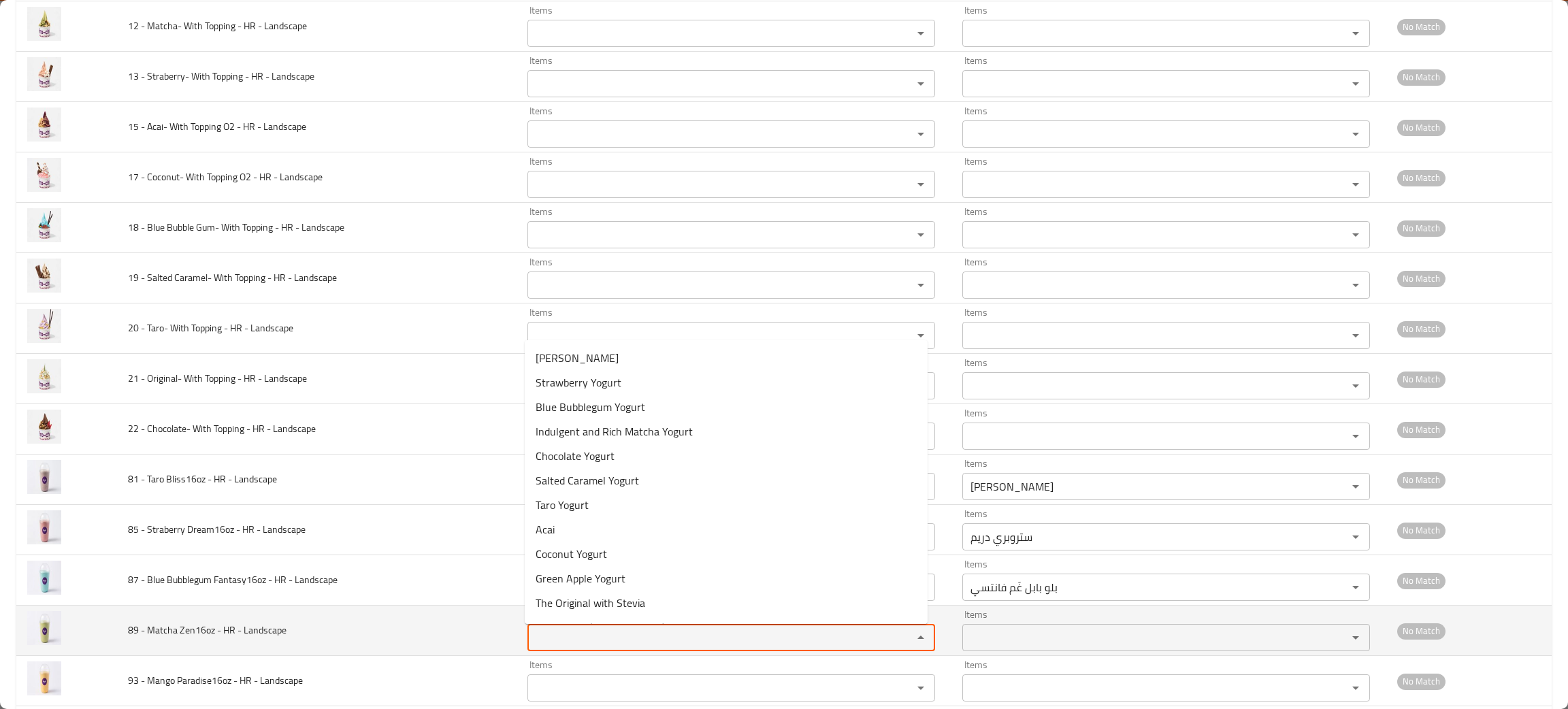
click at [570, 633] on Landscape "Items" at bounding box center [712, 637] width 360 height 19
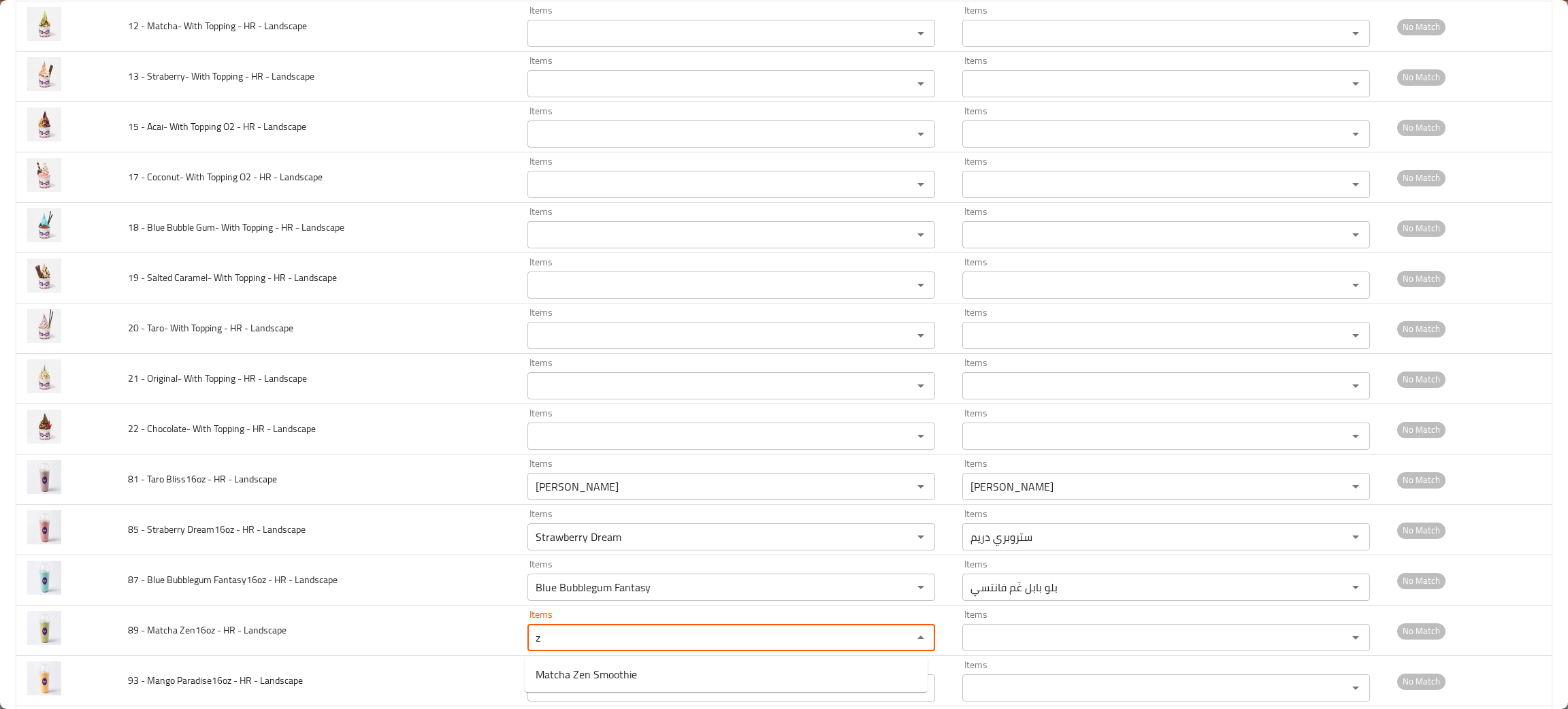
click at [561, 661] on Landscape-popup "Matcha Zen Smoothie" at bounding box center [726, 674] width 403 height 36
click at [561, 668] on span "Matcha Zen Smoothie" at bounding box center [586, 673] width 101 height 16
type Landscape "Matcha Zen Smoothie"
type Landscape-ar "ماتشا زِن سموثي"
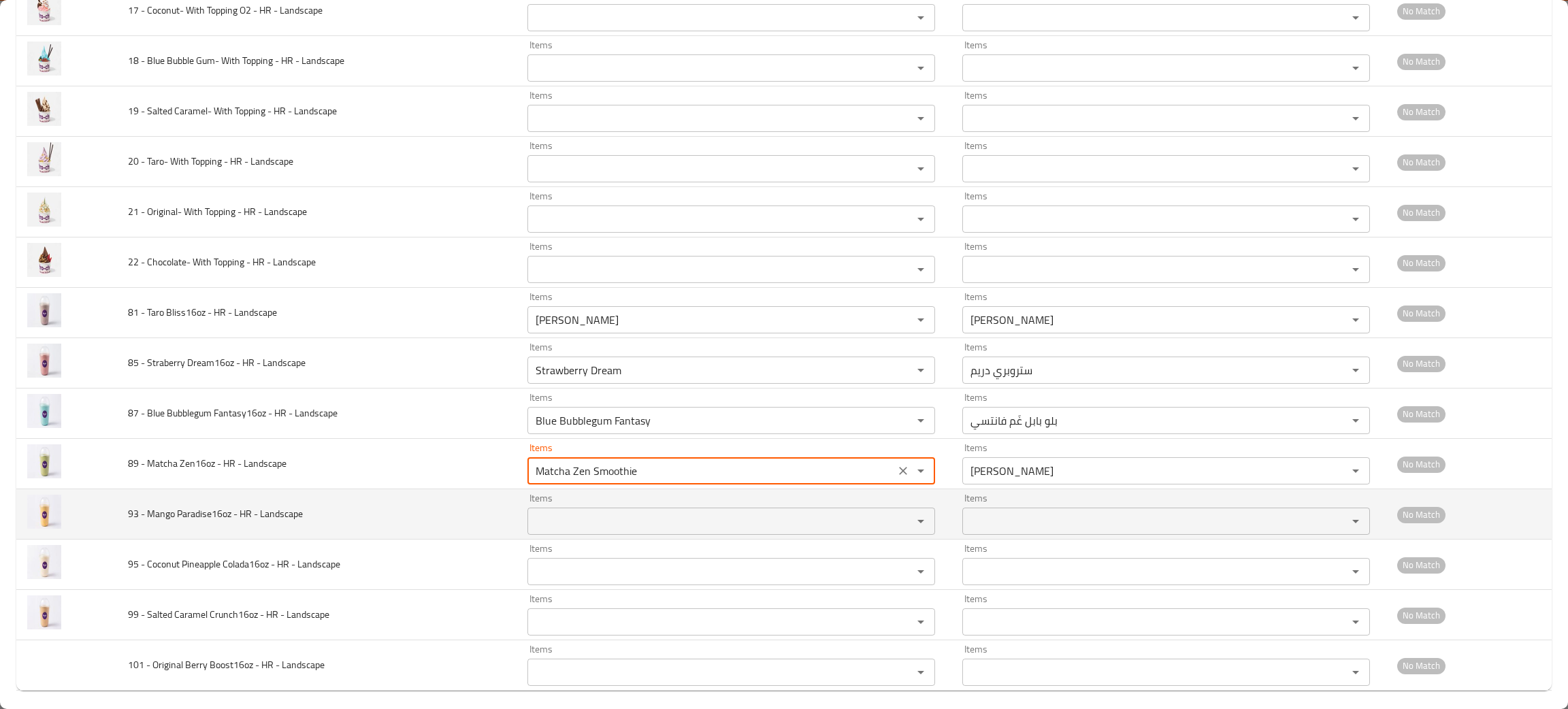
scroll to position [586, 0]
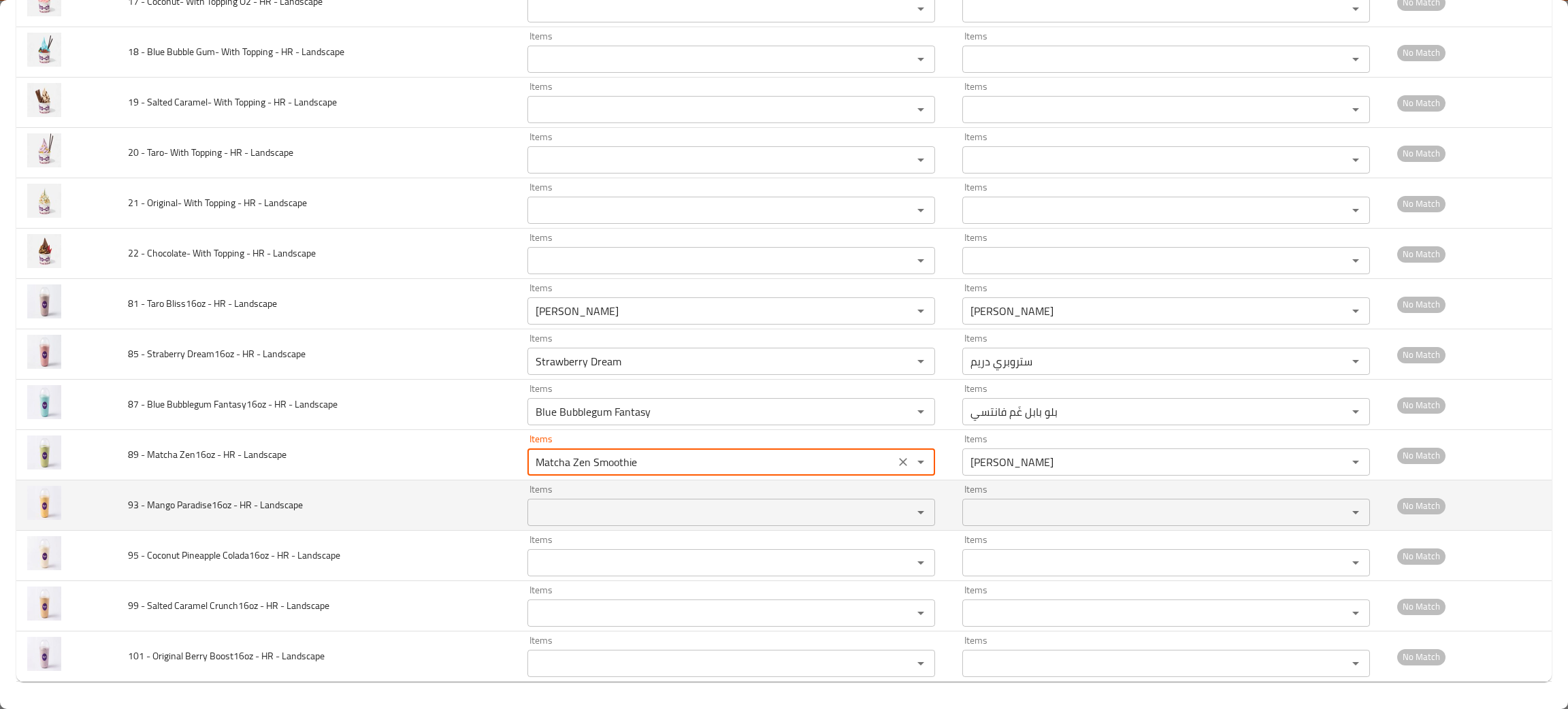
type Landscape "Matcha Zen Smoothie"
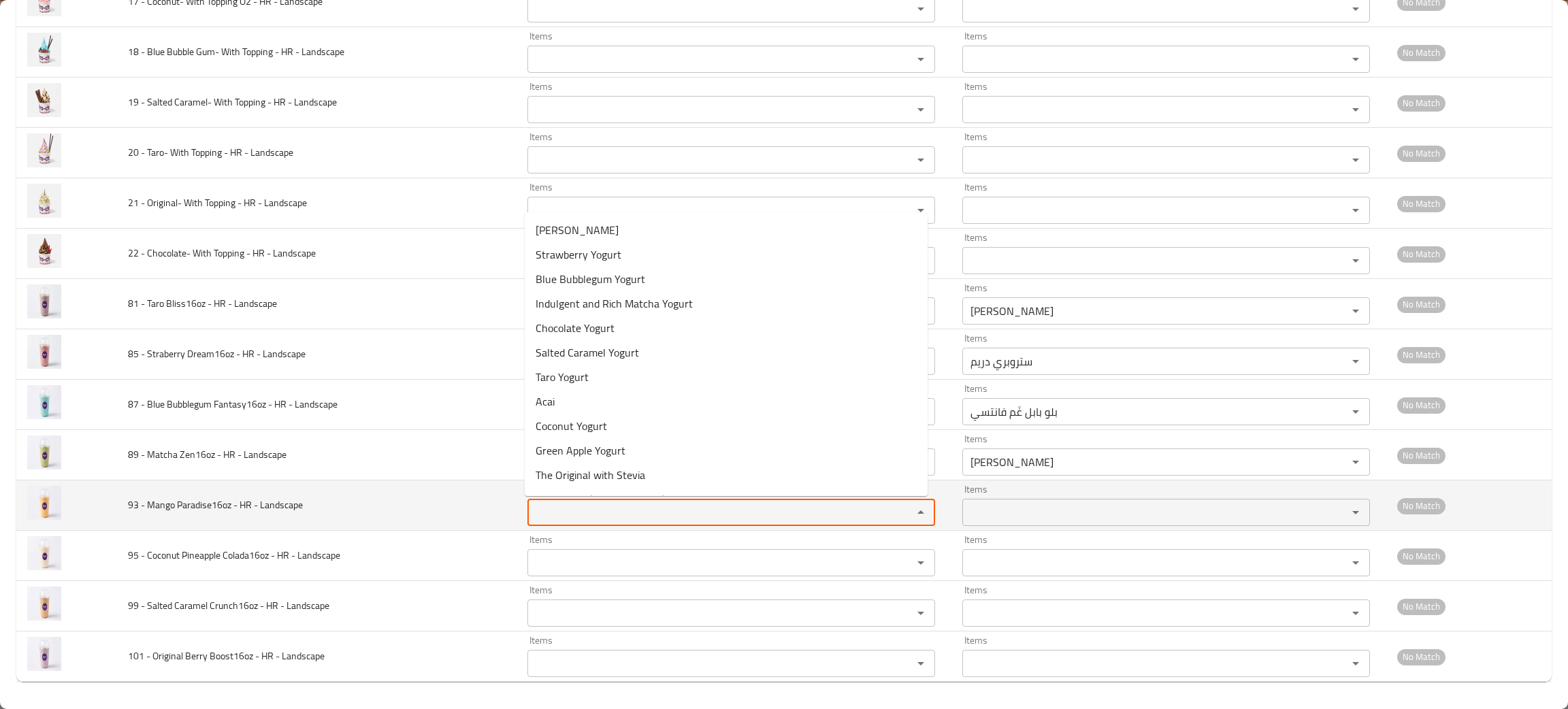
click at [618, 520] on Landscape "Items" at bounding box center [712, 512] width 360 height 19
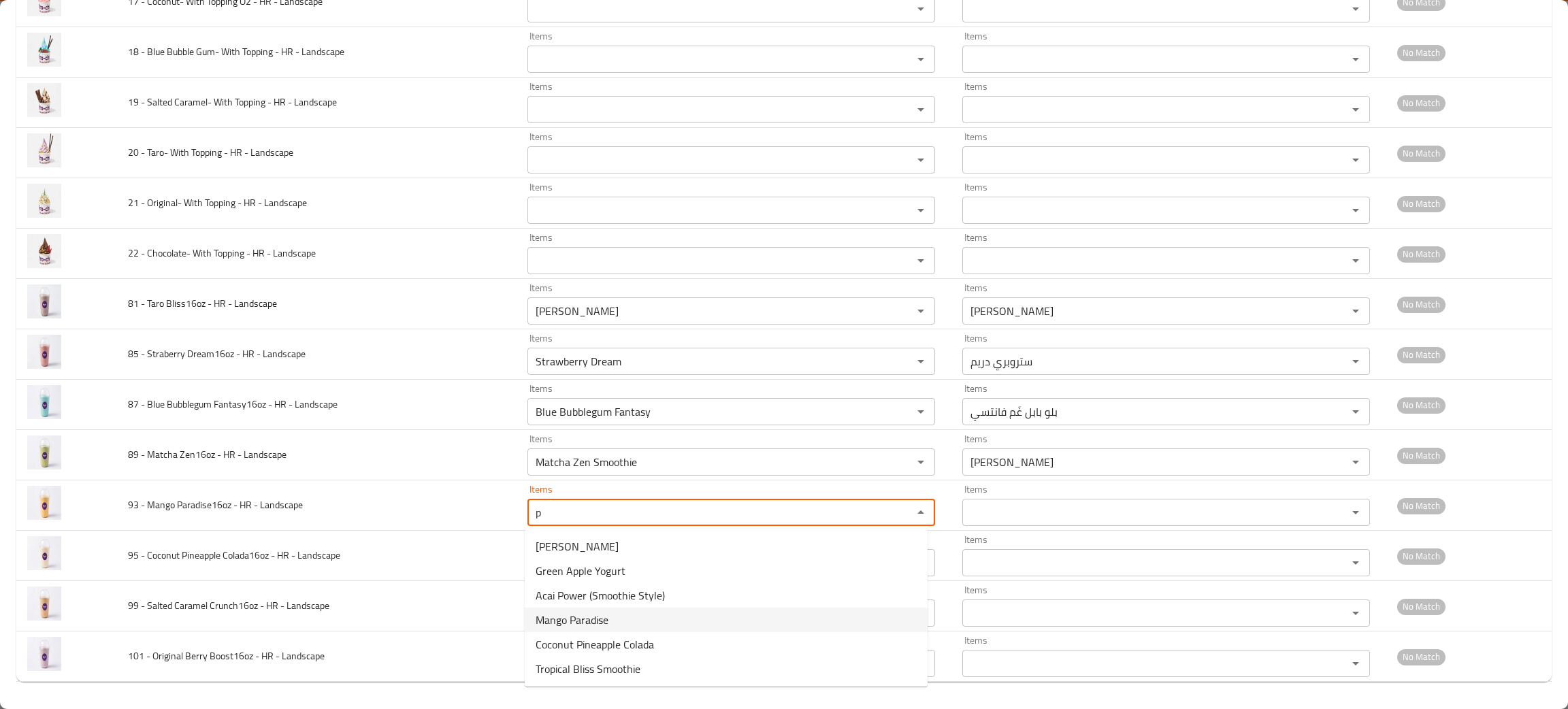
click at [594, 623] on span "Mango Paradise" at bounding box center [572, 620] width 73 height 16
type Landscape "Mango Paradise"
type Landscape-ar "مانجو بارادايز"
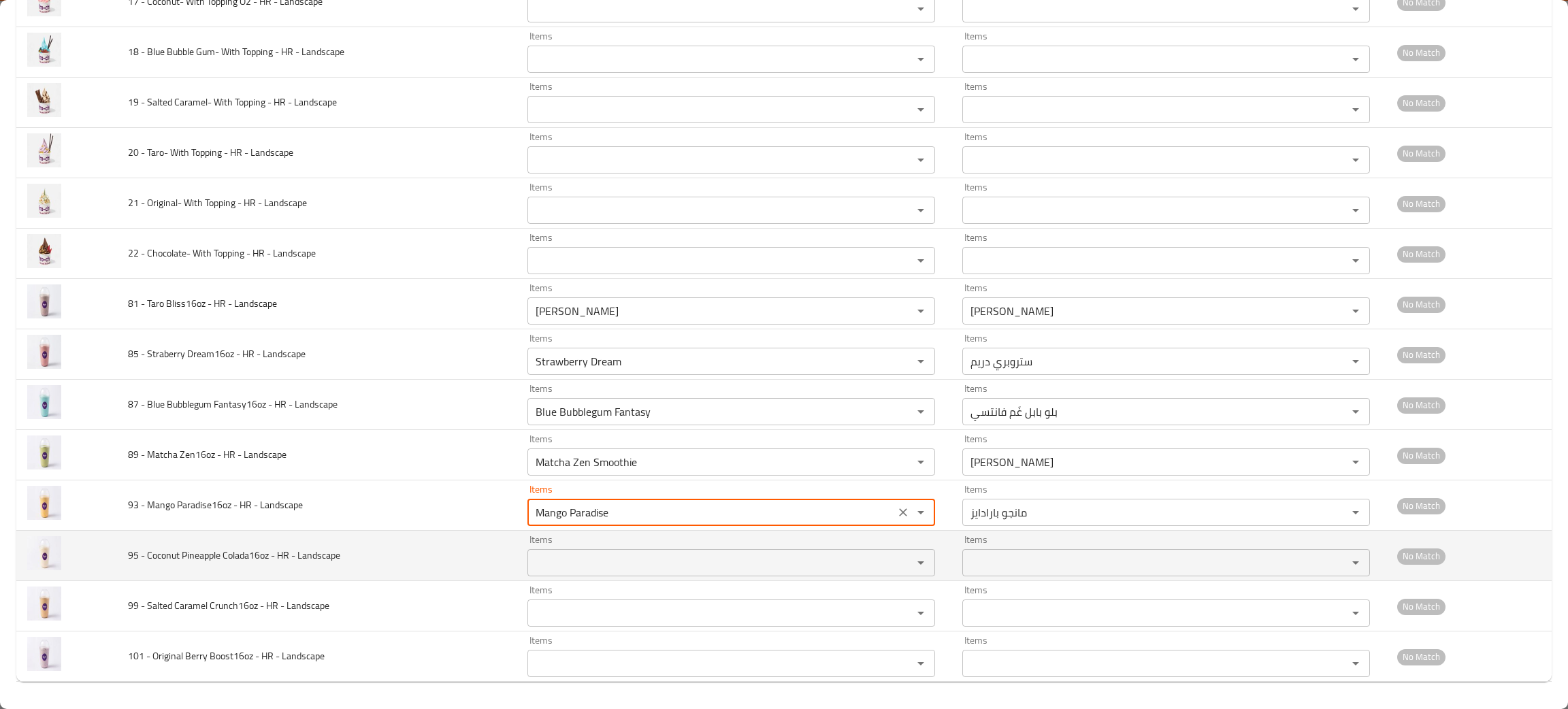
type Landscape "Mango Paradise"
click at [670, 564] on Landscape "Items" at bounding box center [712, 562] width 360 height 19
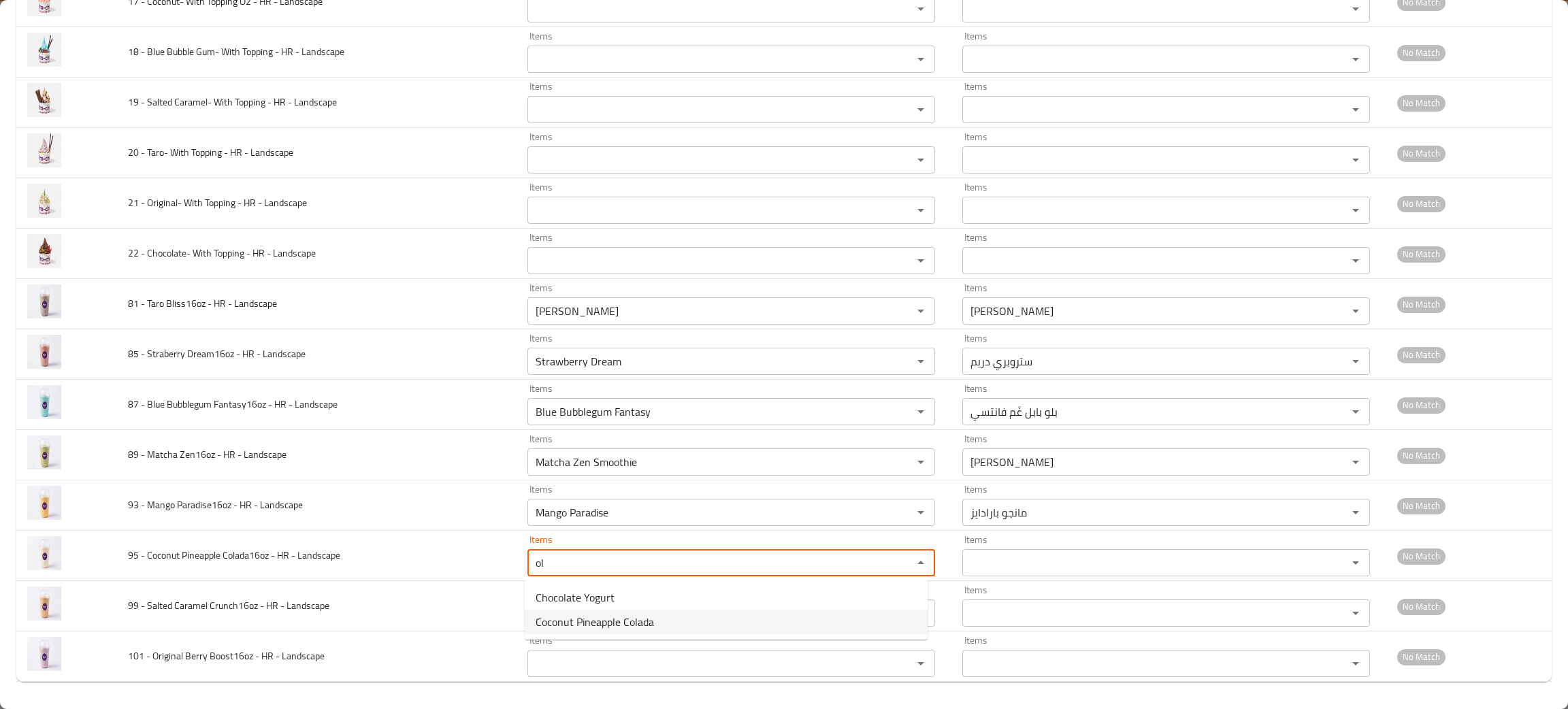
click at [642, 622] on span "Coconut Pineapple Colada" at bounding box center [595, 622] width 118 height 16
type Landscape "Coconut Pineapple Colada"
type Landscape-ar "كوكو-باينابل كولادا"
type Landscape "Coconut Pineapple Colada"
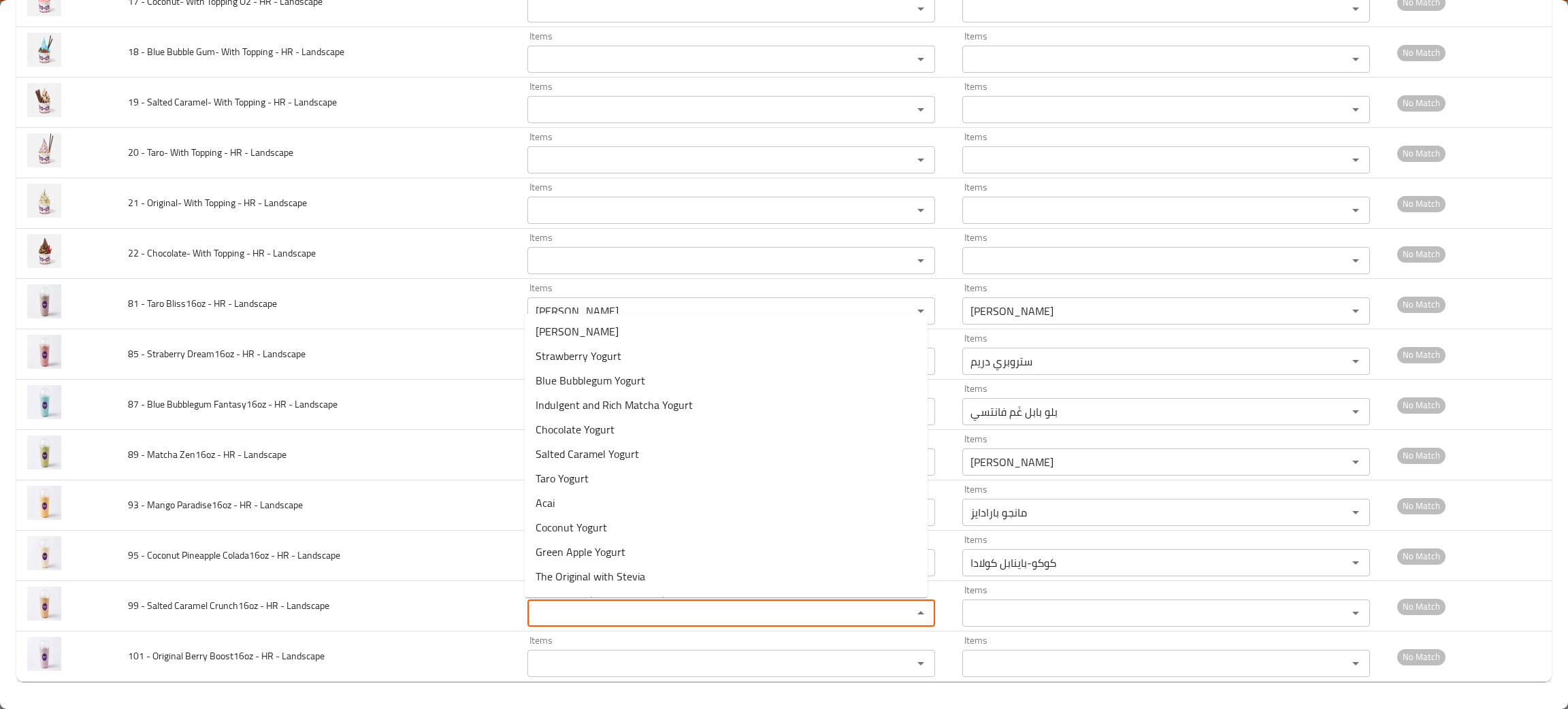
click at [642, 622] on Landscape "Items" at bounding box center [712, 613] width 360 height 19
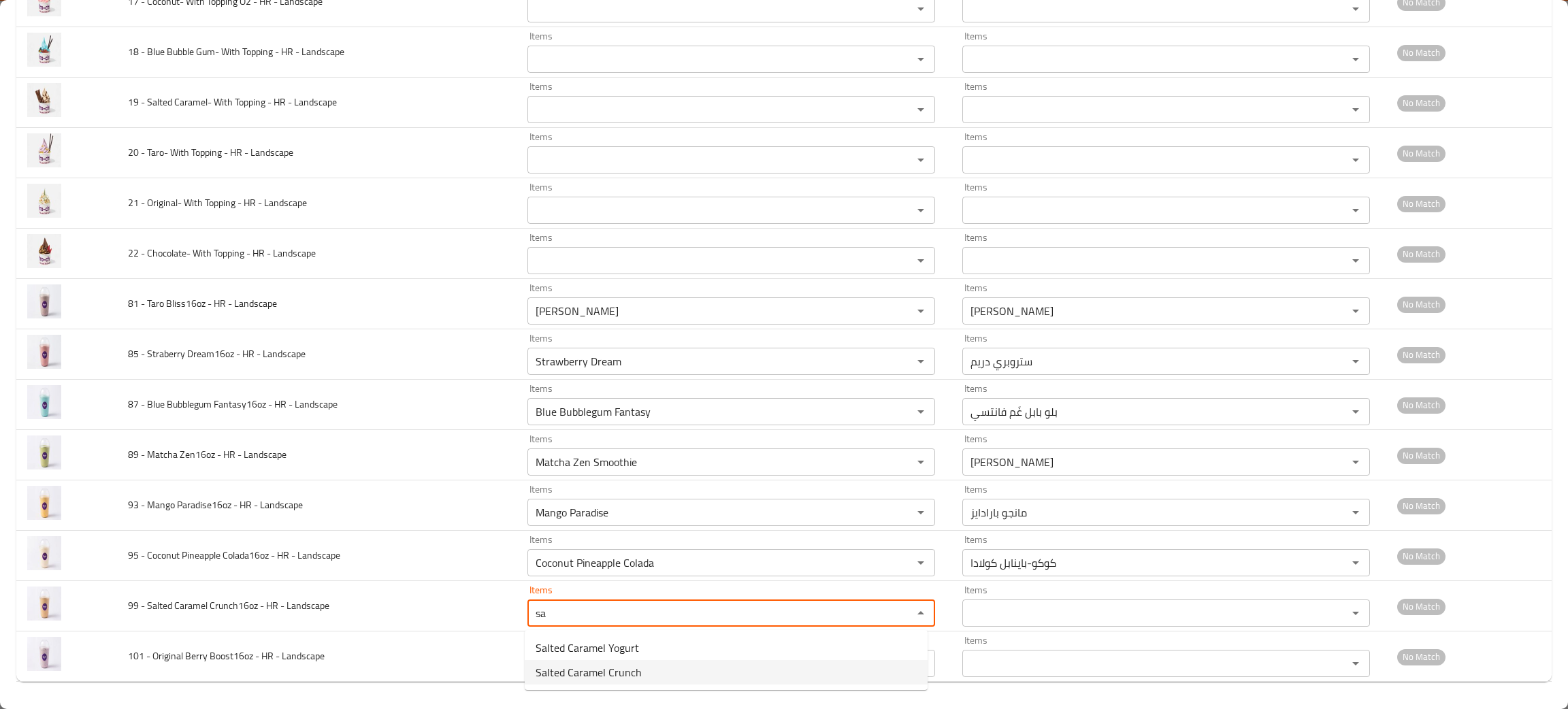
click at [584, 671] on span "Salted Caramel Crunch" at bounding box center [589, 671] width 106 height 16
type Landscape "Salted Caramel Crunch"
type Landscape-ar "سولتد كراميل كرنش"
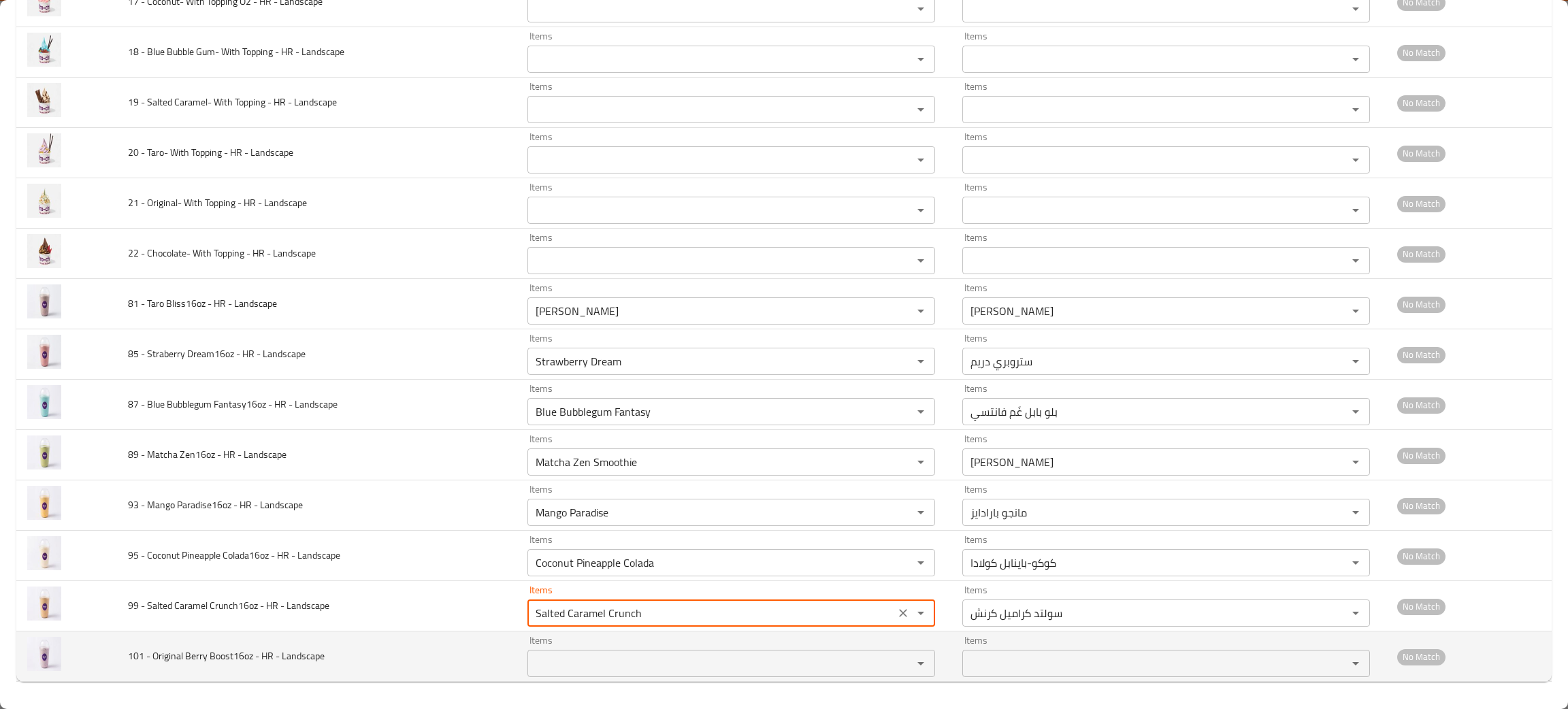
type Landscape "Salted Caramel Crunch"
click at [546, 671] on Landscape "Items" at bounding box center [712, 663] width 360 height 19
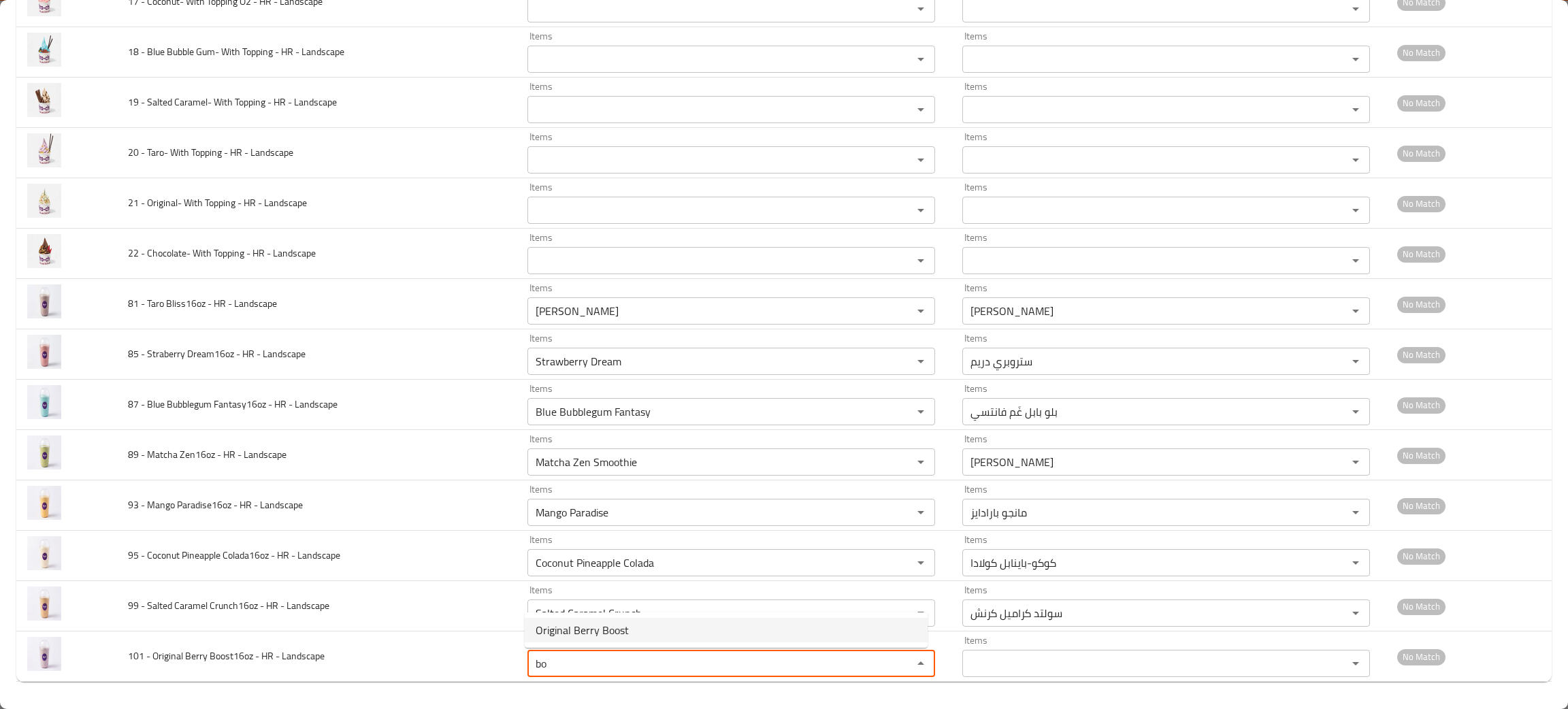
click at [564, 632] on span "Original Berry Boost" at bounding box center [582, 629] width 93 height 16
type Landscape "Original Berry Boost"
type Landscape-ar "أوريجينال بيري بوست"
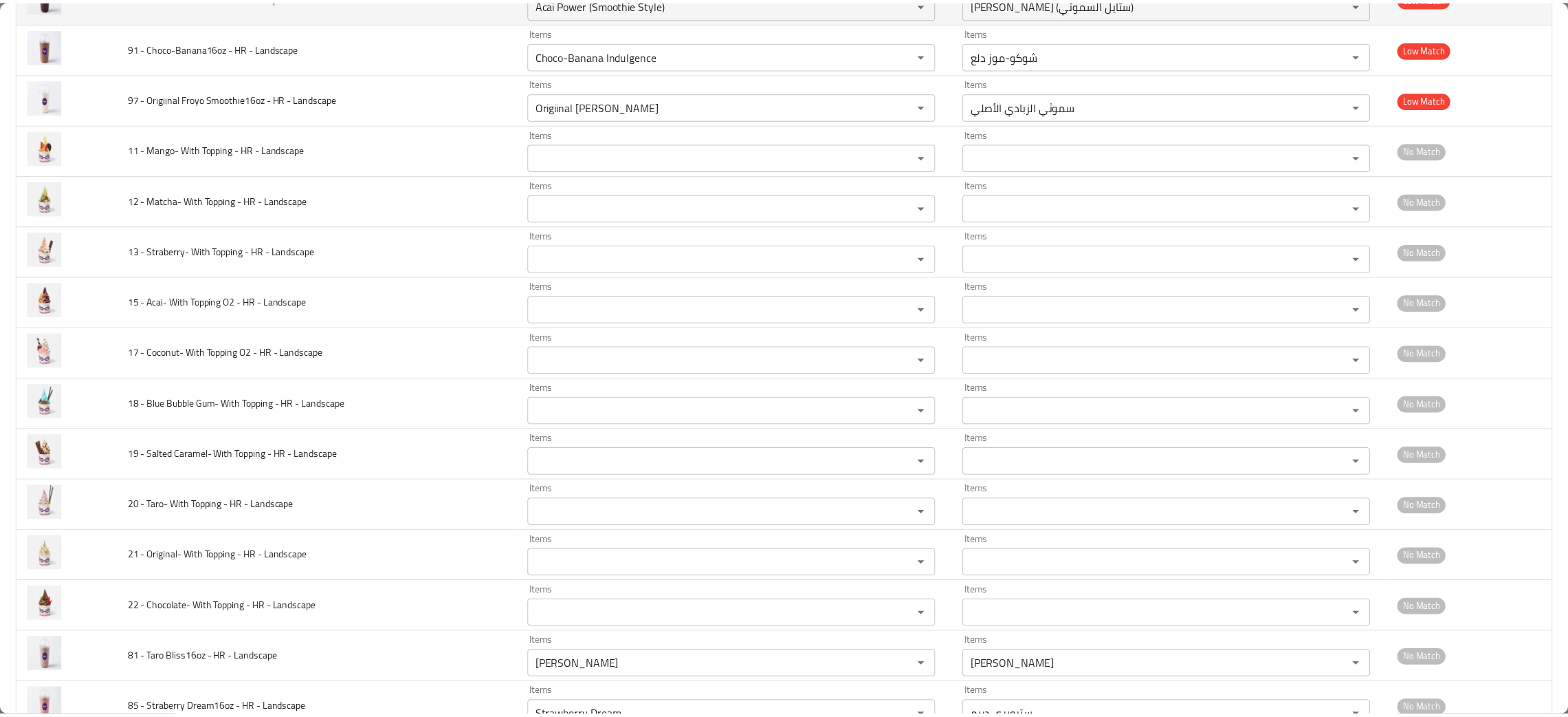
scroll to position [0, 0]
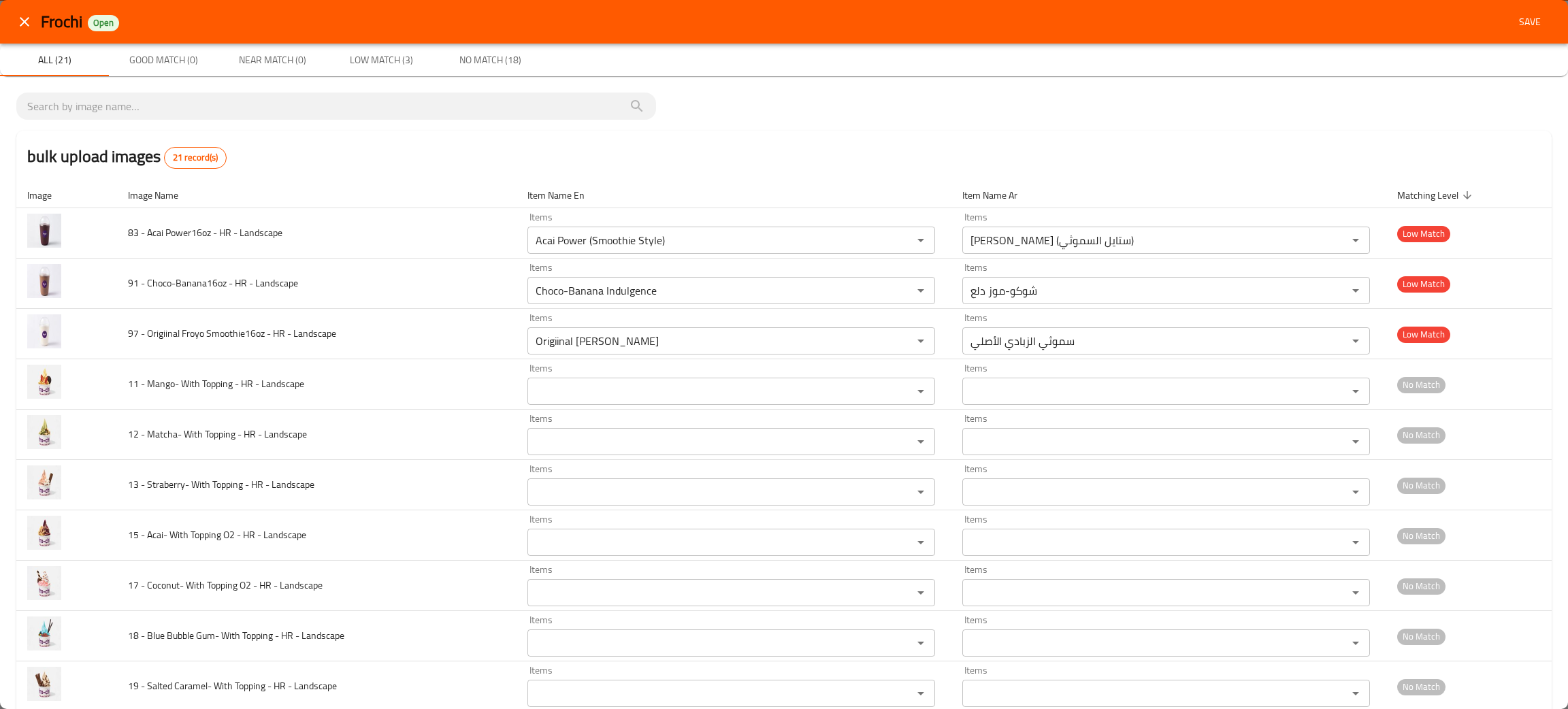
type Landscape "Original Berry Boost"
click at [1520, 27] on span "Save" at bounding box center [1530, 22] width 33 height 17
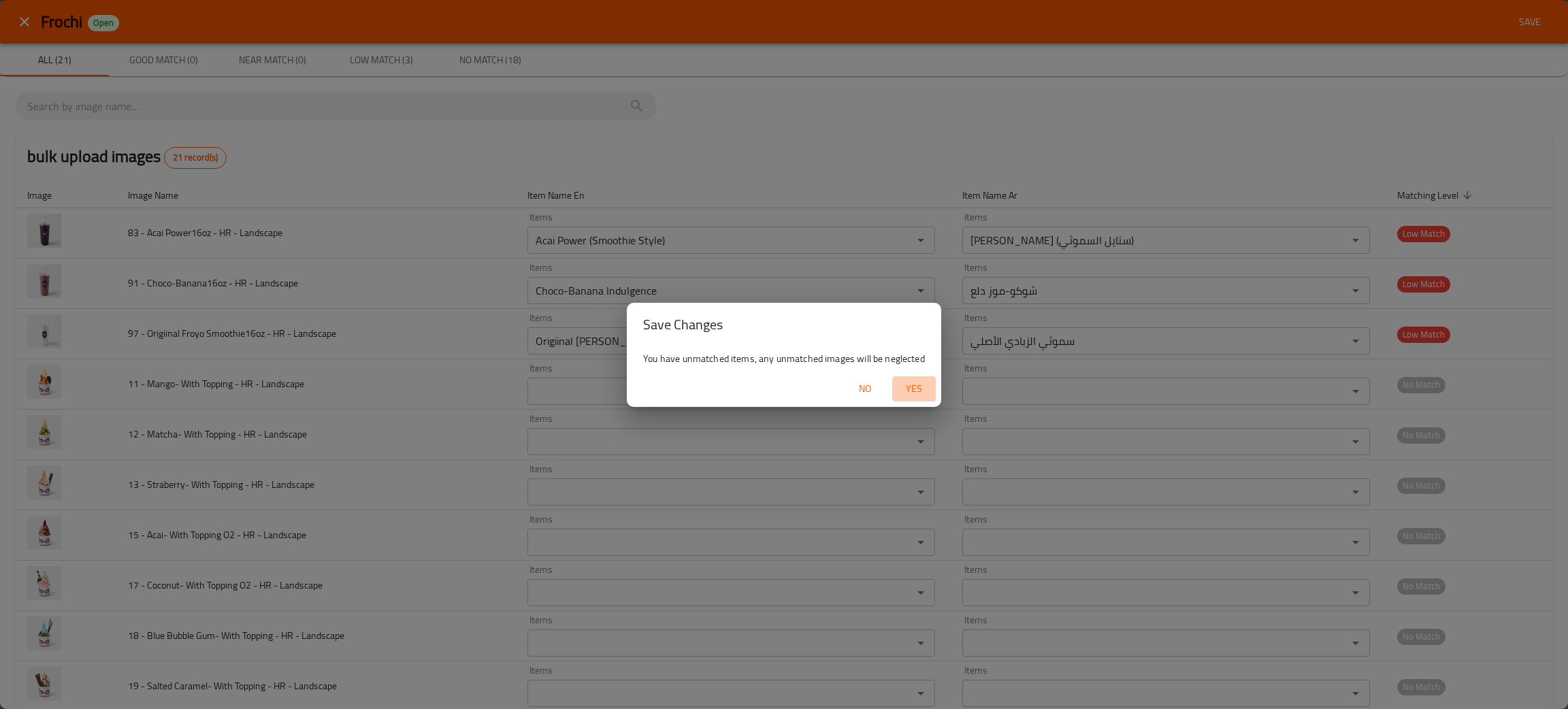
click at [912, 387] on span "Yes" at bounding box center [914, 389] width 33 height 17
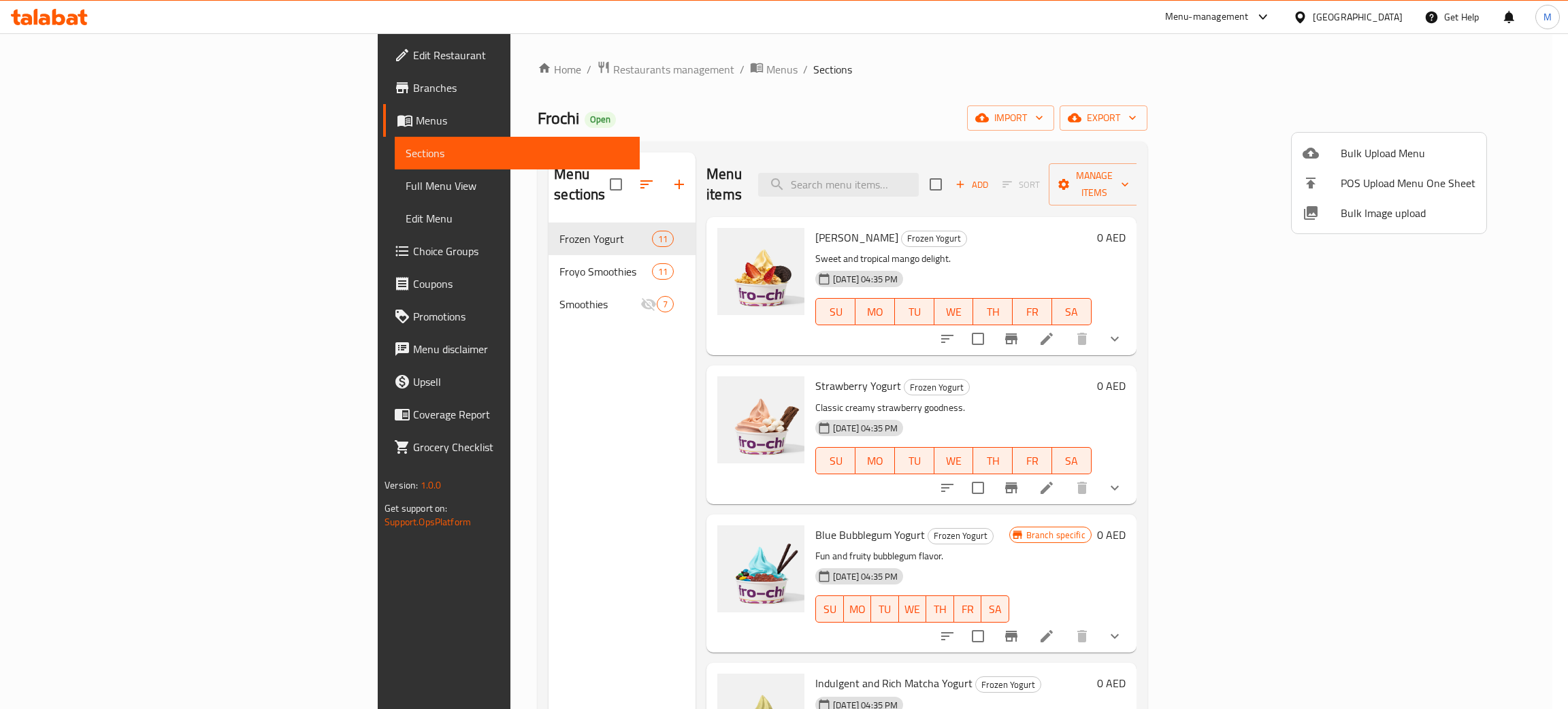
click at [1046, 132] on div at bounding box center [784, 354] width 1568 height 709
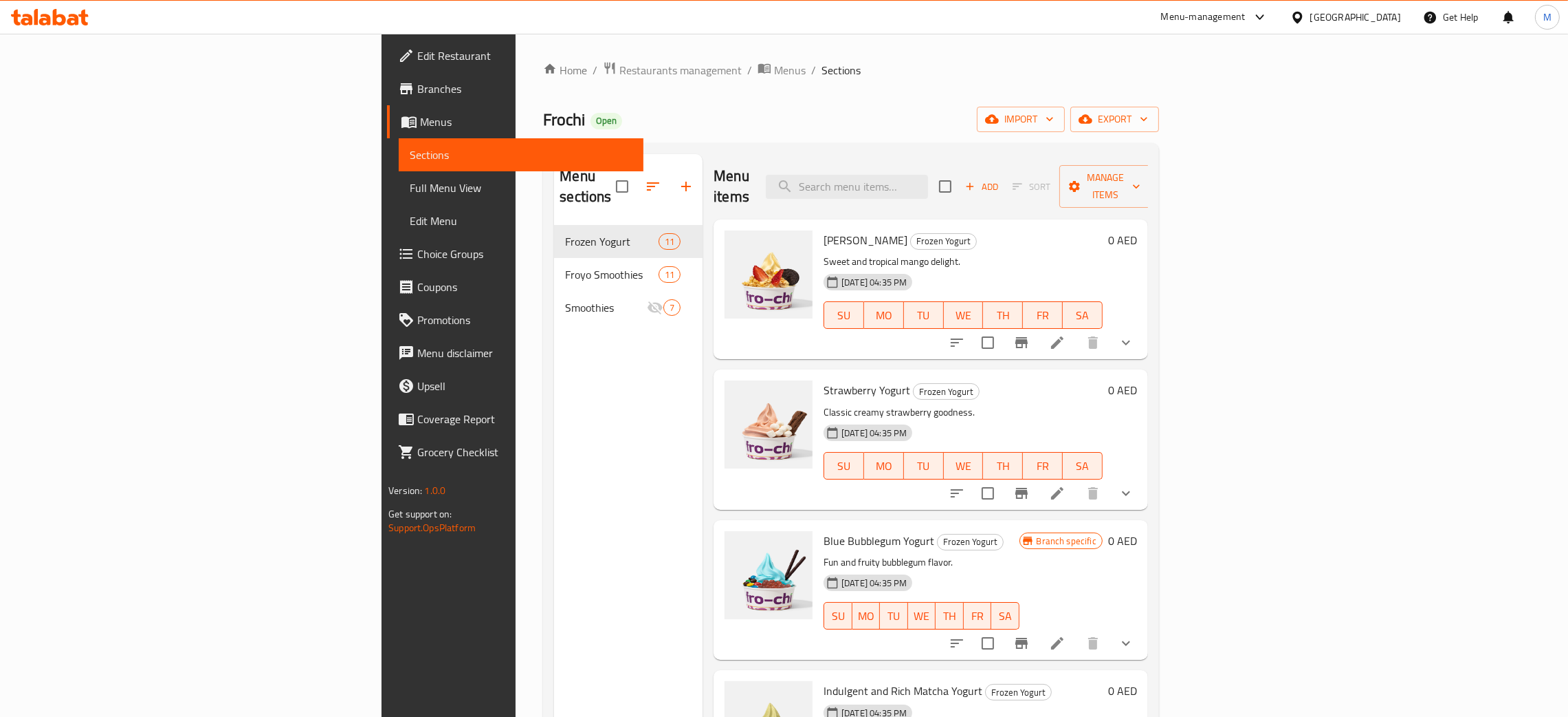
click at [1326, 28] on div "United Arab Emirates" at bounding box center [1345, 17] width 133 height 33
click at [1327, 23] on div "United Arab Emirates" at bounding box center [1355, 17] width 90 height 15
click at [1227, 201] on div "Jordan" at bounding box center [1220, 206] width 49 height 32
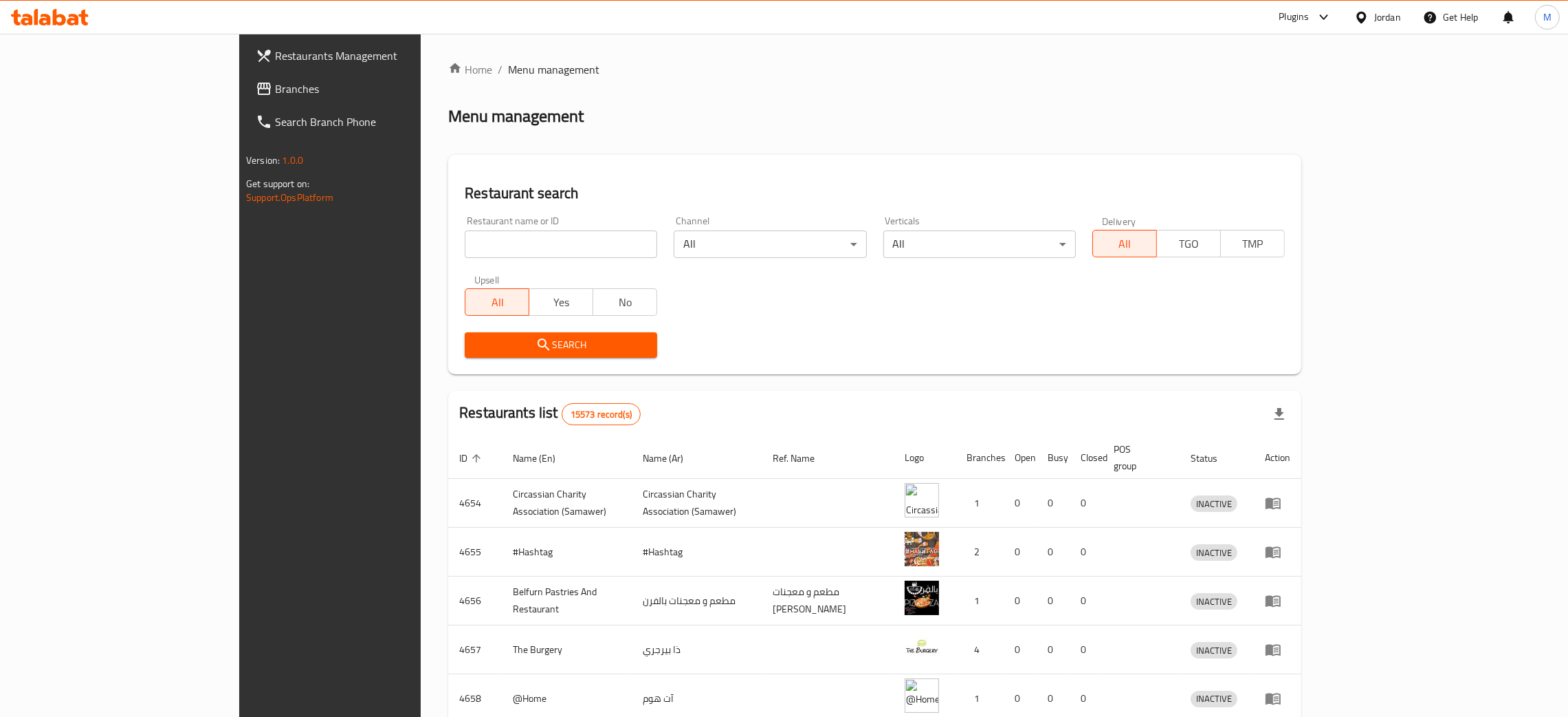
click at [275, 84] on span "Branches" at bounding box center [382, 88] width 215 height 16
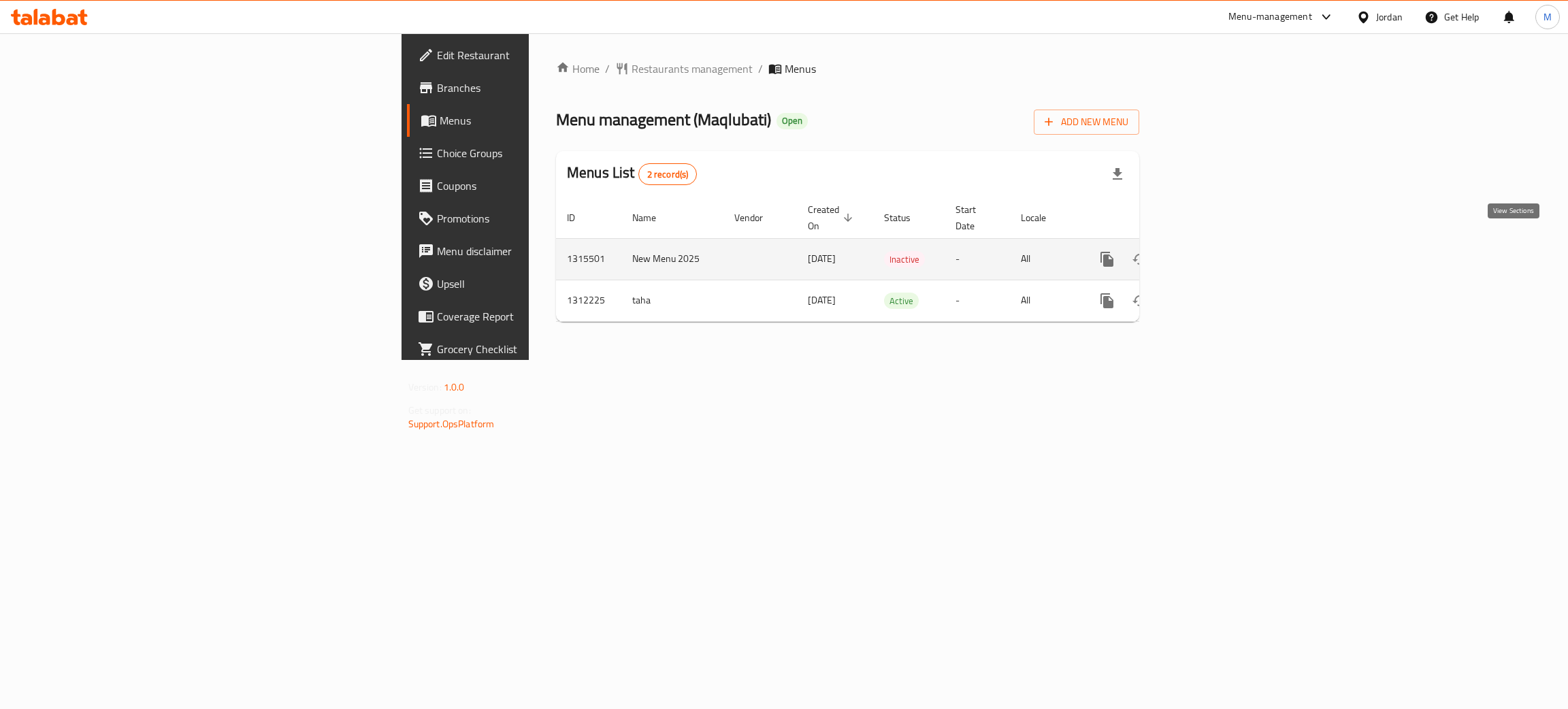
click at [1214, 251] on icon "enhanced table" at bounding box center [1205, 259] width 16 height 16
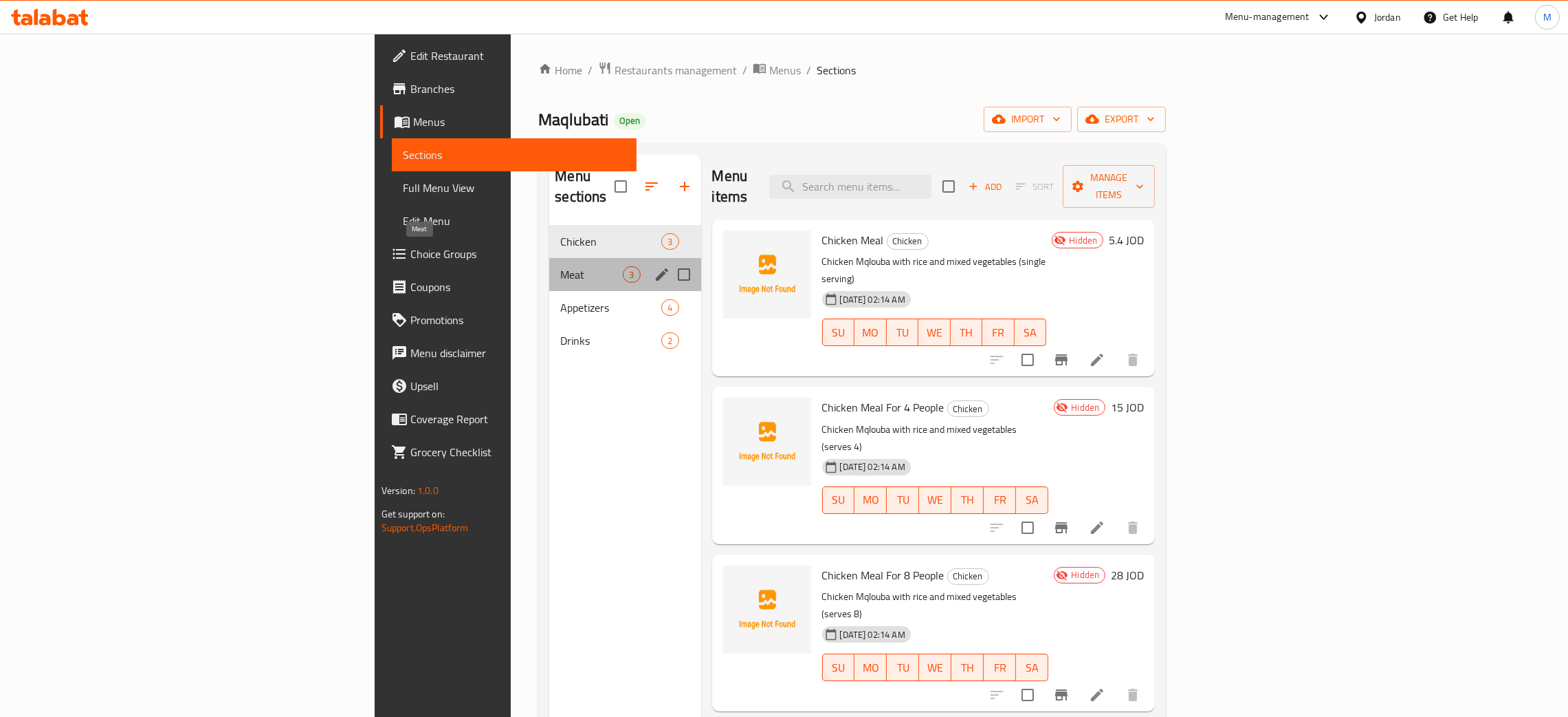
click at [560, 266] on span "Meat" at bounding box center [591, 274] width 63 height 16
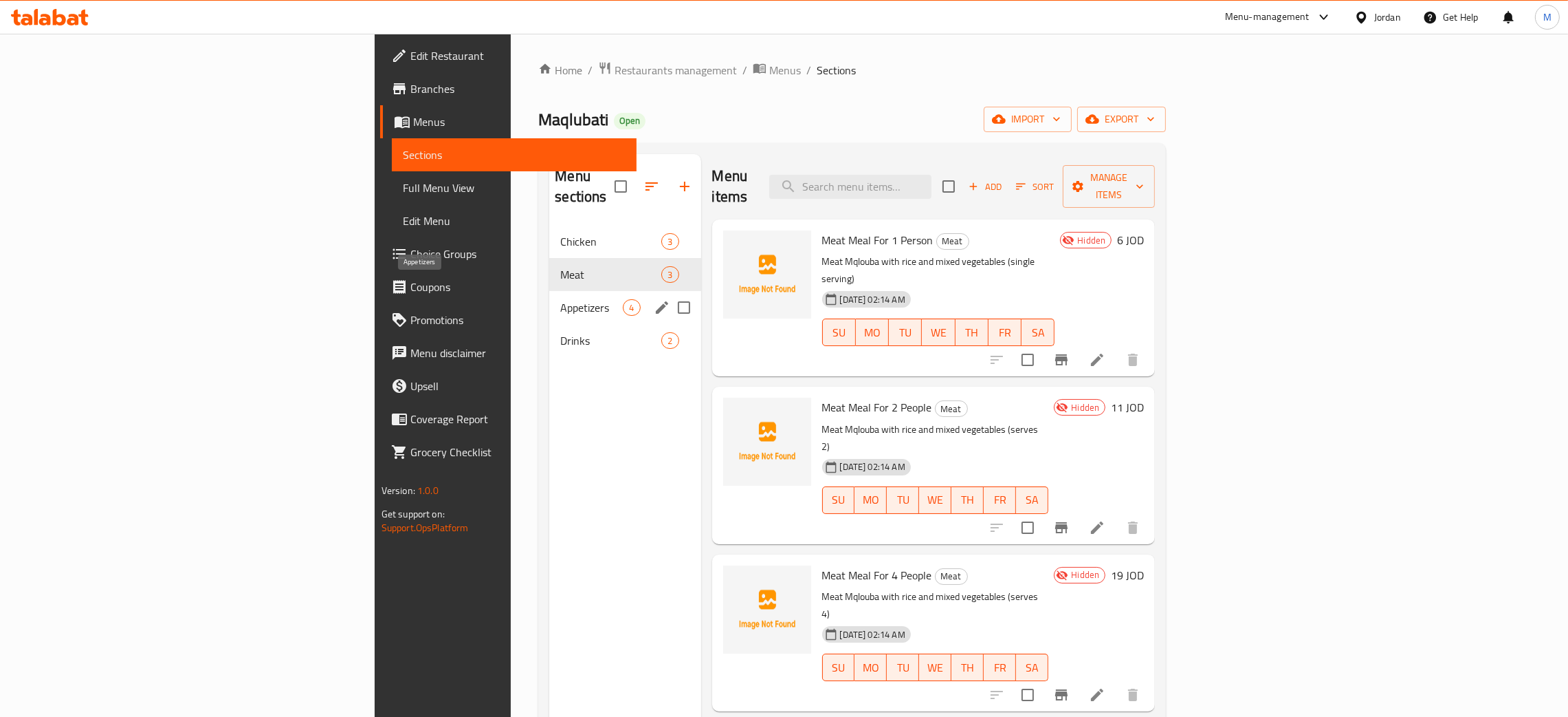
click at [560, 299] on span "Appetizers" at bounding box center [591, 307] width 63 height 16
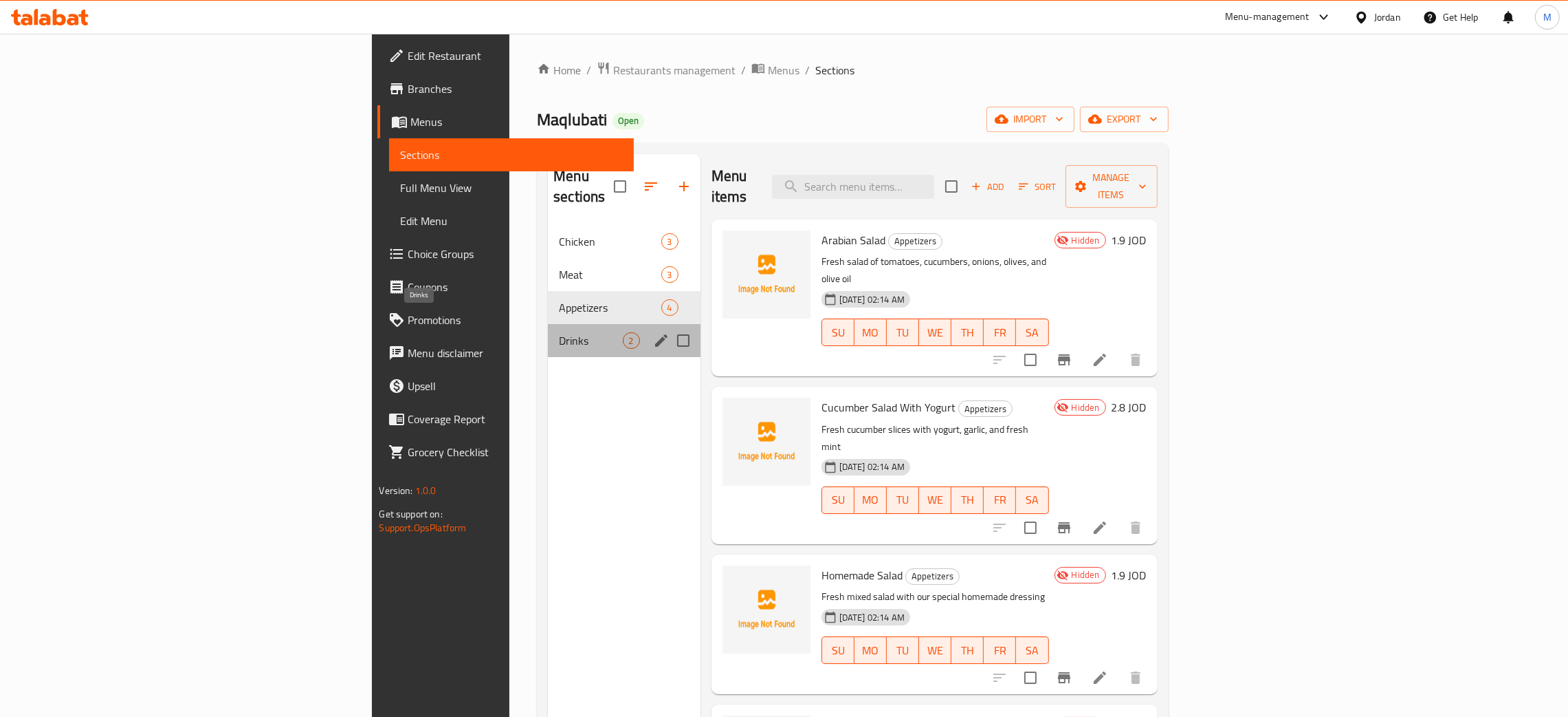
click at [559, 332] on span "Drinks" at bounding box center [591, 340] width 64 height 16
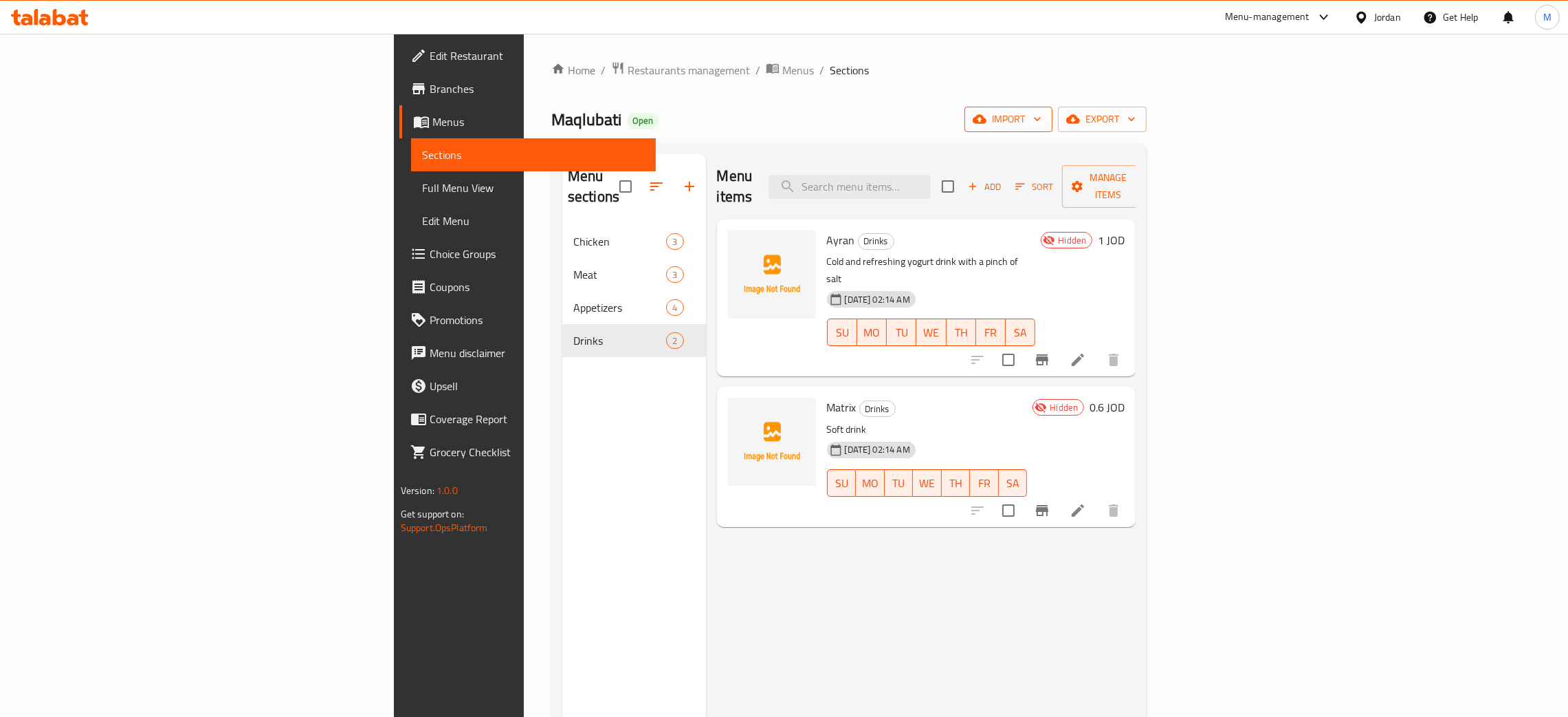
click at [1042, 125] on span "import" at bounding box center [1008, 119] width 66 height 17
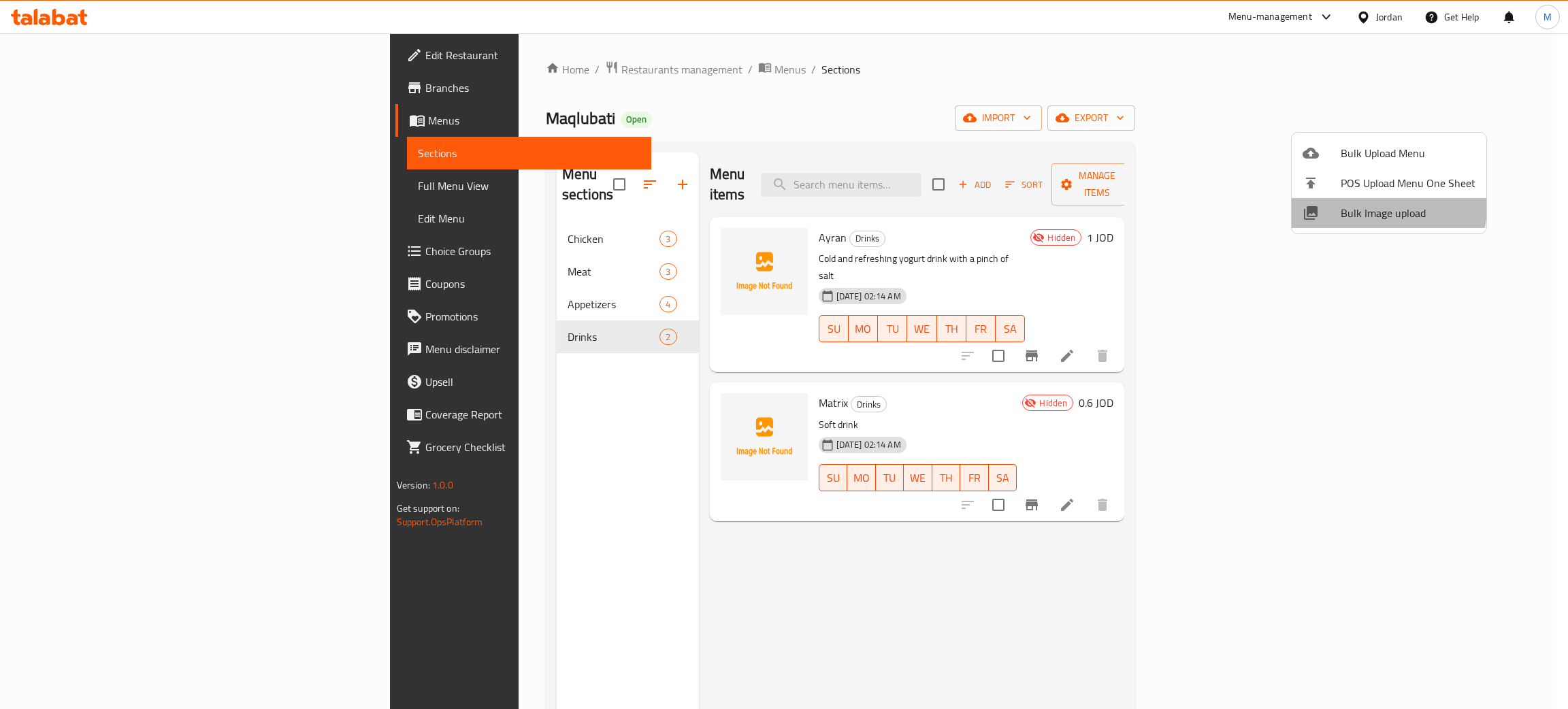
click at [1359, 206] on span "Bulk Image upload" at bounding box center [1408, 213] width 135 height 16
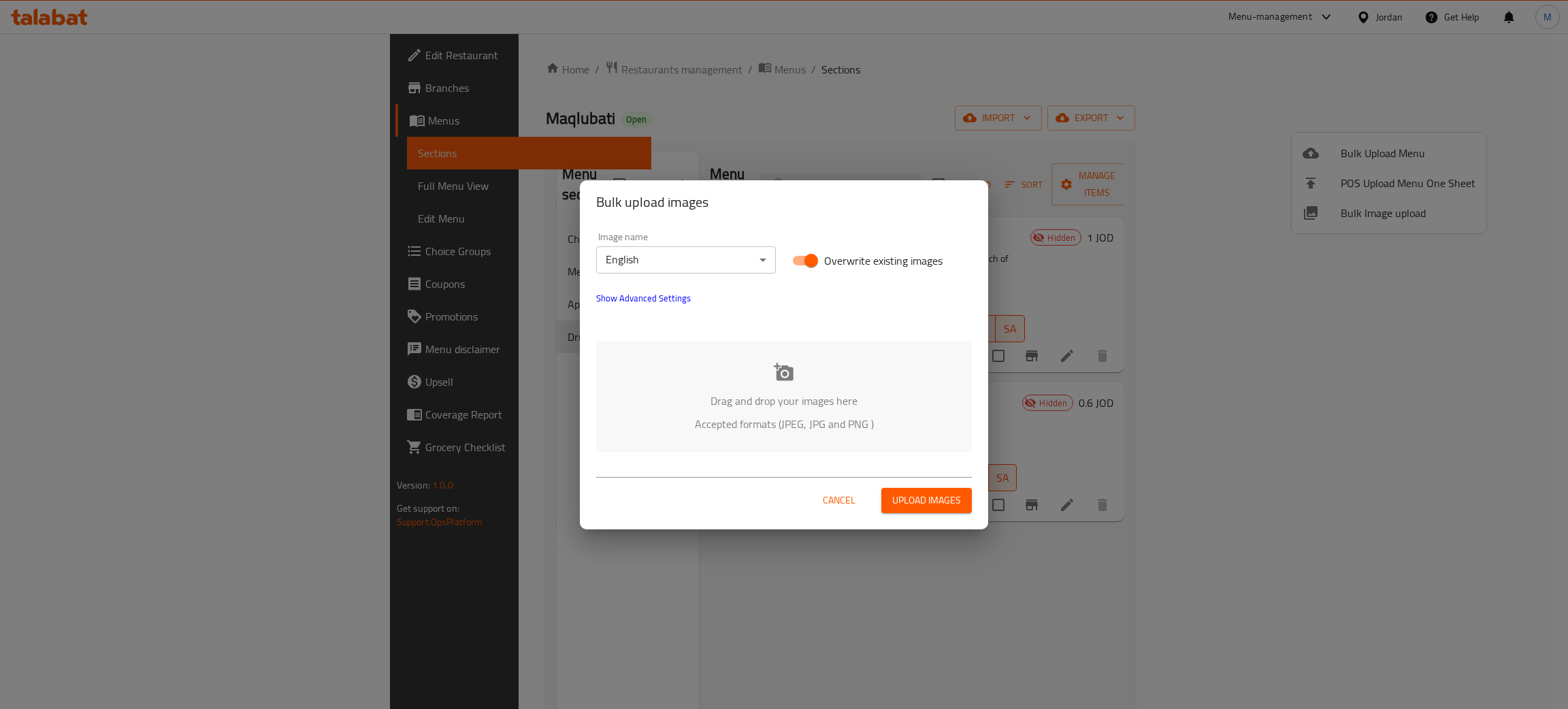
click at [790, 400] on p "Drag and drop your images here" at bounding box center [784, 400] width 335 height 16
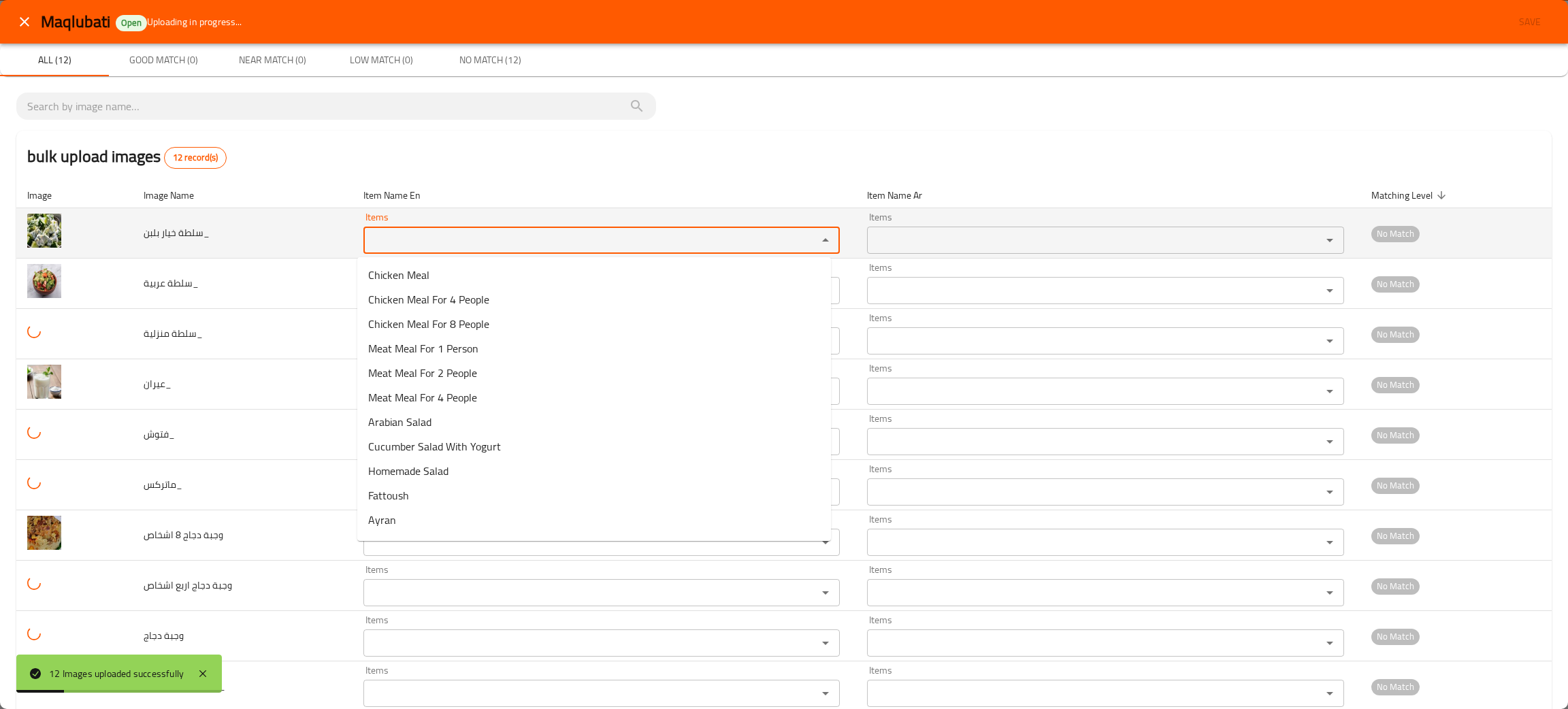
click at [401, 242] on بلبن_ "Items" at bounding box center [581, 240] width 429 height 19
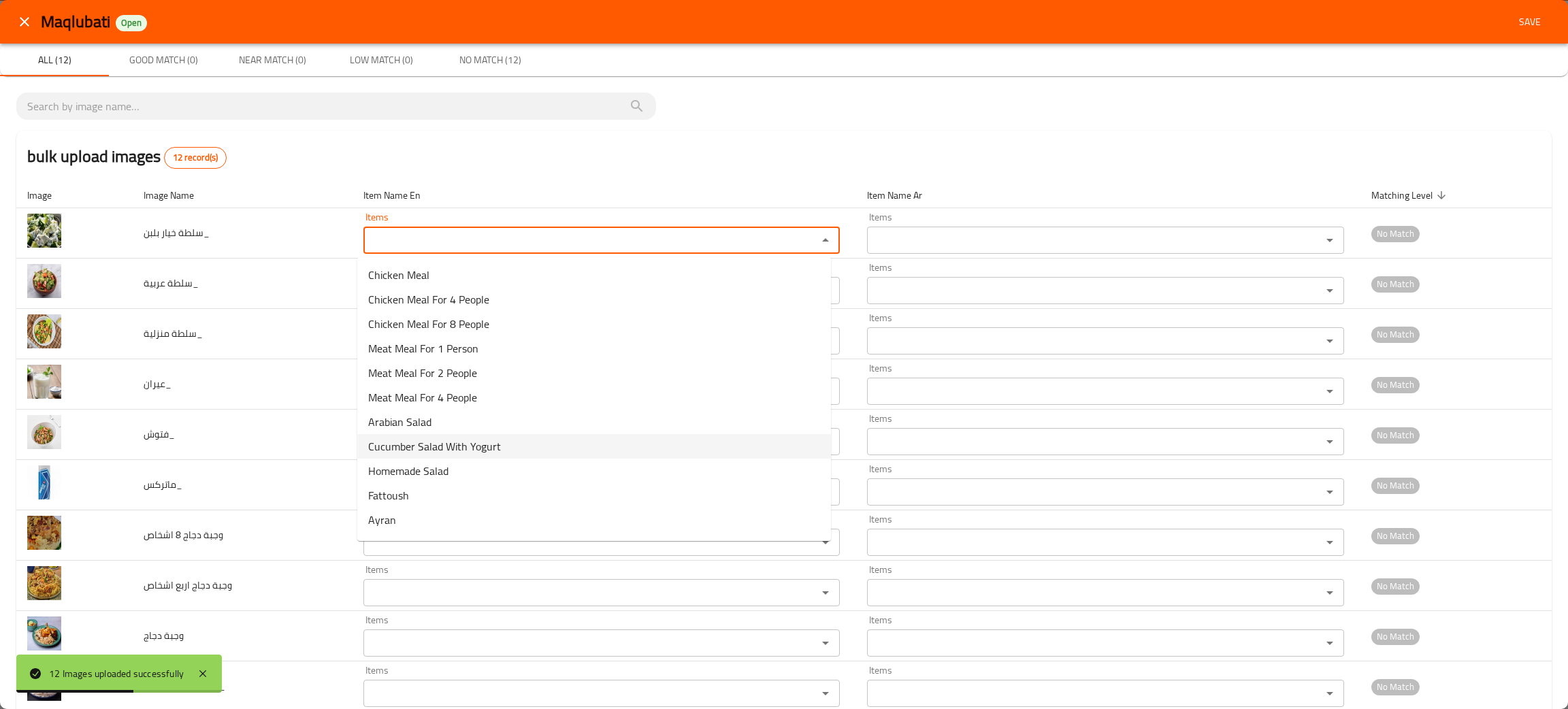
click at [481, 450] on span "Cucumber Salad With Yogurt" at bounding box center [435, 446] width 133 height 16
type بلبن_ "Cucumber Salad With Yogurt"
type بلبن_-ar "سلطة خيار بلبن"
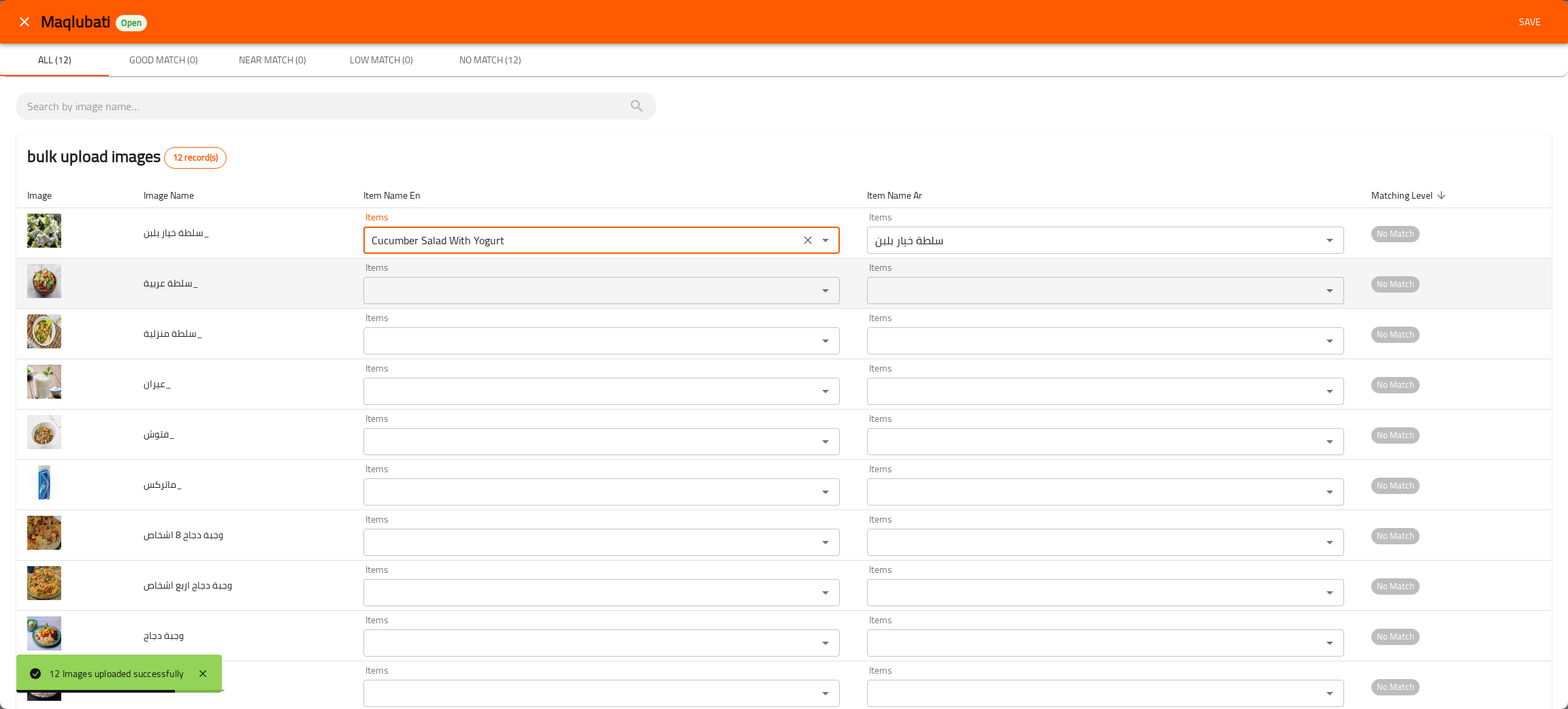
click at [406, 295] on عربية_ "Items" at bounding box center [581, 290] width 429 height 19
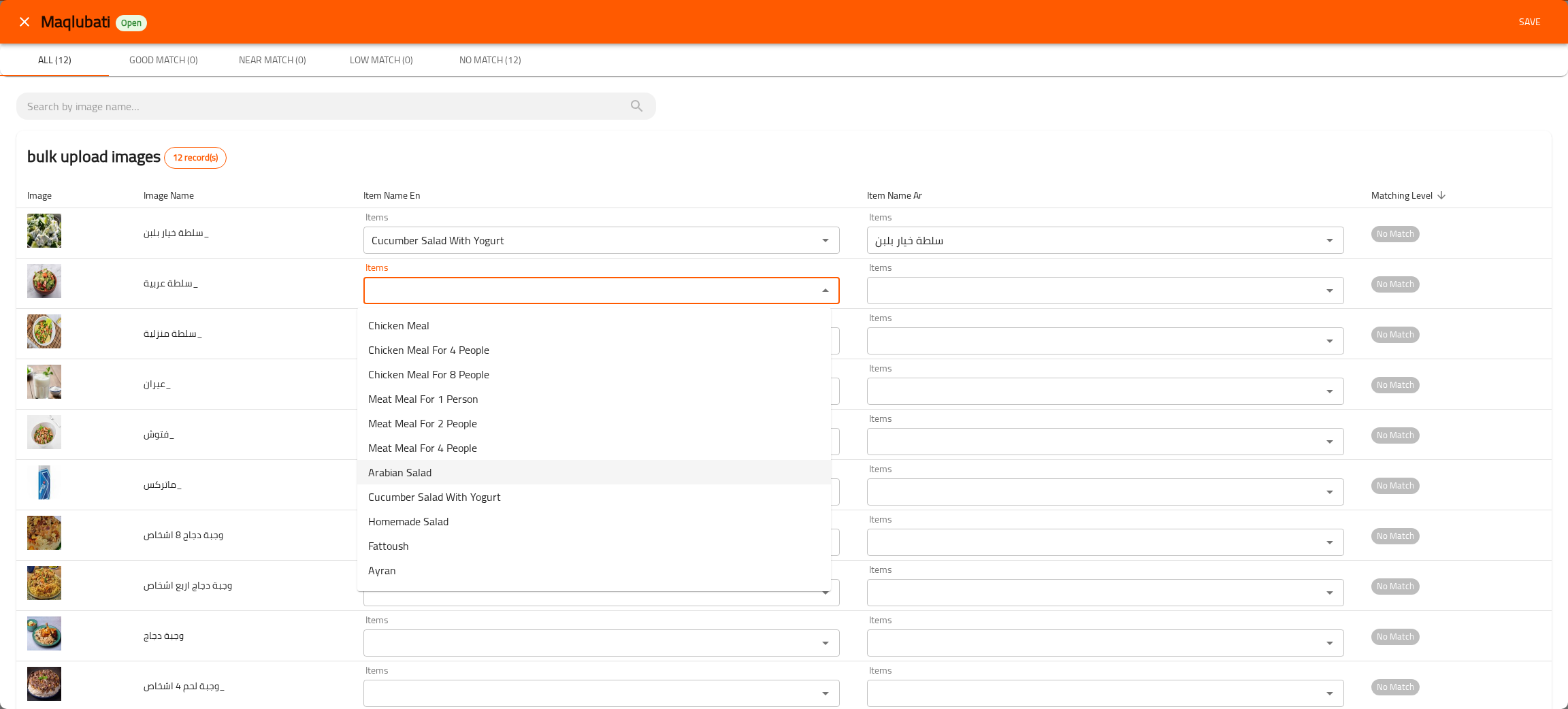
click at [387, 468] on span "Arabian Salad" at bounding box center [400, 471] width 63 height 16
type عربية_ "Arabian Salad"
type عربية_-ar "سلطة عربية"
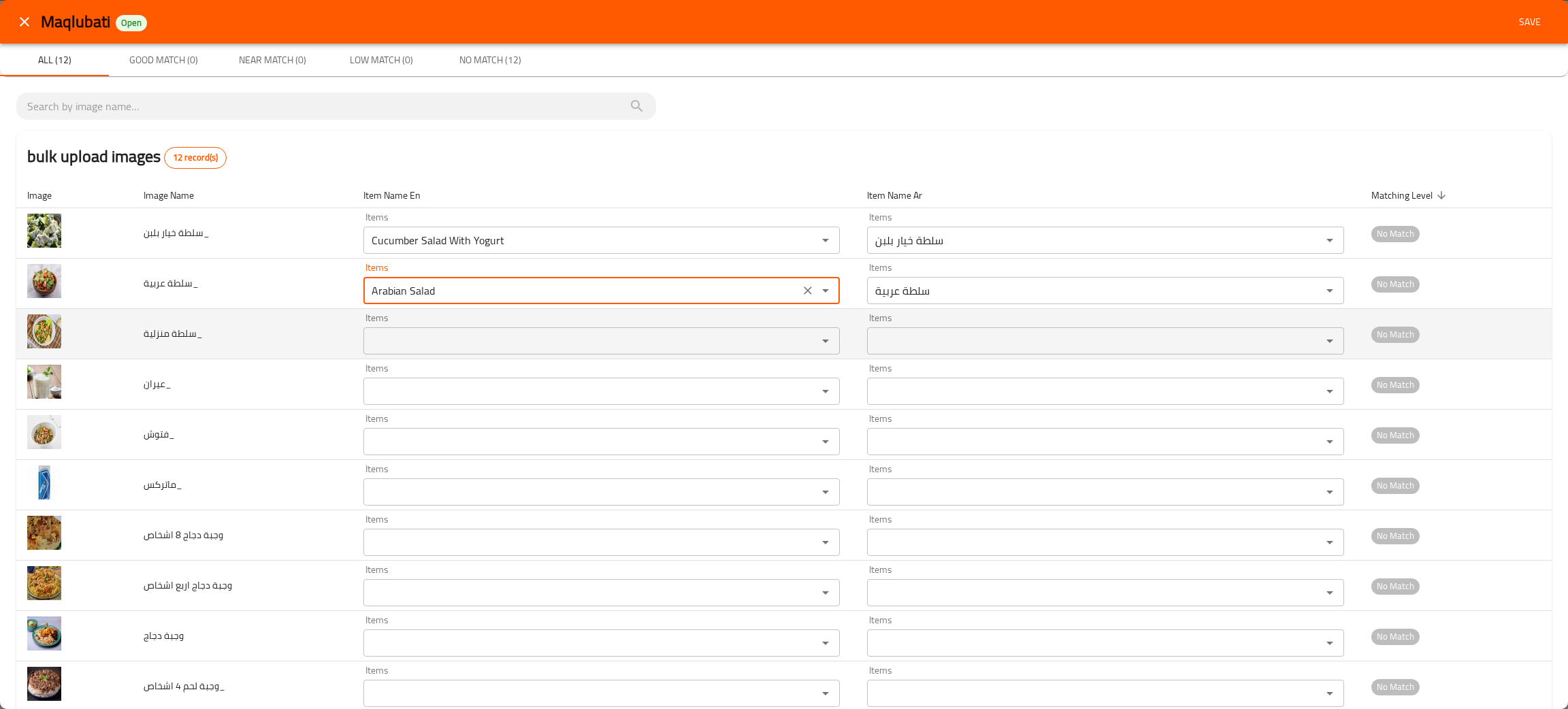
click at [394, 334] on منزلية_ "Items" at bounding box center [581, 341] width 429 height 19
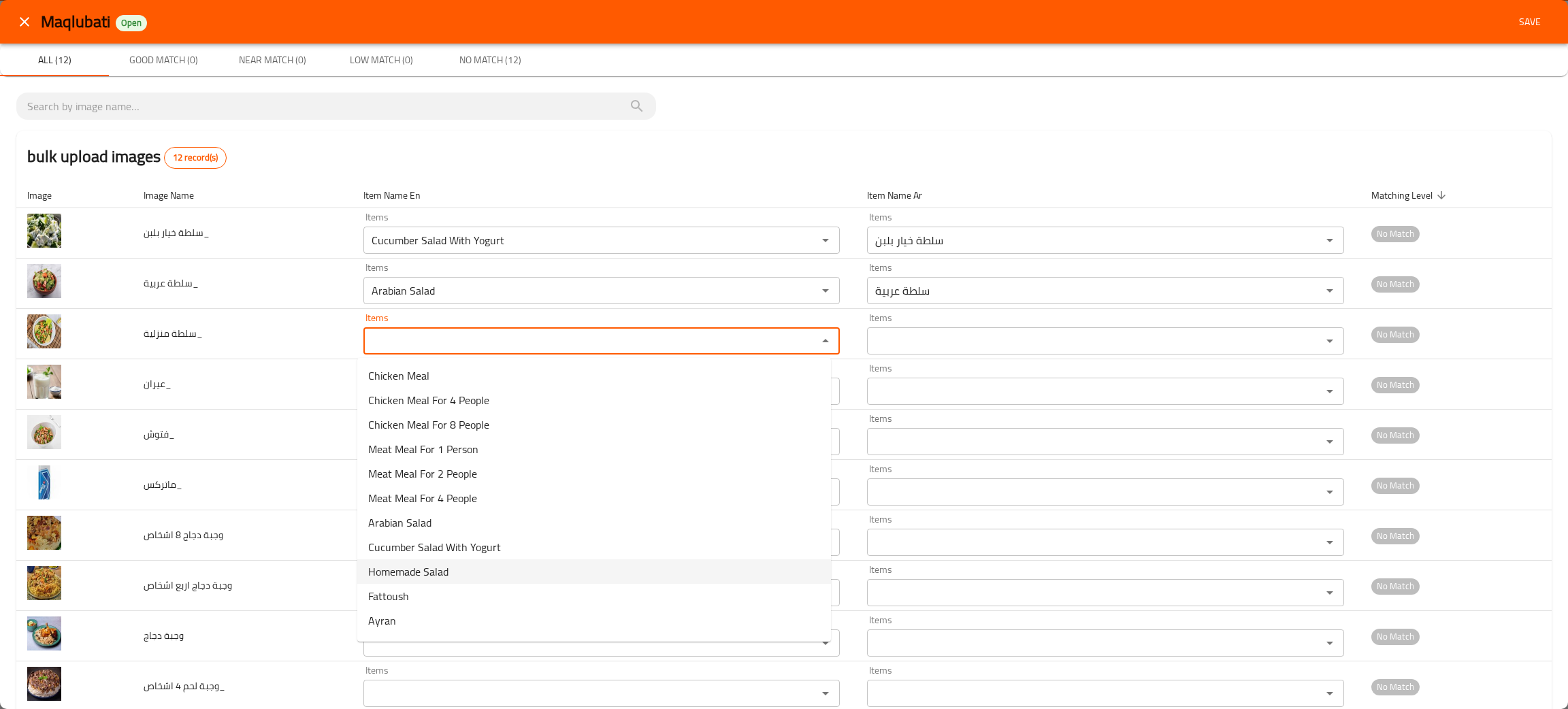
click at [418, 573] on span "Homemade Salad" at bounding box center [408, 571] width 80 height 16
type منزلية_ "Homemade Salad"
type منزلية_-ar "سلطة منزلية"
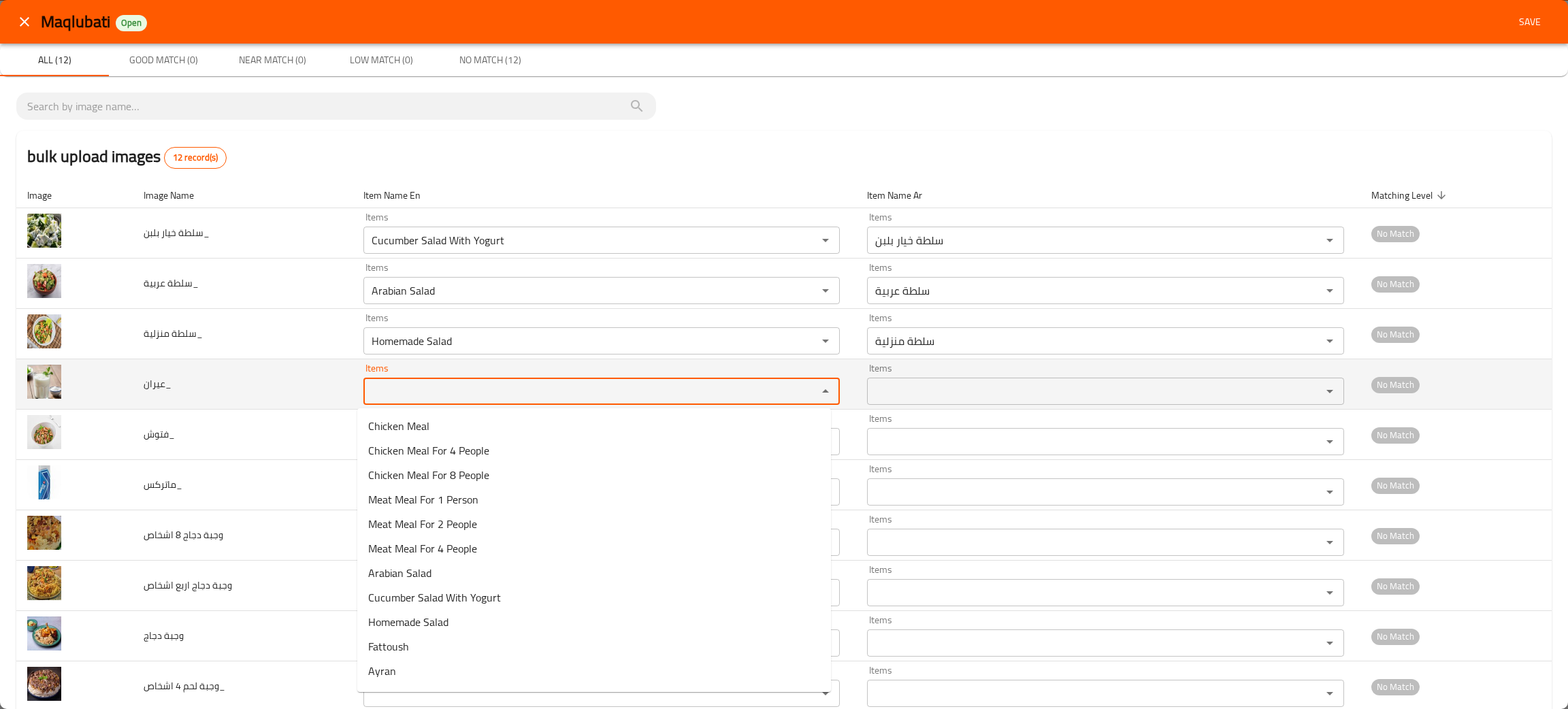
click at [393, 393] on input "Items" at bounding box center [581, 391] width 429 height 19
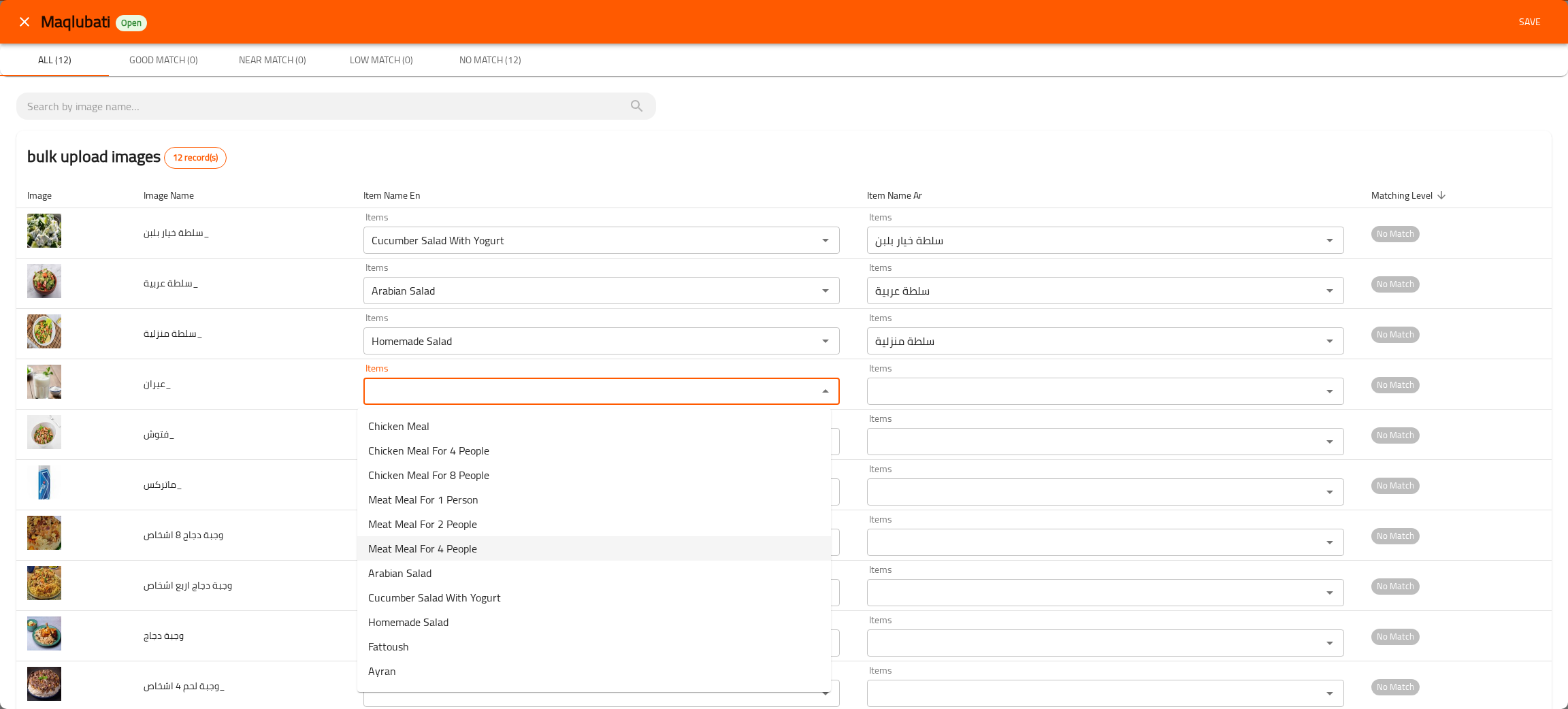
scroll to position [20, 0]
click at [407, 668] on li "Matrix" at bounding box center [594, 675] width 474 height 24
type input "Matrix"
type input "ماتركس"
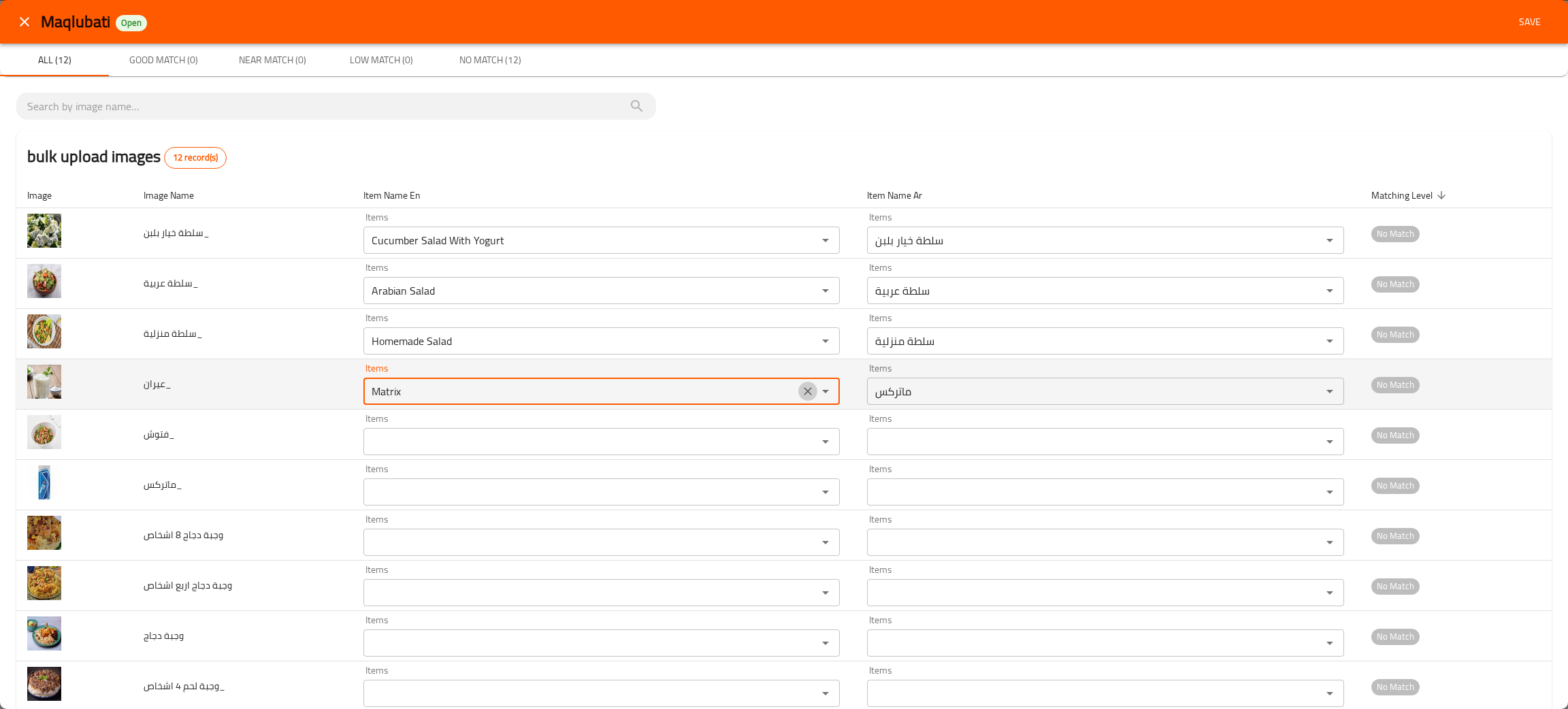
click at [801, 388] on icon "Clear" at bounding box center [807, 391] width 13 height 13
click at [514, 394] on input "Items" at bounding box center [581, 391] width 429 height 19
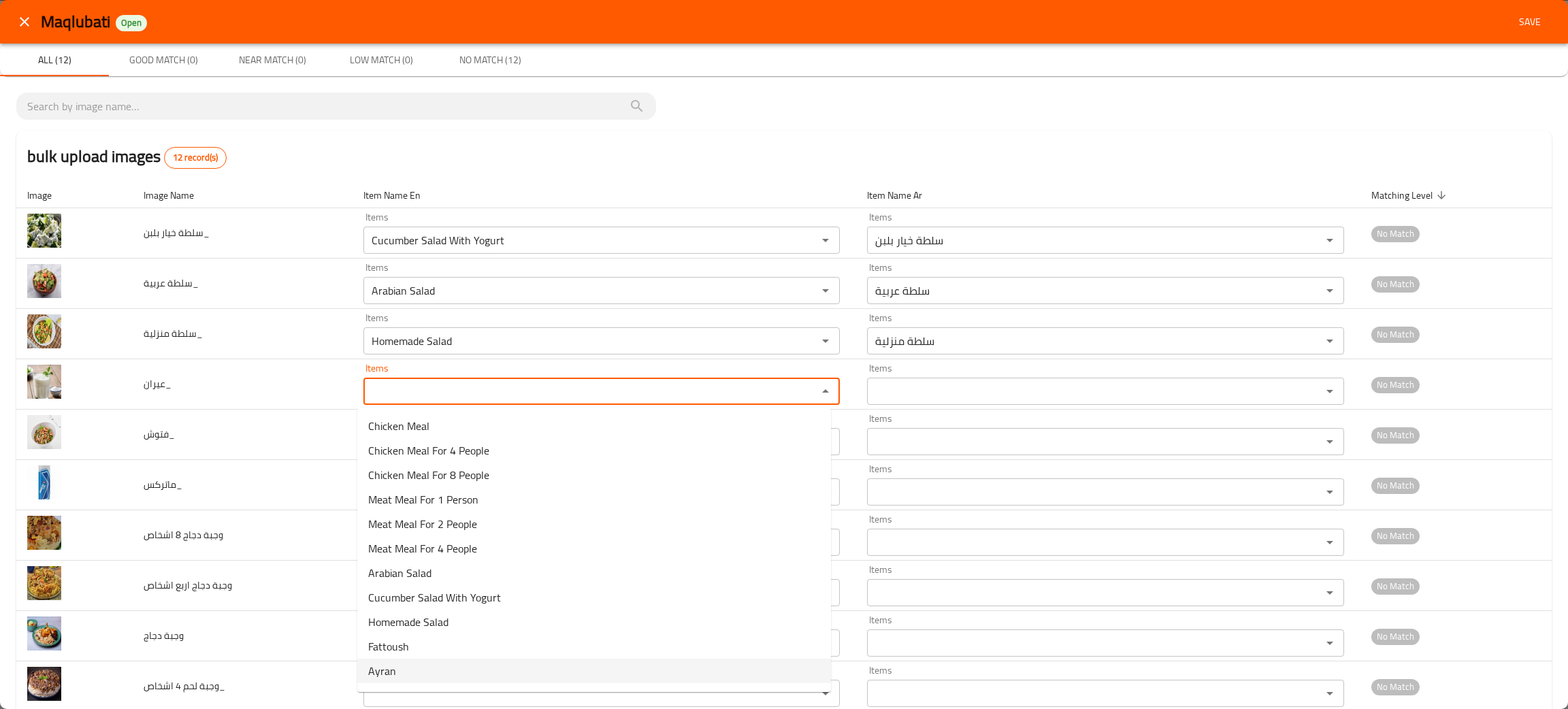
drag, startPoint x: 402, startPoint y: 664, endPoint x: 397, endPoint y: 659, distance: 7.1
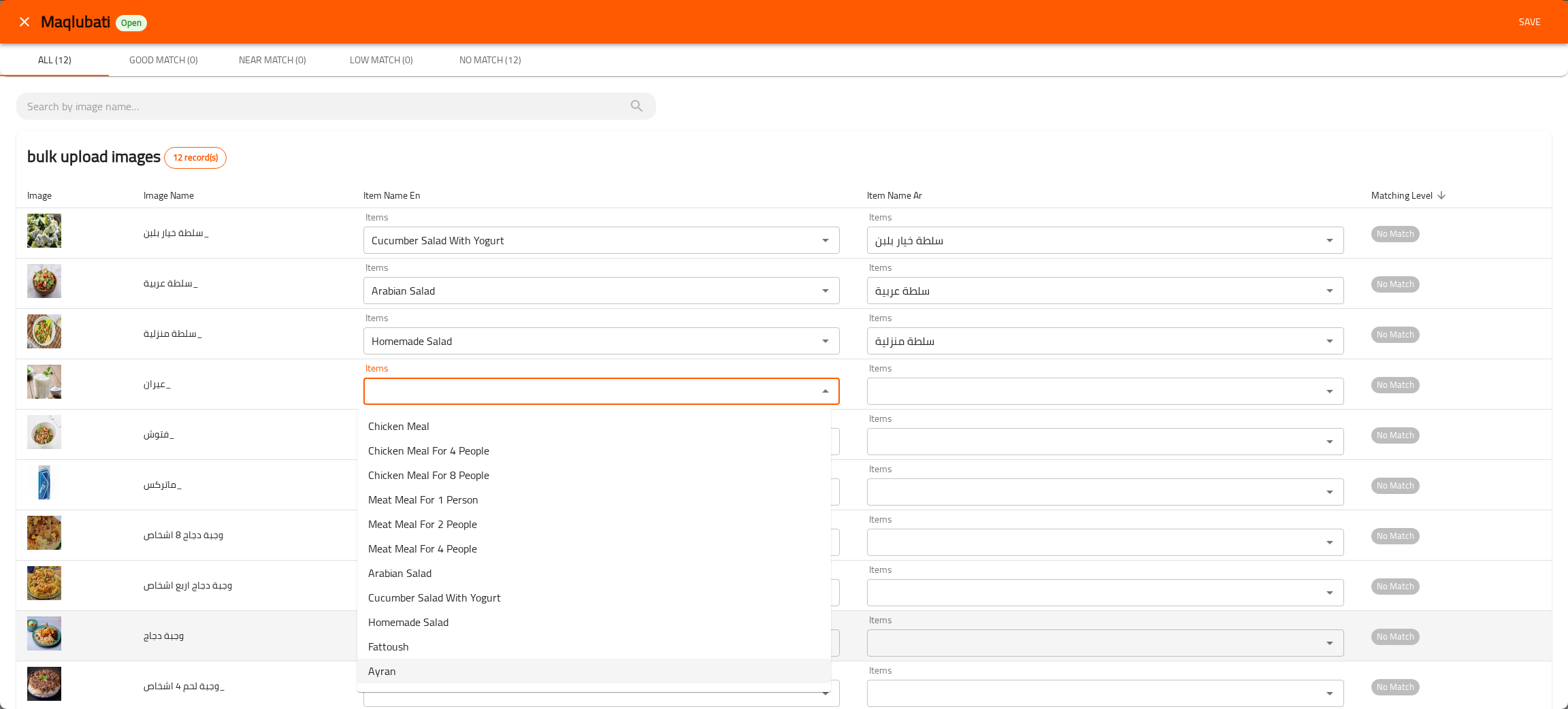
click at [402, 665] on li "Ayran" at bounding box center [594, 671] width 474 height 24
type input "Ayran"
type input "عيران"
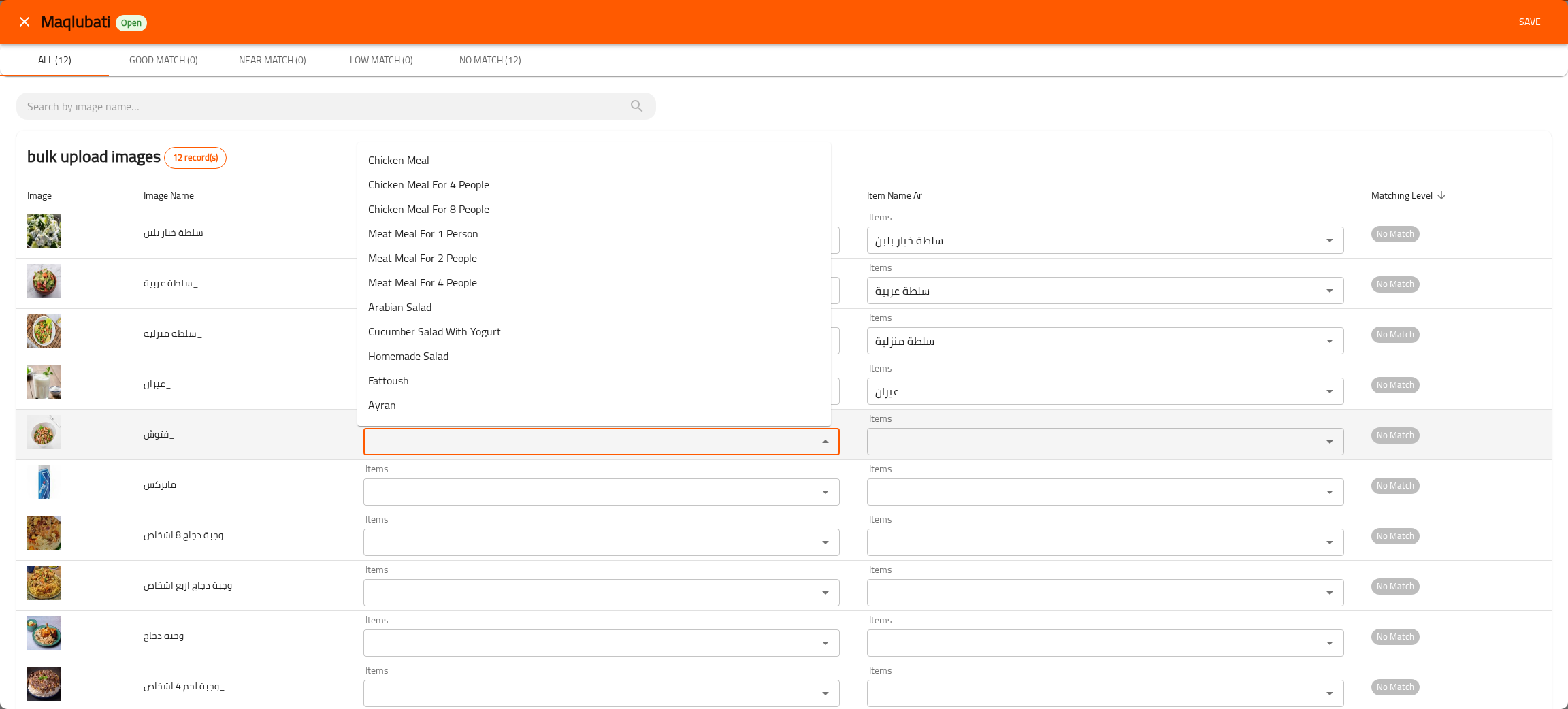
click at [409, 439] on input "Items" at bounding box center [581, 441] width 429 height 19
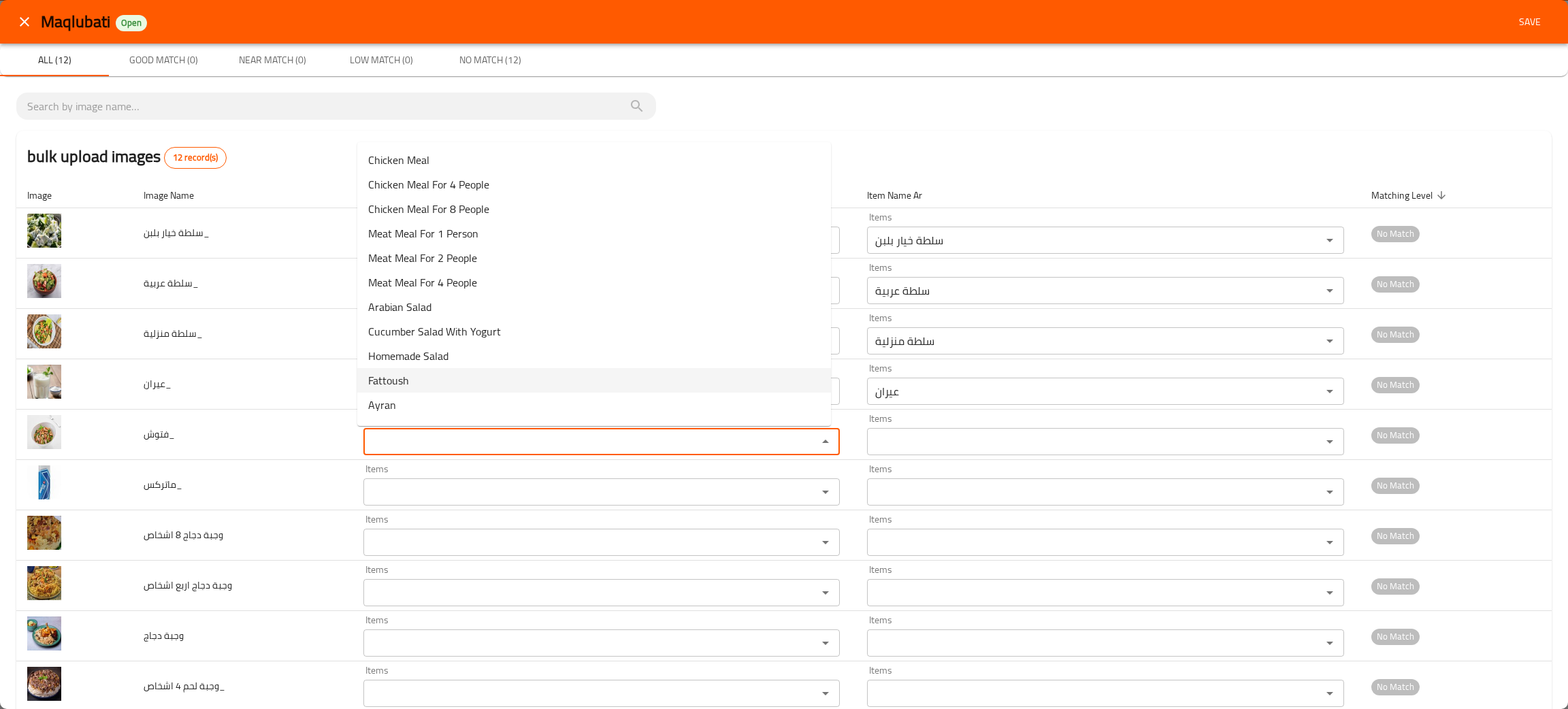
click at [407, 382] on span "Fattoush" at bounding box center [388, 380] width 41 height 16
type input "Fattoush"
type input "فتوش"
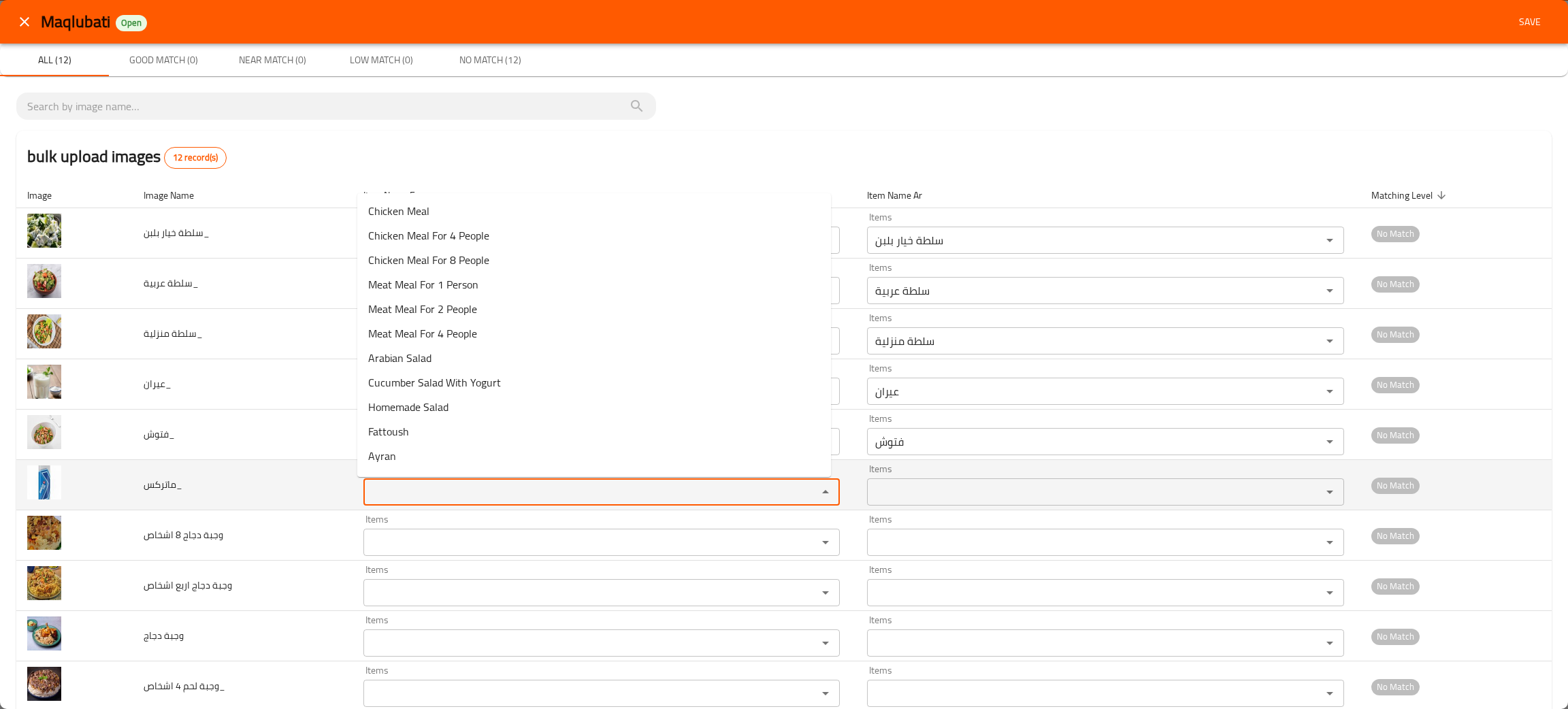
click at [415, 489] on input "Items" at bounding box center [581, 492] width 429 height 19
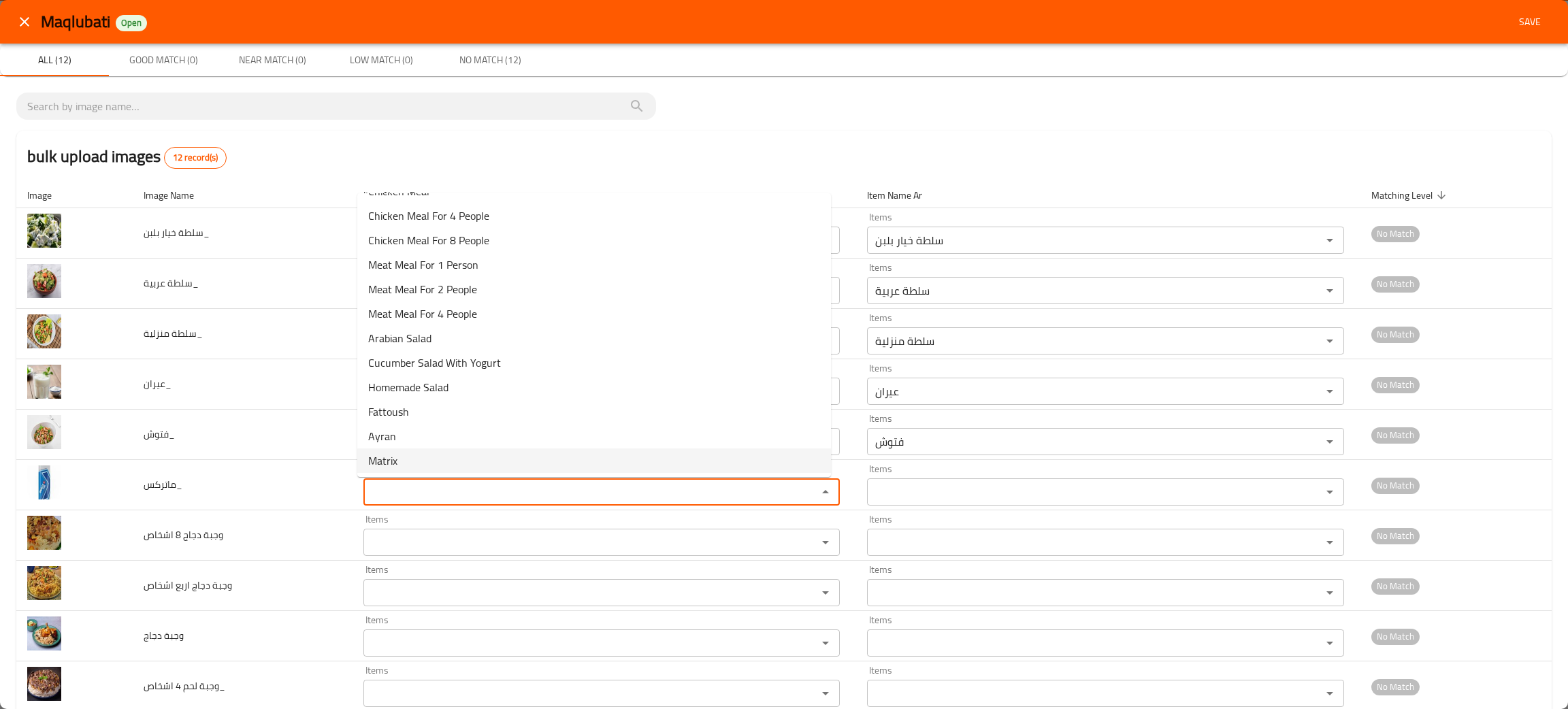
click at [403, 459] on li "Matrix" at bounding box center [594, 460] width 474 height 24
type input "Matrix"
type input "ماتركس"
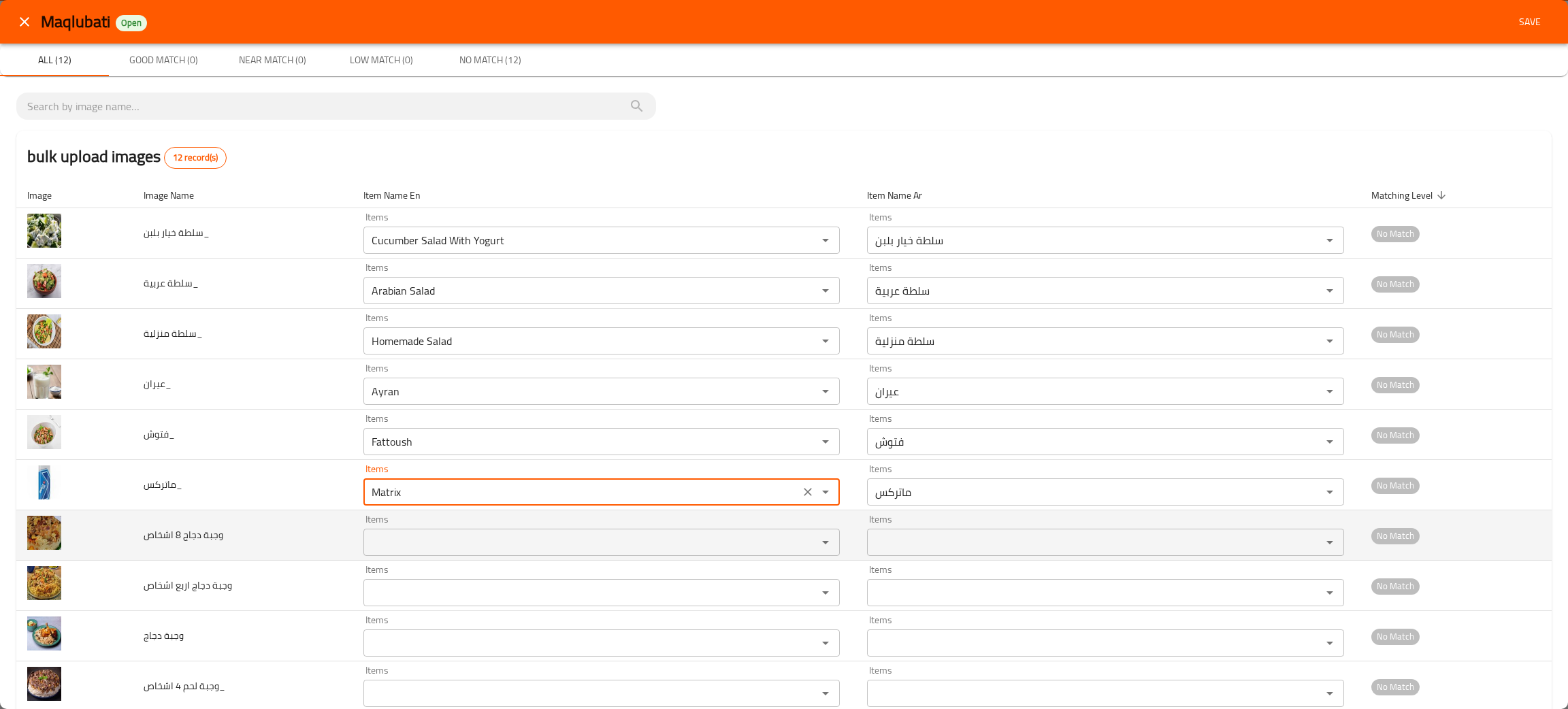
click at [411, 544] on اشخاص "Items" at bounding box center [581, 542] width 429 height 19
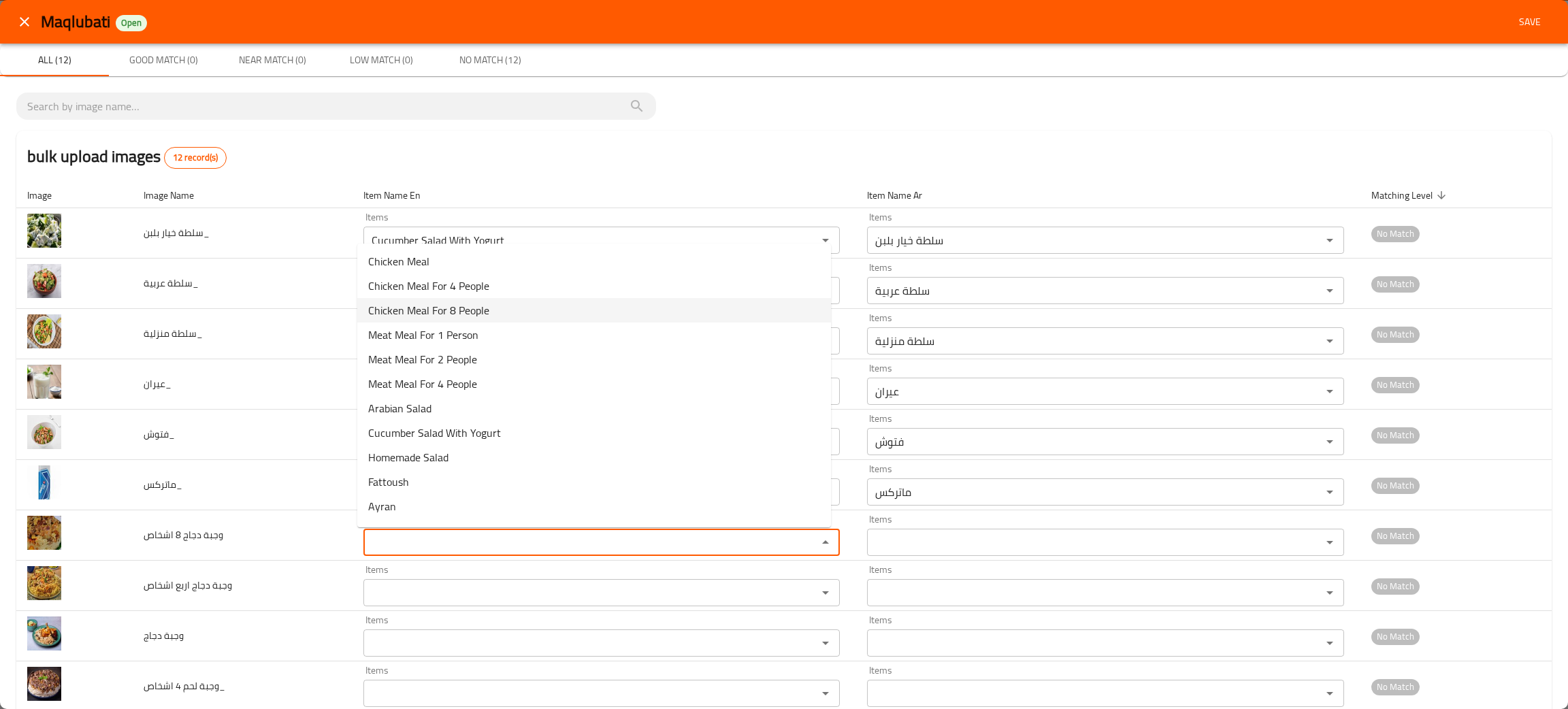
click at [422, 313] on span "Chicken Meal For 8 People" at bounding box center [428, 310] width 121 height 16
type اشخاص "Chicken Meal For 8 People"
type اشخاص-ar "وجبة دجاج 8 اشخاص"
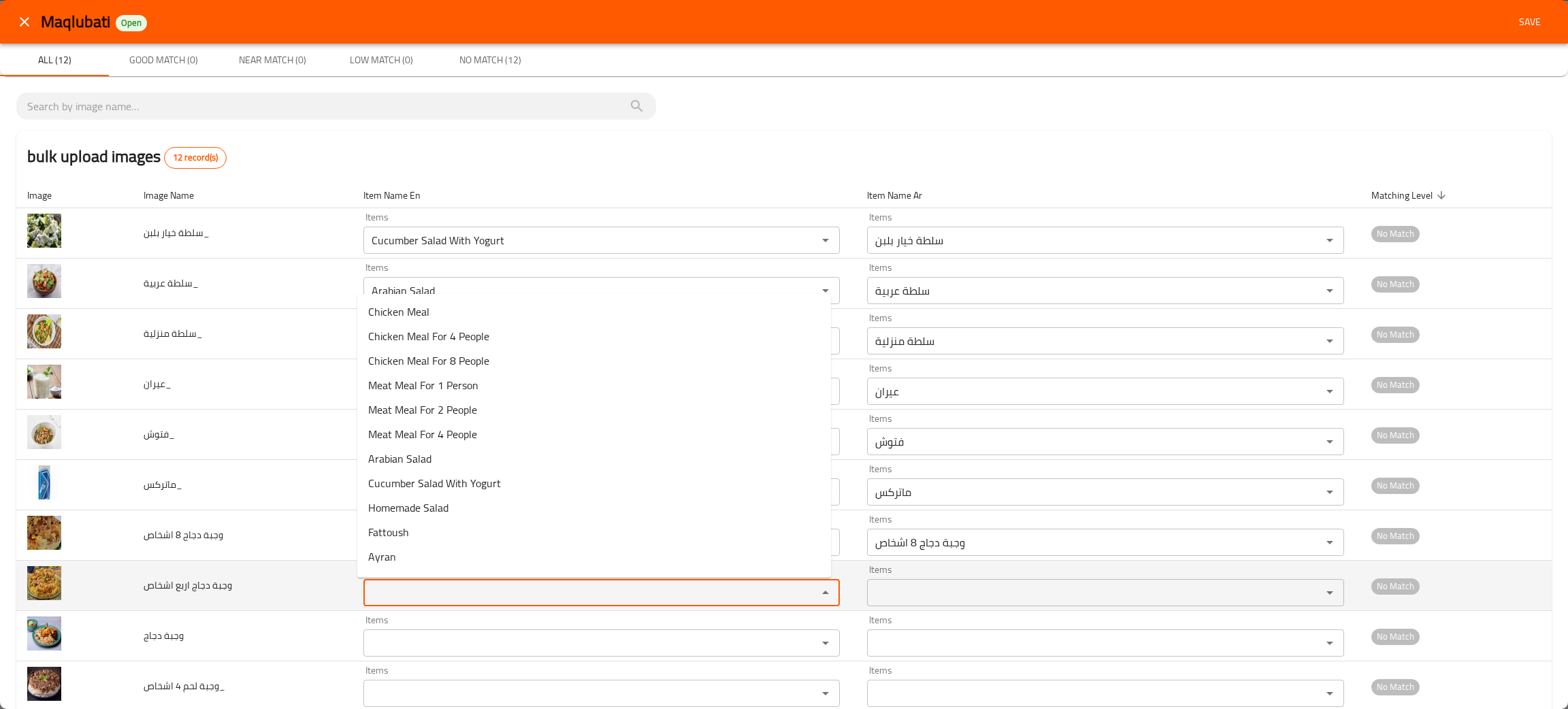
click at [414, 597] on اشخاص "Items" at bounding box center [581, 592] width 429 height 19
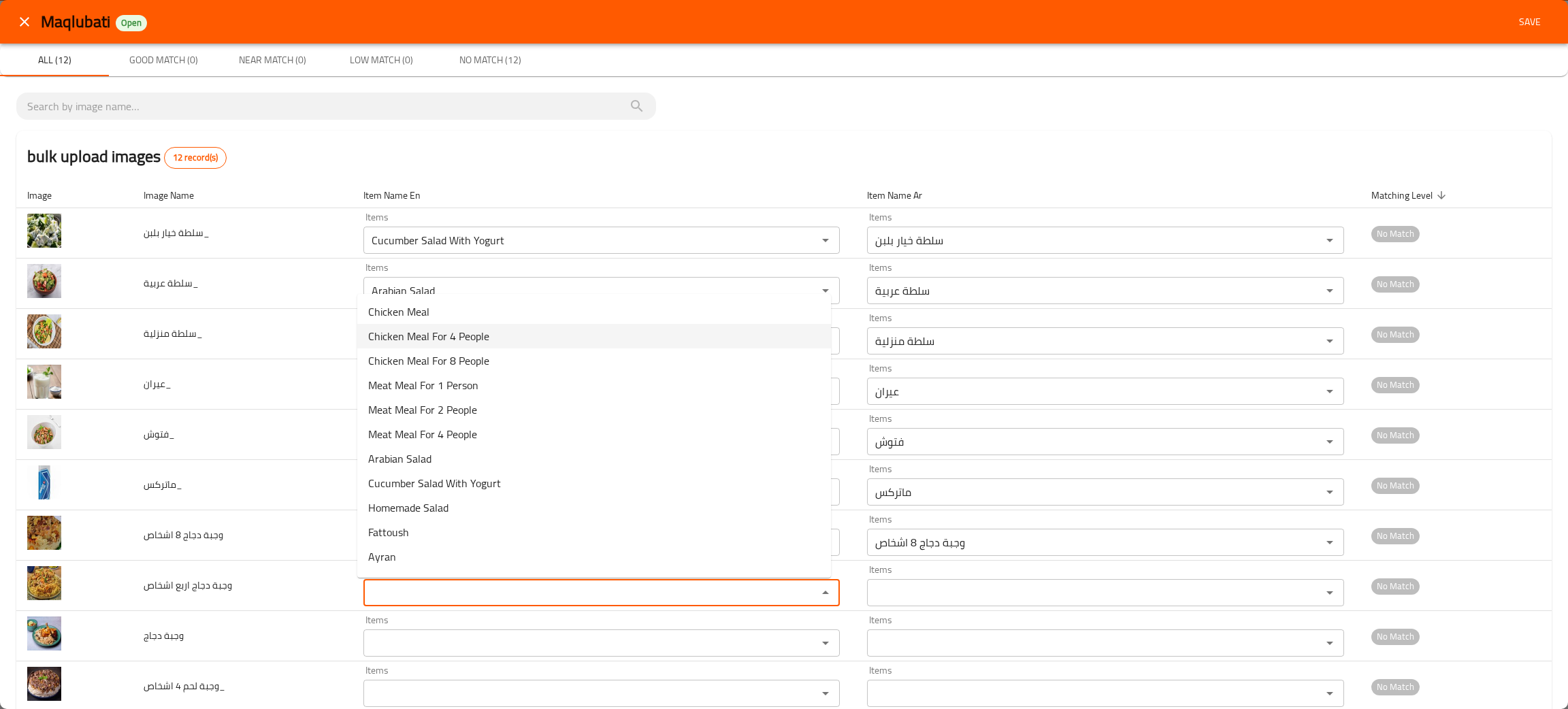
click at [479, 334] on span "Chicken Meal For 4 People" at bounding box center [428, 336] width 121 height 16
type اشخاص "Chicken Meal For 4 People"
type اشخاص-ar "وجبة دجاج اربع اشخاص"
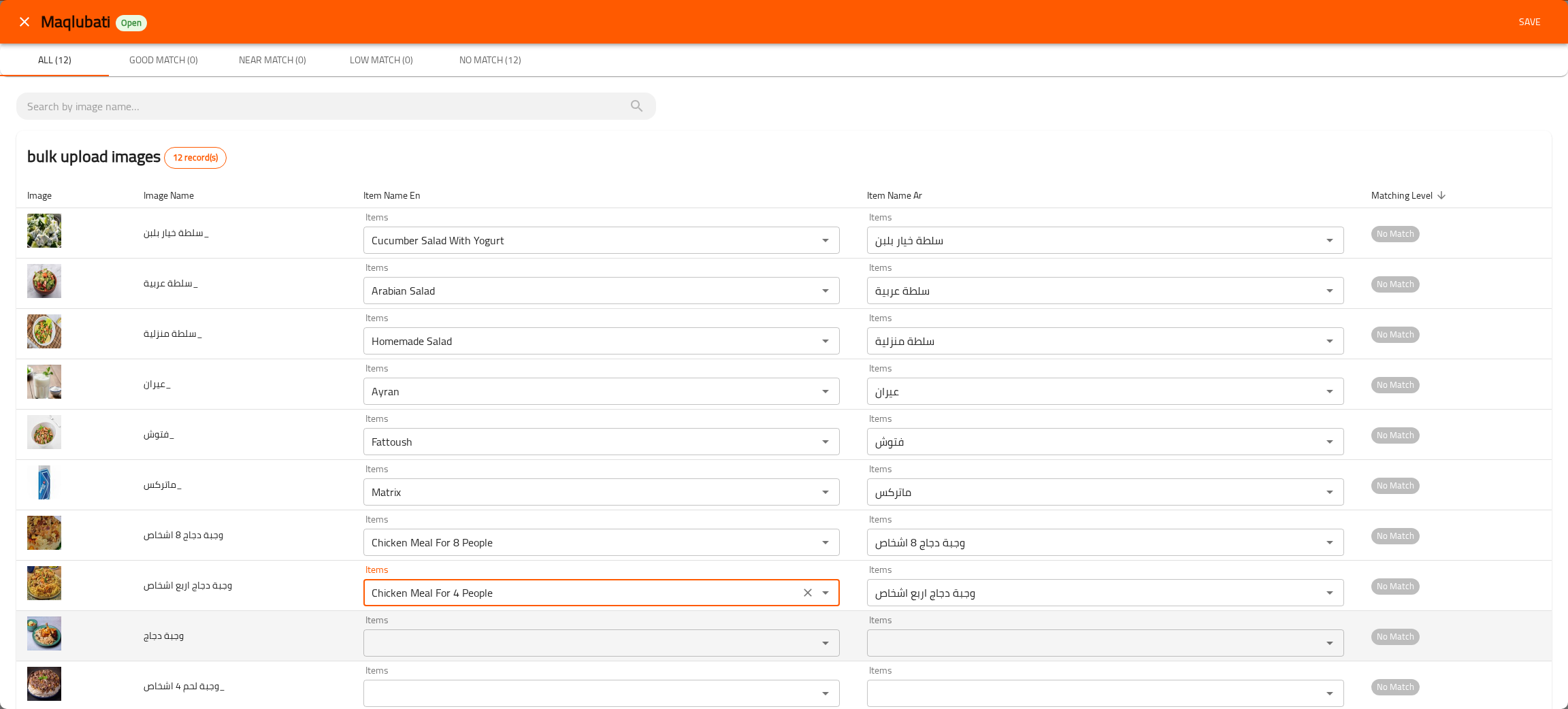
click at [483, 644] on دجاج "Items" at bounding box center [581, 643] width 429 height 19
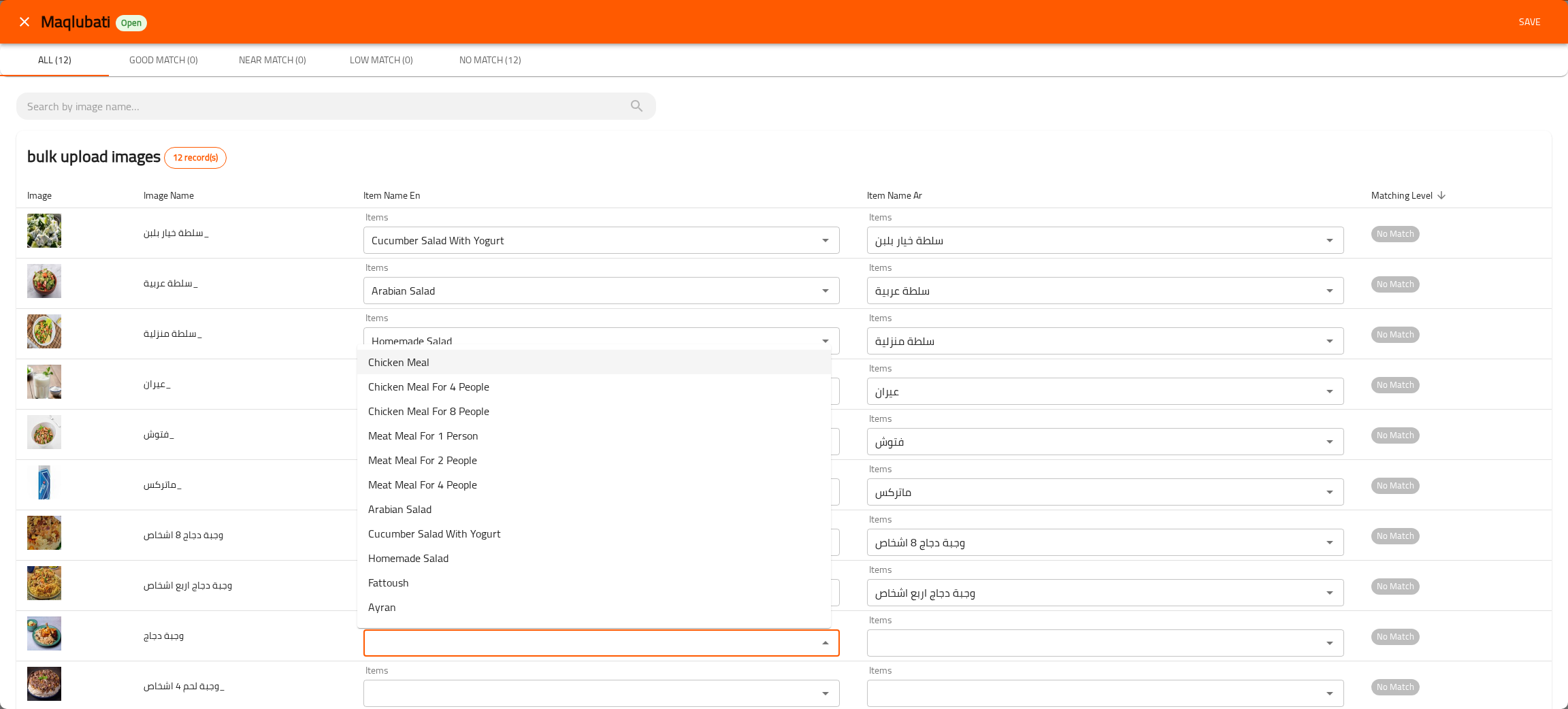
click at [403, 363] on span "Chicken Meal" at bounding box center [399, 361] width 62 height 16
type دجاج "Chicken Meal"
type دجاج-ar "وجبة دجاج"
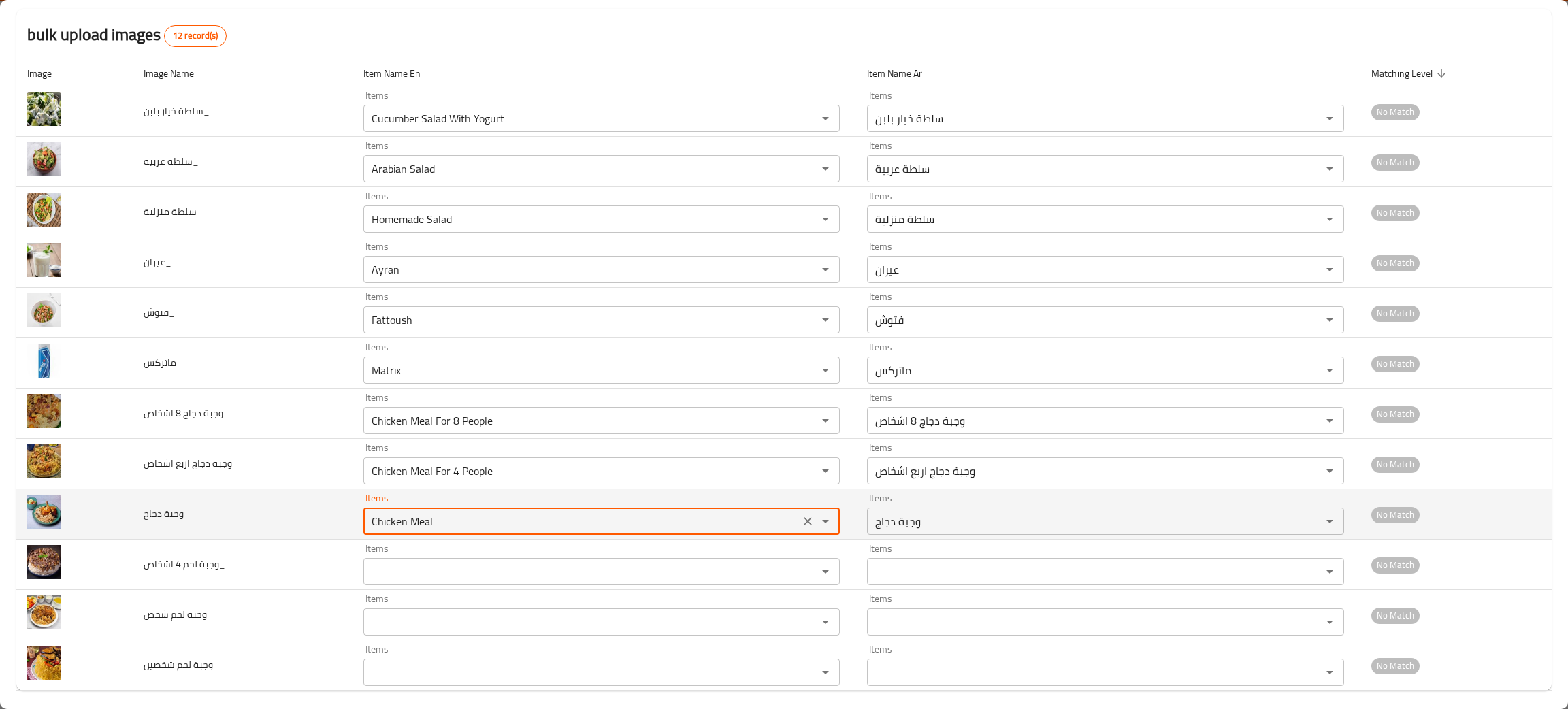
scroll to position [132, 0]
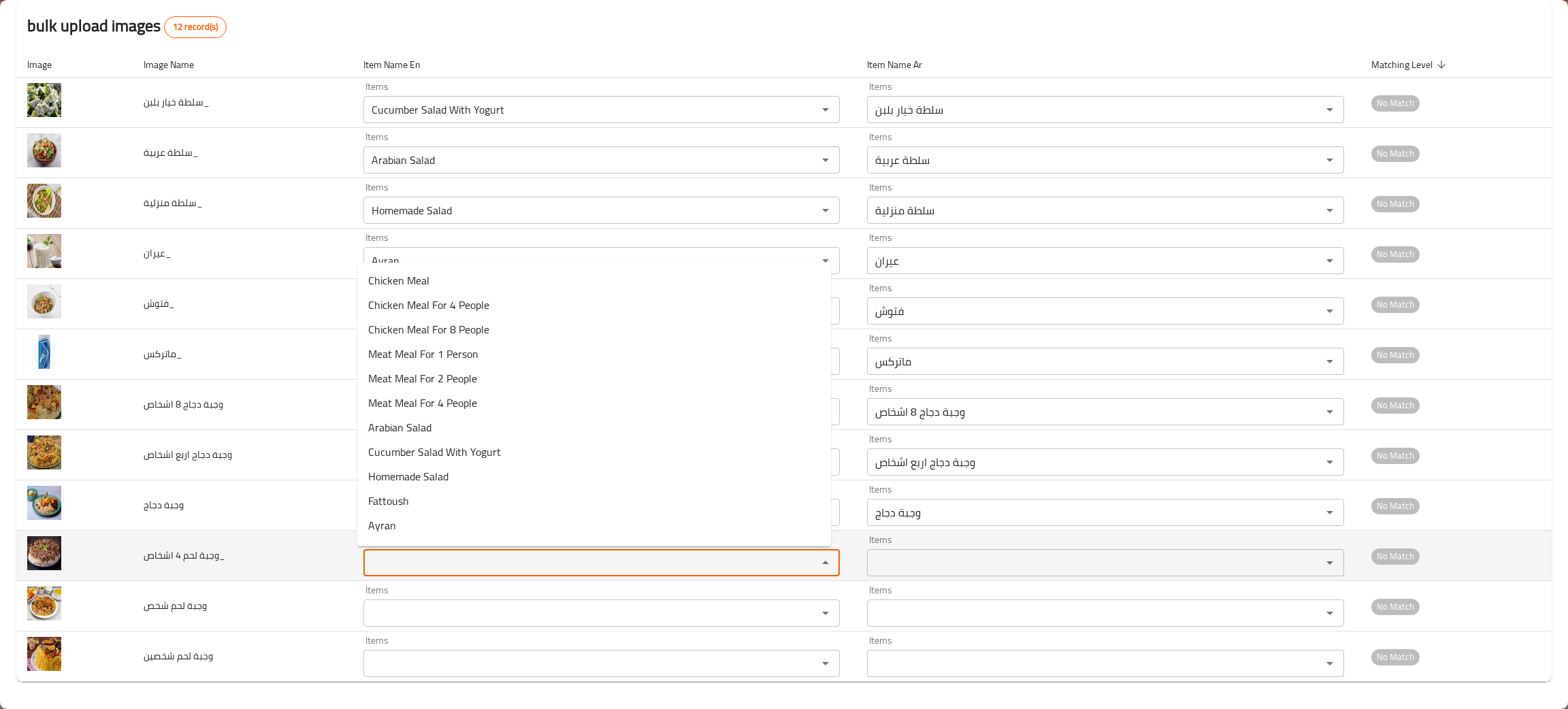
click at [421, 557] on اشخاص_ "Items" at bounding box center [581, 562] width 429 height 19
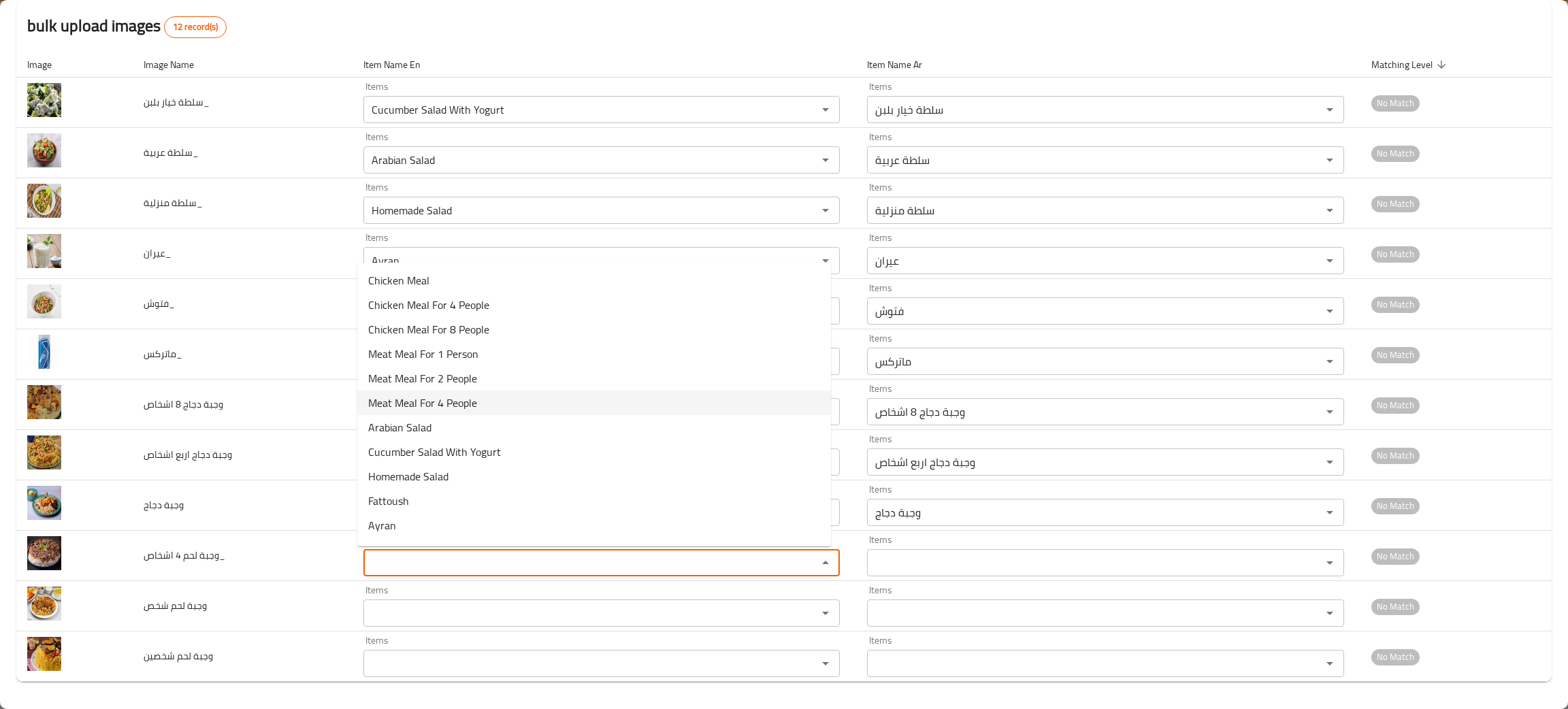
click at [459, 398] on span "Meat Meal For 4 People" at bounding box center [423, 402] width 109 height 16
type اشخاص_ "Meat Meal For 4 People"
type اشخاص_-ar "وجبة لحم 4 اشخاص"
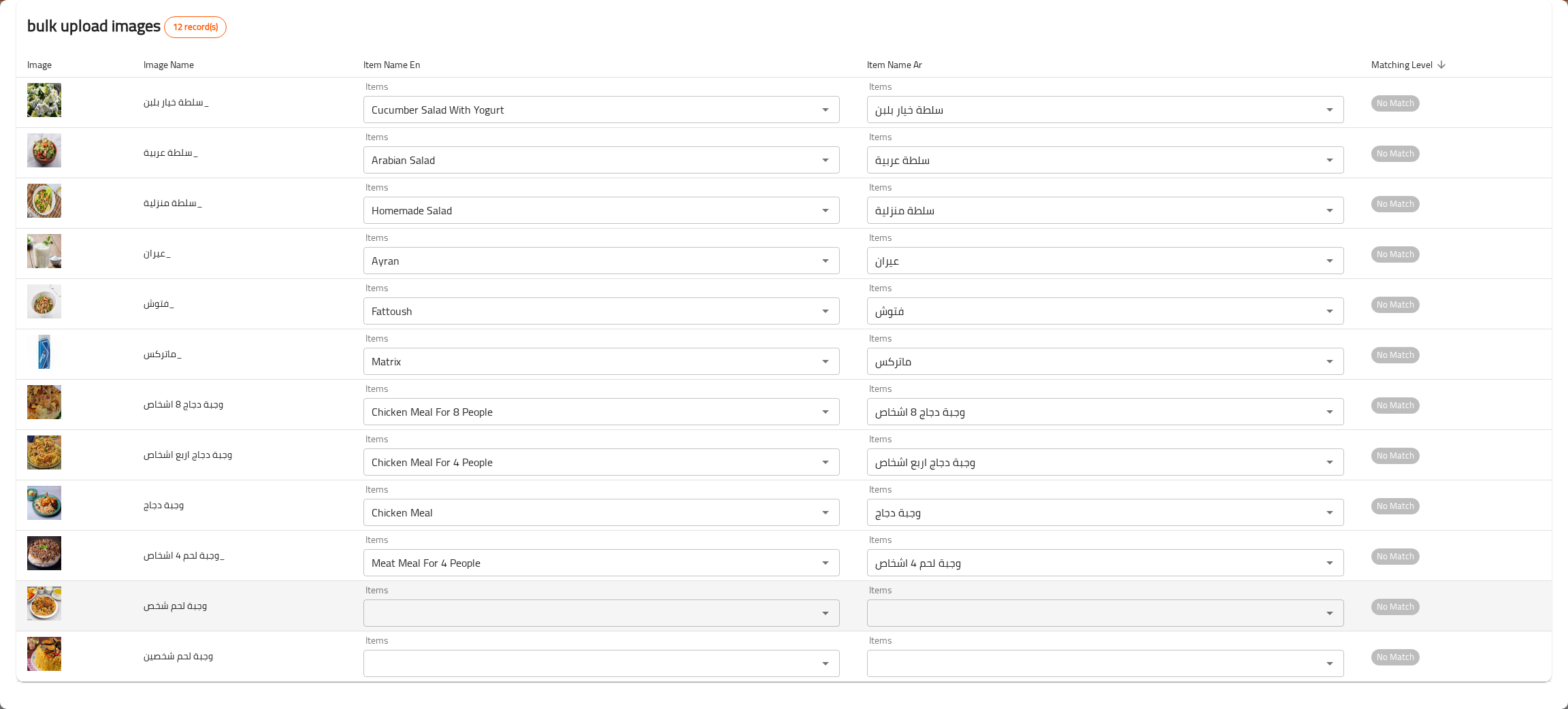
click at [442, 626] on td "Items Items" at bounding box center [605, 606] width 504 height 50
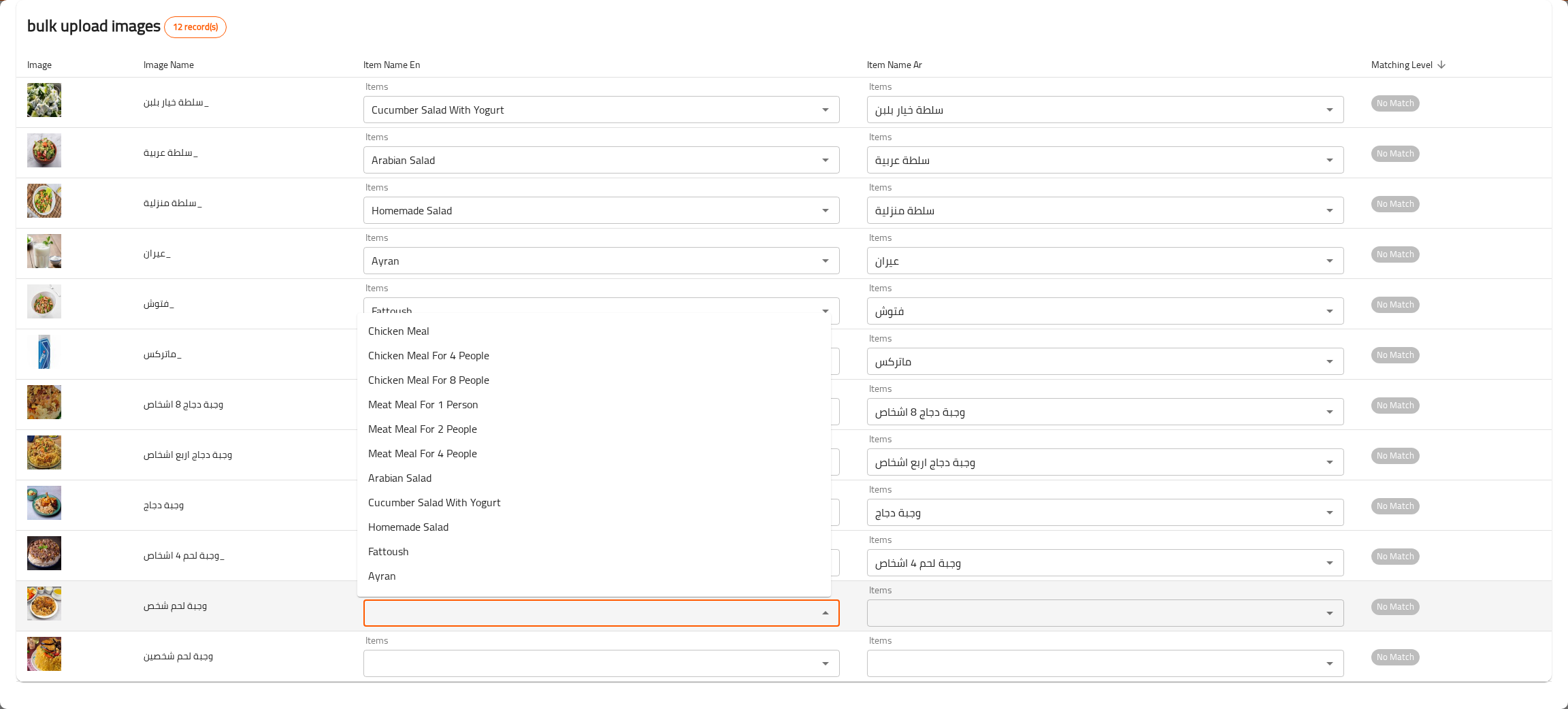
click at [439, 610] on شخص "Items" at bounding box center [581, 613] width 429 height 19
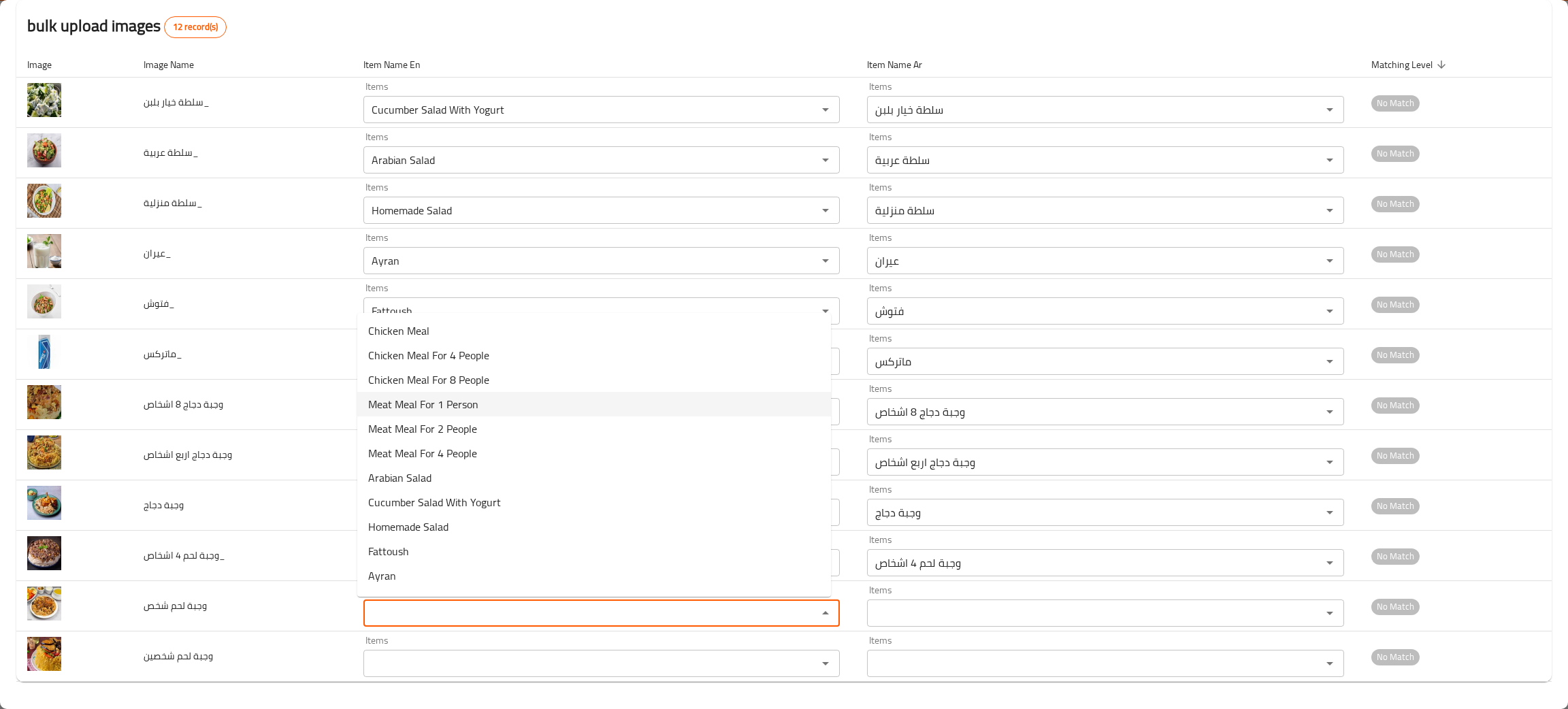
click at [462, 396] on span "Meat Meal For 1 Person" at bounding box center [423, 403] width 111 height 16
type شخص "Meat Meal For 1 Person"
type شخص-ar "وجبة لحم شخص"
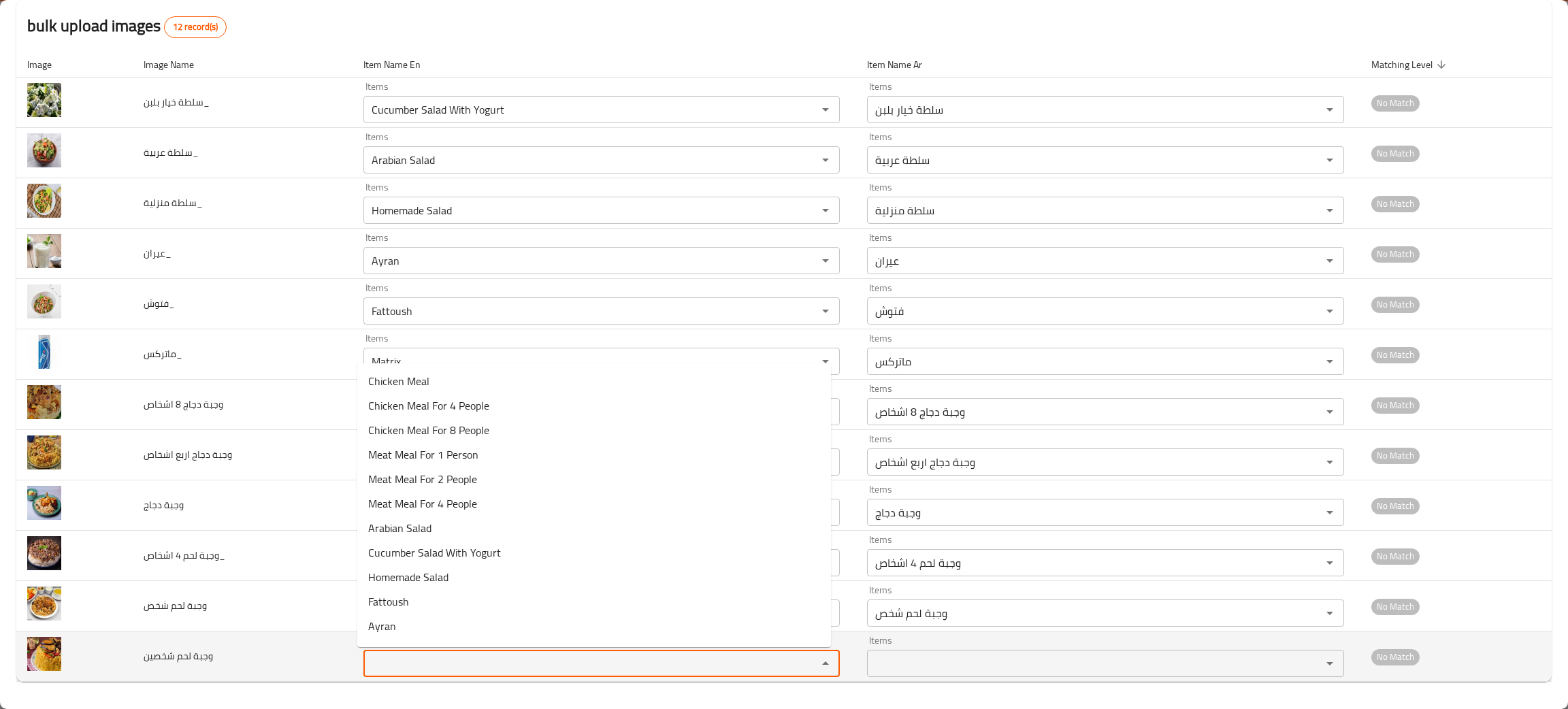
click at [430, 655] on شخصين "Items" at bounding box center [581, 663] width 429 height 19
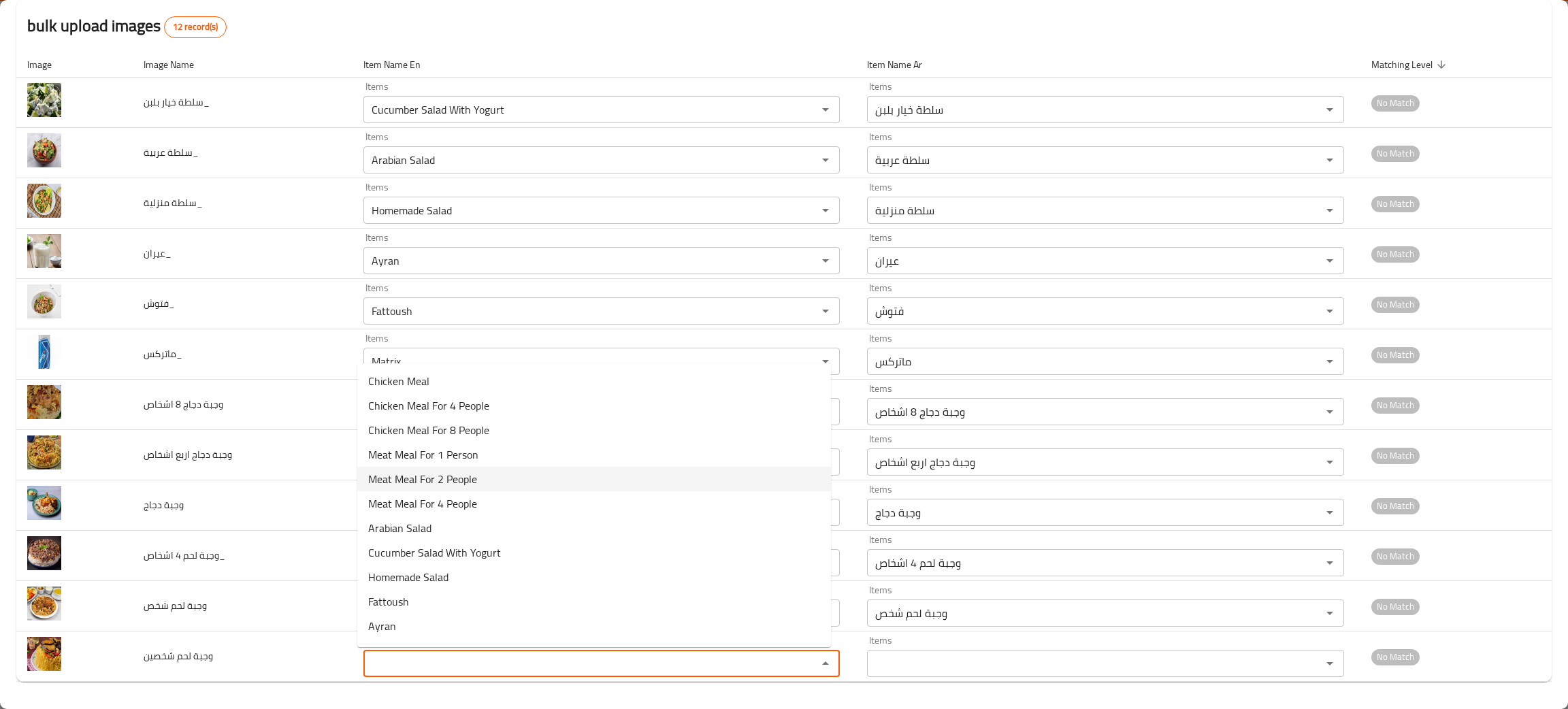
click at [430, 485] on span "Meat Meal For 2 People" at bounding box center [423, 478] width 109 height 16
type شخصين "Meat Meal For 2 People"
type شخصين-ar "وجبة لحم شخصين"
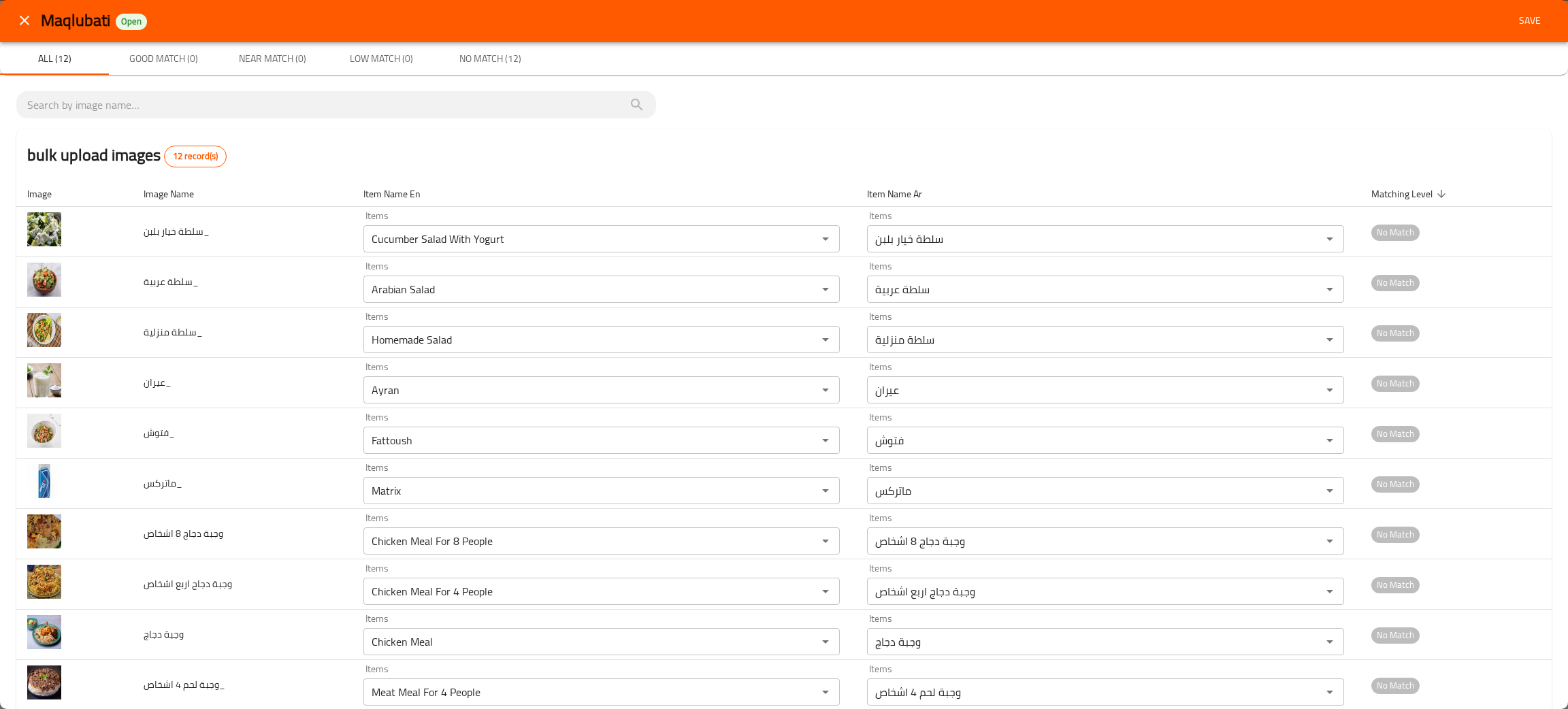
scroll to position [0, 0]
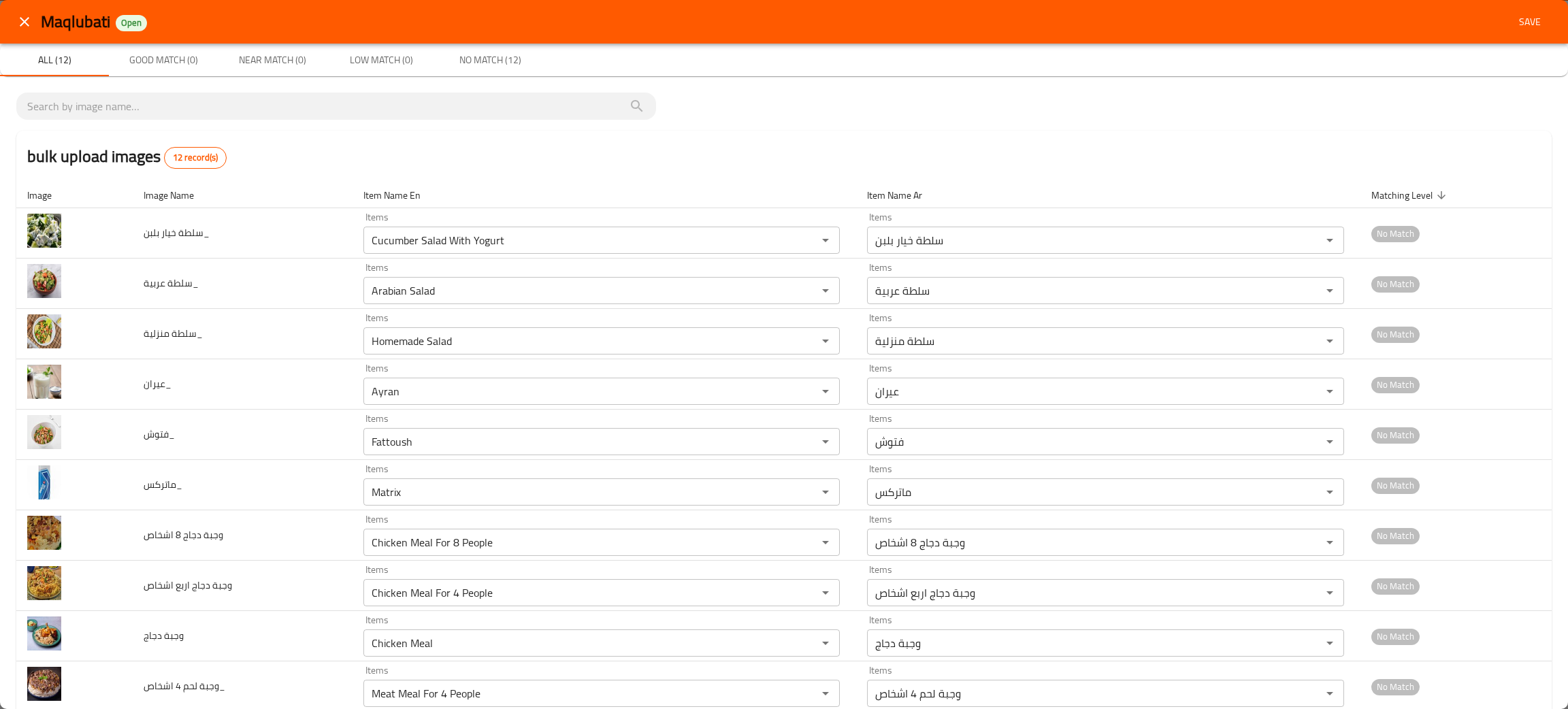
click at [1517, 22] on span "Save" at bounding box center [1530, 22] width 33 height 17
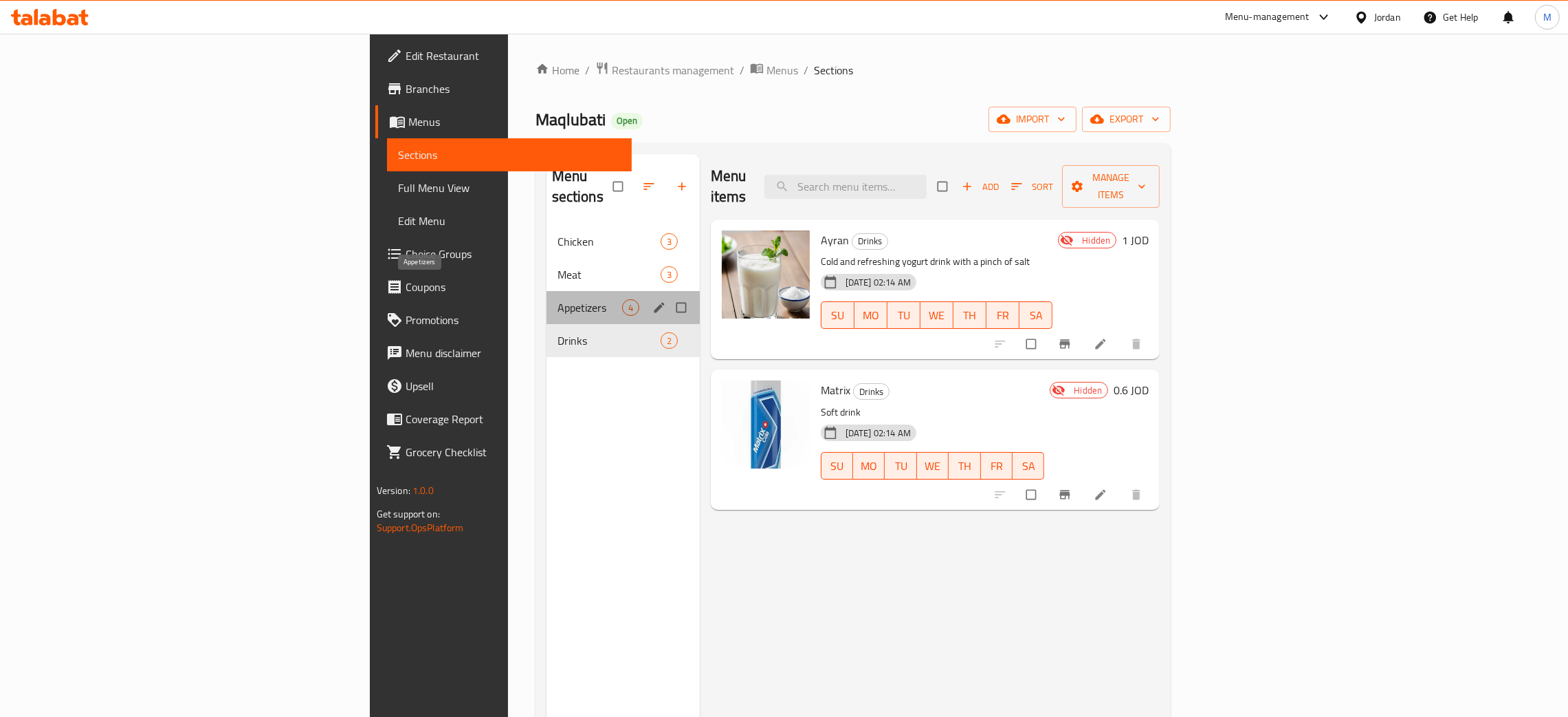
click at [558, 299] on span "Appetizers" at bounding box center [589, 307] width 64 height 16
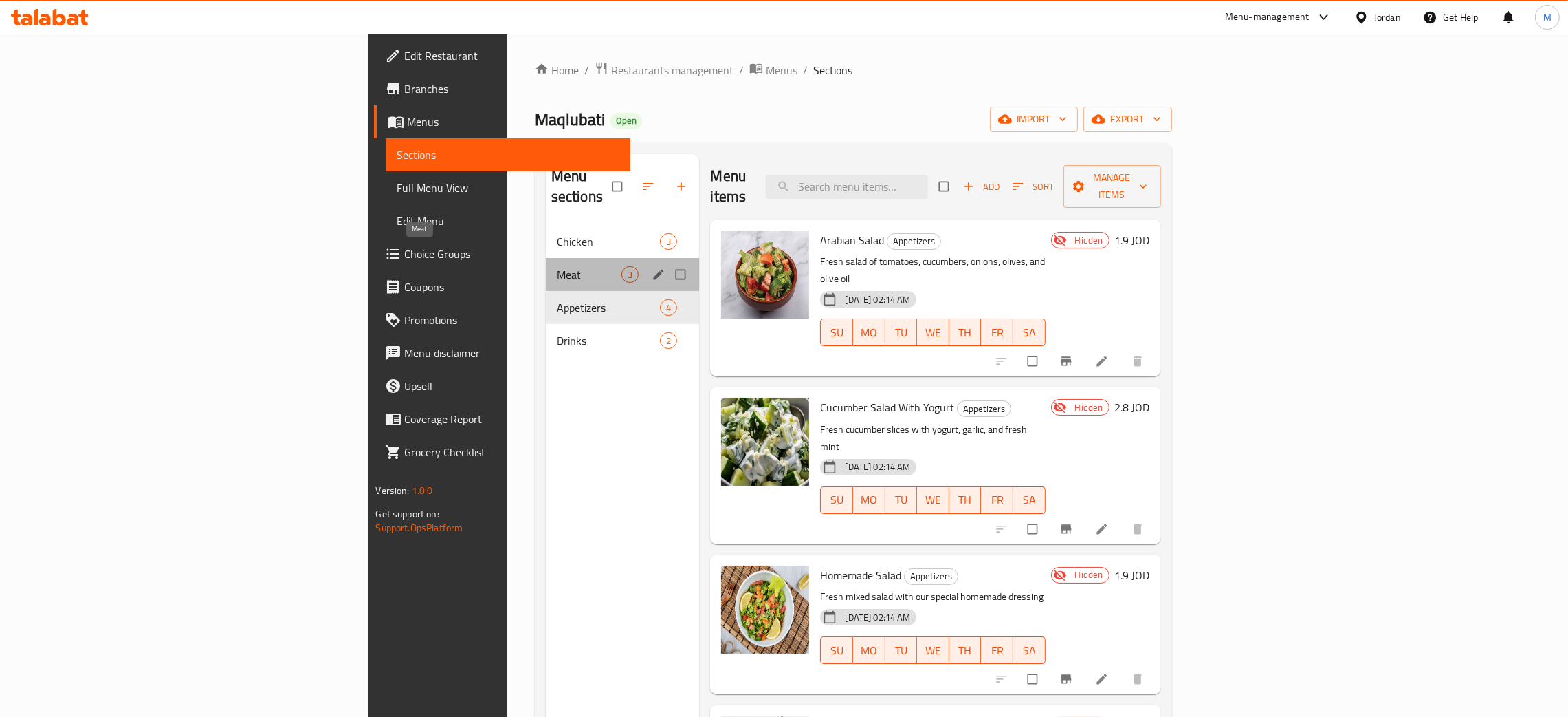
click at [557, 266] on span "Meat" at bounding box center [589, 274] width 65 height 16
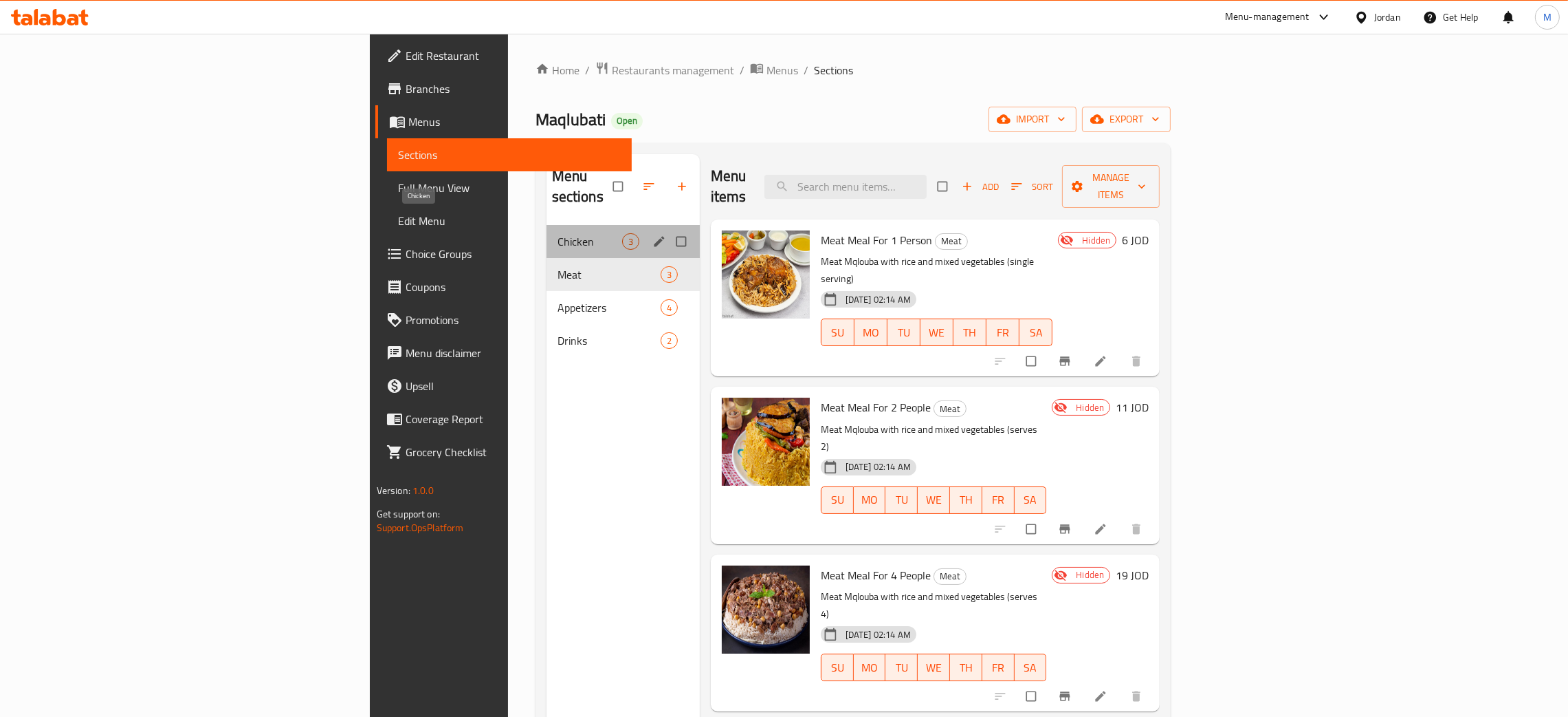
click at [558, 233] on span "Chicken" at bounding box center [589, 241] width 64 height 16
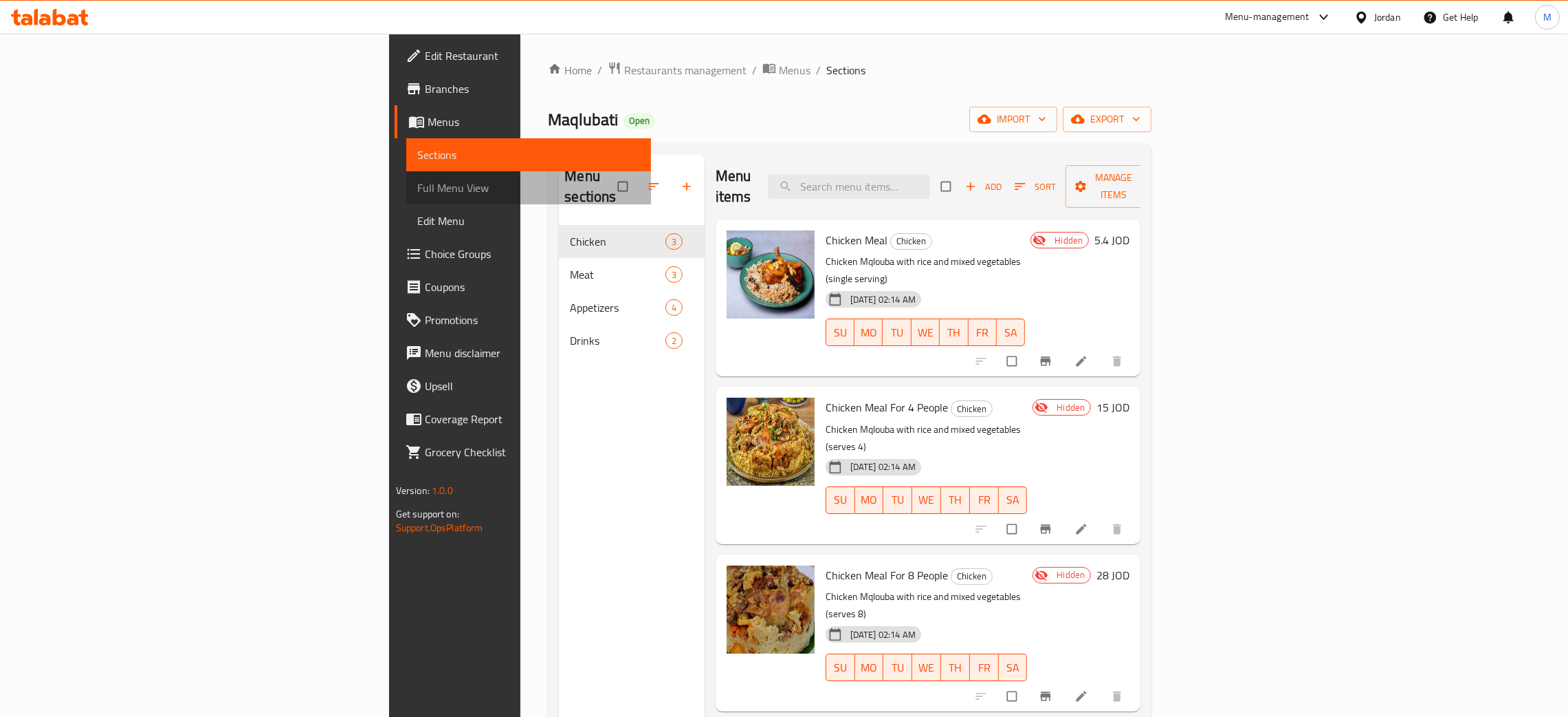
click at [418, 187] on span "Full Menu View" at bounding box center [529, 187] width 223 height 16
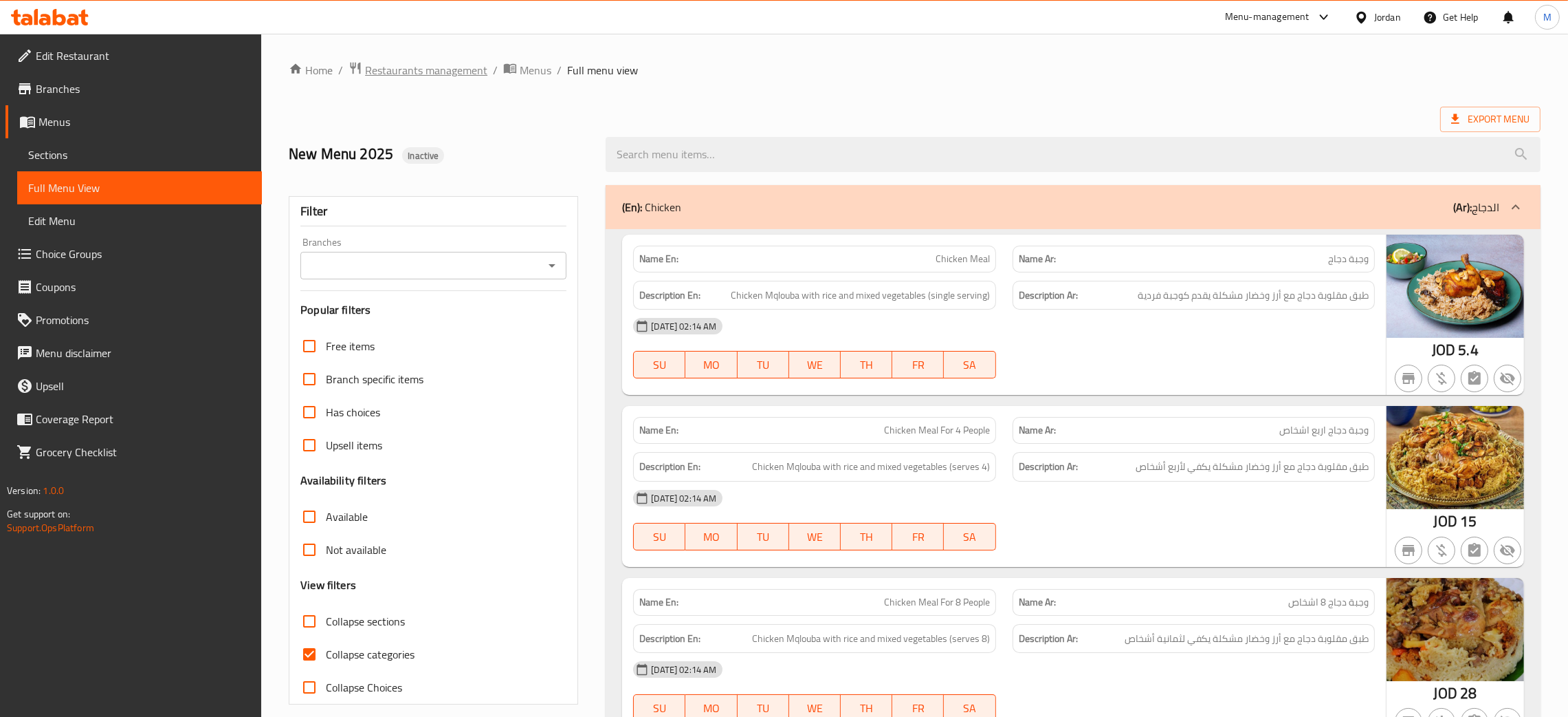
click at [444, 73] on span "Restaurants management" at bounding box center [426, 70] width 122 height 16
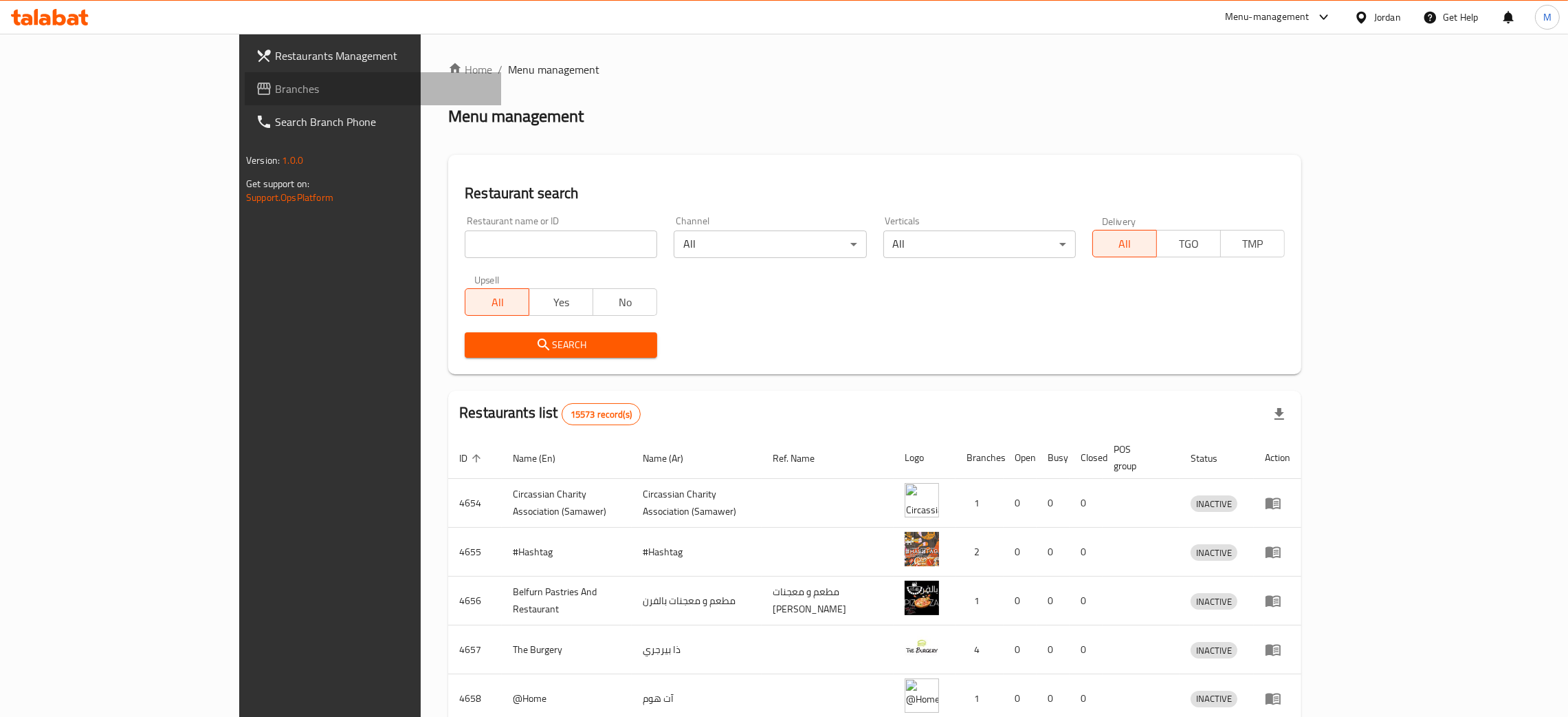
click at [275, 87] on span "Branches" at bounding box center [382, 88] width 215 height 16
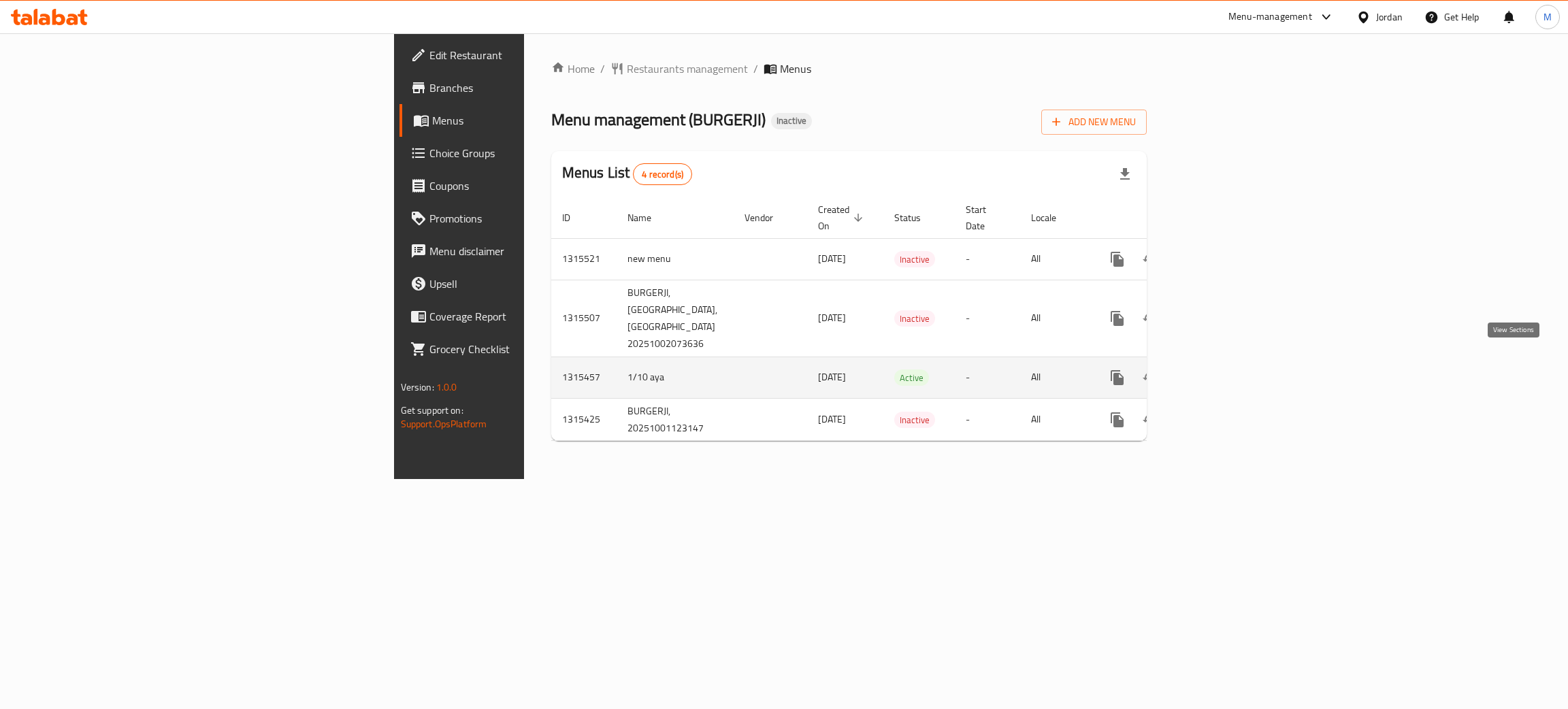
click at [1224, 369] on icon "enhanced table" at bounding box center [1215, 377] width 16 height 16
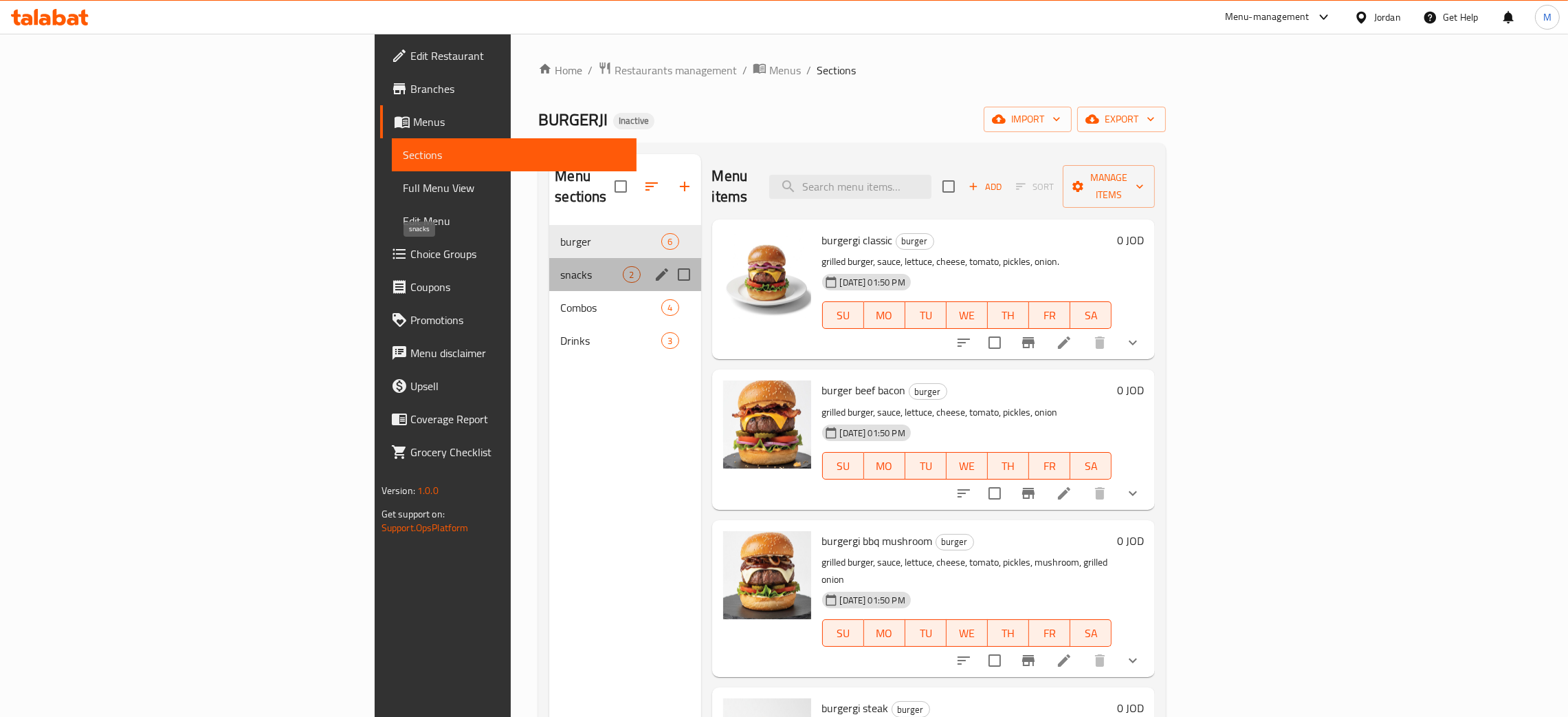
click at [560, 266] on span "snacks" at bounding box center [591, 274] width 63 height 16
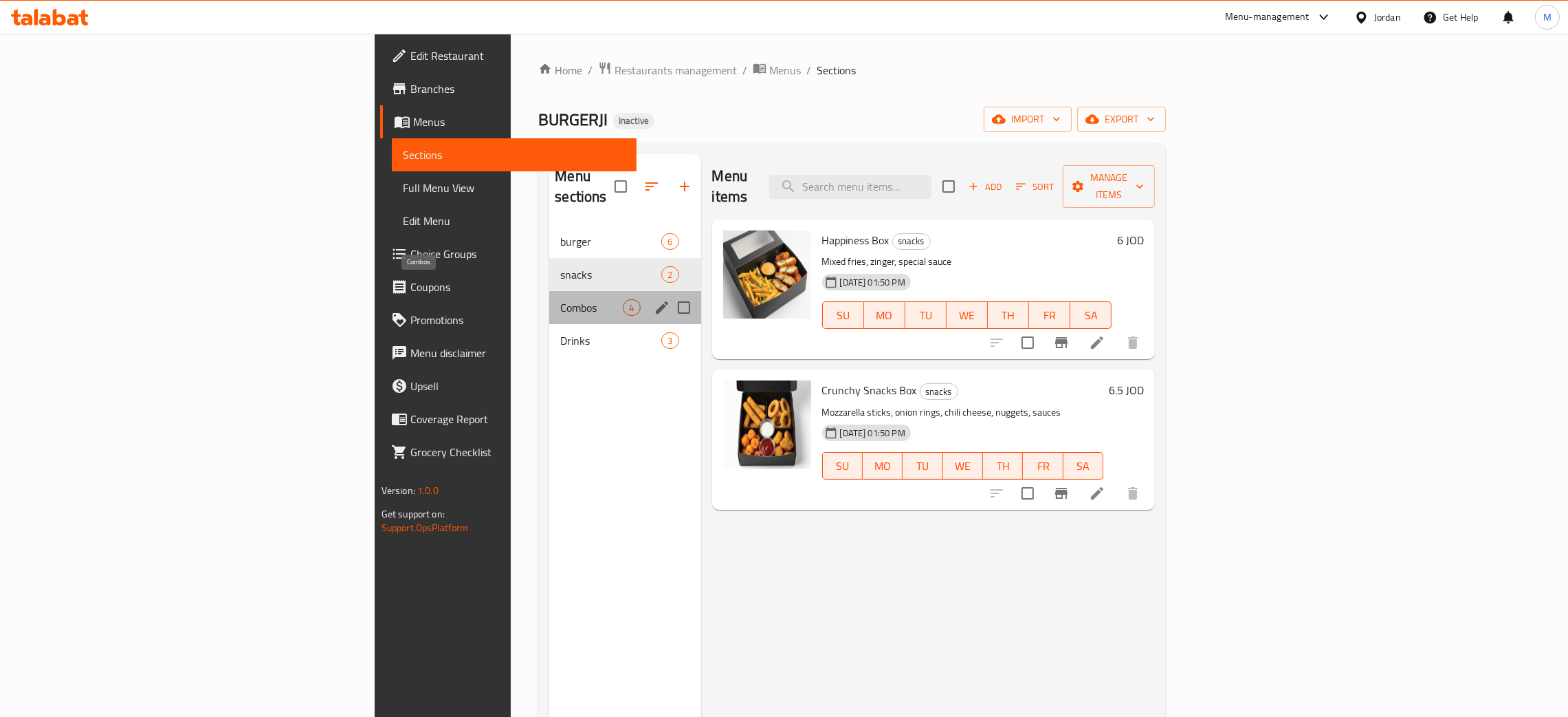
click at [560, 299] on span "Combos" at bounding box center [591, 307] width 63 height 16
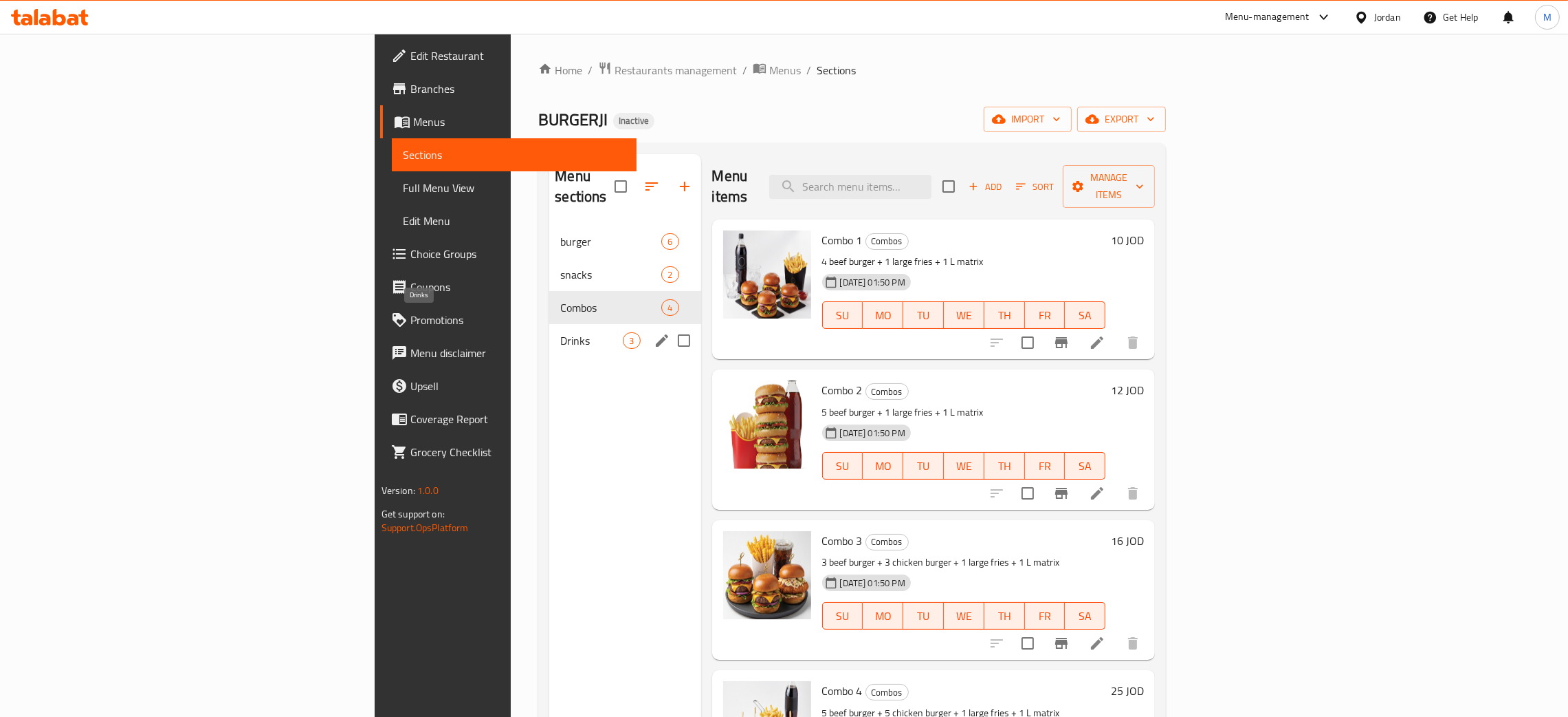
click at [560, 332] on span "Drinks" at bounding box center [591, 340] width 63 height 16
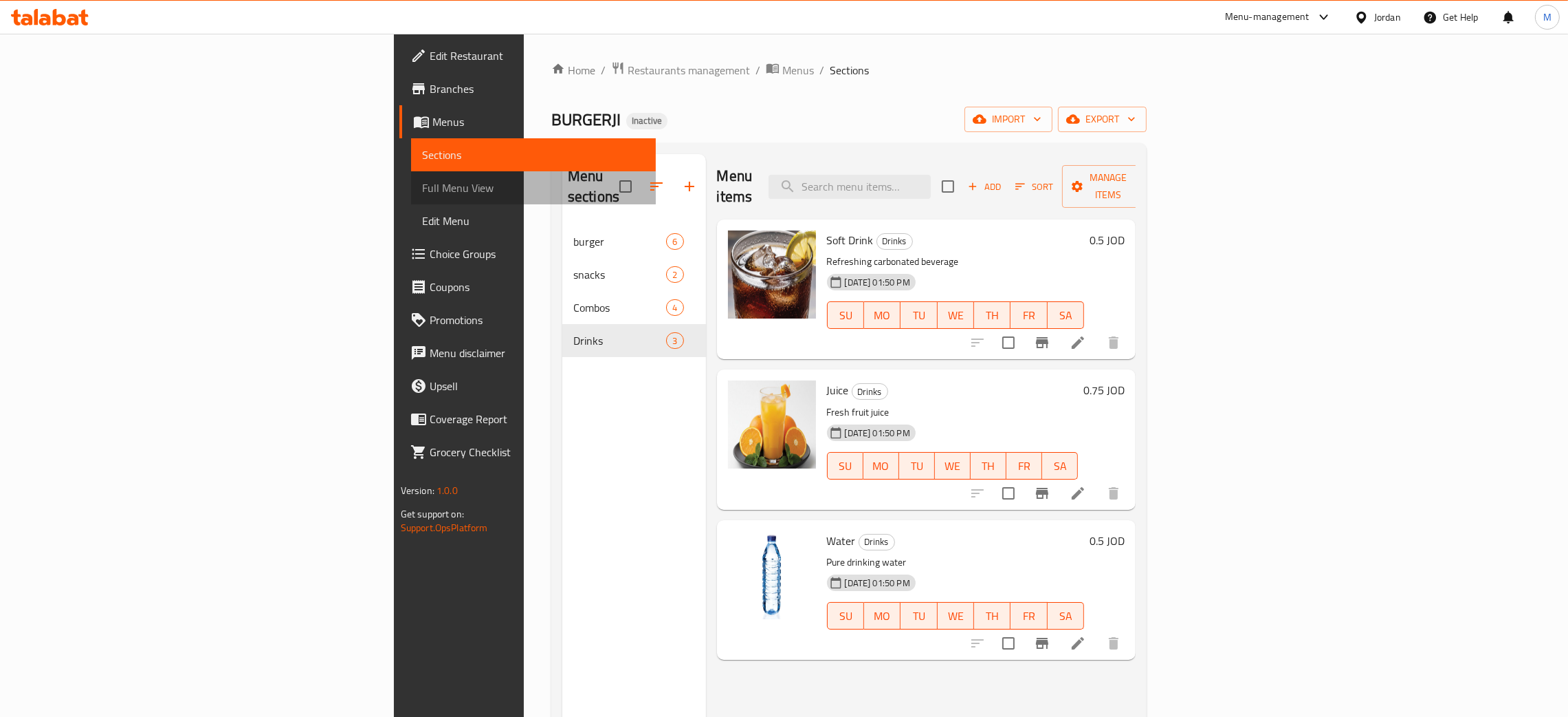
click at [422, 180] on span "Full Menu View" at bounding box center [533, 187] width 223 height 16
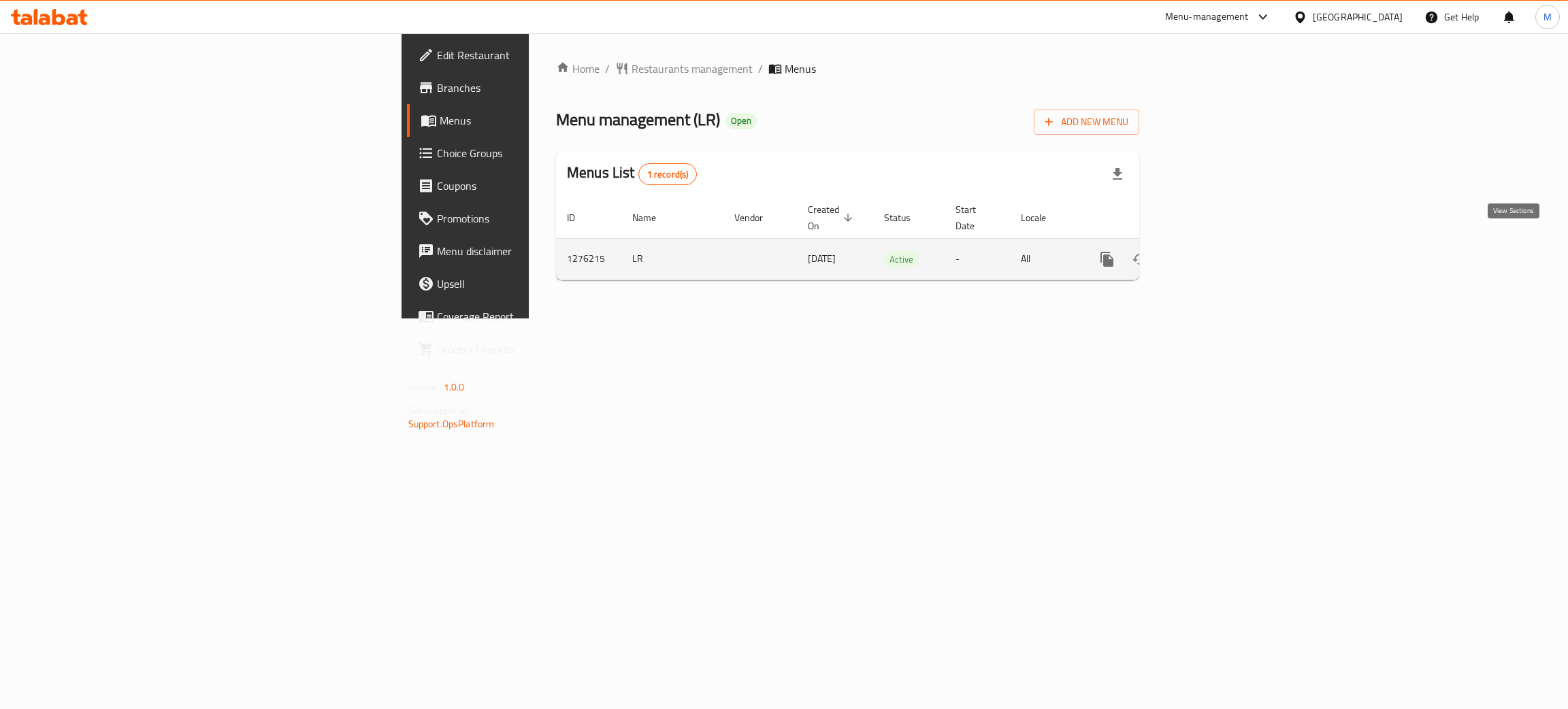
click at [1214, 251] on icon "enhanced table" at bounding box center [1205, 259] width 16 height 16
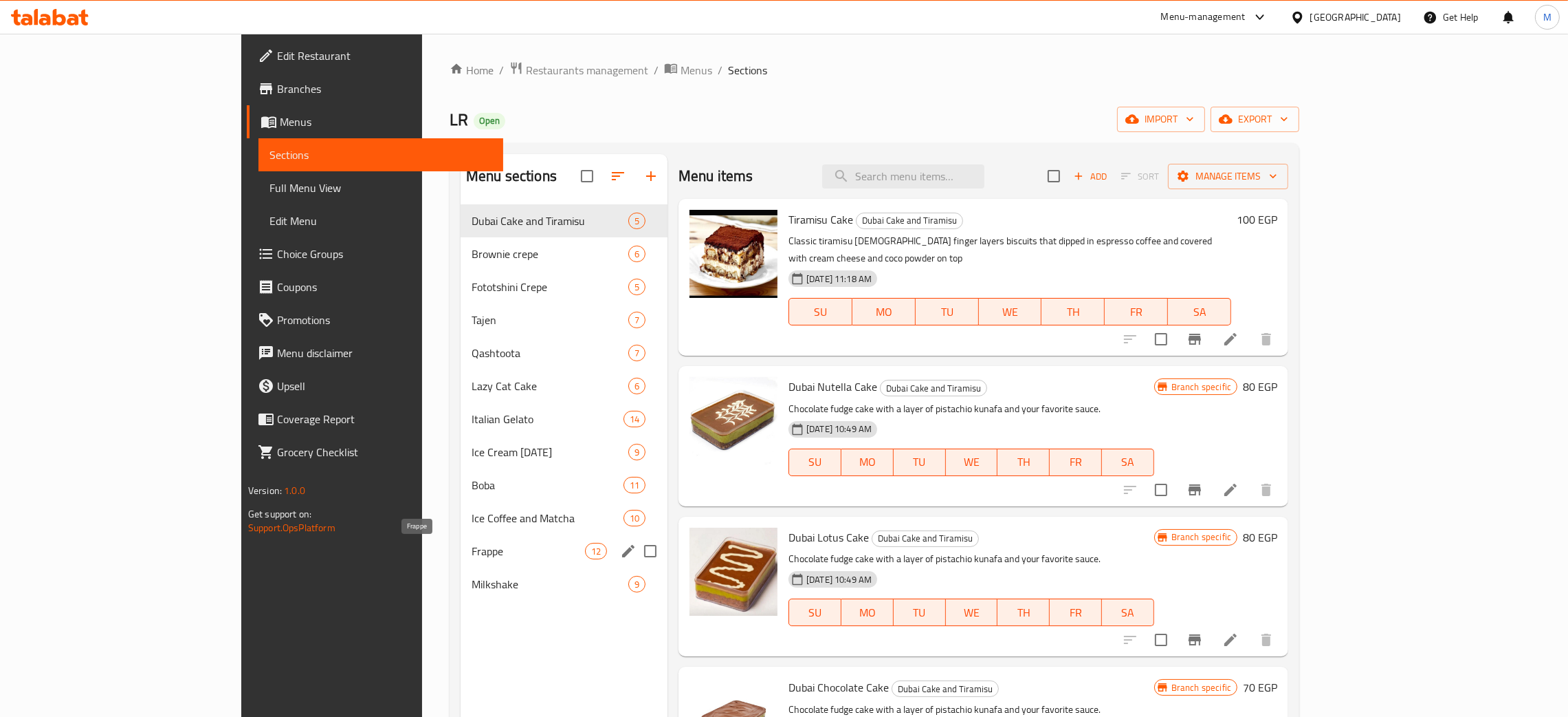
click at [471, 546] on span "Frappe" at bounding box center [528, 551] width 114 height 16
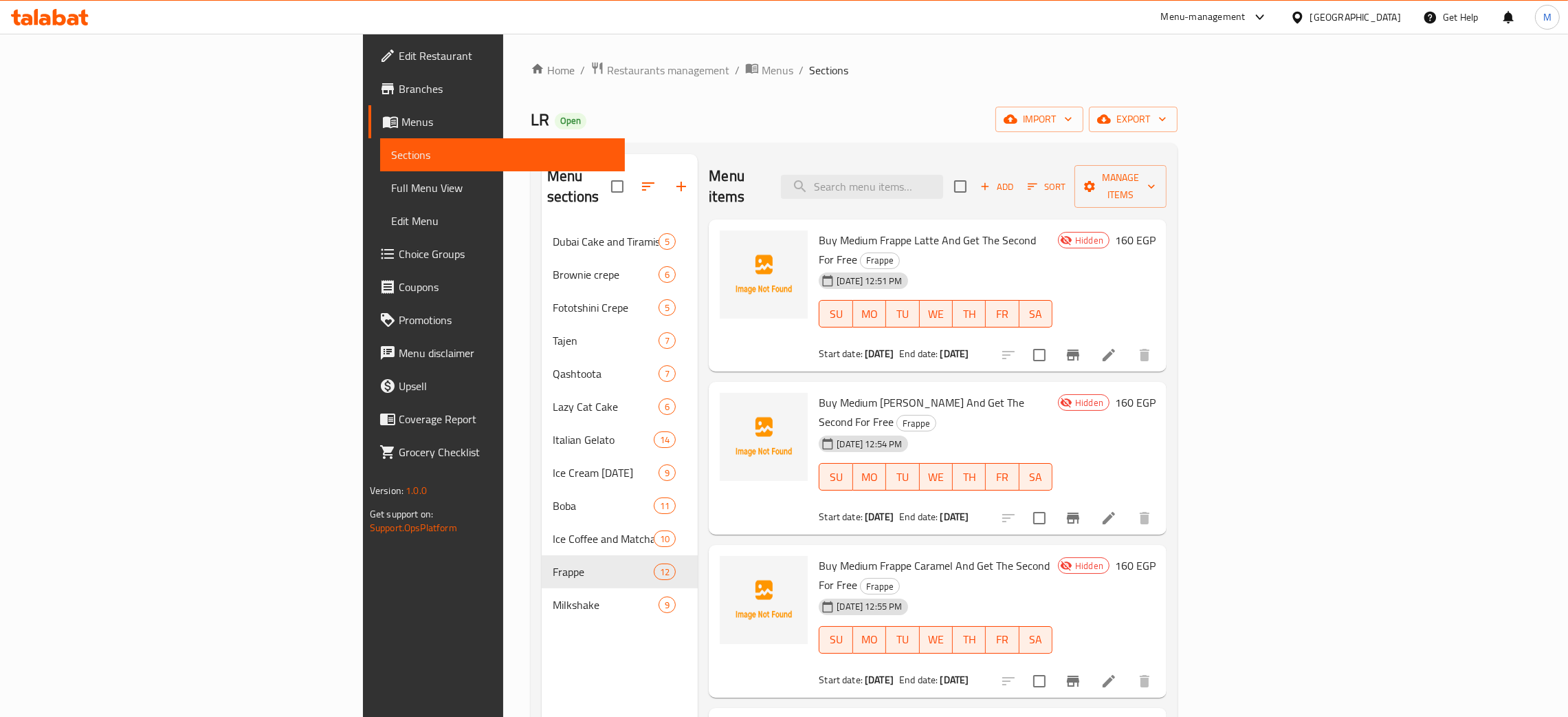
click at [957, 164] on div "Menu items Add Sort Manage items" at bounding box center [938, 187] width 458 height 65
click at [943, 175] on input "search" at bounding box center [862, 187] width 163 height 24
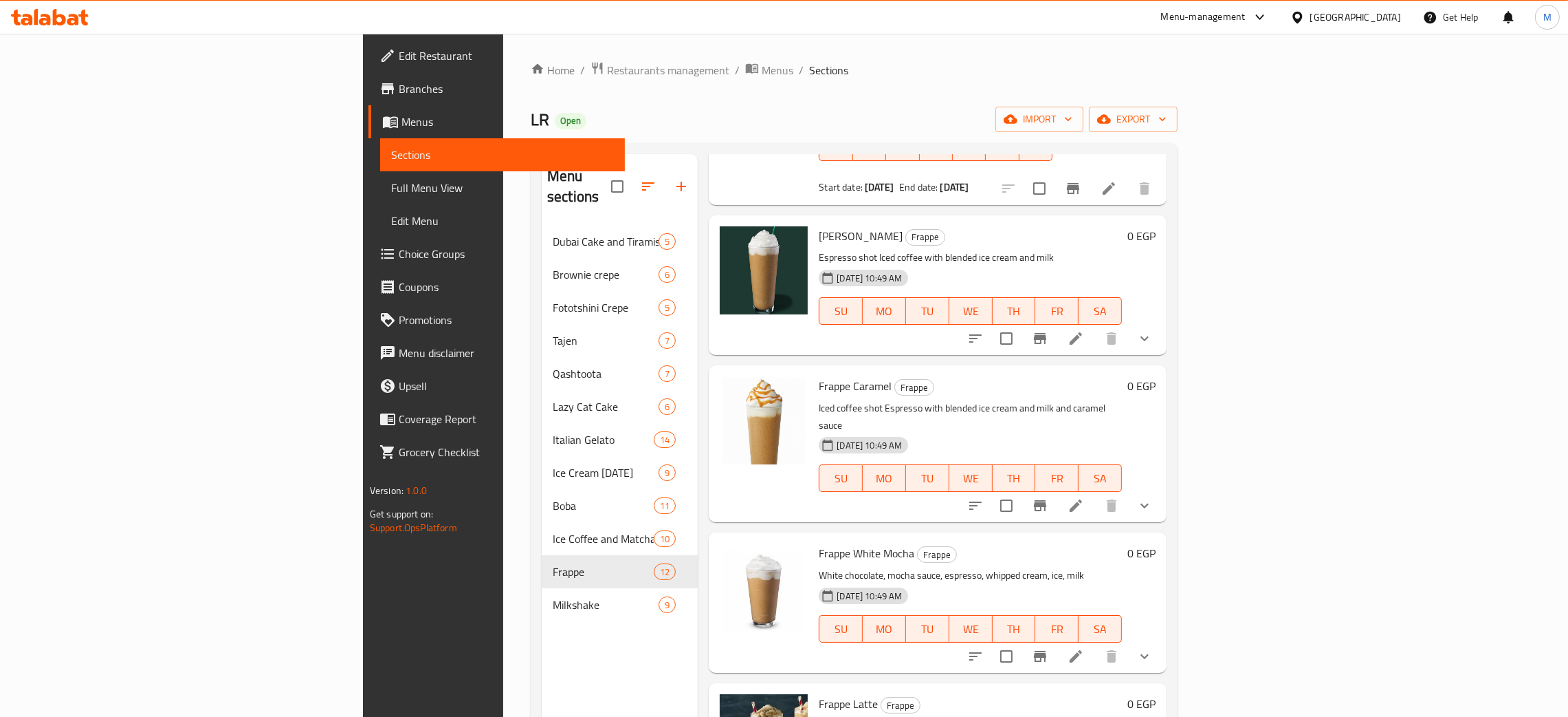
scroll to position [1031, 0]
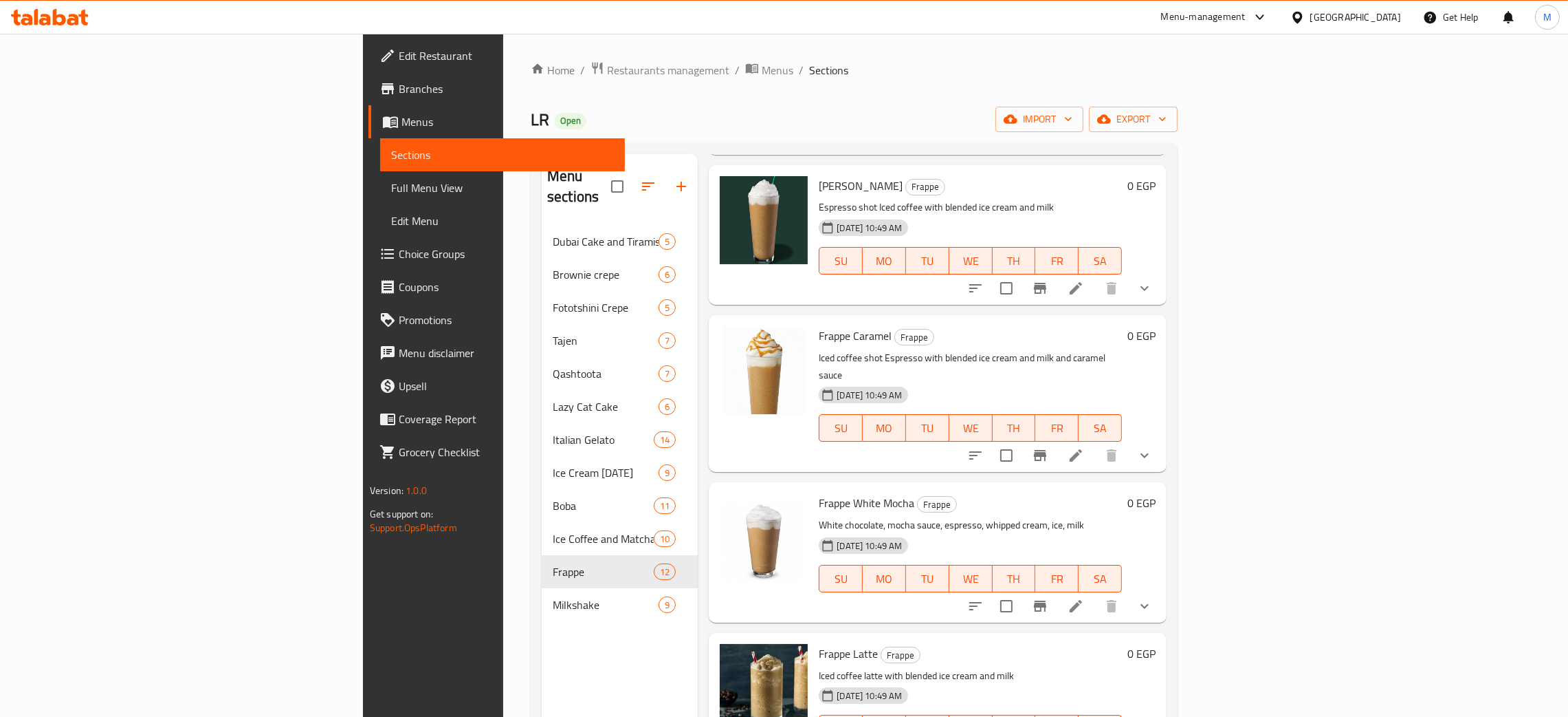
type input "fra"
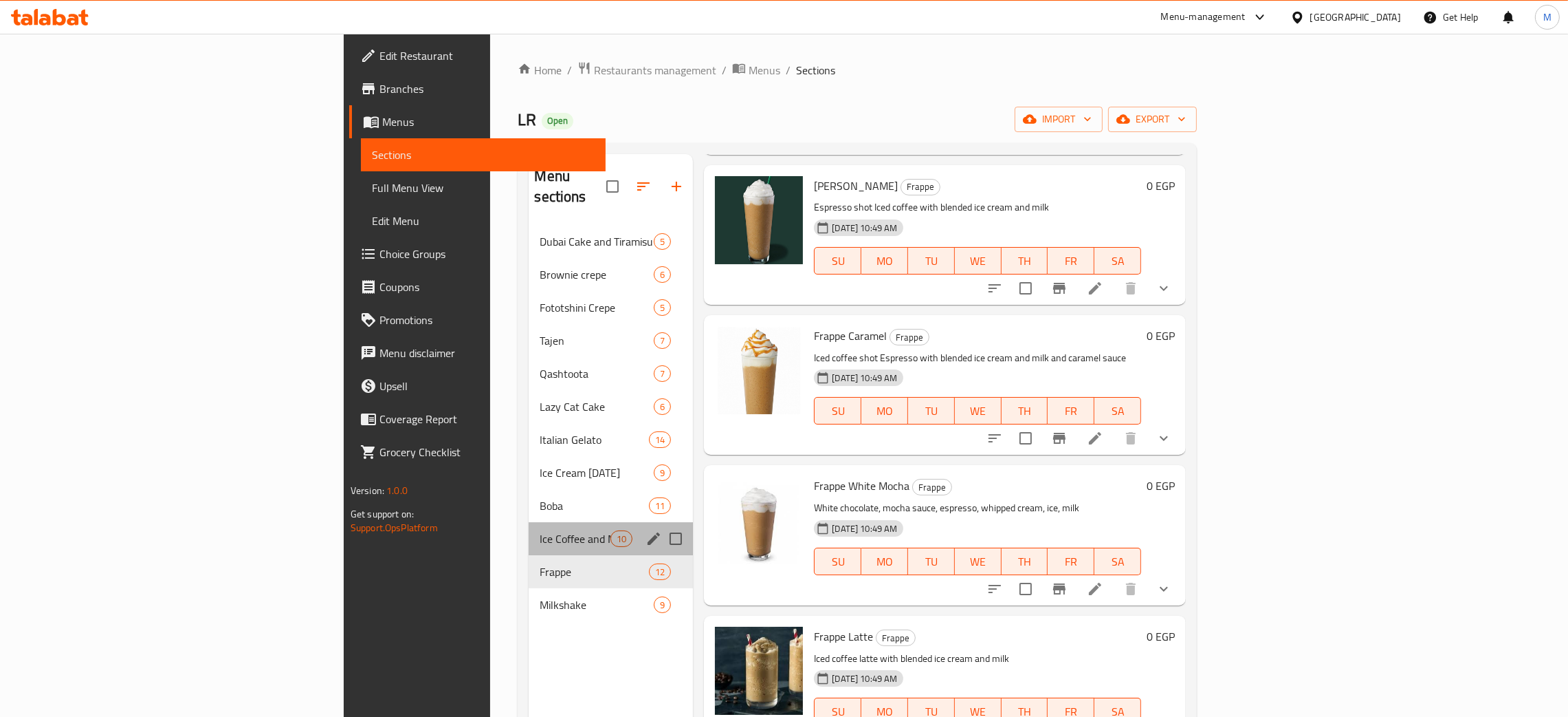
click at [529, 522] on div "Ice Coffee and Matcha 10" at bounding box center [611, 538] width 165 height 33
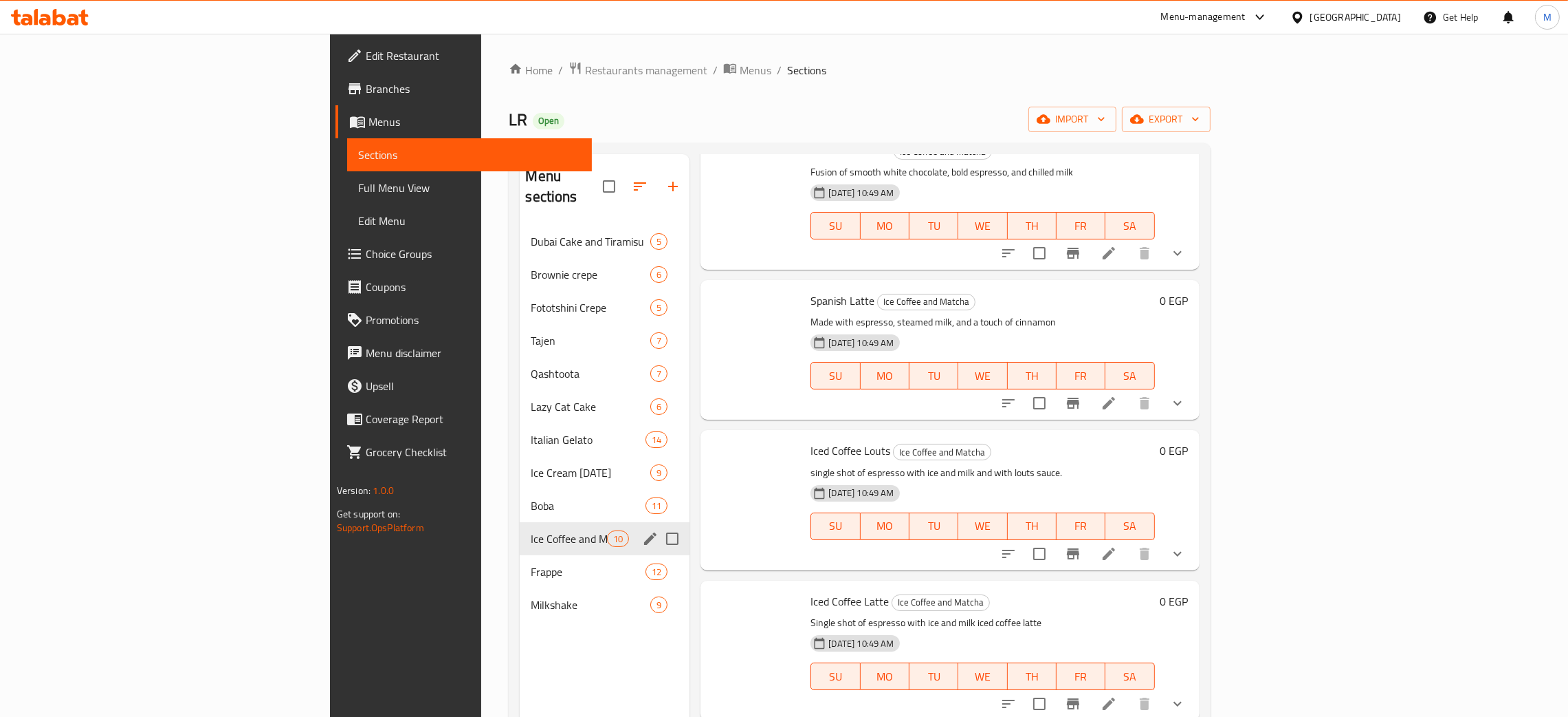
scroll to position [812, 0]
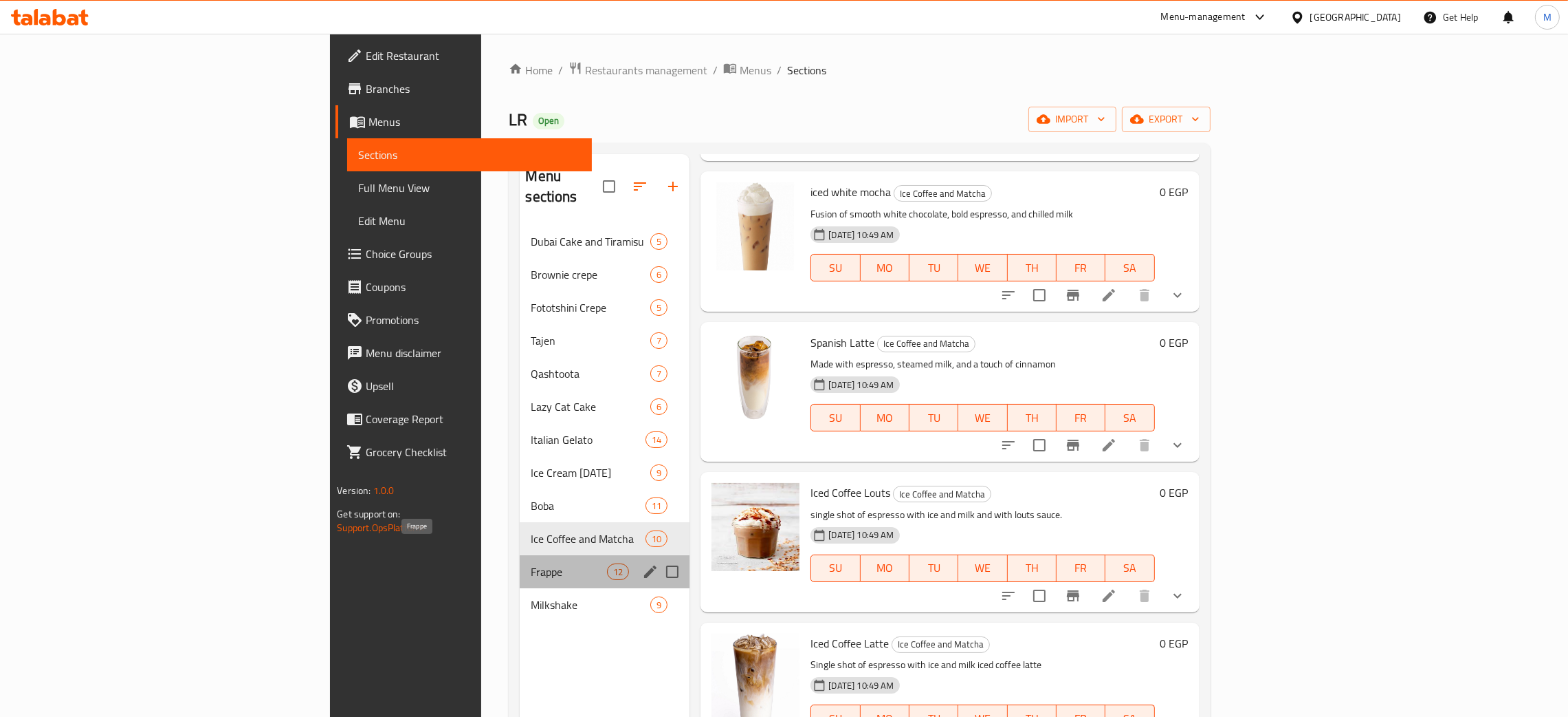
click at [531, 564] on span "Frappe" at bounding box center [569, 571] width 76 height 16
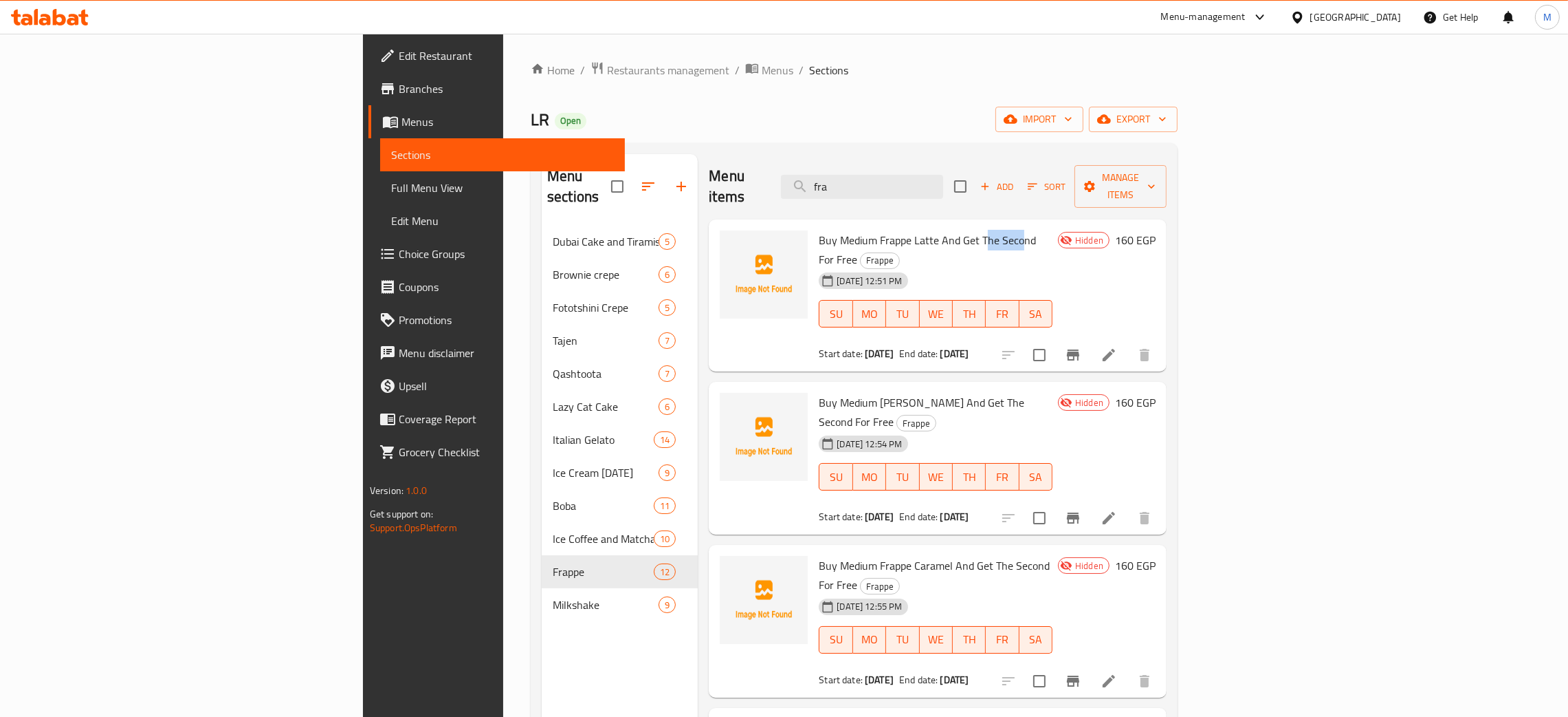
drag, startPoint x: 933, startPoint y: 217, endPoint x: 893, endPoint y: 221, distance: 40.2
click at [893, 230] on span "Buy Medium Frappe Latte And Get The Second For Free" at bounding box center [927, 250] width 217 height 40
drag, startPoint x: 956, startPoint y: 366, endPoint x: 899, endPoint y: 362, distance: 57.1
click at [899, 392] on span "Buy Medium [PERSON_NAME] And Get The Second For Free" at bounding box center [921, 412] width 206 height 40
drag, startPoint x: 945, startPoint y: 503, endPoint x: 897, endPoint y: 501, distance: 48.0
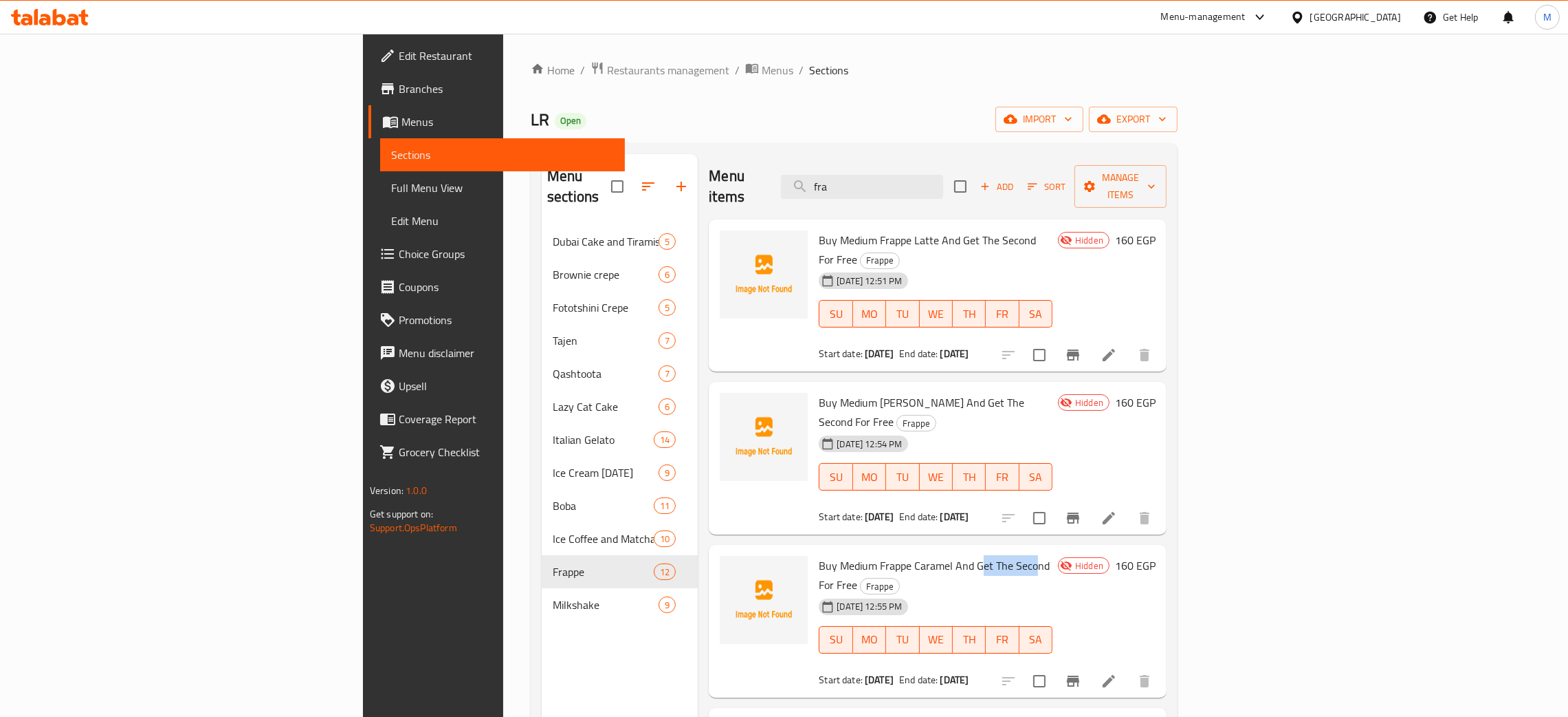
click at [893, 555] on span "Buy Medium Frappe Caramel And Get The Second For Free" at bounding box center [934, 575] width 231 height 40
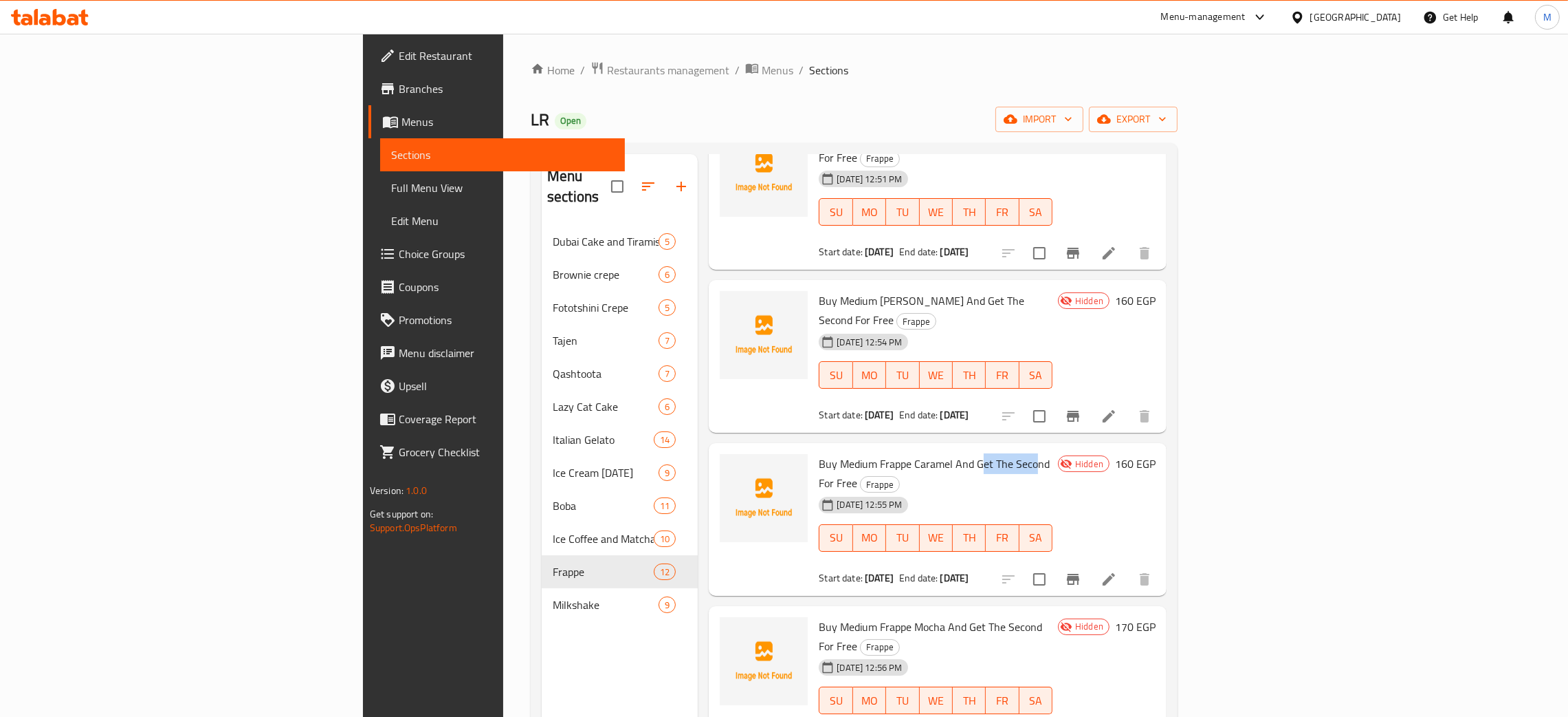
scroll to position [103, 0]
drag, startPoint x: 968, startPoint y: 543, endPoint x: 926, endPoint y: 540, distance: 42.1
click at [926, 615] on span "Buy Medium Frappe Mocha And Get The Second For Free" at bounding box center [931, 635] width 223 height 40
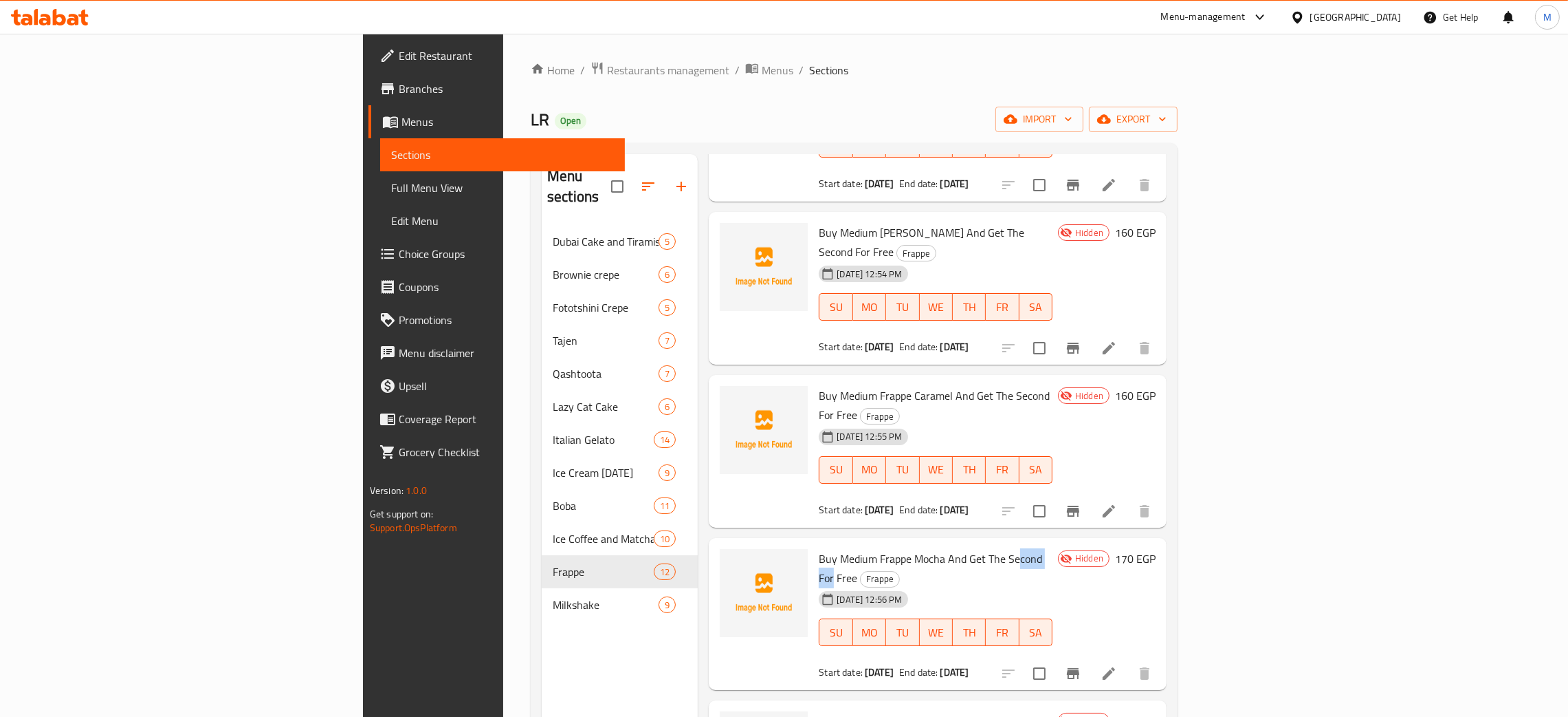
scroll to position [309, 0]
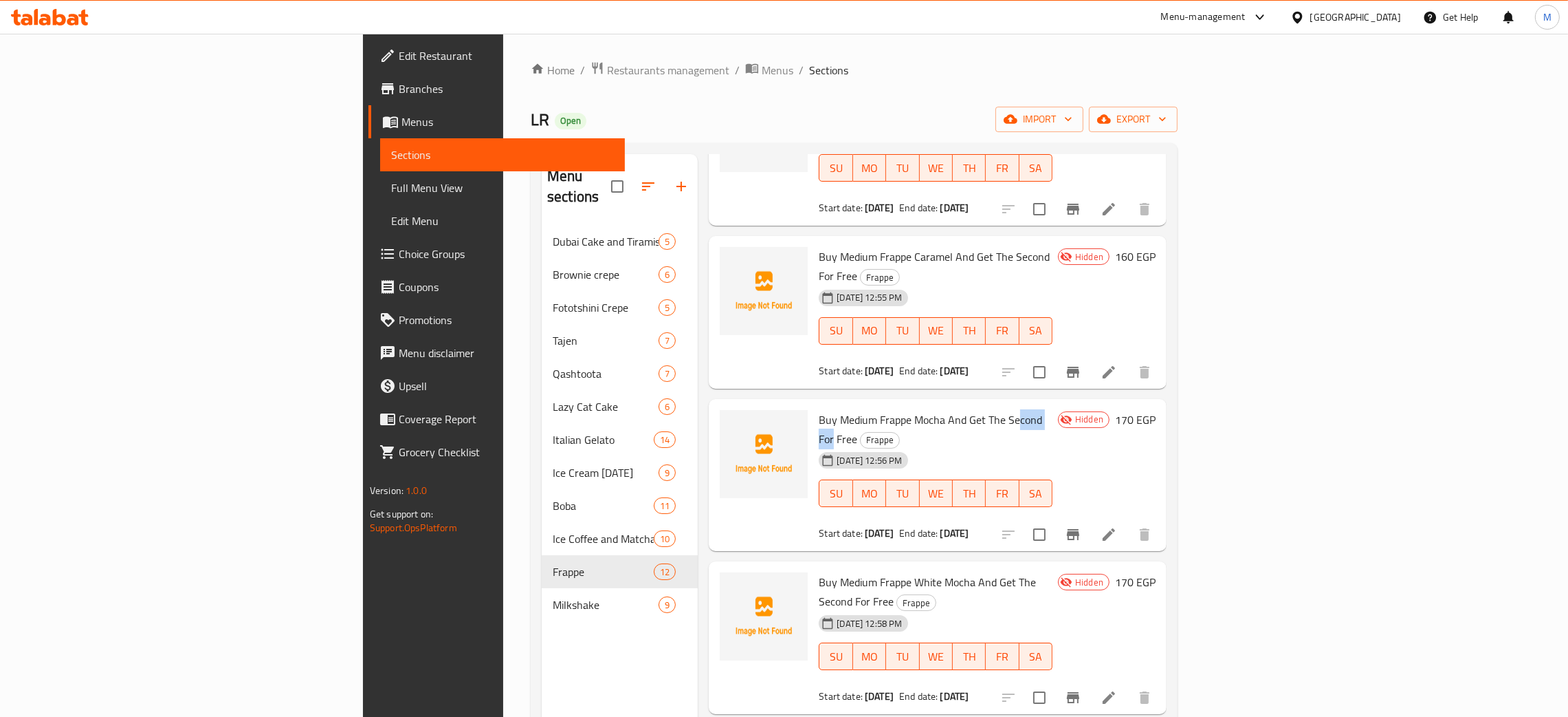
drag, startPoint x: 974, startPoint y: 482, endPoint x: 896, endPoint y: 499, distance: 79.8
click at [896, 567] on div "Buy Medium Frappe White Mocha And Get The Second For Free Frappe [DATE] 12:58 P…" at bounding box center [936, 638] width 244 height 141
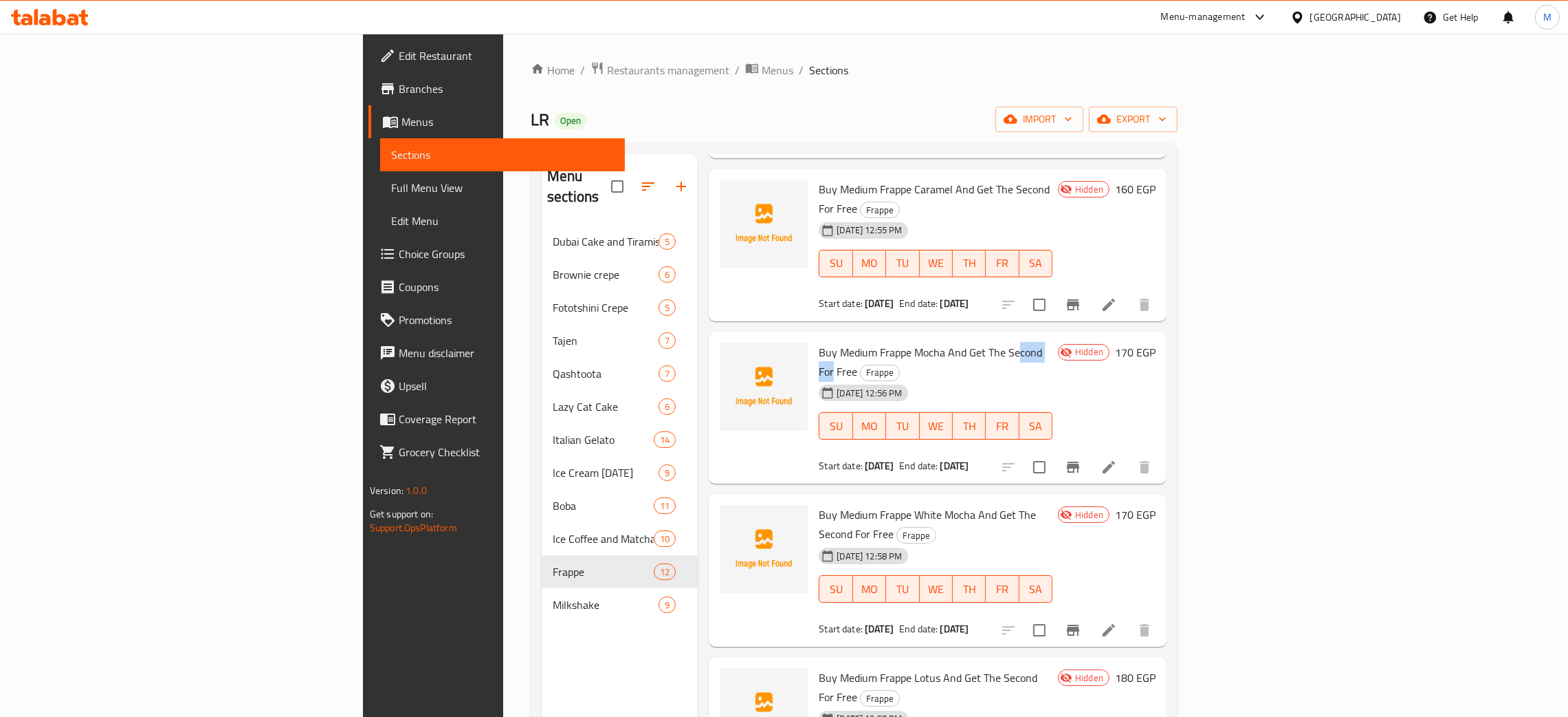
scroll to position [413, 0]
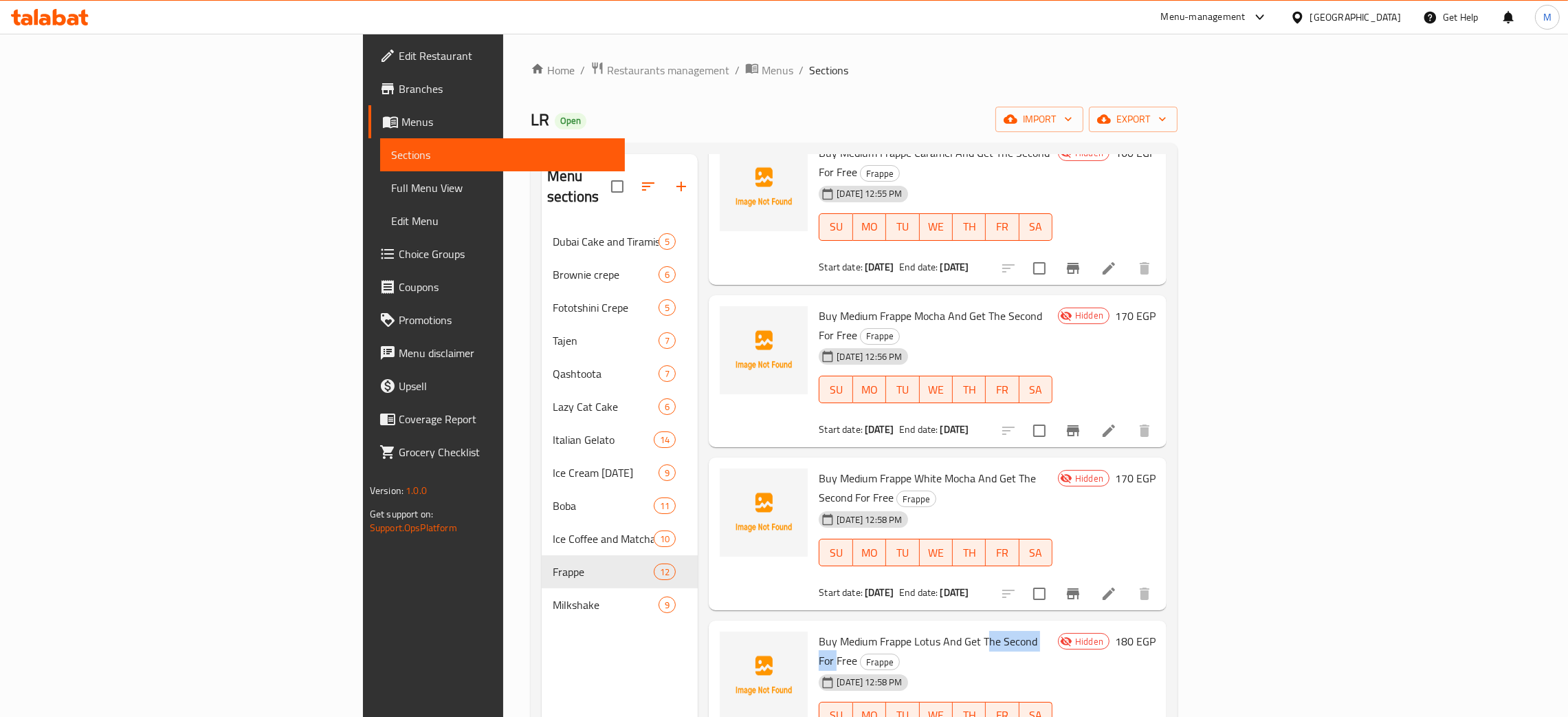
drag, startPoint x: 965, startPoint y: 521, endPoint x: 895, endPoint y: 515, distance: 70.3
click at [895, 631] on span "Buy Medium Frappe Lotus And Get The Second For Free" at bounding box center [928, 651] width 218 height 40
drag, startPoint x: 991, startPoint y: 370, endPoint x: 876, endPoint y: 367, distance: 115.0
click at [876, 463] on div "Buy Medium Frappe White Mocha And Get The Second For Free Frappe [DATE] 12:58 P…" at bounding box center [936, 534] width 244 height 141
drag, startPoint x: 962, startPoint y: 238, endPoint x: 879, endPoint y: 243, distance: 83.2
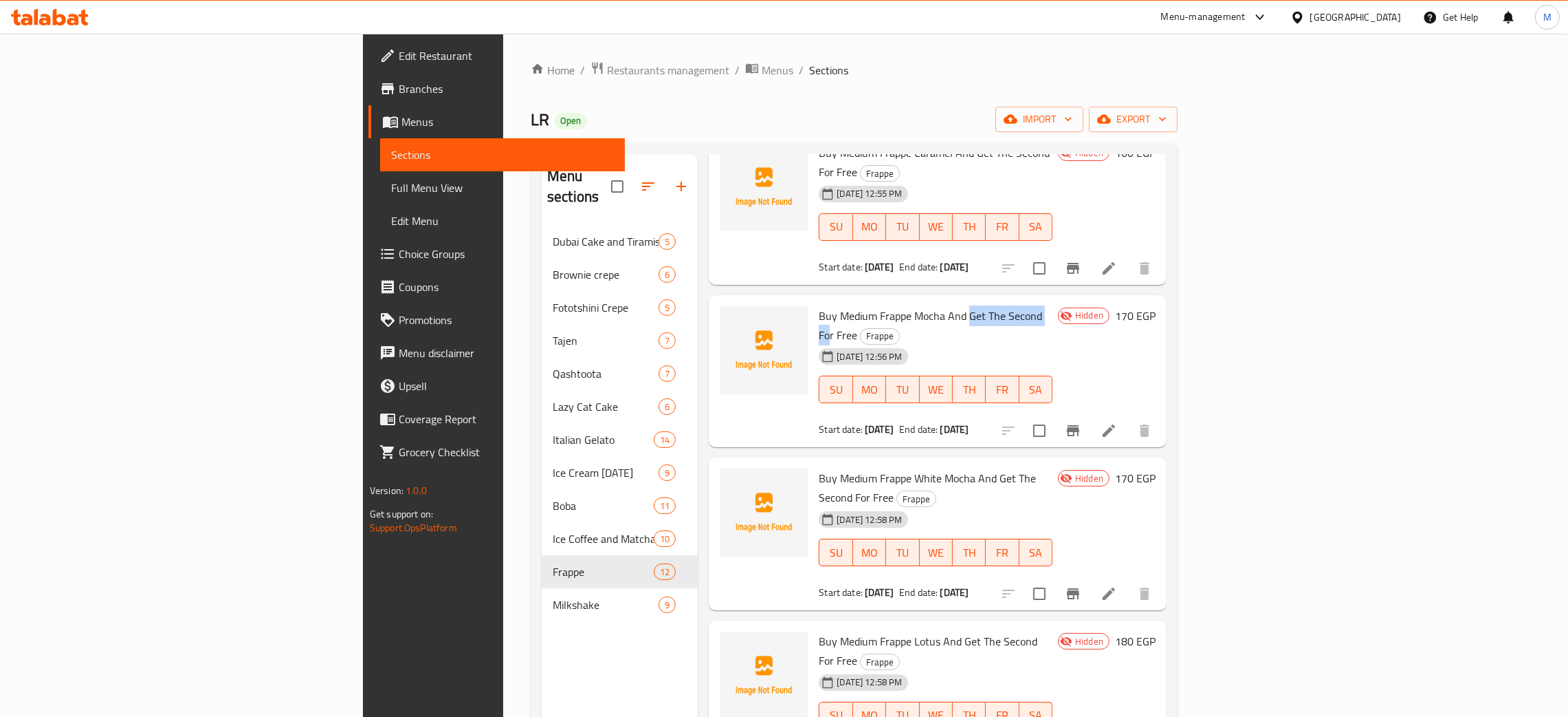
click at [879, 305] on span "Buy Medium Frappe Mocha And Get The Second For Free" at bounding box center [931, 325] width 223 height 40
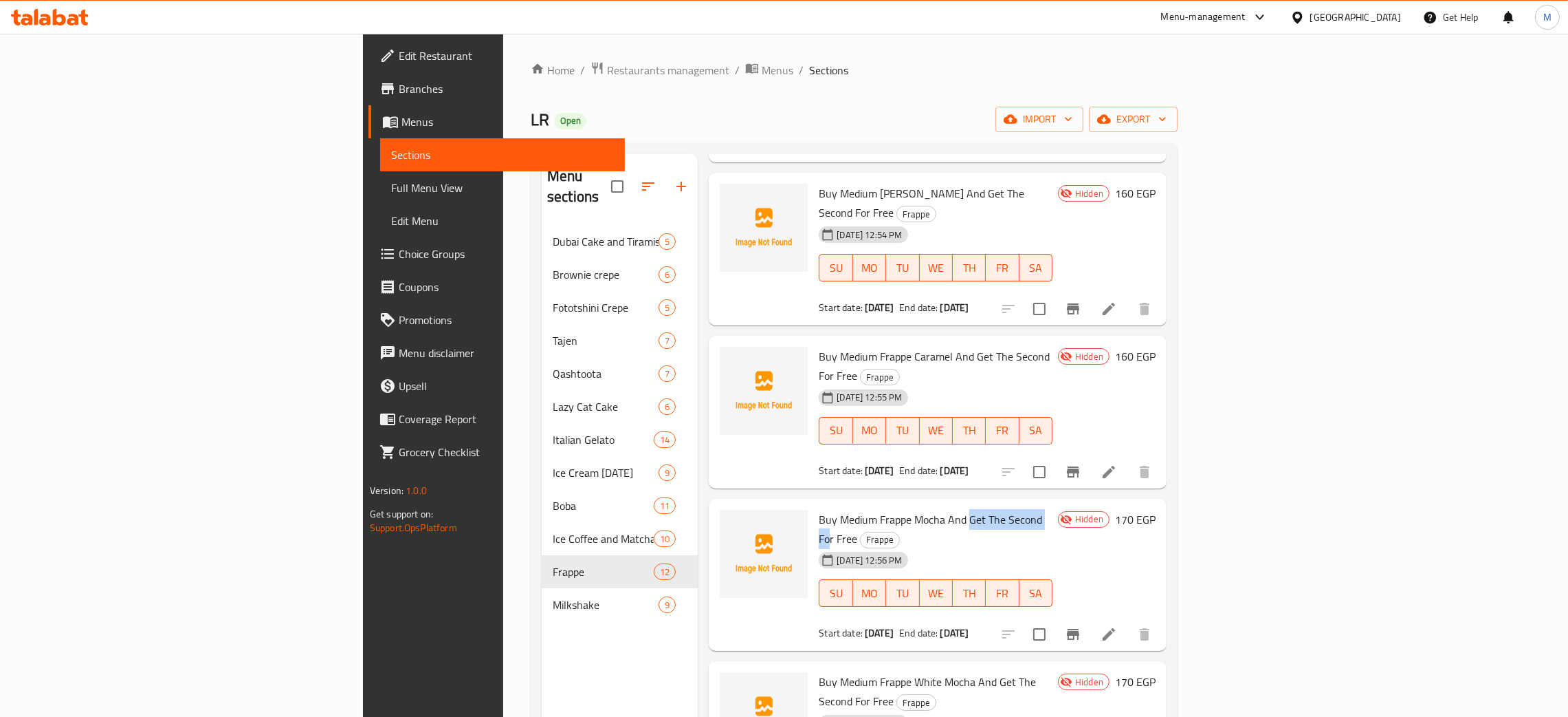
scroll to position [206, 0]
drag, startPoint x: 953, startPoint y: 297, endPoint x: 857, endPoint y: 296, distance: 96.0
click at [857, 349] on span "Buy Medium Frappe Caramel And Get The Second For Free" at bounding box center [934, 368] width 231 height 40
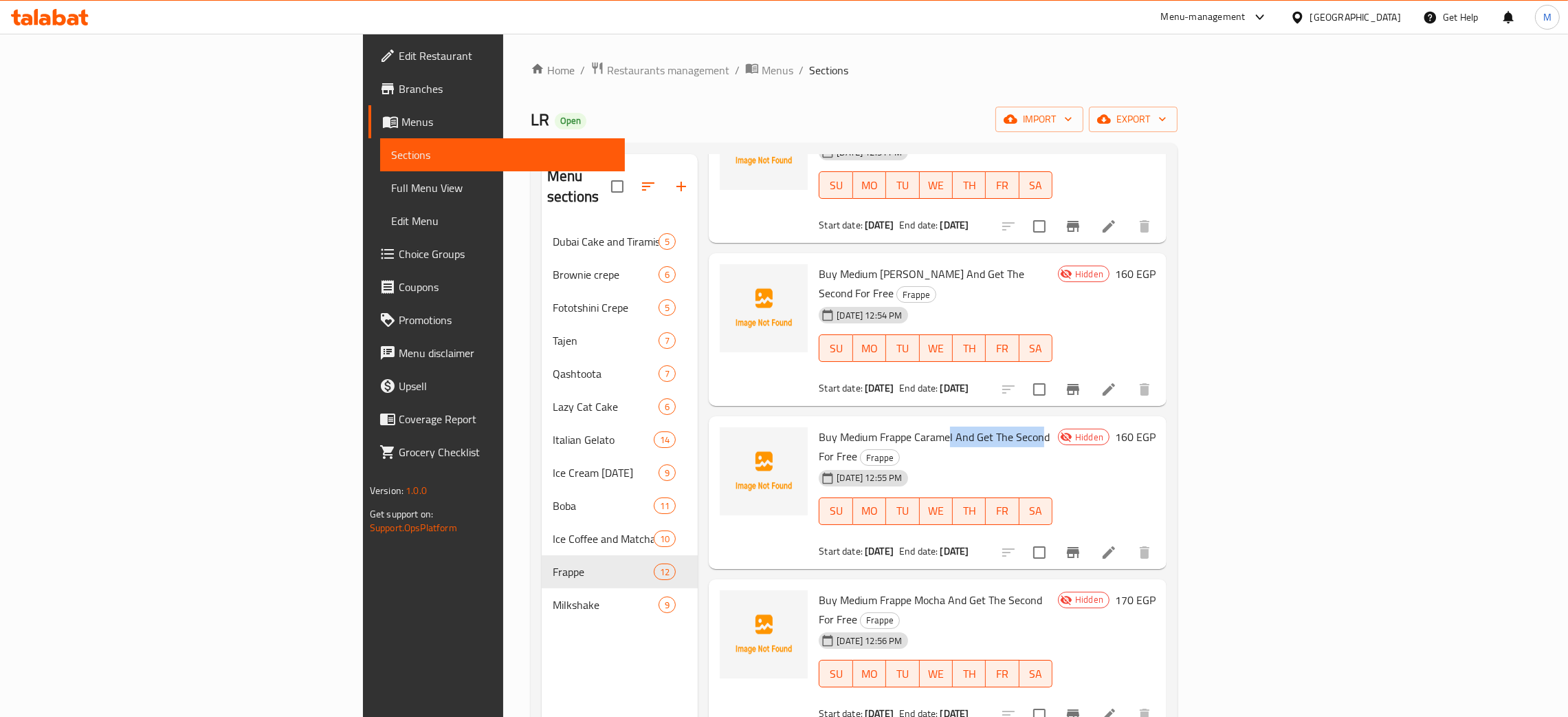
scroll to position [0, 0]
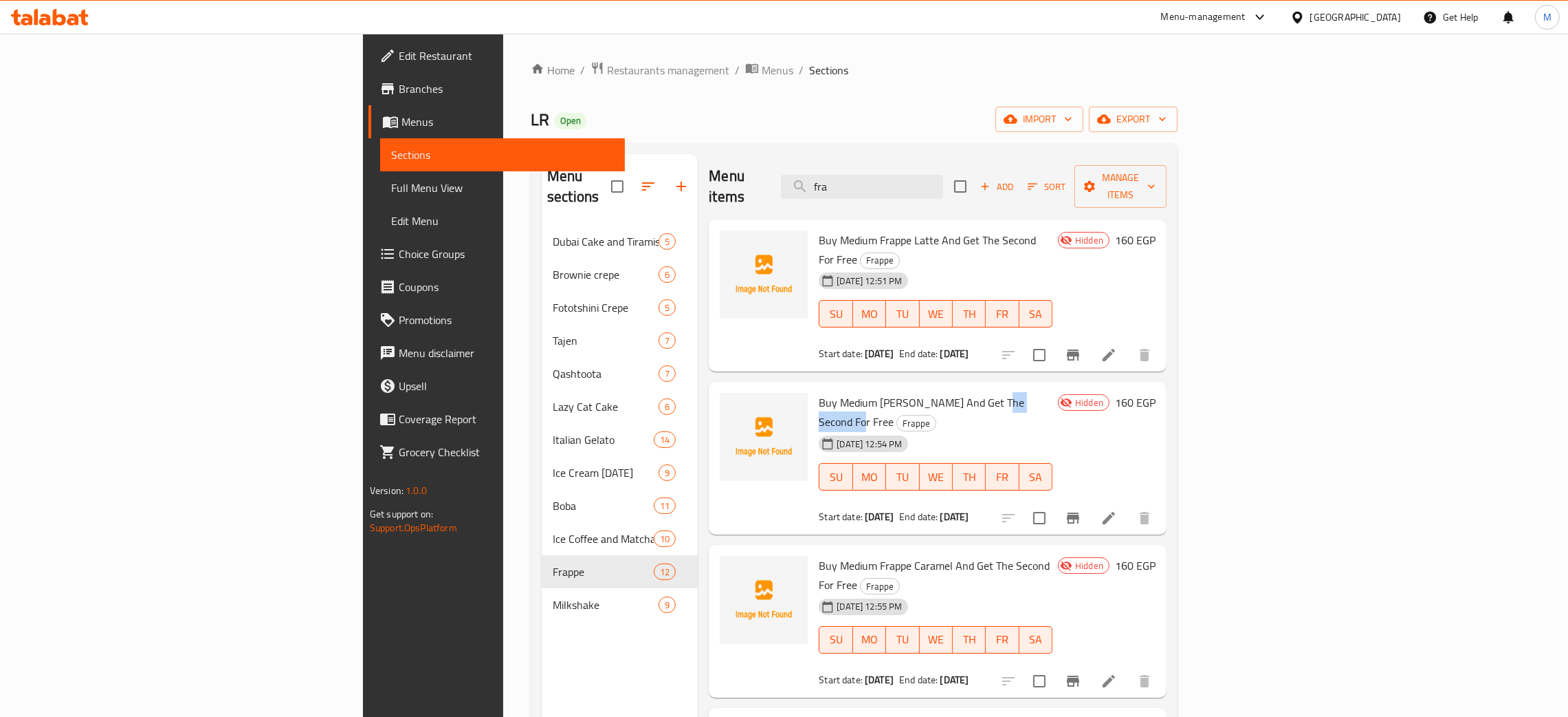
drag, startPoint x: 958, startPoint y: 358, endPoint x: 895, endPoint y: 354, distance: 63.1
click at [895, 392] on span "Buy Medium [PERSON_NAME] And Get The Second For Free" at bounding box center [921, 412] width 206 height 40
drag, startPoint x: 939, startPoint y: 217, endPoint x: 913, endPoint y: 223, distance: 26.7
click at [913, 230] on span "Buy Medium Frappe Latte And Get The Second For Free" at bounding box center [927, 250] width 217 height 40
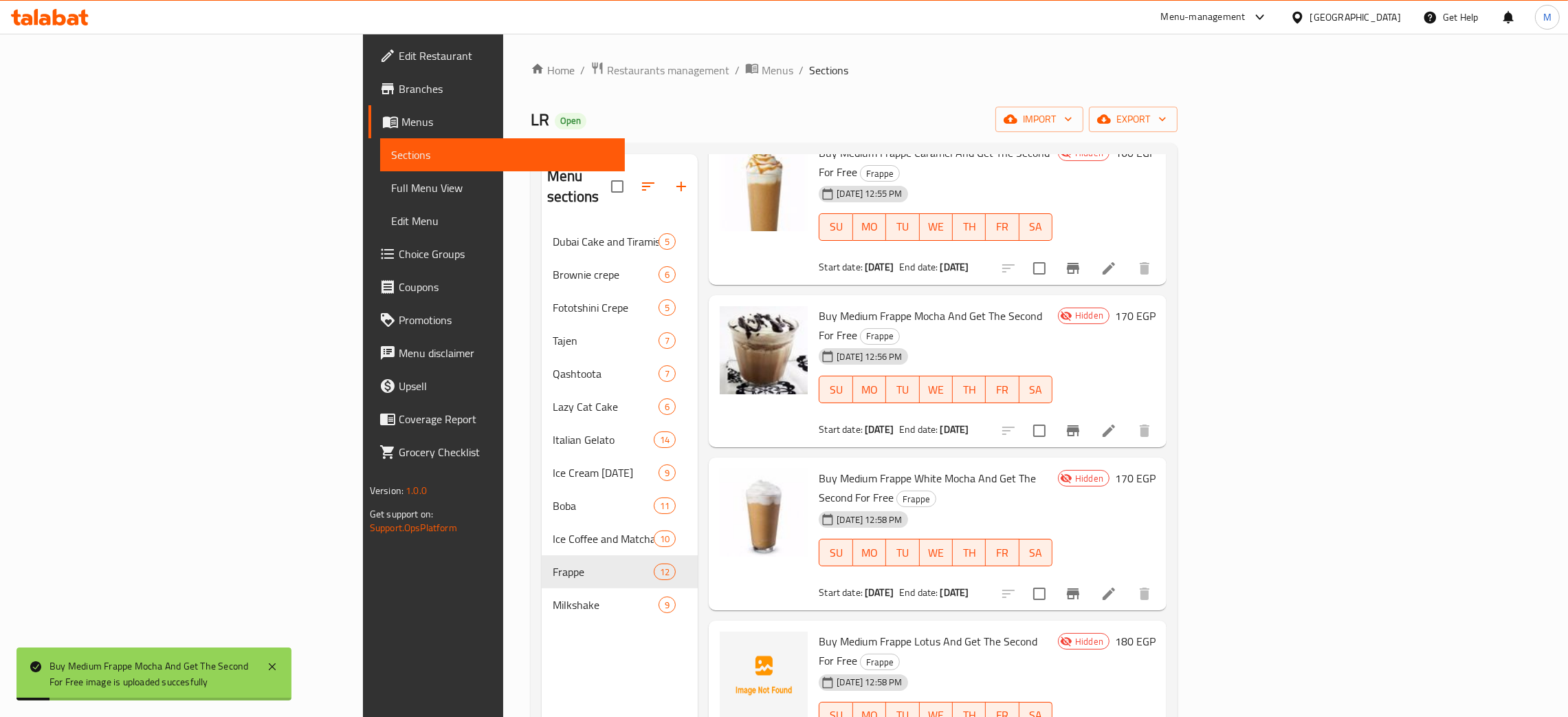
scroll to position [515, 0]
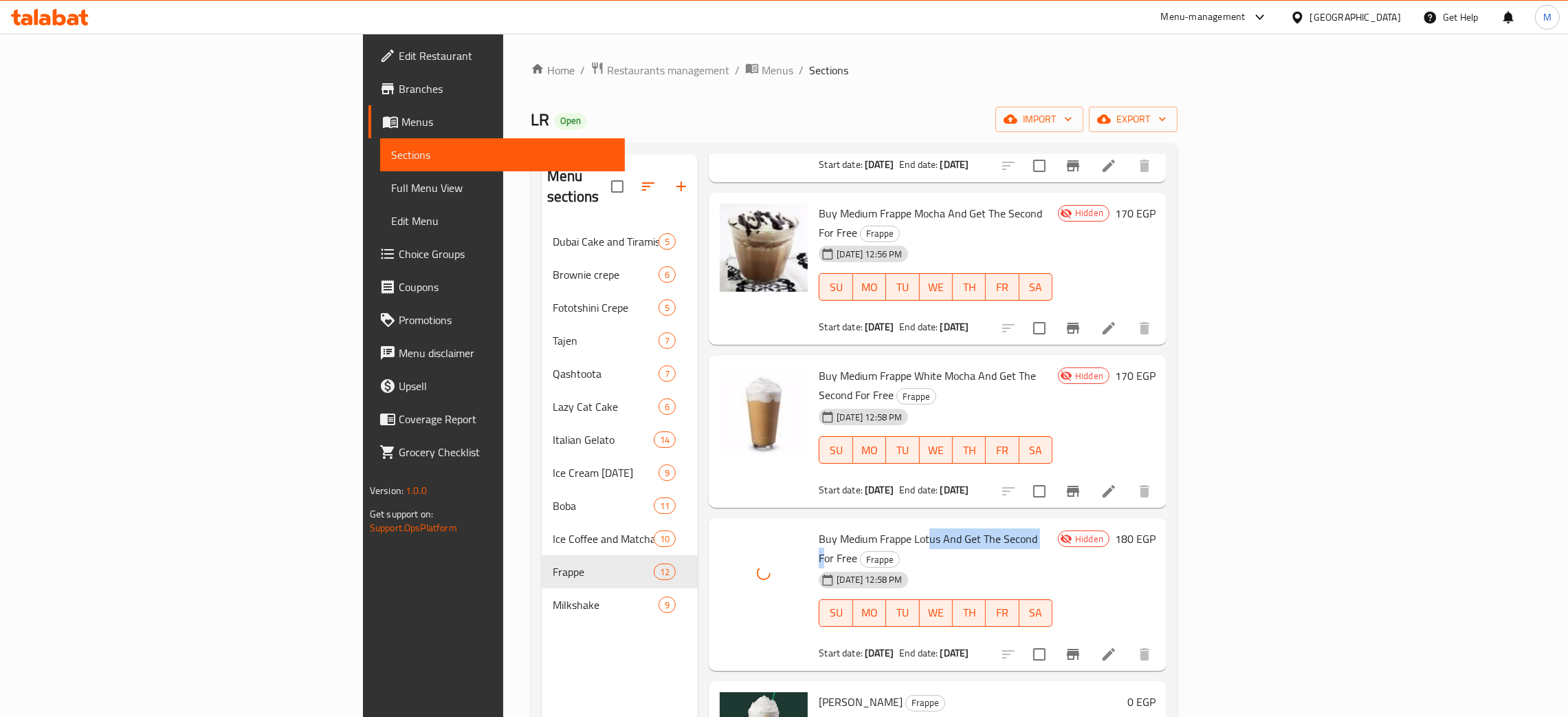
drag, startPoint x: 945, startPoint y: 427, endPoint x: 836, endPoint y: 396, distance: 113.3
click at [836, 396] on div "Menu items fra Add Sort Manage items Buy Medium Frappe Latte And Get The Second…" at bounding box center [931, 513] width 468 height 717
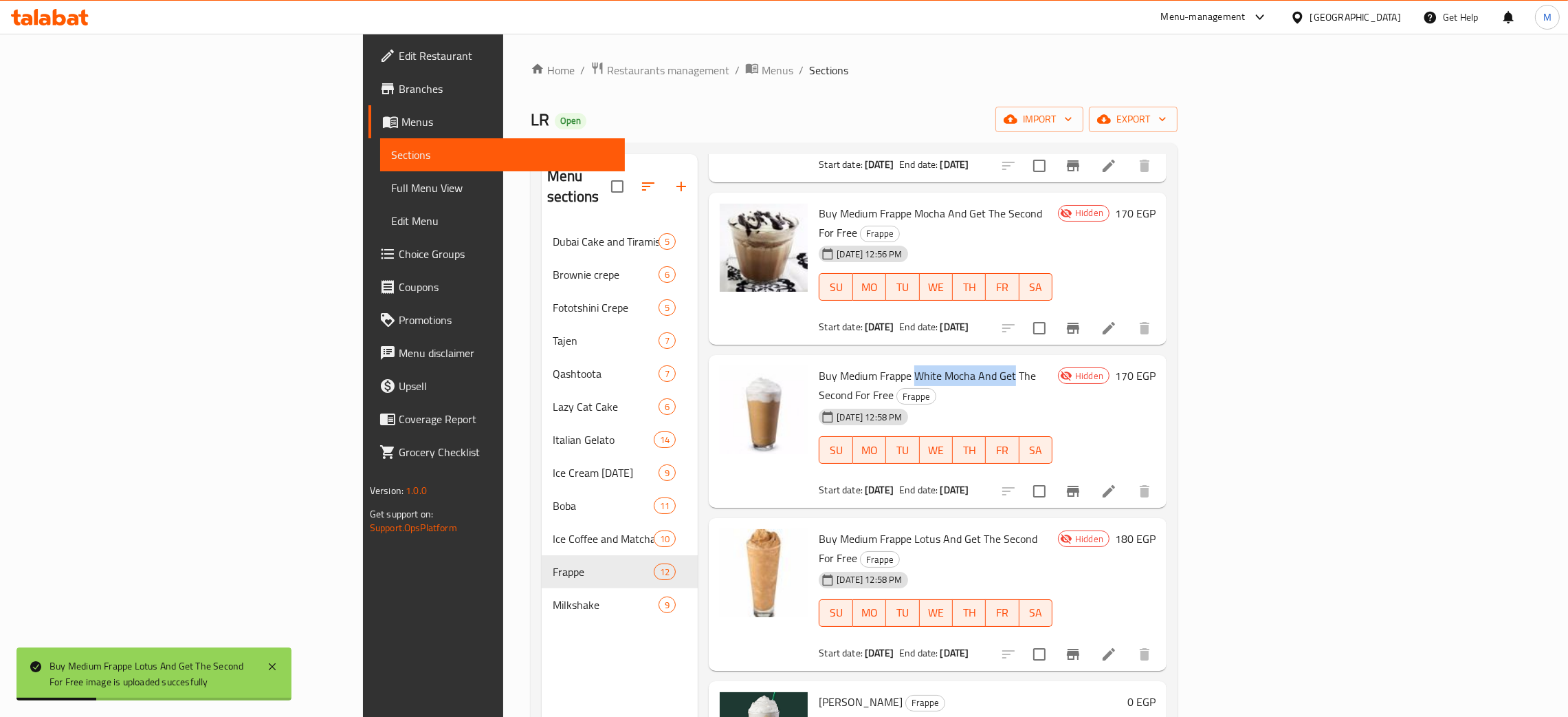
drag, startPoint x: 922, startPoint y: 279, endPoint x: 825, endPoint y: 275, distance: 97.1
click at [825, 366] on span "Buy Medium Frappe White Mocha And Get The Second For Free" at bounding box center [927, 385] width 217 height 40
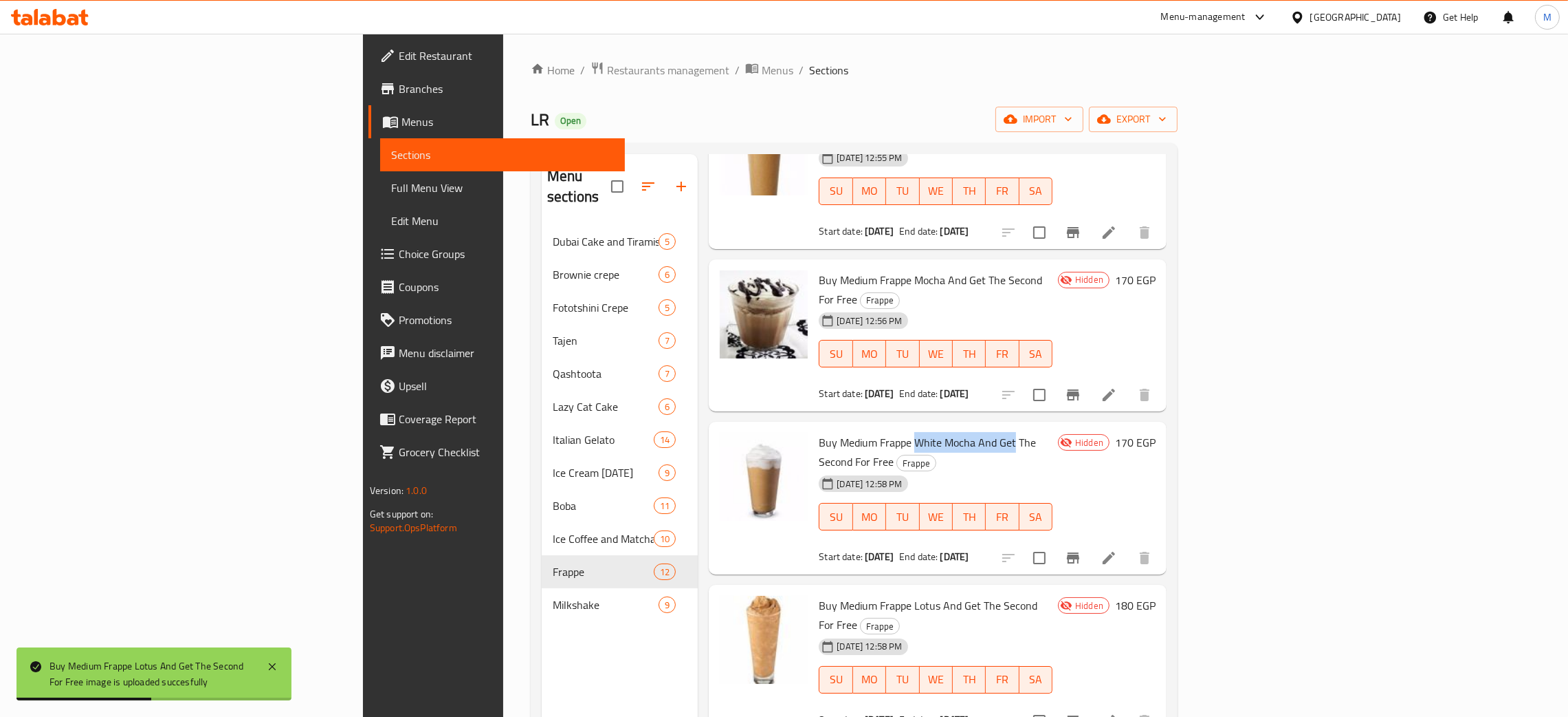
scroll to position [413, 0]
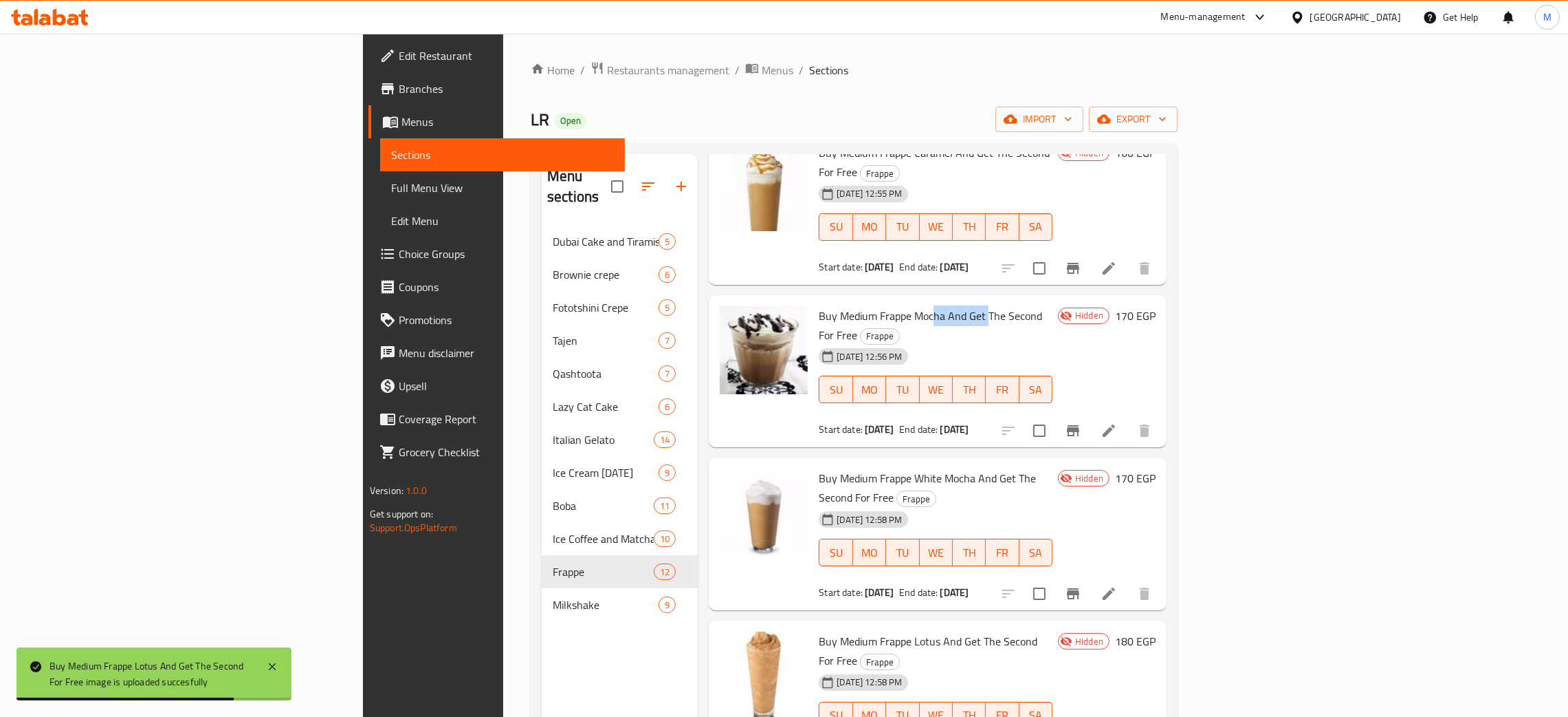
drag, startPoint x: 898, startPoint y: 245, endPoint x: 843, endPoint y: 238, distance: 55.4
click at [843, 305] on span "Buy Medium Frappe Mocha And Get The Second For Free" at bounding box center [931, 325] width 223 height 40
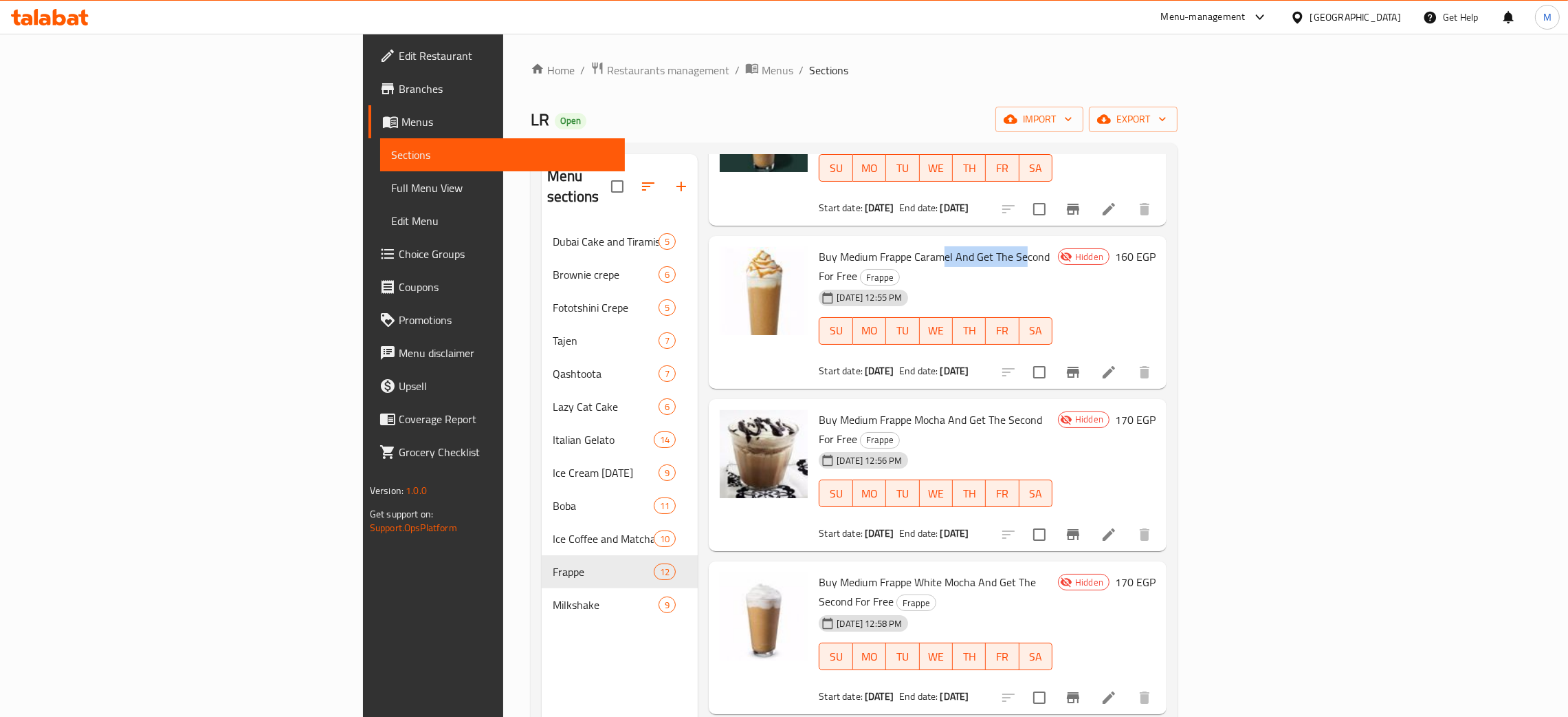
drag, startPoint x: 933, startPoint y: 200, endPoint x: 851, endPoint y: 194, distance: 82.2
click at [851, 246] on span "Buy Medium Frappe Caramel And Get The Second For Free" at bounding box center [934, 266] width 231 height 40
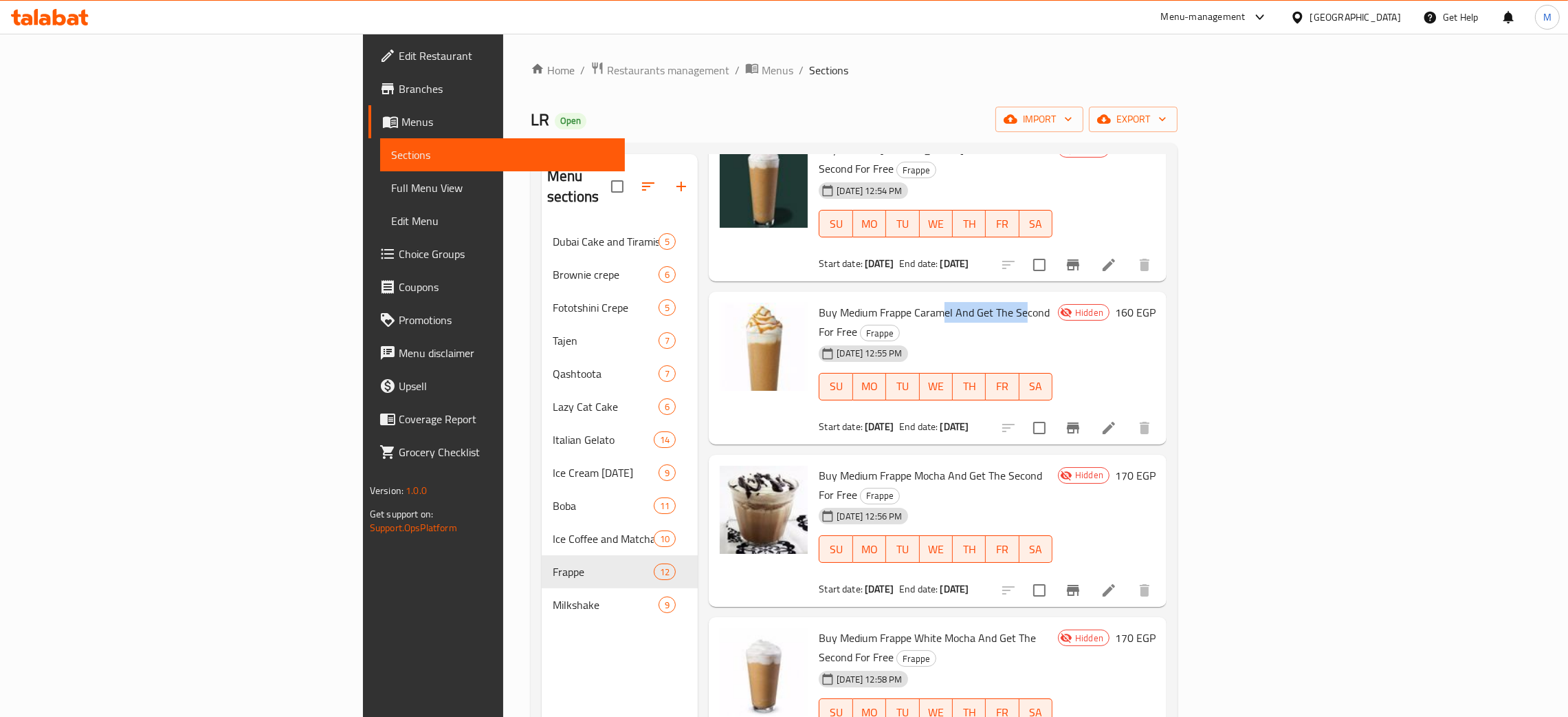
scroll to position [0, 0]
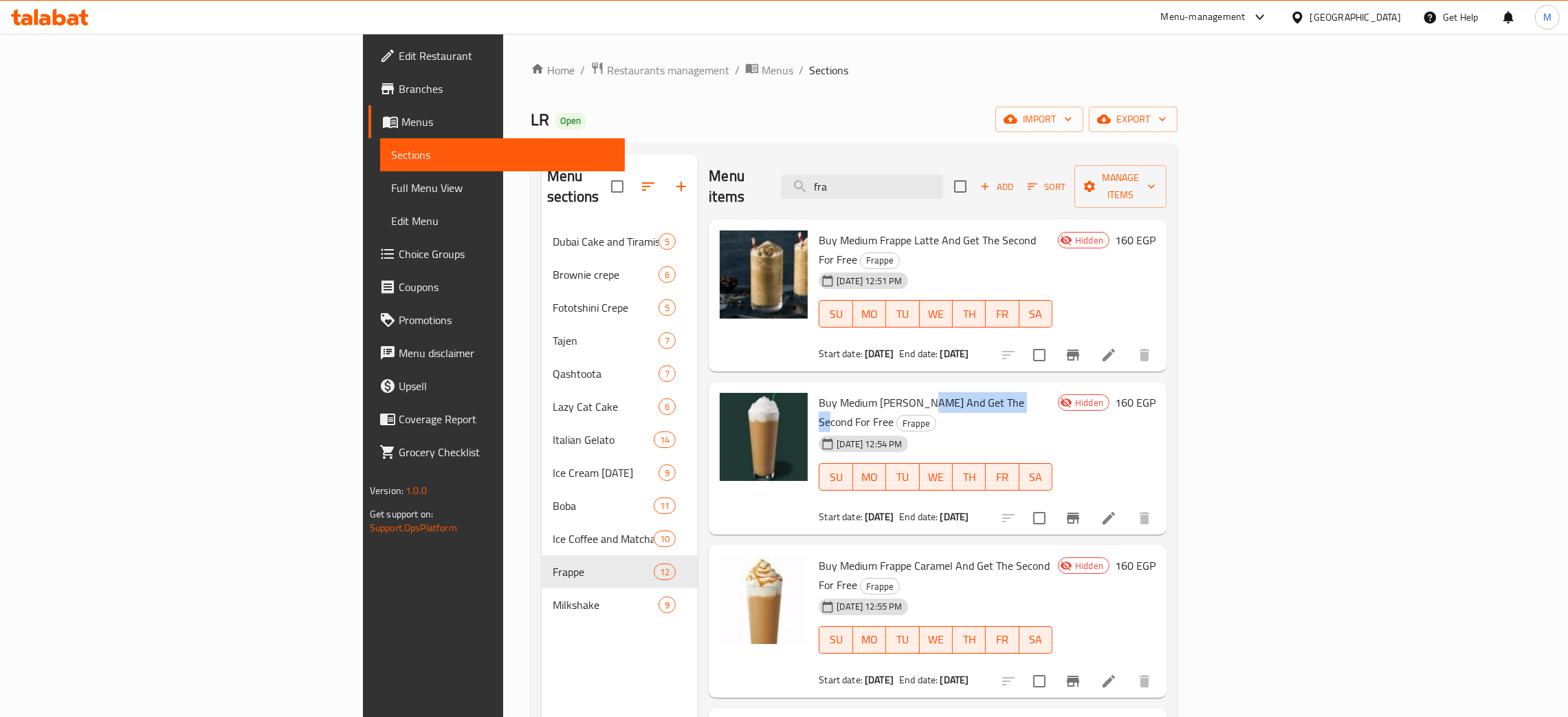
drag, startPoint x: 921, startPoint y: 365, endPoint x: 832, endPoint y: 353, distance: 89.8
click at [832, 392] on span "Buy Medium [PERSON_NAME] And Get The Second For Free" at bounding box center [921, 412] width 206 height 40
drag, startPoint x: 926, startPoint y: 210, endPoint x: 839, endPoint y: 210, distance: 87.0
click at [839, 230] on span "Buy Medium Frappe Latte And Get The Second For Free" at bounding box center [927, 250] width 217 height 40
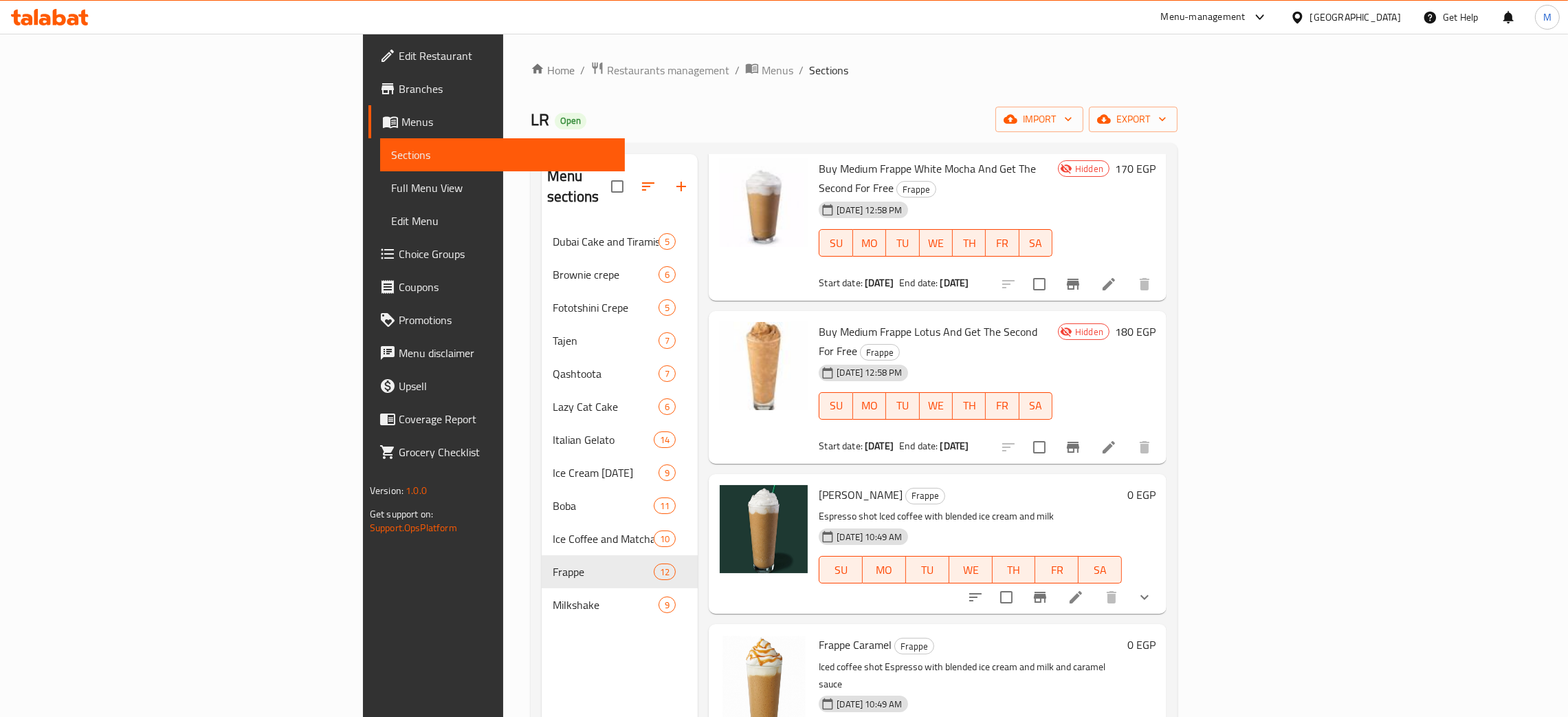
scroll to position [928, 0]
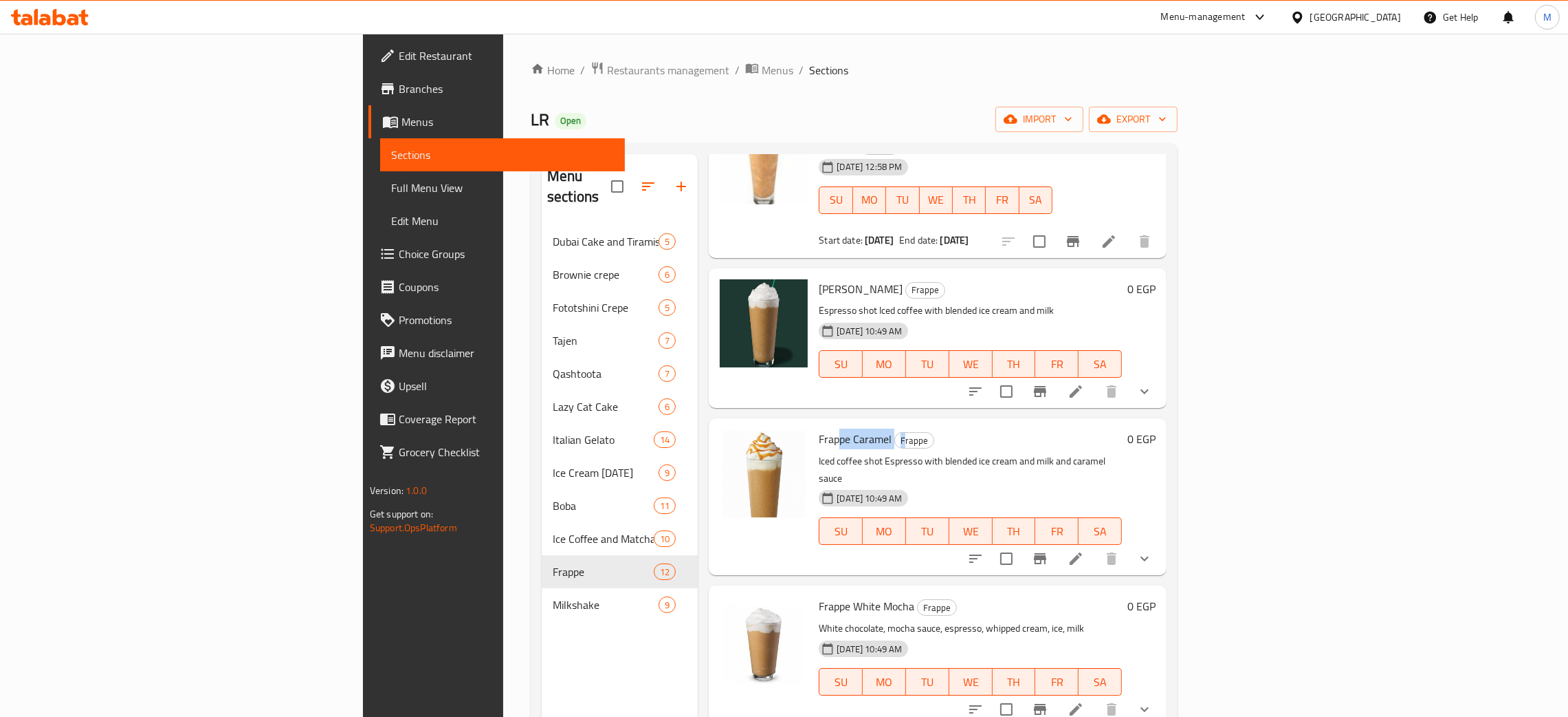
drag, startPoint x: 747, startPoint y: 297, endPoint x: 815, endPoint y: 305, distance: 68.5
click at [819, 429] on h6 "Frappe Caramel Frappe" at bounding box center [970, 438] width 303 height 19
drag, startPoint x: 760, startPoint y: 450, endPoint x: 814, endPoint y: 451, distance: 54.0
click at [819, 595] on span "Frappe White Mocha" at bounding box center [866, 605] width 95 height 21
drag, startPoint x: 764, startPoint y: 598, endPoint x: 777, endPoint y: 598, distance: 13.0
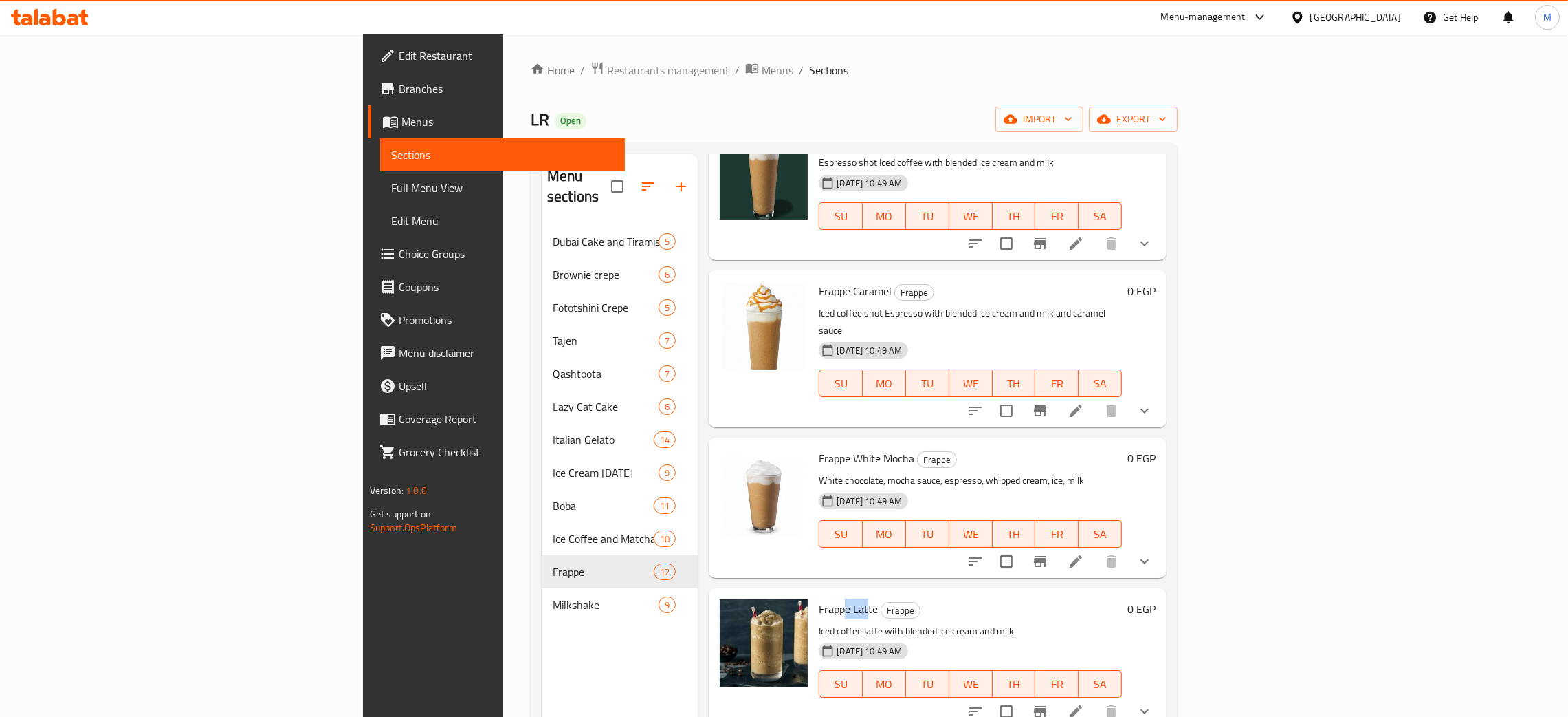
scroll to position [1078, 0]
drag, startPoint x: 732, startPoint y: 602, endPoint x: 760, endPoint y: 602, distance: 28.0
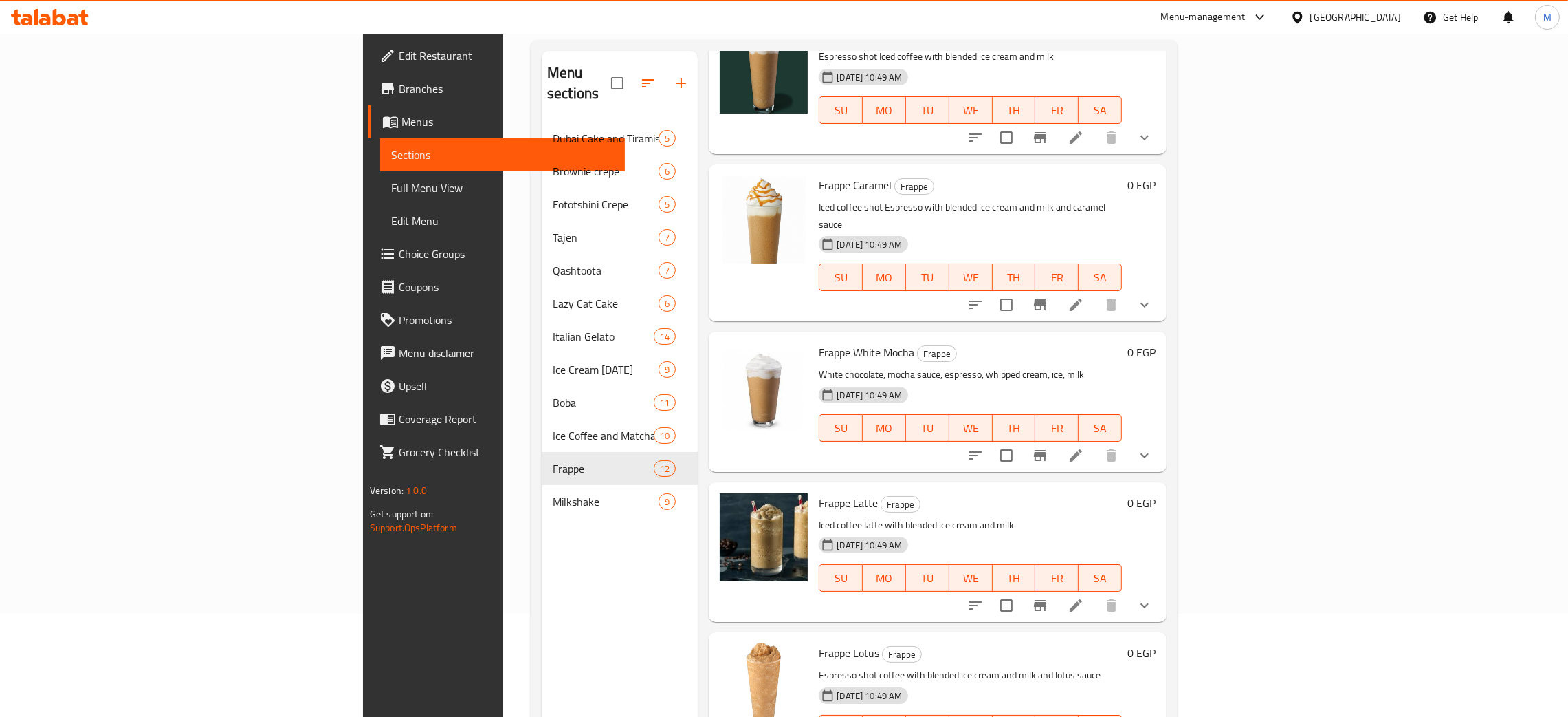
drag, startPoint x: 760, startPoint y: 649, endPoint x: 779, endPoint y: 641, distance: 20.6
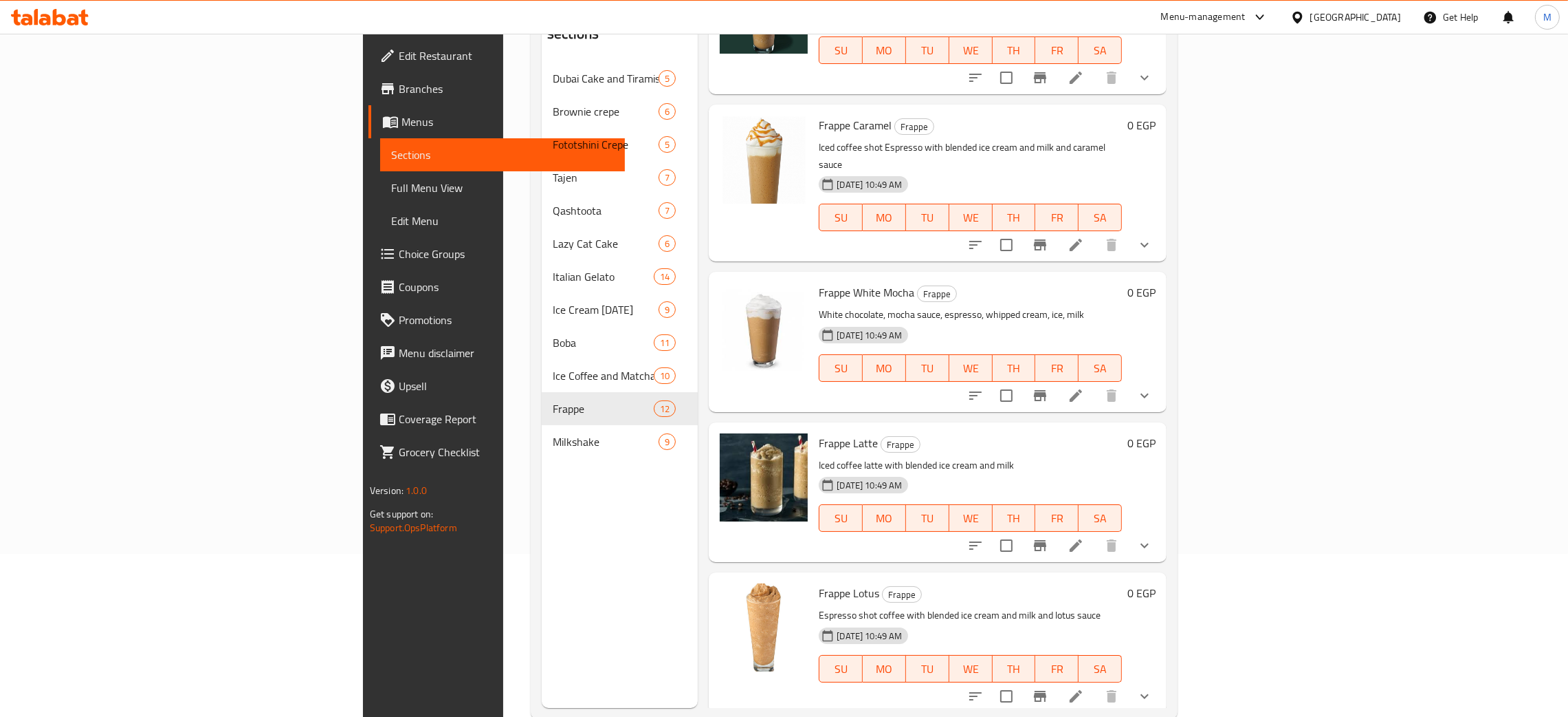
scroll to position [194, 0]
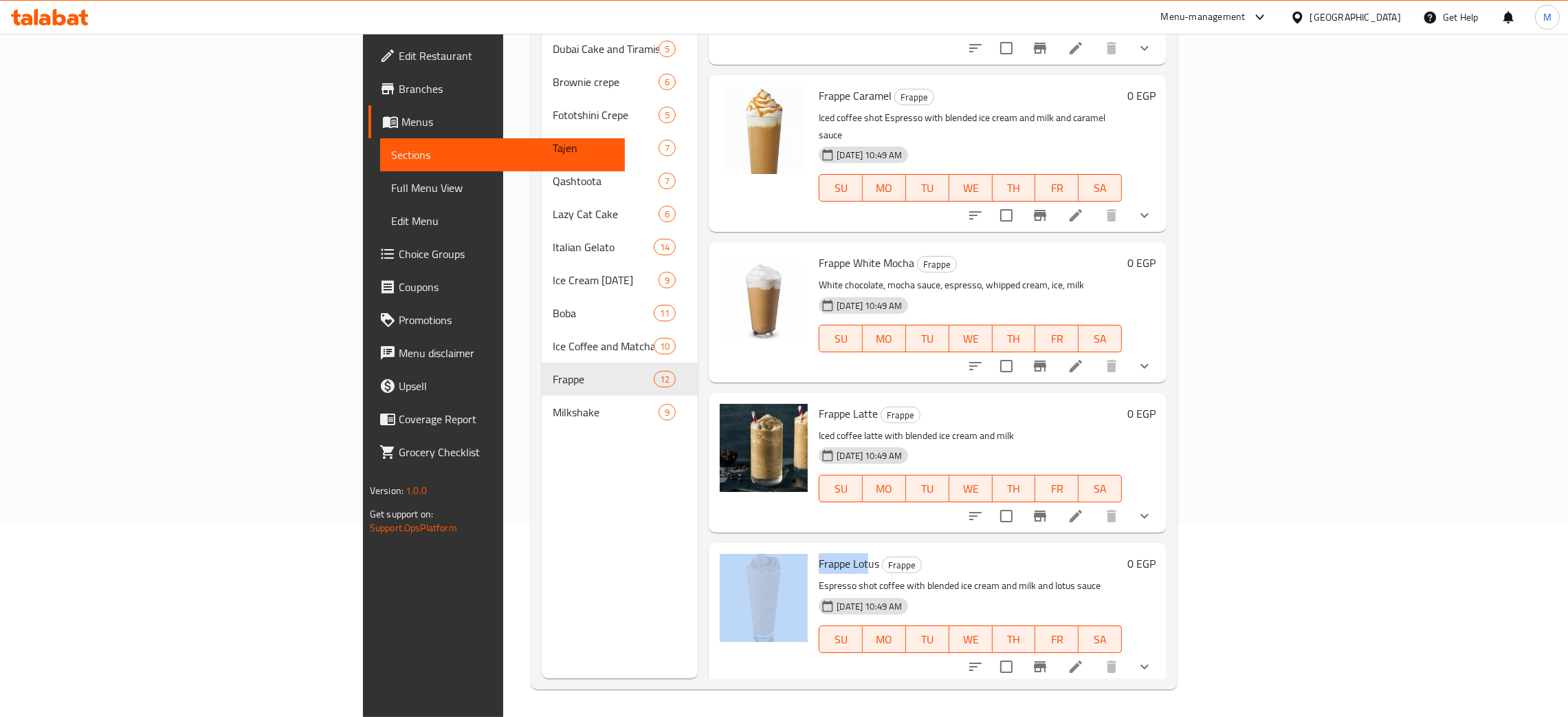
drag, startPoint x: 778, startPoint y: 408, endPoint x: 712, endPoint y: 402, distance: 66.3
click at [714, 548] on div "Frappe Lotus Frappe Espresso shot coffee with blended ice cream and milk and lo…" at bounding box center [938, 612] width 447 height 129
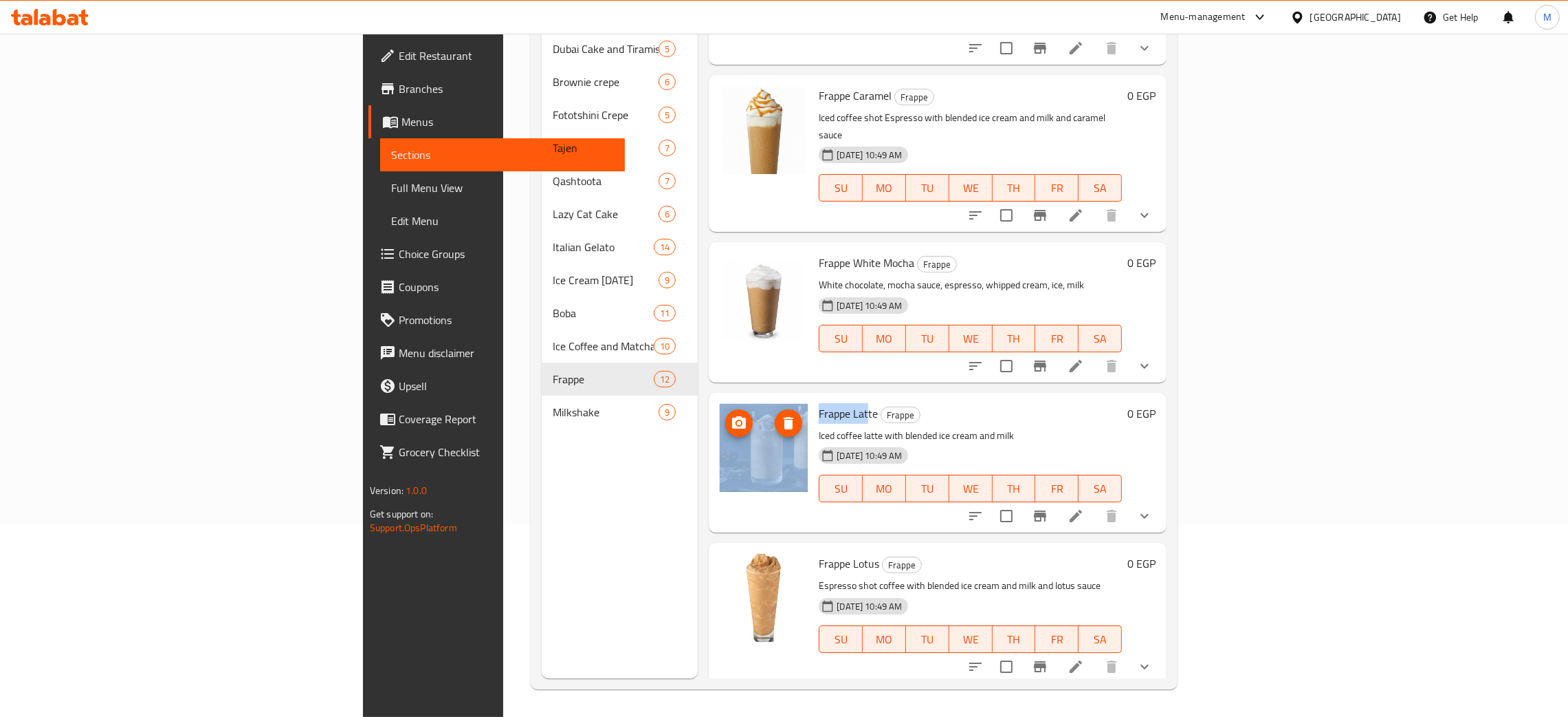
drag, startPoint x: 777, startPoint y: 259, endPoint x: 714, endPoint y: 255, distance: 63.1
click at [714, 398] on div "Frappe Latte Frappe Iced coffee latte with blended ice cream and milk 16-02-202…" at bounding box center [938, 462] width 447 height 129
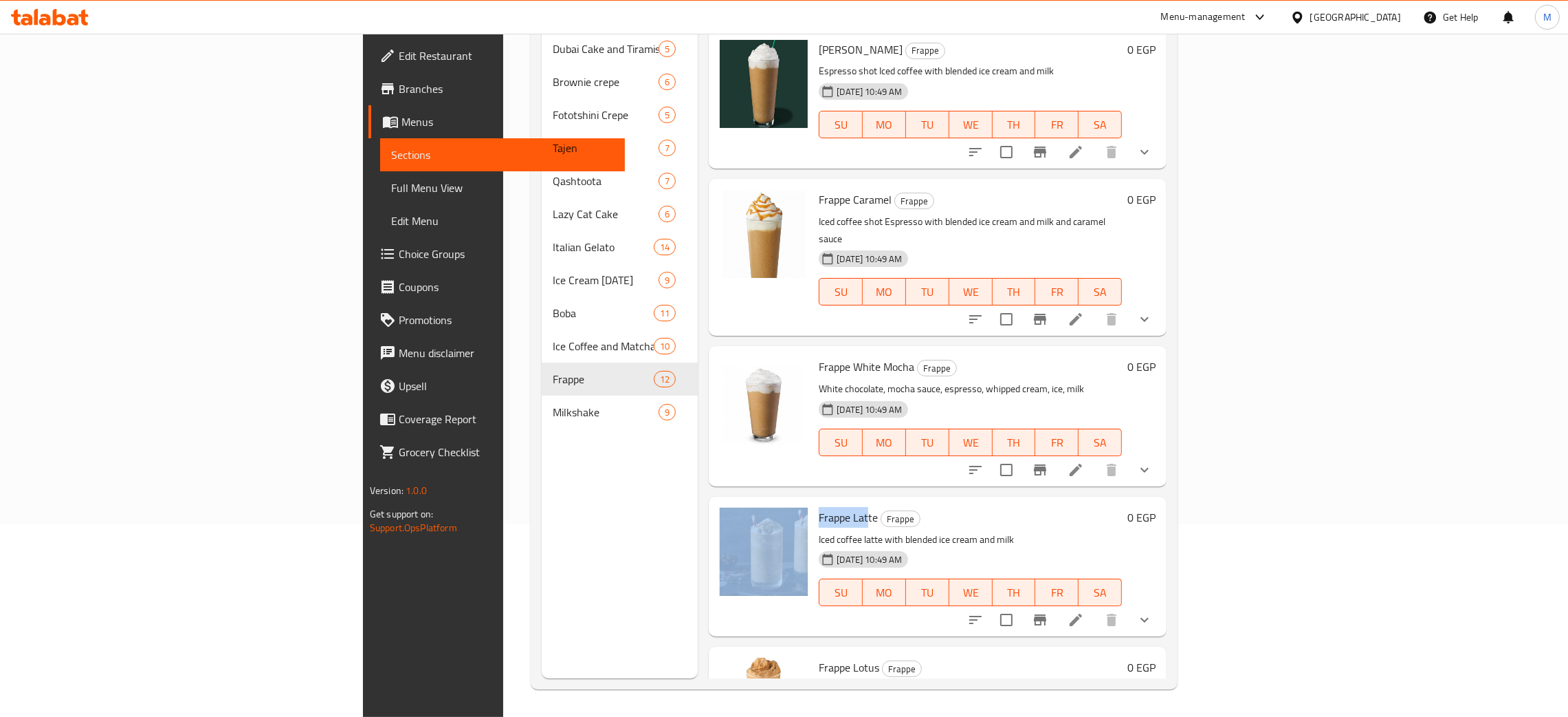
scroll to position [873, 0]
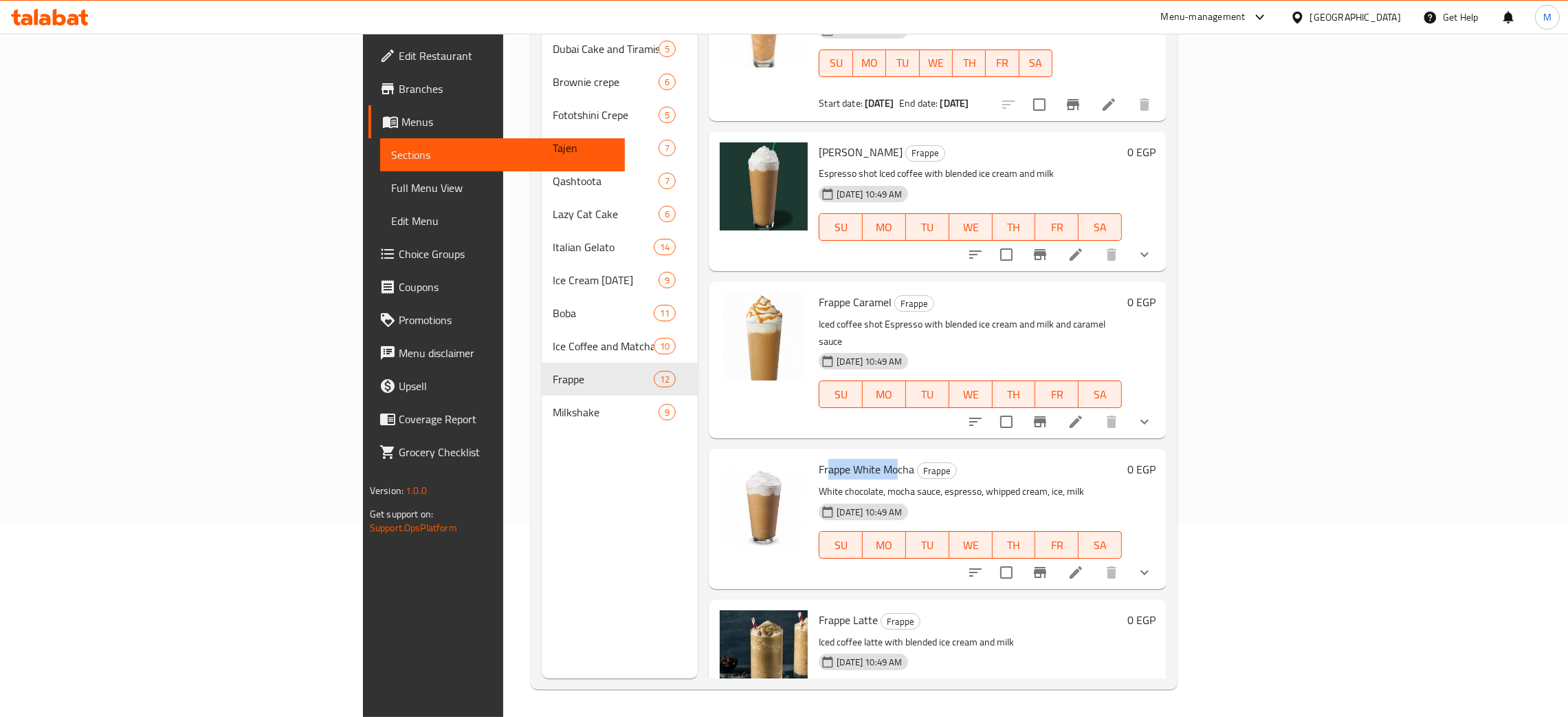
drag, startPoint x: 806, startPoint y: 314, endPoint x: 737, endPoint y: 300, distance: 70.4
click at [813, 454] on div "Frappe White Mocha Frappe White chocolate, mocha sauce, espresso, whipped cream…" at bounding box center [970, 518] width 314 height 129
drag, startPoint x: 789, startPoint y: 170, endPoint x: 717, endPoint y: 156, distance: 73.3
click at [717, 287] on div "Frappe Caramel Frappe Iced coffee shot Espresso with blended ice cream and milk…" at bounding box center [938, 360] width 447 height 146
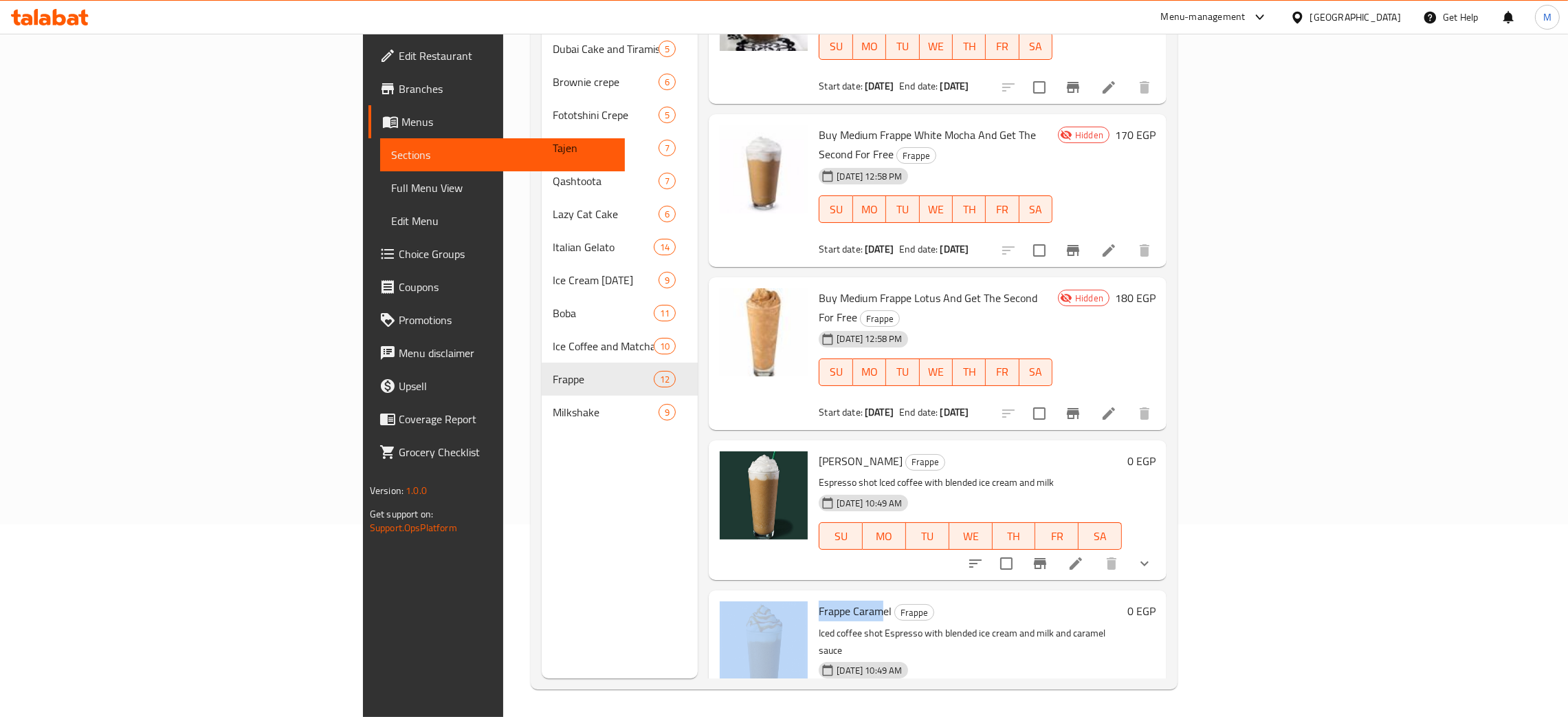
scroll to position [563, 0]
drag, startPoint x: 790, startPoint y: 320, endPoint x: 724, endPoint y: 314, distance: 66.3
click at [813, 446] on div "Frappe Vanilla Frappe Espresso shot Iced coffee with blended ice cream and milk…" at bounding box center [970, 511] width 314 height 129
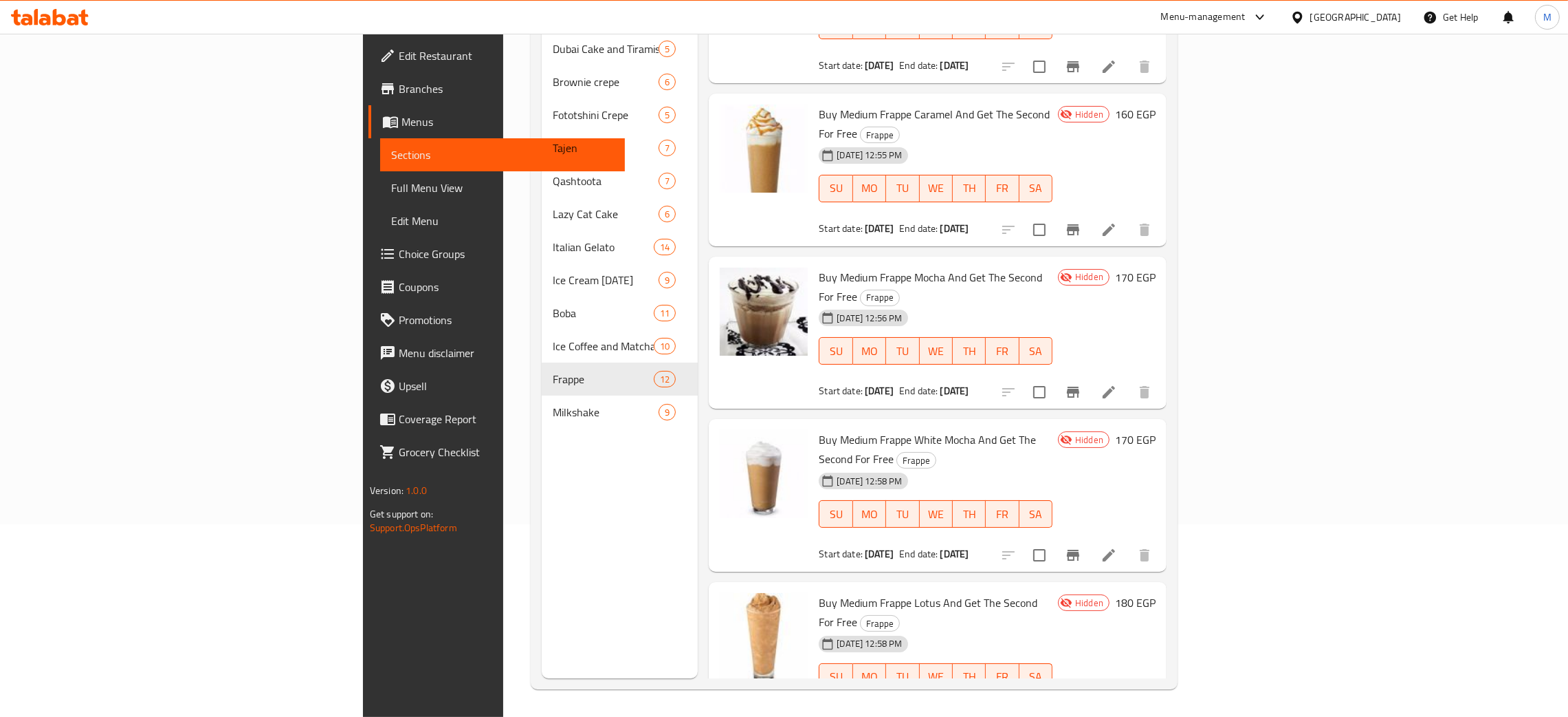
scroll to position [263, 0]
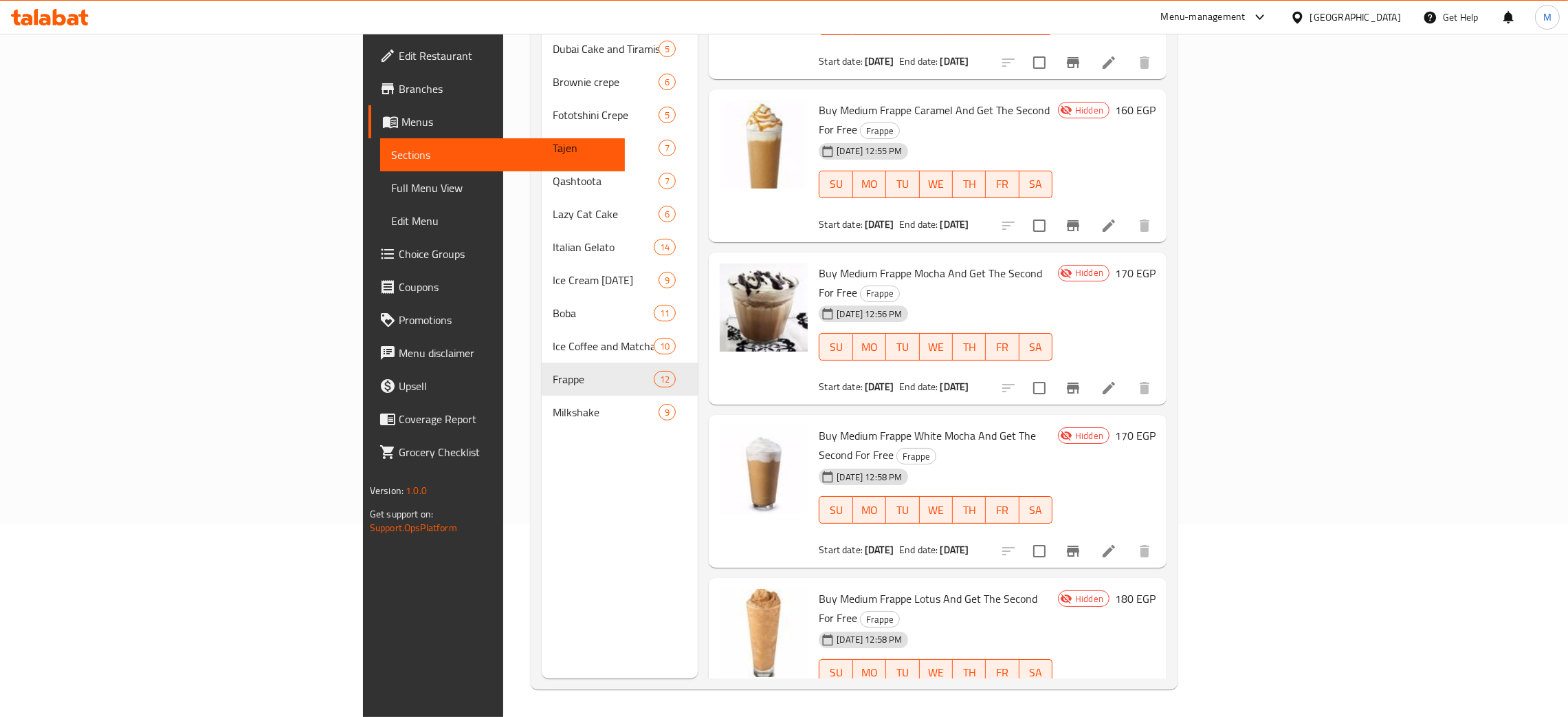
click at [542, 520] on div "Menu sections Dubai Cake and Tiramisu 5 Brownie crepe 6 Fototshini Crepe 5 Taje…" at bounding box center [620, 320] width 156 height 717
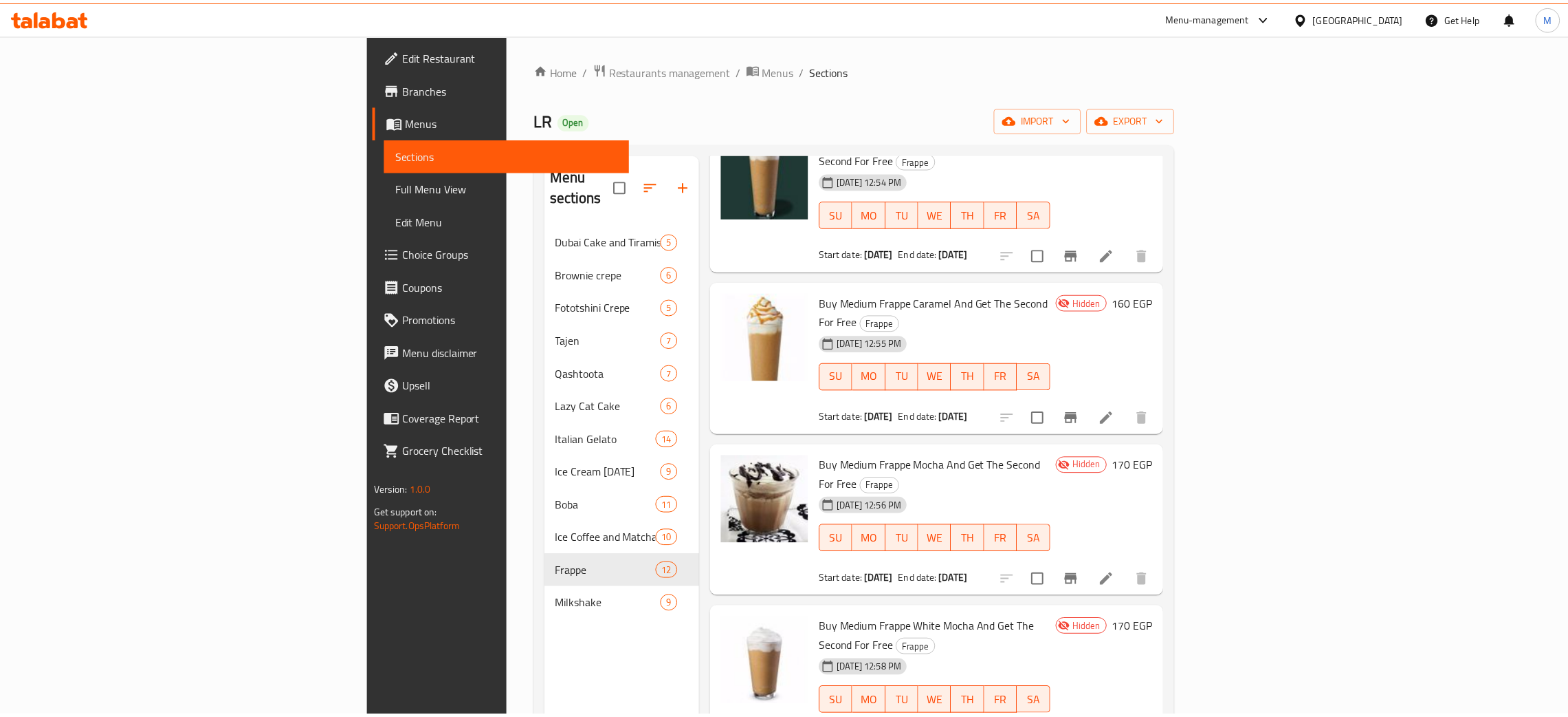
scroll to position [194, 0]
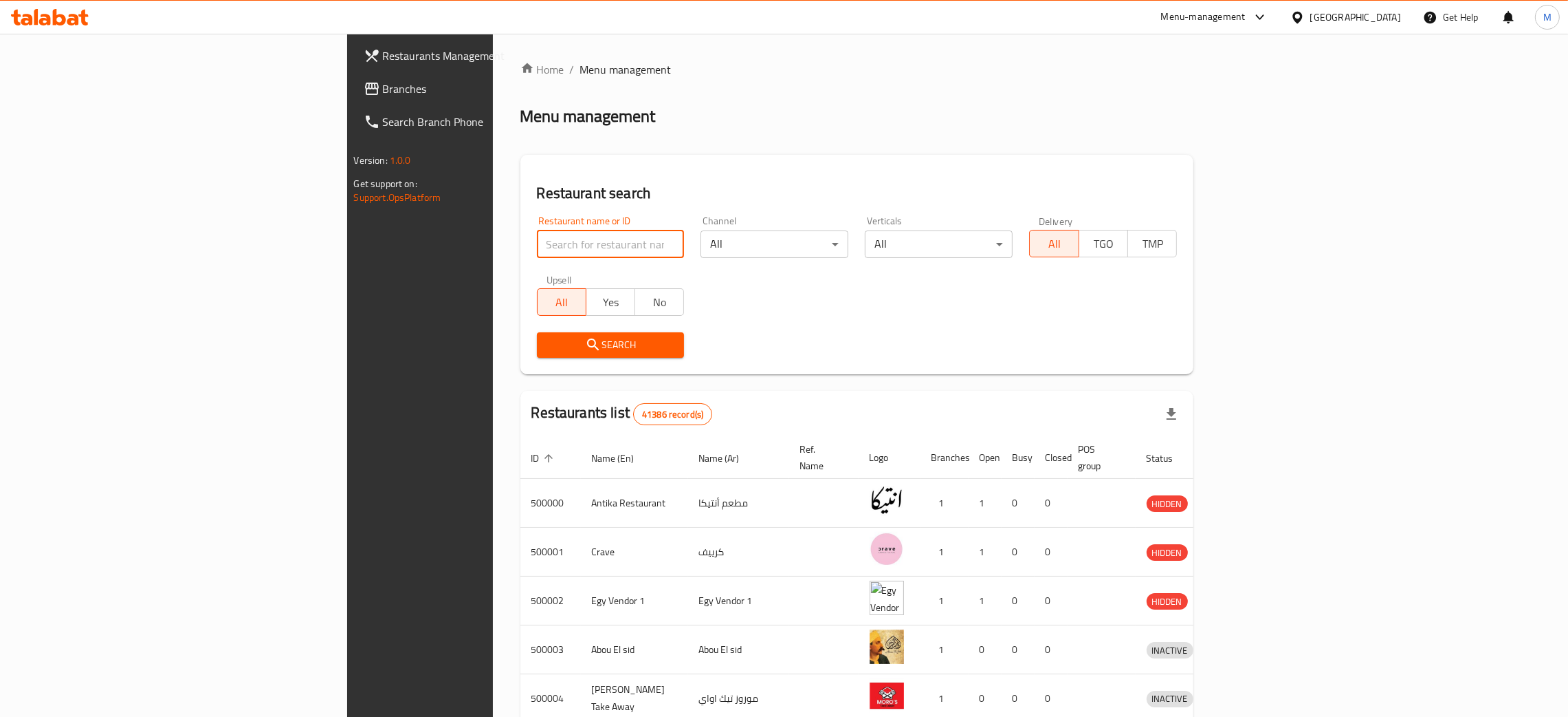
click at [537, 245] on input "search" at bounding box center [611, 244] width 148 height 28
paste input "691931"
type input "691931"
click button "Search" at bounding box center [611, 345] width 148 height 25
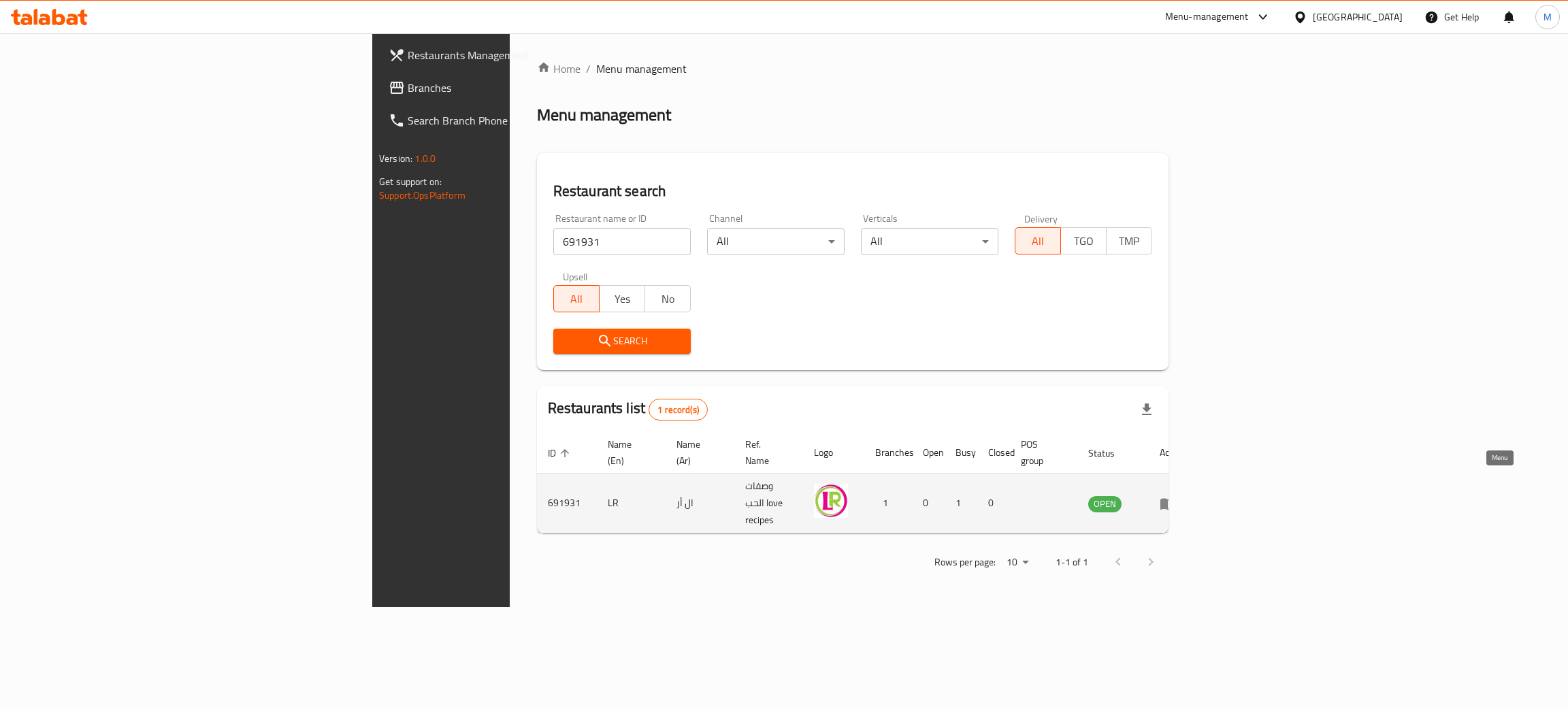
click at [1175, 498] on icon "enhanced table" at bounding box center [1168, 503] width 15 height 12
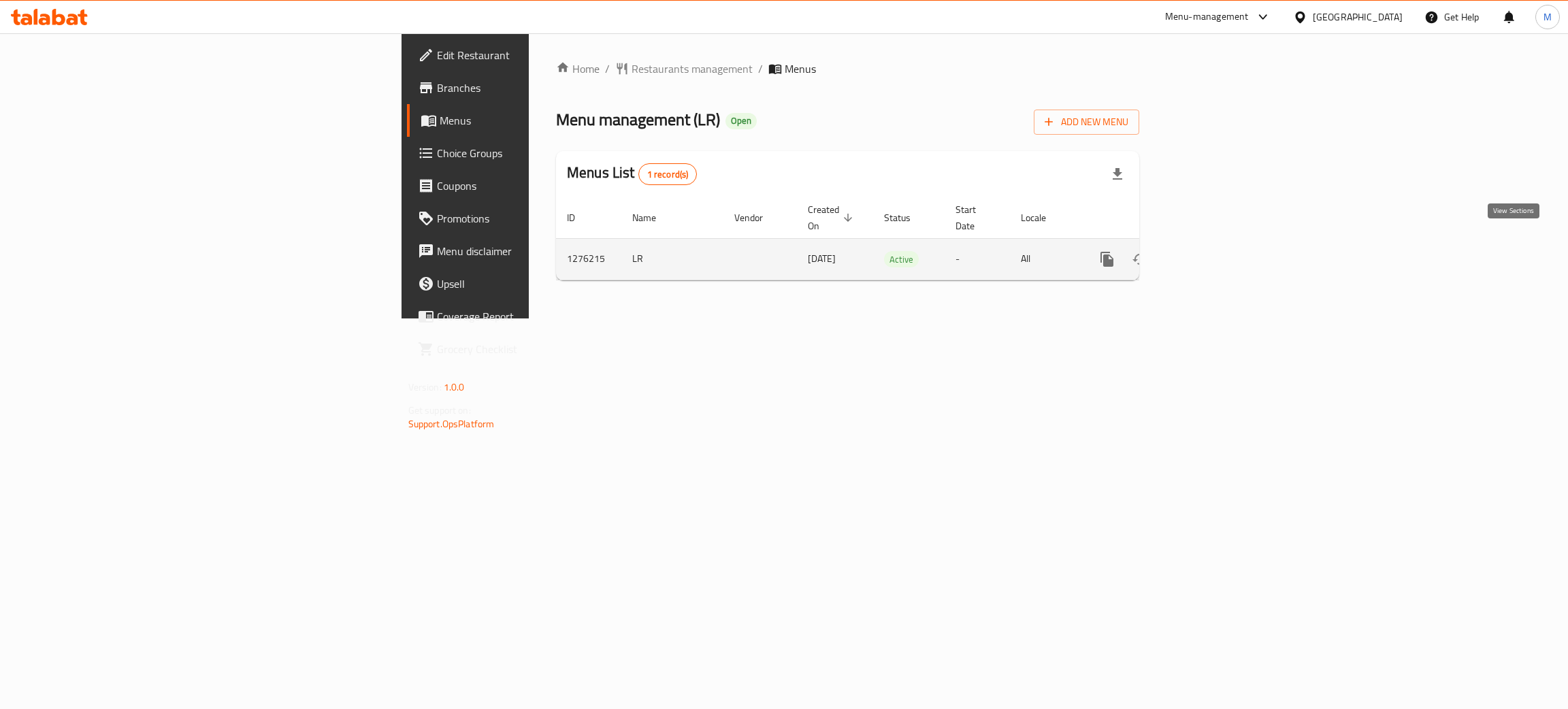
click at [1212, 253] on icon "enhanced table" at bounding box center [1206, 259] width 13 height 13
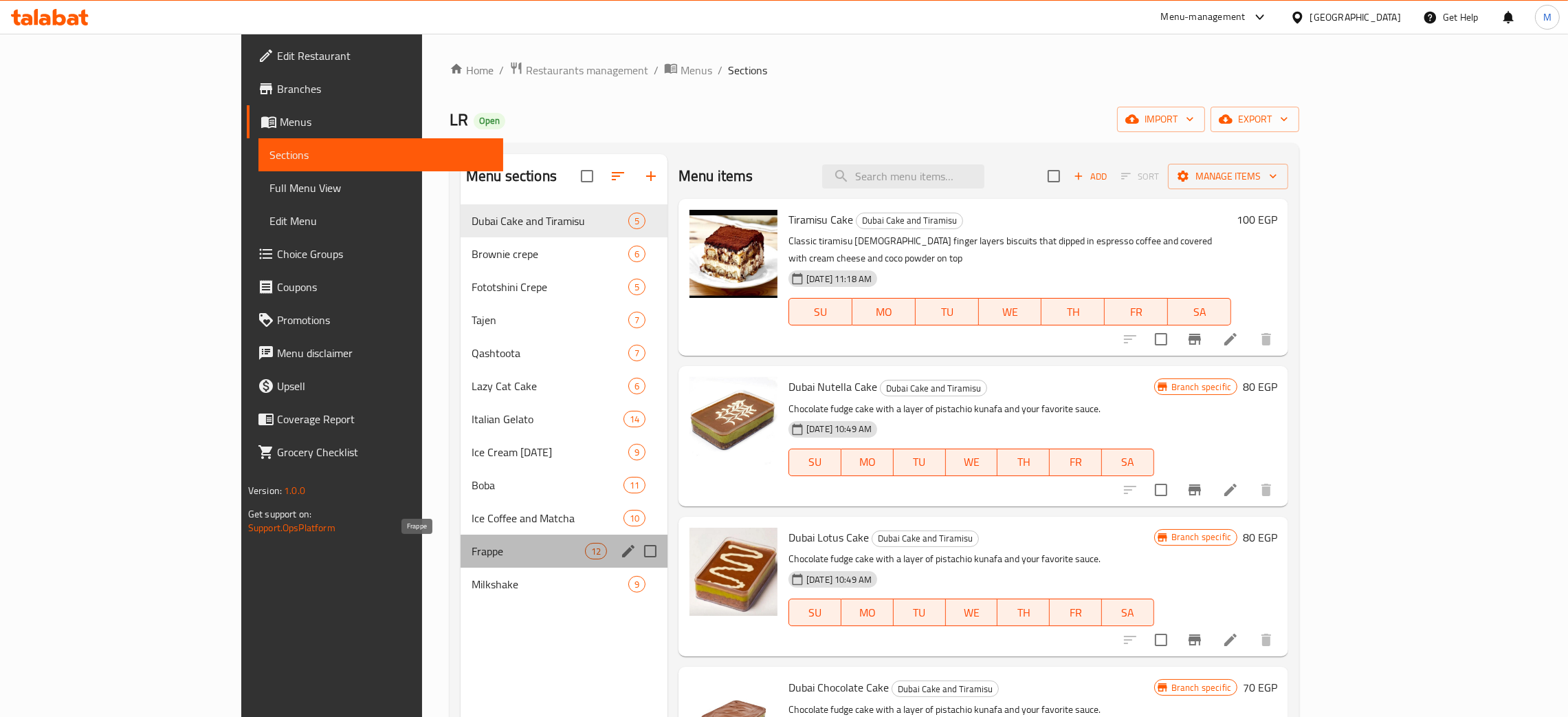
click at [471, 547] on span "Frappe" at bounding box center [528, 551] width 114 height 16
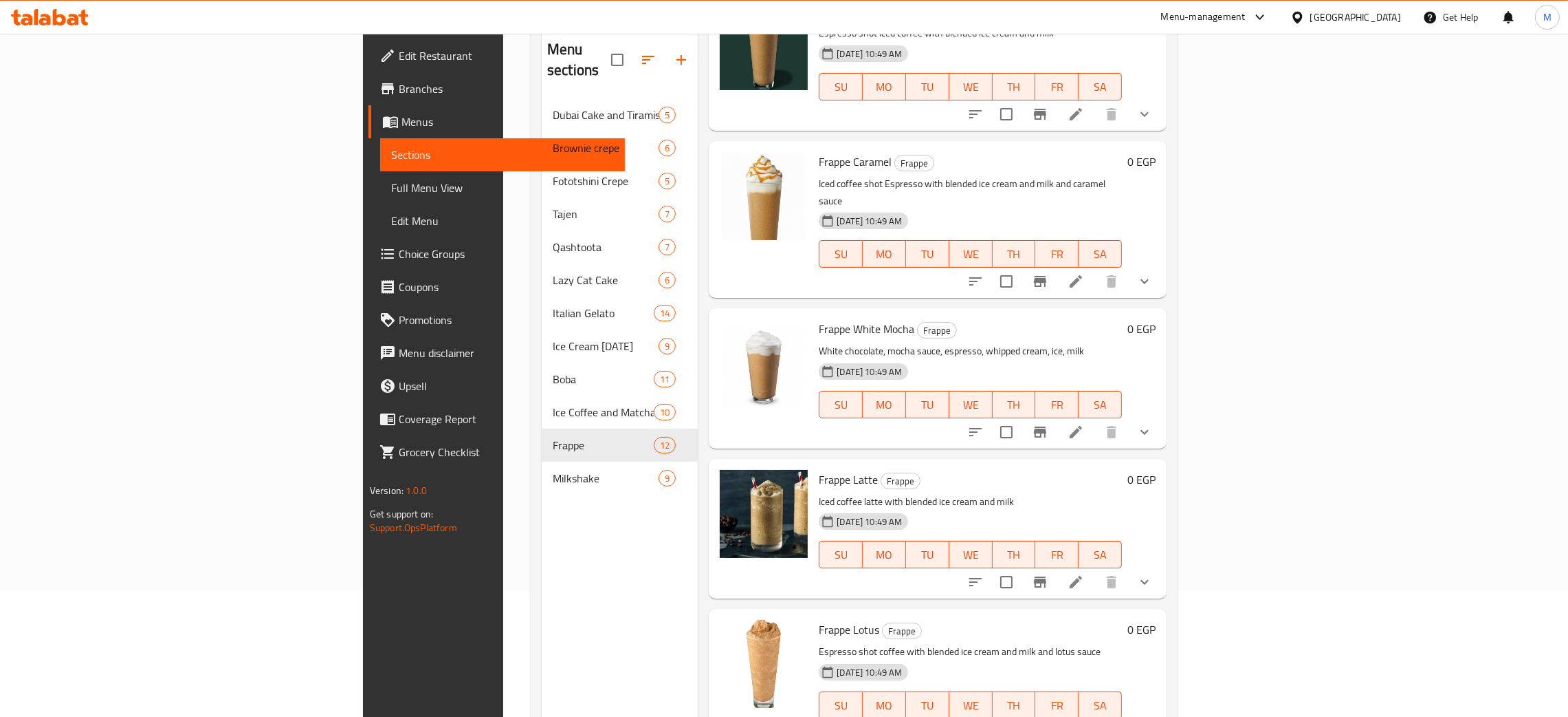
scroll to position [194, 0]
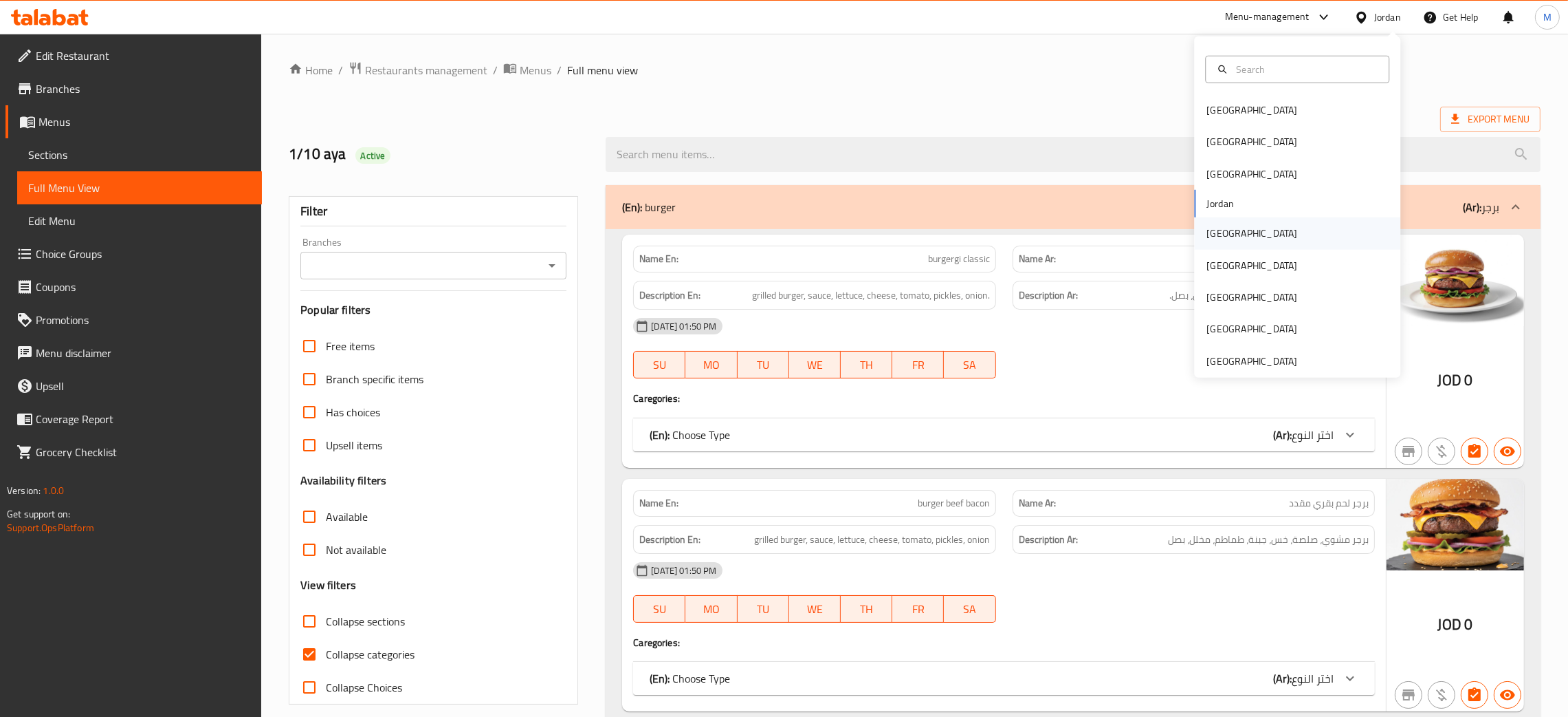
click at [1207, 239] on div "[GEOGRAPHIC_DATA]" at bounding box center [1251, 233] width 90 height 15
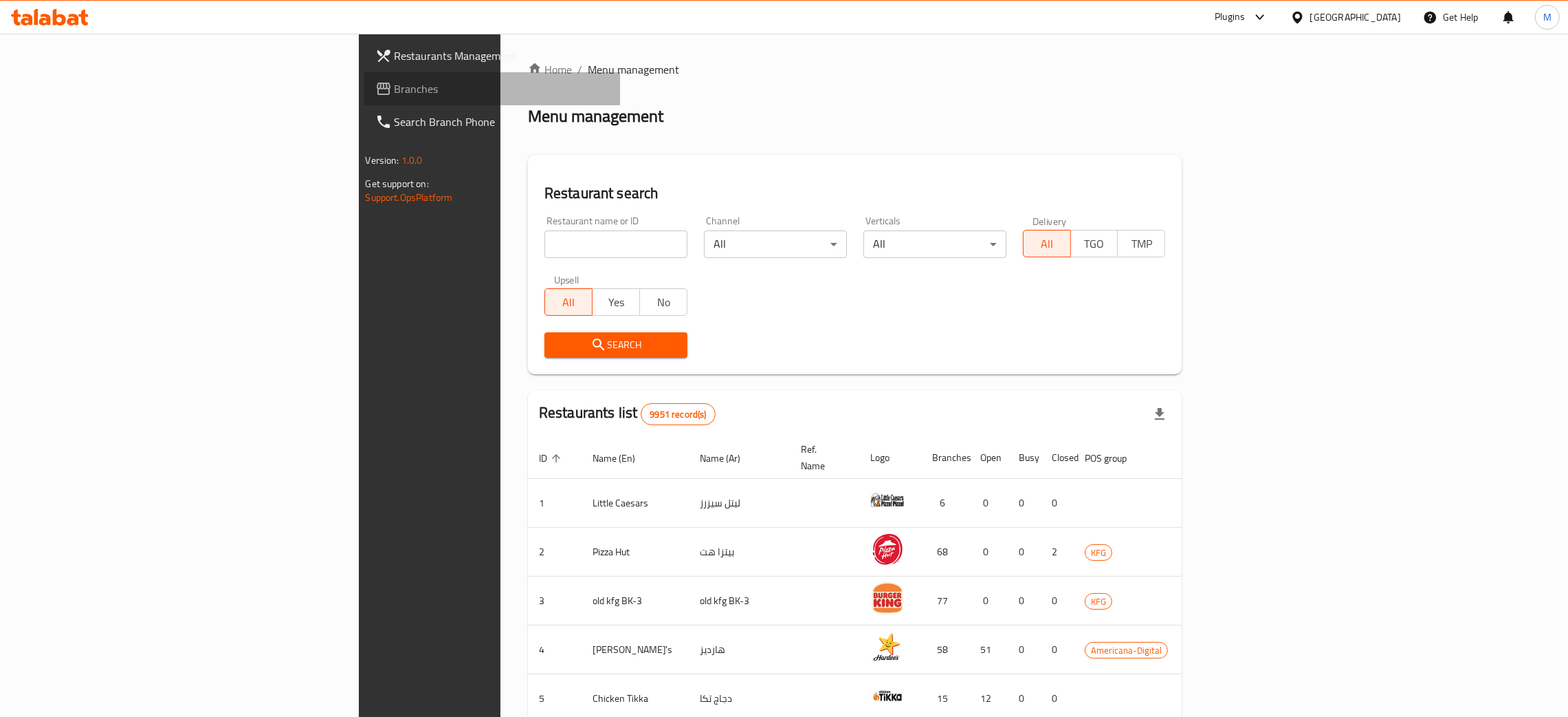
click at [394, 94] on span "Branches" at bounding box center [502, 88] width 215 height 16
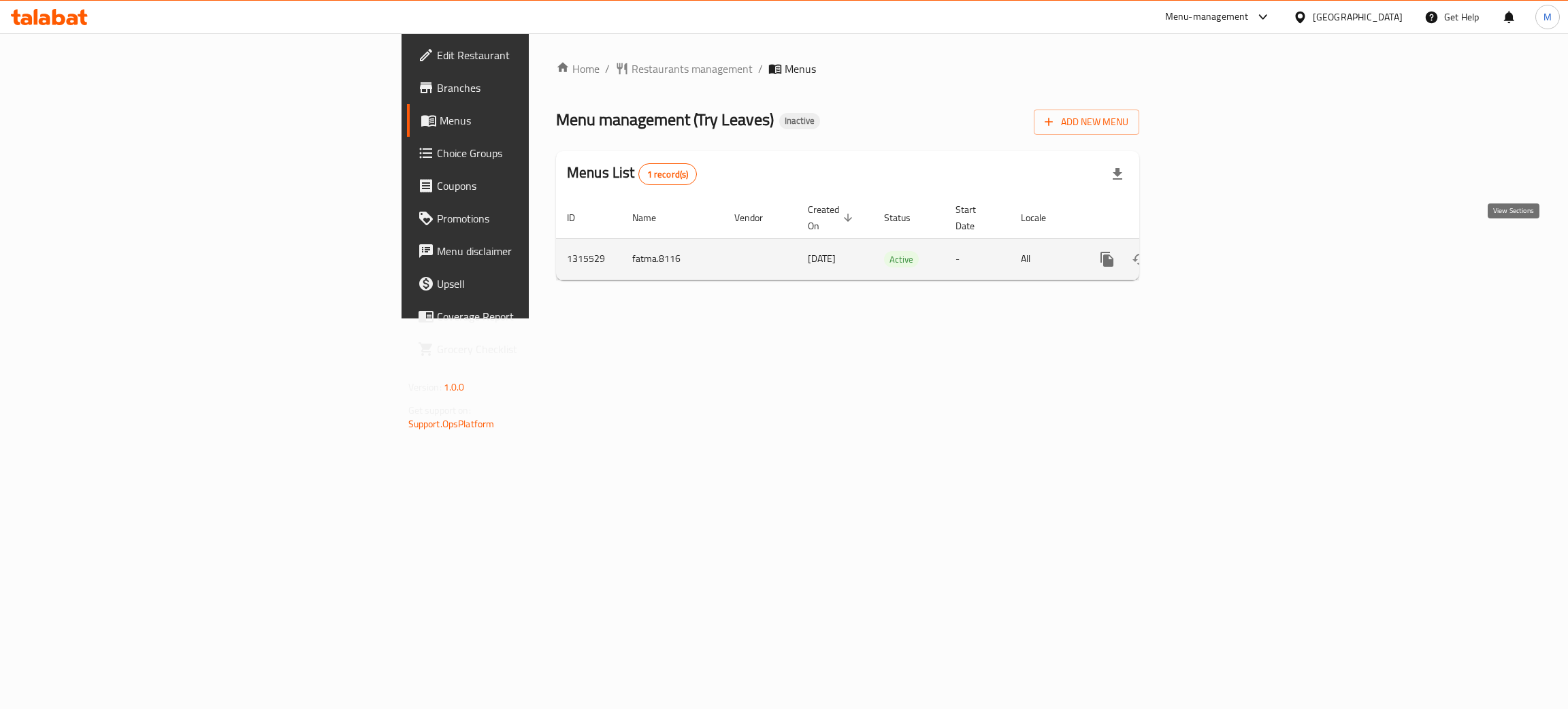
click at [1214, 251] on icon "enhanced table" at bounding box center [1205, 259] width 16 height 16
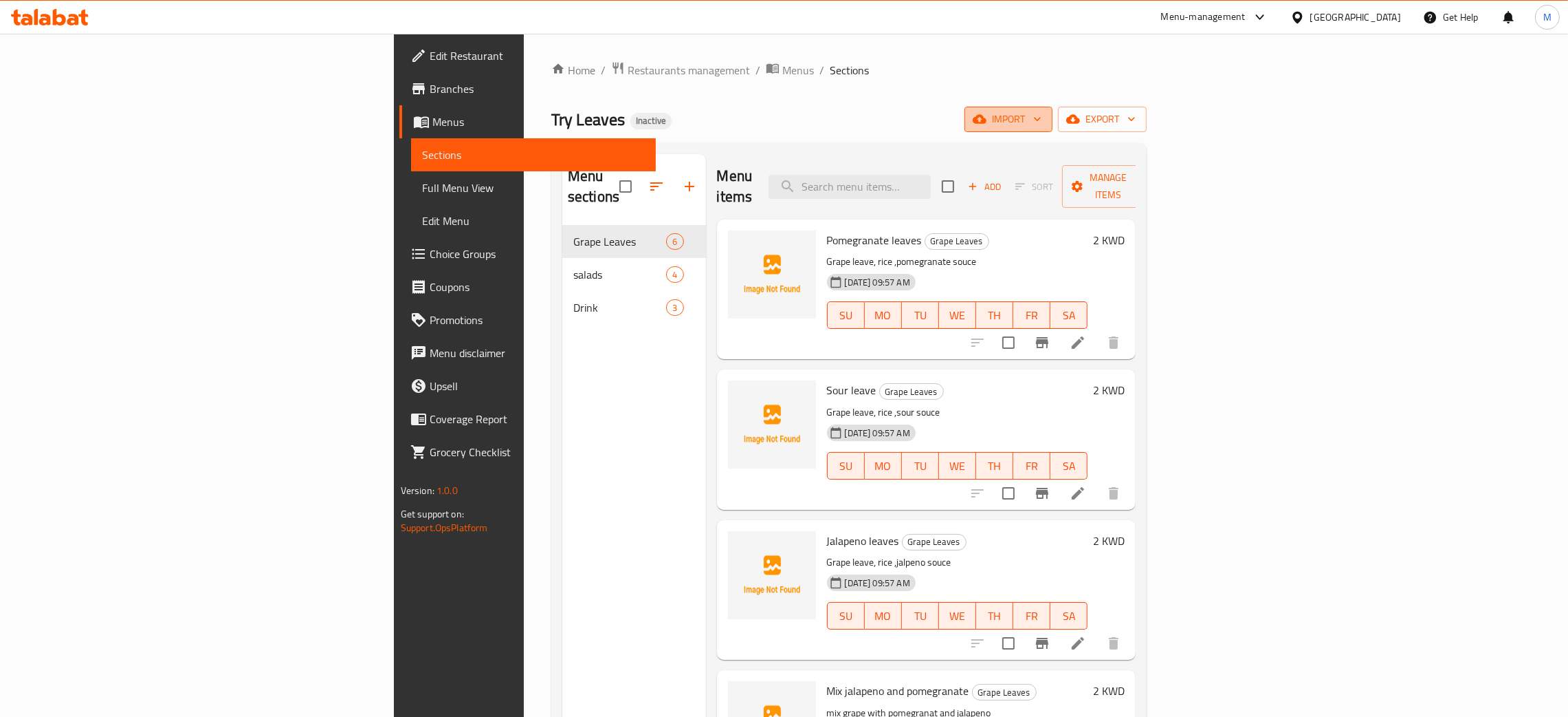
click at [1042, 114] on span "import" at bounding box center [1008, 119] width 66 height 17
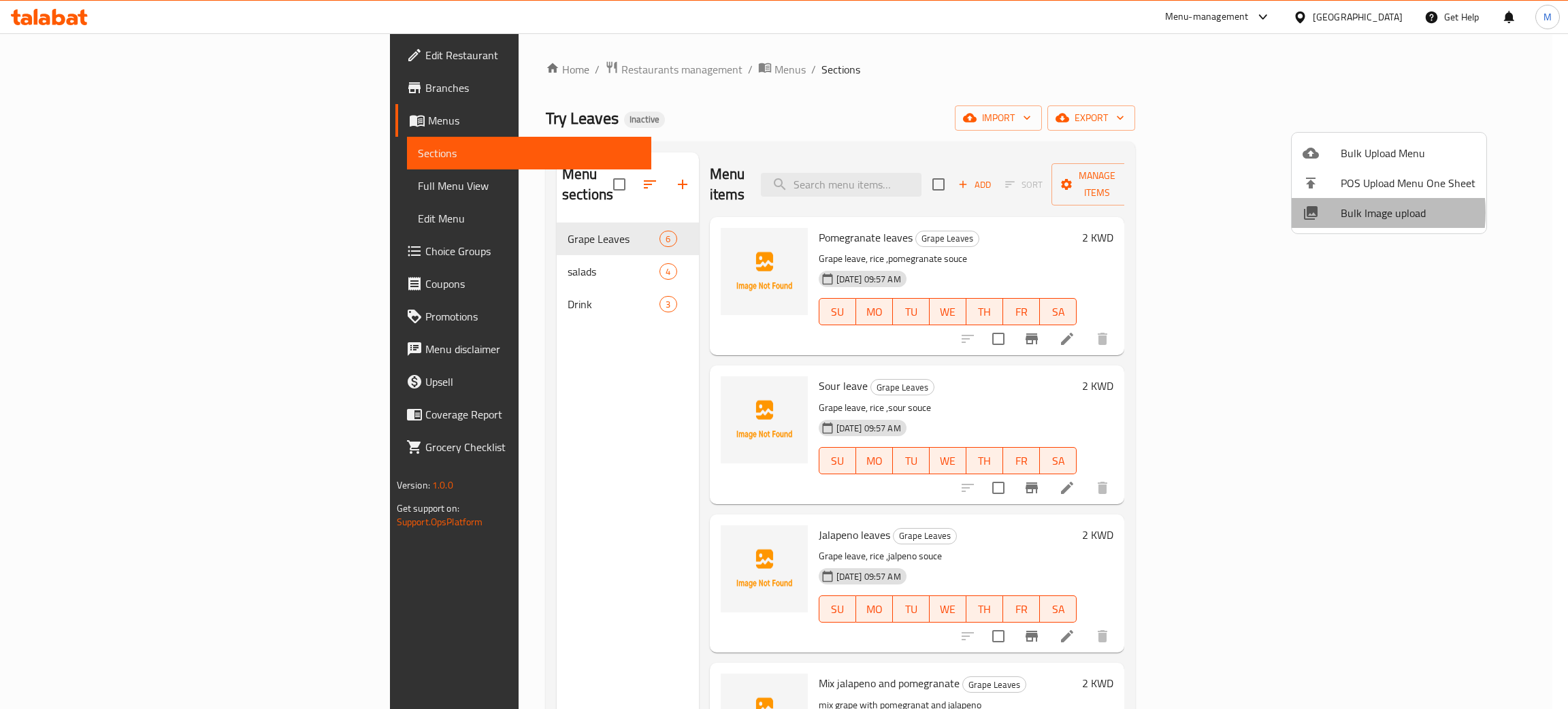
click at [1341, 213] on li "Bulk Image upload" at bounding box center [1389, 213] width 195 height 30
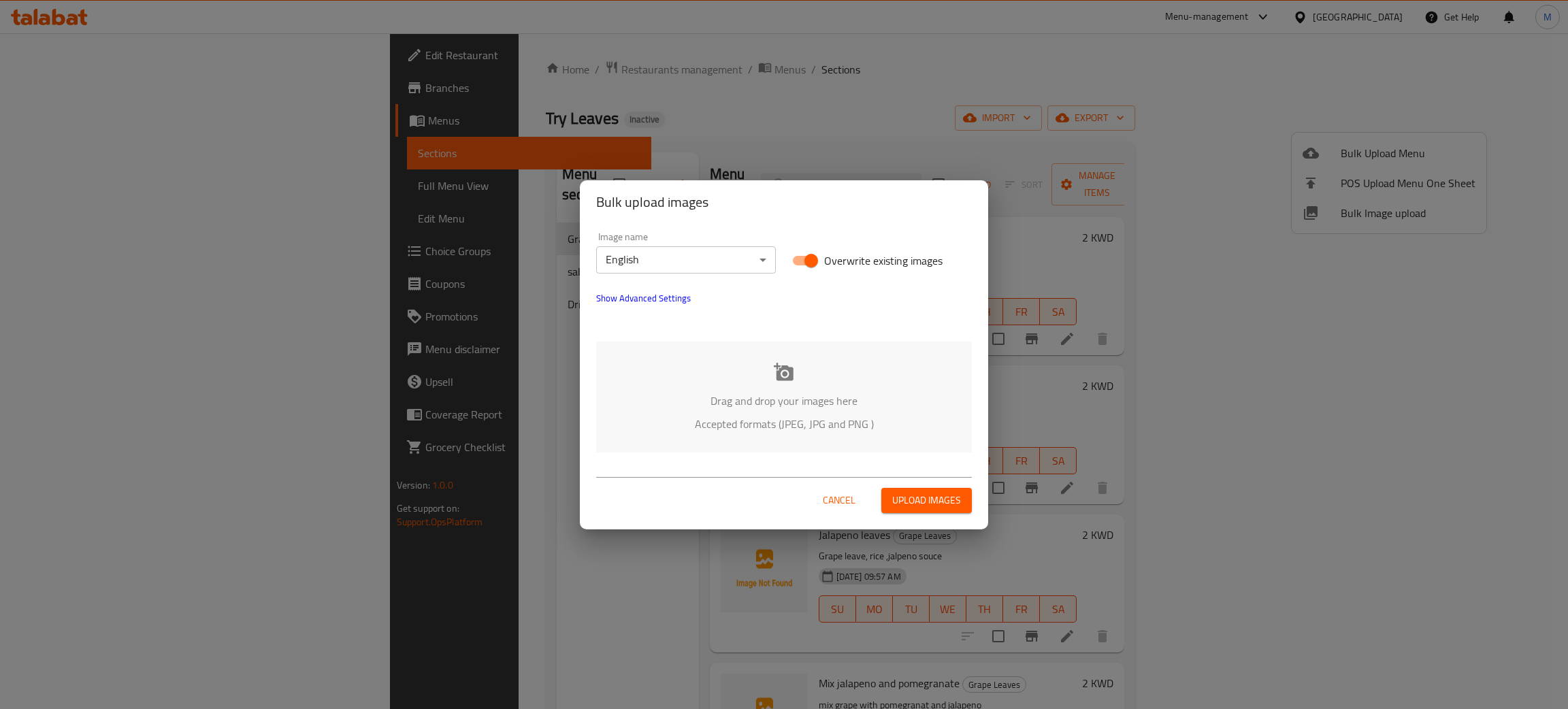
click at [852, 408] on p "Drag and drop your images here" at bounding box center [784, 400] width 335 height 16
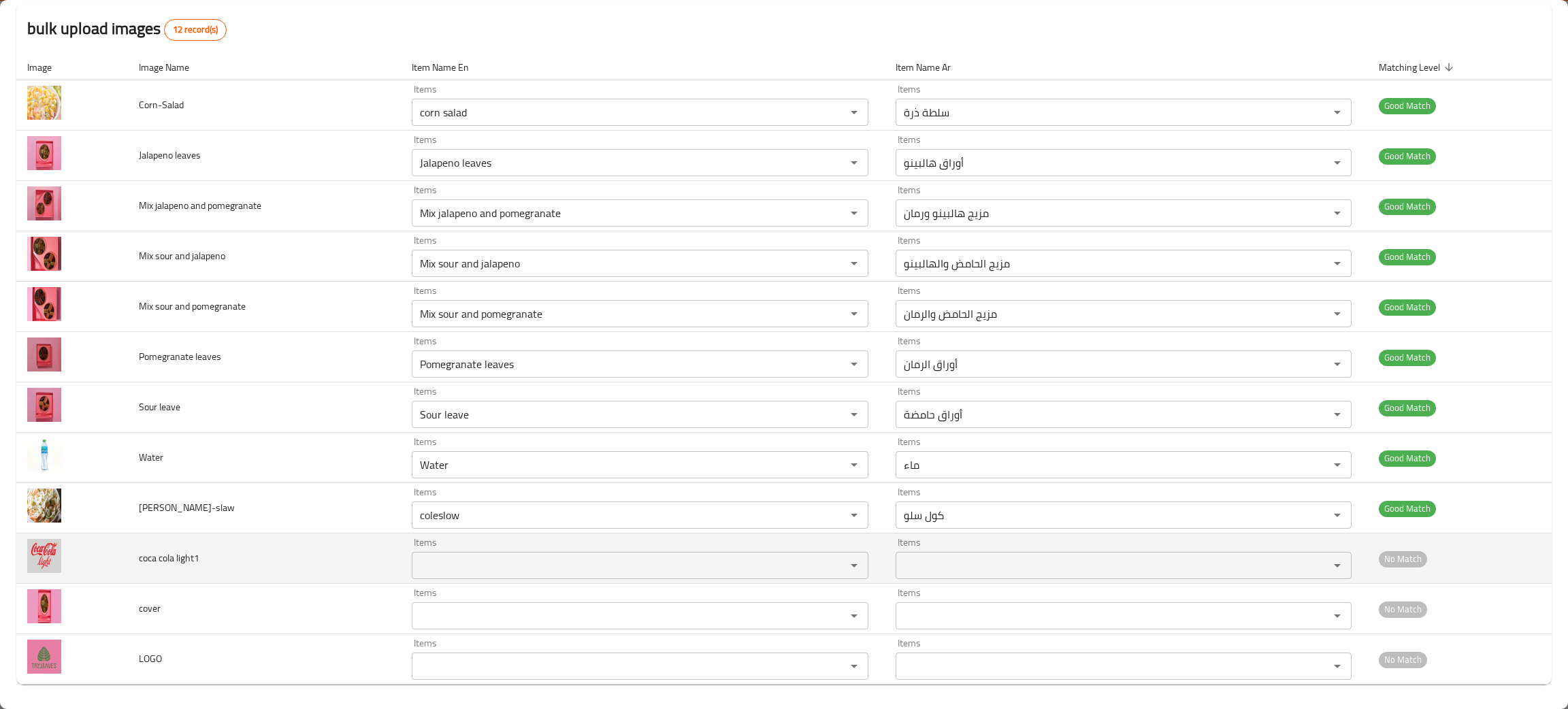
scroll to position [132, 0]
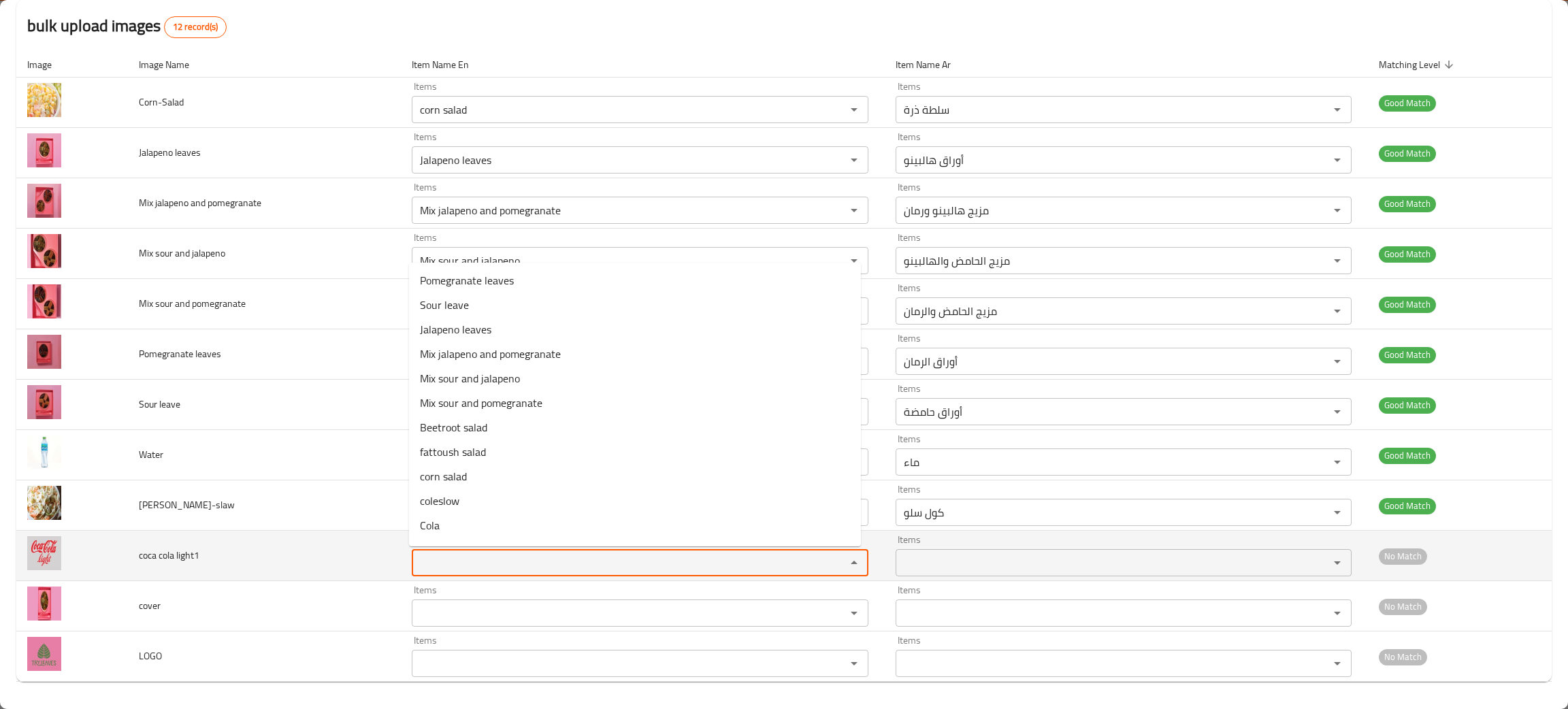
click at [500, 559] on light1 "Items" at bounding box center [620, 562] width 409 height 19
type light1 "l"
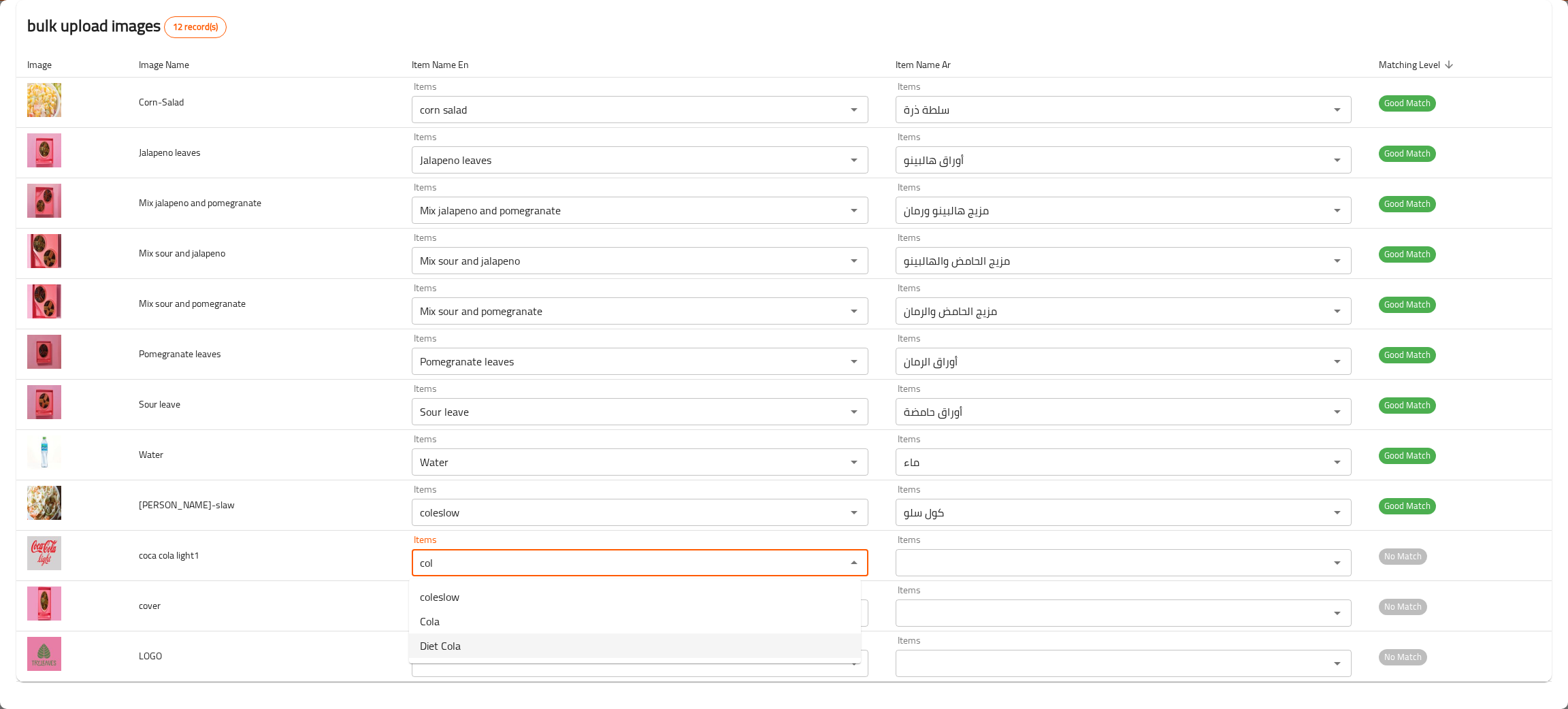
click at [459, 649] on span "Diet Cola" at bounding box center [440, 645] width 41 height 16
type light1 "Diet Cola"
type light1-ar "[PERSON_NAME]"
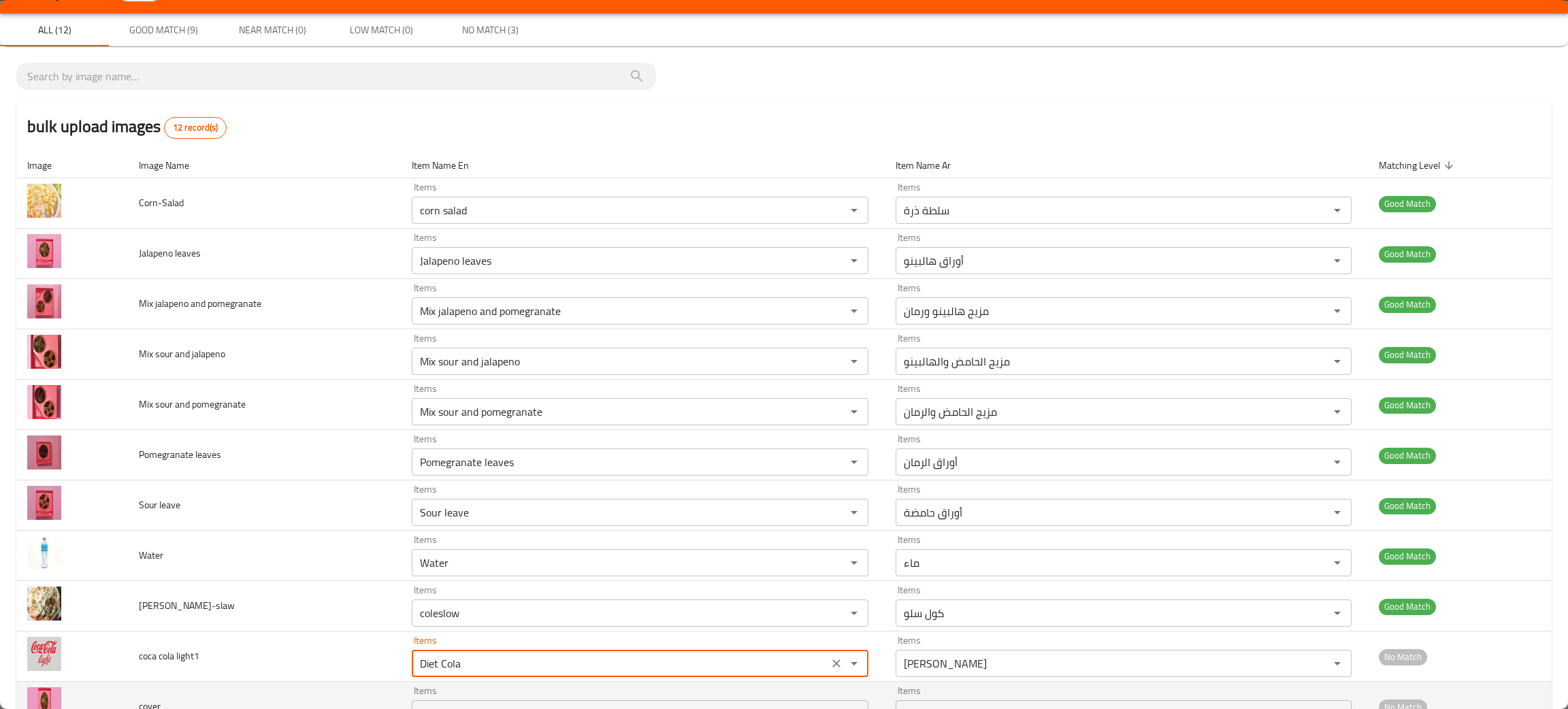
scroll to position [0, 0]
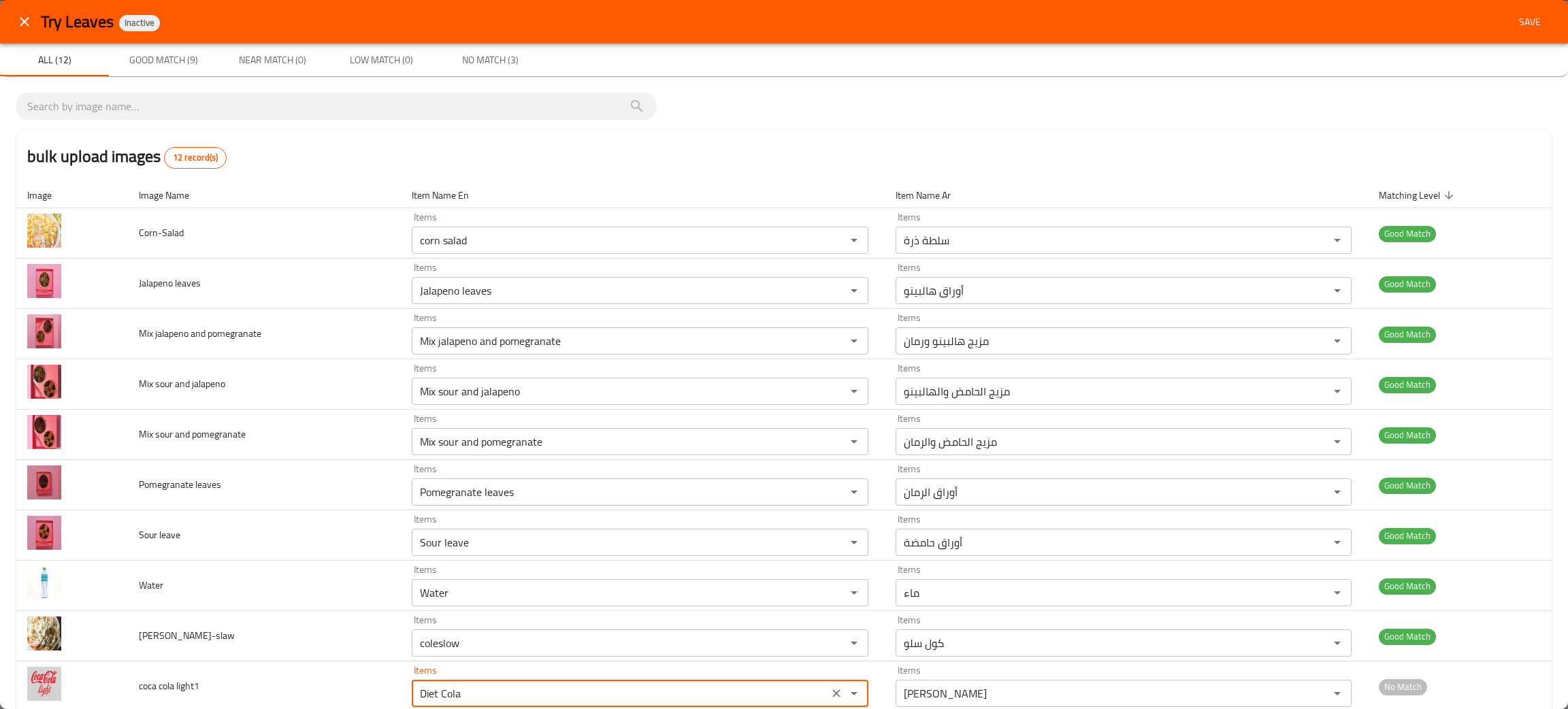
type light1 "Diet Cola"
click at [1520, 13] on span "Save" at bounding box center [1530, 22] width 33 height 17
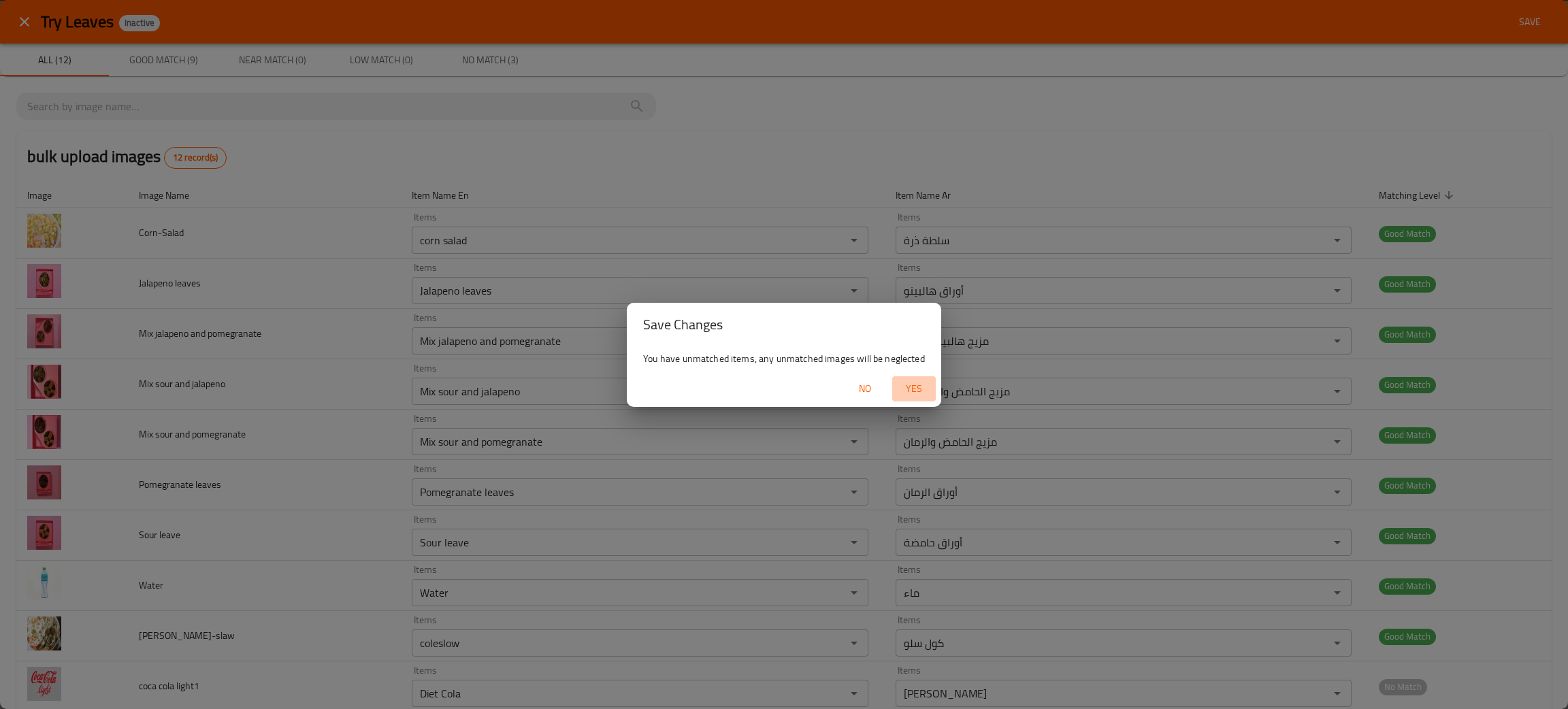
click at [915, 393] on span "Yes" at bounding box center [914, 389] width 33 height 17
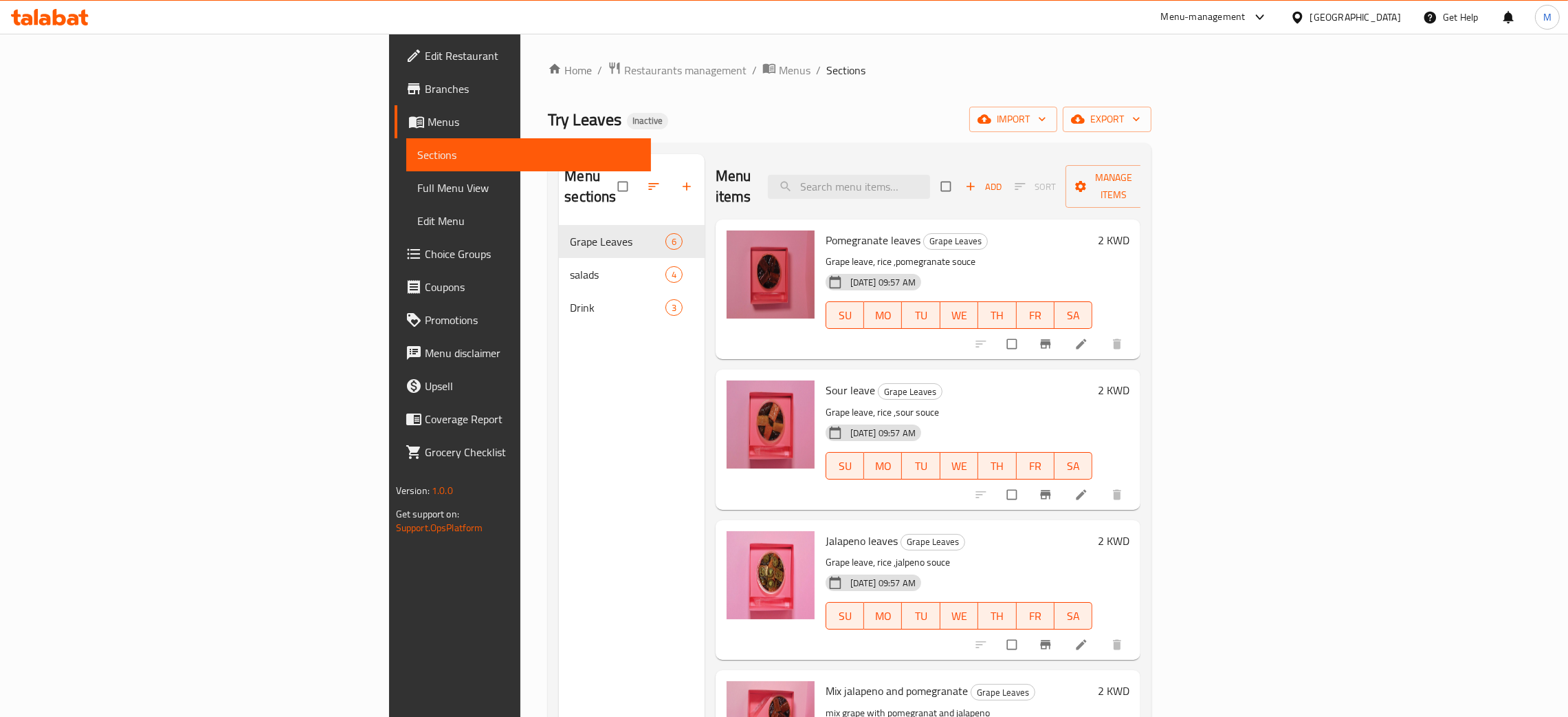
drag, startPoint x: 826, startPoint y: 443, endPoint x: 507, endPoint y: 420, distance: 319.8
click at [559, 420] on div "Menu sections Grape Leaves 6 salads 4 Drink 3" at bounding box center [632, 513] width 146 height 717
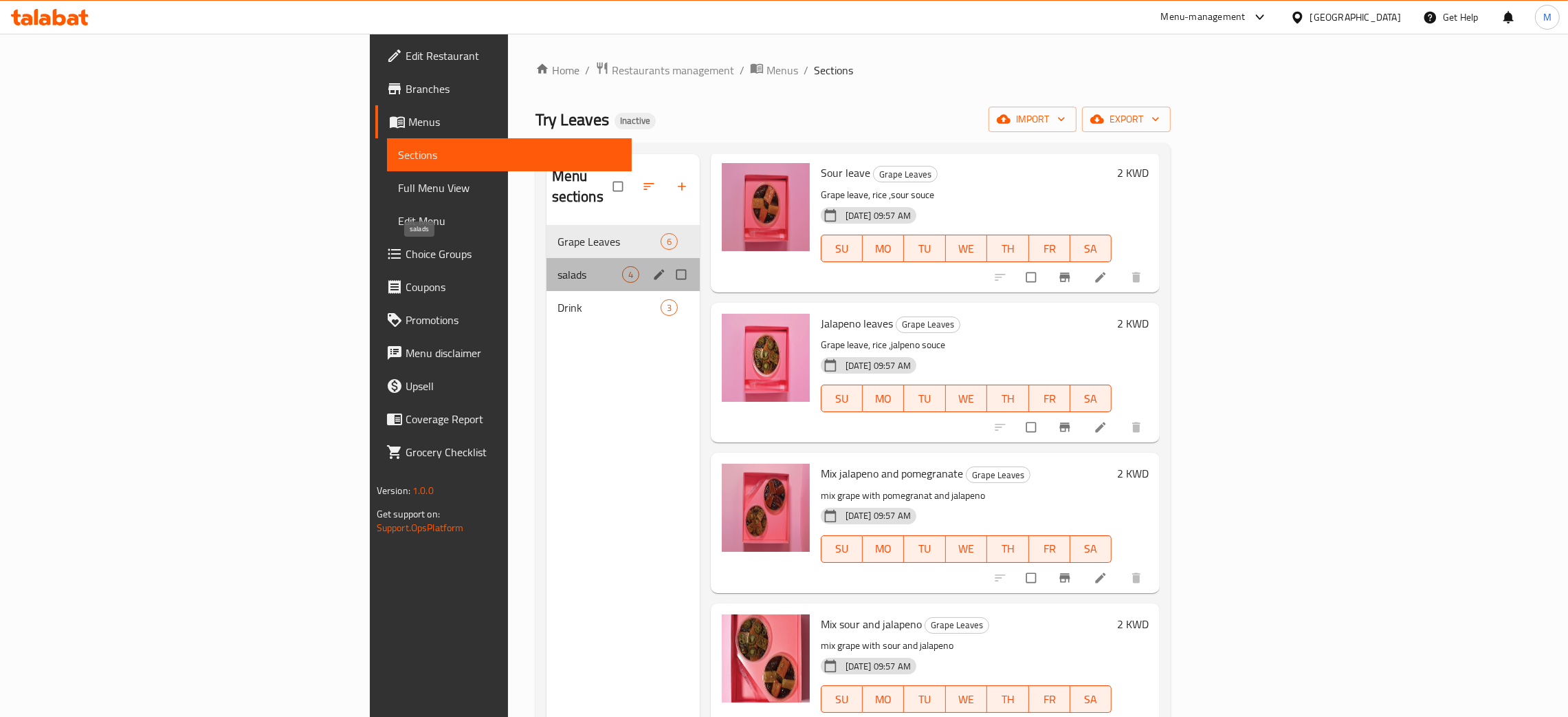
click at [558, 266] on span "salads" at bounding box center [589, 274] width 64 height 16
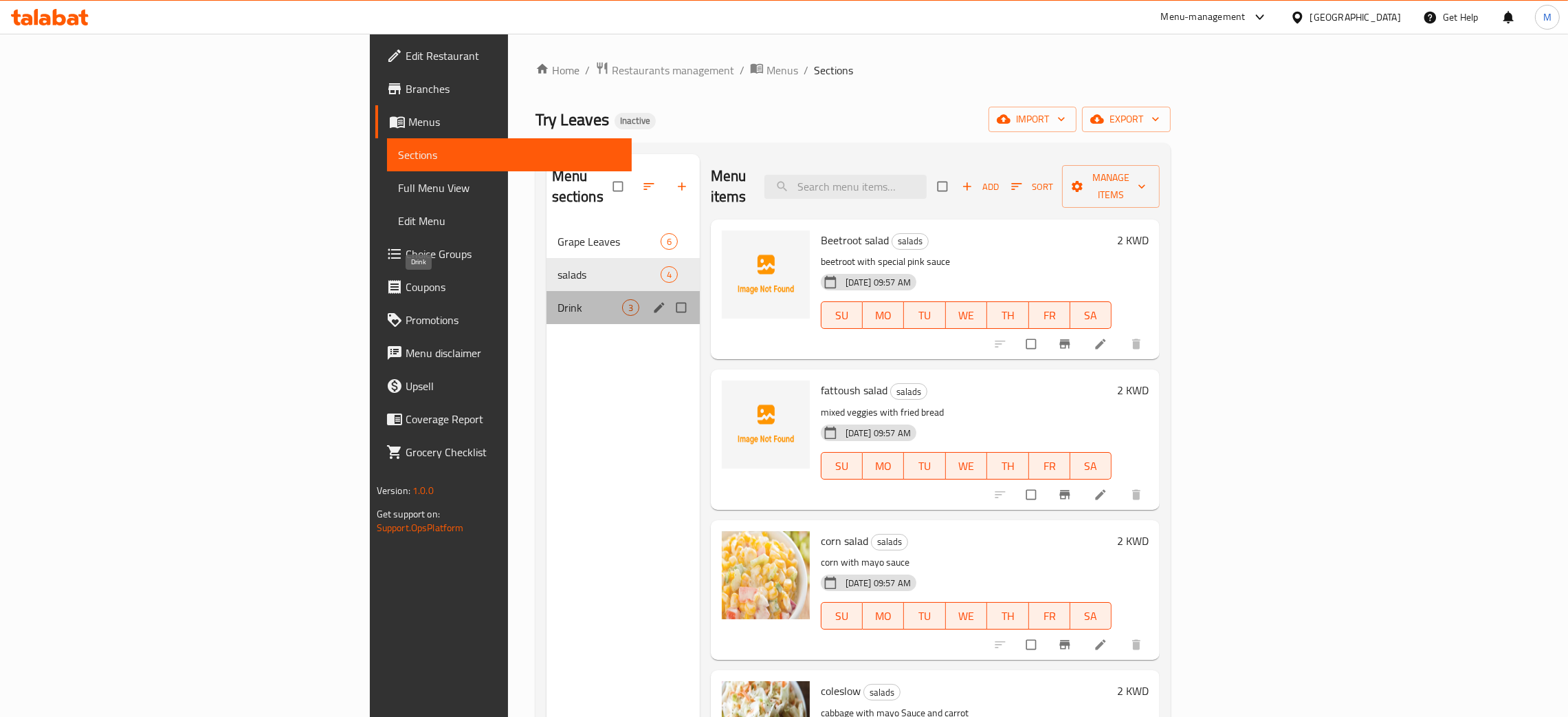
click at [558, 299] on span "Drink" at bounding box center [589, 307] width 64 height 16
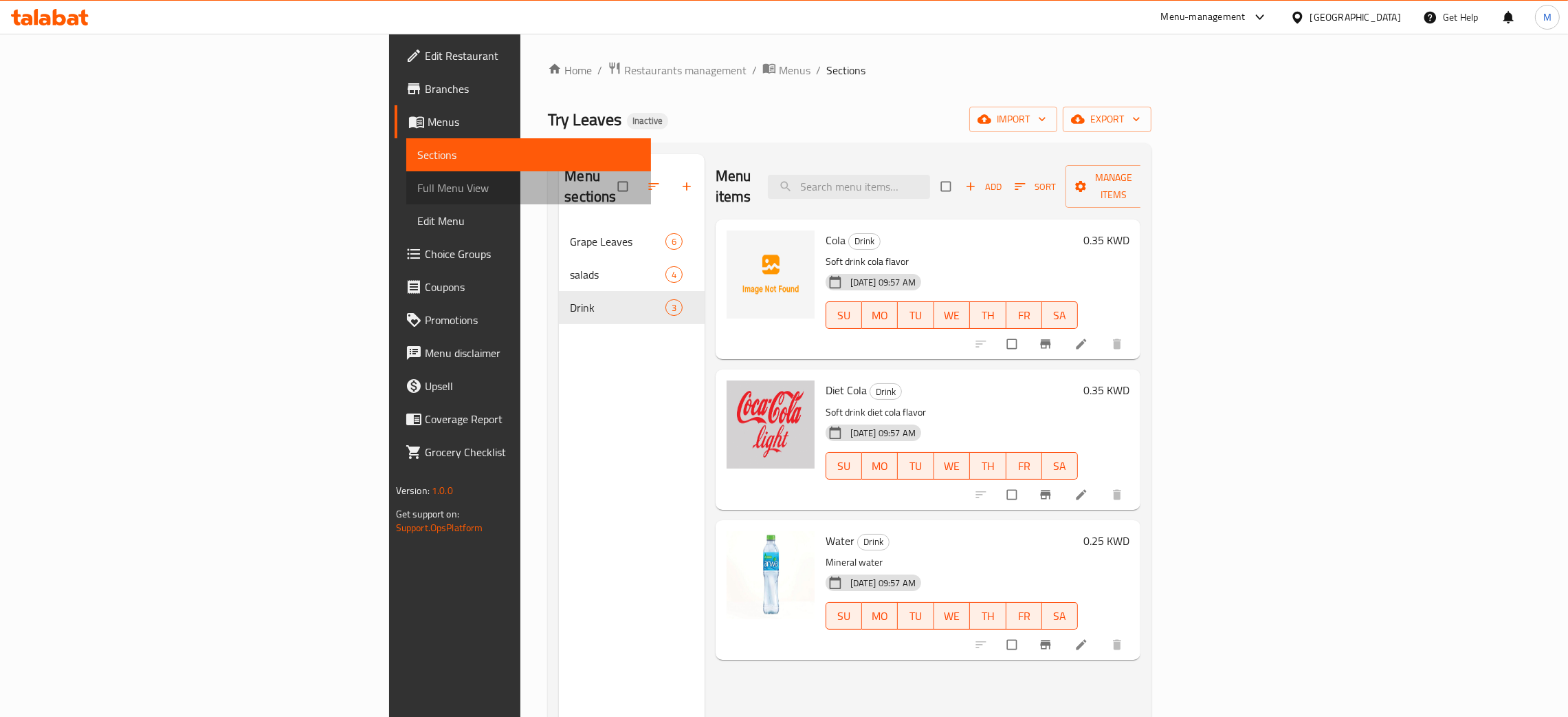
click at [418, 189] on span "Full Menu View" at bounding box center [529, 187] width 223 height 16
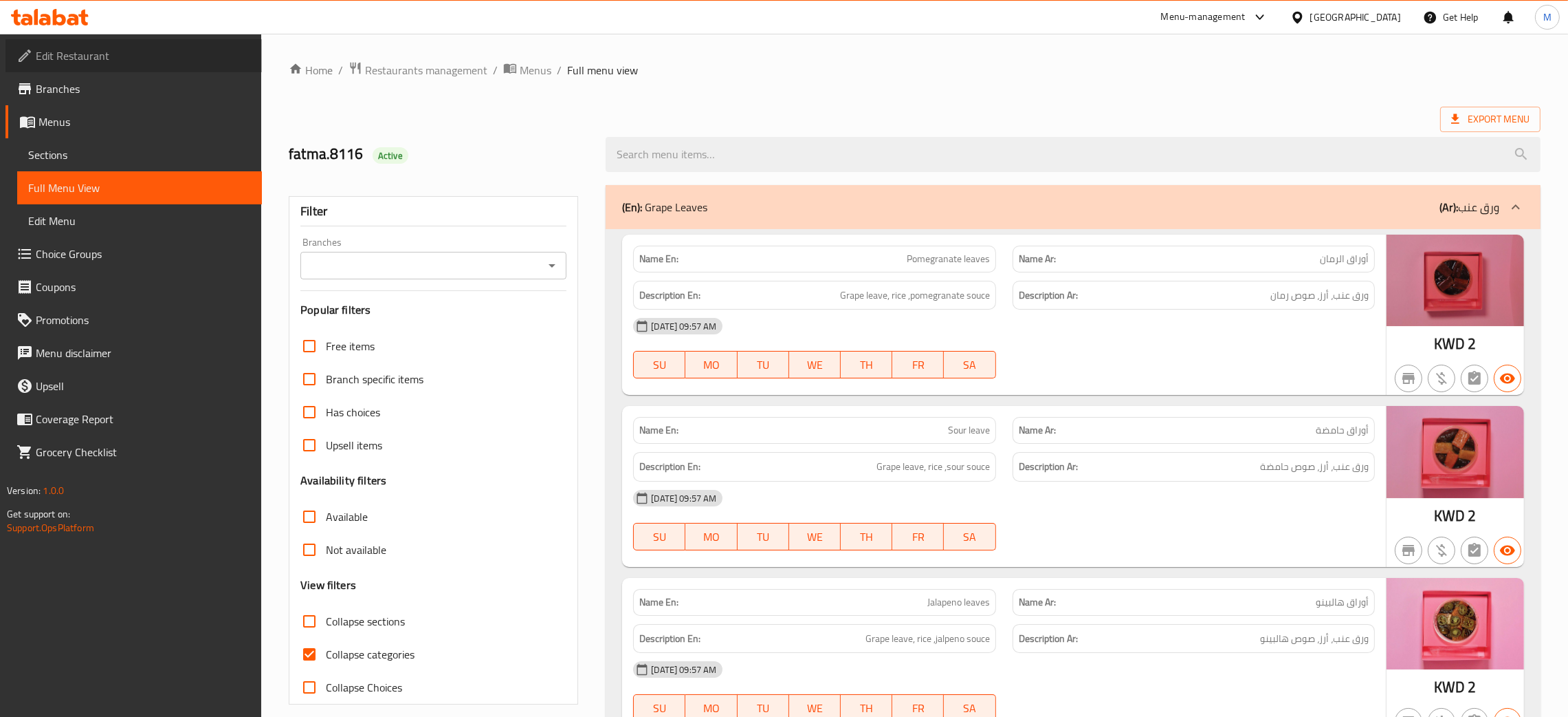
click at [98, 56] on span "Edit Restaurant" at bounding box center [143, 55] width 215 height 16
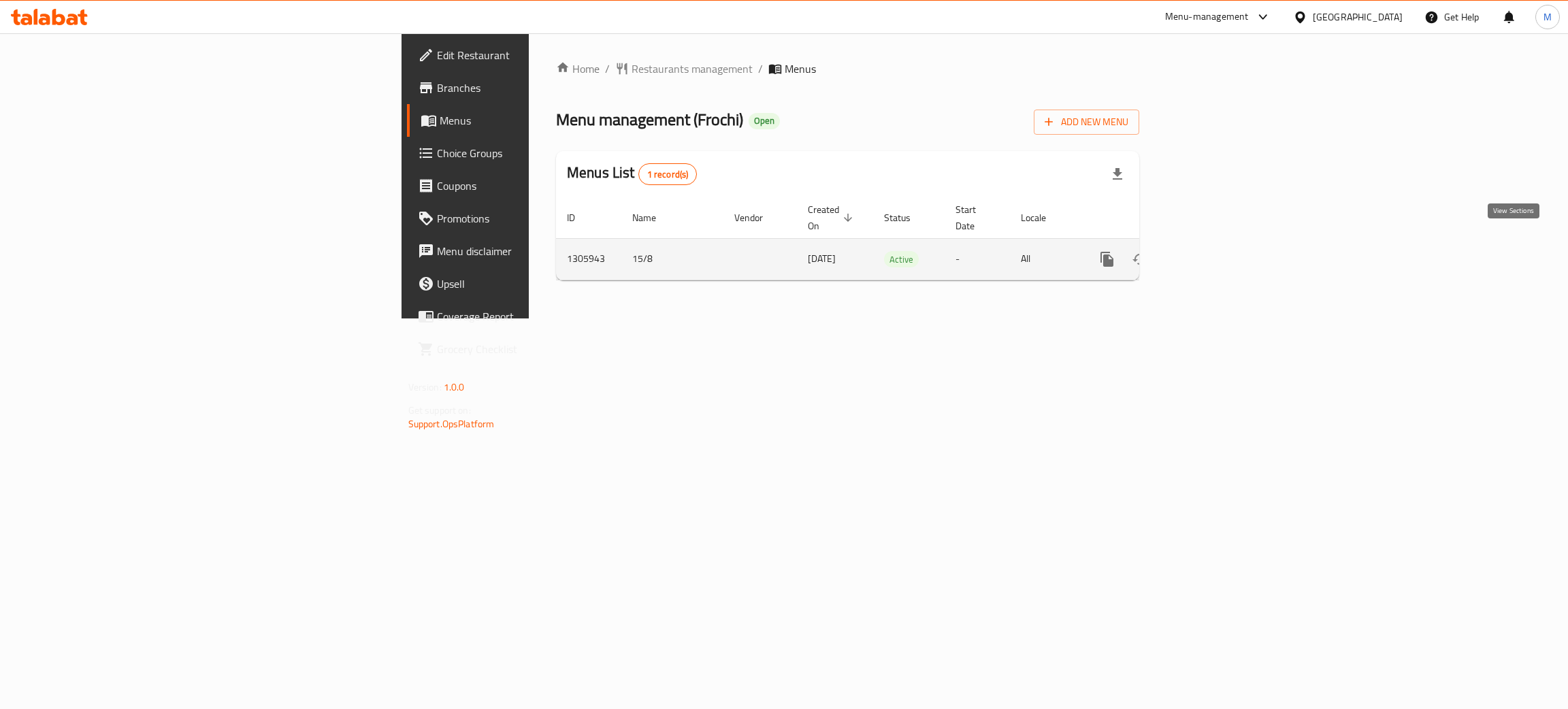
click at [1222, 243] on link "enhanced table" at bounding box center [1206, 259] width 33 height 33
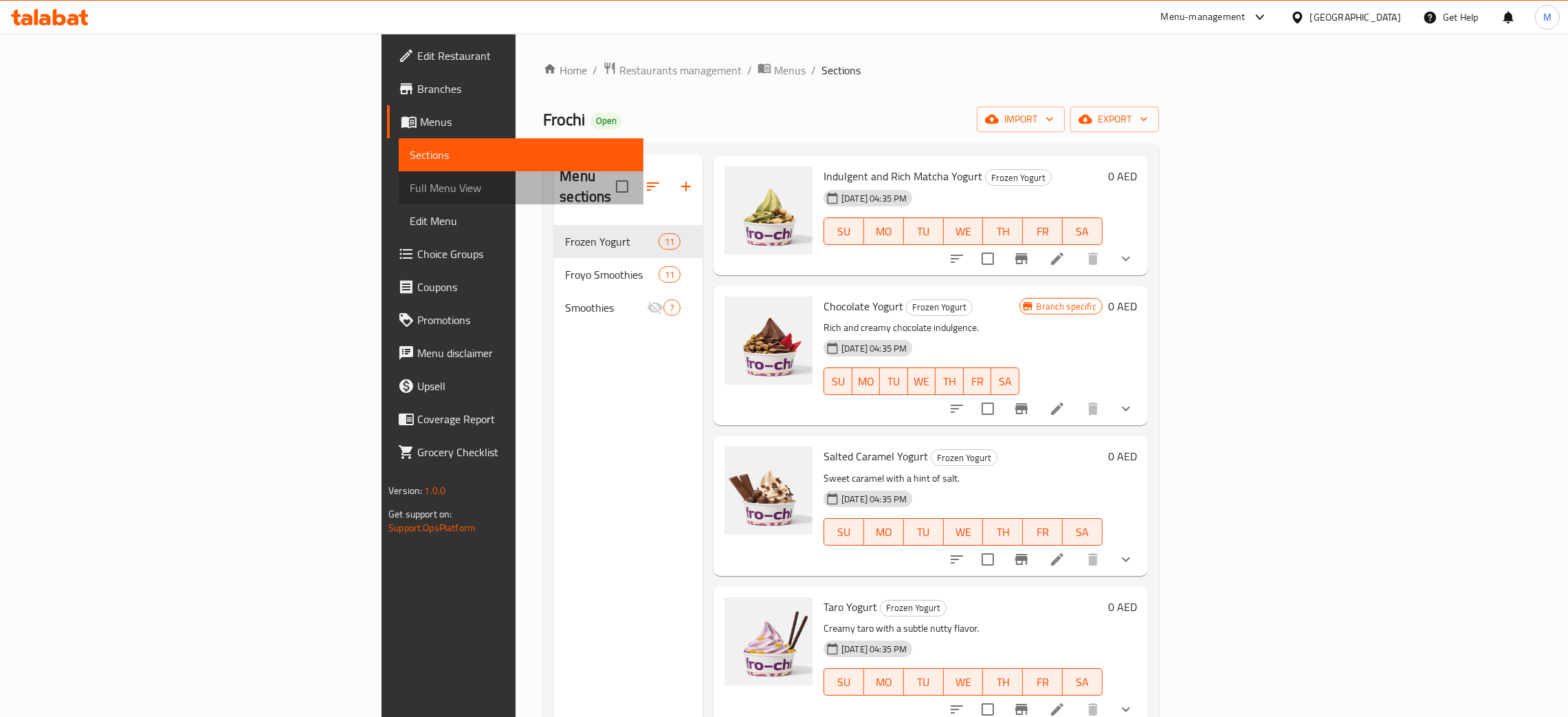
click at [410, 183] on span "Full Menu View" at bounding box center [521, 187] width 223 height 16
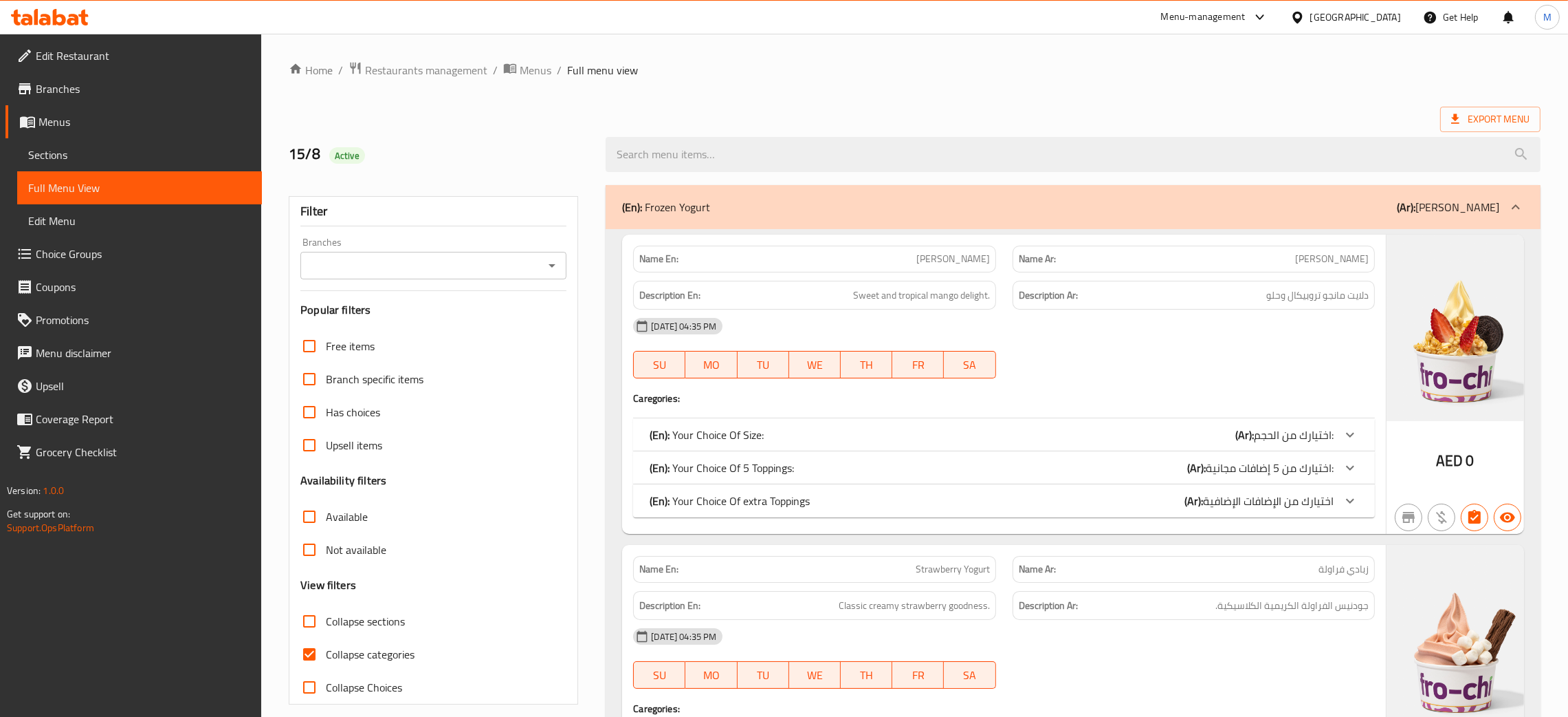
click at [1319, 18] on div "[GEOGRAPHIC_DATA]" at bounding box center [1355, 17] width 90 height 15
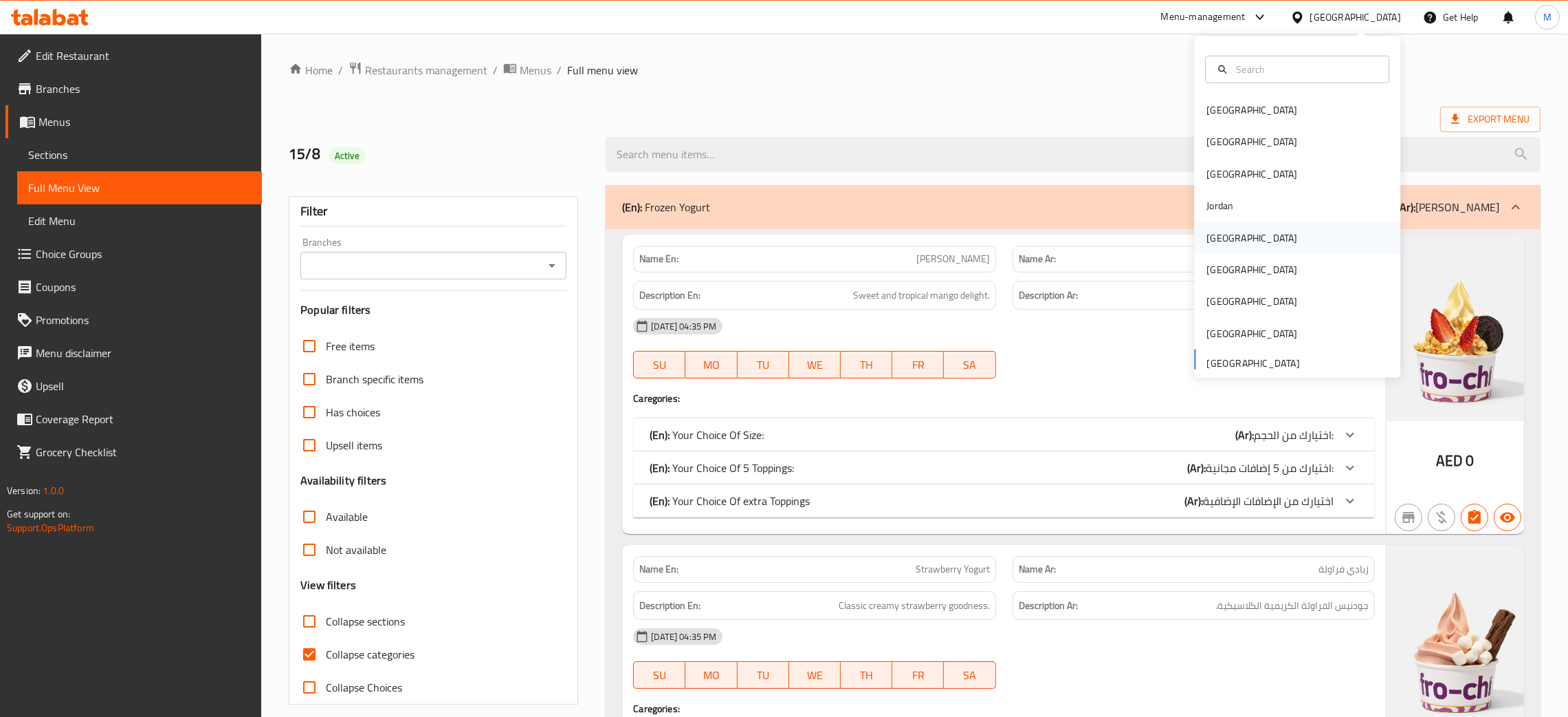
click at [1206, 241] on div "Kuwait" at bounding box center [1251, 237] width 90 height 15
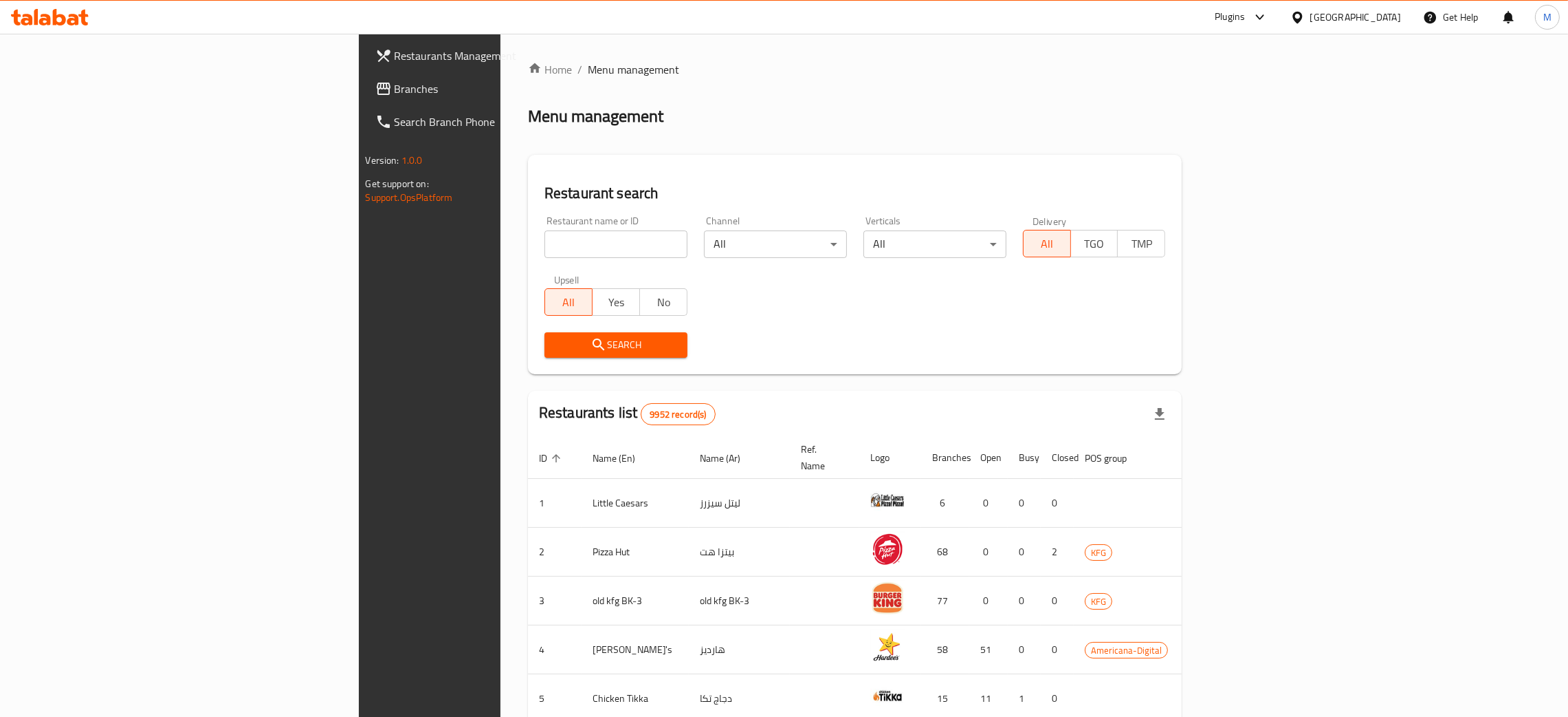
click at [394, 82] on span "Branches" at bounding box center [502, 88] width 215 height 16
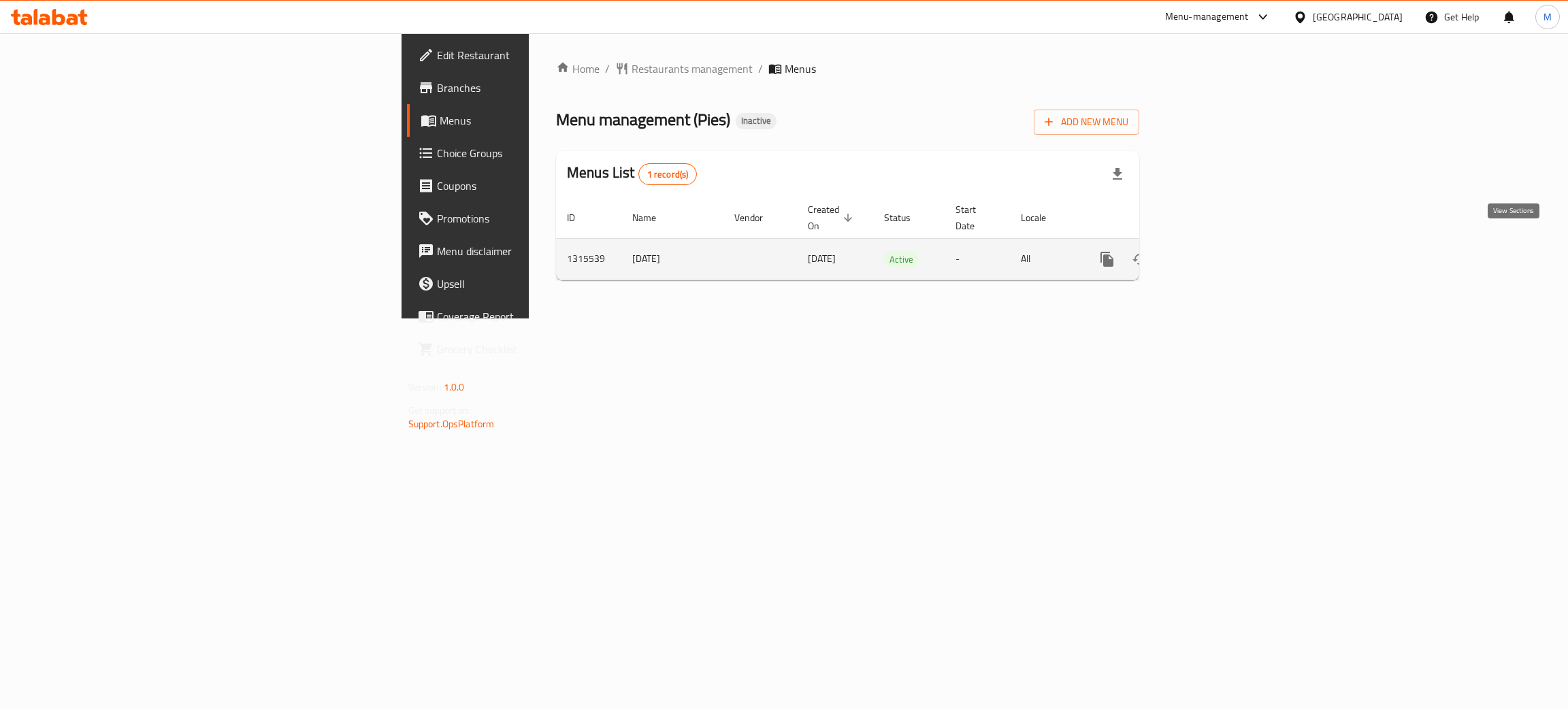
click at [1222, 252] on link "enhanced table" at bounding box center [1206, 259] width 33 height 33
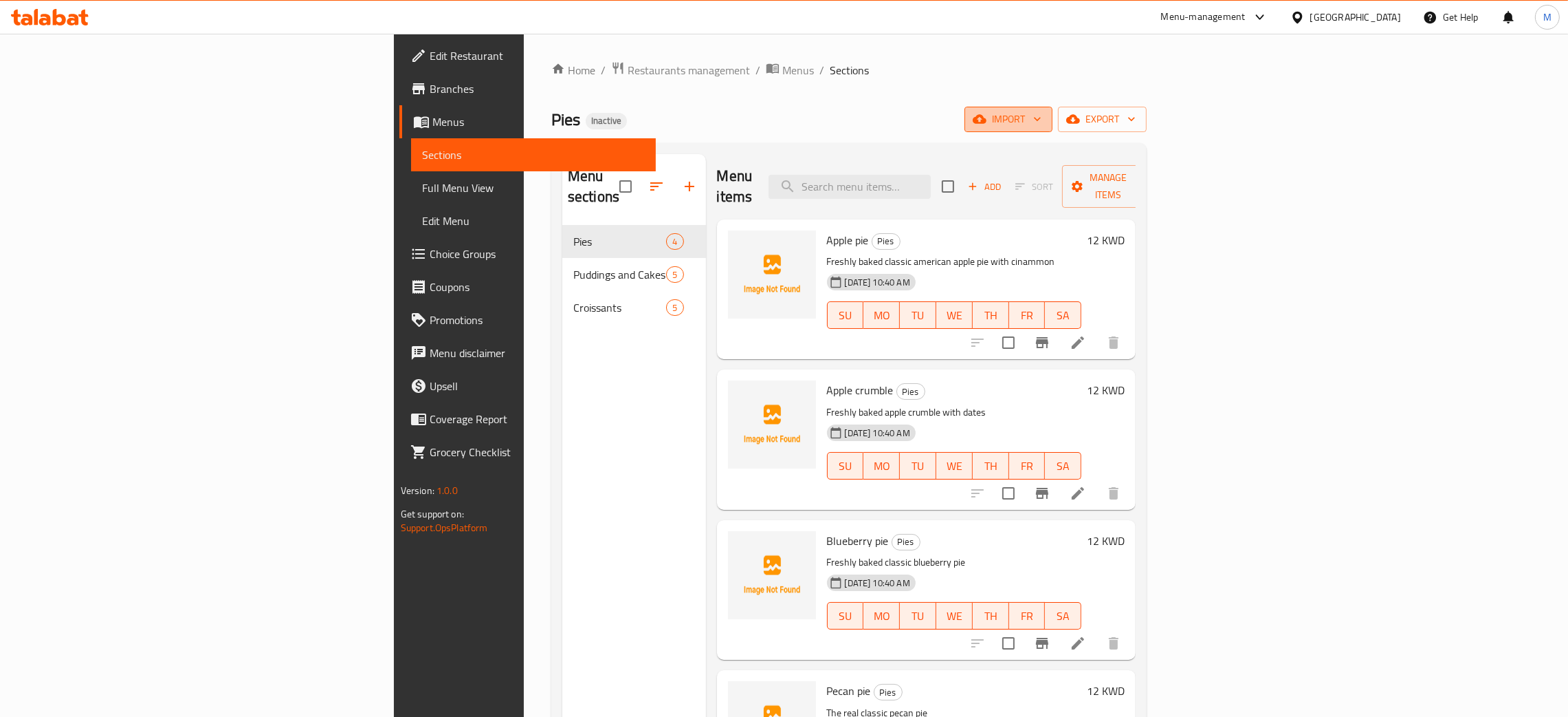
click at [1042, 117] on span "import" at bounding box center [1008, 119] width 66 height 17
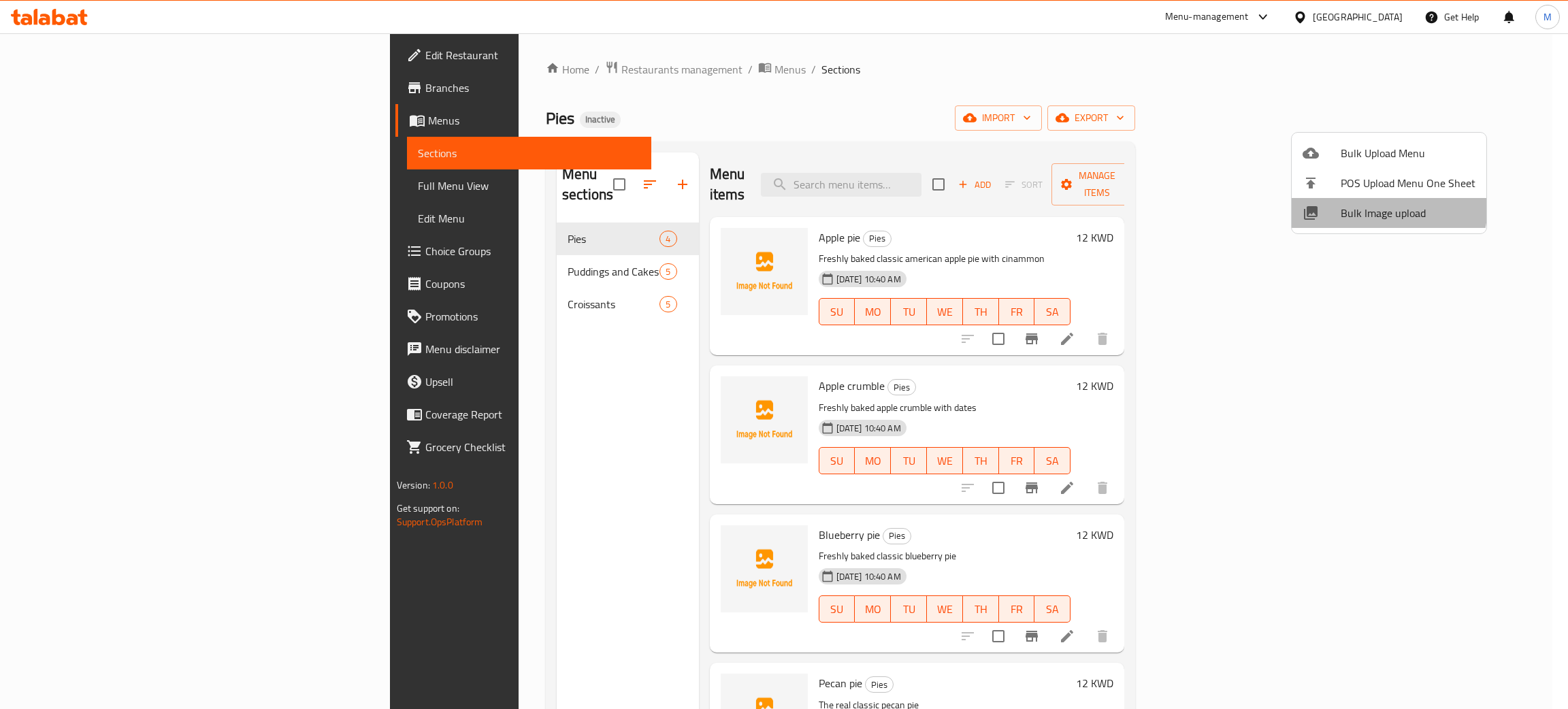
click at [1362, 206] on span "Bulk Image upload" at bounding box center [1408, 213] width 135 height 16
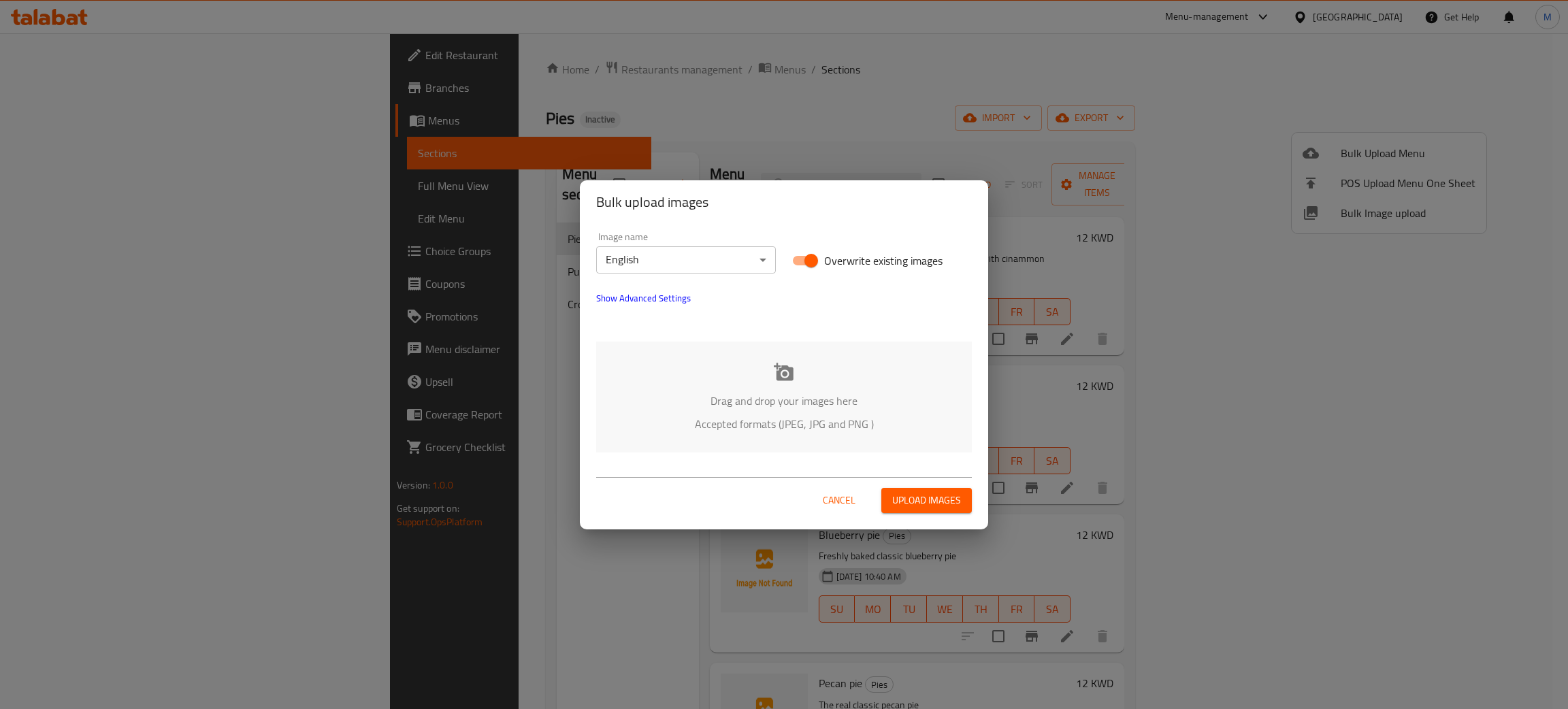
click at [889, 393] on p "Drag and drop your images here" at bounding box center [784, 400] width 335 height 16
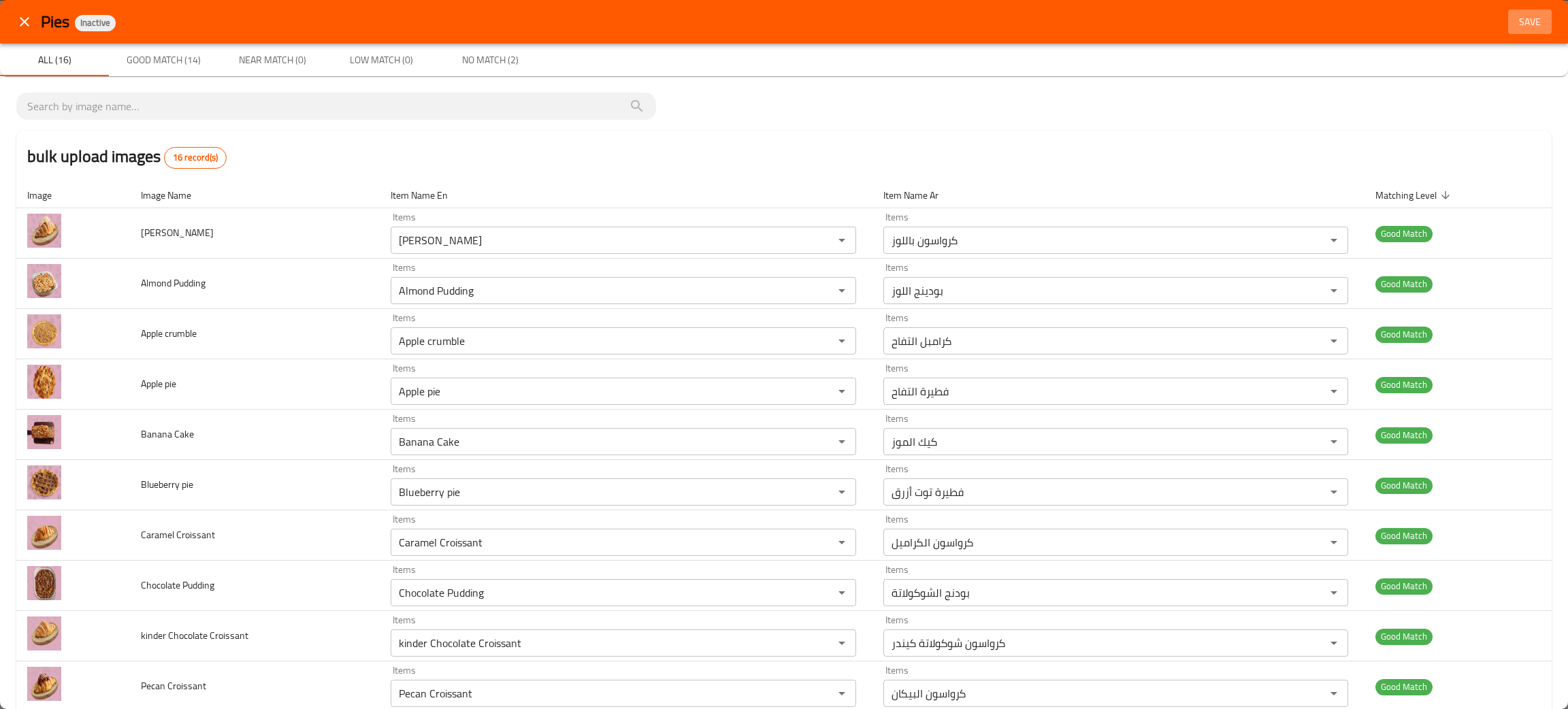
click at [1514, 16] on span "Save" at bounding box center [1530, 22] width 33 height 17
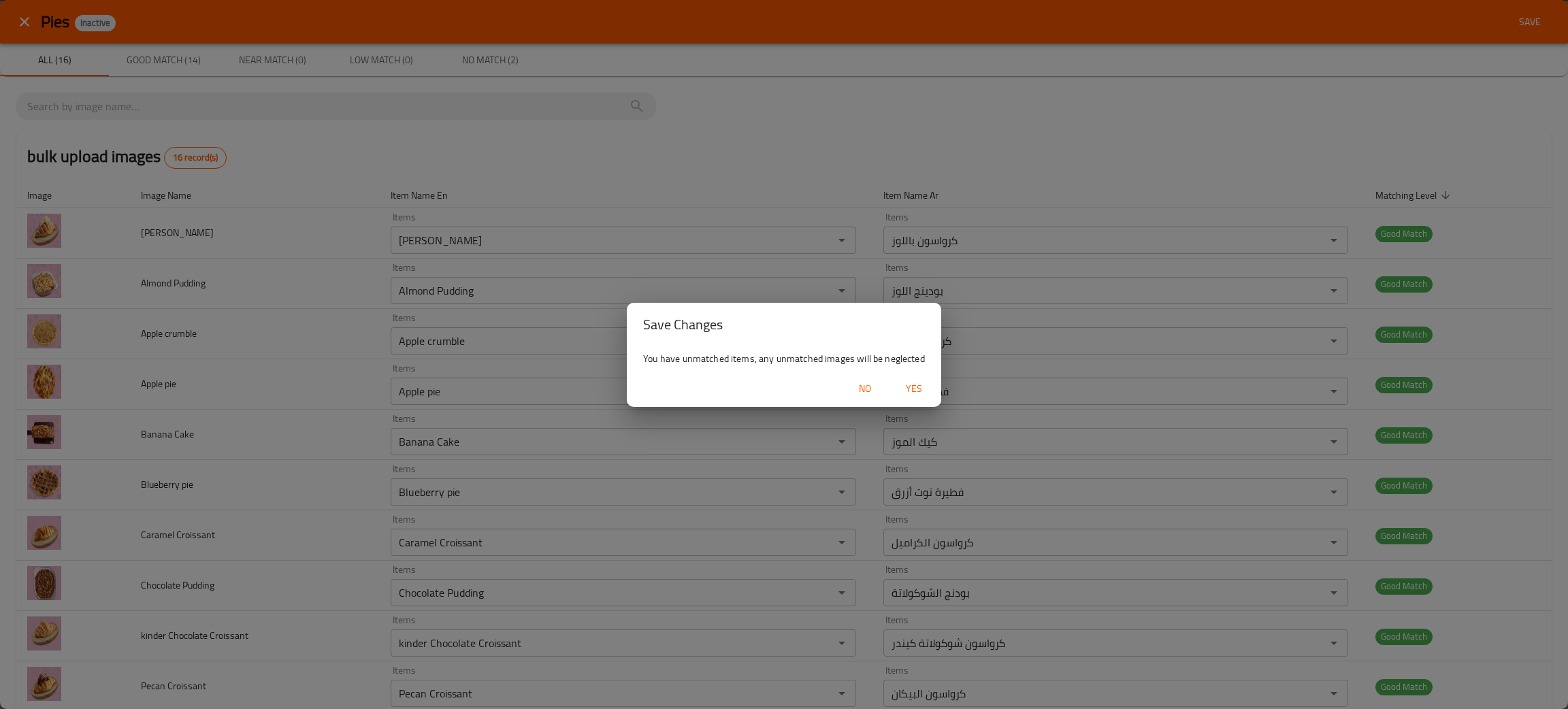
click at [914, 384] on span "Yes" at bounding box center [914, 389] width 33 height 17
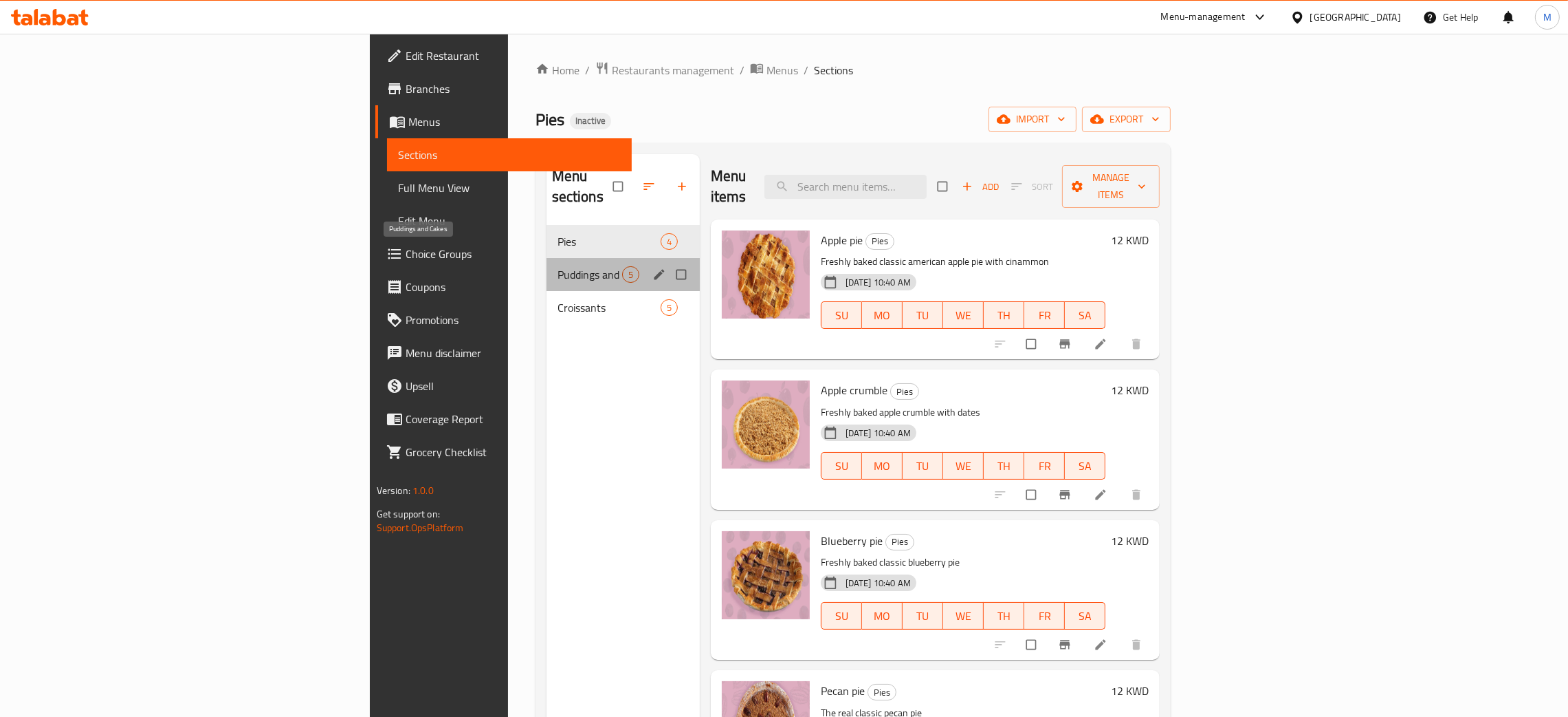
click at [558, 266] on span "Puddings and Cakes" at bounding box center [589, 274] width 64 height 16
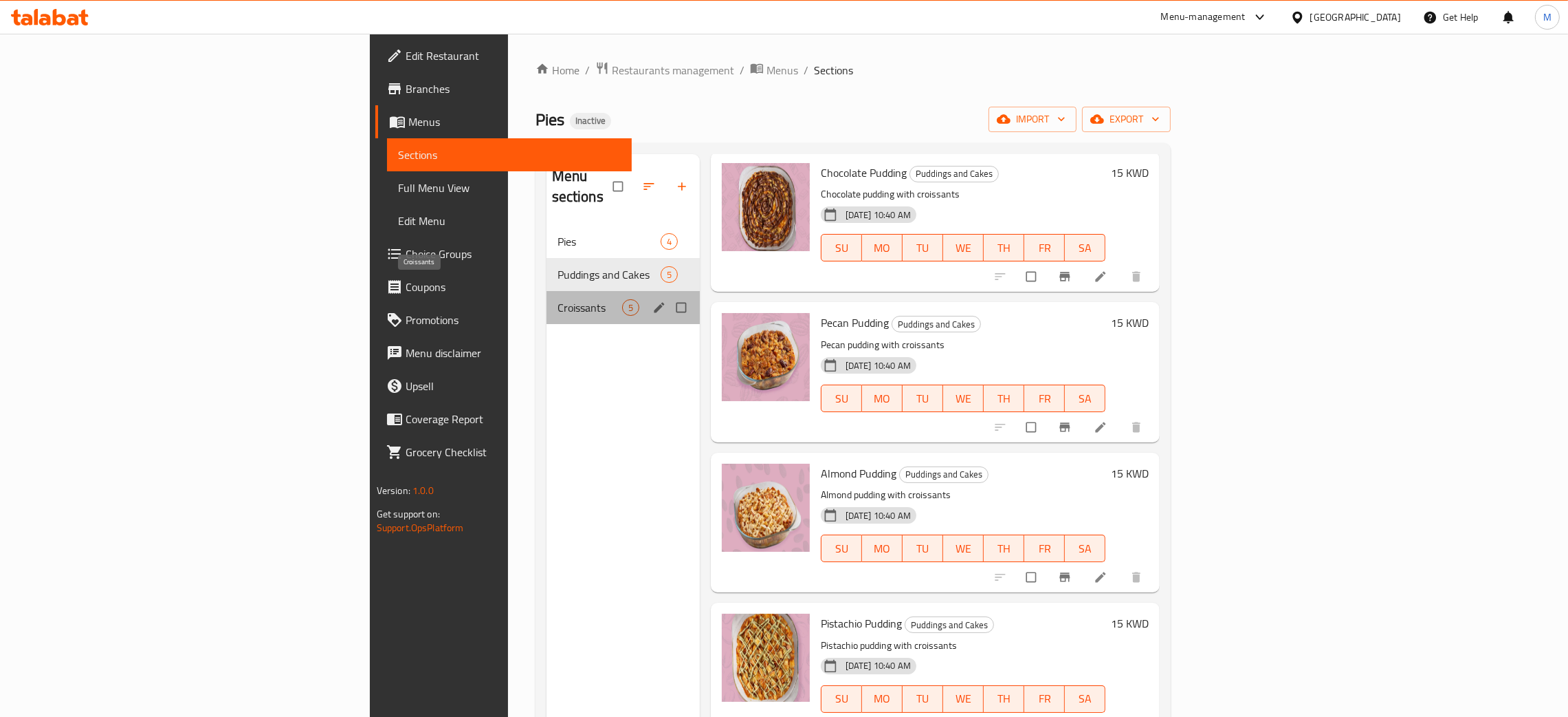
click at [558, 299] on span "Croissants" at bounding box center [589, 307] width 64 height 16
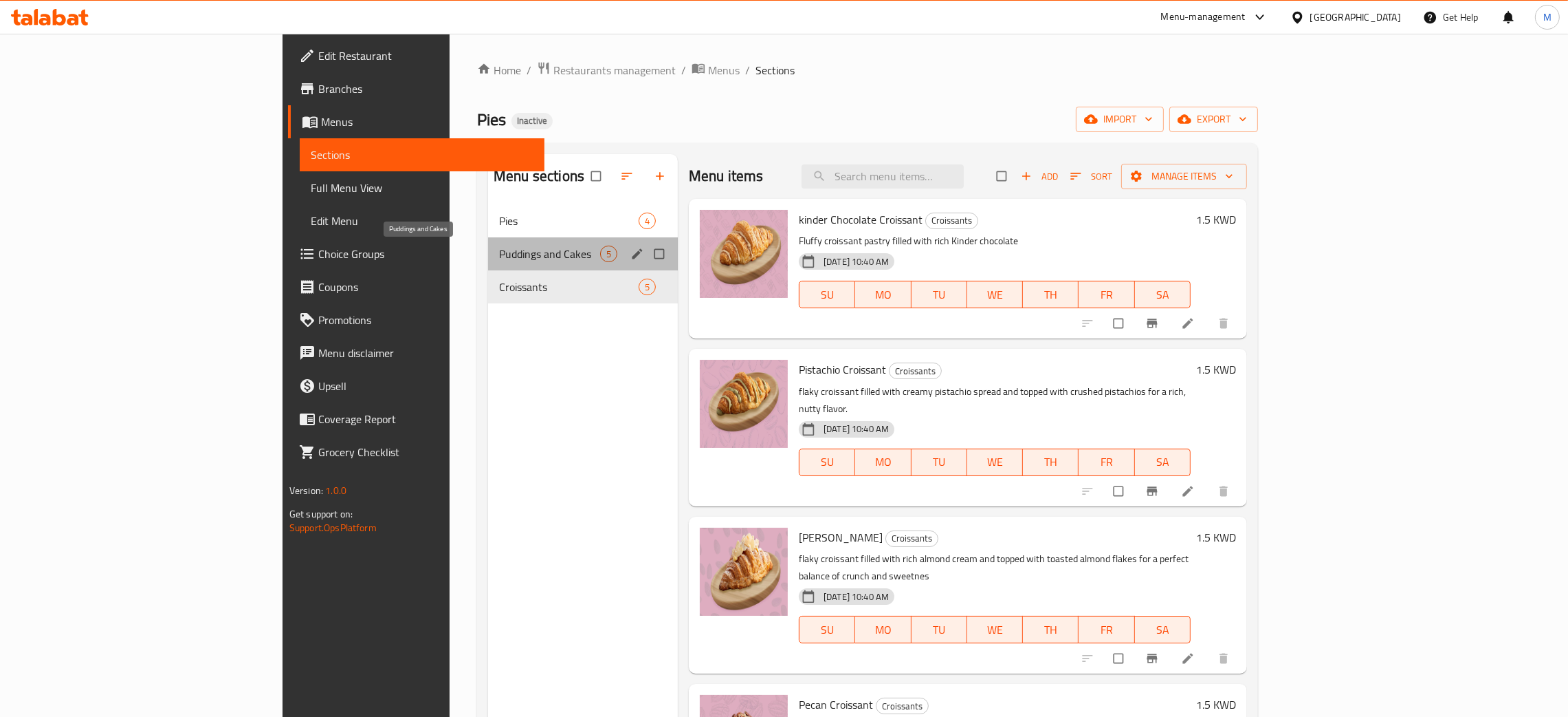
click at [499, 252] on span "Puddings and Cakes" at bounding box center [549, 253] width 101 height 16
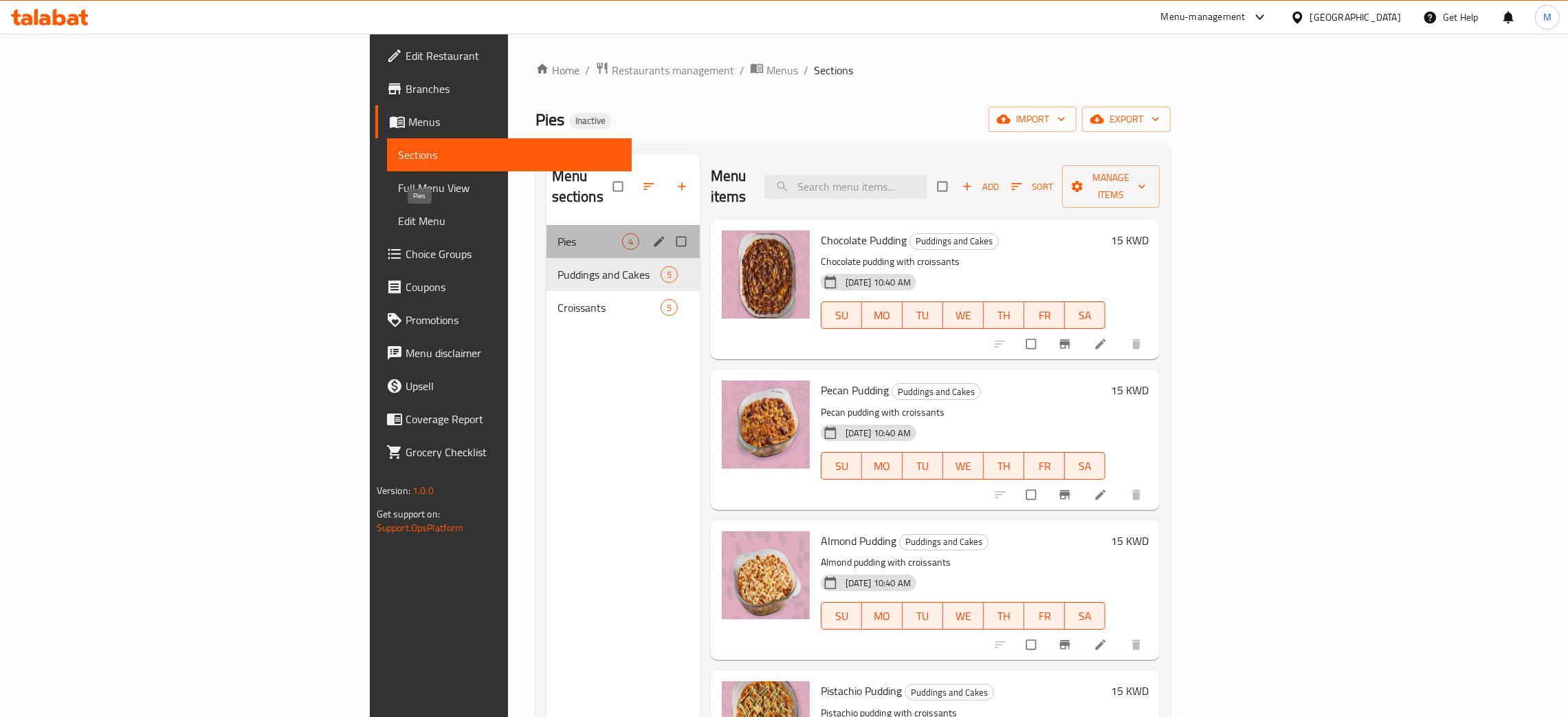
click at [558, 233] on span "Pies" at bounding box center [589, 241] width 64 height 16
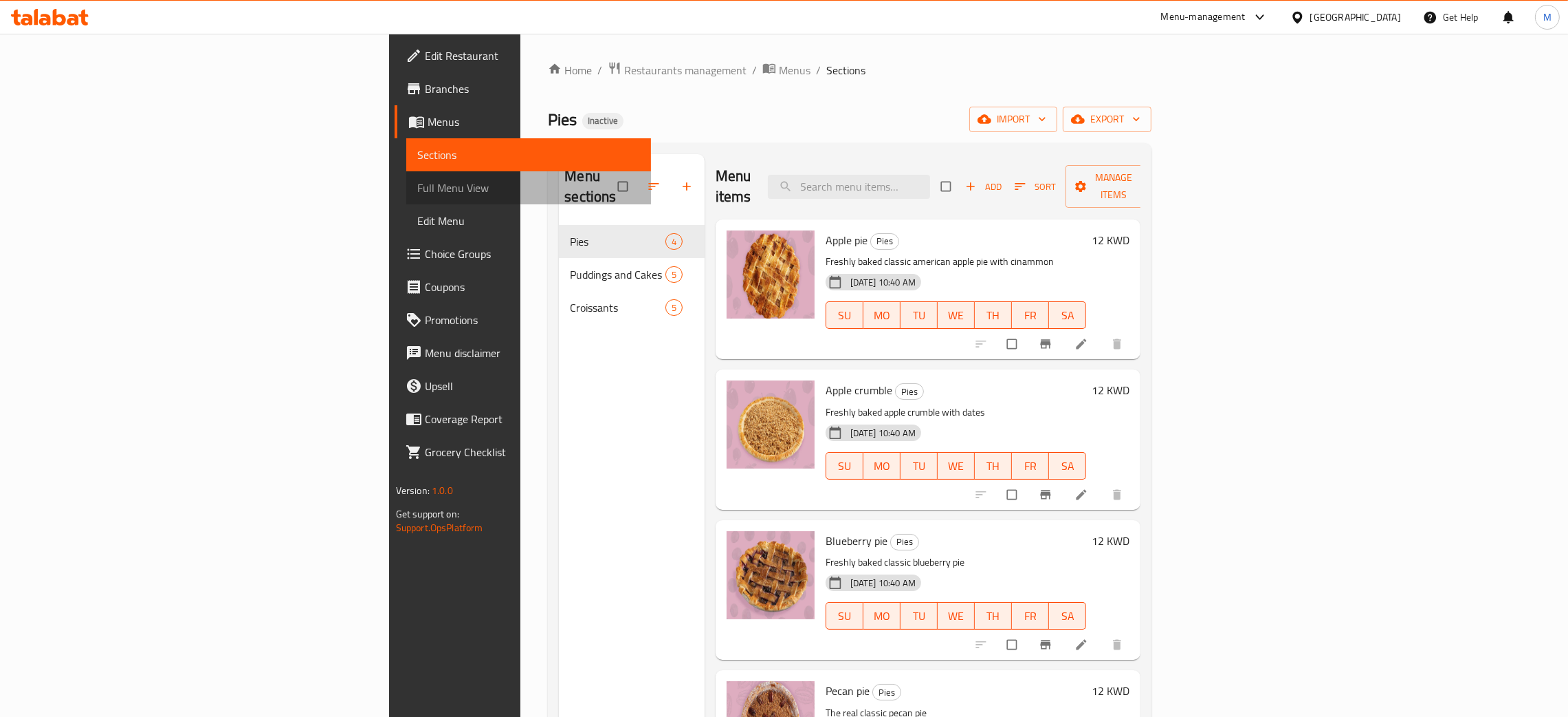
click at [418, 186] on span "Full Menu View" at bounding box center [529, 187] width 223 height 16
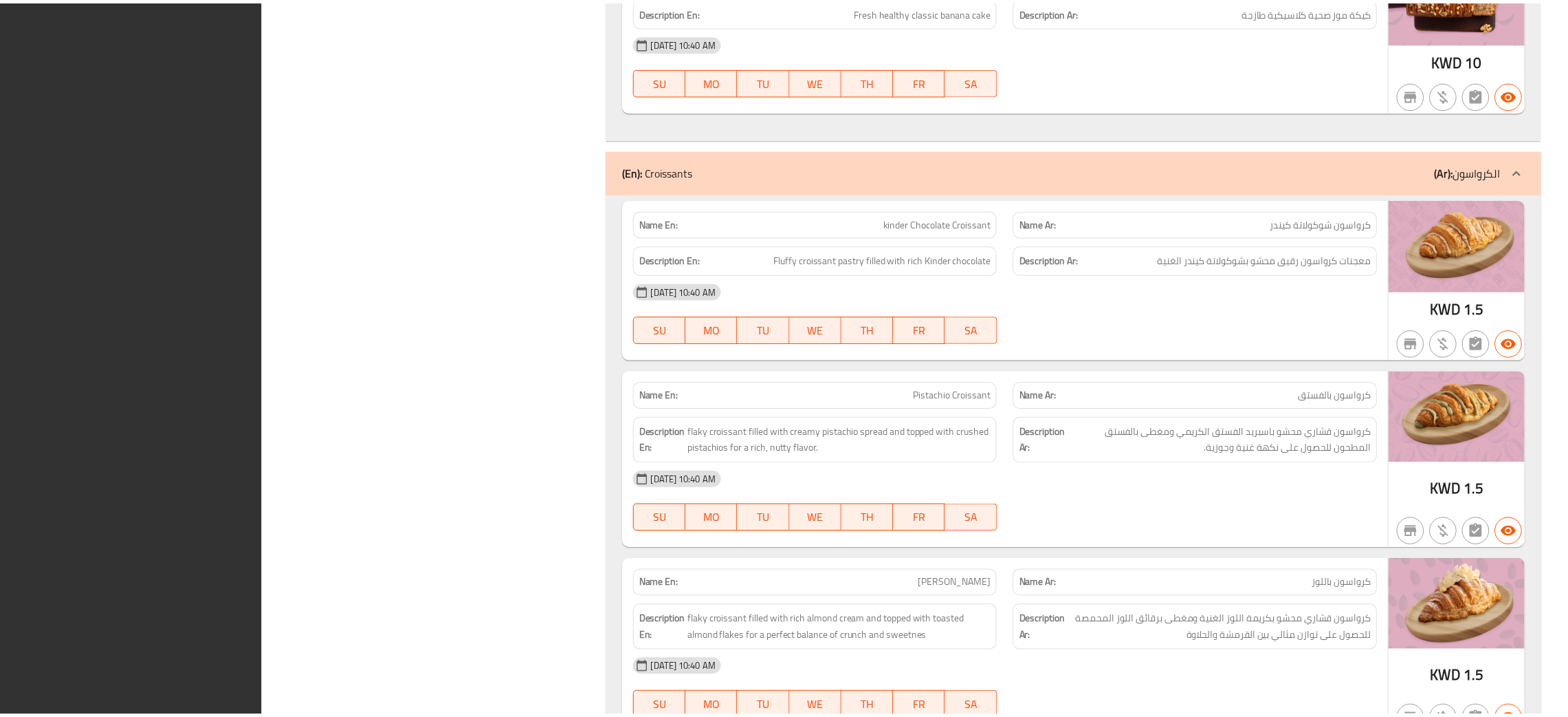
scroll to position [2193, 0]
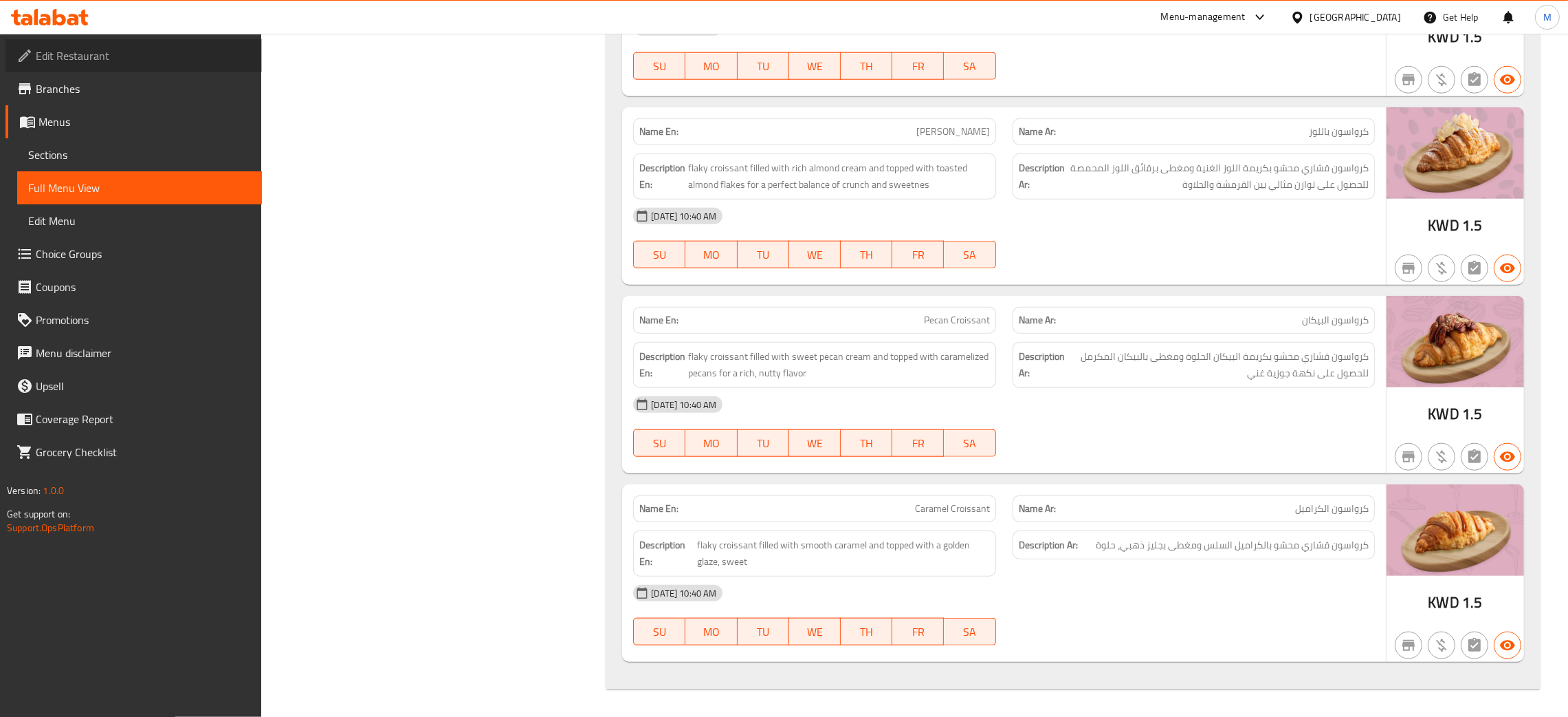
click at [98, 51] on span "Edit Restaurant" at bounding box center [143, 55] width 215 height 16
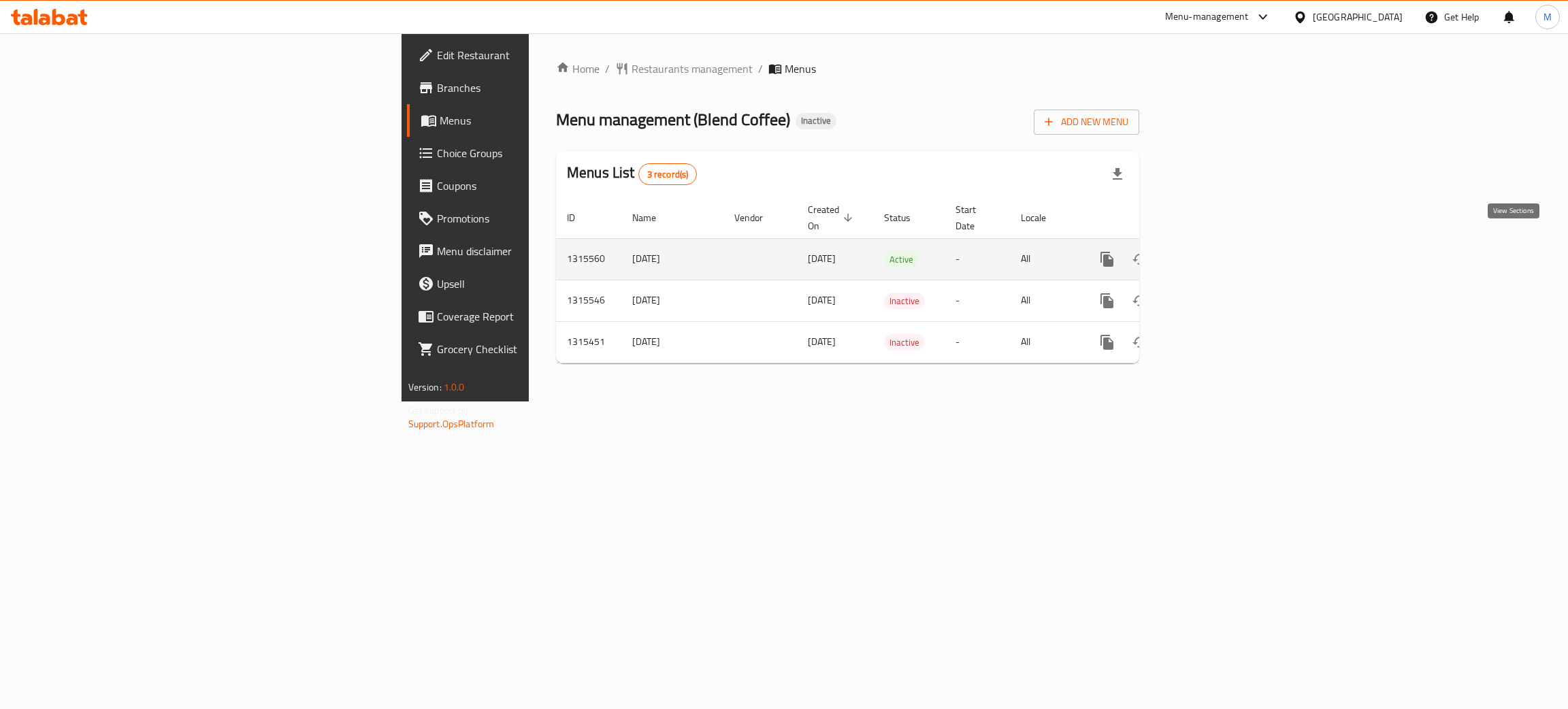
click at [1214, 251] on icon "enhanced table" at bounding box center [1205, 259] width 16 height 16
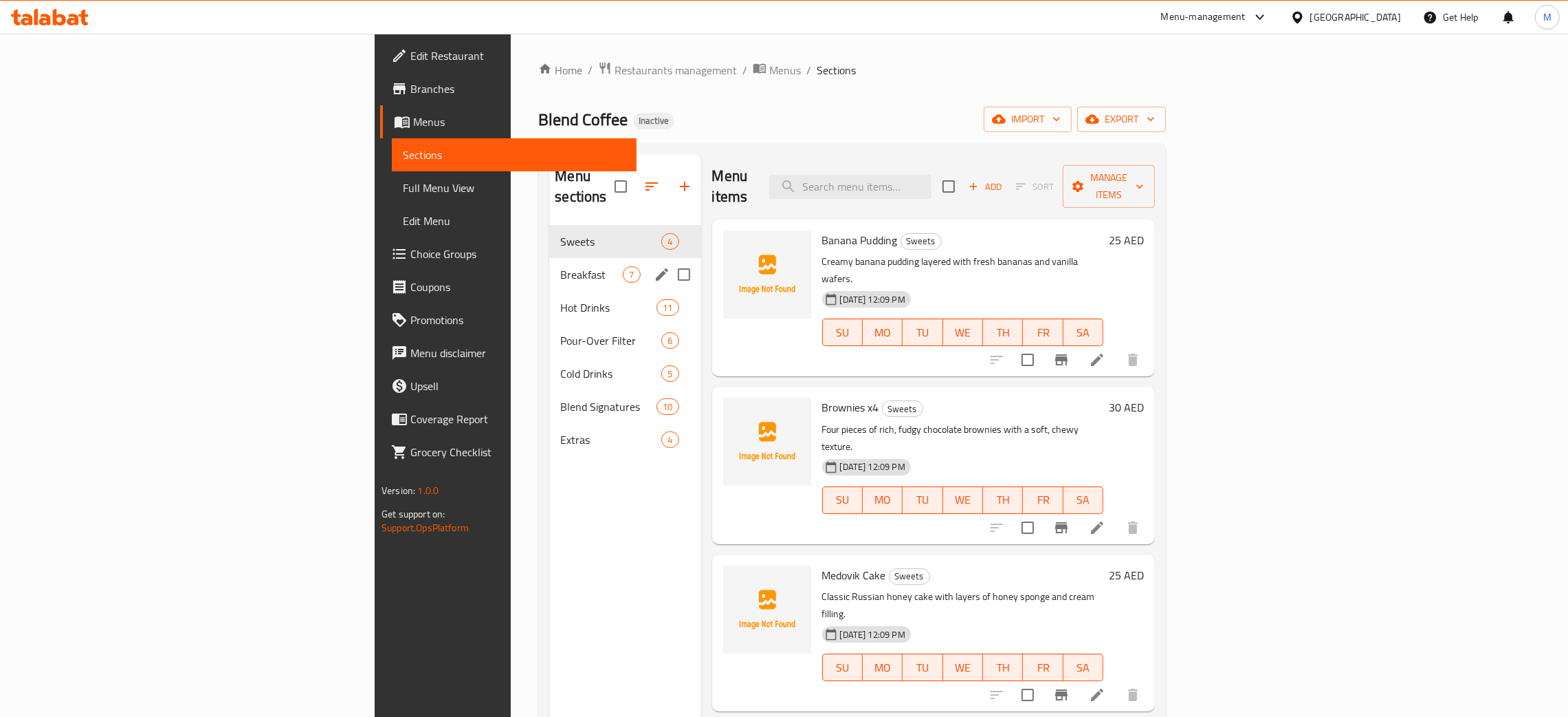
click at [549, 258] on div "Breakfast 7" at bounding box center [625, 274] width 151 height 33
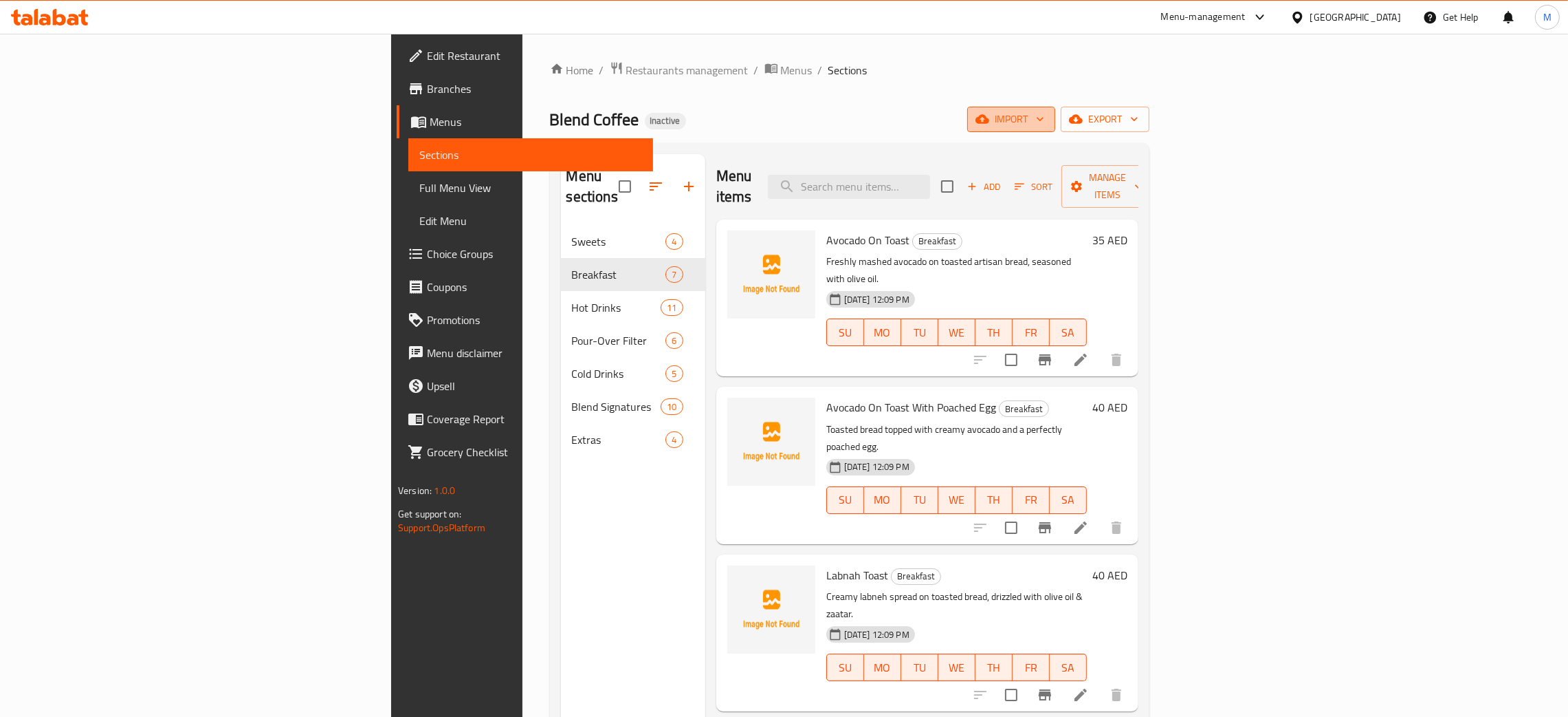
click at [989, 115] on icon "button" at bounding box center [982, 119] width 13 height 13
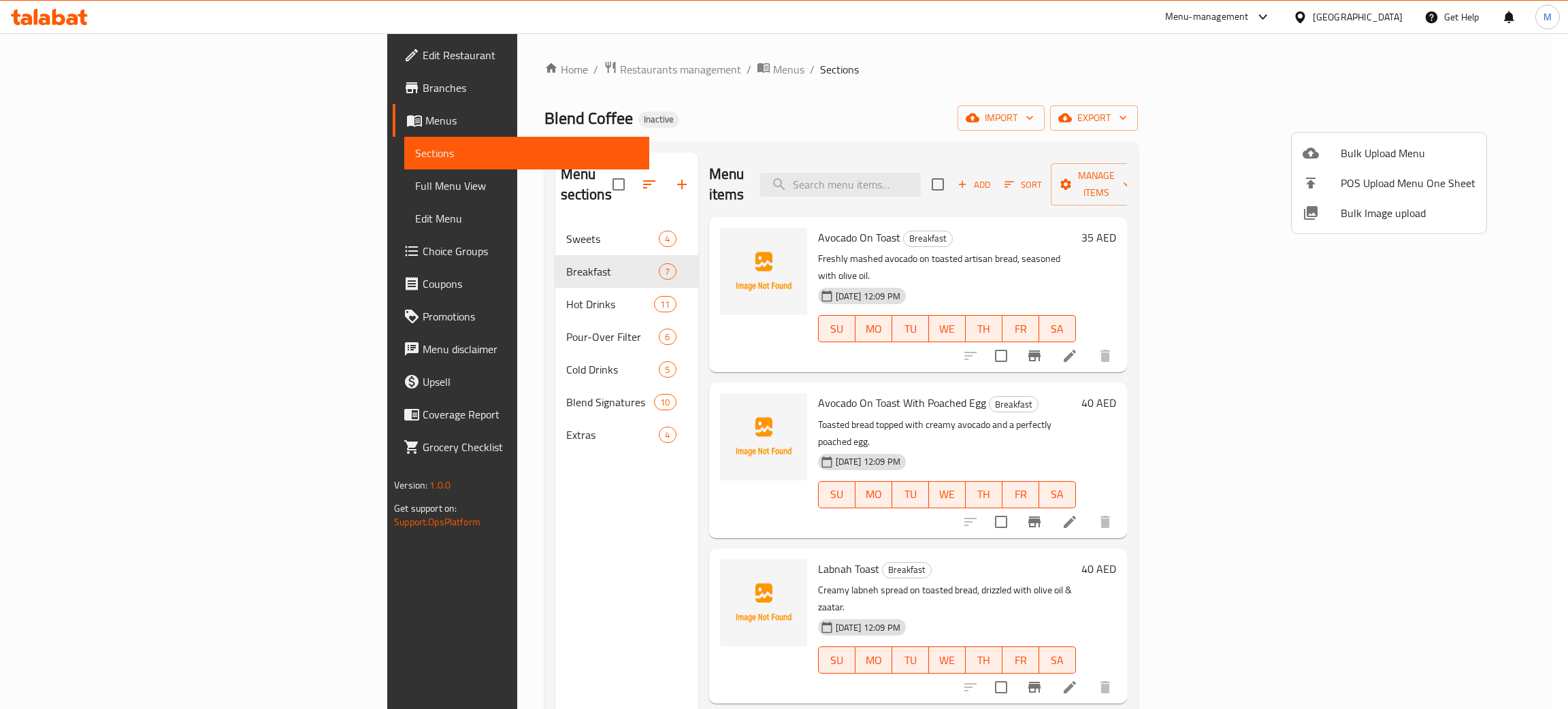
click at [1357, 214] on span "Bulk Image upload" at bounding box center [1408, 213] width 135 height 16
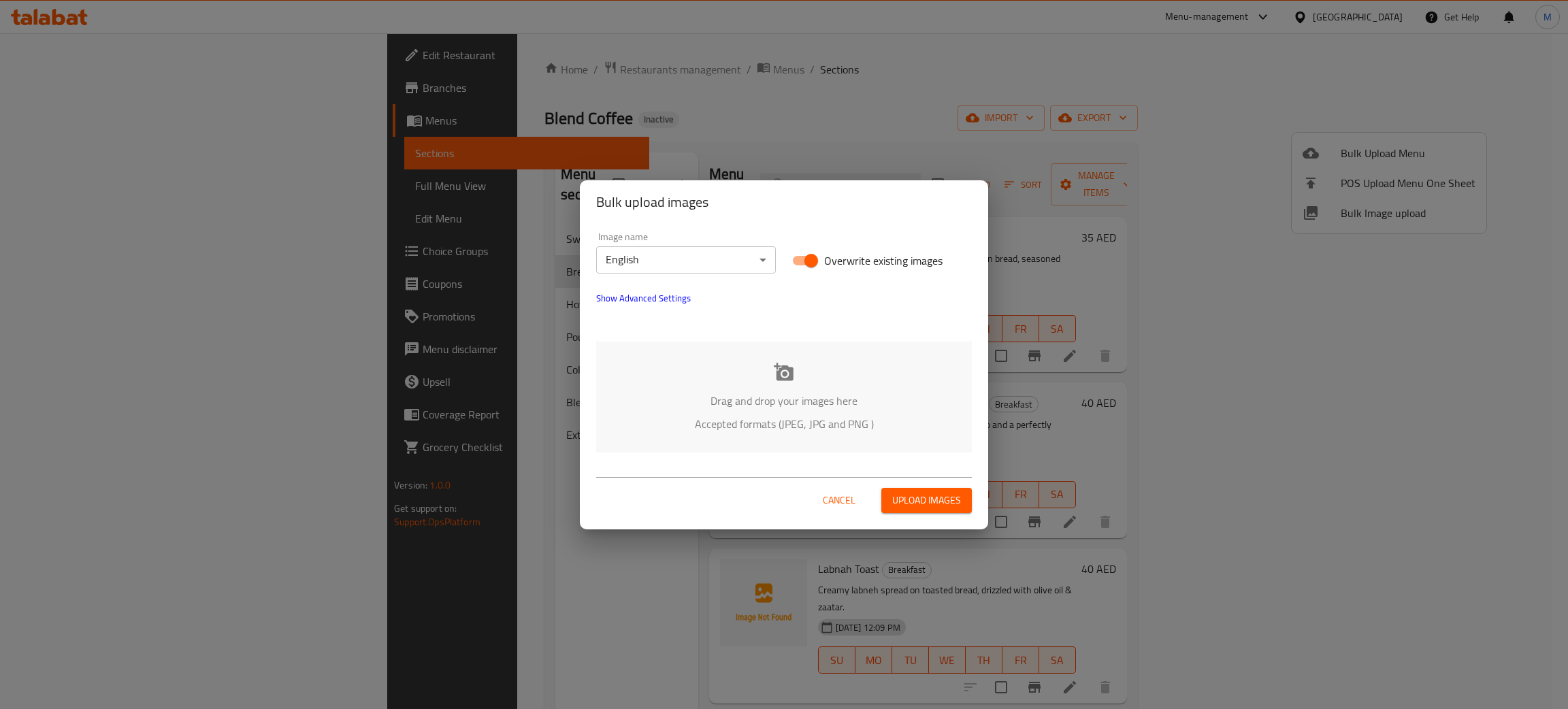
click at [767, 374] on div "Drag and drop your images here Accepted formats (JPEG, JPG and PNG )" at bounding box center [784, 396] width 376 height 111
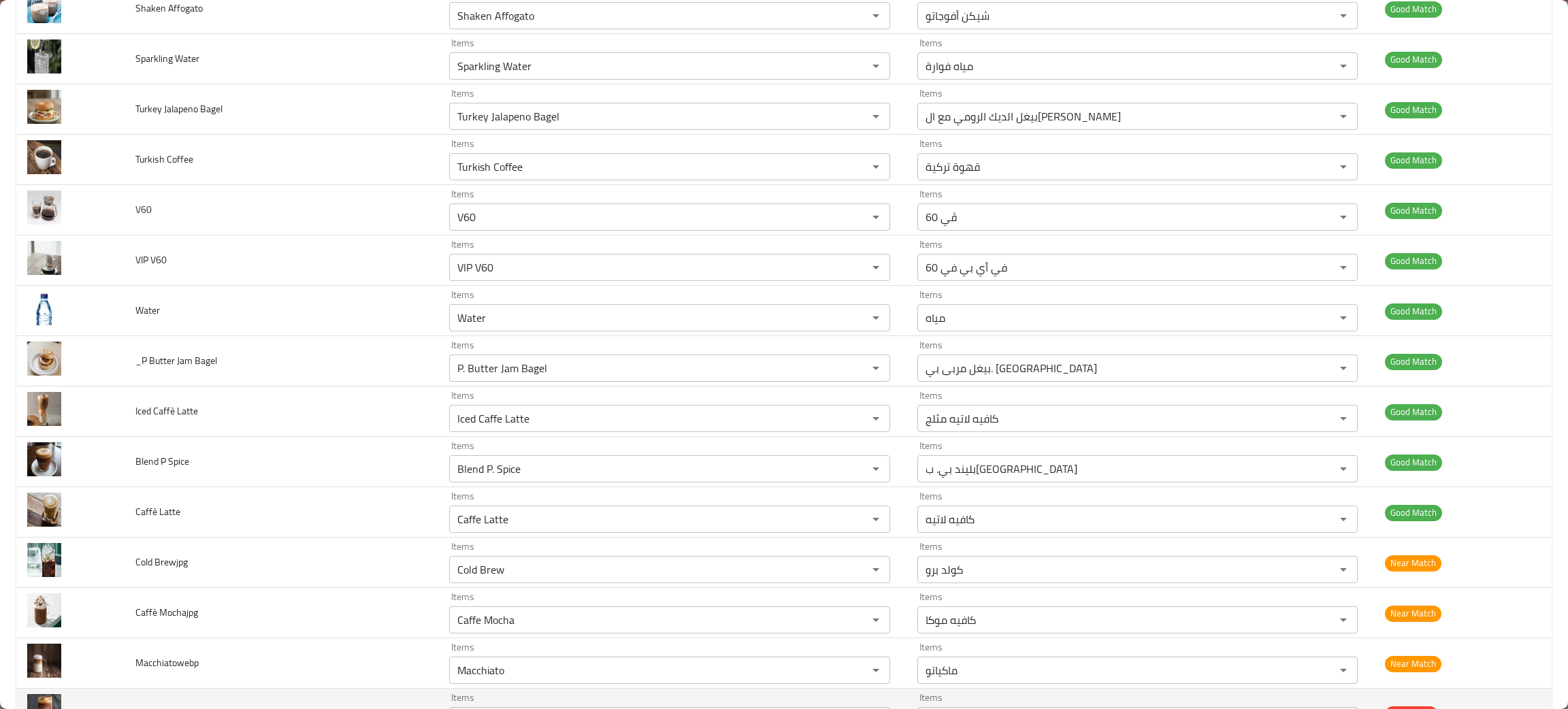
scroll to position [1836, 0]
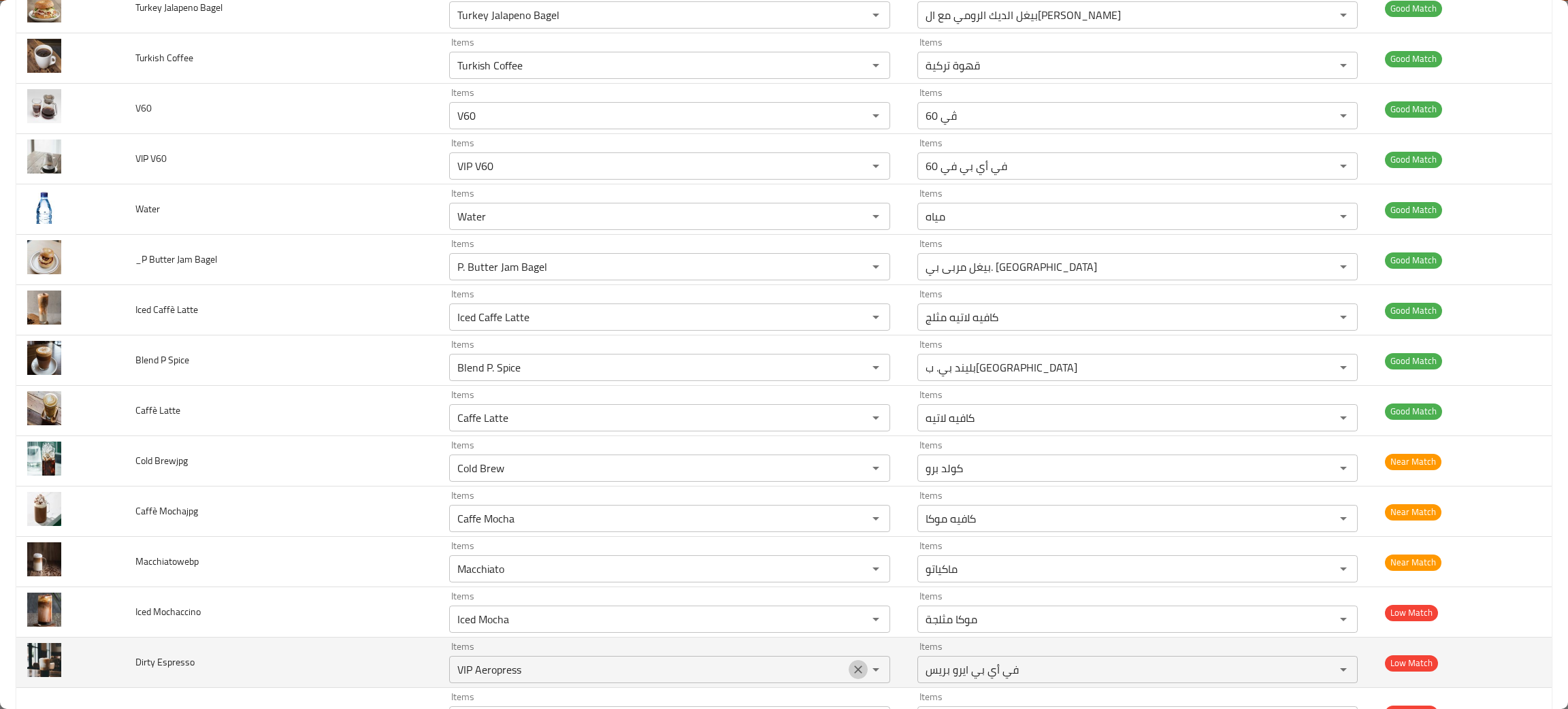
click at [852, 676] on icon "Clear" at bounding box center [858, 669] width 13 height 13
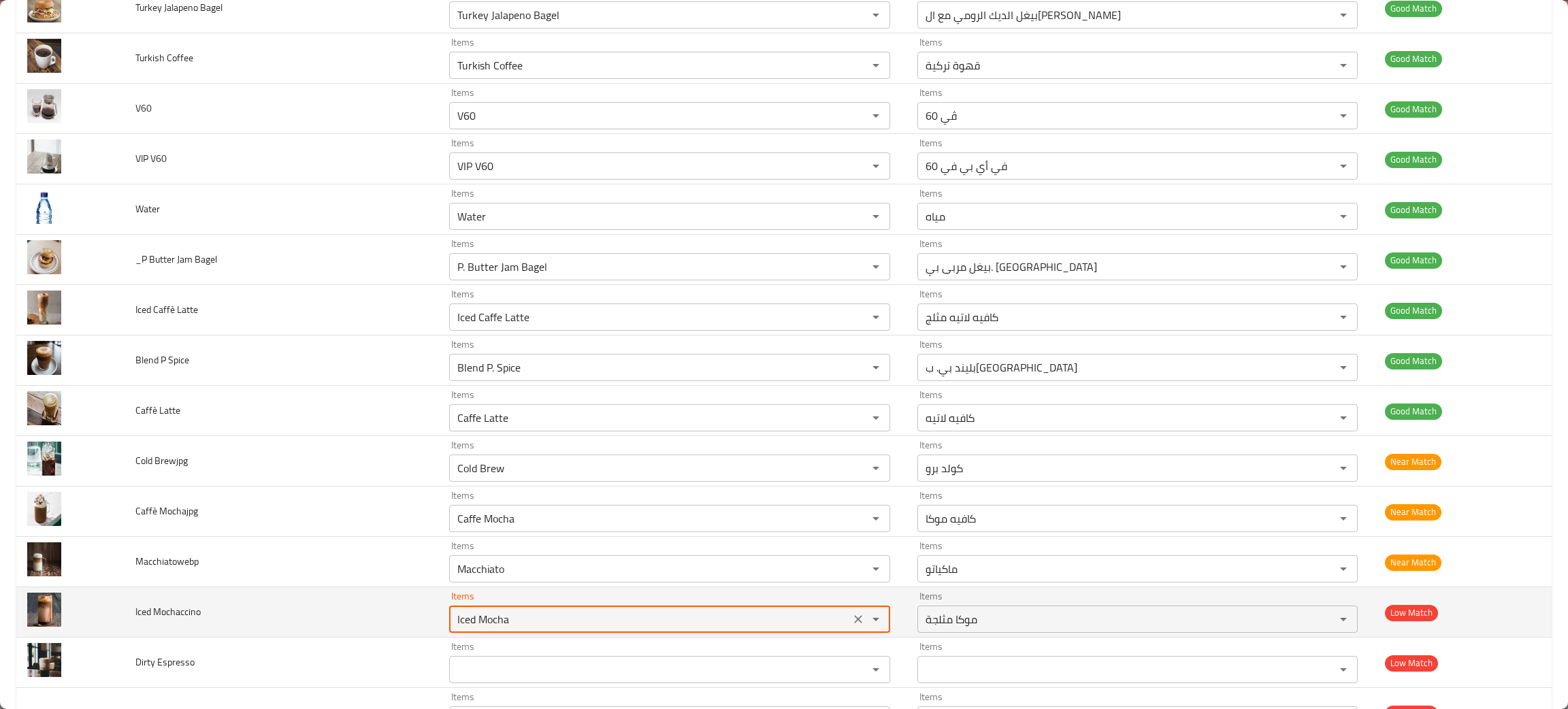
drag, startPoint x: 538, startPoint y: 620, endPoint x: 427, endPoint y: 612, distance: 111.3
click at [427, 612] on tr "Iced Mochaccino Items Iced Mocha Items Items موكا مثلجة Items Low Match" at bounding box center [784, 613] width 1536 height 50
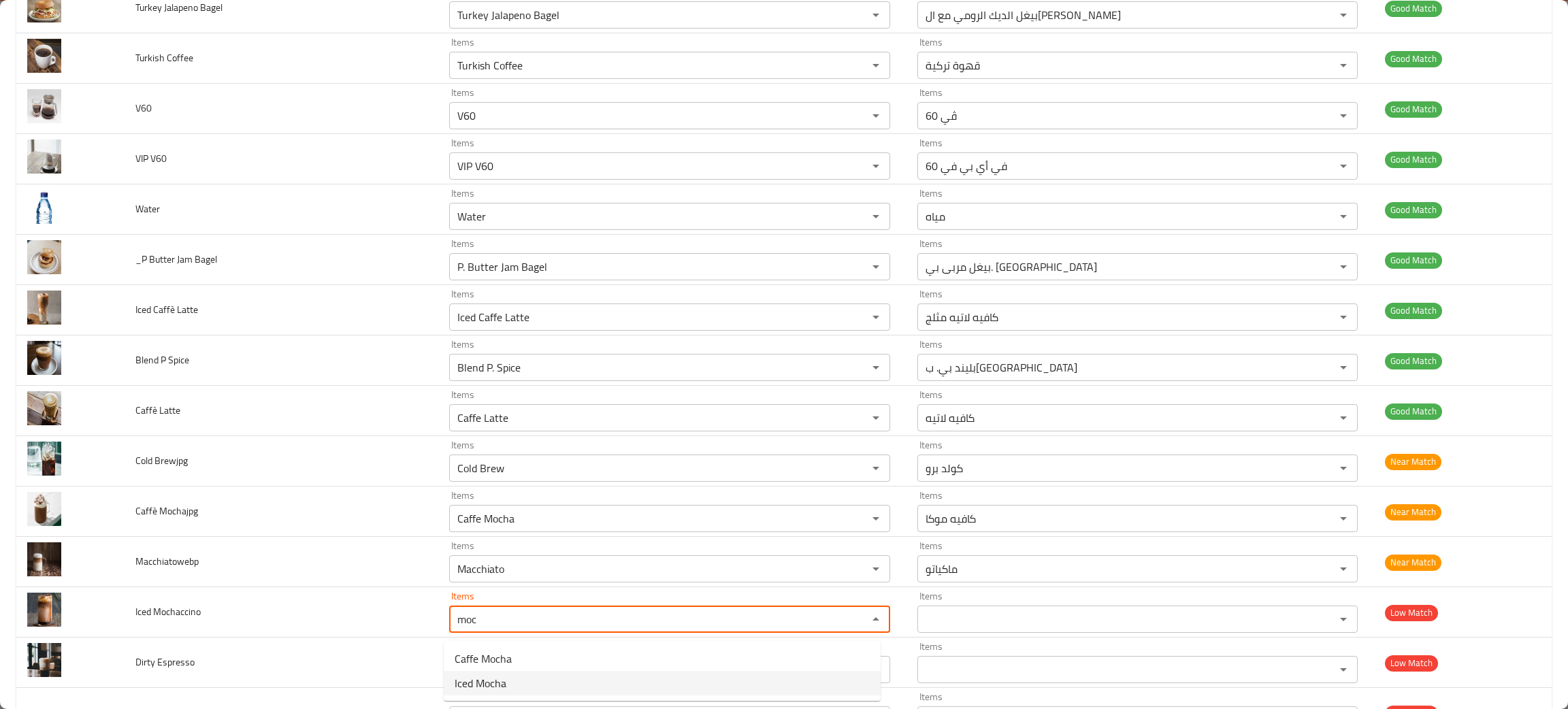
click at [521, 679] on Mochaccino-option-1 "Iced Mocha" at bounding box center [662, 682] width 437 height 24
type Mochaccino "Iced Mocha"
type Mochaccino-ar "موكا مثلجة"
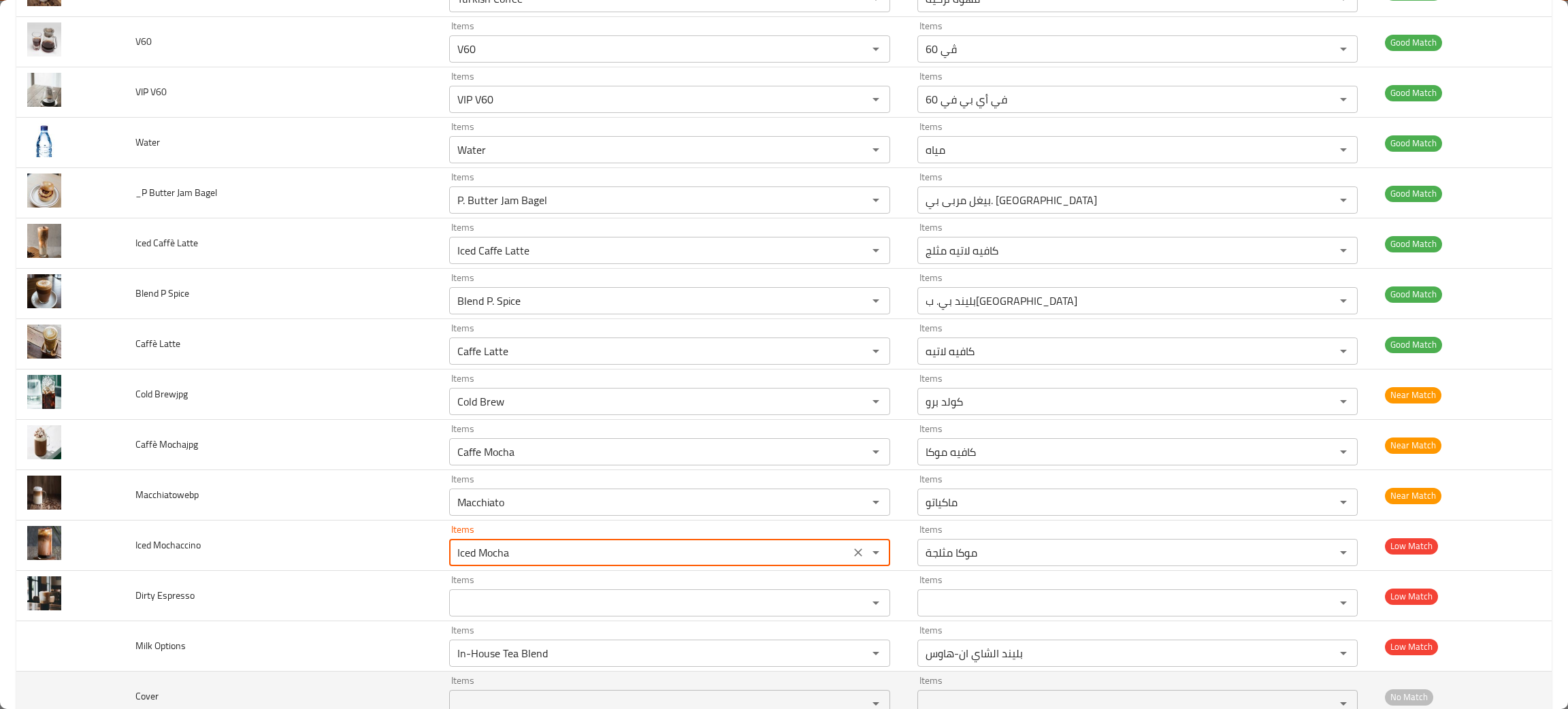
scroll to position [1938, 0]
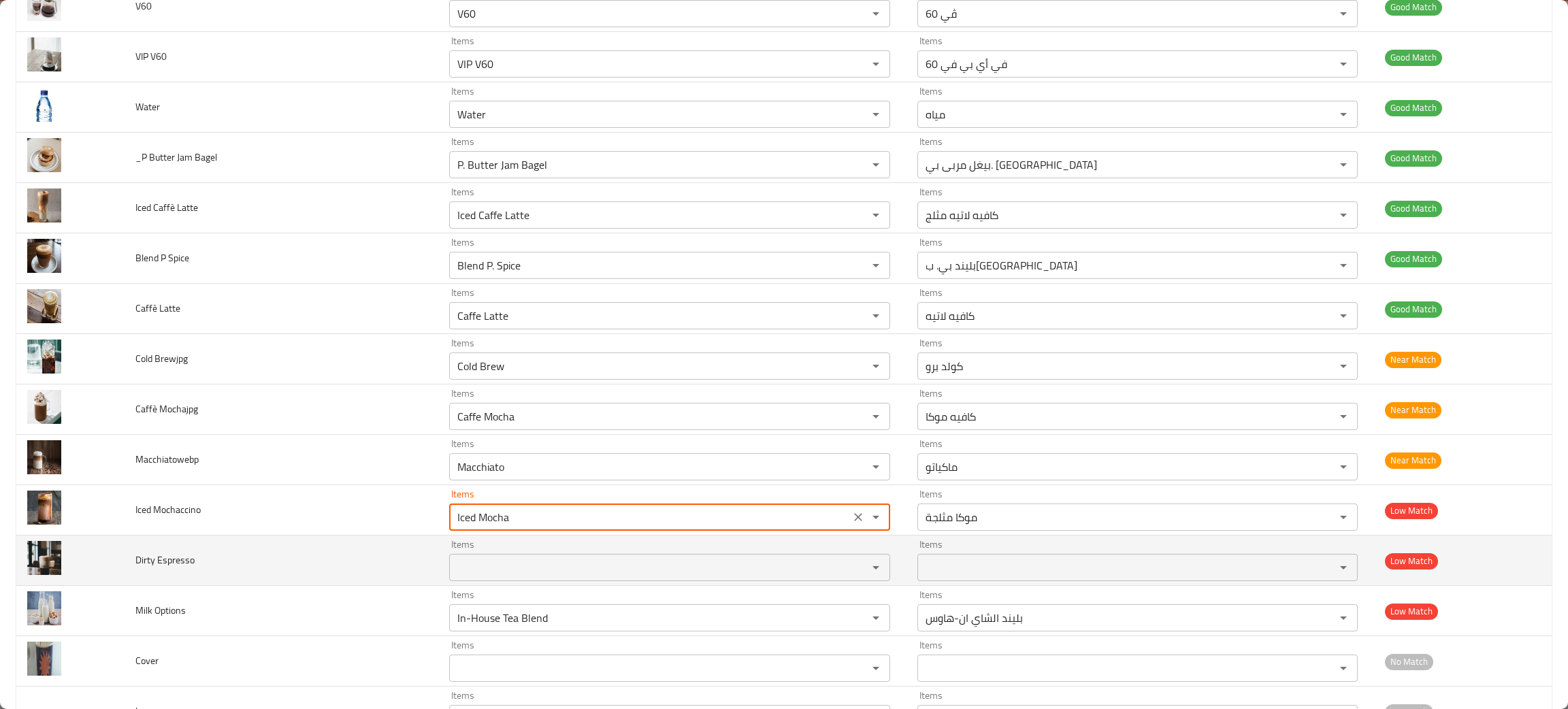
click at [513, 577] on Espresso "Items" at bounding box center [649, 567] width 392 height 19
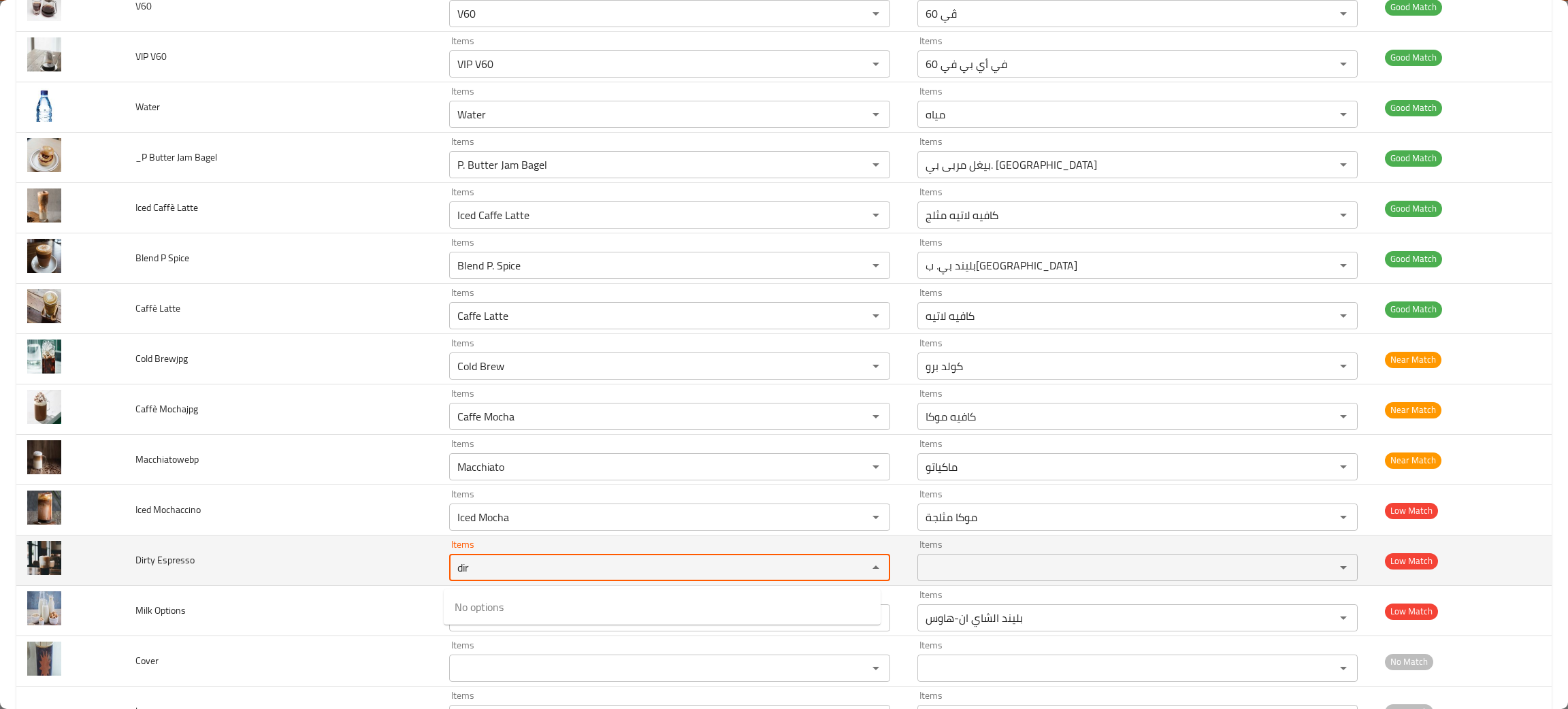
type Espresso "dir"
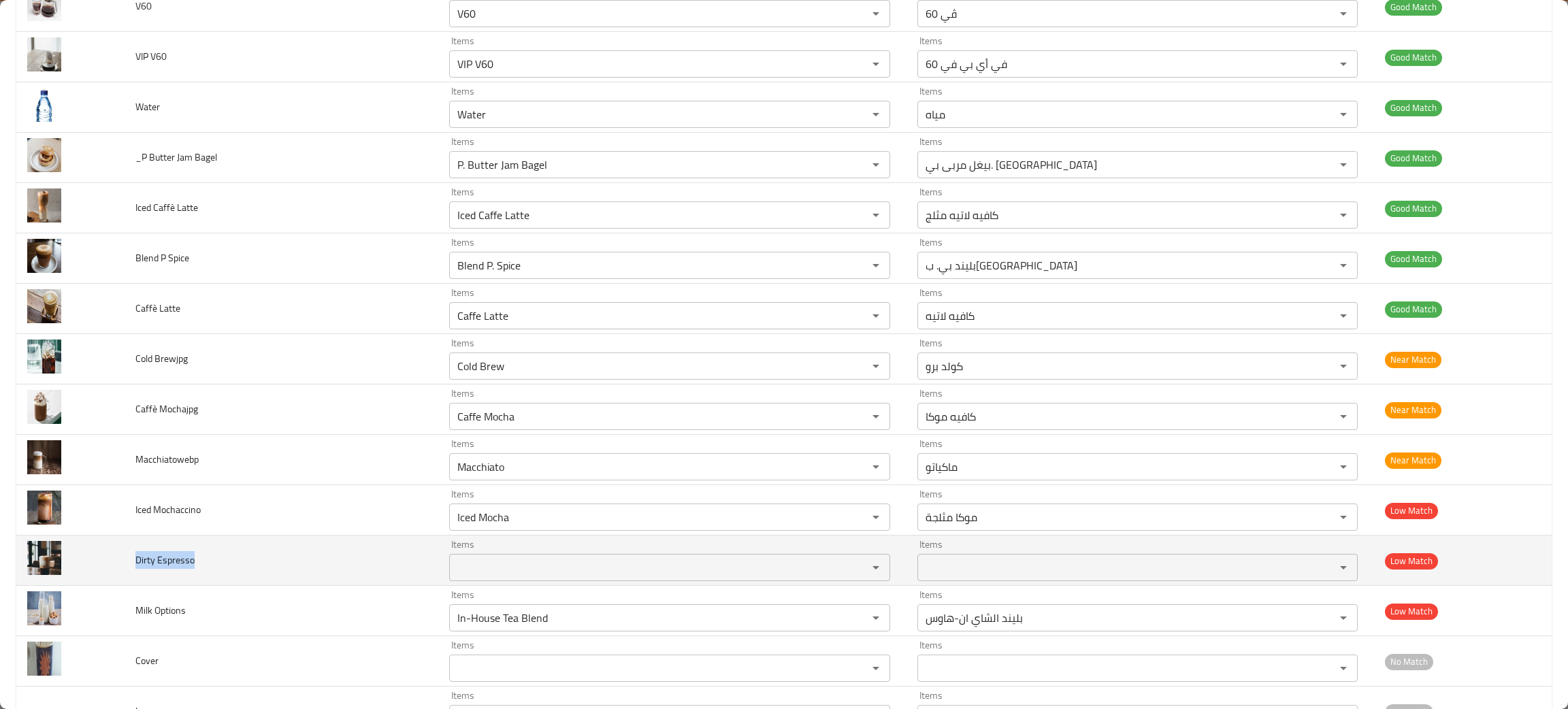
drag, startPoint x: 255, startPoint y: 565, endPoint x: 127, endPoint y: 564, distance: 128.0
click at [127, 564] on td "Dirty Espresso" at bounding box center [281, 561] width 314 height 50
copy span "Dirty Espresso"
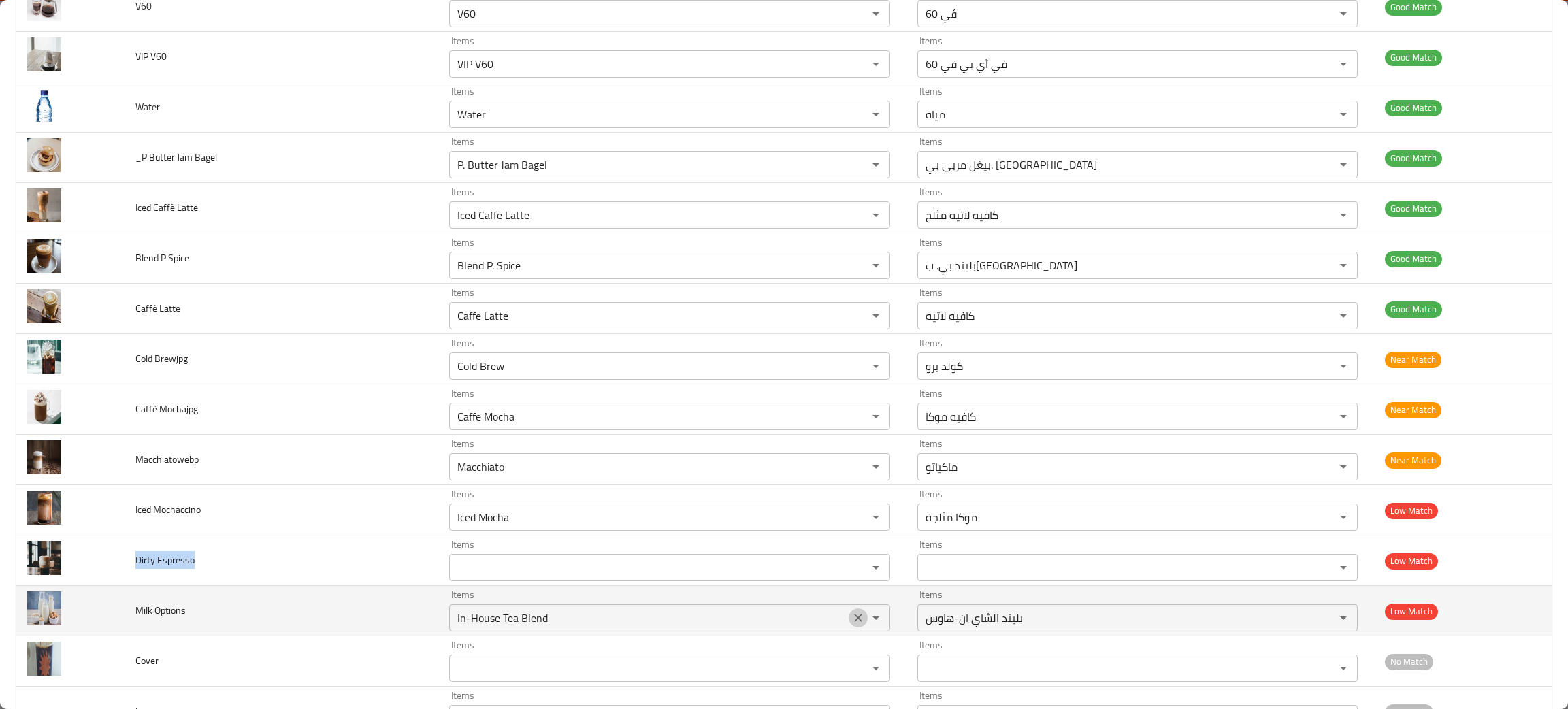
click at [849, 622] on button "Clear" at bounding box center [858, 617] width 19 height 19
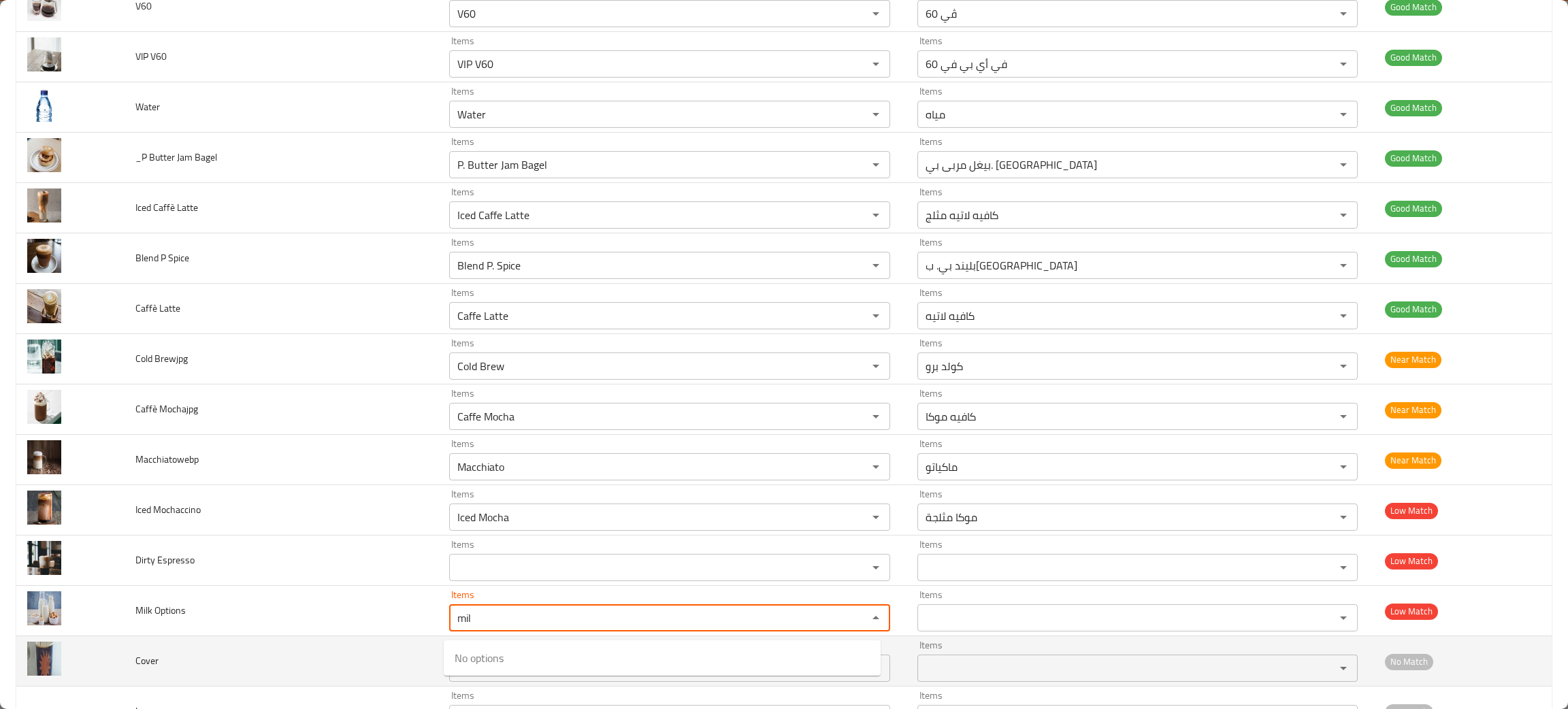
type Options "mil"
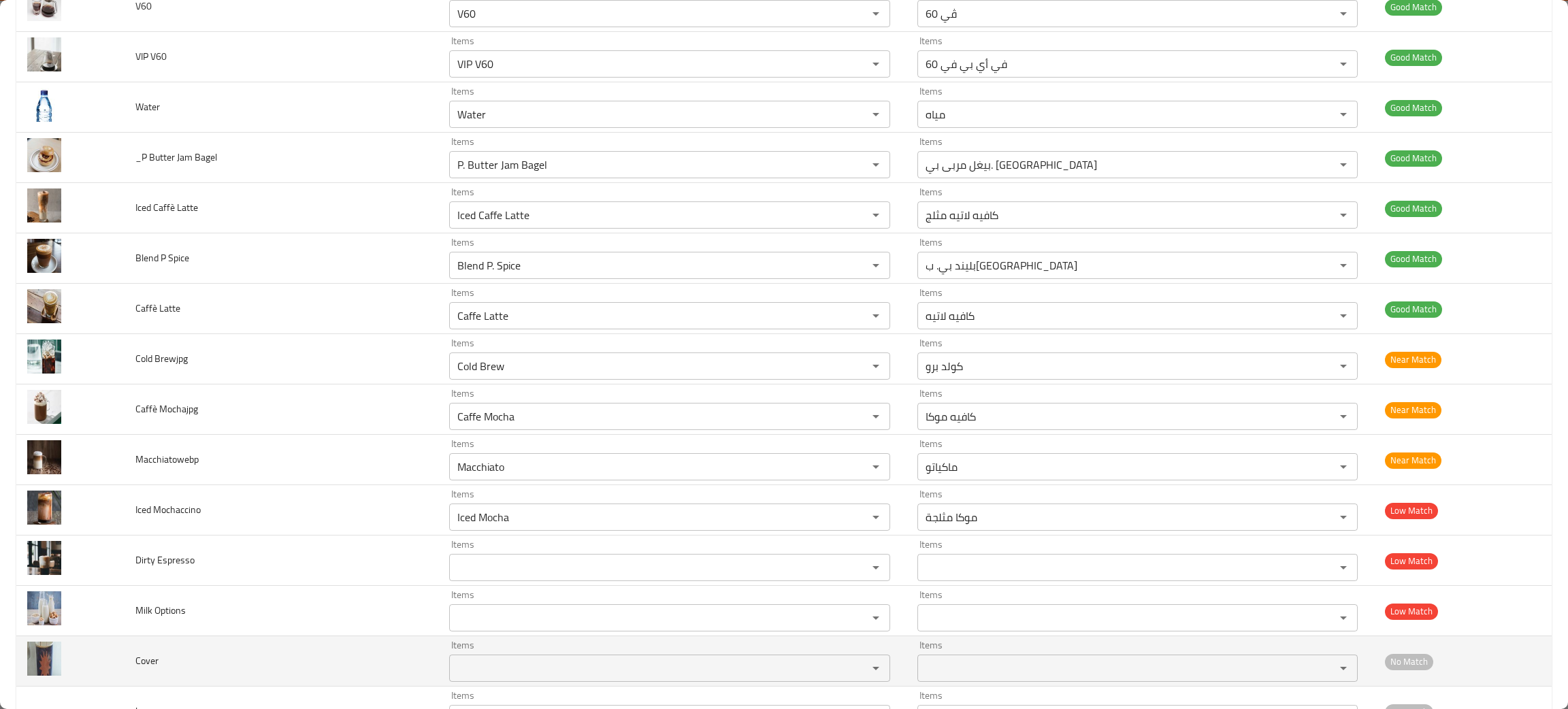
click at [348, 668] on td "Cover" at bounding box center [281, 661] width 314 height 50
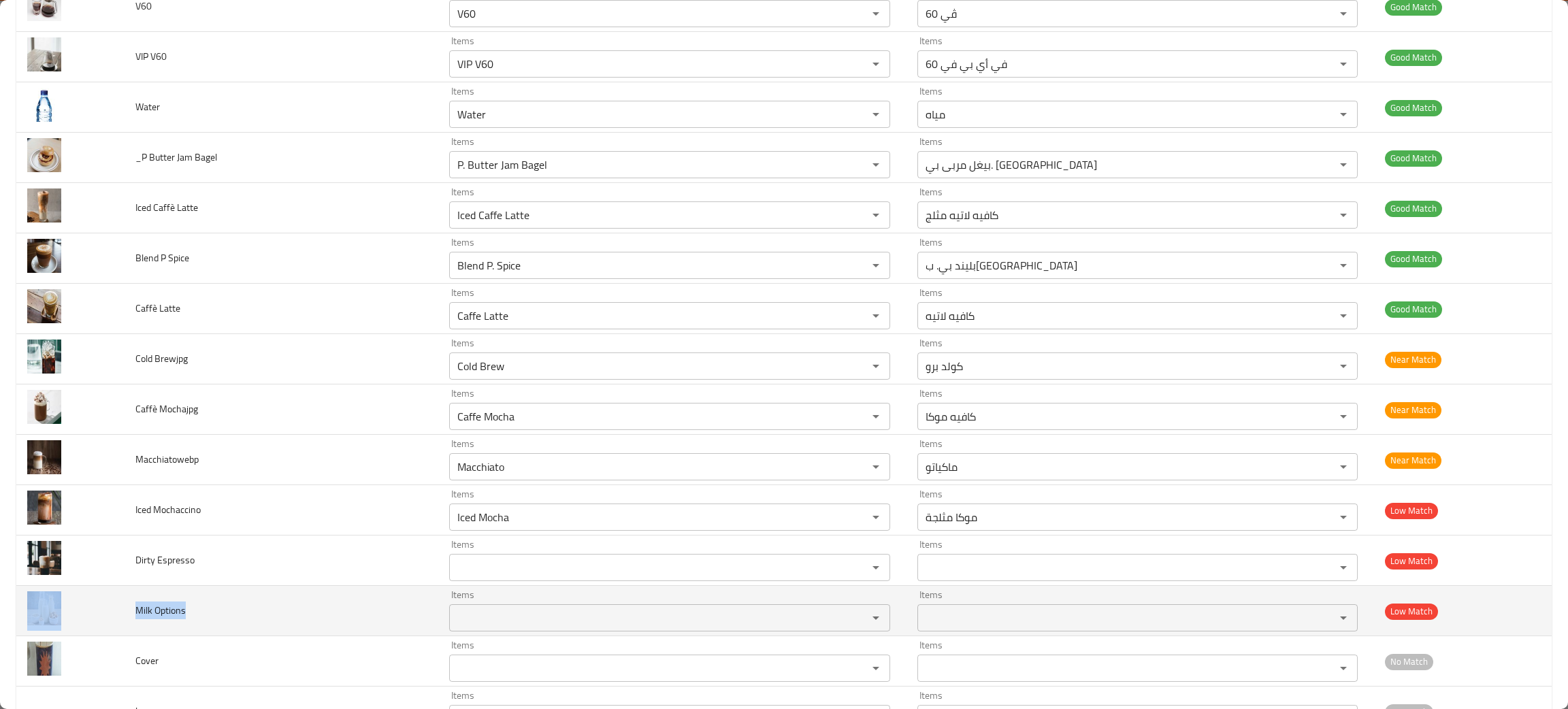
drag, startPoint x: 199, startPoint y: 610, endPoint x: 97, endPoint y: 608, distance: 102.0
click at [97, 608] on tr "Milk Options Items Items Items Items Low Match" at bounding box center [784, 611] width 1536 height 50
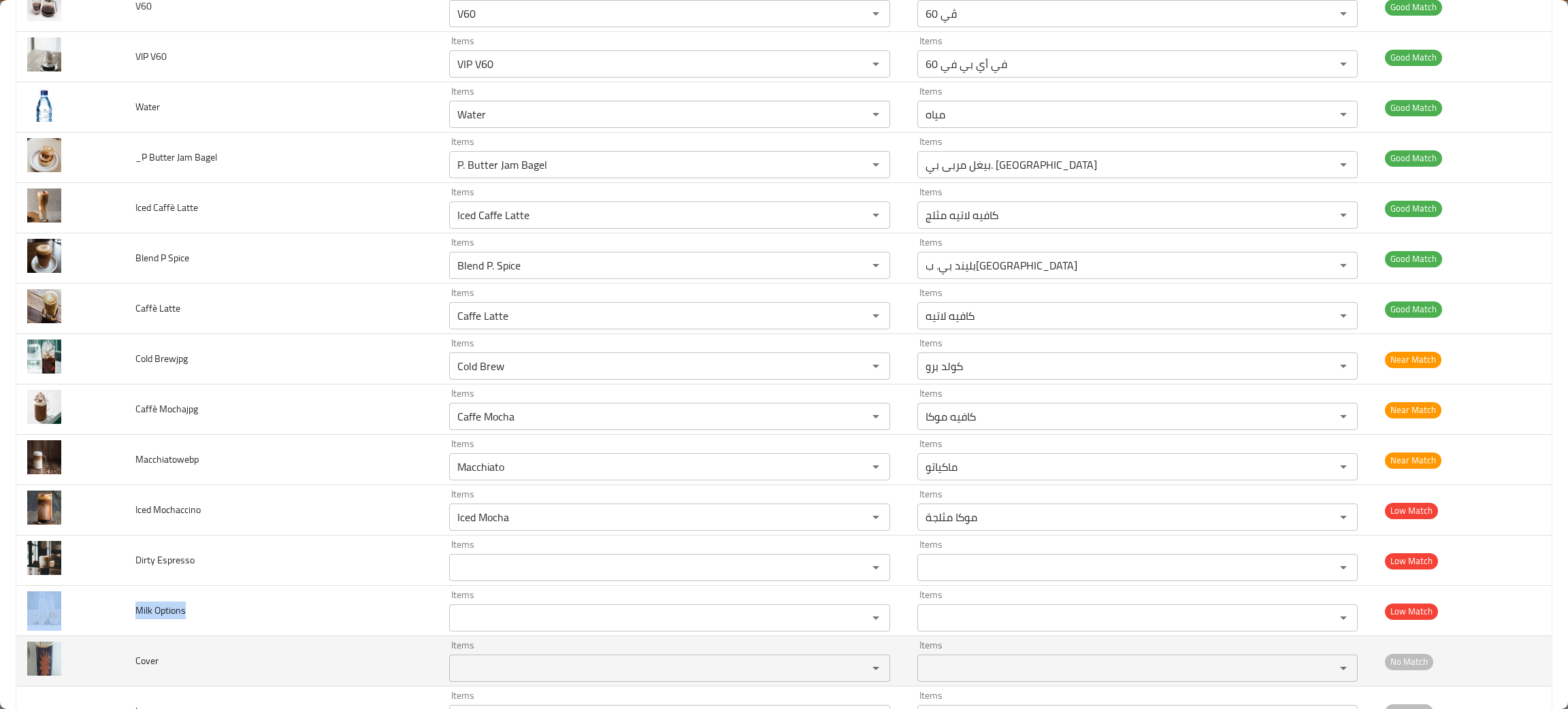
copy tr "Milk Options"
click at [283, 679] on td "Cover" at bounding box center [281, 661] width 314 height 50
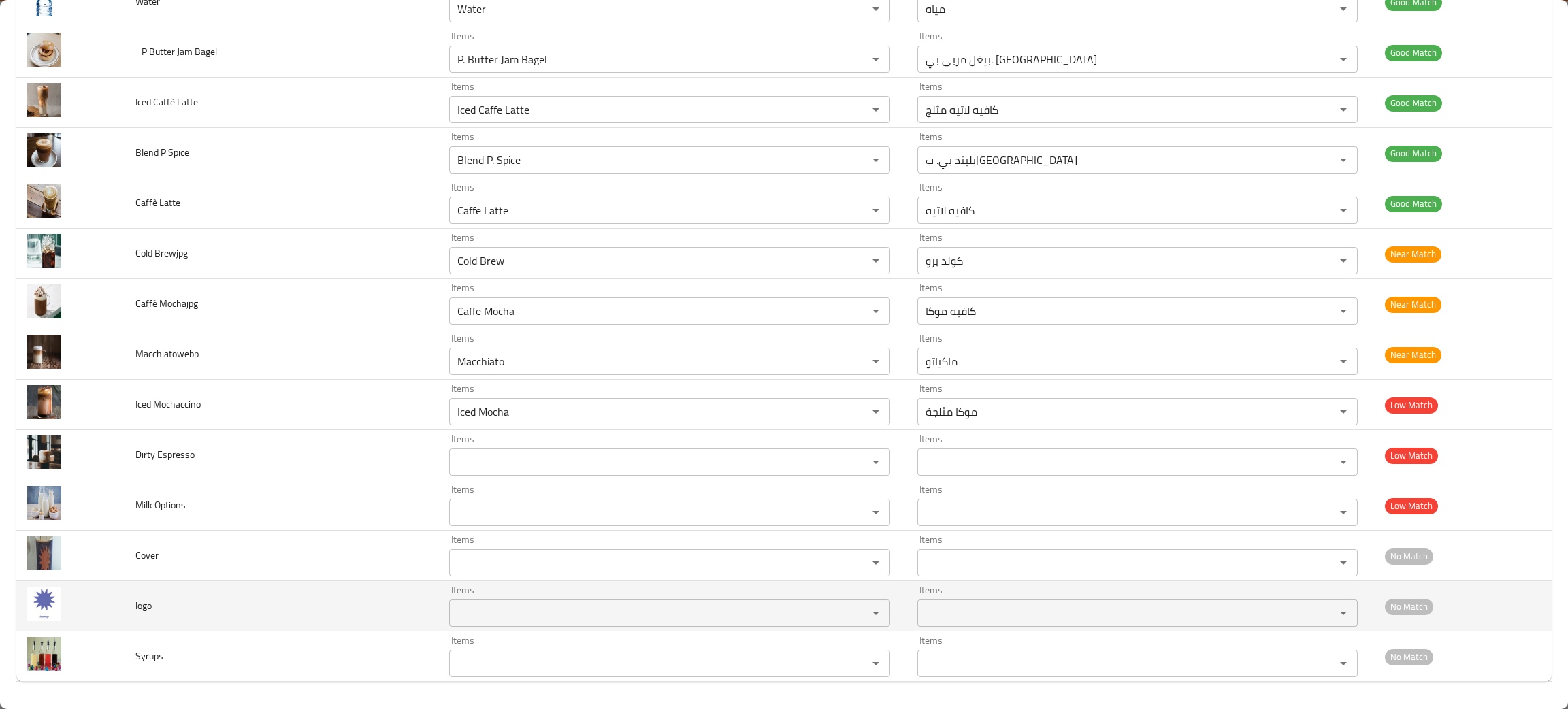
scroll to position [2049, 0]
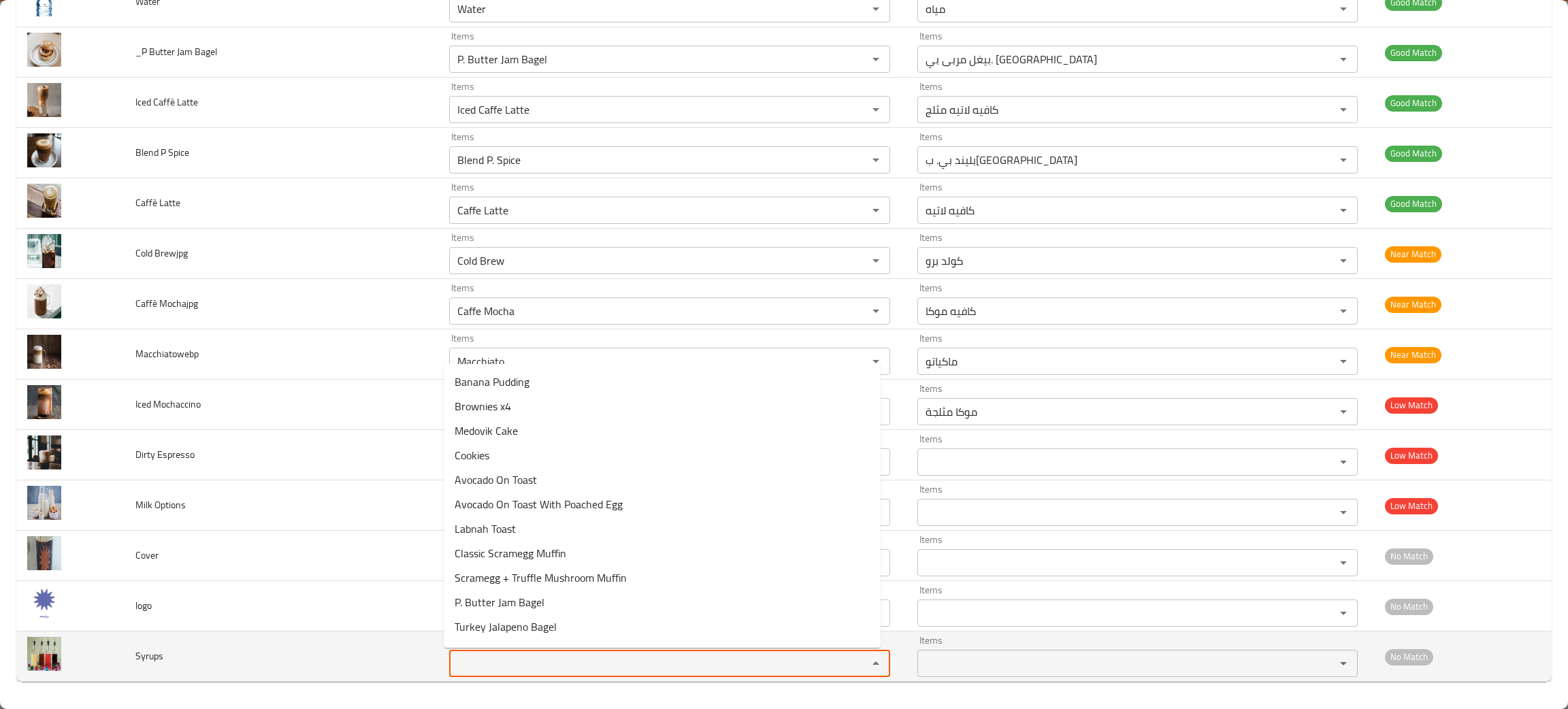
click at [476, 657] on input "Items" at bounding box center [649, 663] width 392 height 19
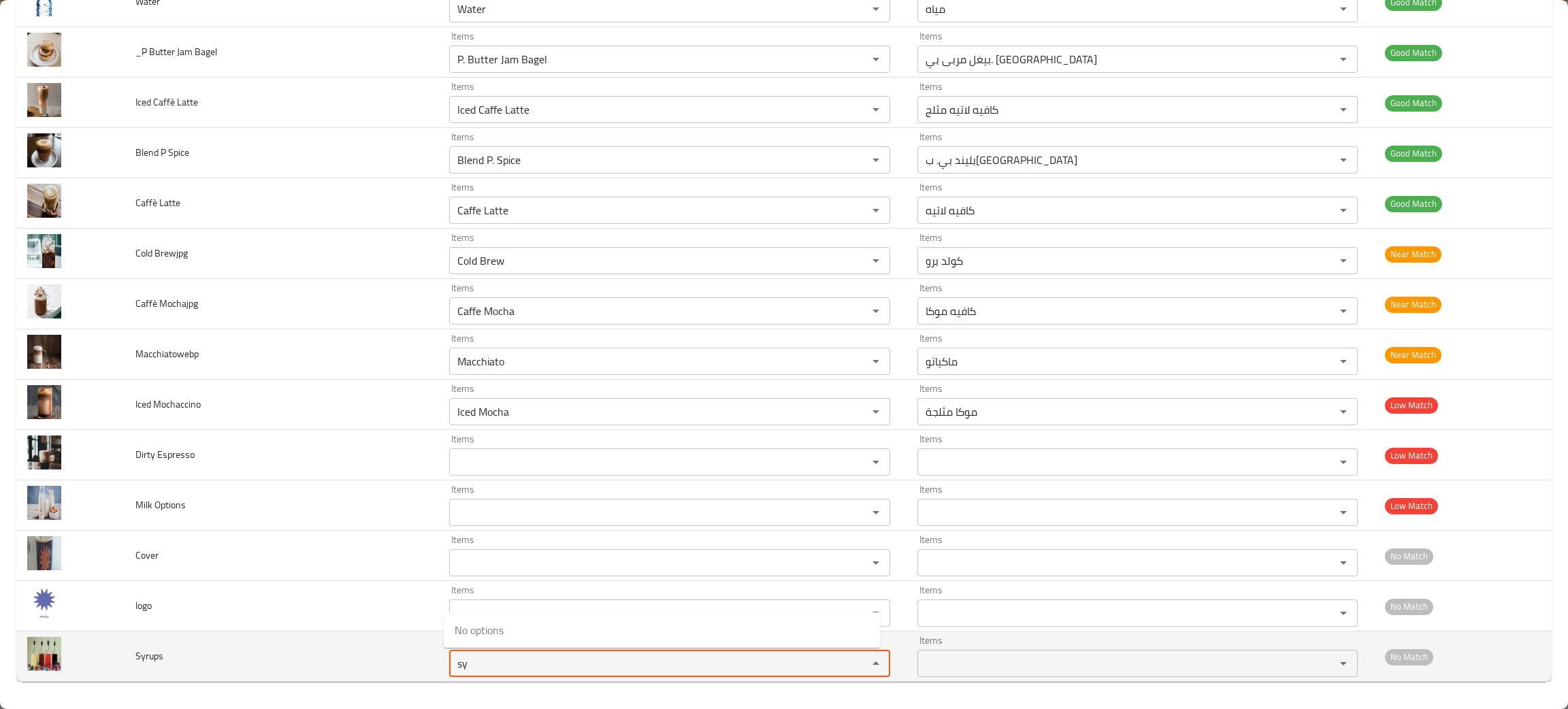
type input "sy"
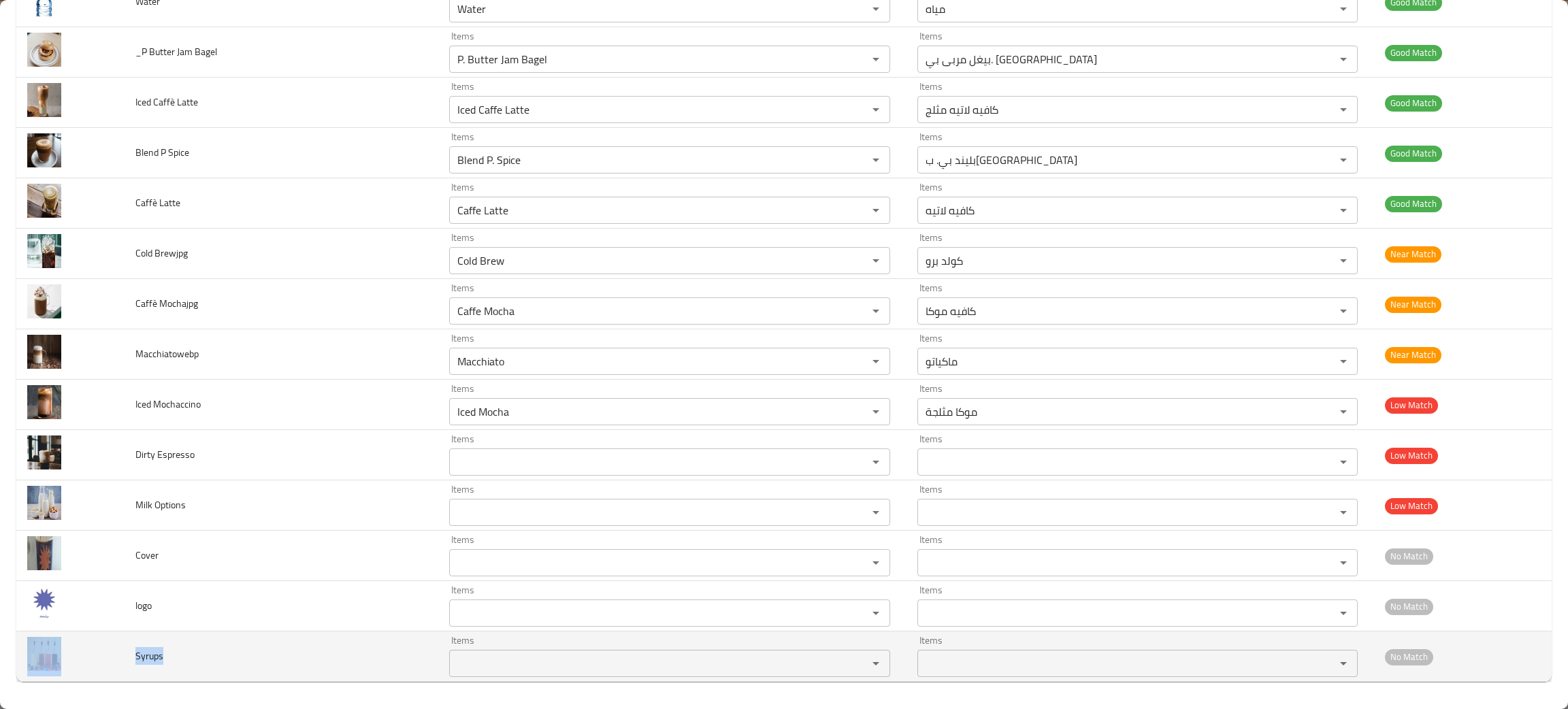
drag, startPoint x: 172, startPoint y: 668, endPoint x: 79, endPoint y: 653, distance: 94.2
click at [79, 659] on tr "Syrups Items Items Items Items No Match" at bounding box center [784, 657] width 1536 height 50
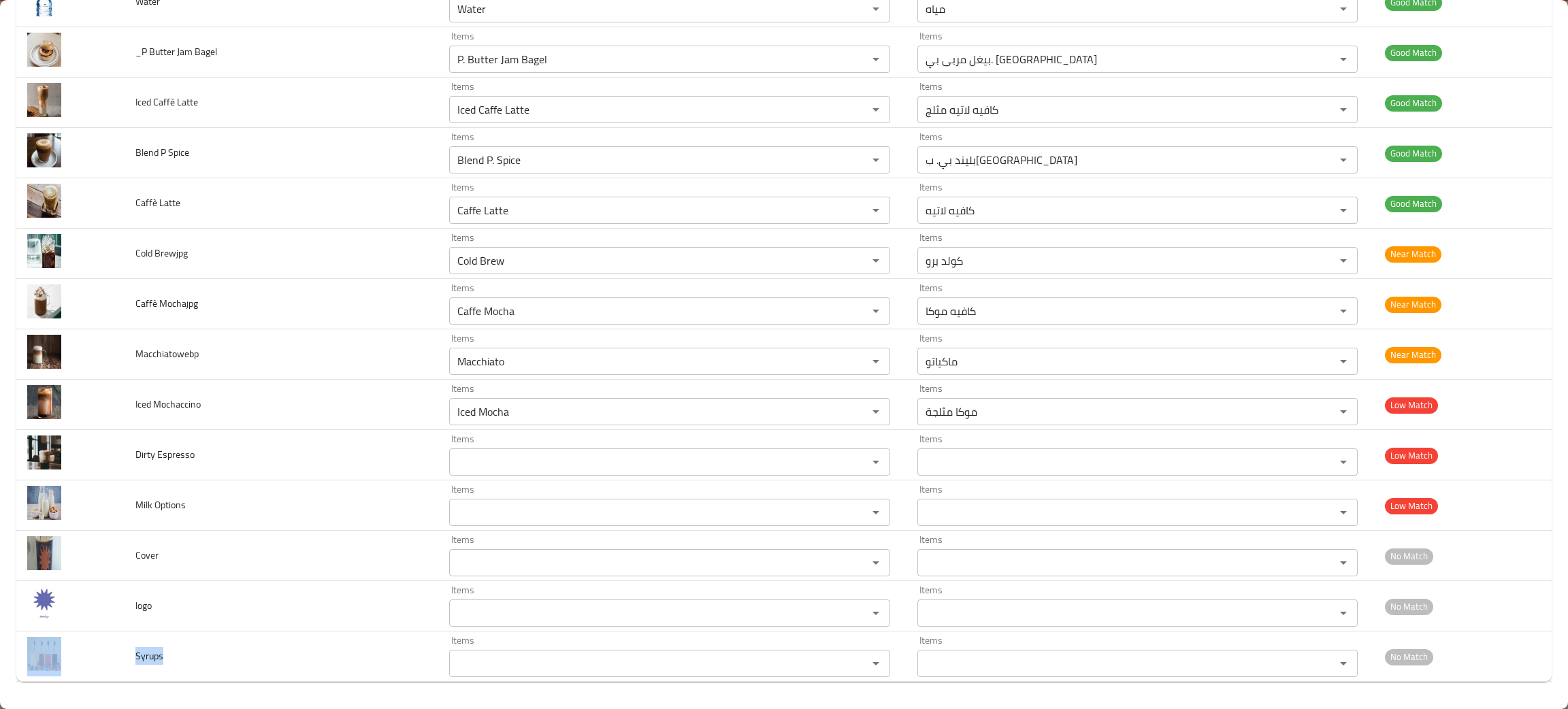
copy tr "Syrups"
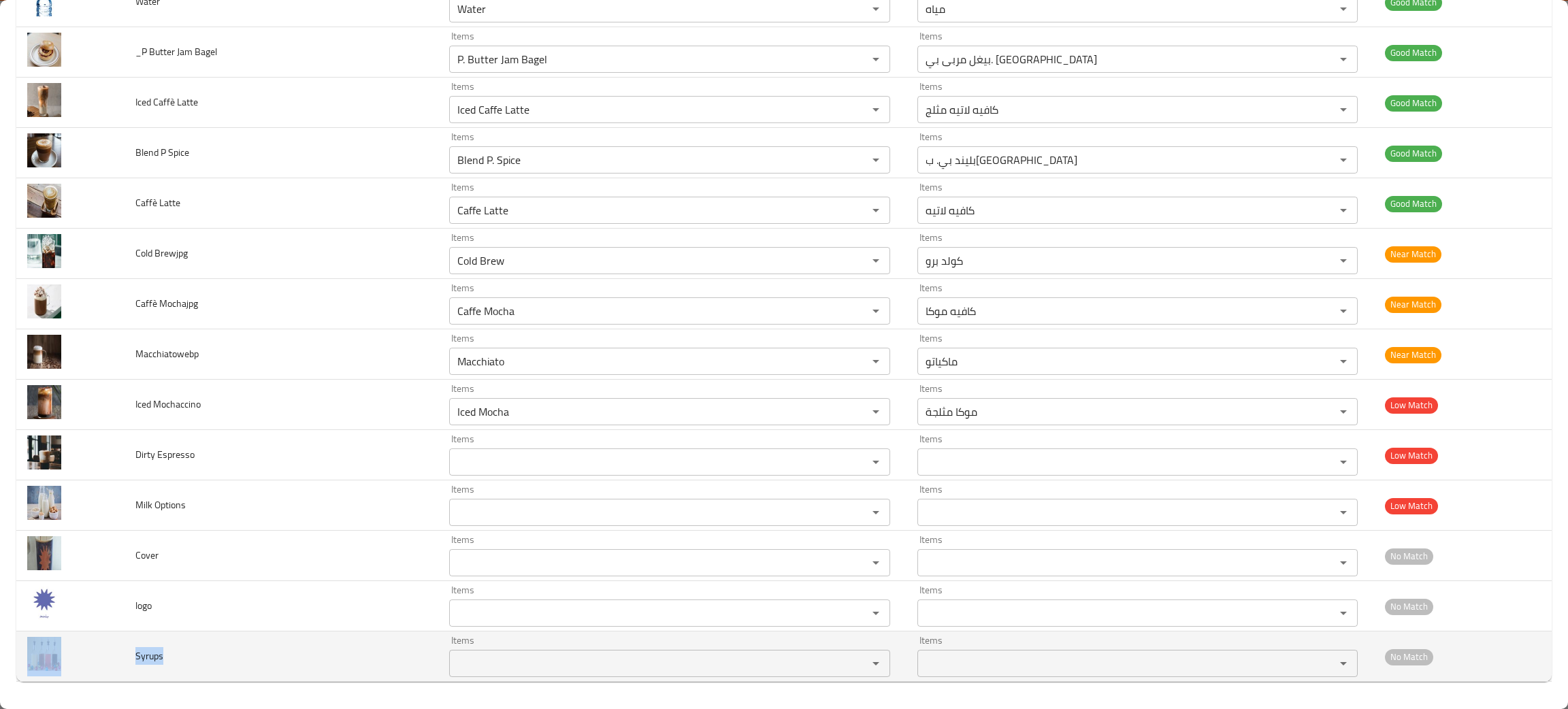
copy tr "Syrups"
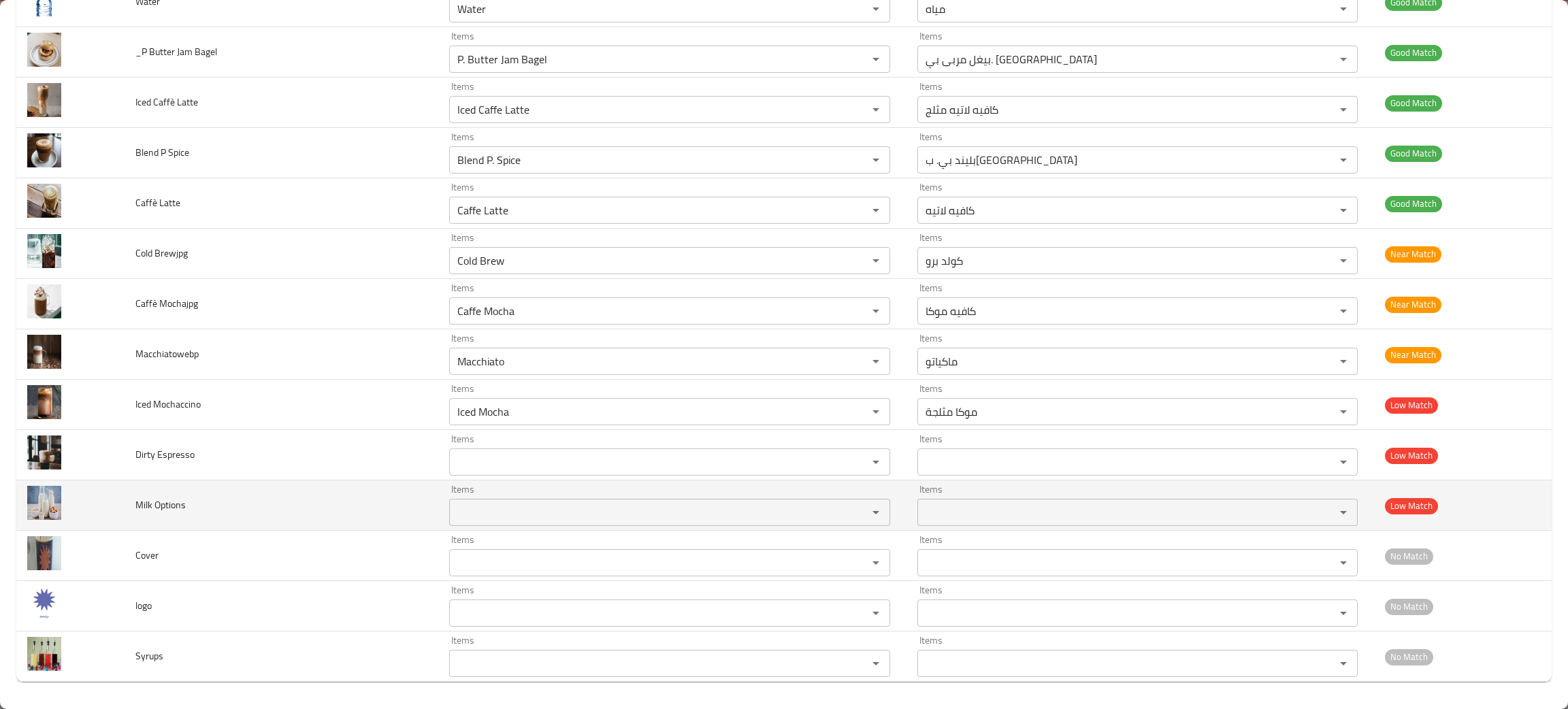
drag, startPoint x: 283, startPoint y: 571, endPoint x: 336, endPoint y: 524, distance: 70.8
click at [284, 570] on td "Cover" at bounding box center [281, 556] width 314 height 50
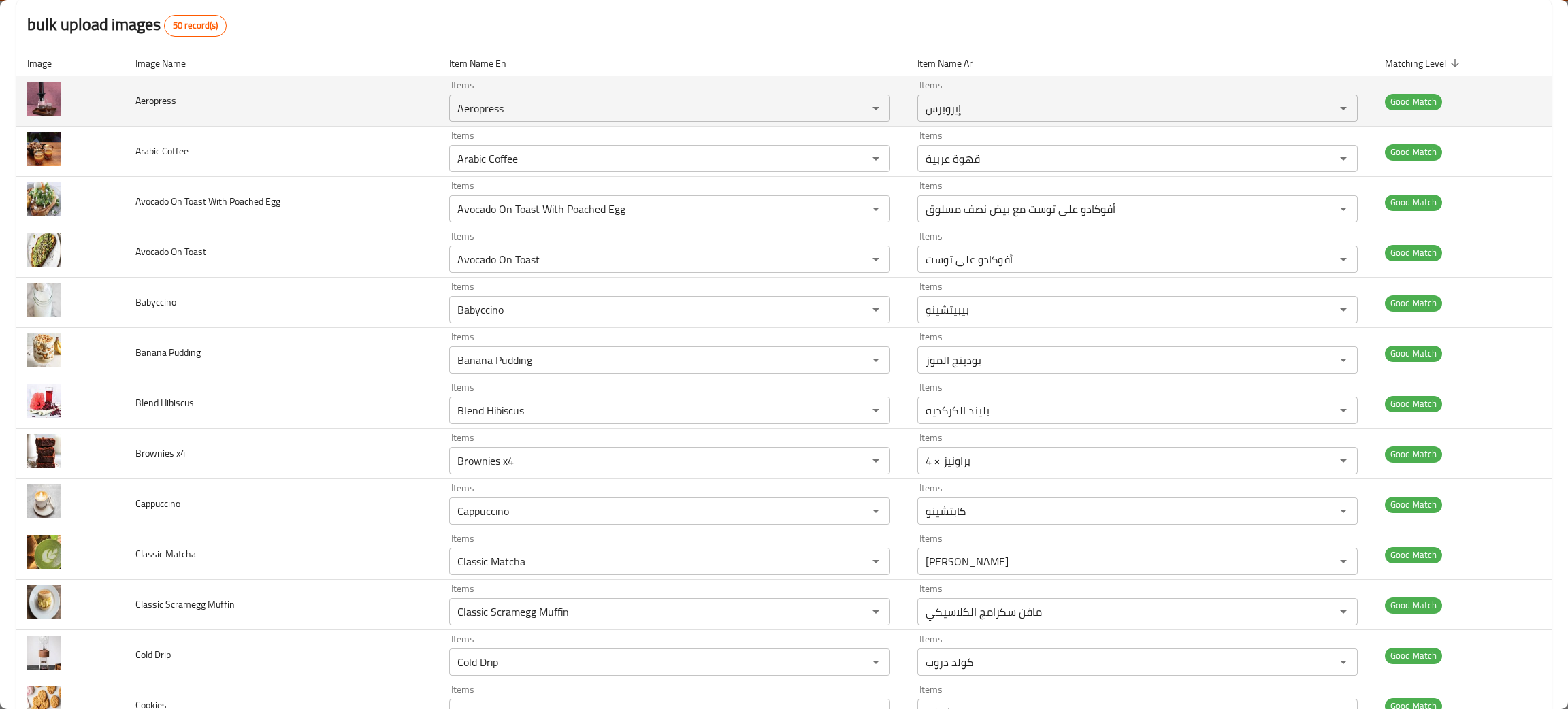
scroll to position [0, 0]
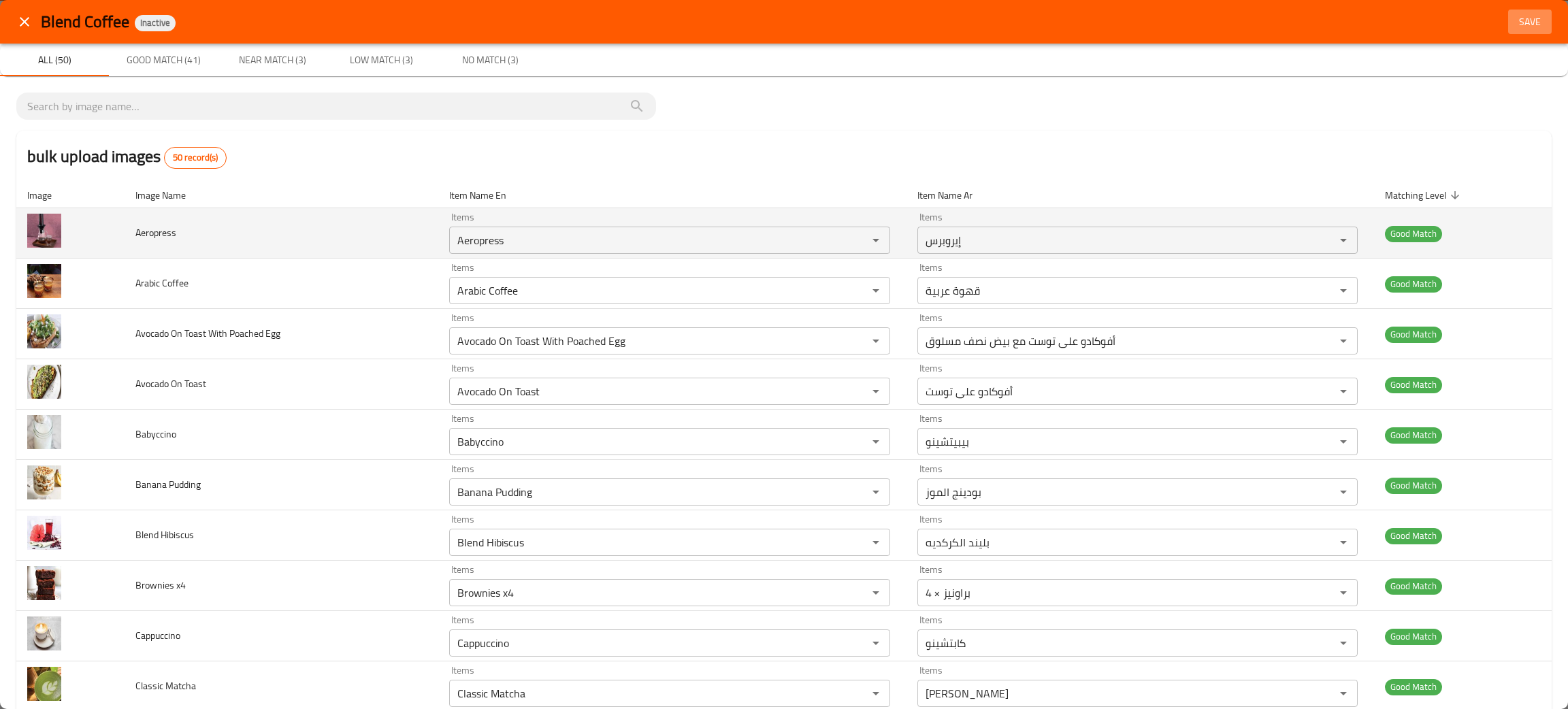
click at [1514, 19] on span "Save" at bounding box center [1530, 22] width 33 height 17
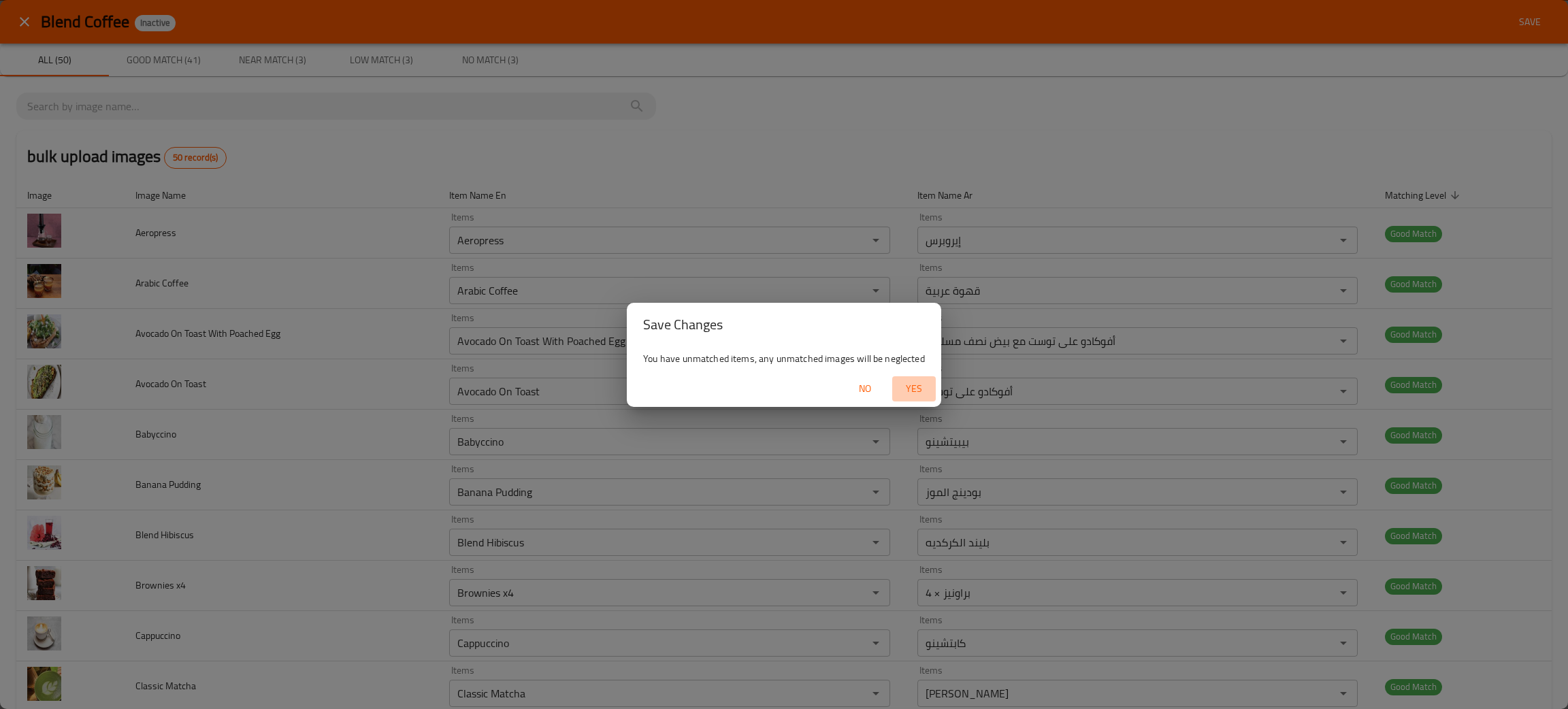
click at [910, 389] on span "Yes" at bounding box center [914, 389] width 33 height 17
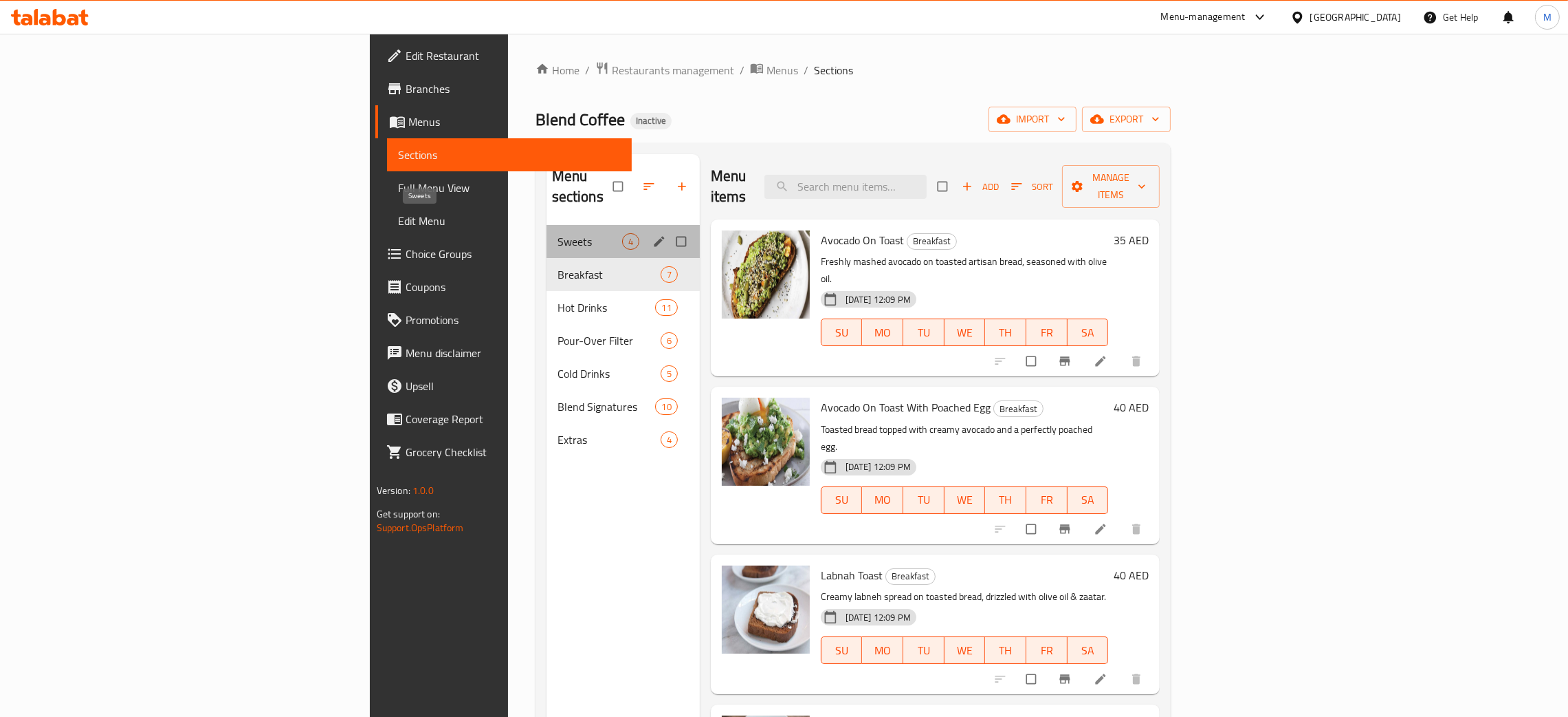
click at [558, 233] on span "Sweets" at bounding box center [589, 241] width 64 height 16
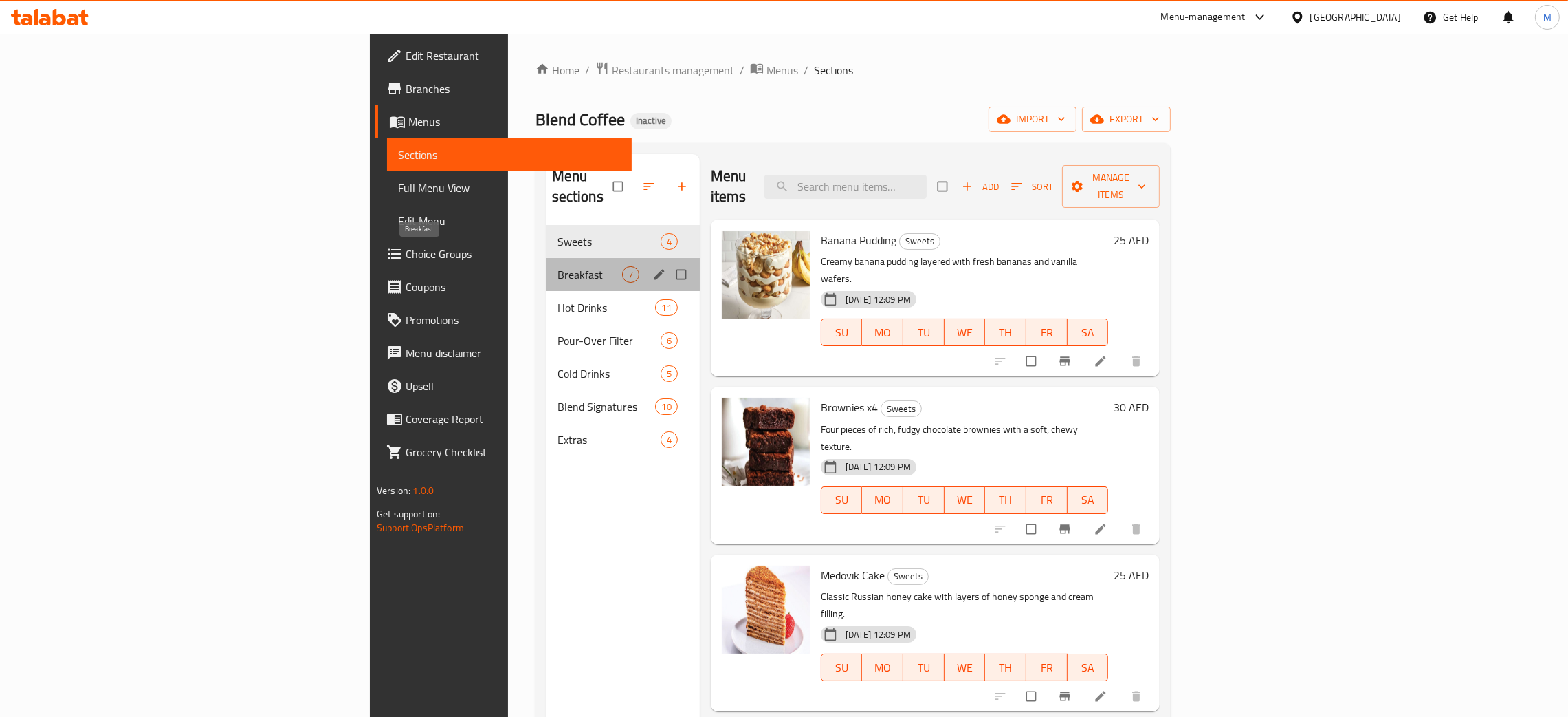
click at [558, 266] on span "Breakfast" at bounding box center [589, 274] width 64 height 16
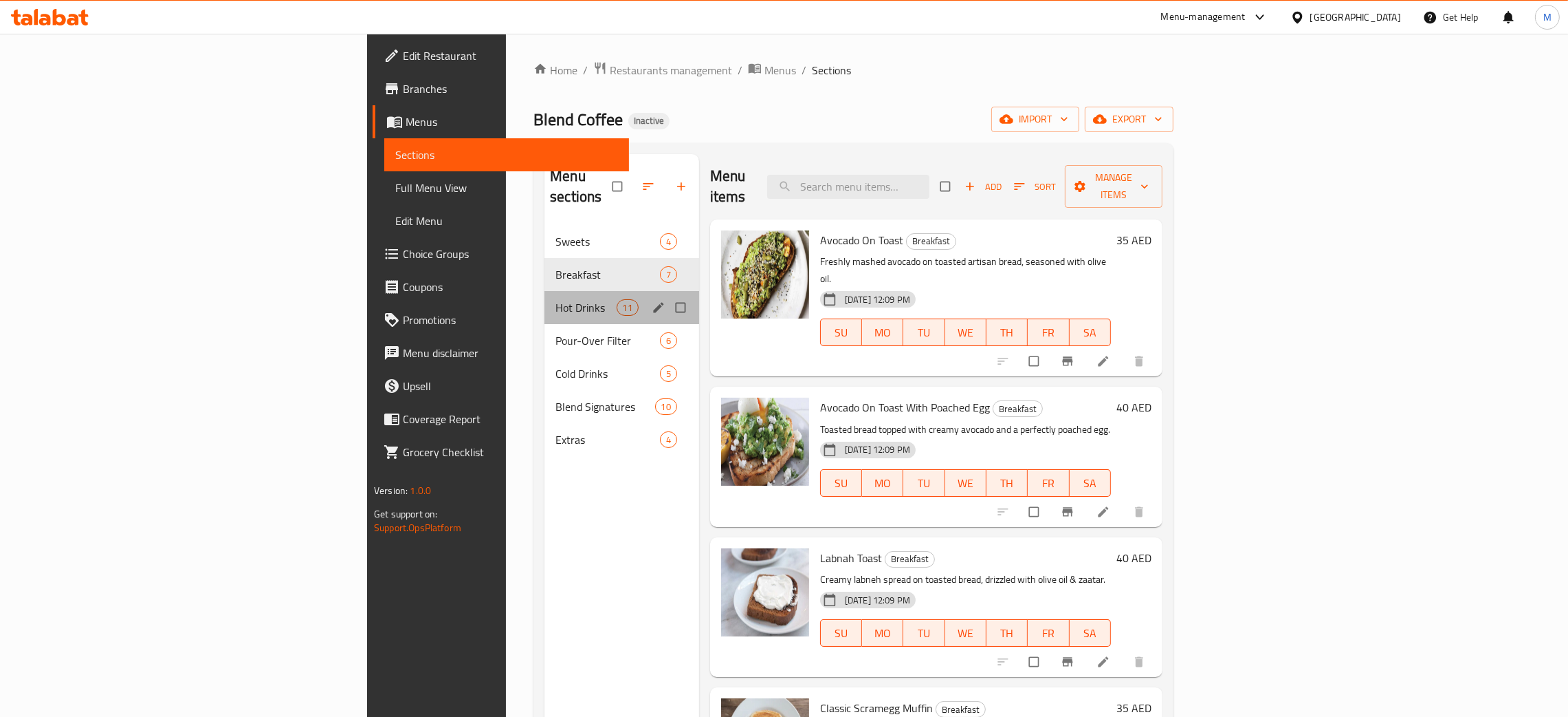
click at [544, 291] on div "Hot Drinks 11" at bounding box center [621, 308] width 155 height 33
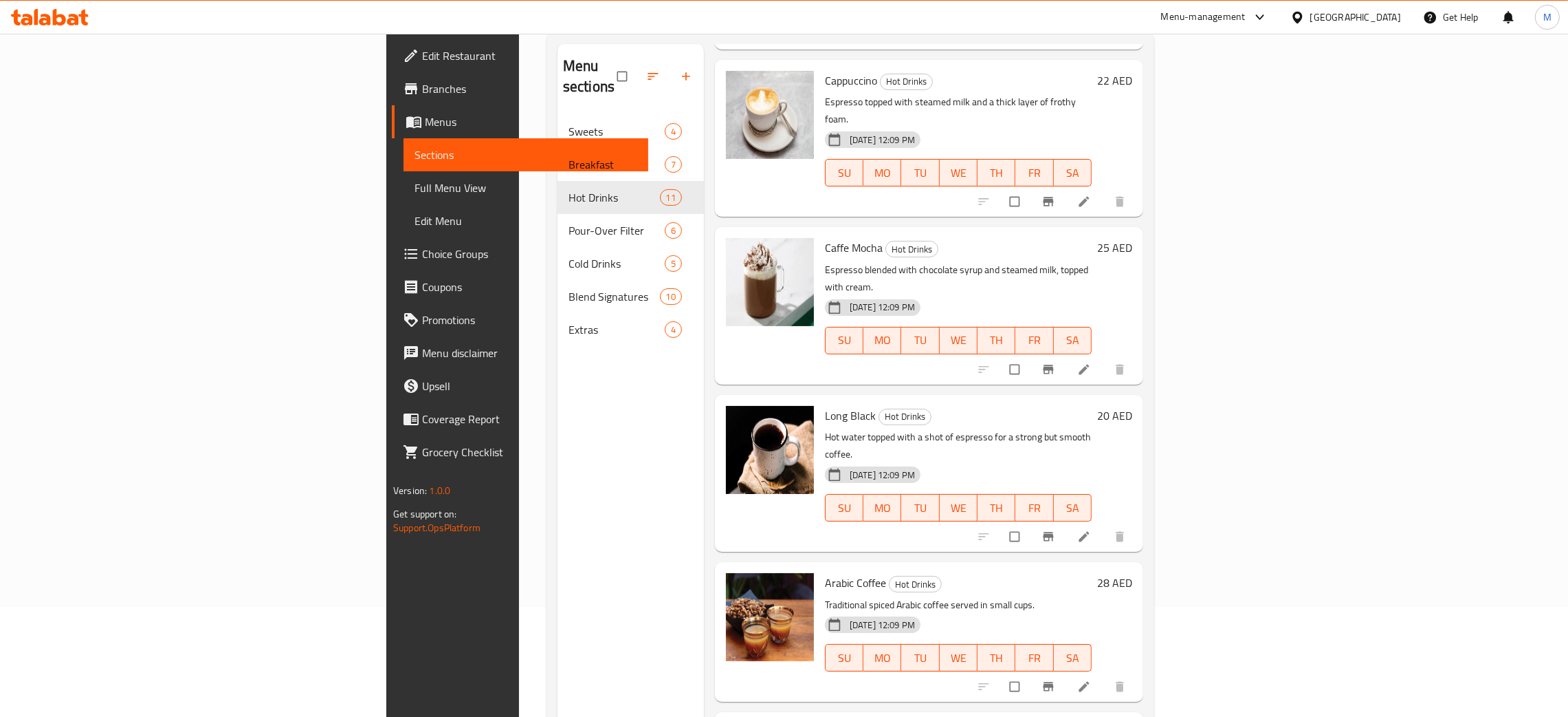
scroll to position [194, 0]
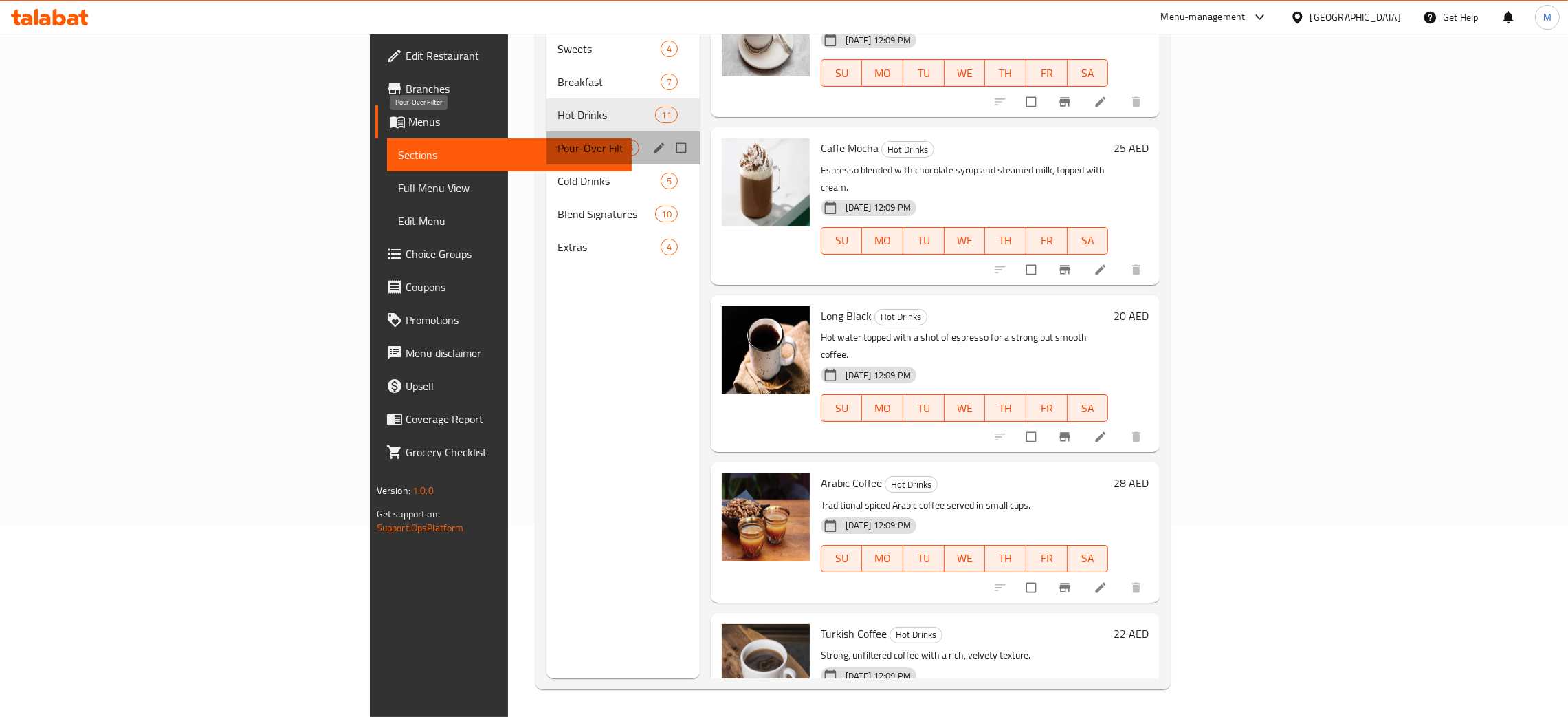
click at [558, 139] on span "Pour-Over Filter" at bounding box center [589, 147] width 64 height 16
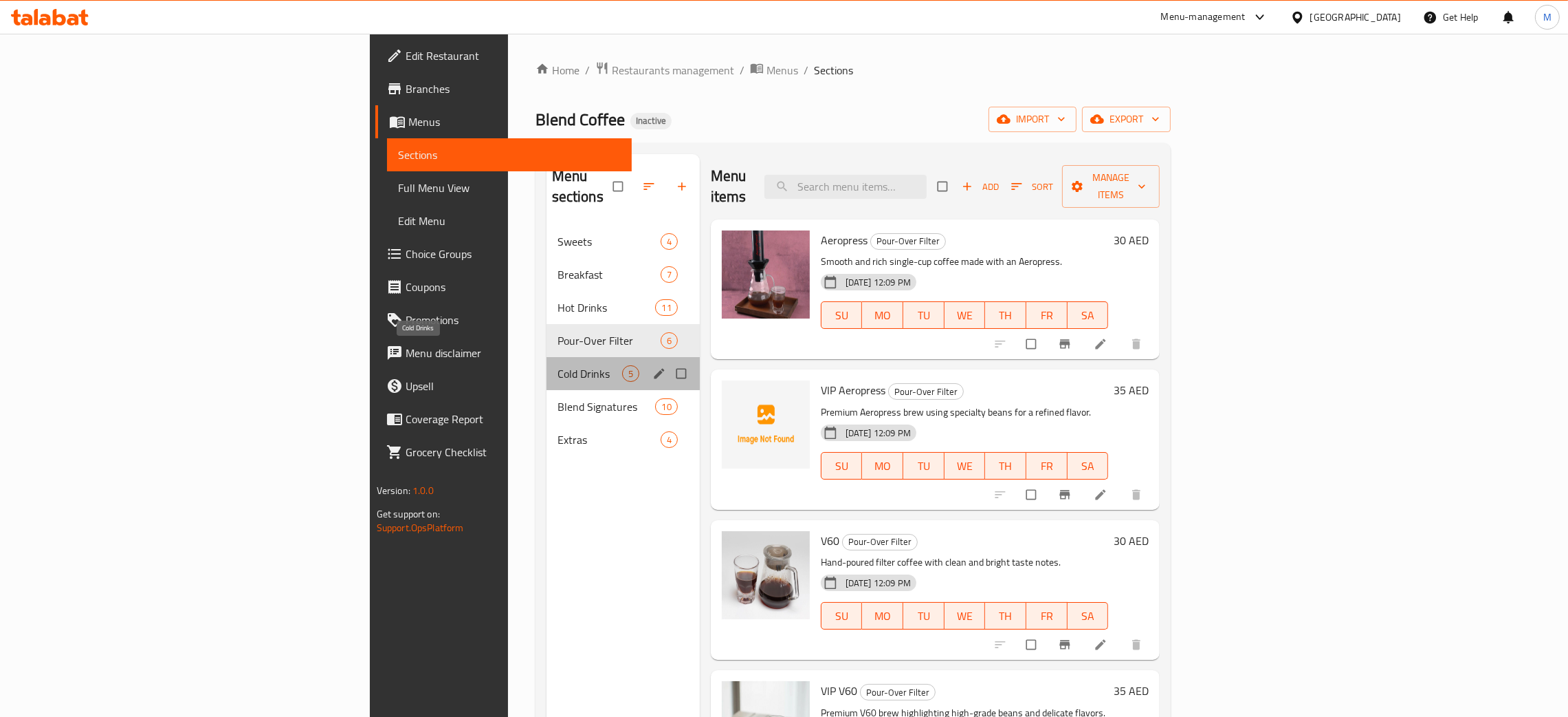
click at [558, 366] on span "Cold Drinks" at bounding box center [589, 373] width 64 height 16
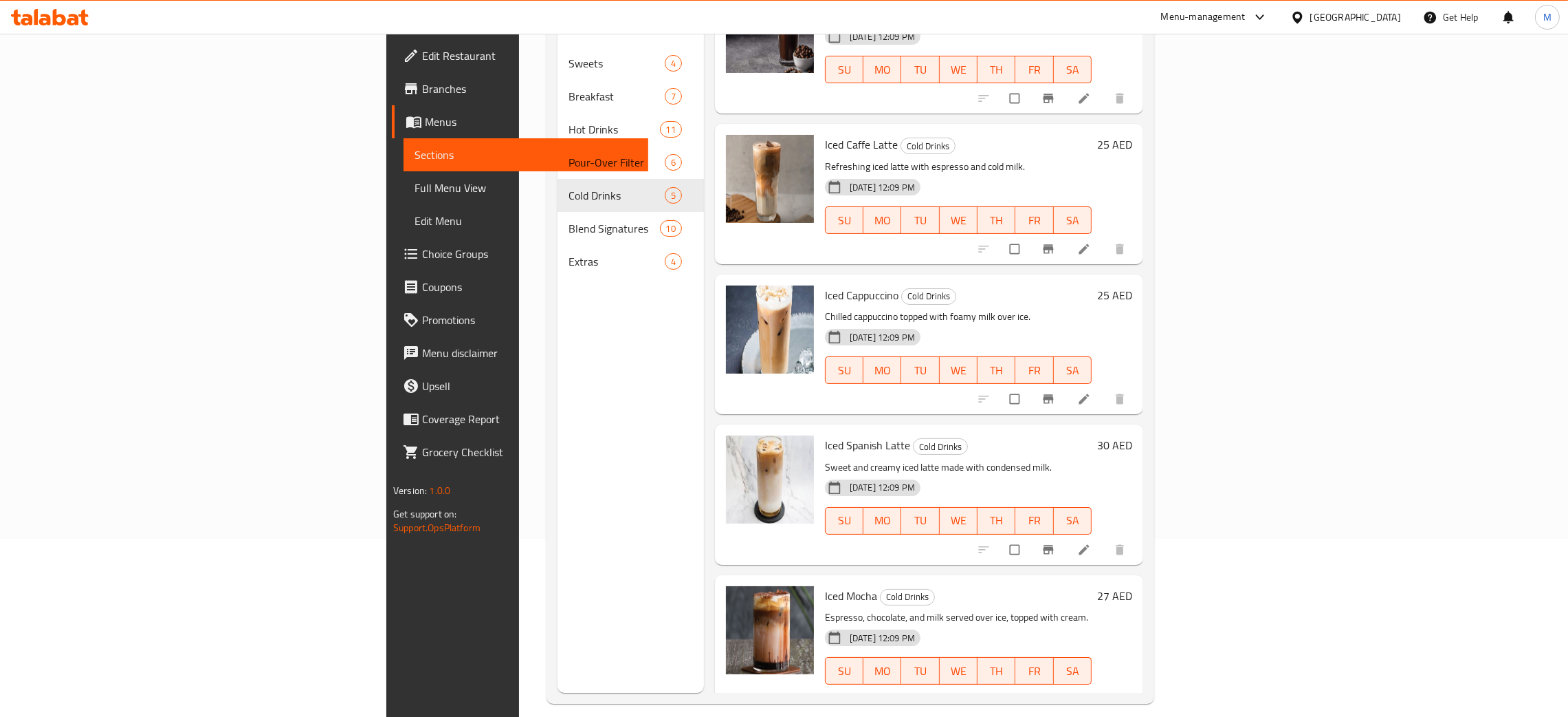
scroll to position [194, 0]
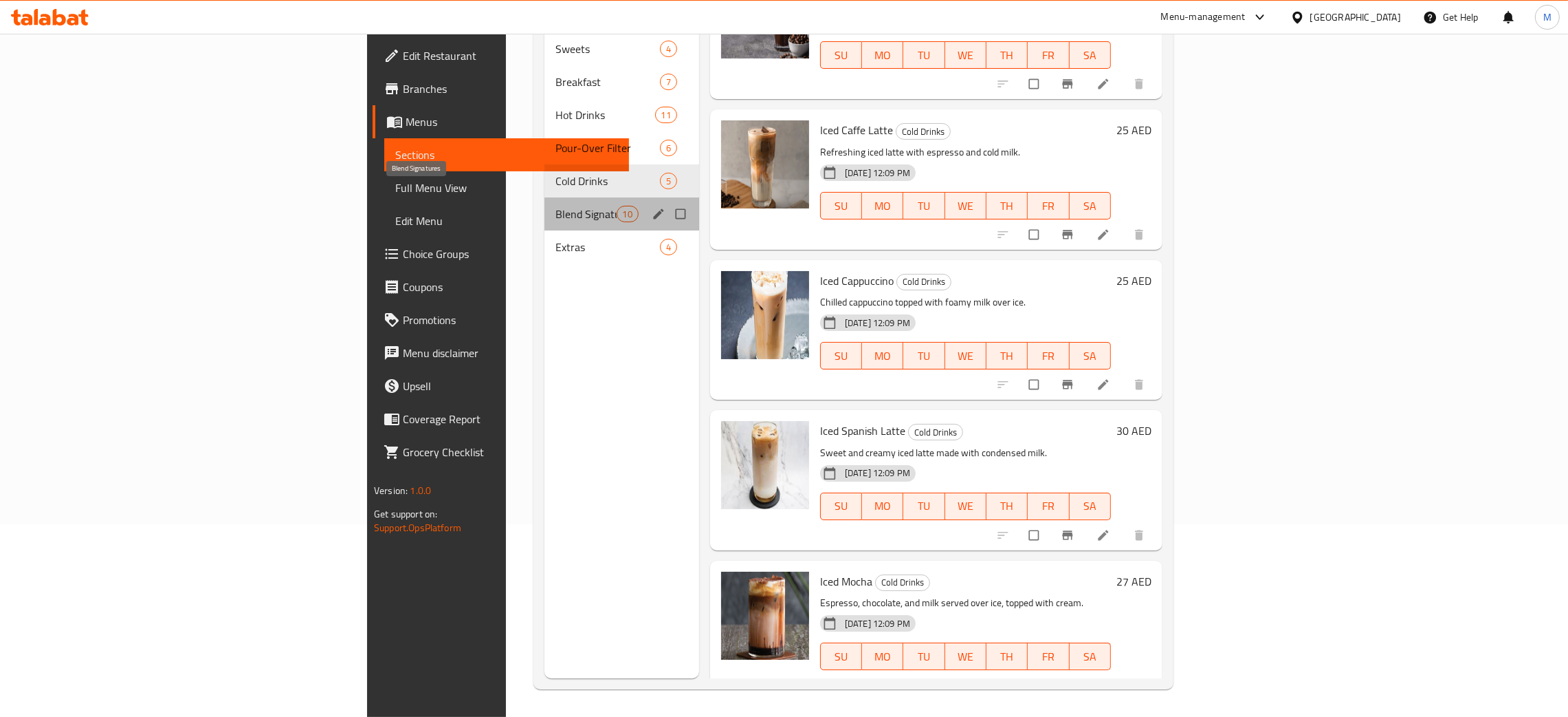
click at [555, 206] on span "Blend Signatures" at bounding box center [586, 214] width 61 height 16
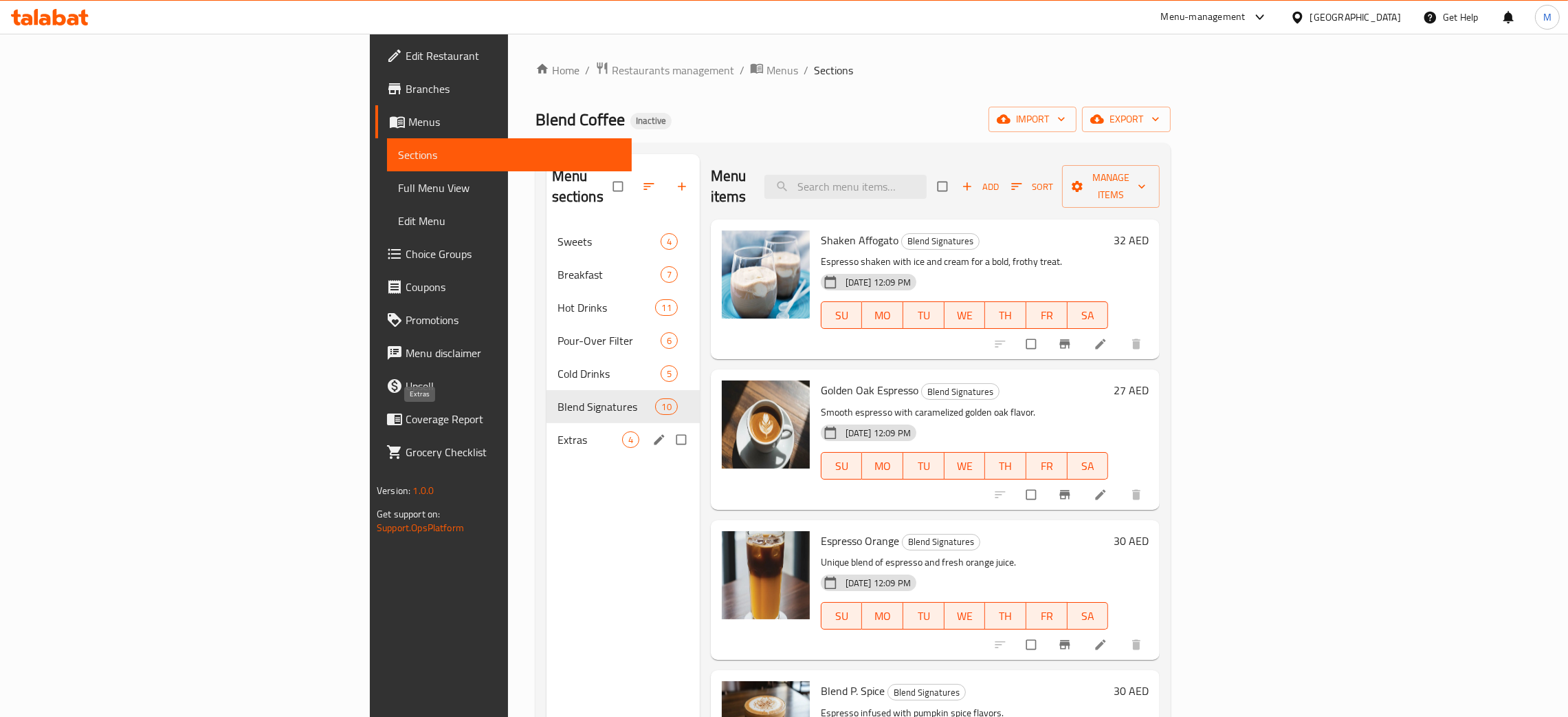
click at [558, 431] on span "Extras" at bounding box center [589, 439] width 64 height 16
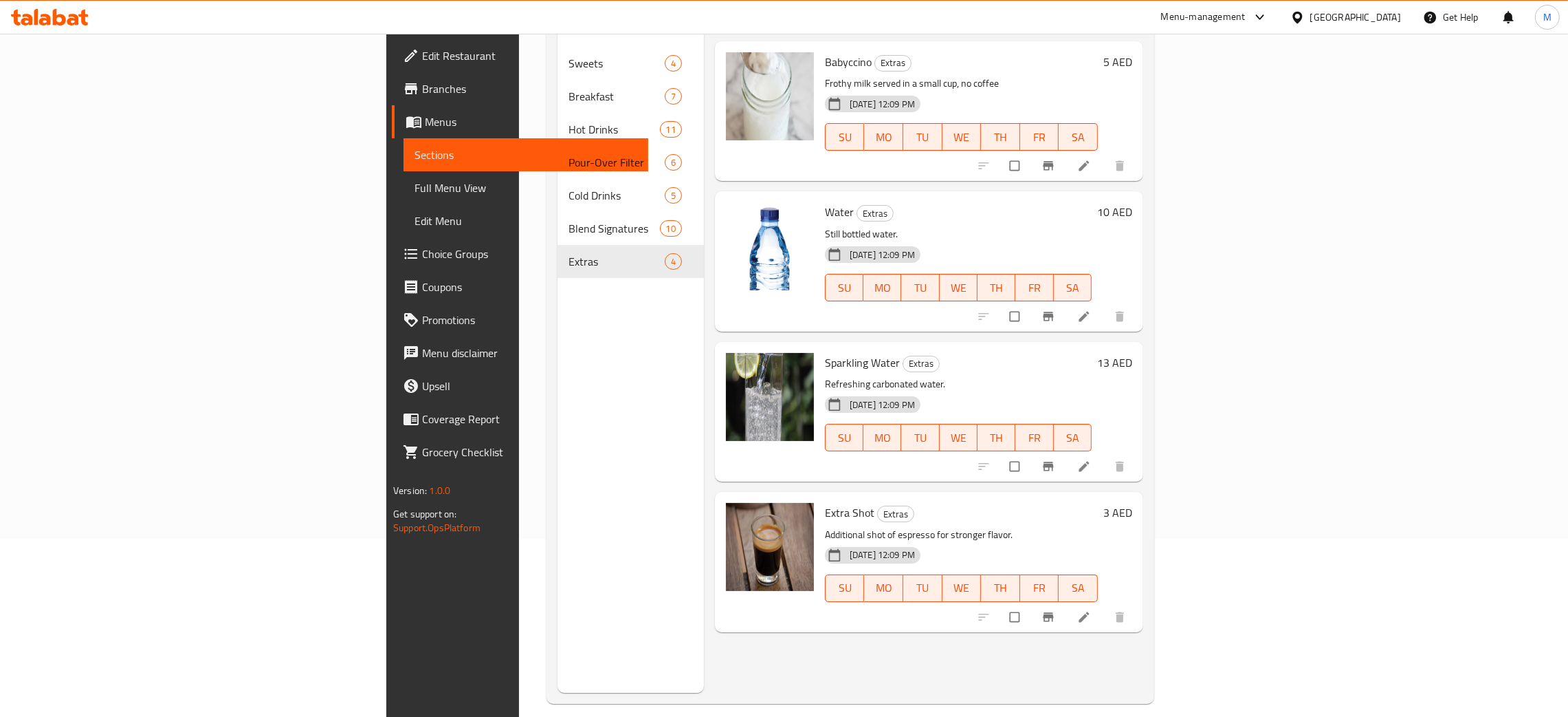
scroll to position [194, 0]
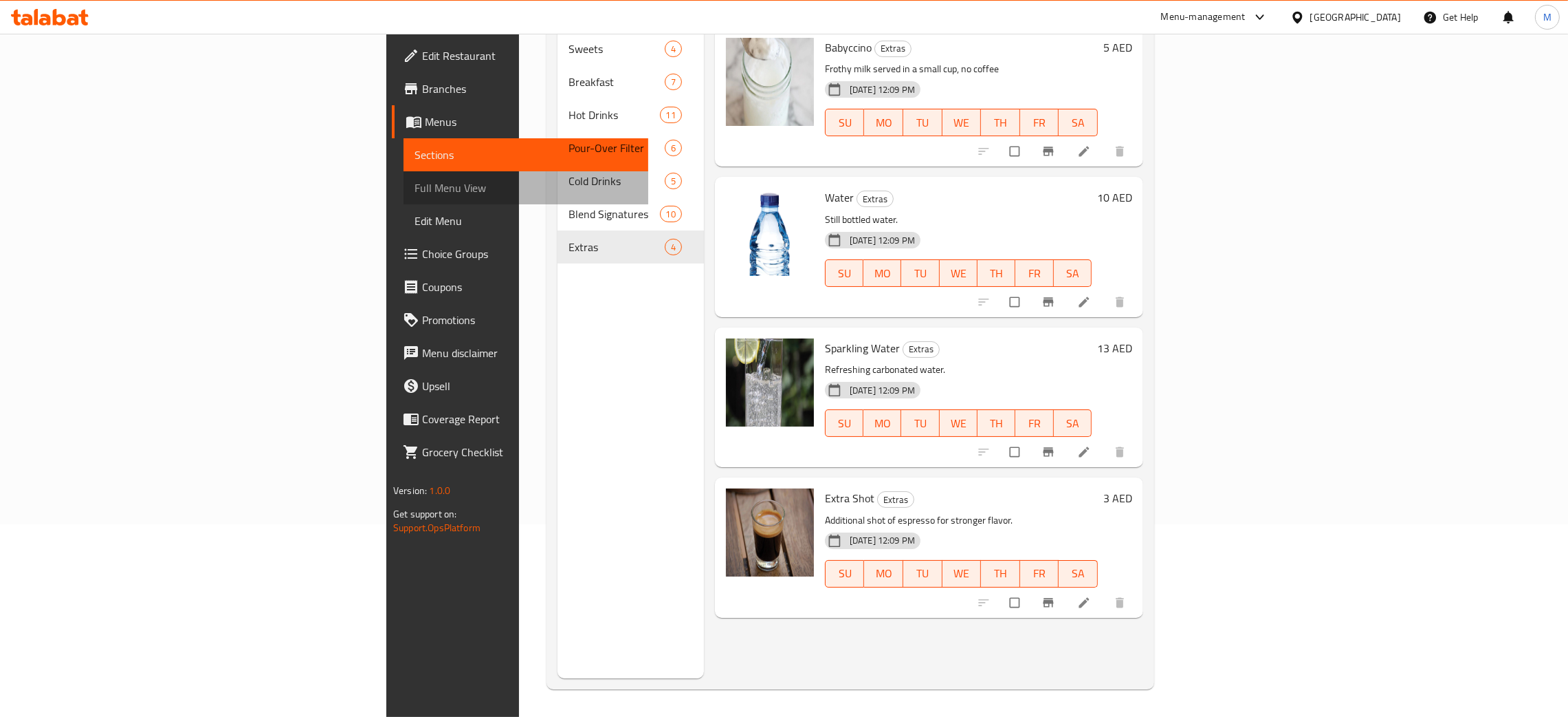
drag, startPoint x: 73, startPoint y: 192, endPoint x: 93, endPoint y: 181, distance: 22.8
click at [415, 193] on span "Full Menu View" at bounding box center [526, 187] width 223 height 16
click at [415, 181] on span "Full Menu View" at bounding box center [526, 187] width 223 height 16
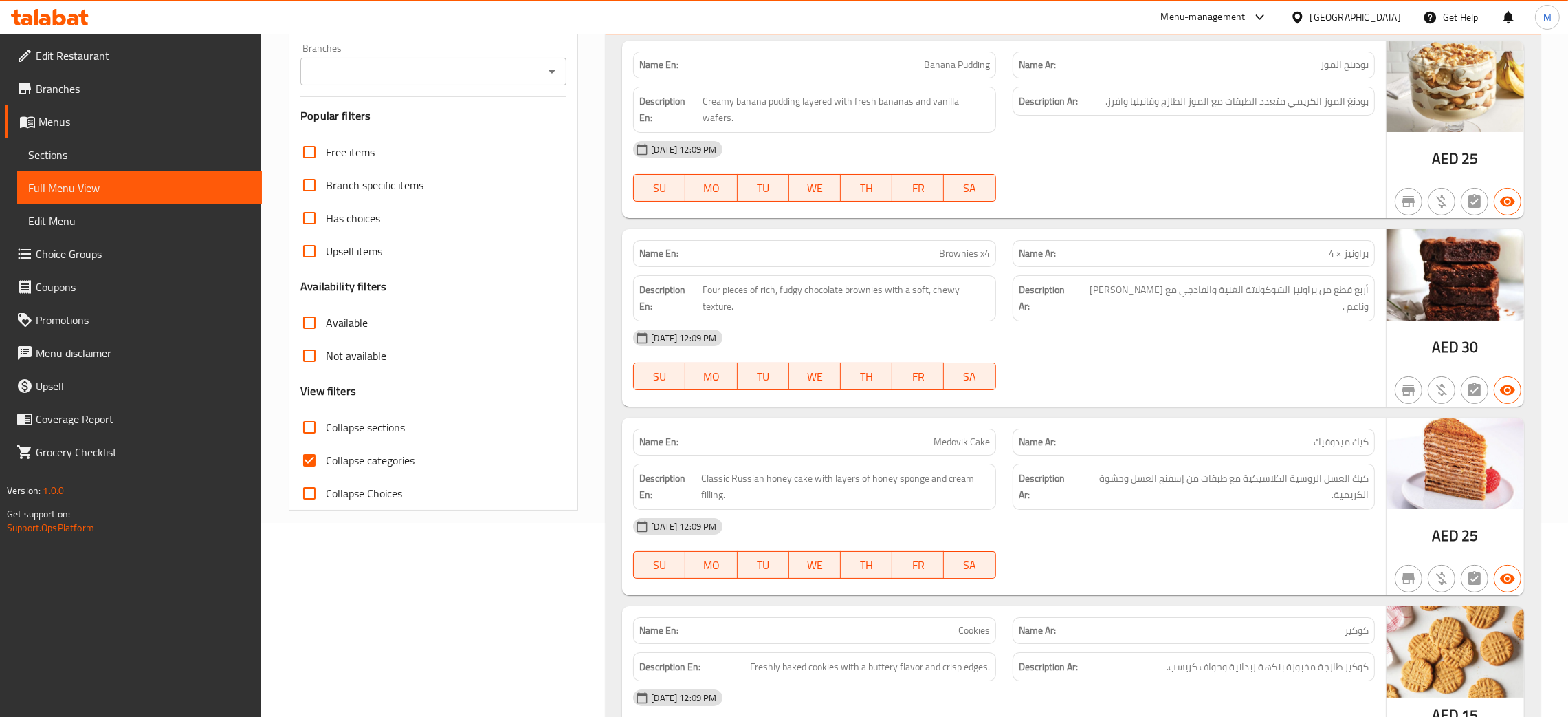
click at [98, 185] on span "Full Menu View" at bounding box center [139, 187] width 223 height 16
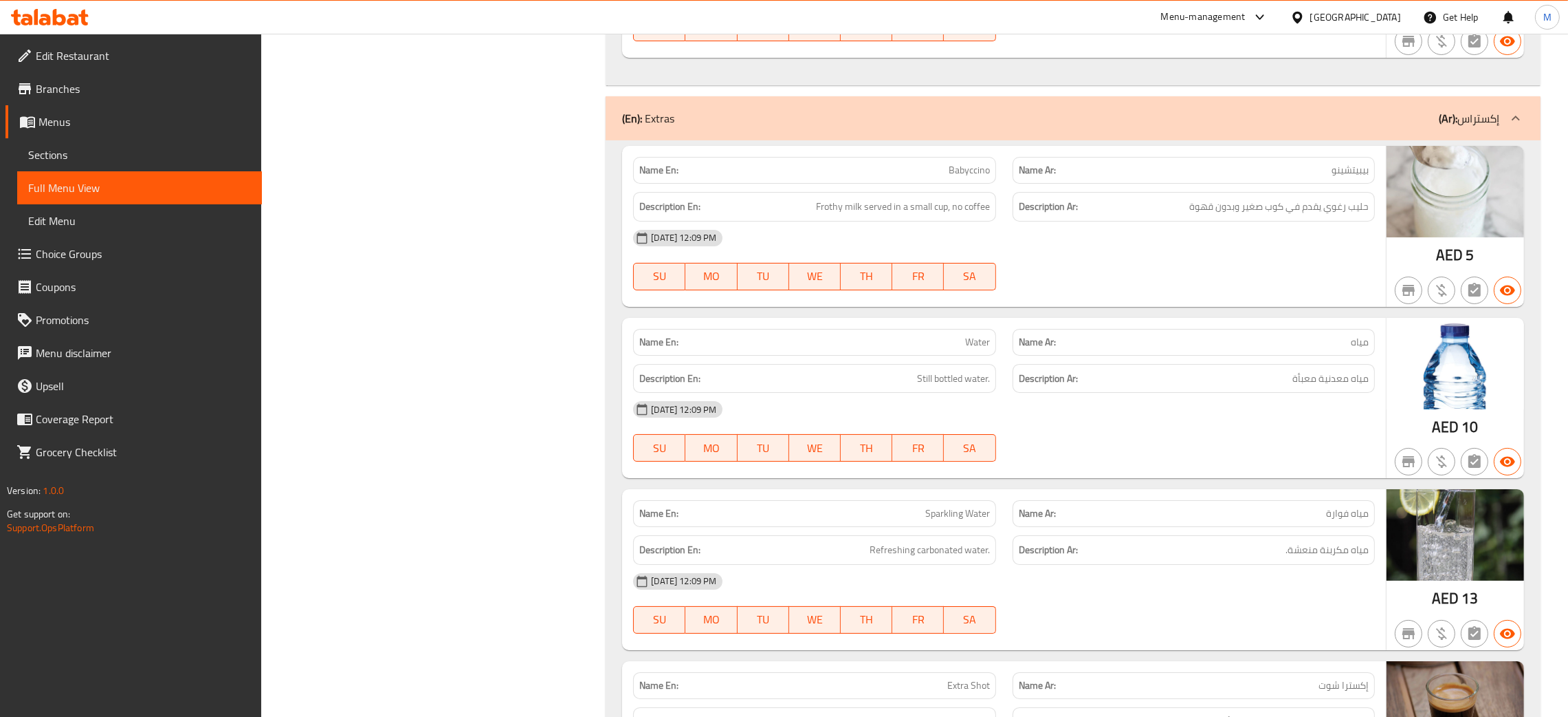
scroll to position [8266, 0]
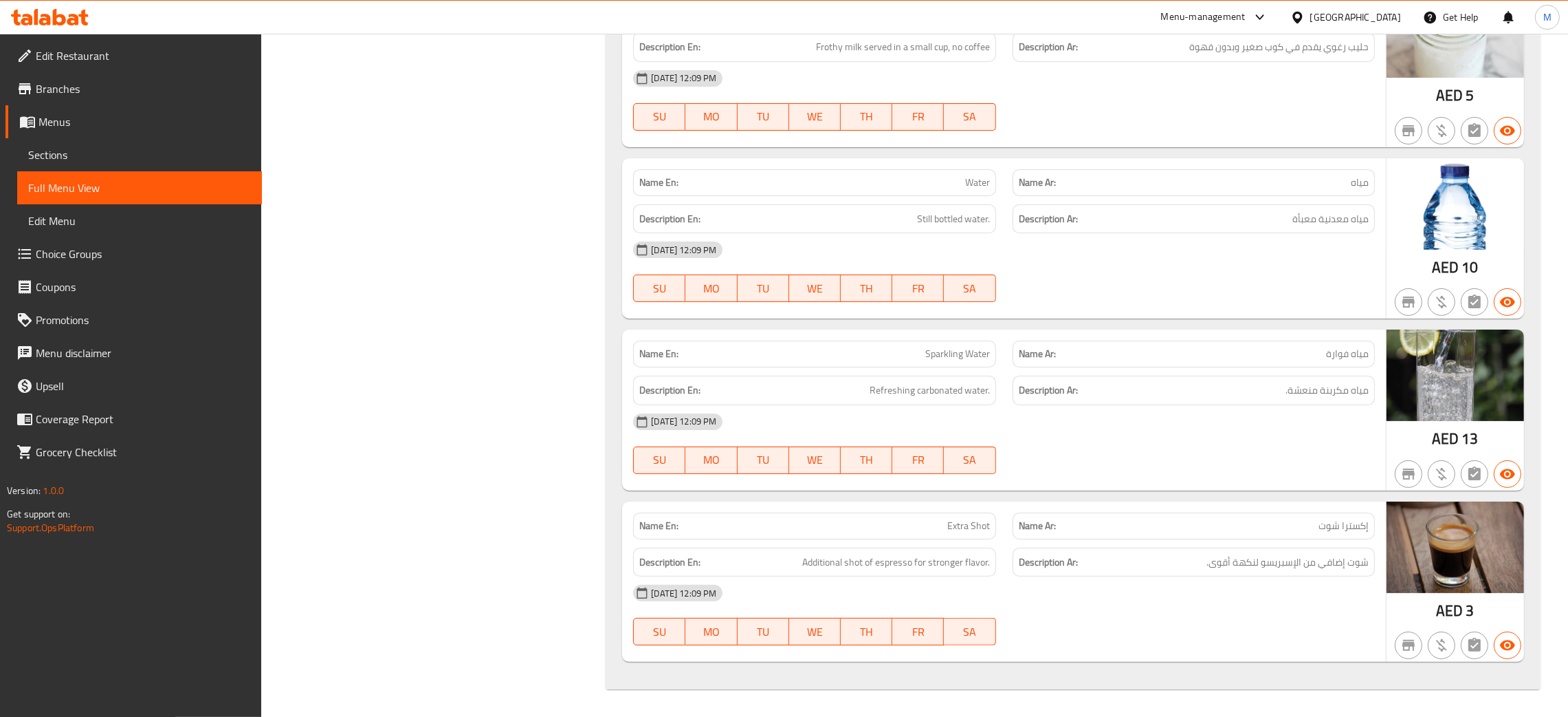
click at [94, 58] on span "Edit Restaurant" at bounding box center [143, 55] width 215 height 16
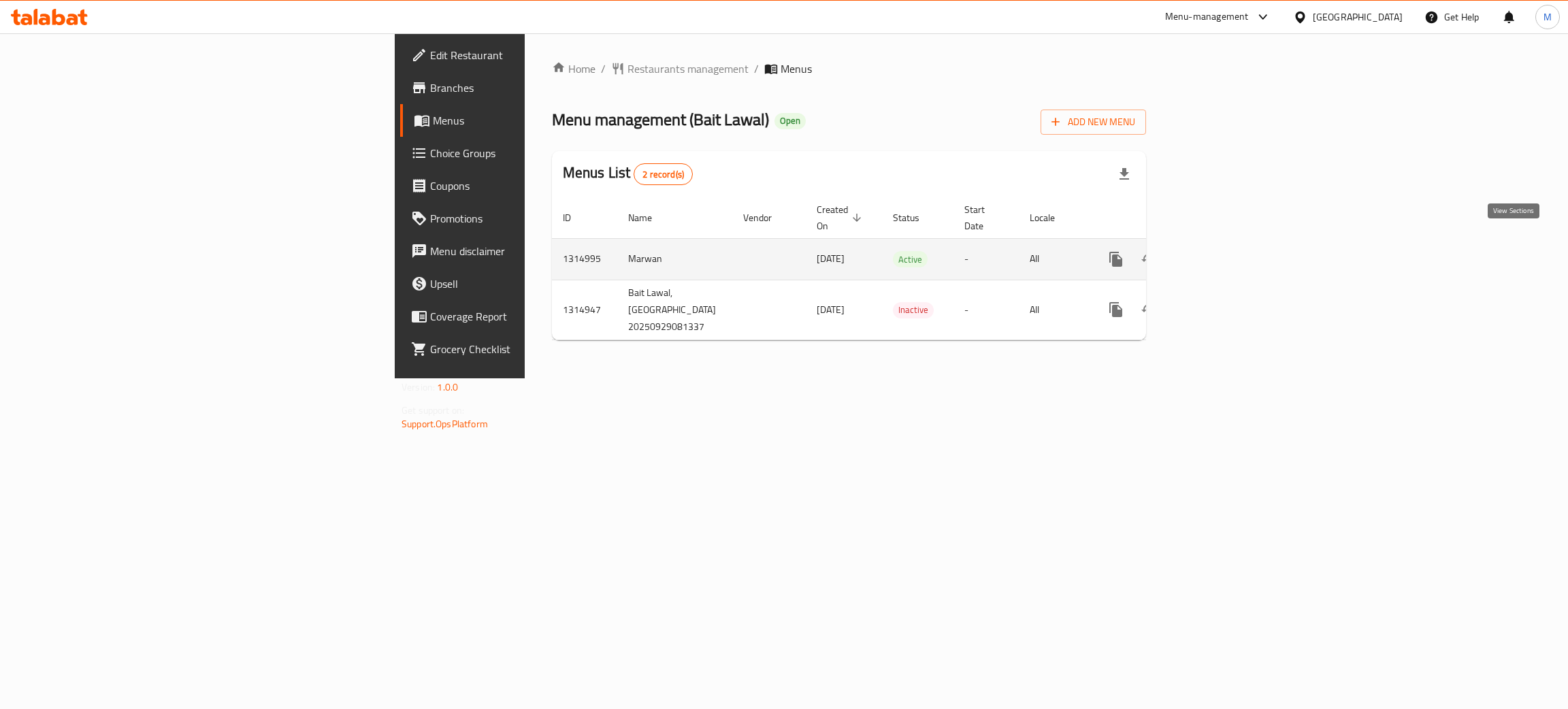
click at [1222, 251] on icon "enhanced table" at bounding box center [1214, 259] width 16 height 16
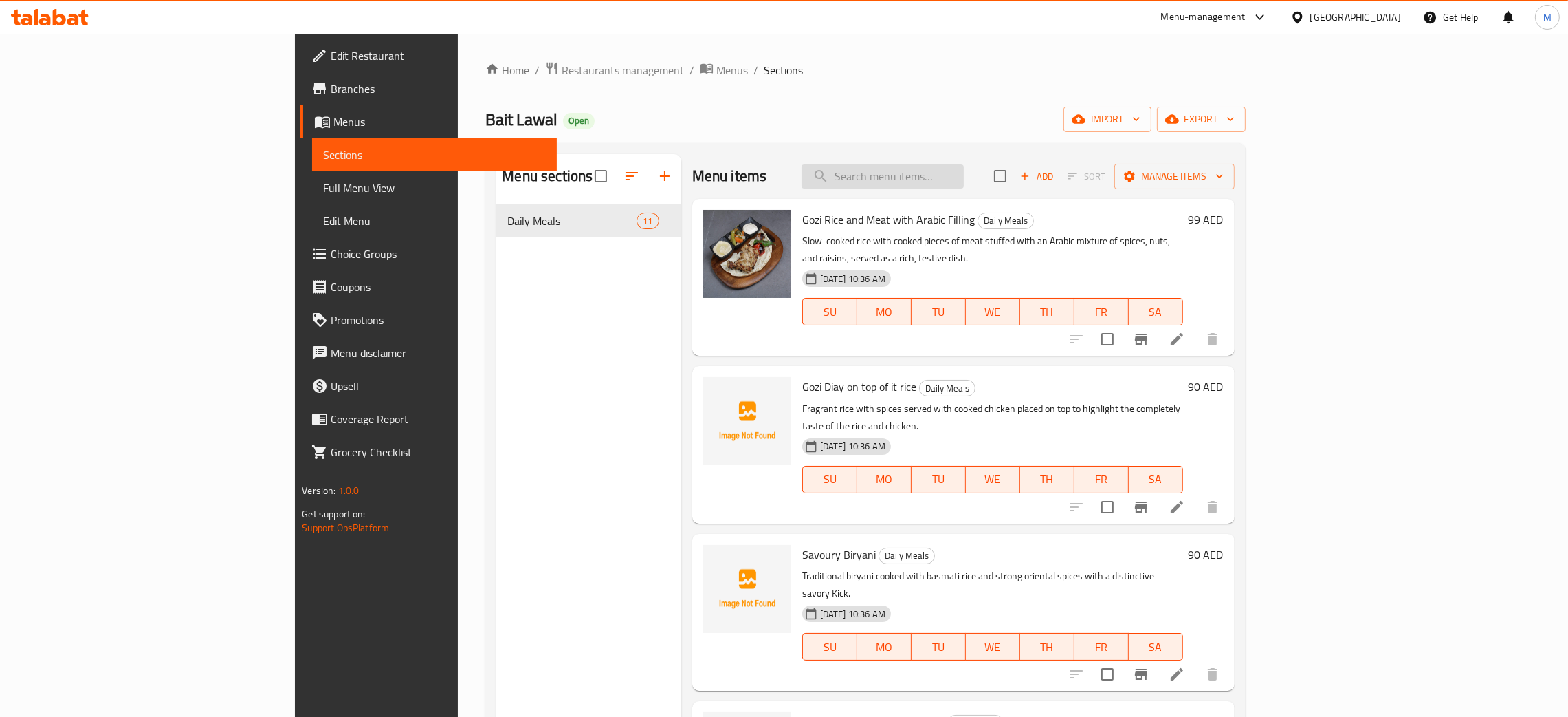
click at [949, 175] on input "search" at bounding box center [883, 177] width 163 height 24
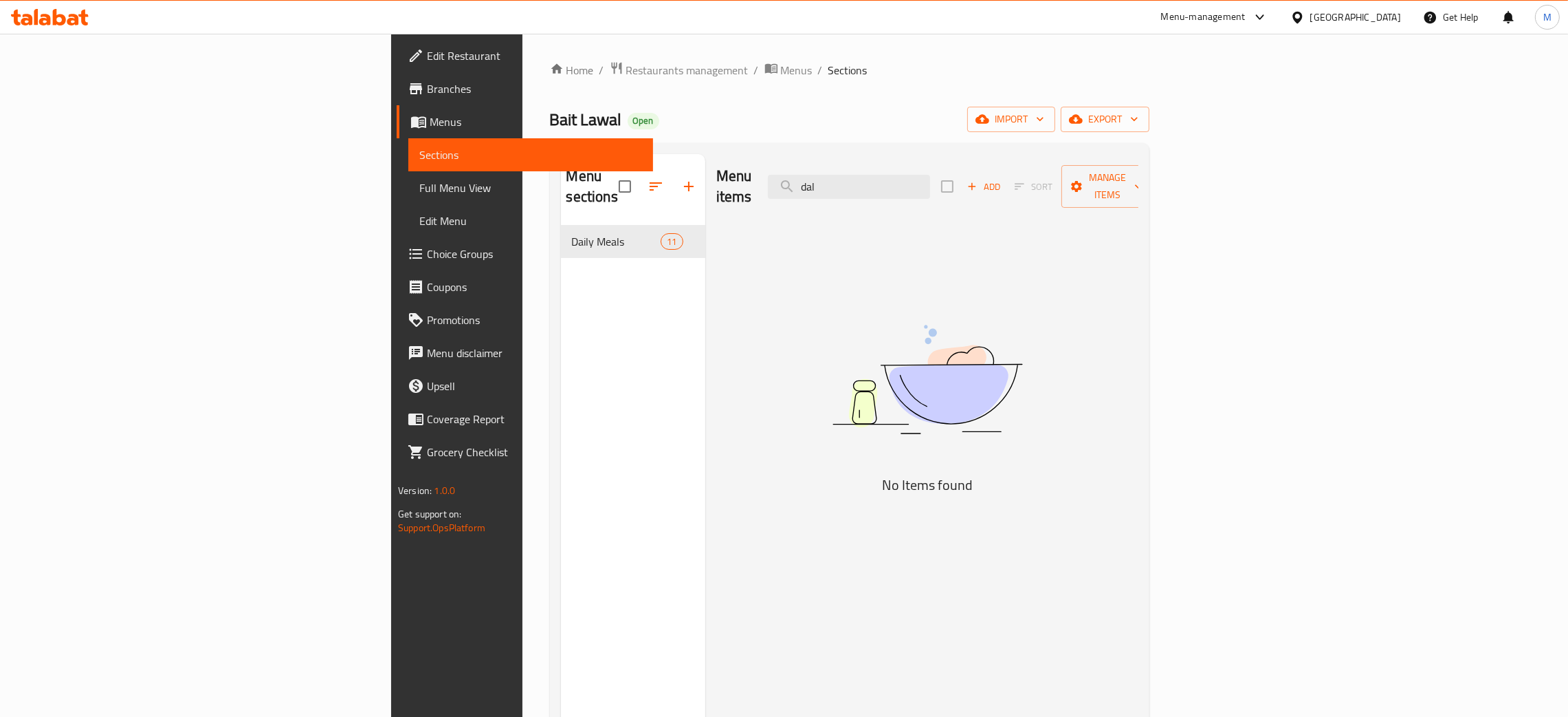
type input "dal"
drag, startPoint x: 963, startPoint y: 173, endPoint x: 919, endPoint y: 169, distance: 44.2
click at [921, 175] on input "dal" at bounding box center [849, 187] width 163 height 24
type input "u"
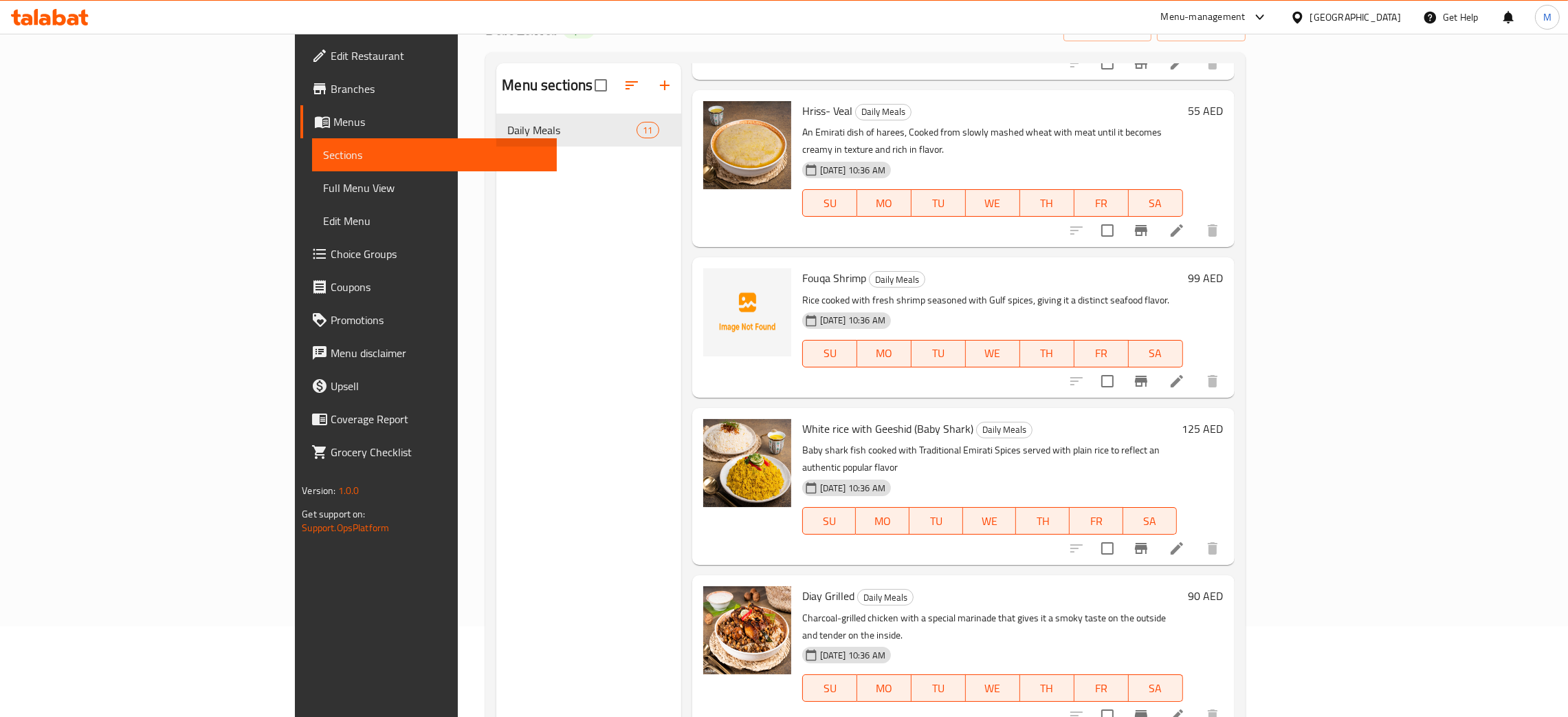
scroll to position [722, 0]
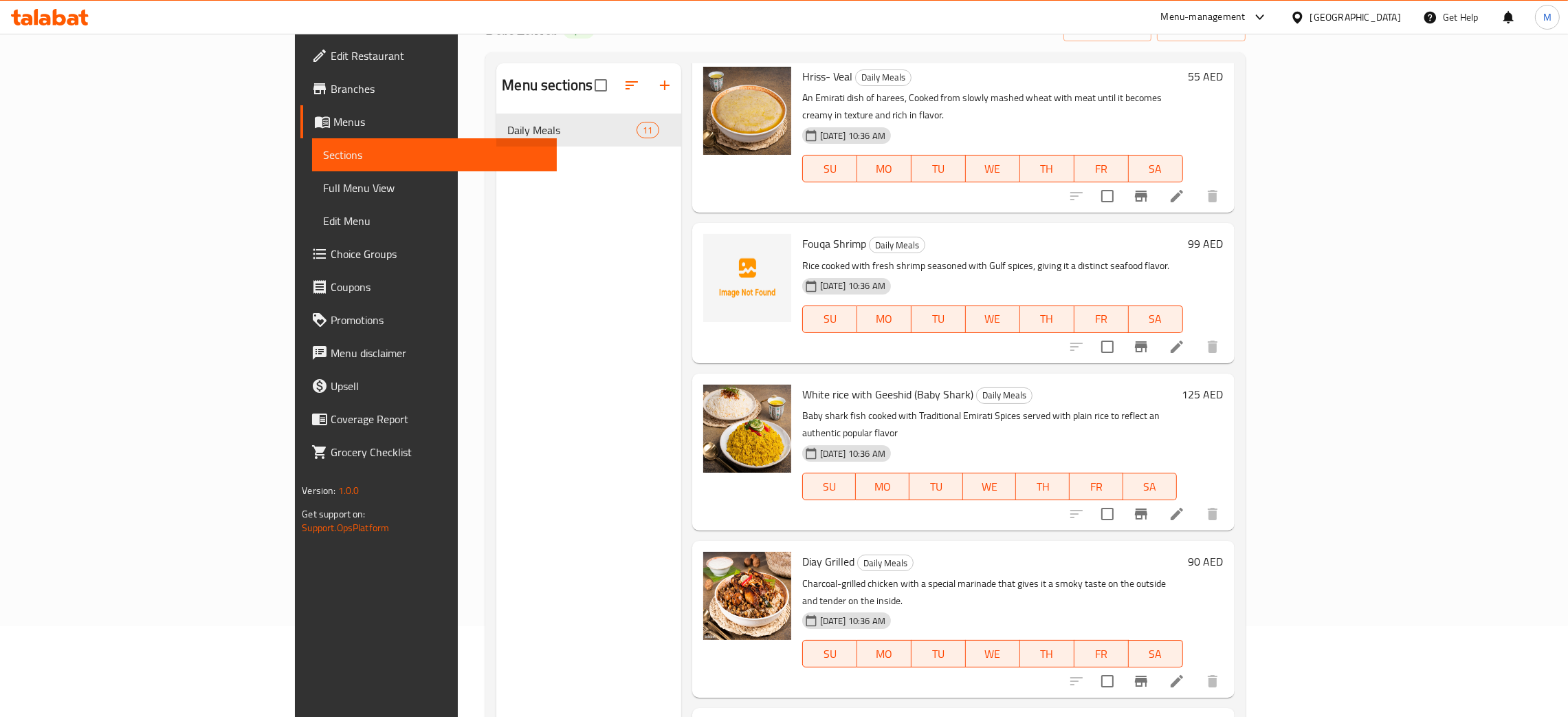
click at [496, 371] on div "Menu sections Daily Meals 11" at bounding box center [588, 422] width 184 height 717
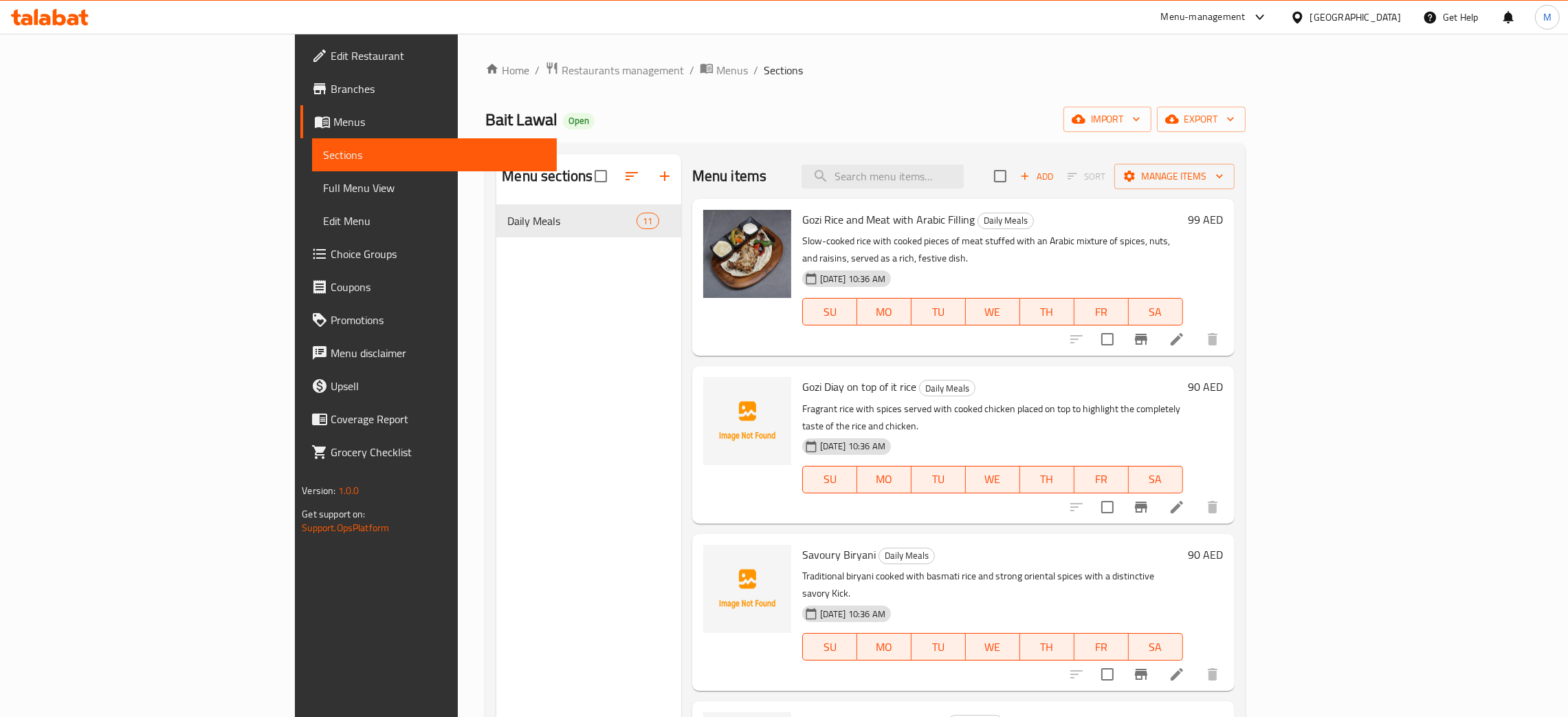
scroll to position [103, 0]
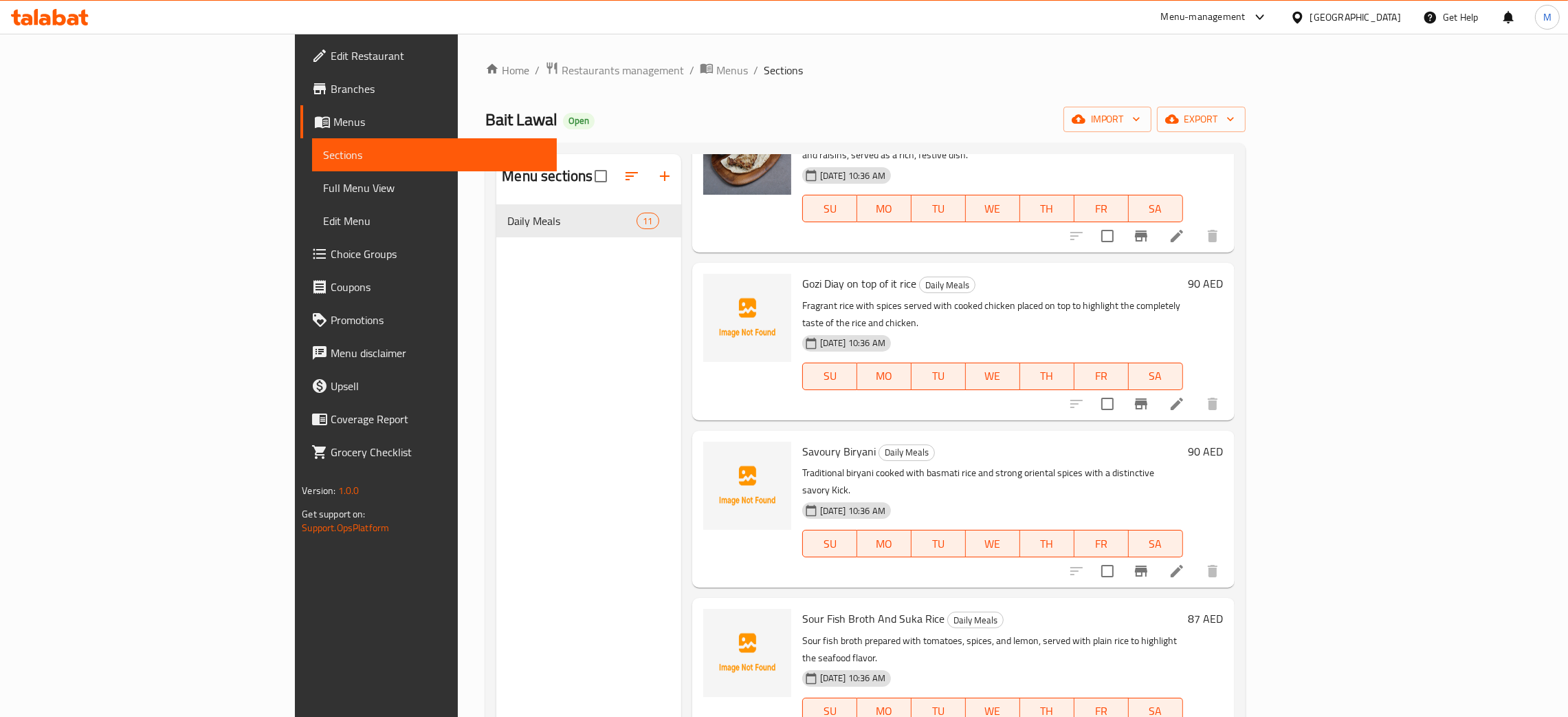
click at [323, 180] on span "Full Menu View" at bounding box center [434, 187] width 223 height 16
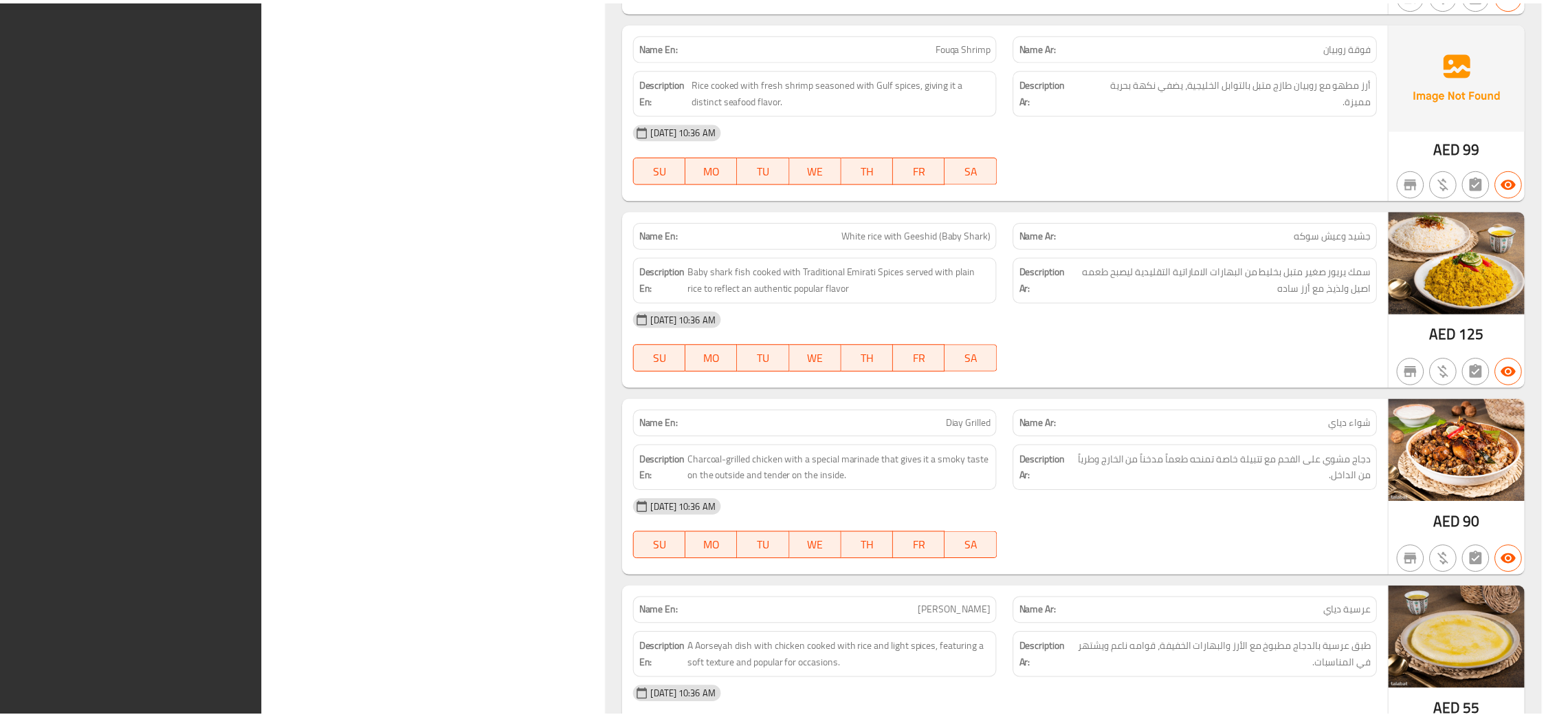
scroll to position [1640, 0]
